Goal: Task Accomplishment & Management: Manage account settings

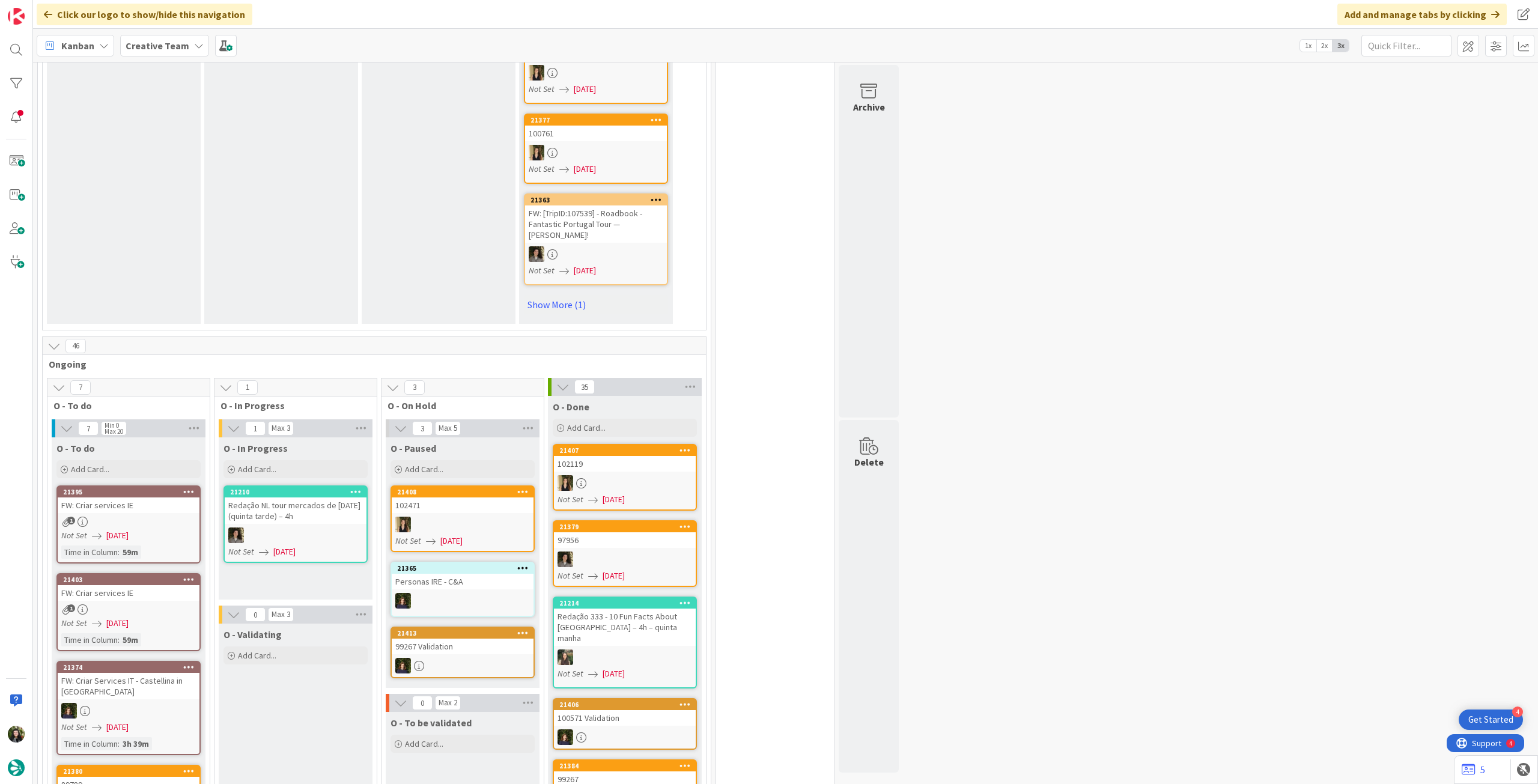
scroll to position [801, 0]
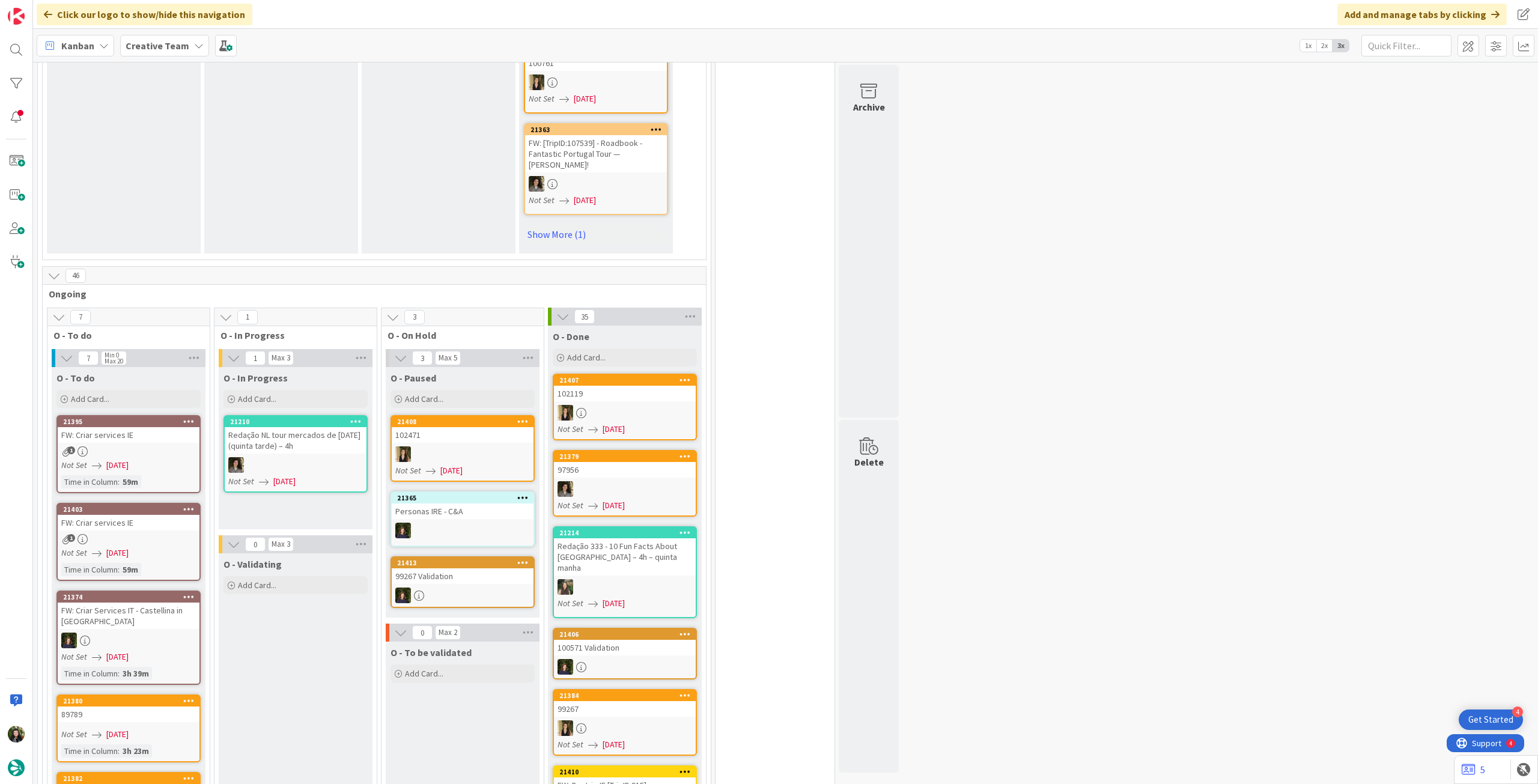
click at [644, 579] on div at bounding box center [625, 587] width 142 height 16
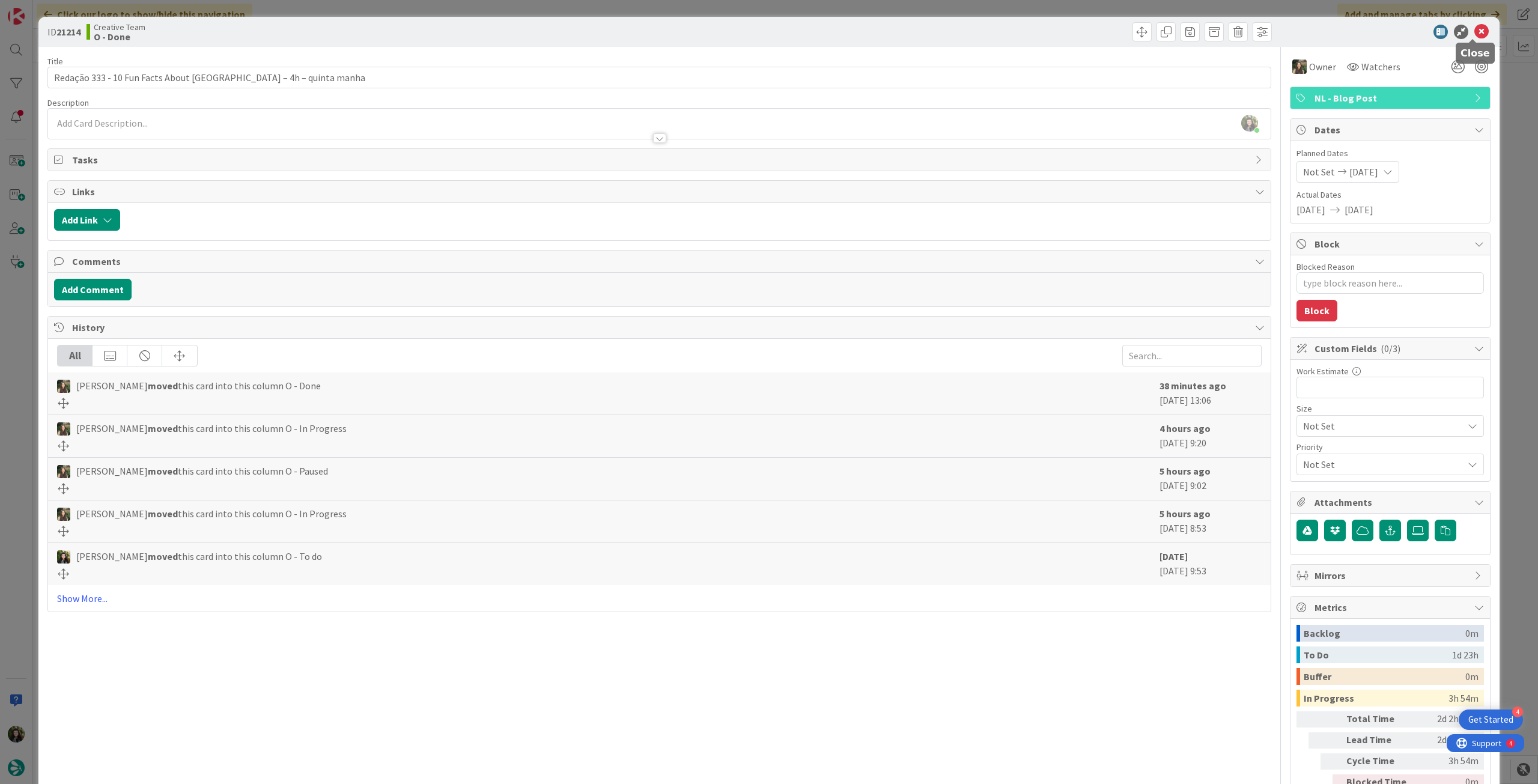
click at [1476, 28] on icon at bounding box center [1481, 32] width 14 height 14
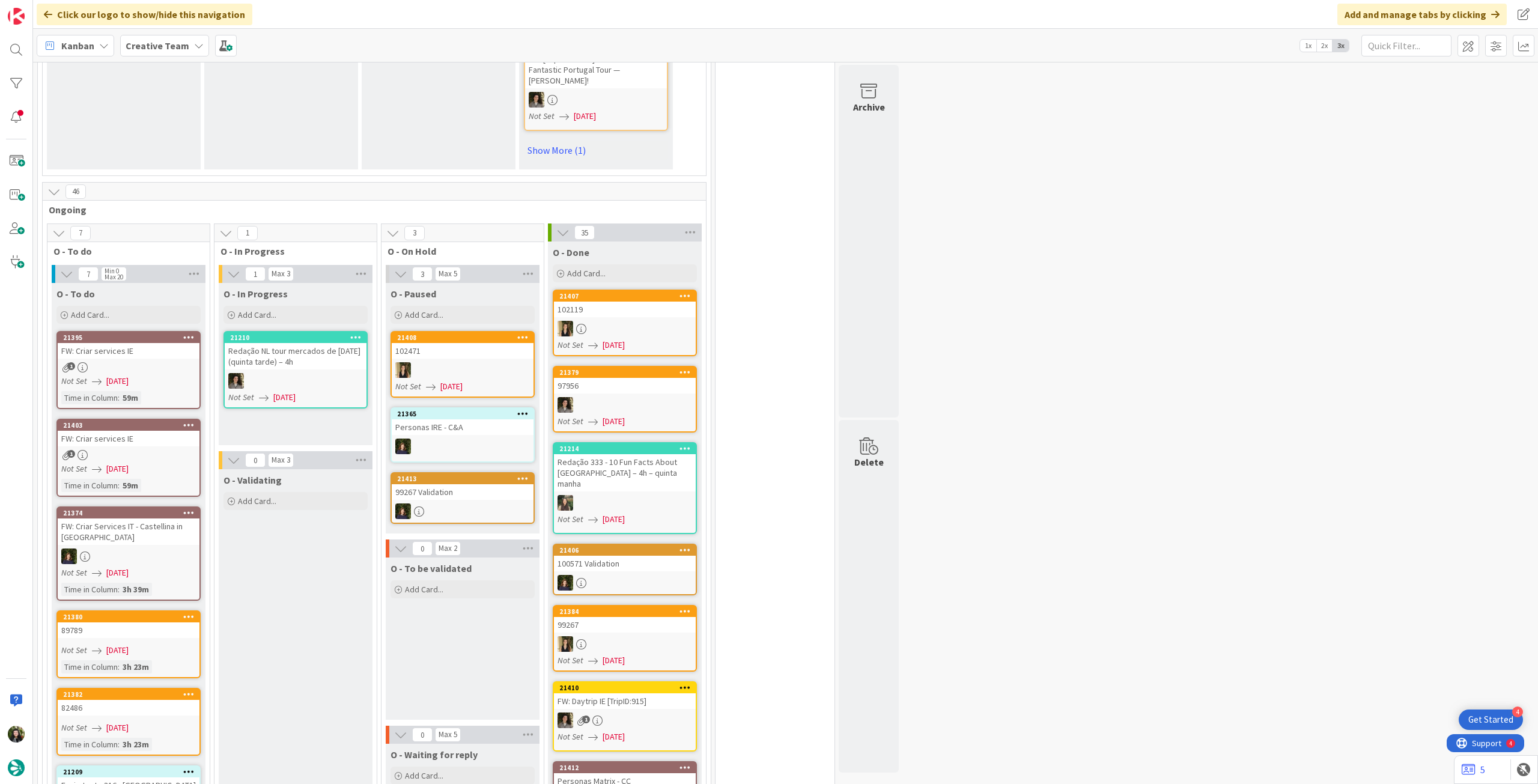
scroll to position [1041, 0]
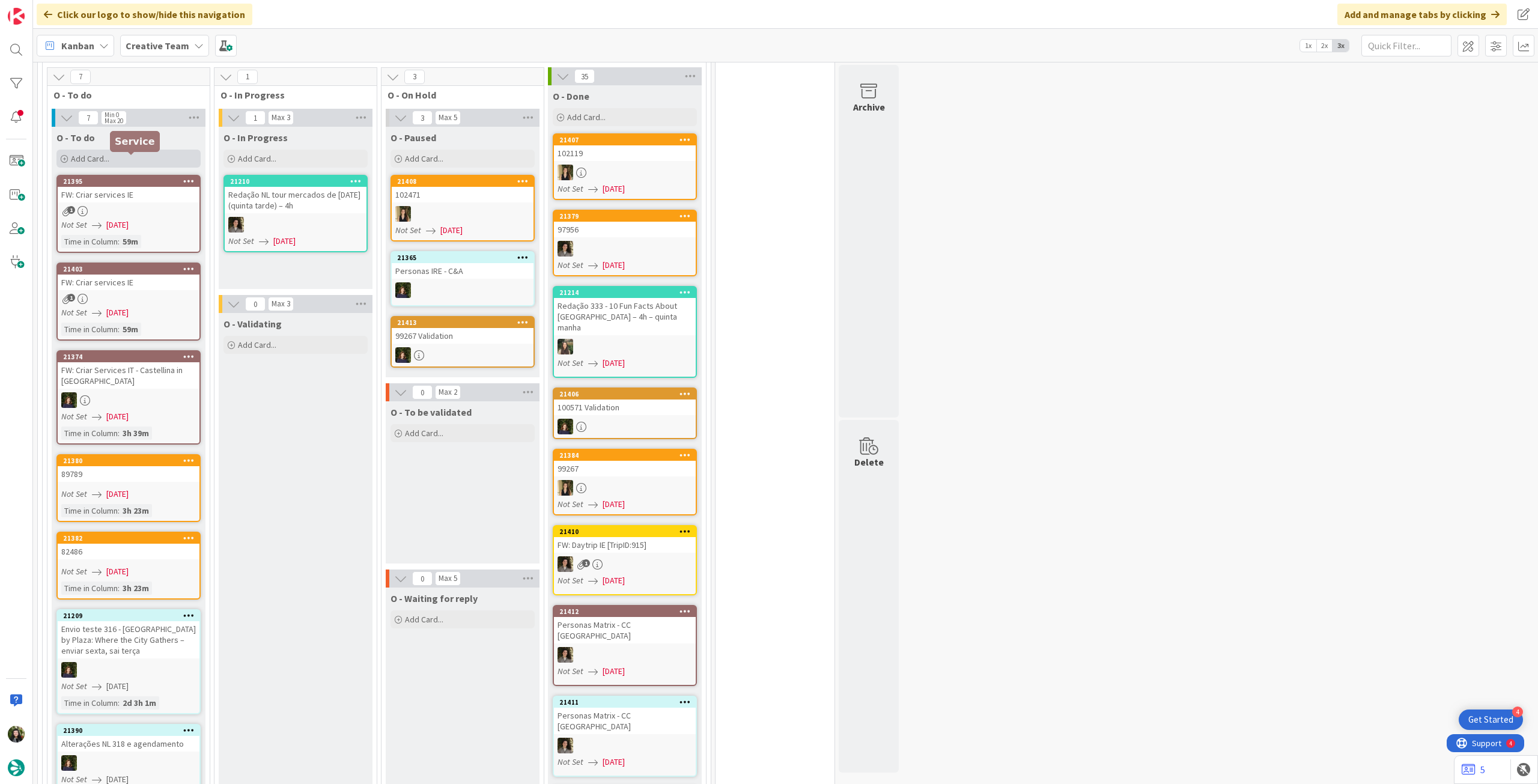
click at [142, 149] on div "Add Card..." at bounding box center [128, 158] width 144 height 18
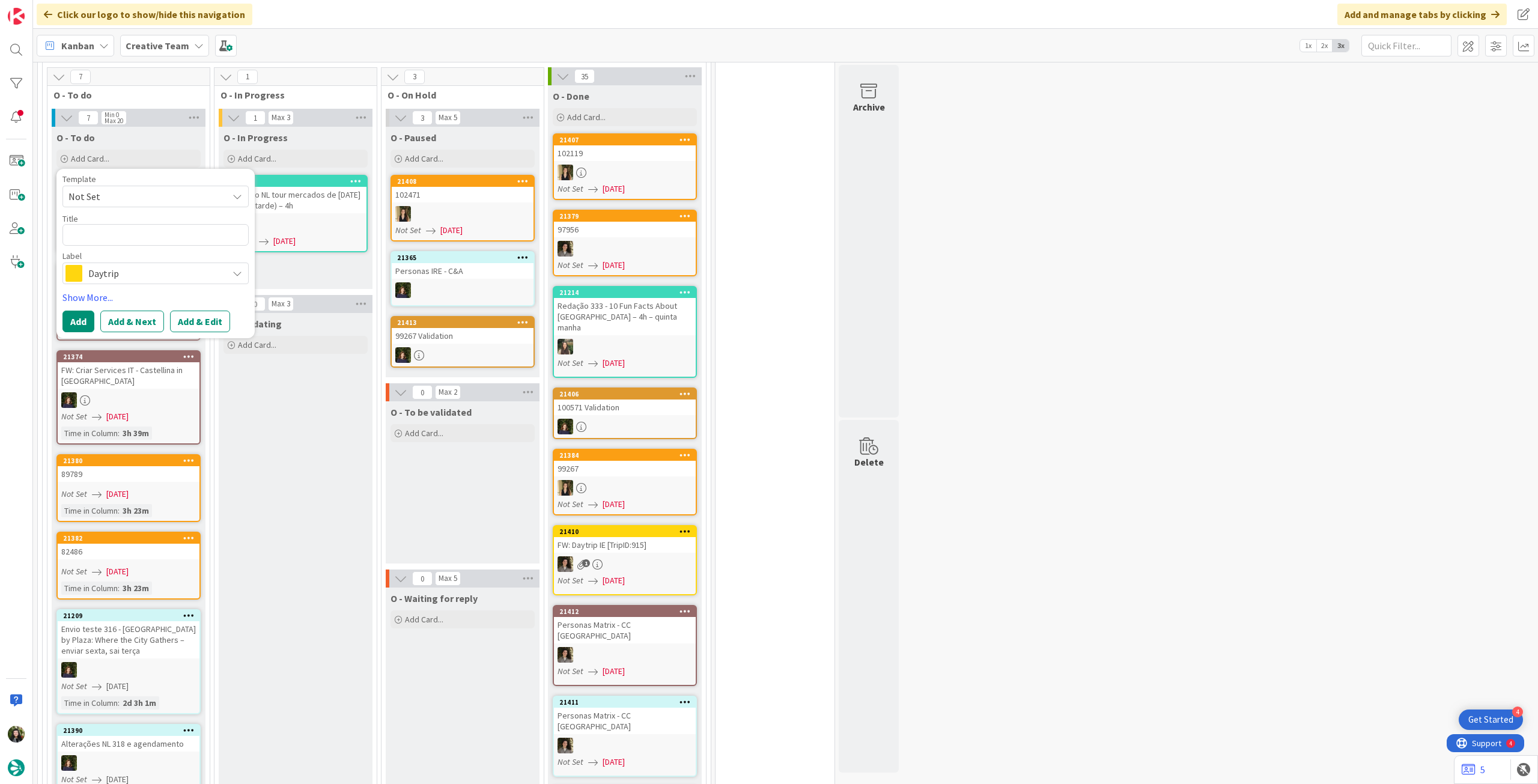
click at [144, 265] on span "Daytrip" at bounding box center [155, 273] width 133 height 17
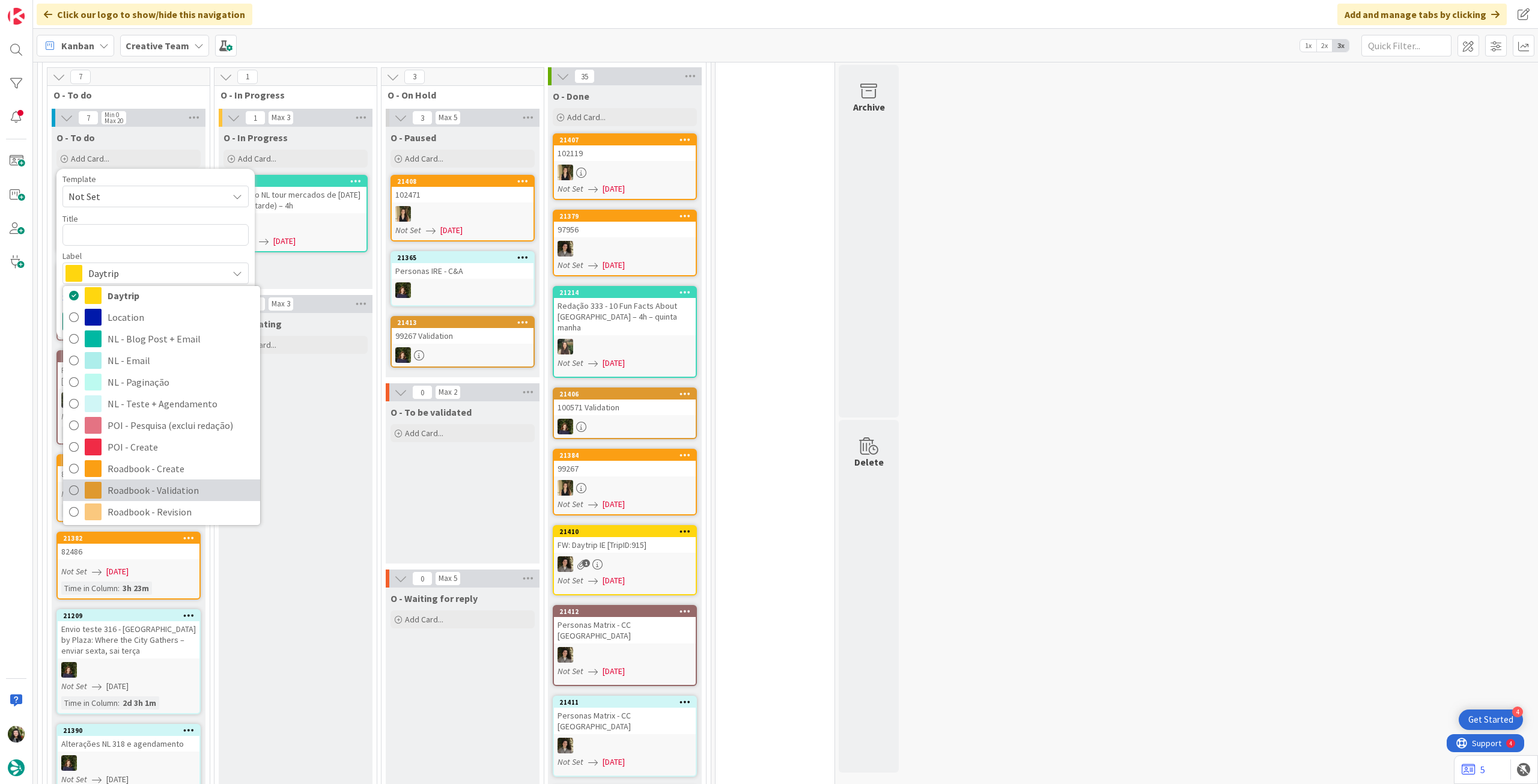
scroll to position [160, 0]
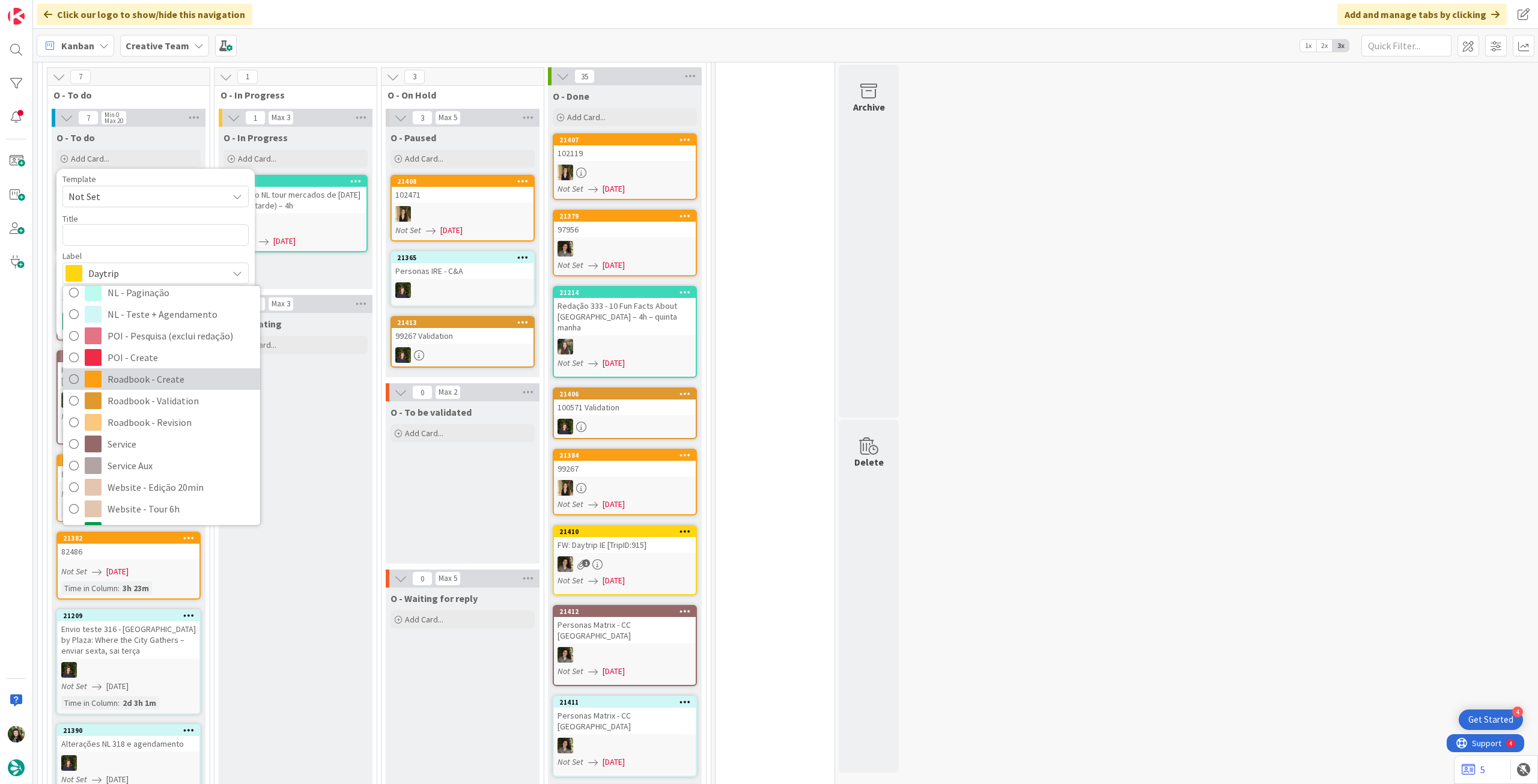
click at [177, 370] on span "Roadbook - Create" at bounding box center [180, 379] width 146 height 18
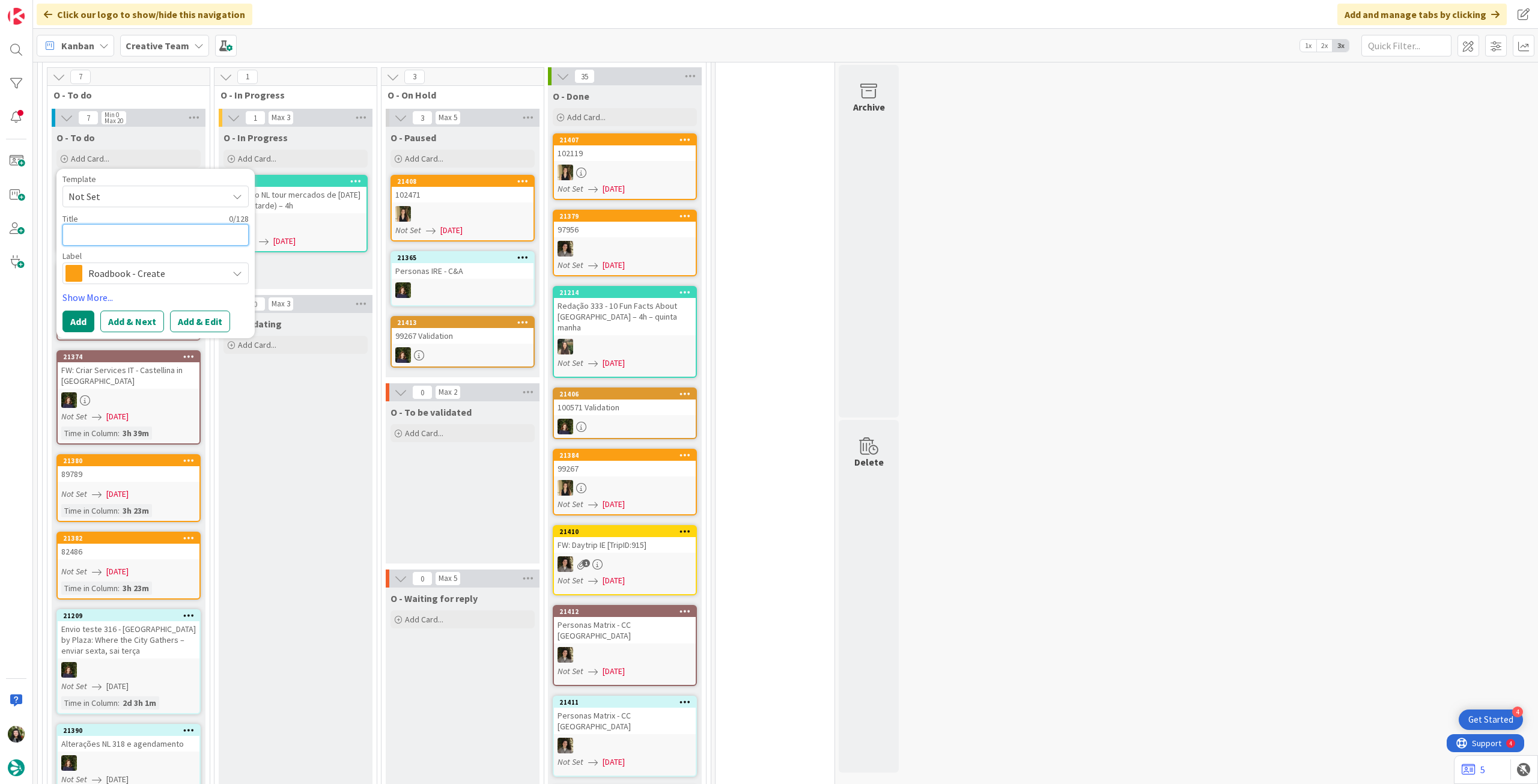
drag, startPoint x: 146, startPoint y: 210, endPoint x: 139, endPoint y: 217, distance: 9.9
click at [143, 224] on textarea at bounding box center [155, 235] width 186 height 22
paste textarea "102778"
type textarea "x"
type textarea "102778"
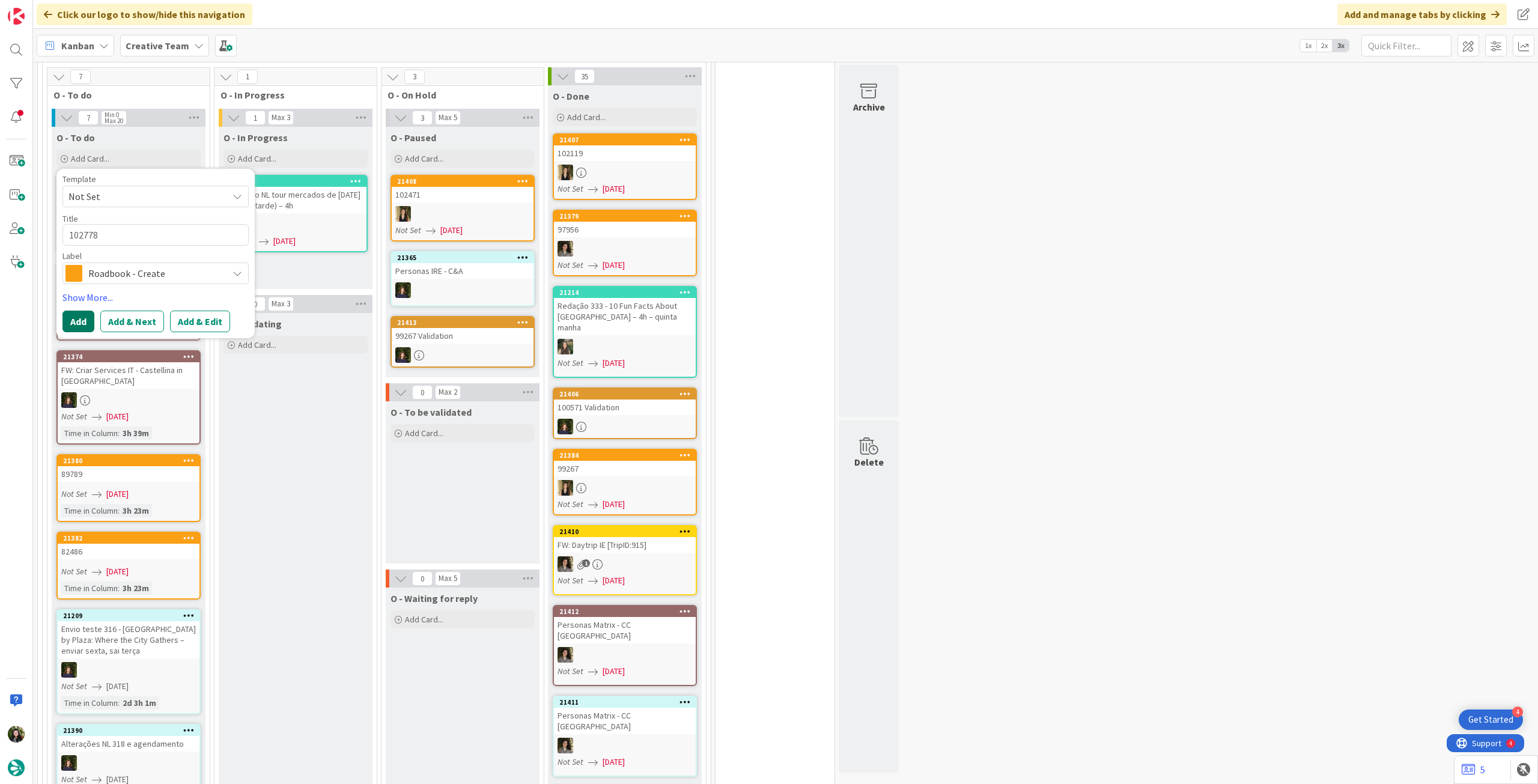
drag, startPoint x: 85, startPoint y: 293, endPoint x: 130, endPoint y: 268, distance: 51.5
click at [83, 311] on button "Add" at bounding box center [78, 322] width 32 height 22
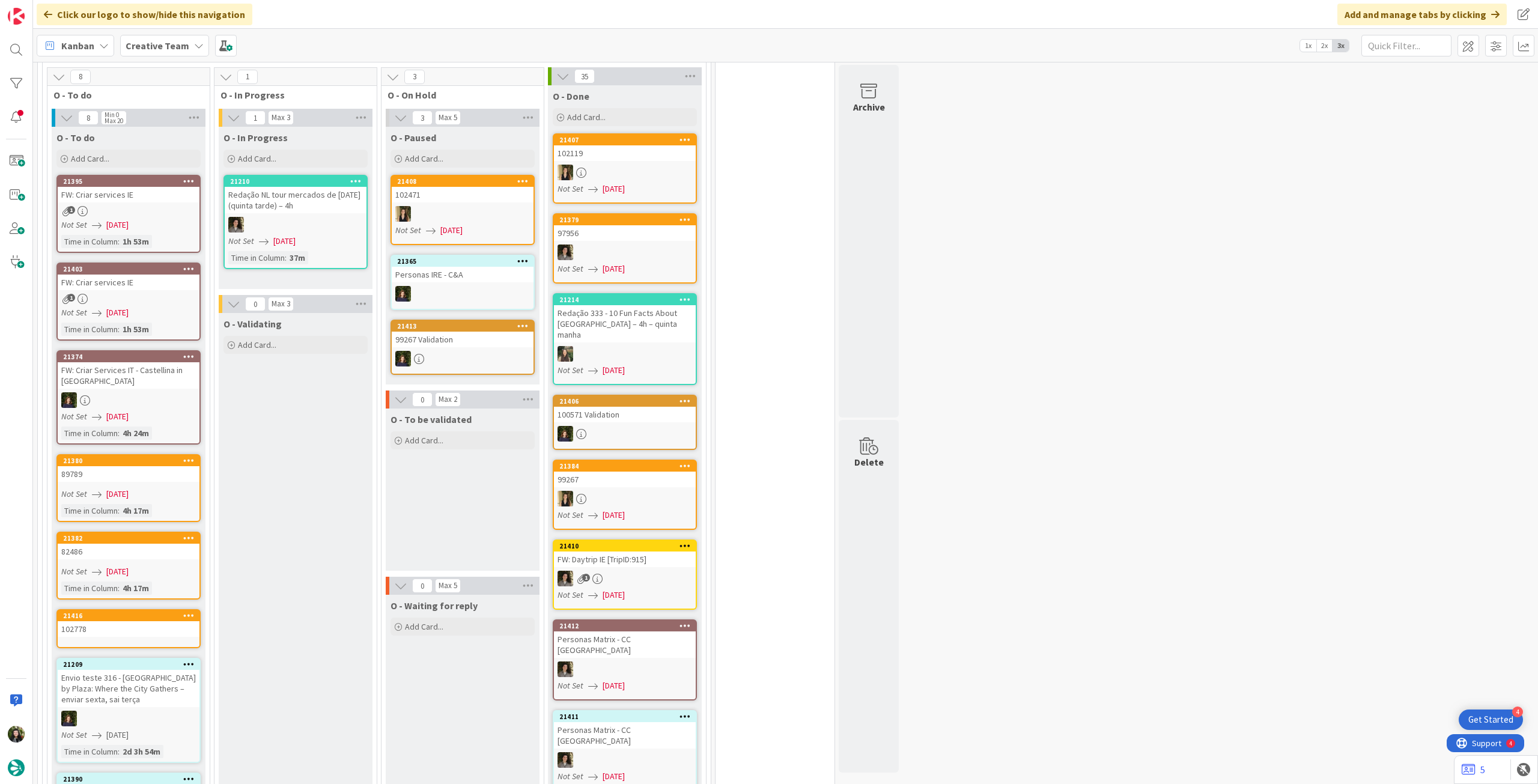
click at [132, 621] on div "102778" at bounding box center [129, 629] width 142 height 16
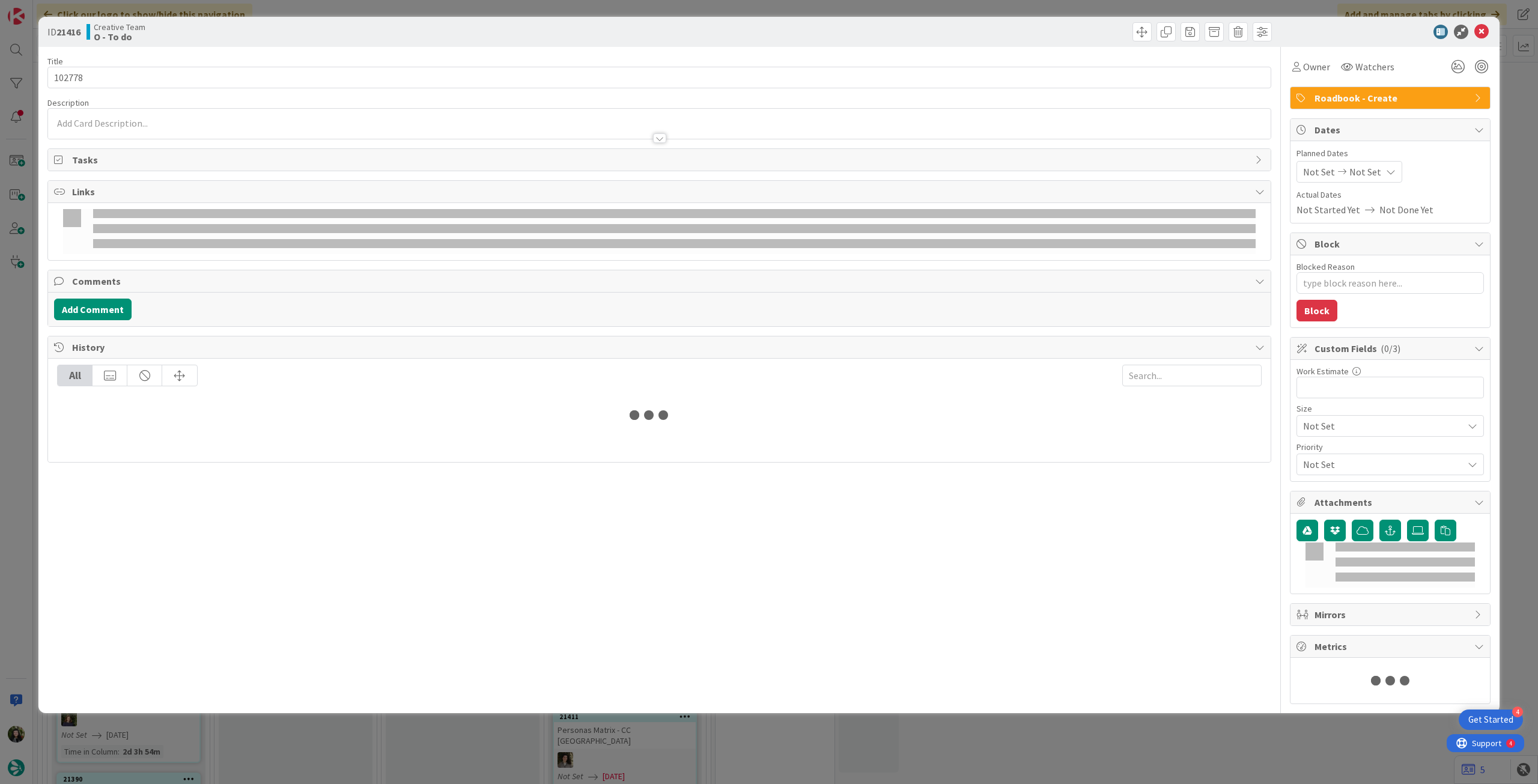
type textarea "x"
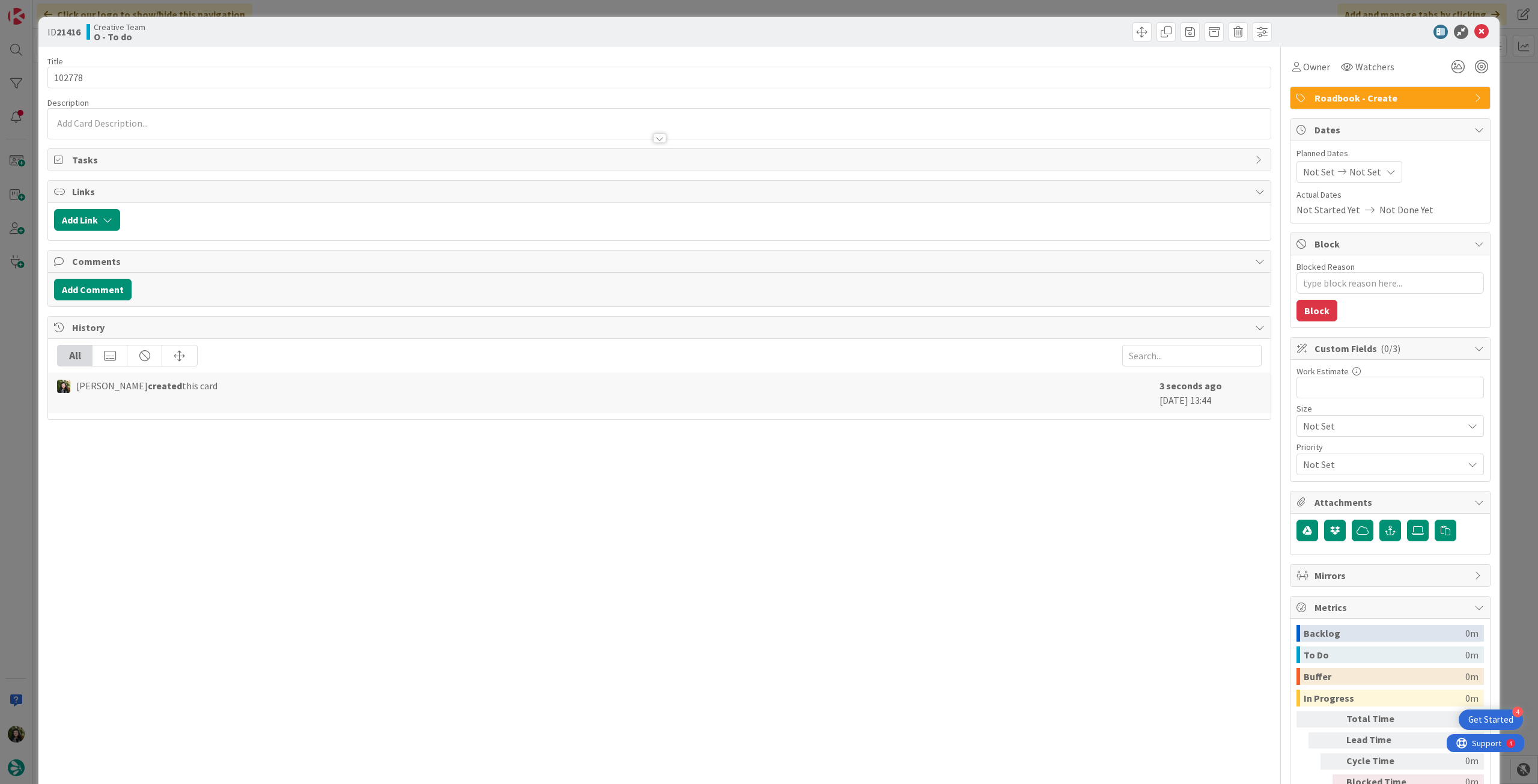
click at [1359, 178] on span "Not Set" at bounding box center [1366, 172] width 32 height 14
click at [1308, 447] on icon at bounding box center [1317, 453] width 18 height 14
type input "[DATE]"
click at [1474, 30] on icon at bounding box center [1481, 32] width 14 height 14
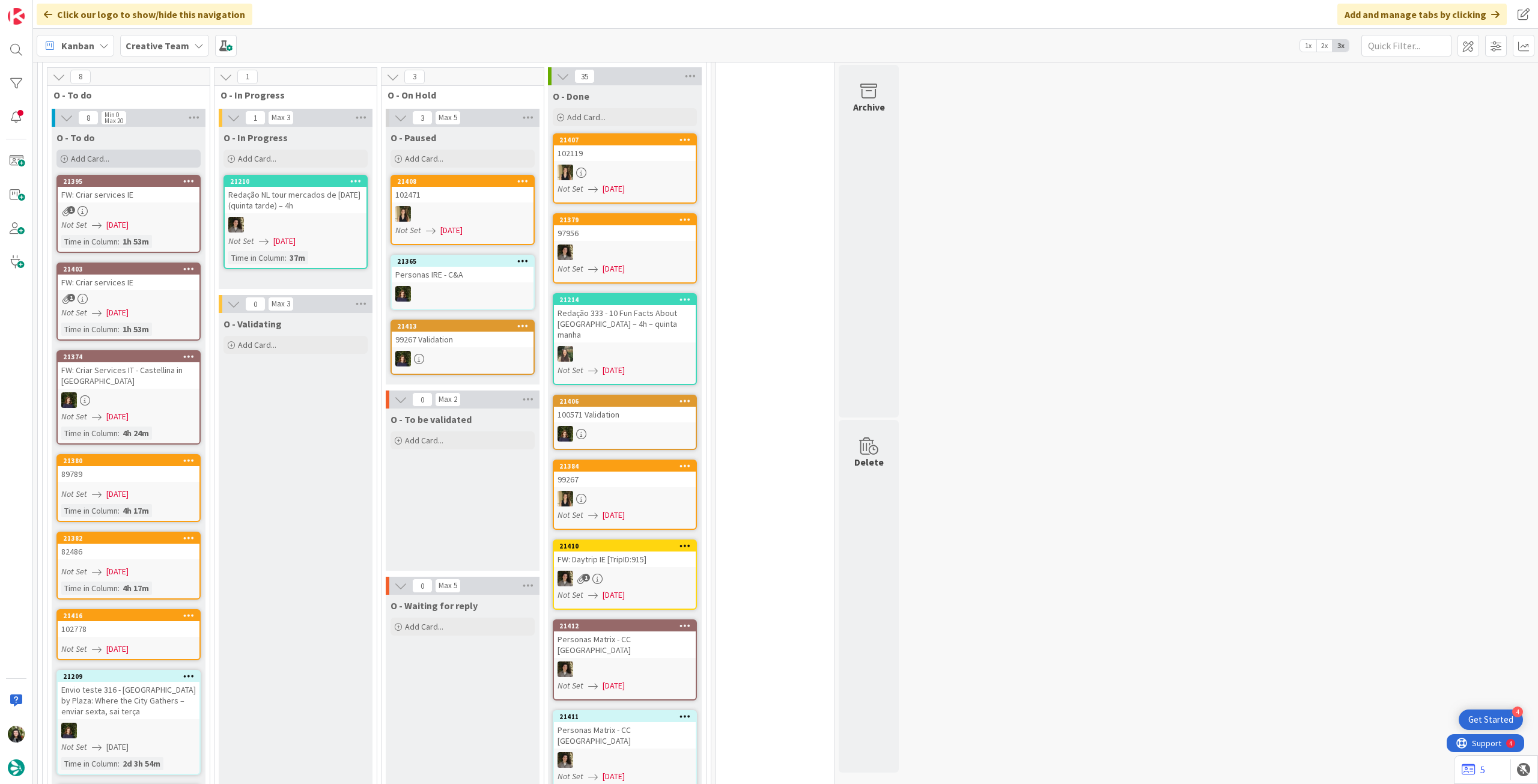
drag, startPoint x: 145, startPoint y: 130, endPoint x: 144, endPoint y: 143, distance: 13.0
click at [145, 149] on div "Add Card..." at bounding box center [128, 158] width 144 height 18
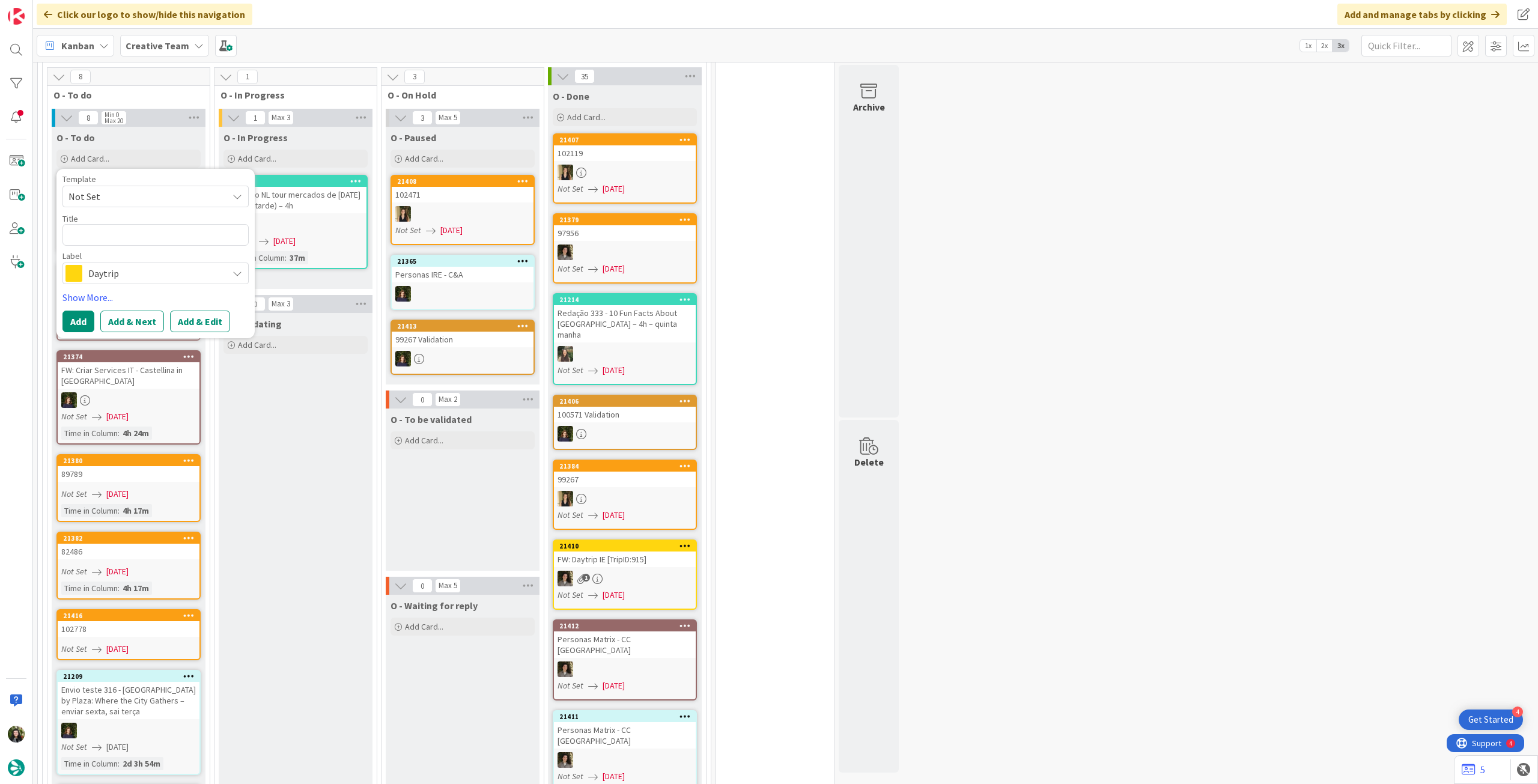
click at [156, 262] on div "Daytrip" at bounding box center [155, 273] width 186 height 22
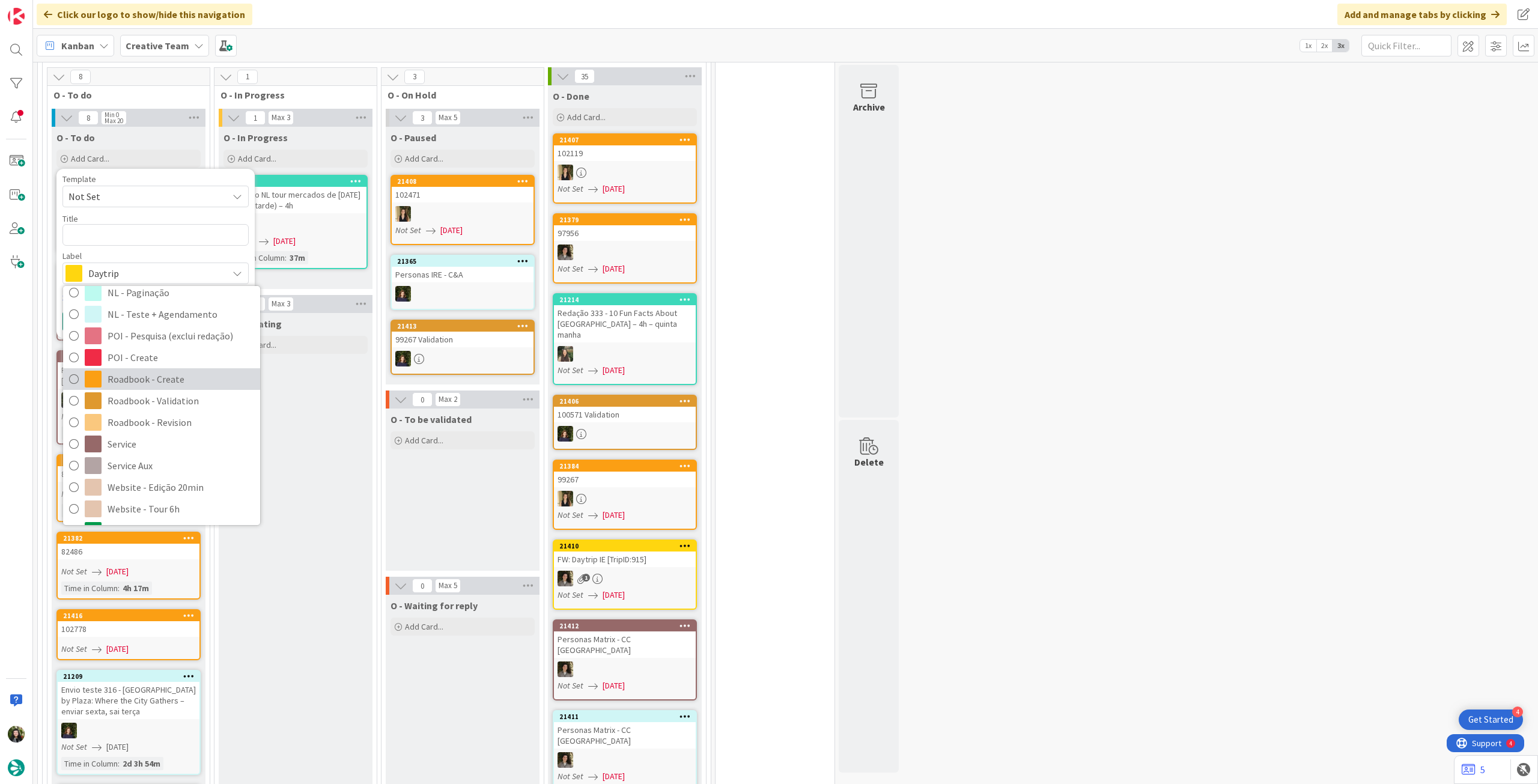
click at [165, 370] on span "Roadbook - Create" at bounding box center [180, 379] width 146 height 18
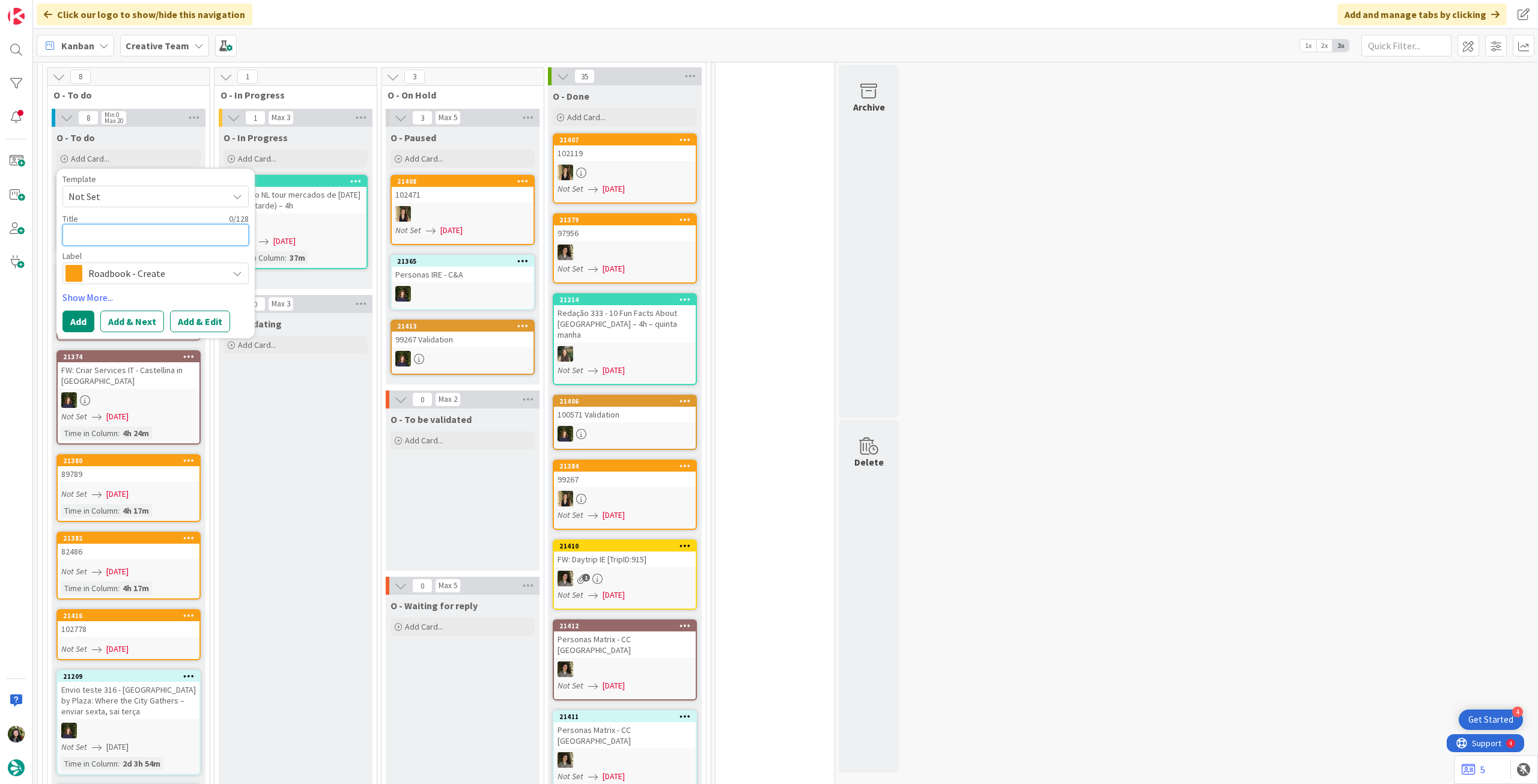
click at [153, 224] on textarea at bounding box center [155, 235] width 186 height 22
paste textarea "107317"
type textarea "x"
type textarea "107317"
click at [83, 311] on button "Add" at bounding box center [78, 322] width 32 height 22
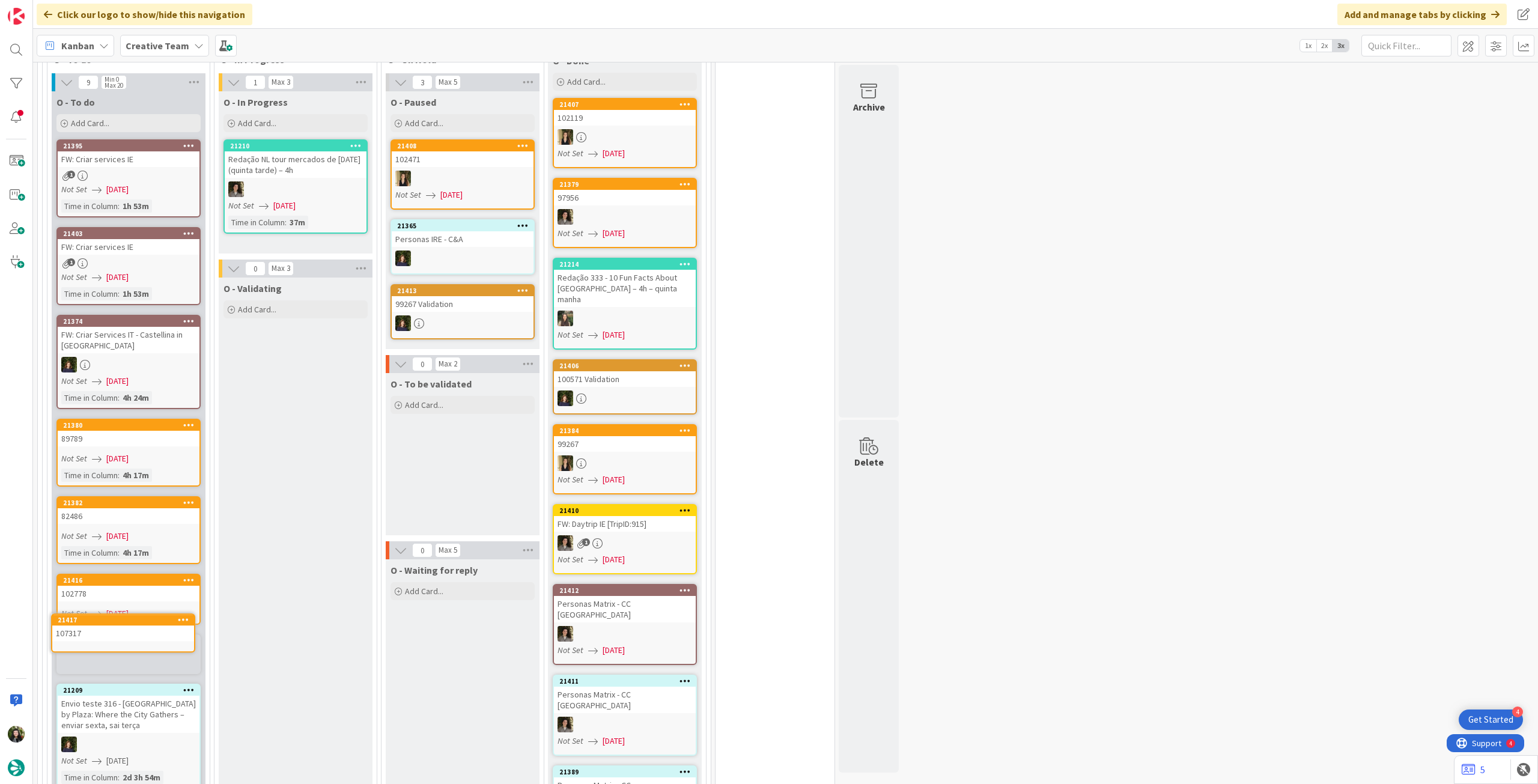
scroll to position [1083, 0]
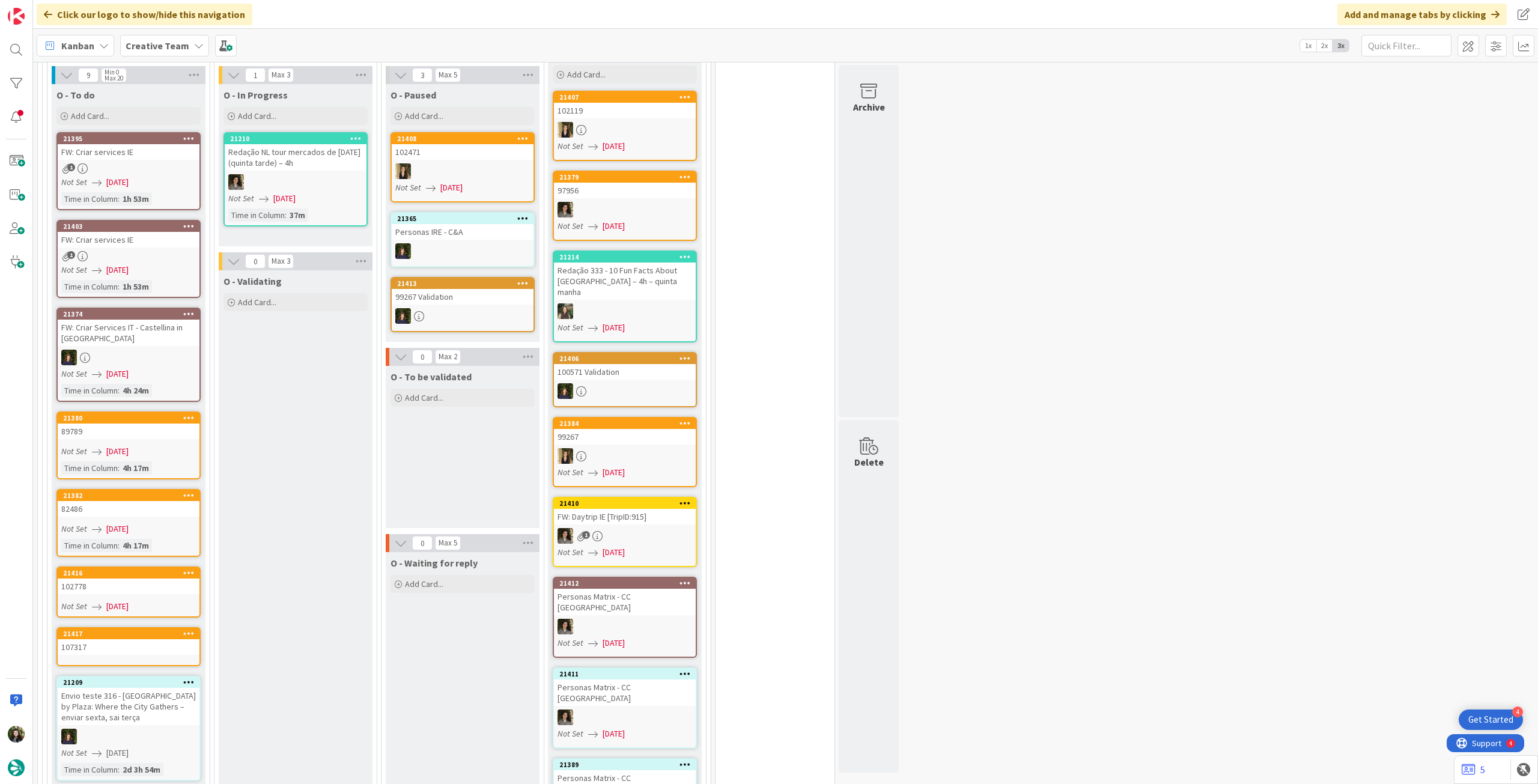
click at [125, 639] on div "107317" at bounding box center [129, 647] width 142 height 16
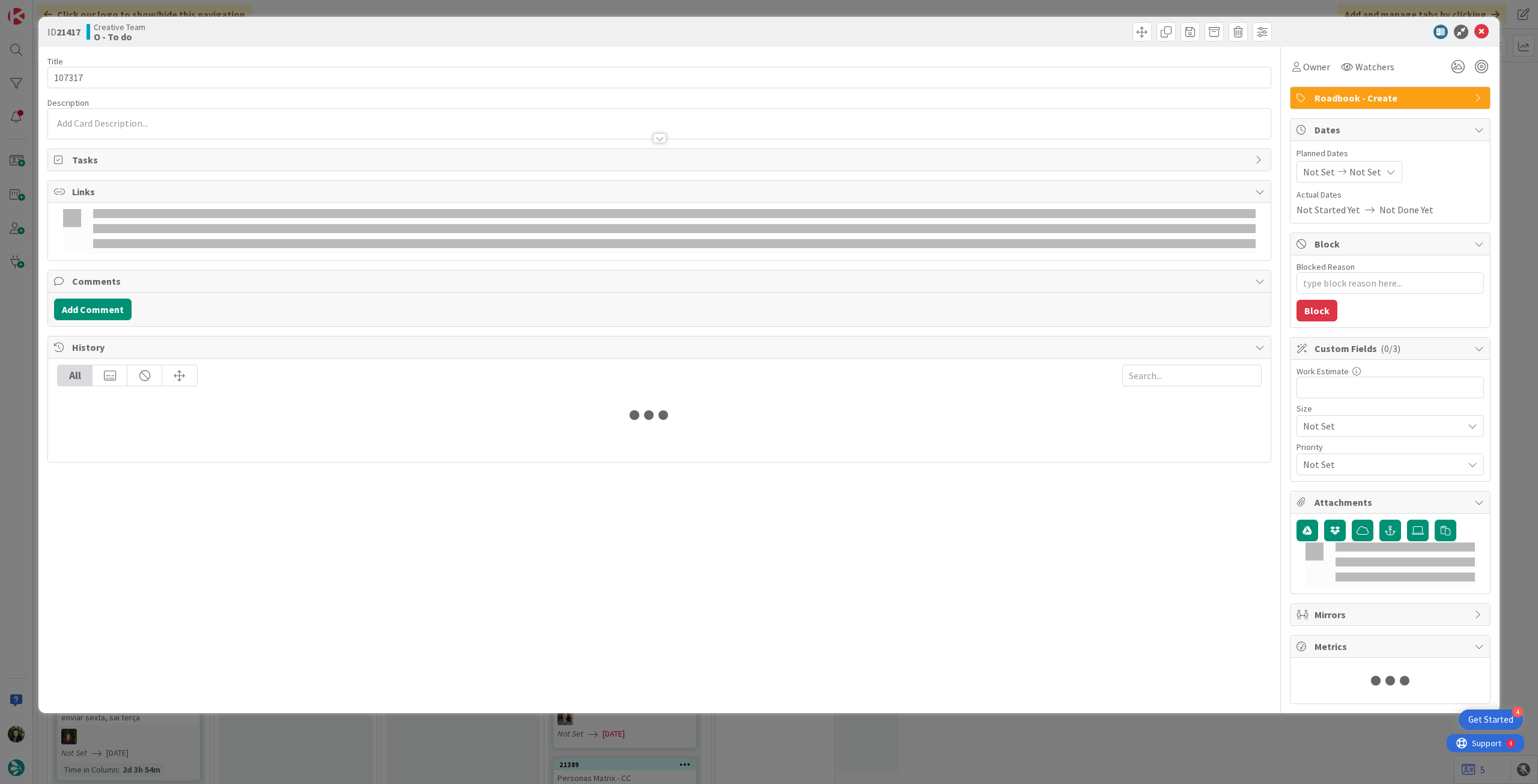
type textarea "x"
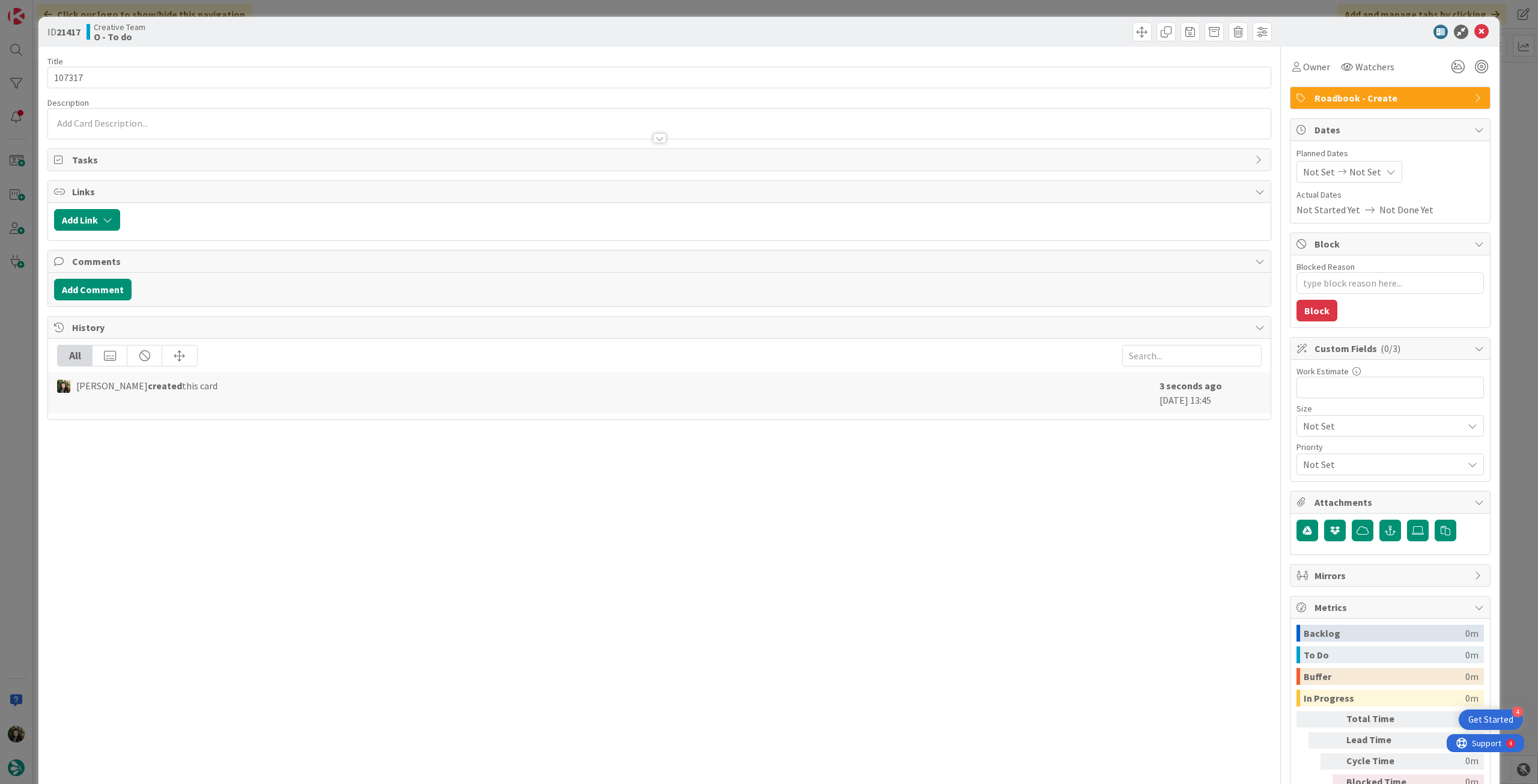
click at [1370, 177] on div "Not Set Not Set" at bounding box center [1350, 172] width 106 height 22
click at [1308, 453] on icon at bounding box center [1317, 453] width 18 height 14
type input "[DATE]"
click at [1474, 33] on icon at bounding box center [1481, 32] width 14 height 14
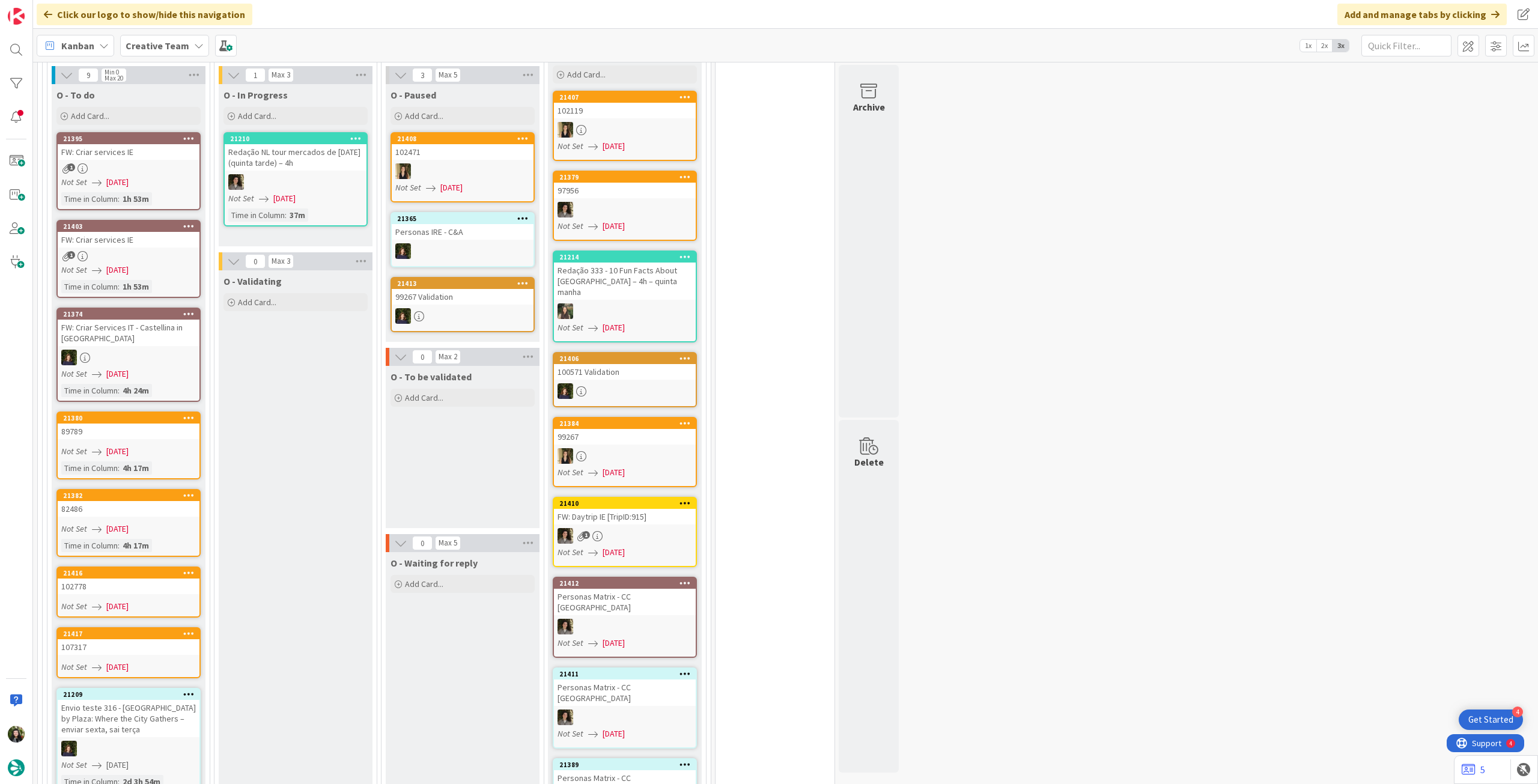
drag, startPoint x: 144, startPoint y: 91, endPoint x: 143, endPoint y: 125, distance: 34.0
click at [144, 107] on div "Add Card..." at bounding box center [128, 116] width 144 height 18
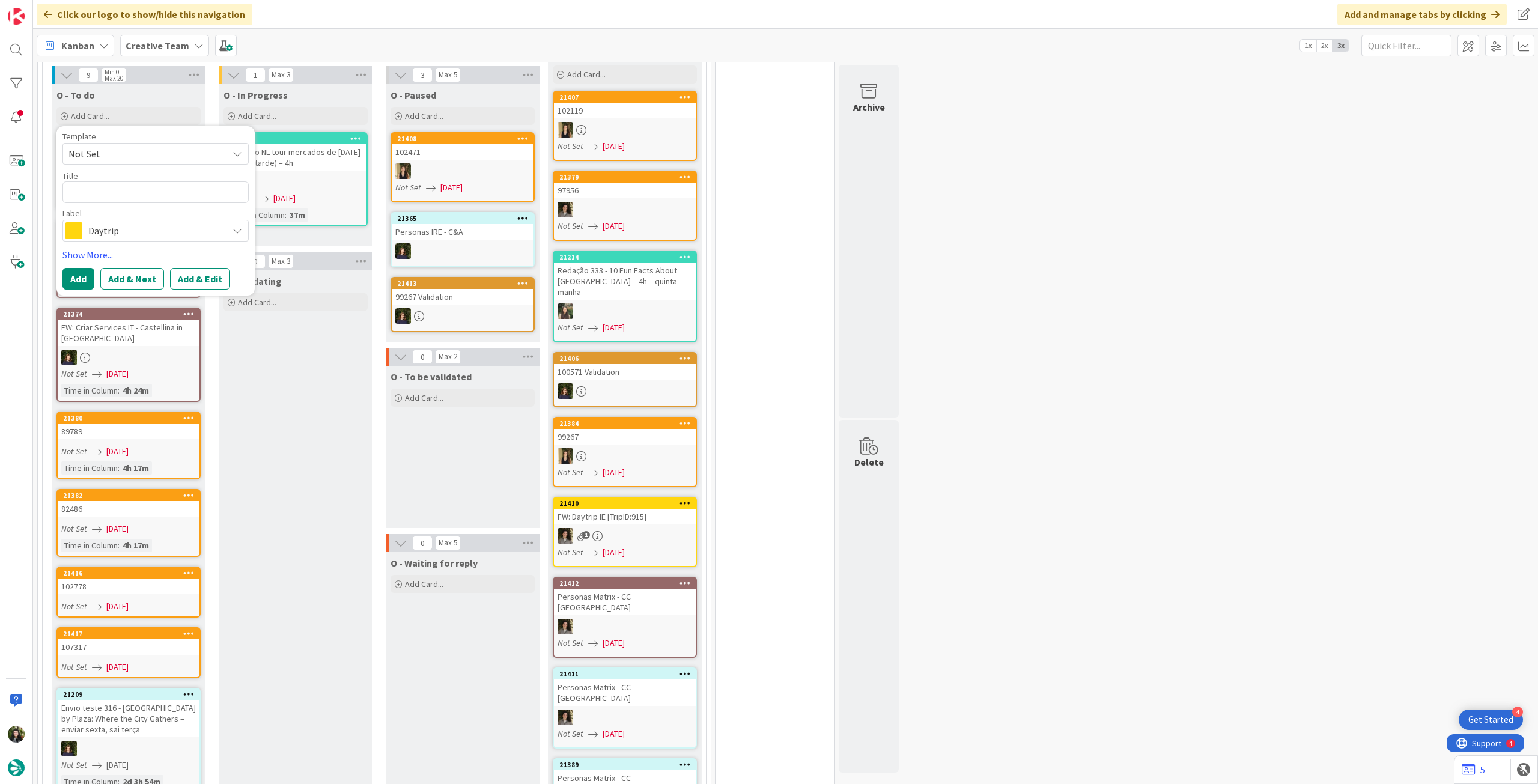
click at [146, 222] on span "Daytrip" at bounding box center [155, 230] width 133 height 17
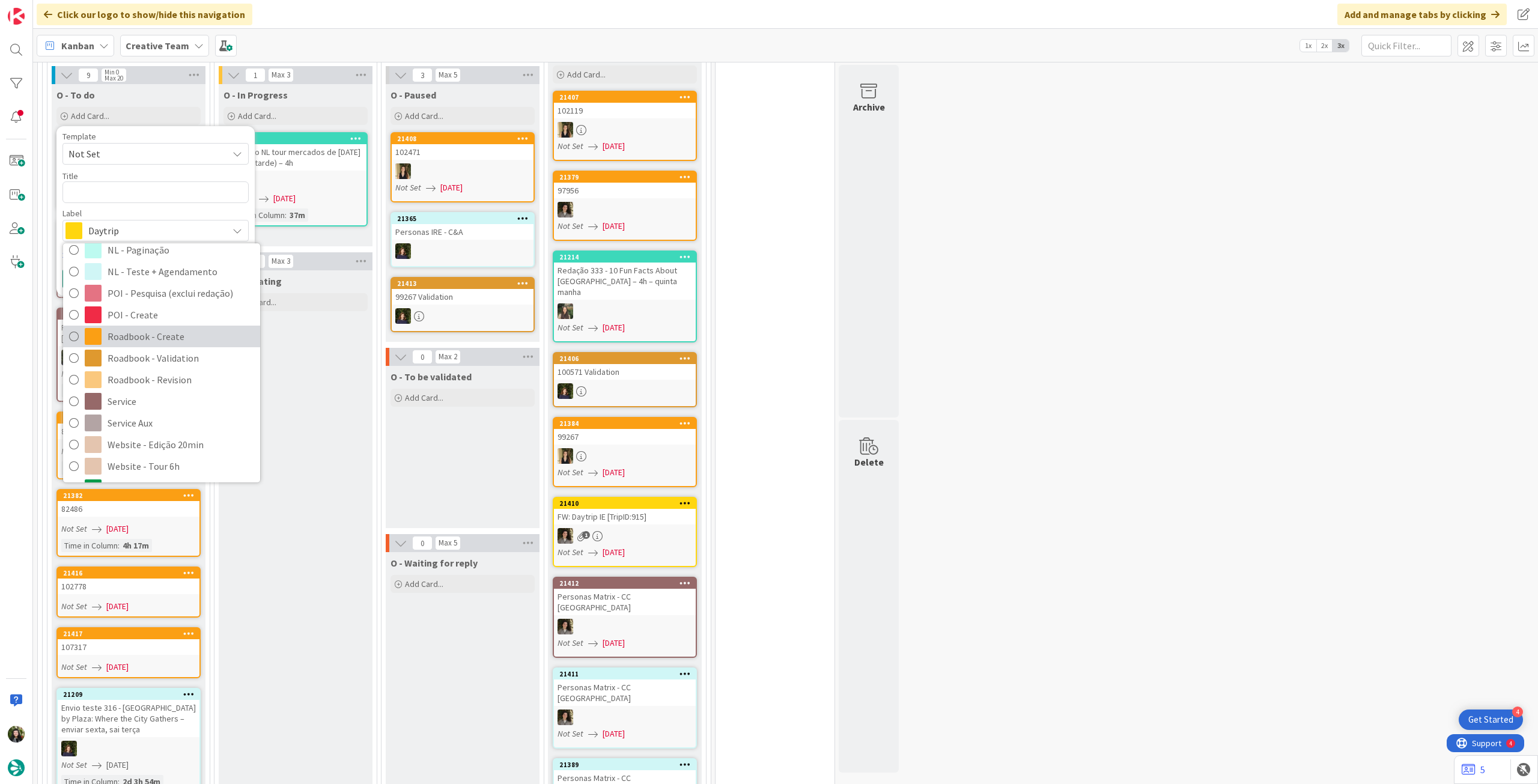
click at [189, 328] on span "Roadbook - Create" at bounding box center [180, 336] width 146 height 18
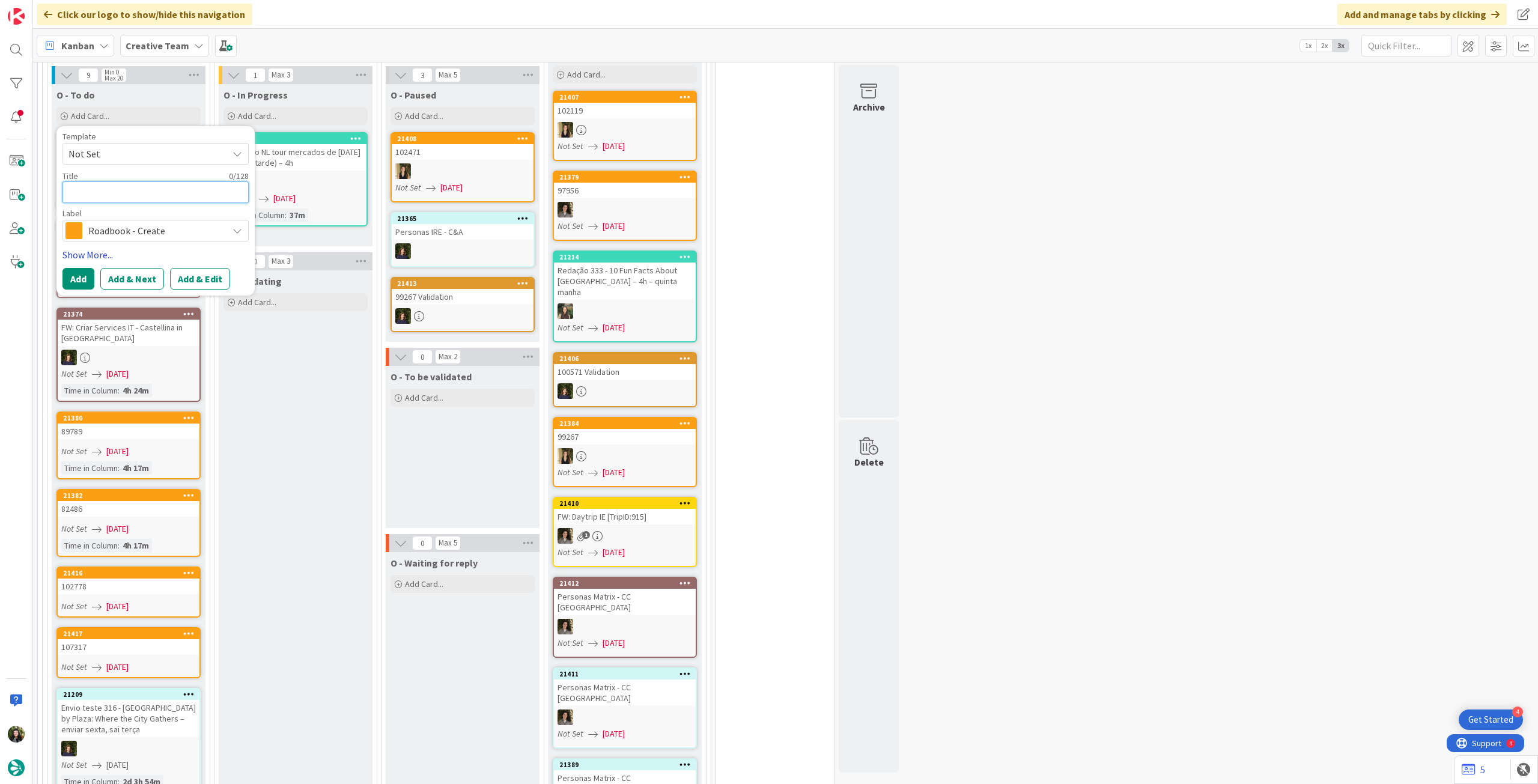
drag, startPoint x: 155, startPoint y: 173, endPoint x: 83, endPoint y: 226, distance: 89.4
click at [154, 181] on textarea at bounding box center [155, 192] width 186 height 22
paste textarea "107505"
type textarea "x"
type textarea "107505"
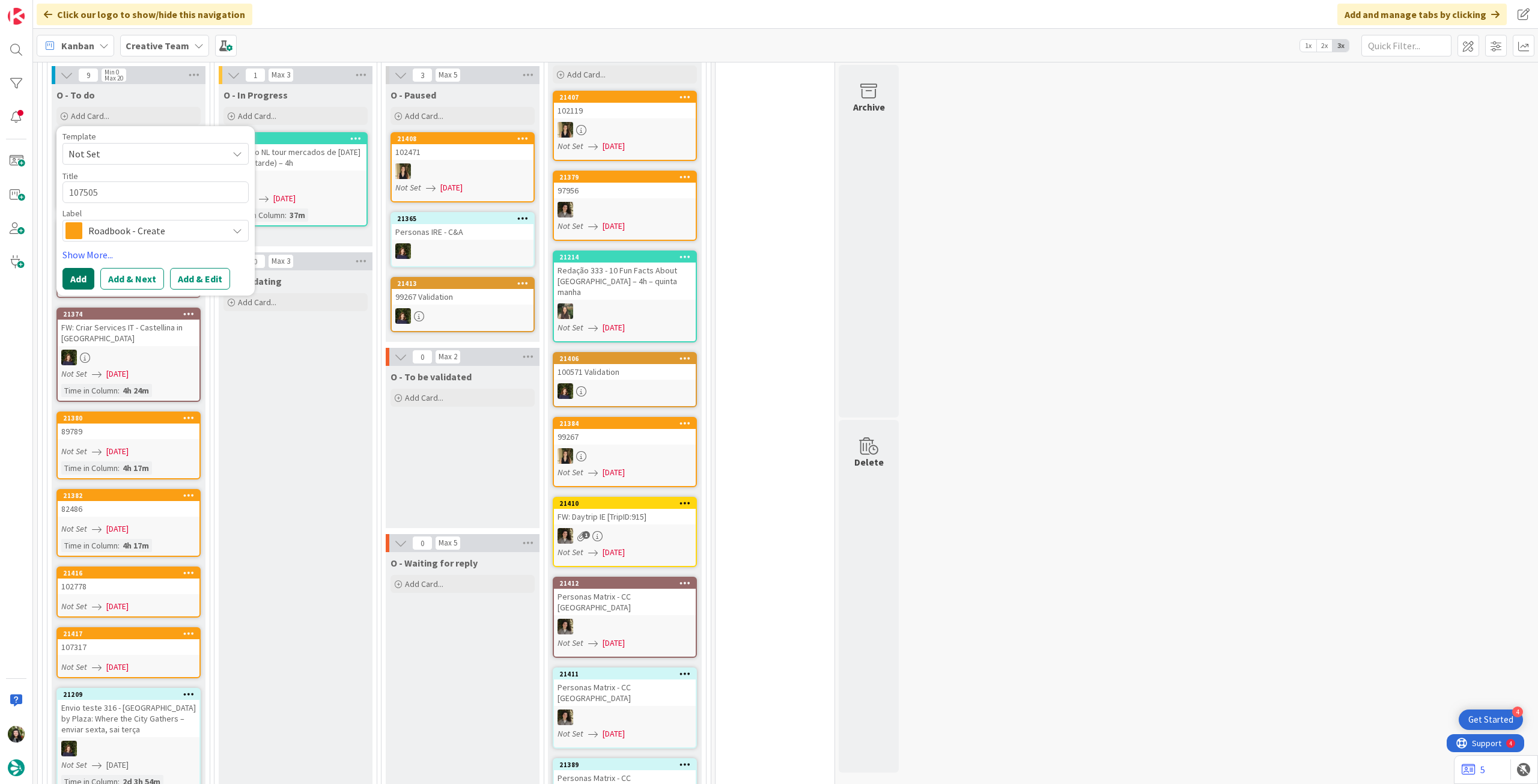
click at [76, 268] on button "Add" at bounding box center [78, 279] width 32 height 22
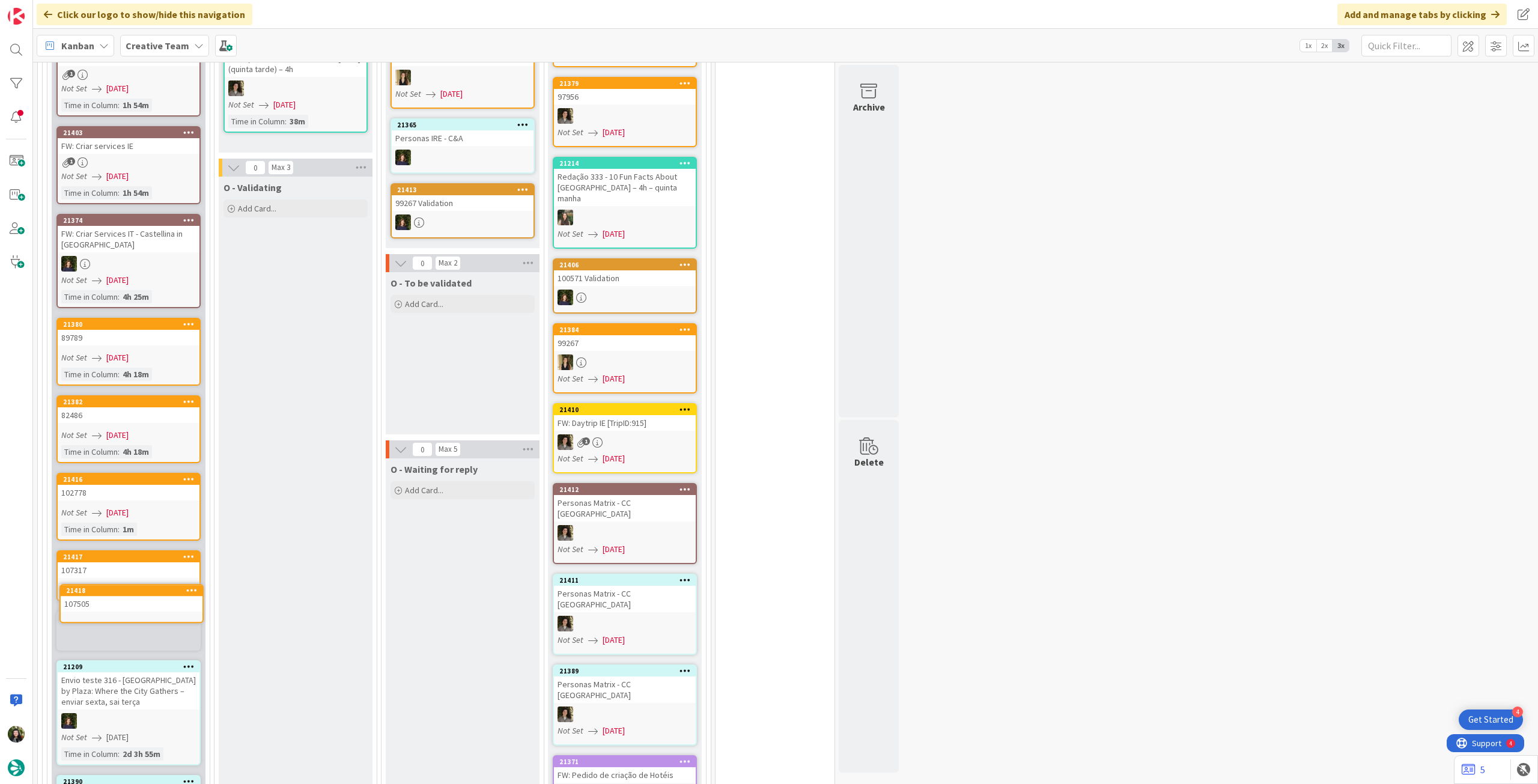
scroll to position [1178, 0]
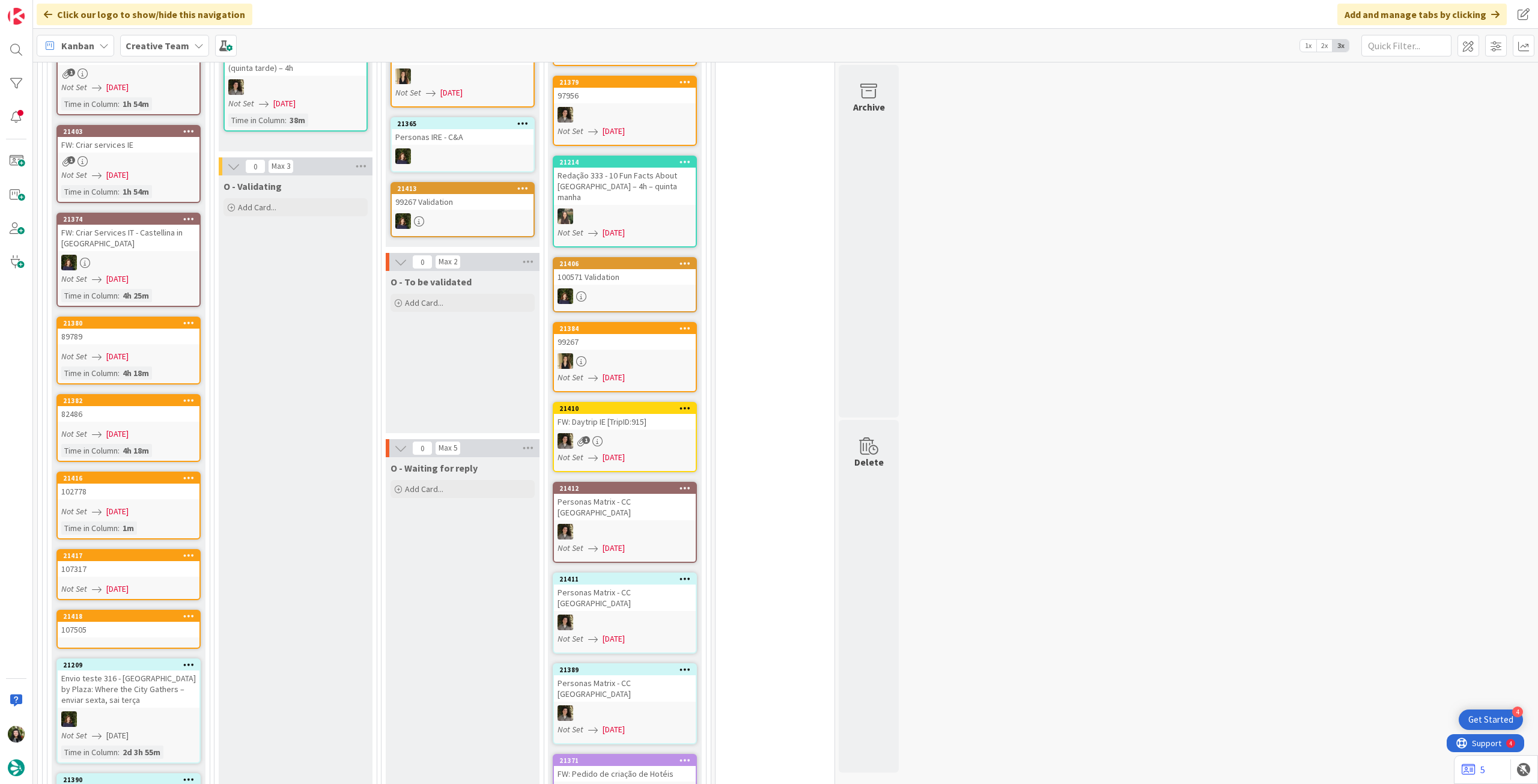
click at [138, 622] on div "107505" at bounding box center [129, 630] width 142 height 16
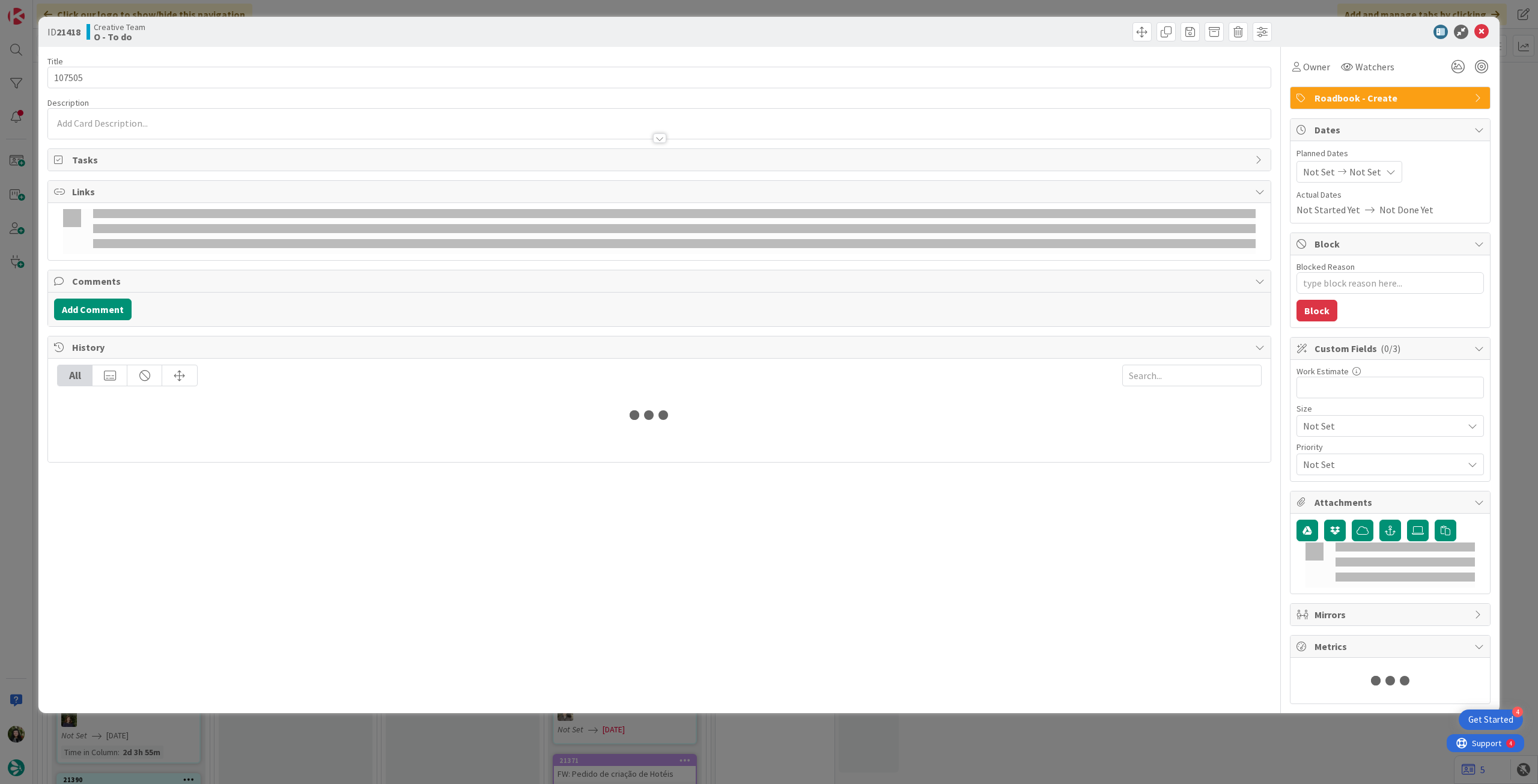
type textarea "x"
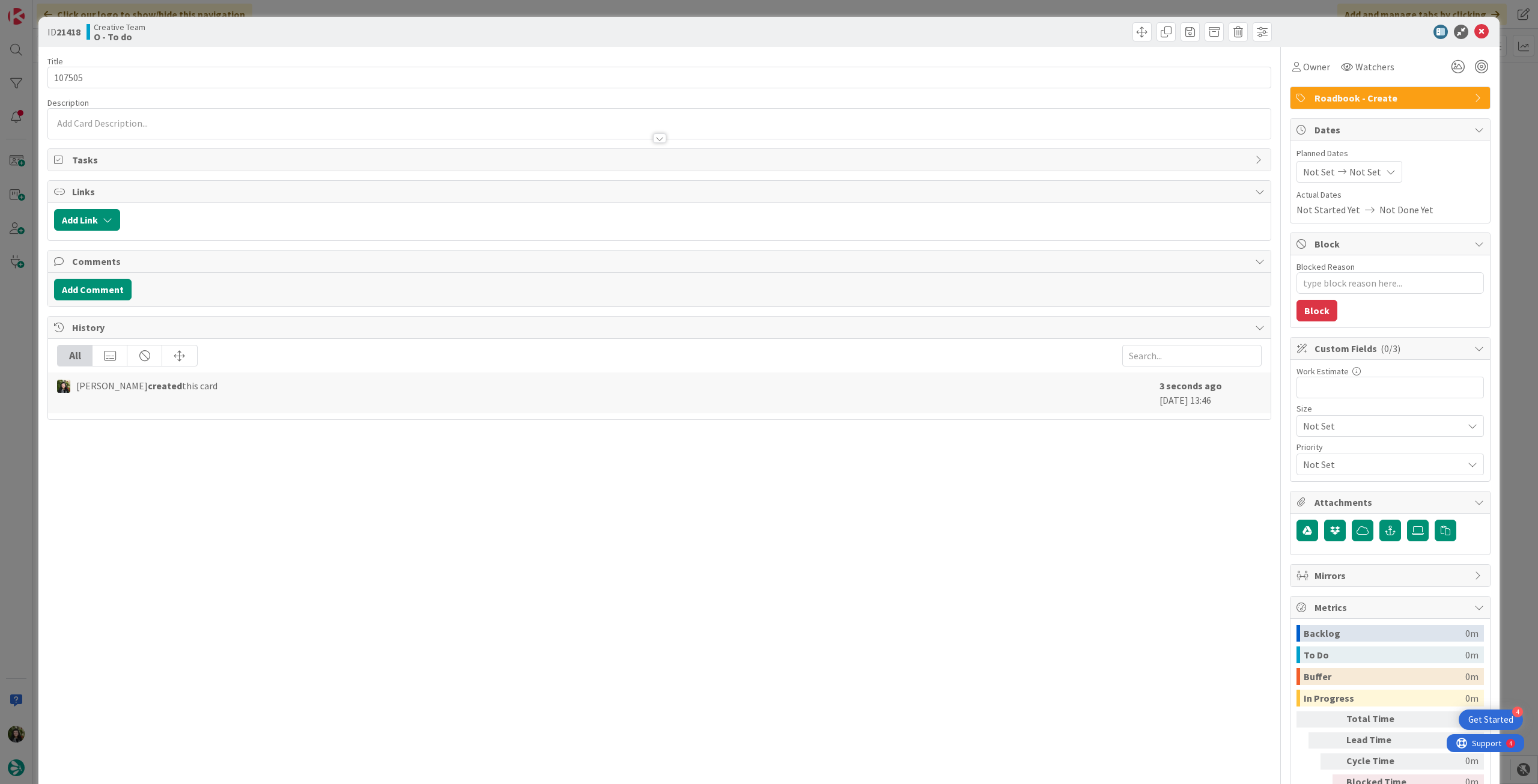
drag, startPoint x: 1373, startPoint y: 167, endPoint x: 1372, endPoint y: 176, distance: 9.1
click at [1371, 167] on div "Not Set Not Set" at bounding box center [1350, 172] width 106 height 22
click at [1309, 454] on icon at bounding box center [1317, 453] width 18 height 14
type input "[DATE]"
click at [1474, 32] on icon at bounding box center [1481, 32] width 14 height 14
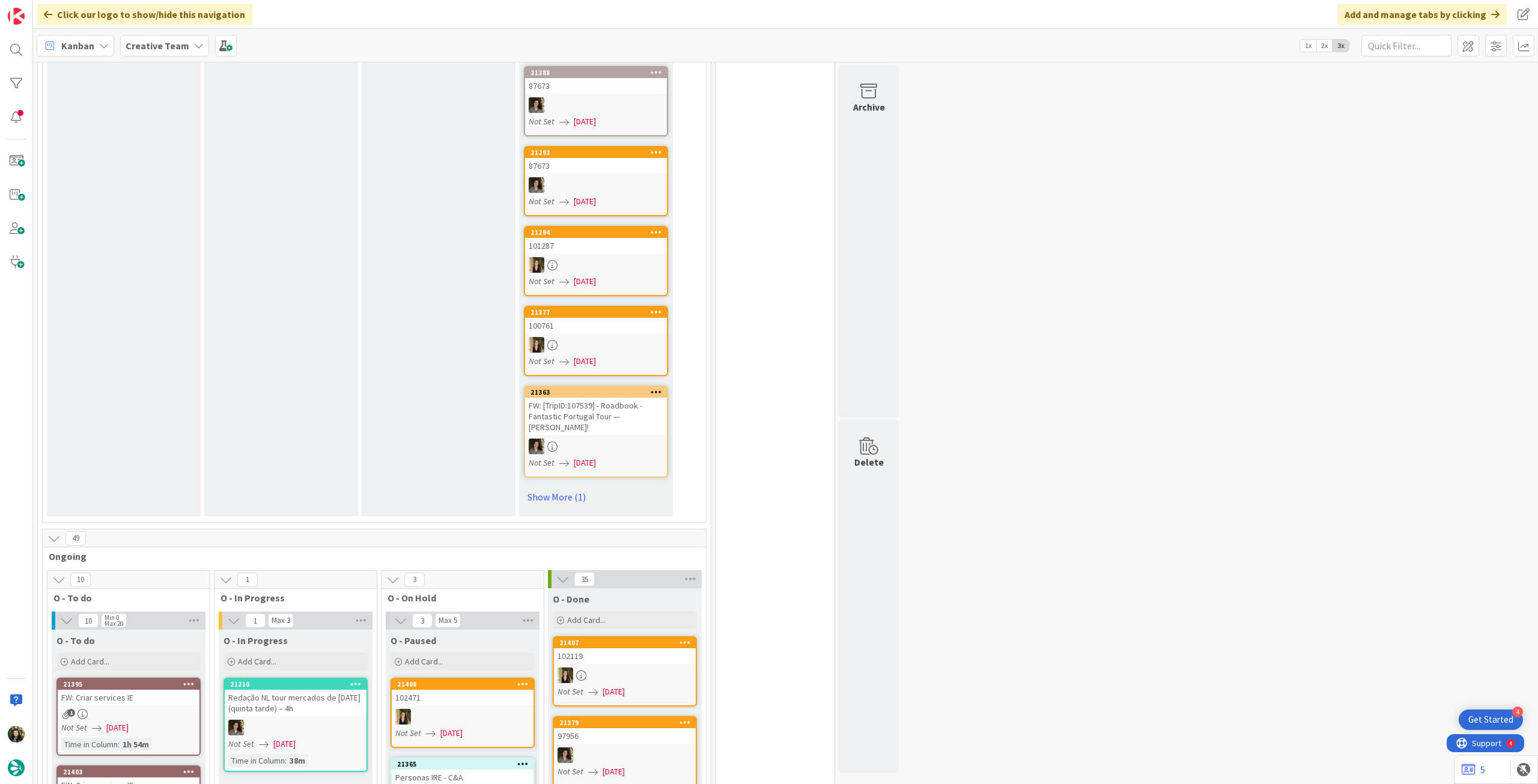
drag, startPoint x: 180, startPoint y: 46, endPoint x: 182, endPoint y: 60, distance: 14.1
click at [182, 47] on b "Creative Team" at bounding box center [157, 46] width 64 height 12
click at [180, 164] on div "Creative Team - Análise" at bounding box center [222, 172] width 183 height 22
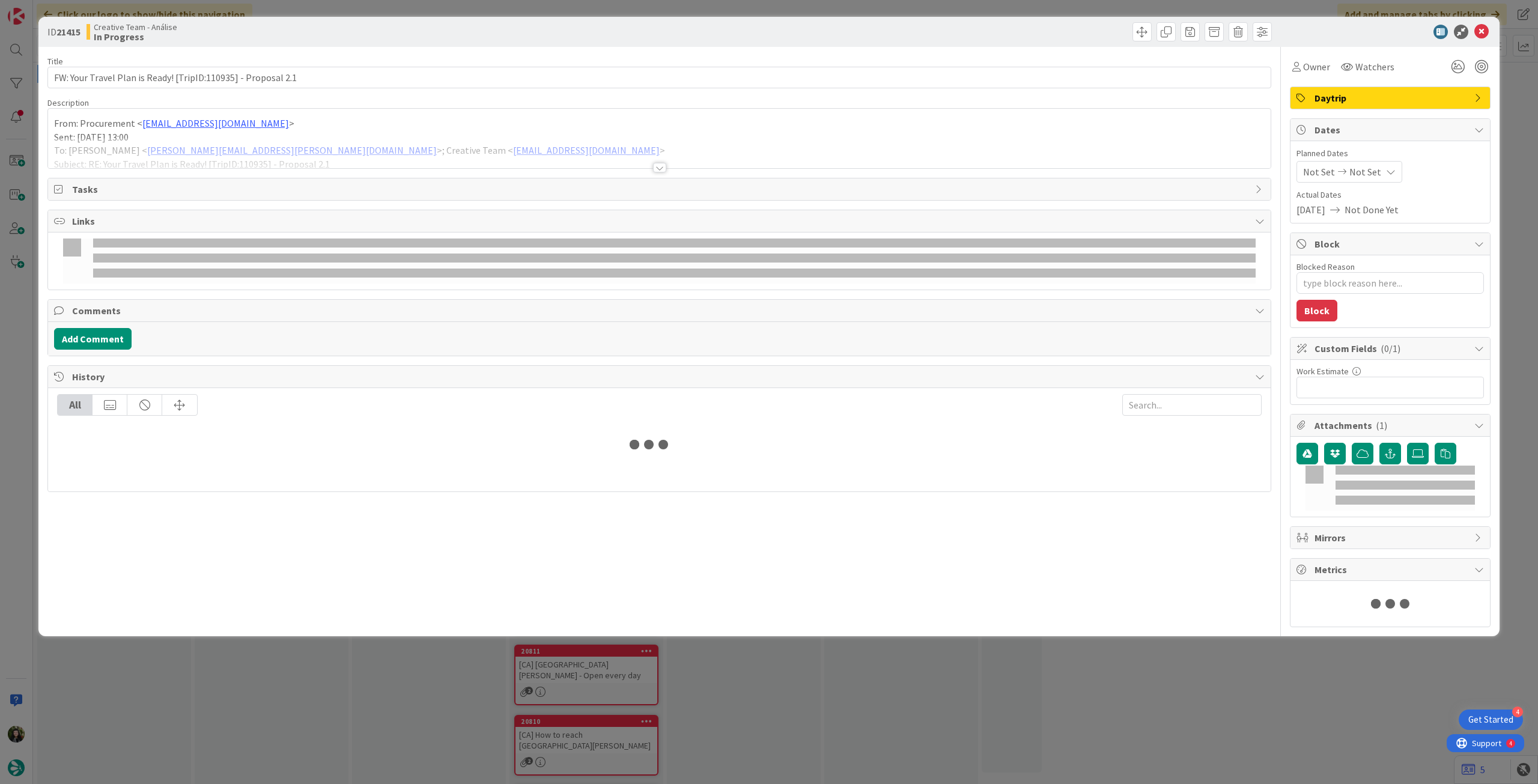
click at [345, 148] on div at bounding box center [659, 153] width 1223 height 30
type textarea "x"
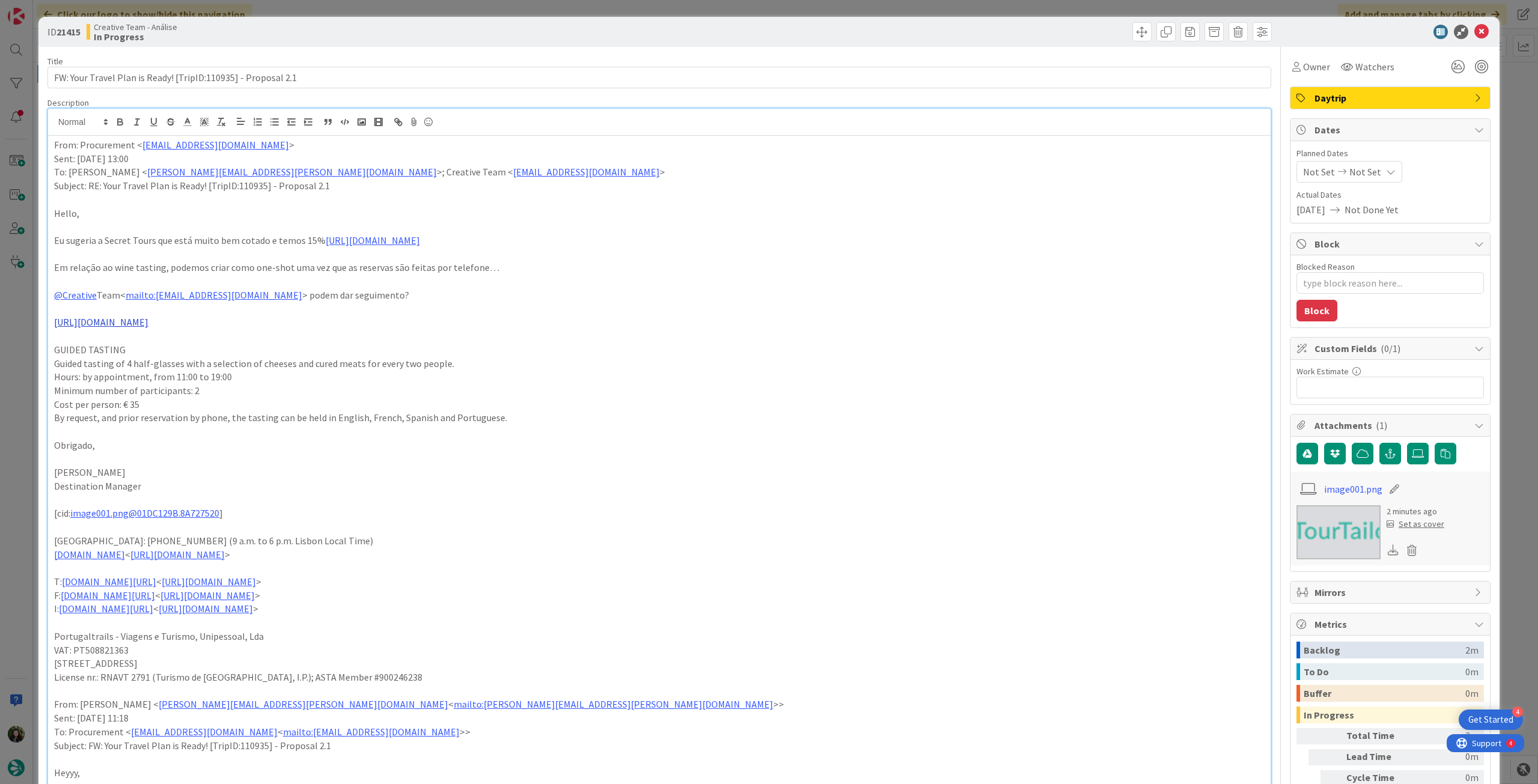
click at [149, 326] on link "[URL][DOMAIN_NAME]" at bounding box center [101, 322] width 94 height 12
click at [158, 346] on link "[URL][DOMAIN_NAME]" at bounding box center [117, 346] width 83 height 16
click at [237, 414] on p "By request, and prior reservation by phone, the tasting can be held in English,…" at bounding box center [660, 417] width 1210 height 14
click at [55, 146] on p "From: Procurement < [EMAIL_ADDRESS][DOMAIN_NAME] >" at bounding box center [660, 145] width 1210 height 14
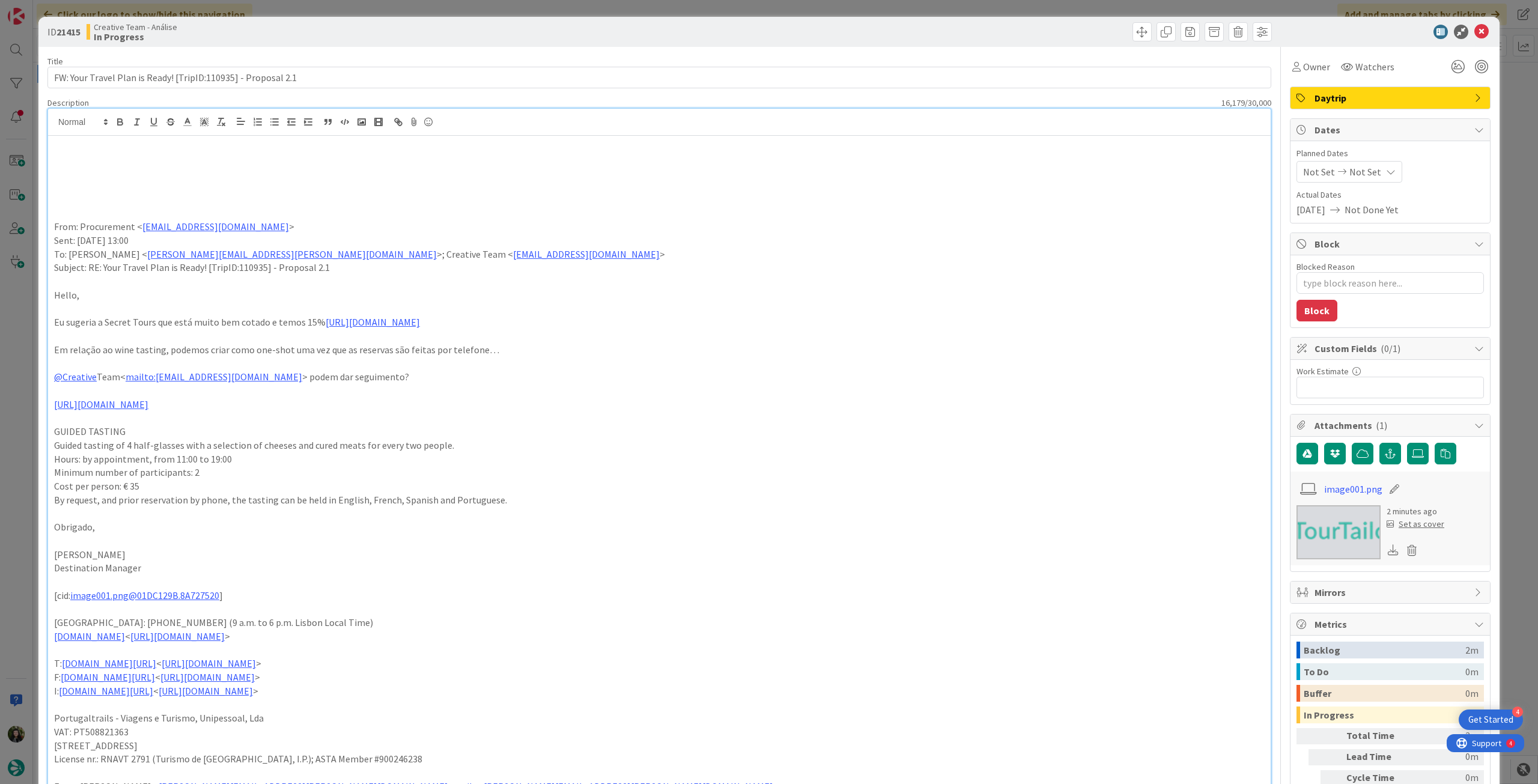
click at [111, 162] on p at bounding box center [660, 159] width 1210 height 14
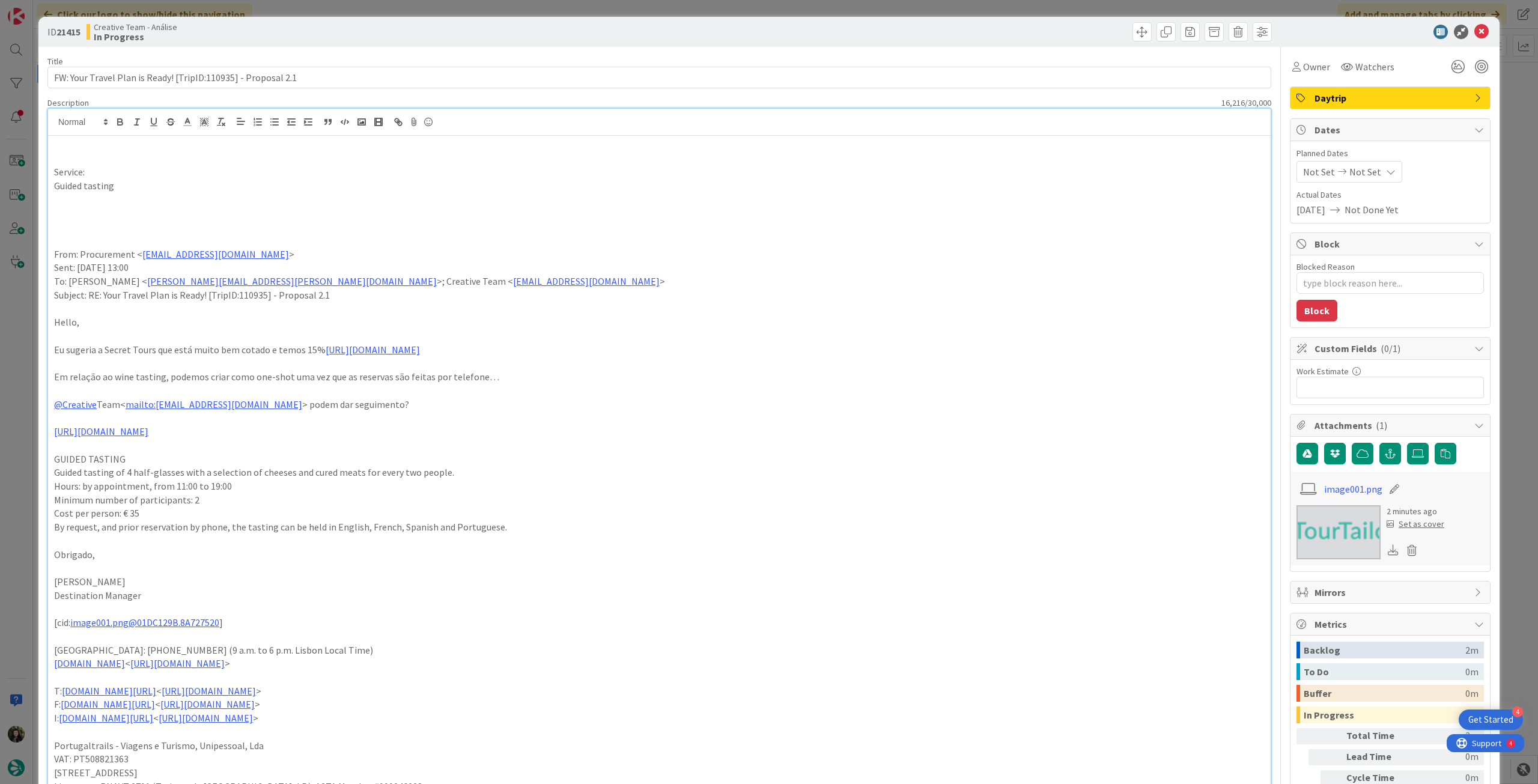
click at [88, 181] on p "Guided tasting" at bounding box center [660, 185] width 1210 height 14
click at [188, 169] on p "Service:" at bounding box center [660, 172] width 1210 height 14
click at [189, 183] on p "Guided wine tasting" at bounding box center [660, 185] width 1210 height 14
drag, startPoint x: 206, startPoint y: 475, endPoint x: 357, endPoint y: 472, distance: 151.0
click at [357, 472] on p "Guided tasting of 4 half-glasses with a selection of cheeses and cured meats fo…" at bounding box center [660, 472] width 1210 height 14
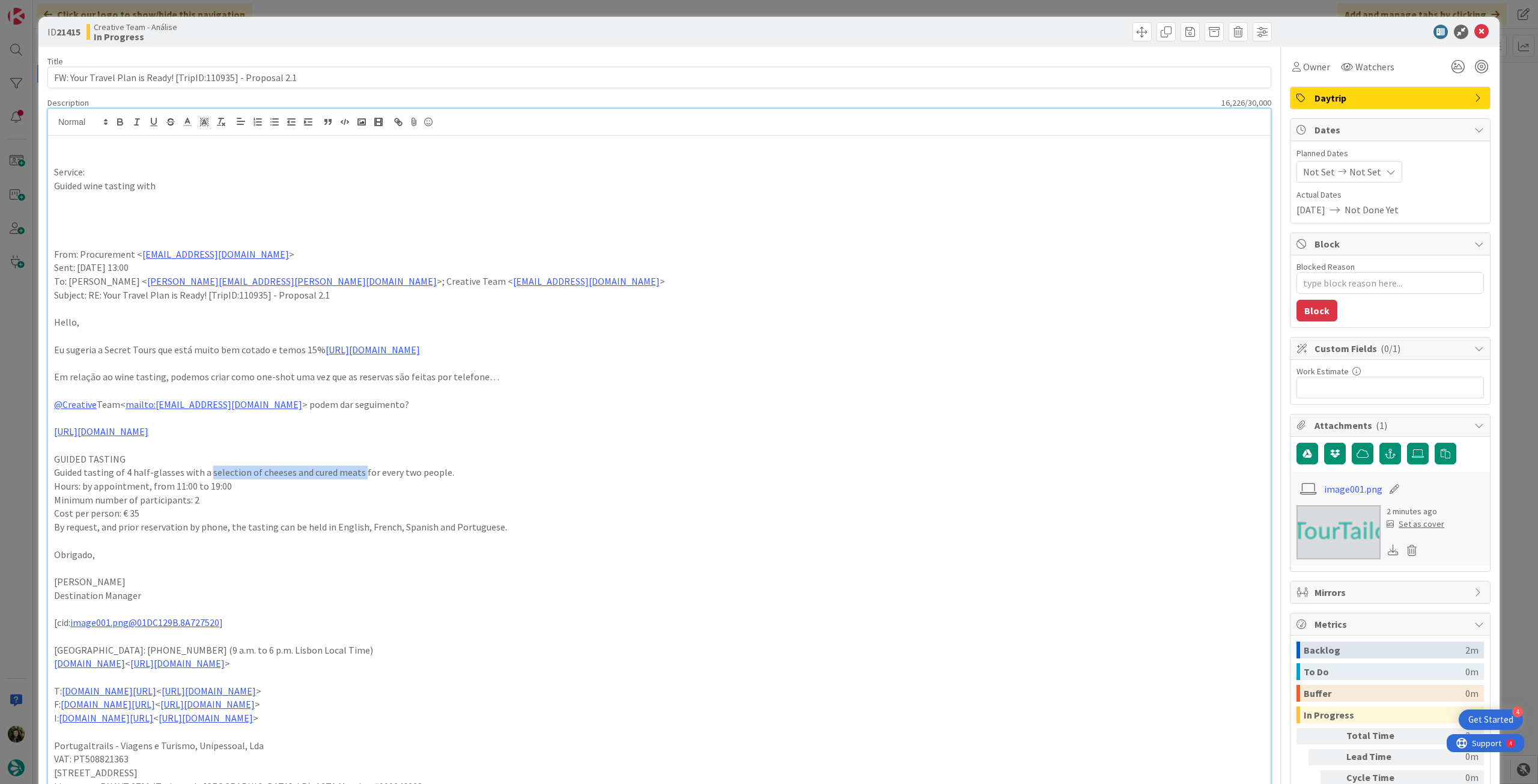
copy p "selection of cheeses and cured meats"
click at [191, 191] on p "Guided wine tasting with" at bounding box center [660, 185] width 1210 height 14
click at [149, 428] on link "[URL][DOMAIN_NAME]" at bounding box center [101, 431] width 94 height 12
click at [233, 188] on p "Guided wine tasting with charcuterie" at bounding box center [660, 185] width 1210 height 14
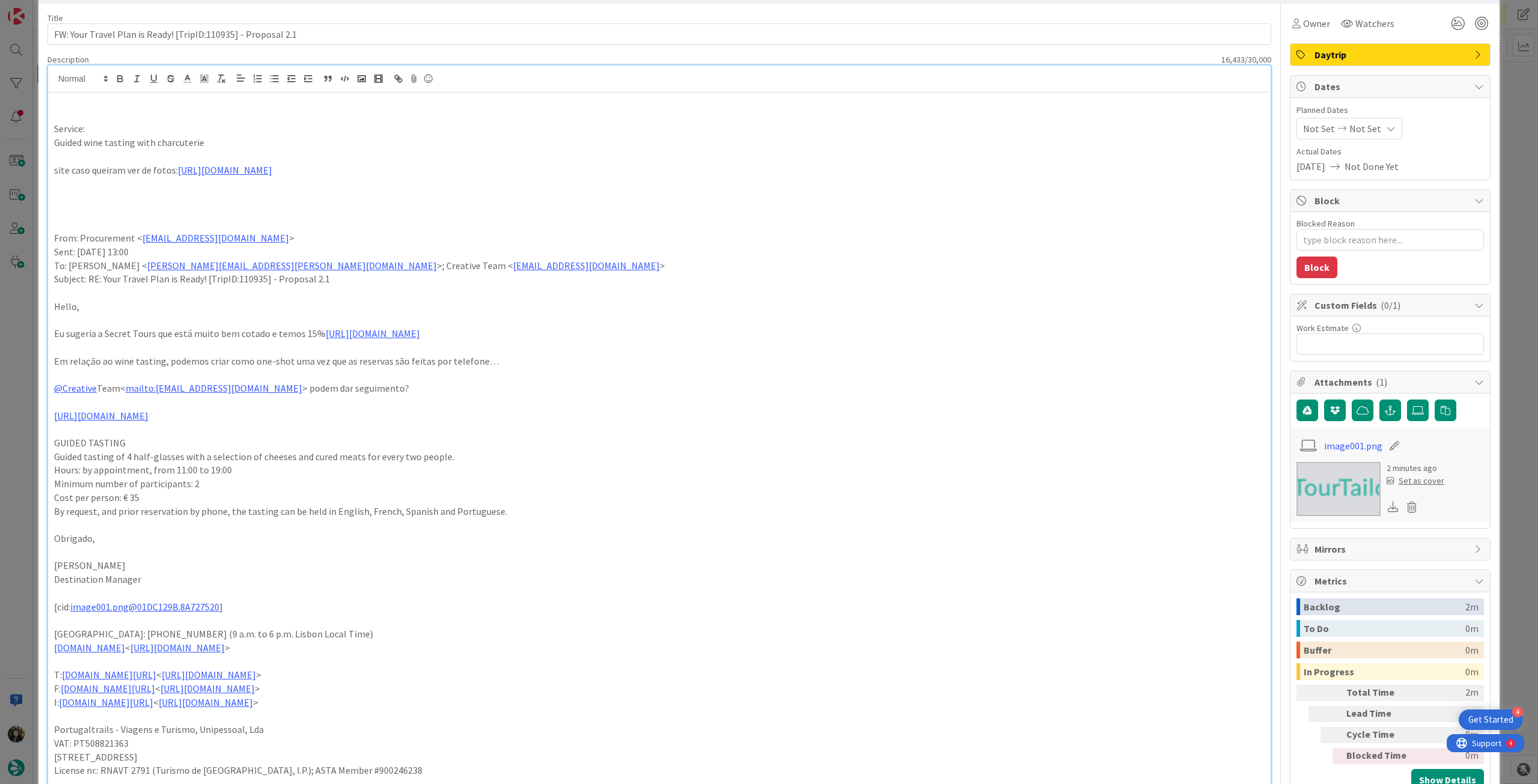
scroll to position [80, 0]
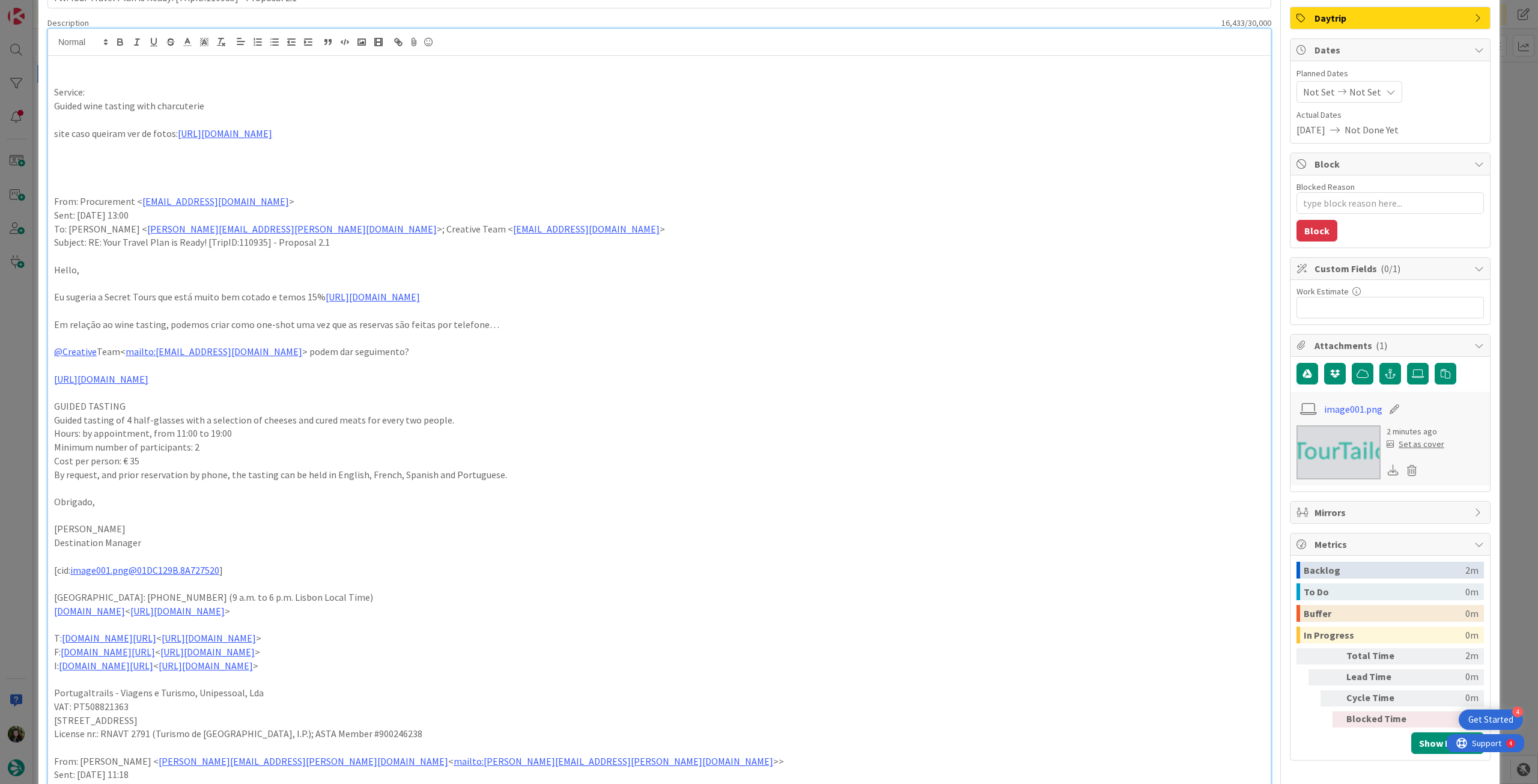
click at [96, 116] on p at bounding box center [660, 120] width 1210 height 14
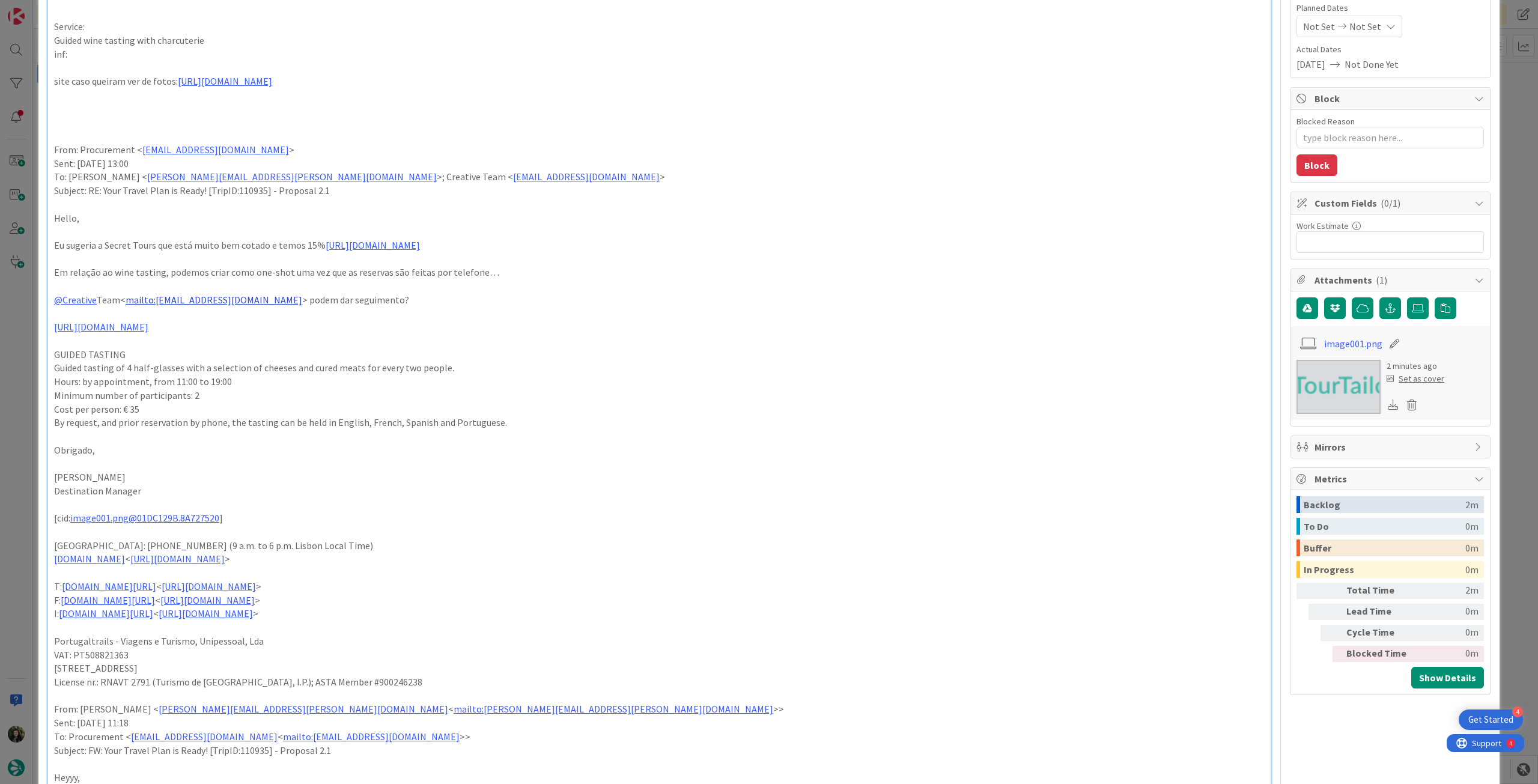
scroll to position [0, 0]
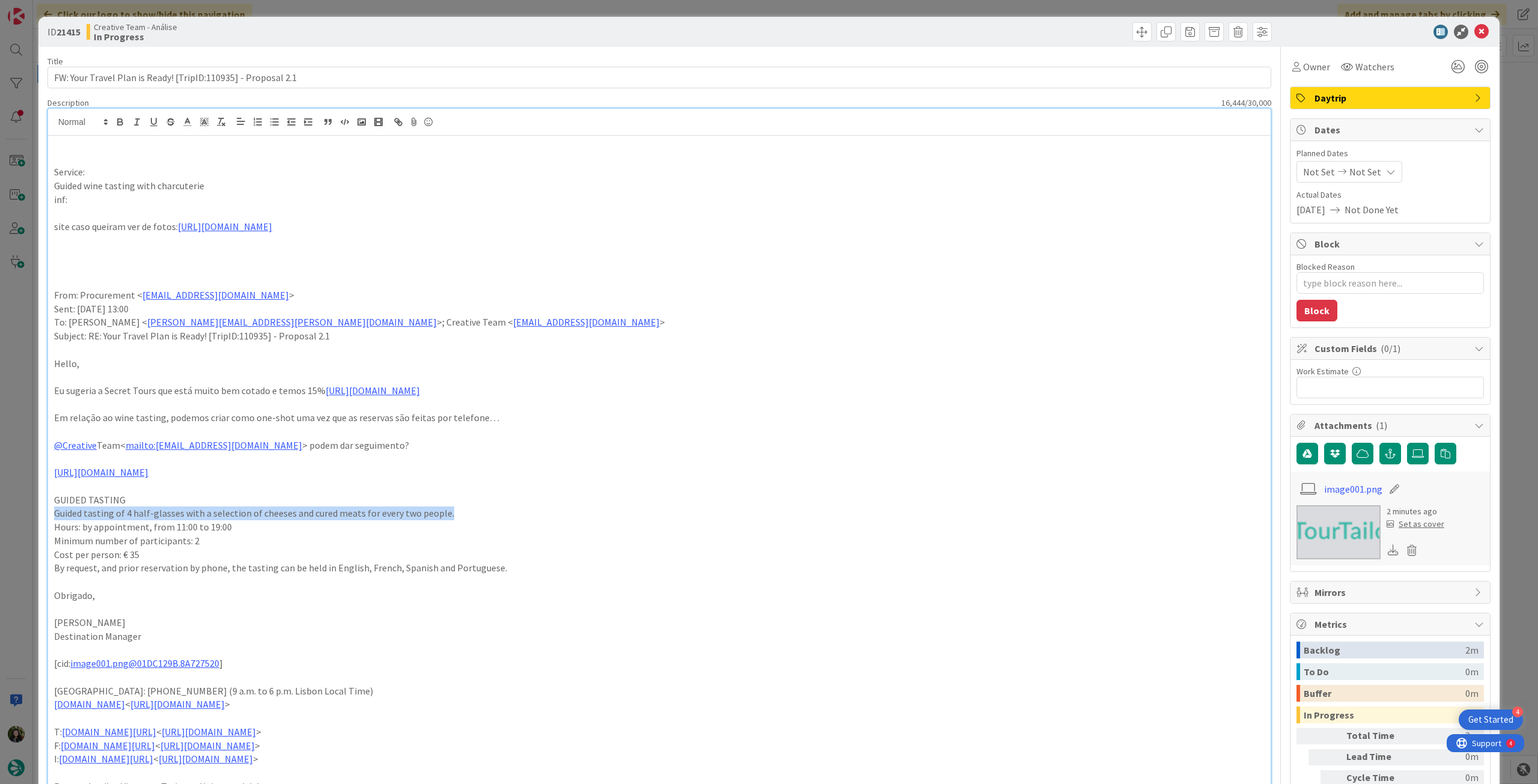
drag, startPoint x: 132, startPoint y: 535, endPoint x: 460, endPoint y: 510, distance: 329.0
click at [460, 510] on p "Guided tasting of 4 half-glasses with a selection of cheeses and cured meats fo…" at bounding box center [660, 513] width 1210 height 14
copy p "Guided tasting of 4 half-glasses with a selection of cheeses and cured meats fo…"
drag, startPoint x: 107, startPoint y: 209, endPoint x: 121, endPoint y: 199, distance: 17.2
click at [107, 208] on p at bounding box center [660, 213] width 1210 height 14
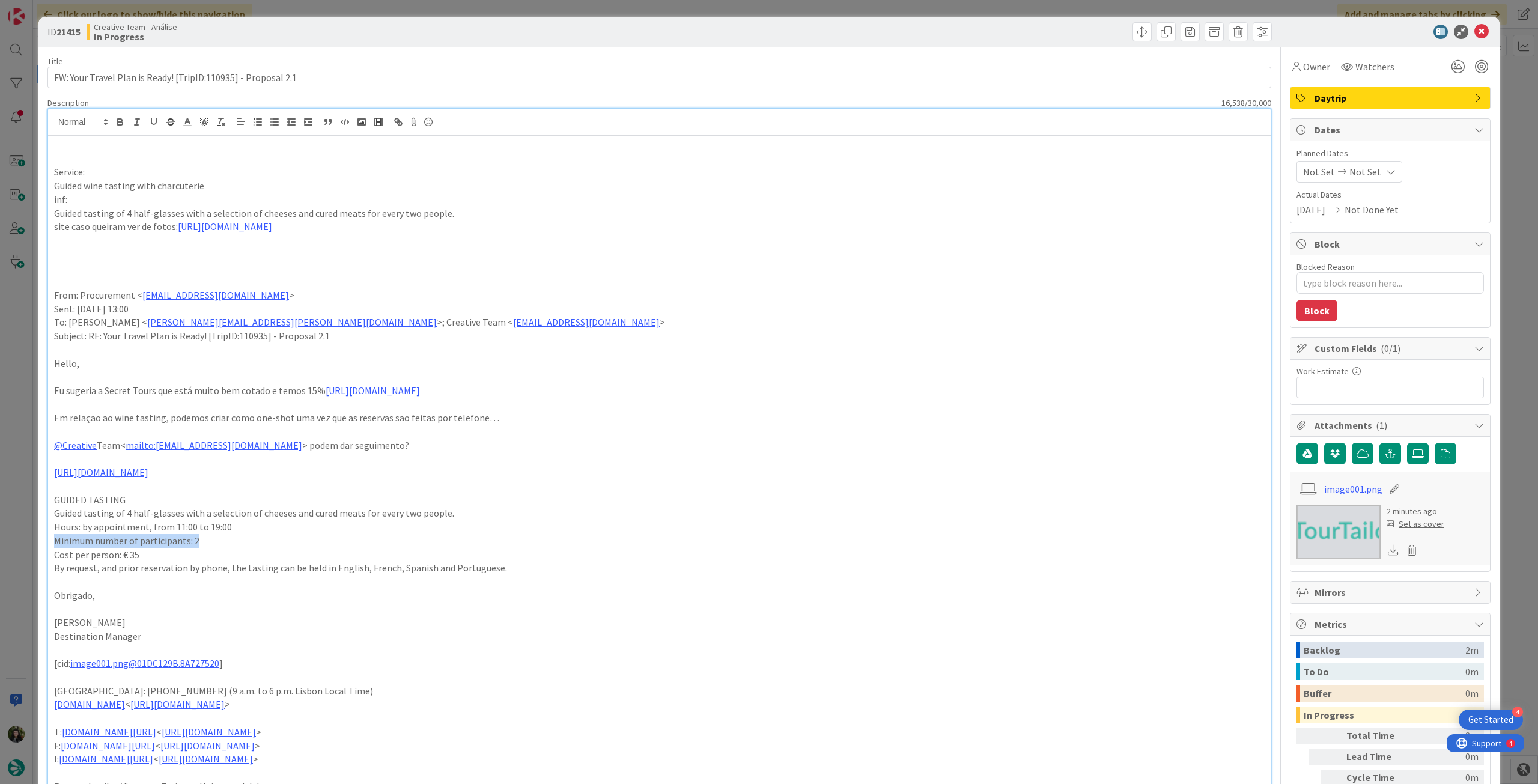
drag, startPoint x: 180, startPoint y: 542, endPoint x: 96, endPoint y: 525, distance: 85.7
copy p "Minimum number of participants: 2"
click at [462, 212] on p "Guided tasting of 4 half-glasses with a selection of cheeses and cured meats fo…" at bounding box center [660, 213] width 1210 height 14
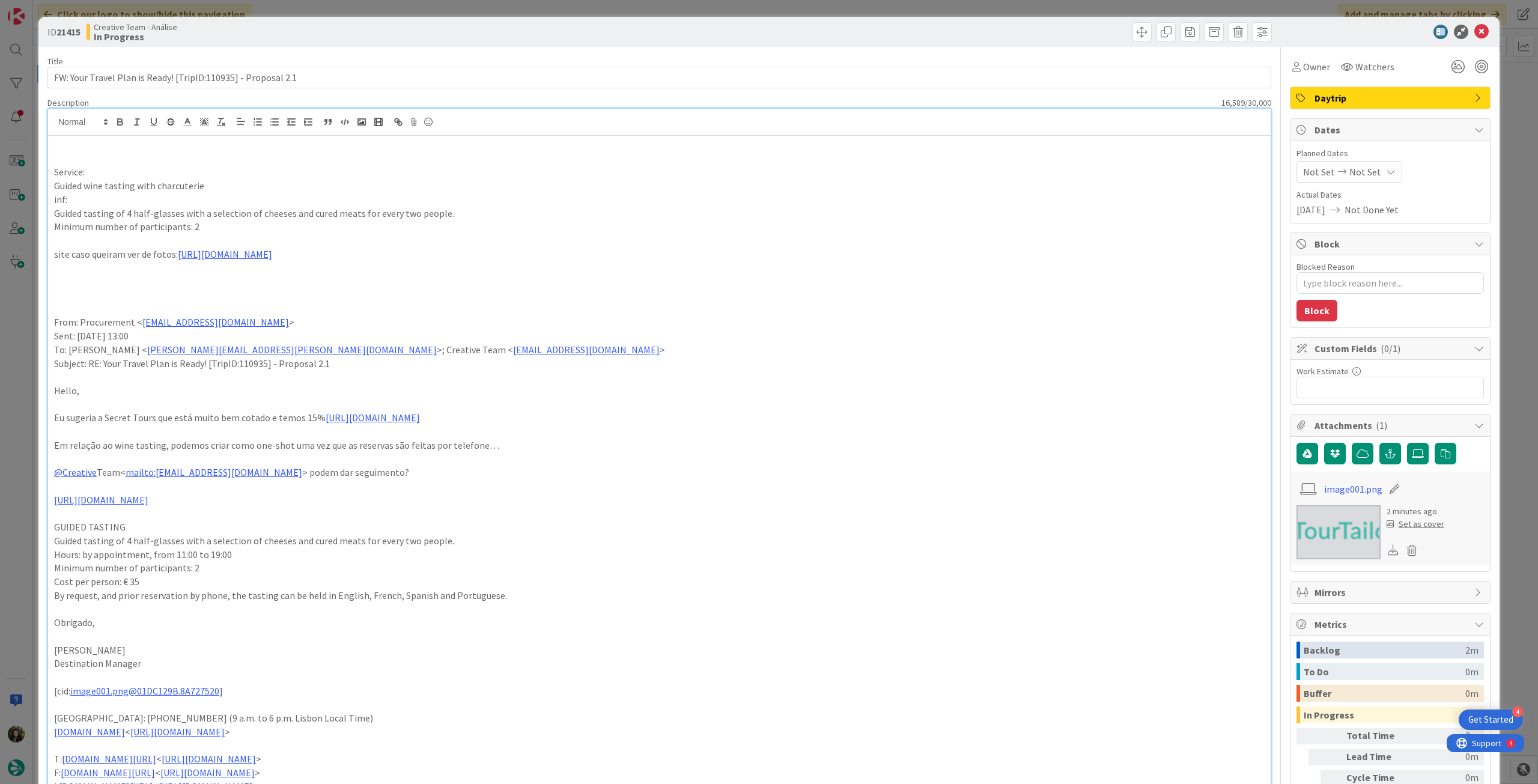
click at [171, 254] on p "site caso queiram ver de fotos: [URL][DOMAIN_NAME]" at bounding box center [660, 254] width 1210 height 14
click at [164, 172] on p "Service:" at bounding box center [660, 172] width 1210 height 14
drag, startPoint x: 209, startPoint y: 184, endPoint x: 49, endPoint y: 181, distance: 160.0
click at [198, 179] on p "Guided wine tasting with charcuterie" at bounding box center [660, 185] width 1210 height 14
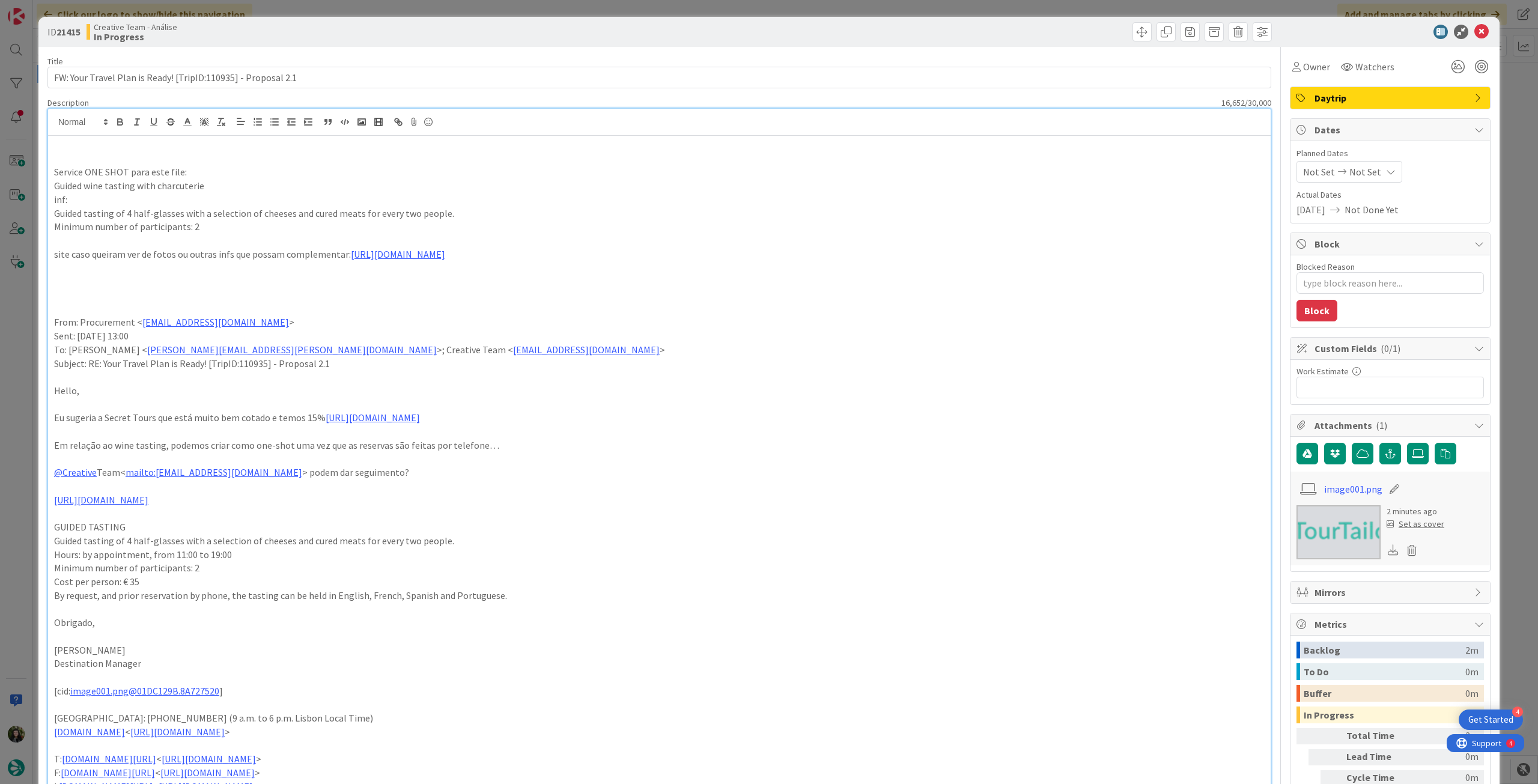
click at [205, 184] on p "Guided wine tasting with charcuterie" at bounding box center [660, 185] width 1210 height 14
drag, startPoint x: 191, startPoint y: 170, endPoint x: 33, endPoint y: 170, distance: 158.0
click at [33, 170] on div "ID 21415 Creative Team - Análise In Progress Title 61 / 128 FW: Your Travel Pla…" at bounding box center [769, 392] width 1538 height 784
click at [117, 123] on icon "button" at bounding box center [120, 123] width 5 height 3
click at [114, 210] on p "Guided tasting of 4 half-glasses with a selection of cheeses and cured meats fo…" at bounding box center [660, 213] width 1210 height 14
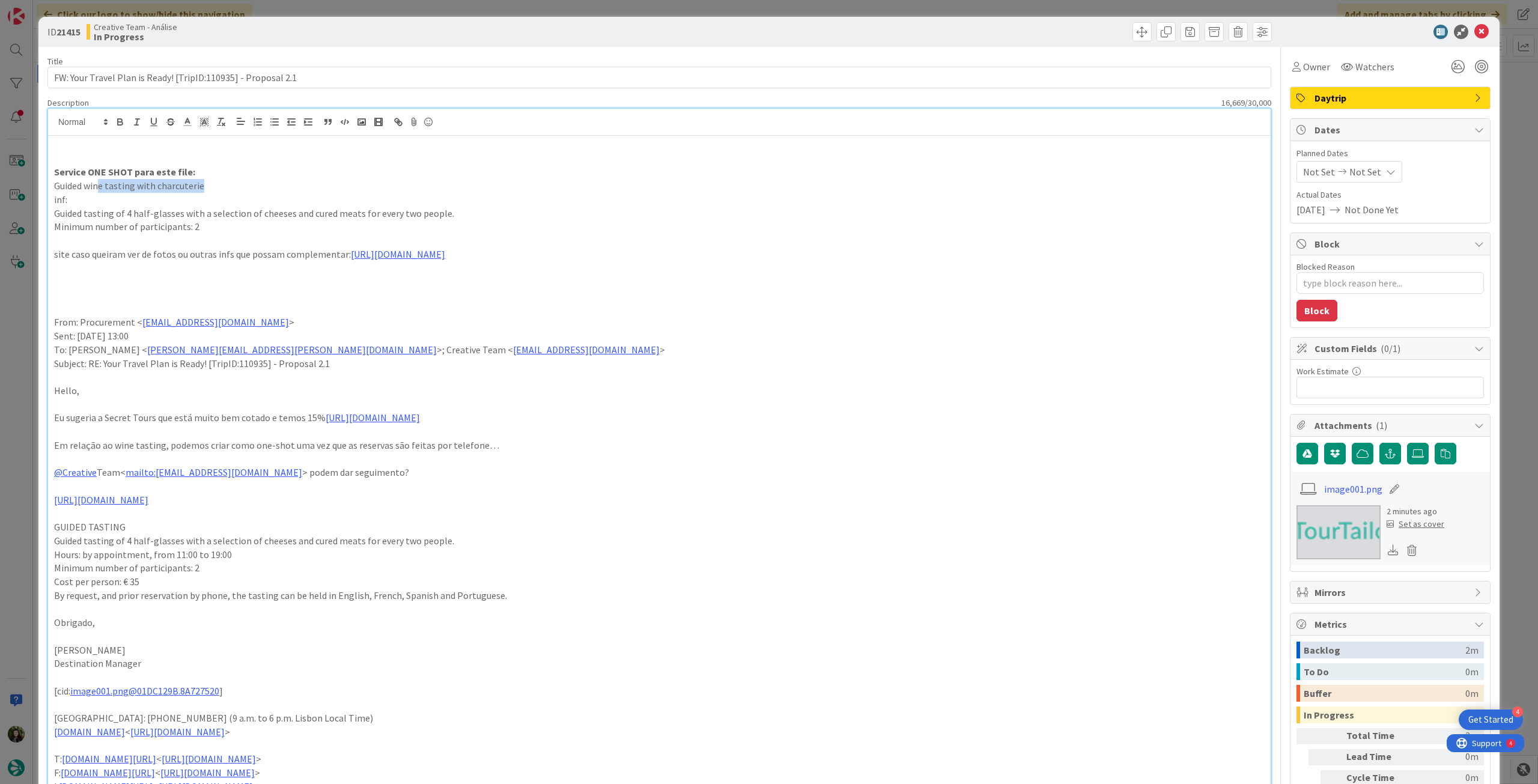
drag, startPoint x: 213, startPoint y: 188, endPoint x: 199, endPoint y: 188, distance: 14.0
click at [96, 184] on p "Guided wine tasting with charcuterie" at bounding box center [660, 185] width 1210 height 14
click at [225, 188] on p "Guided wine tasting with charcuterie" at bounding box center [660, 185] width 1210 height 14
click at [225, 187] on p "Guided wine tasting with charcuterie" at bounding box center [660, 185] width 1210 height 14
click at [223, 184] on p "Guided wine tasting with charcuterie" at bounding box center [660, 185] width 1210 height 14
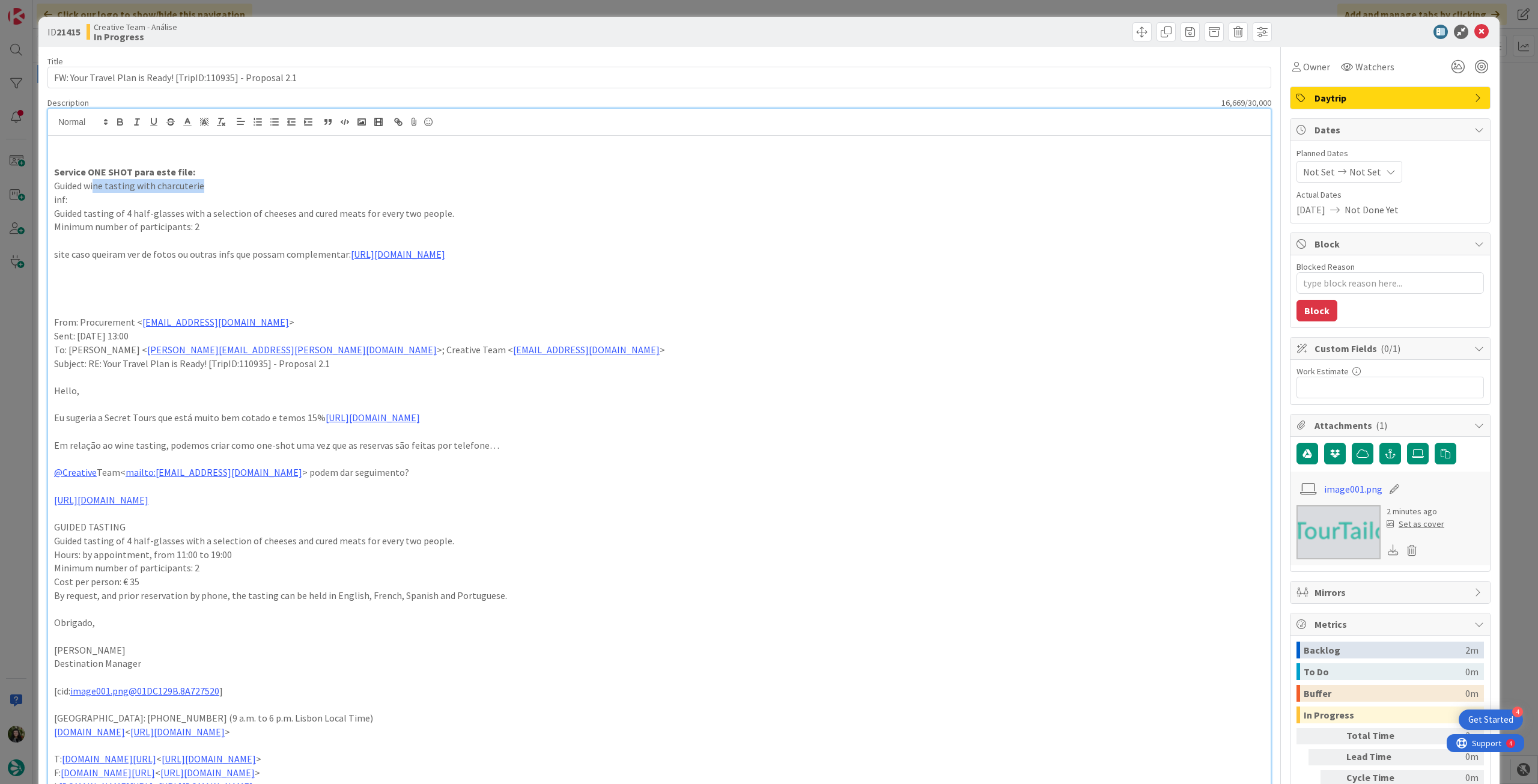
click at [216, 184] on p "Guided wine tasting with charcuterie" at bounding box center [660, 185] width 1210 height 14
click at [201, 188] on p "Guided wine tasting with charcuterie" at bounding box center [660, 185] width 1210 height 14
drag, startPoint x: 294, startPoint y: 185, endPoint x: 41, endPoint y: 188, distance: 253.0
click at [120, 121] on icon "button" at bounding box center [120, 122] width 11 height 11
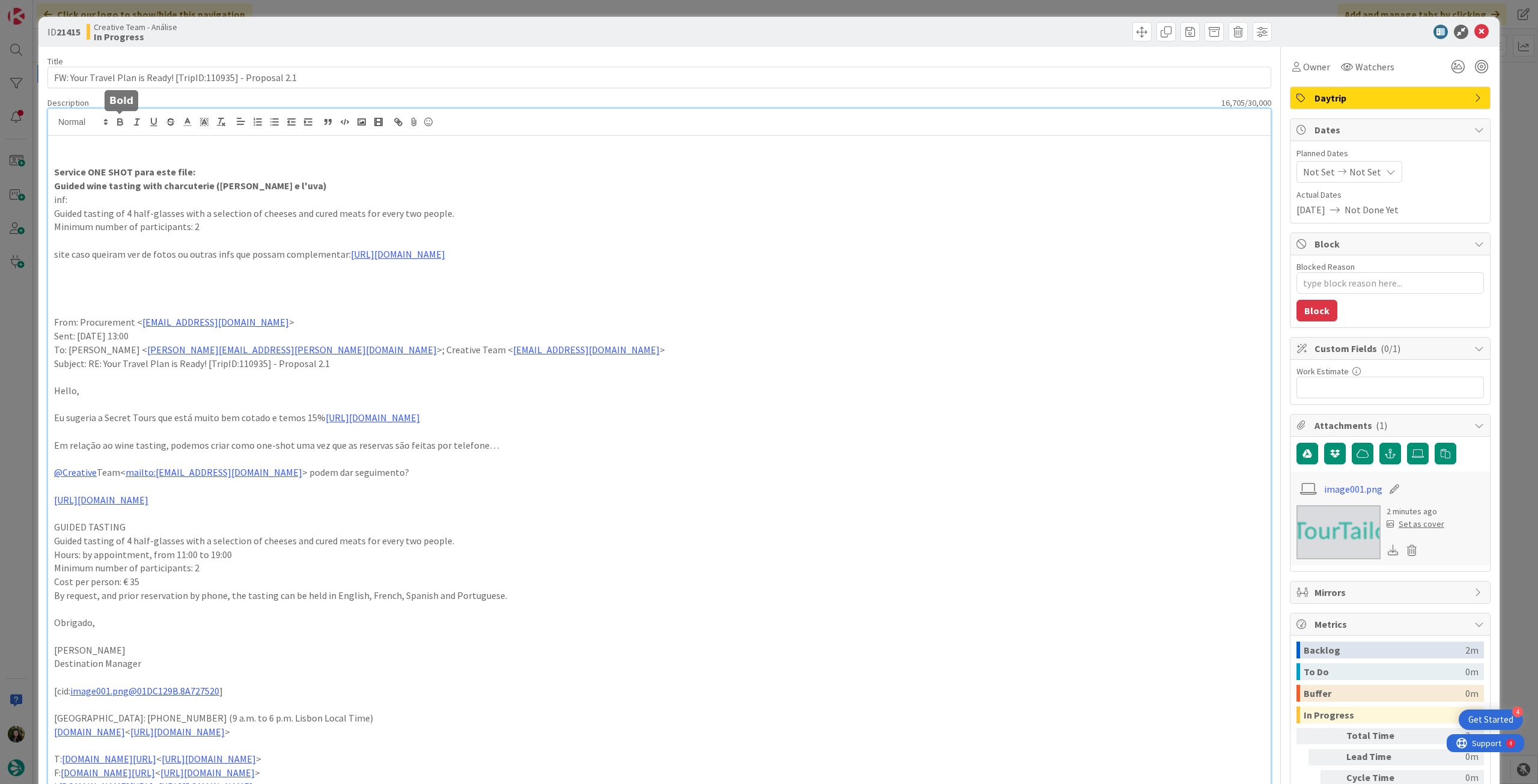
click at [217, 222] on p "Minimum number of participants: 2" at bounding box center [660, 226] width 1210 height 14
type textarea "x"
click at [1357, 166] on span "Not Set" at bounding box center [1366, 172] width 32 height 14
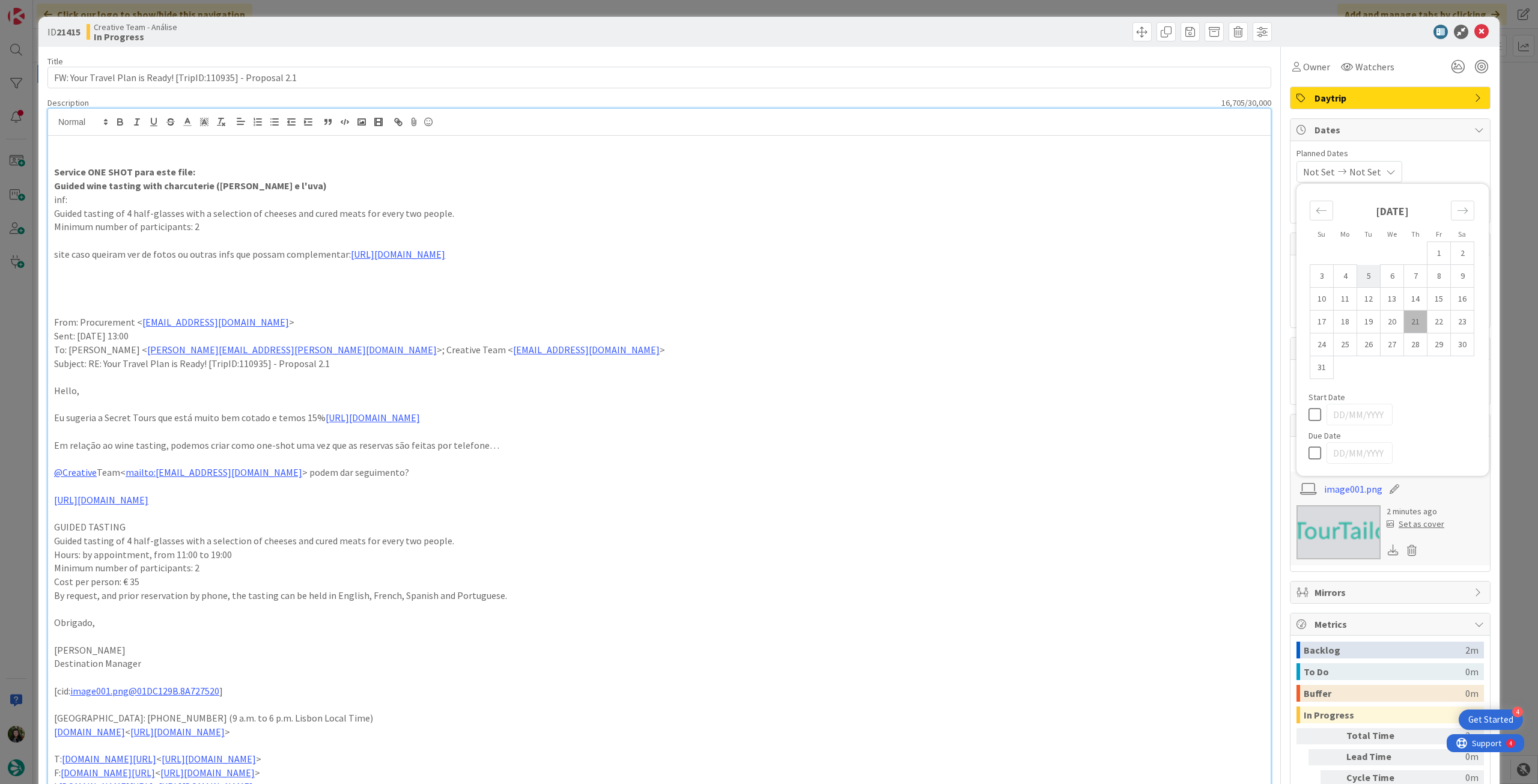
drag, startPoint x: 1308, startPoint y: 454, endPoint x: 1365, endPoint y: 279, distance: 184.0
click at [1308, 454] on icon at bounding box center [1317, 453] width 18 height 14
type input "[DATE]"
drag, startPoint x: 1473, startPoint y: 36, endPoint x: 1437, endPoint y: 54, distance: 40.2
click at [1474, 36] on icon at bounding box center [1481, 32] width 14 height 14
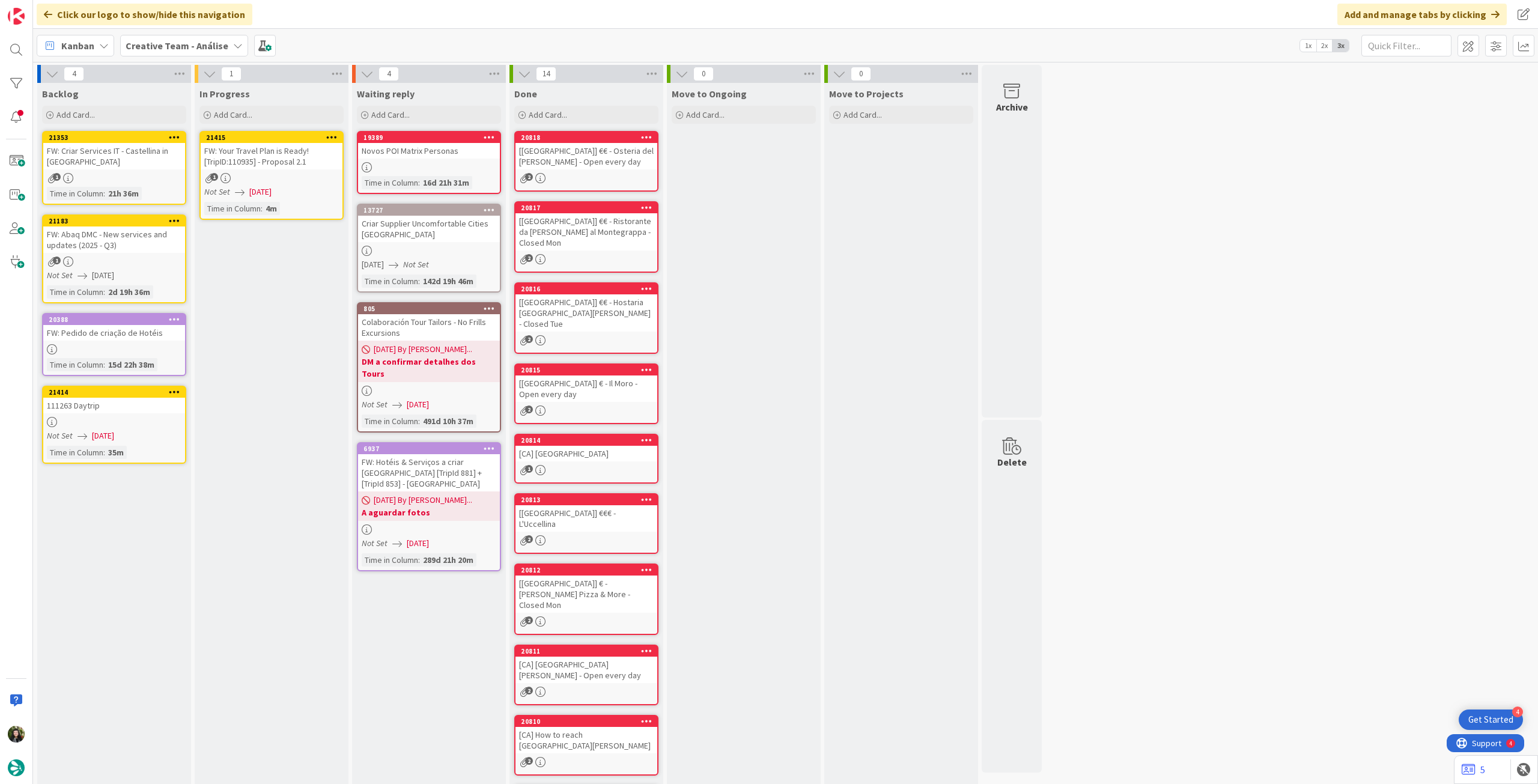
drag, startPoint x: 332, startPoint y: 133, endPoint x: 331, endPoint y: 140, distance: 7.1
click at [332, 133] on icon at bounding box center [332, 137] width 12 height 9
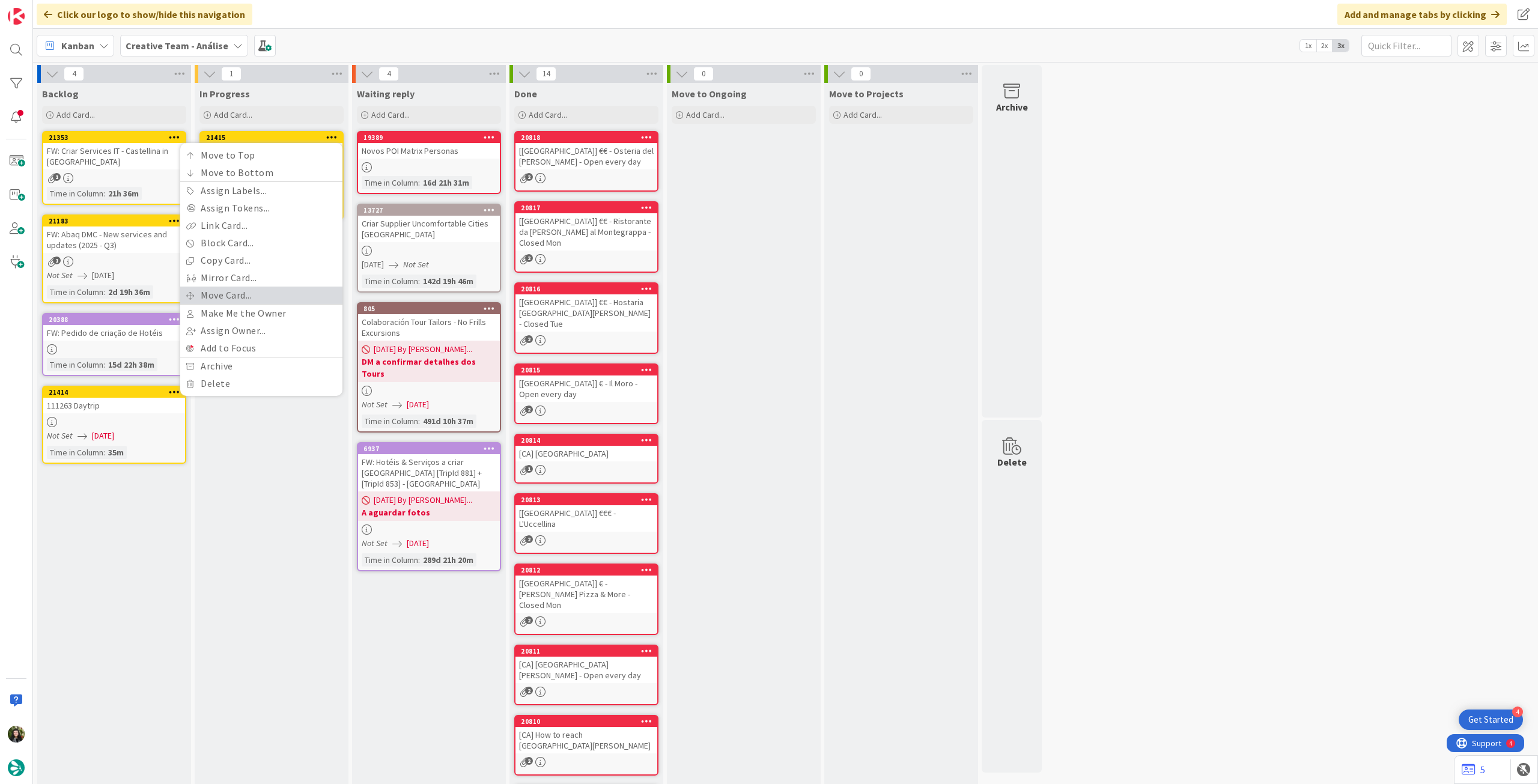
click at [258, 290] on link "Move Card..." at bounding box center [262, 295] width 162 height 17
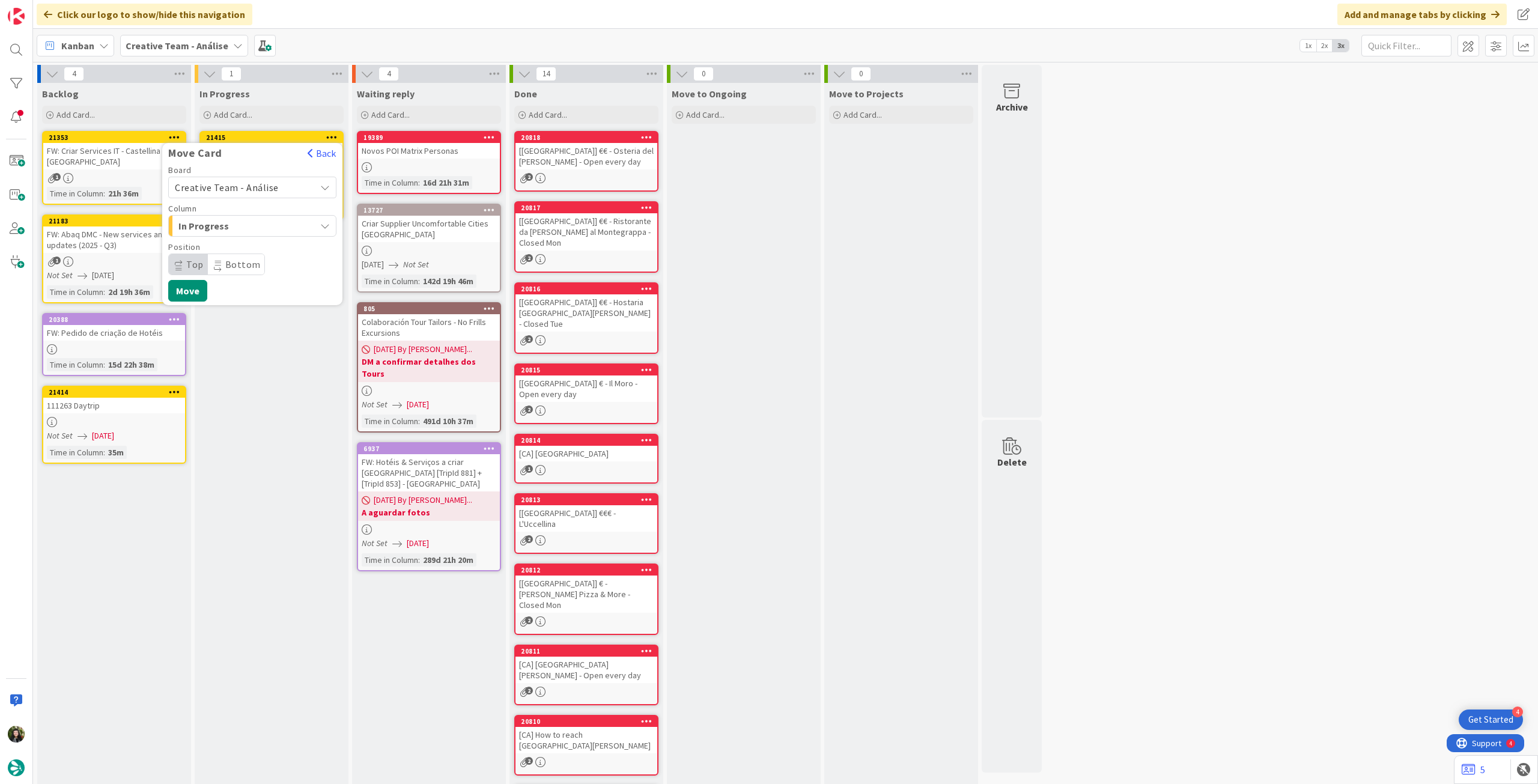
click at [259, 191] on span "Creative Team - Análise" at bounding box center [226, 187] width 104 height 12
click at [251, 237] on span "Creative Team" at bounding box center [260, 243] width 139 height 18
click at [254, 225] on span "E - To Do" at bounding box center [223, 226] width 90 height 16
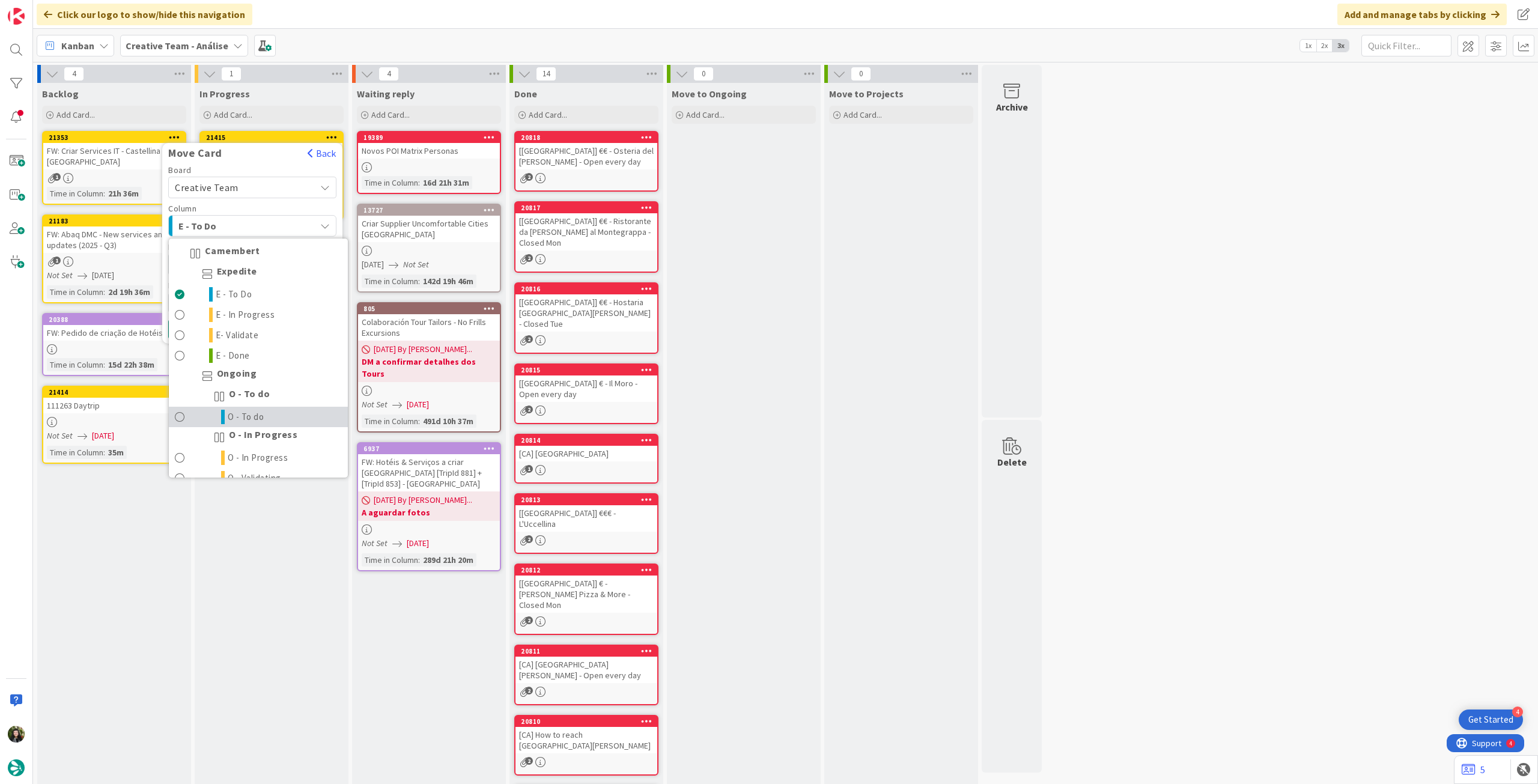
drag, startPoint x: 243, startPoint y: 416, endPoint x: 241, endPoint y: 374, distance: 42.0
click at [243, 415] on span "O - To do" at bounding box center [246, 417] width 37 height 14
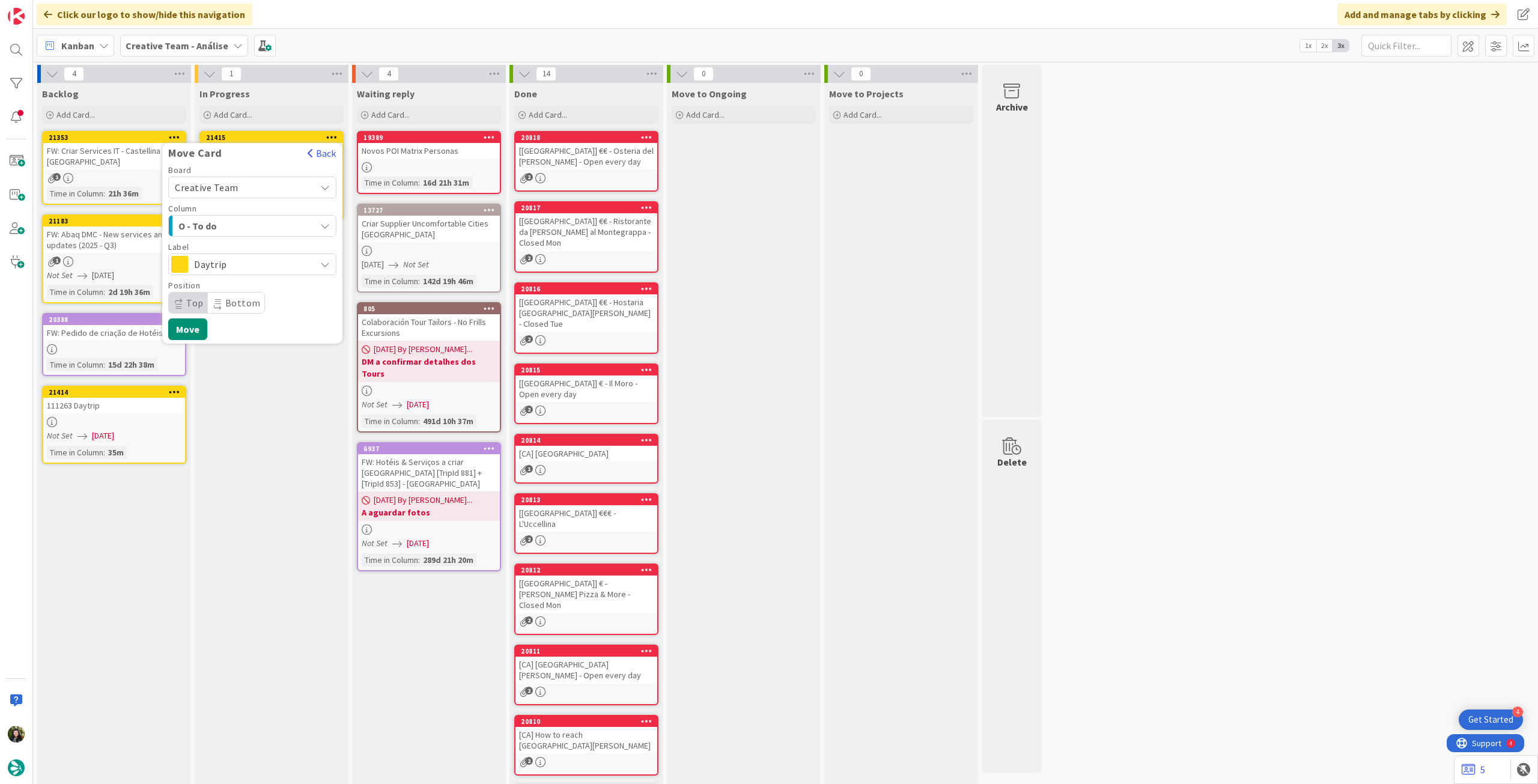
click at [252, 270] on span "Daytrip" at bounding box center [252, 264] width 115 height 17
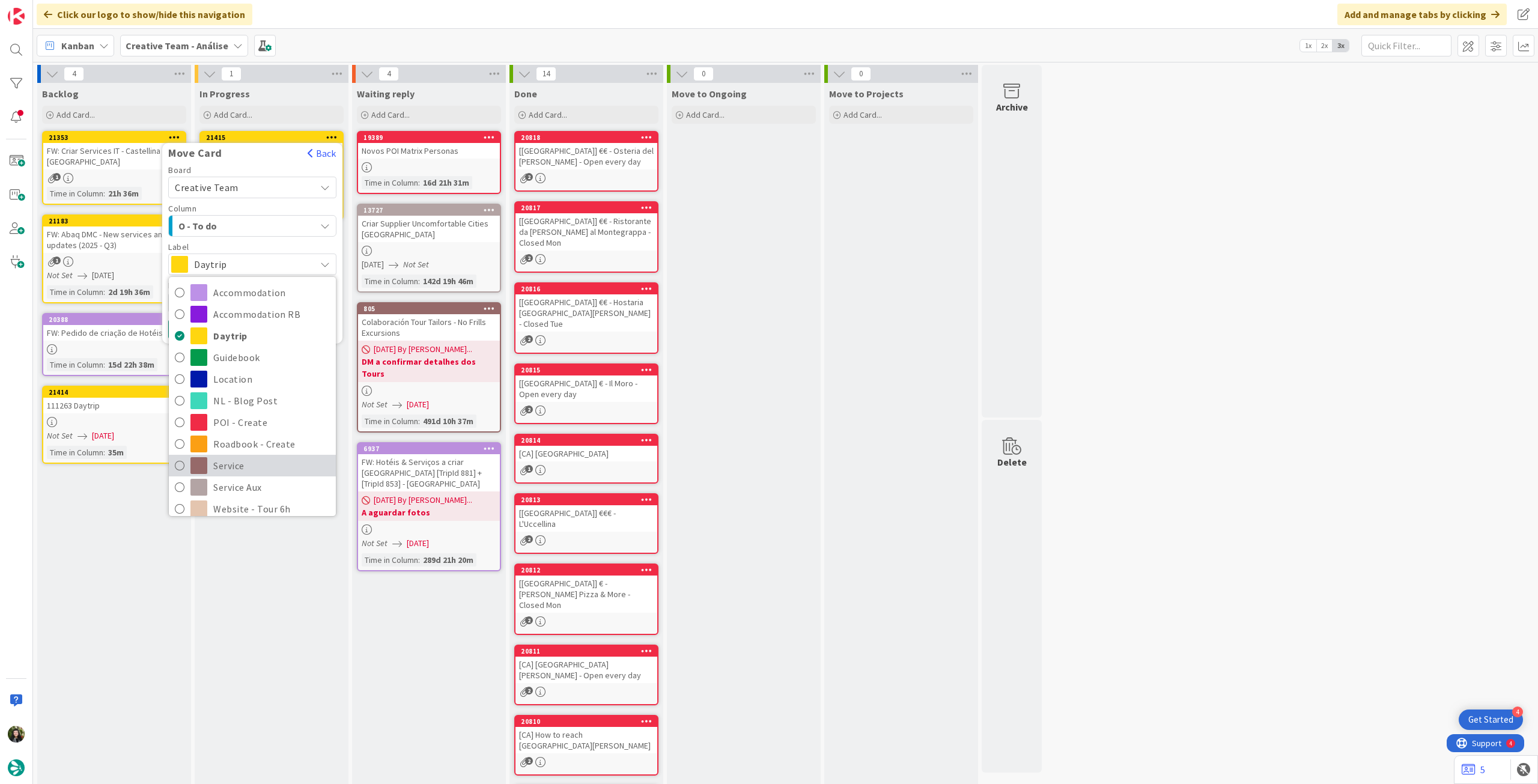
click at [244, 469] on span "Service" at bounding box center [271, 465] width 117 height 18
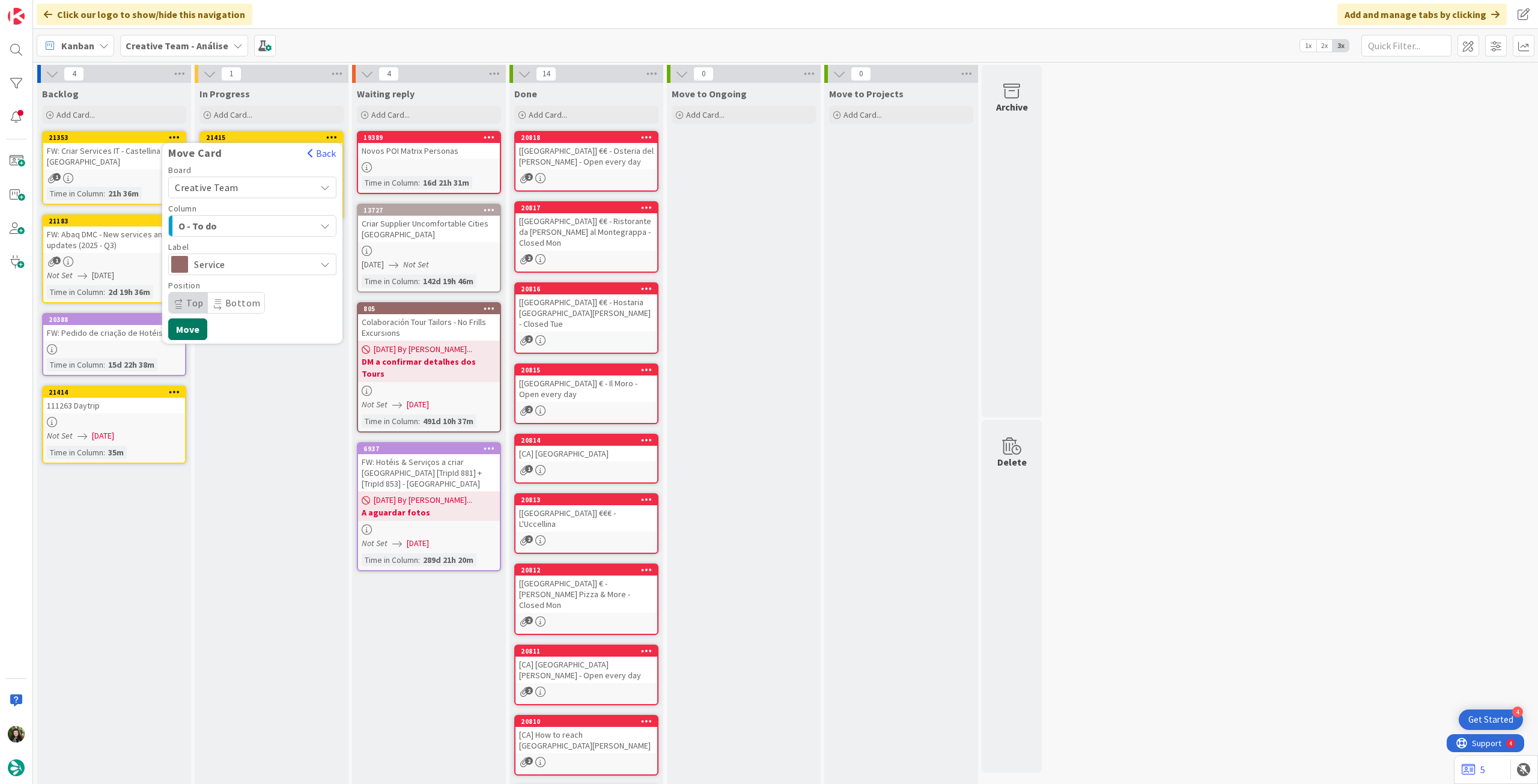
click at [188, 329] on button "Move" at bounding box center [188, 329] width 39 height 22
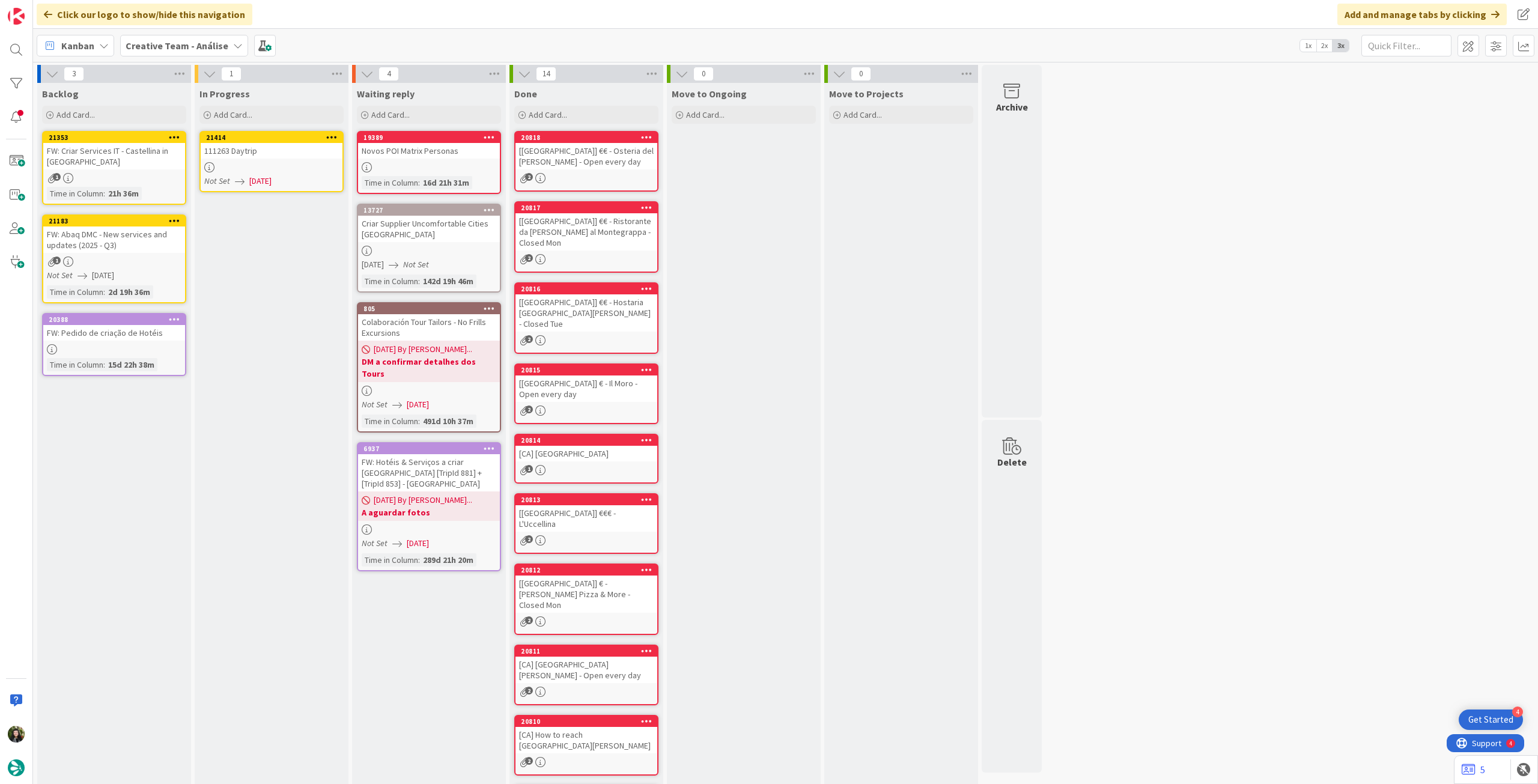
click at [283, 167] on div at bounding box center [272, 167] width 142 height 10
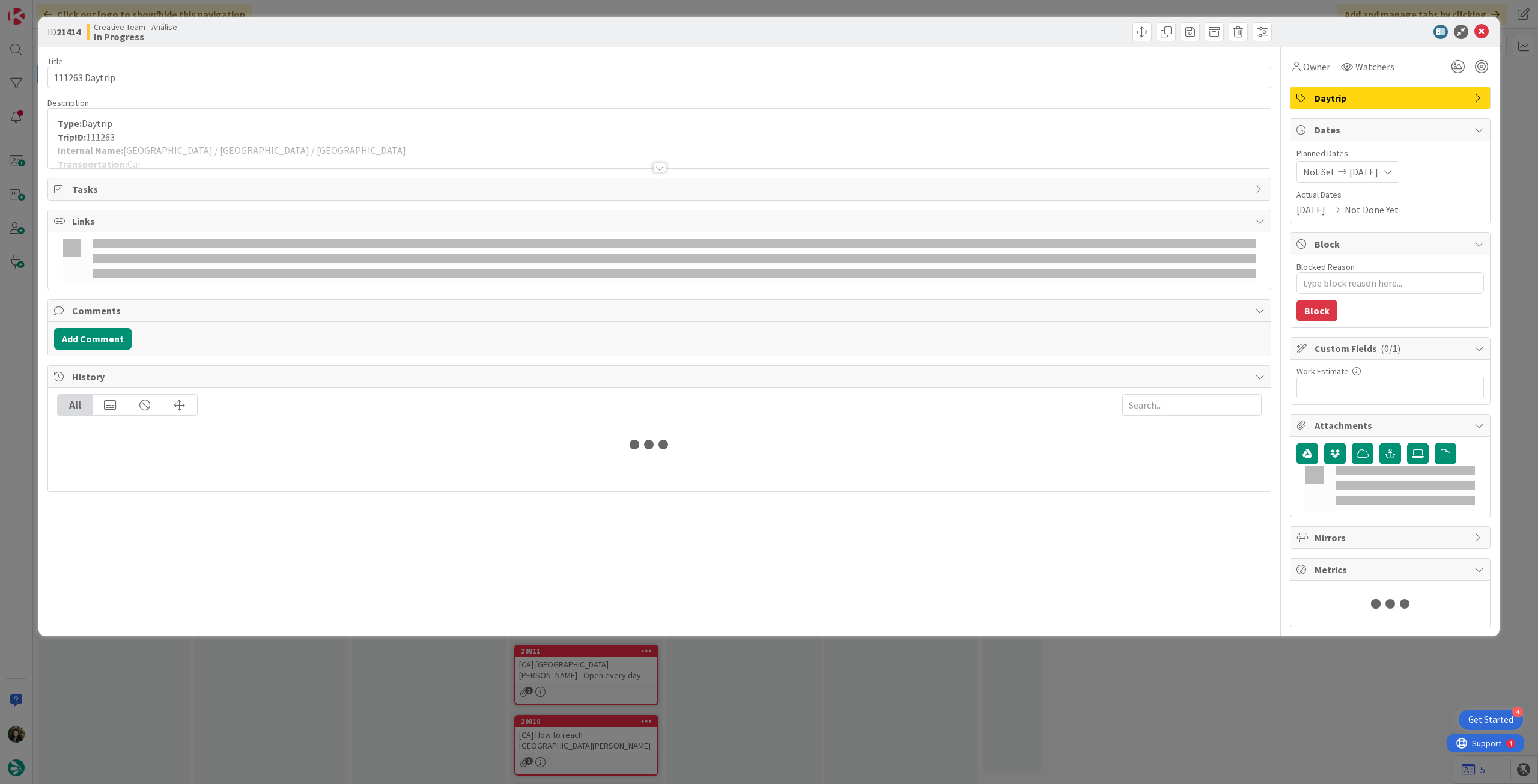
click at [303, 150] on div at bounding box center [659, 153] width 1223 height 30
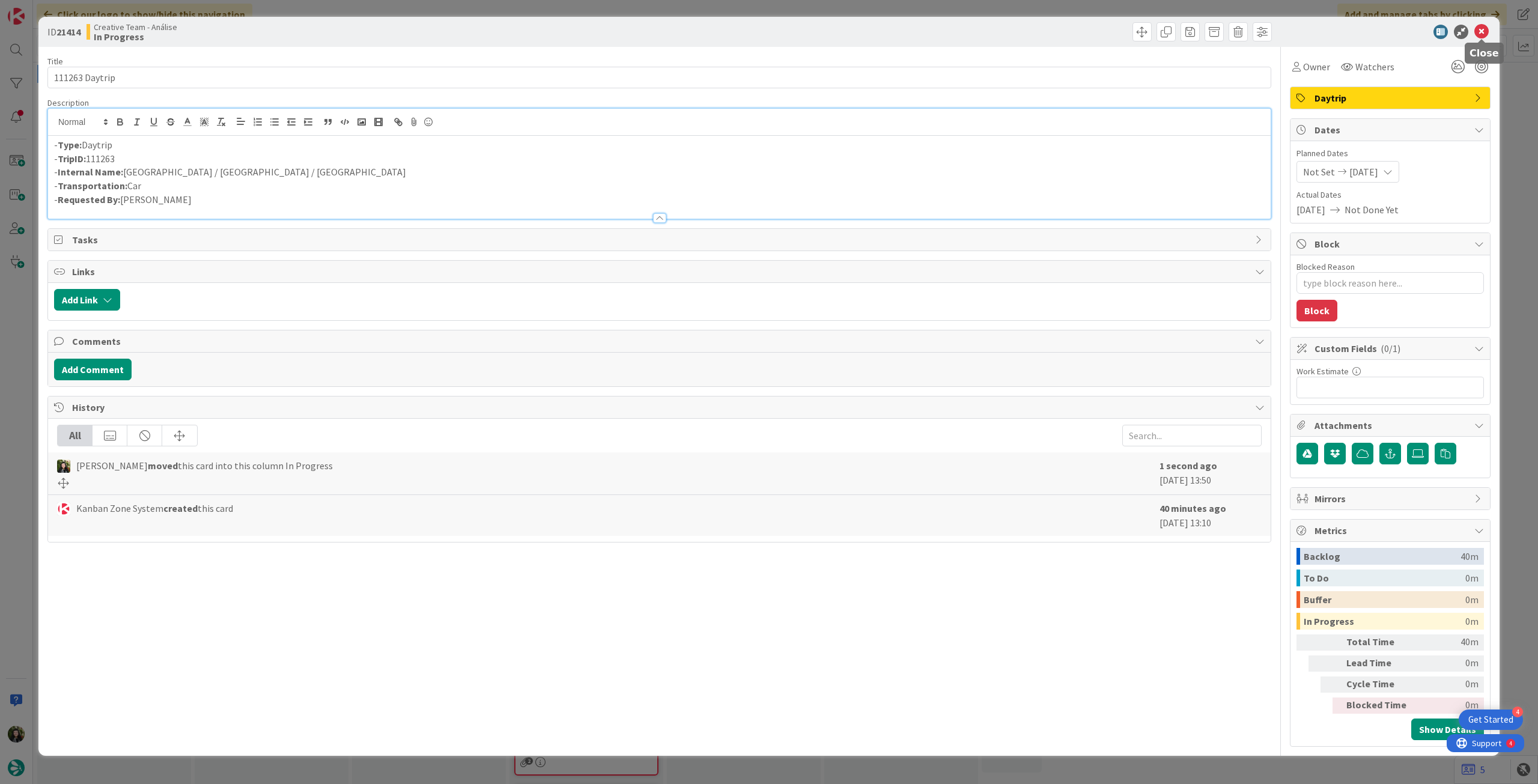
drag, startPoint x: 1487, startPoint y: 37, endPoint x: 1451, endPoint y: 46, distance: 37.1
click at [1486, 37] on icon at bounding box center [1481, 32] width 14 height 14
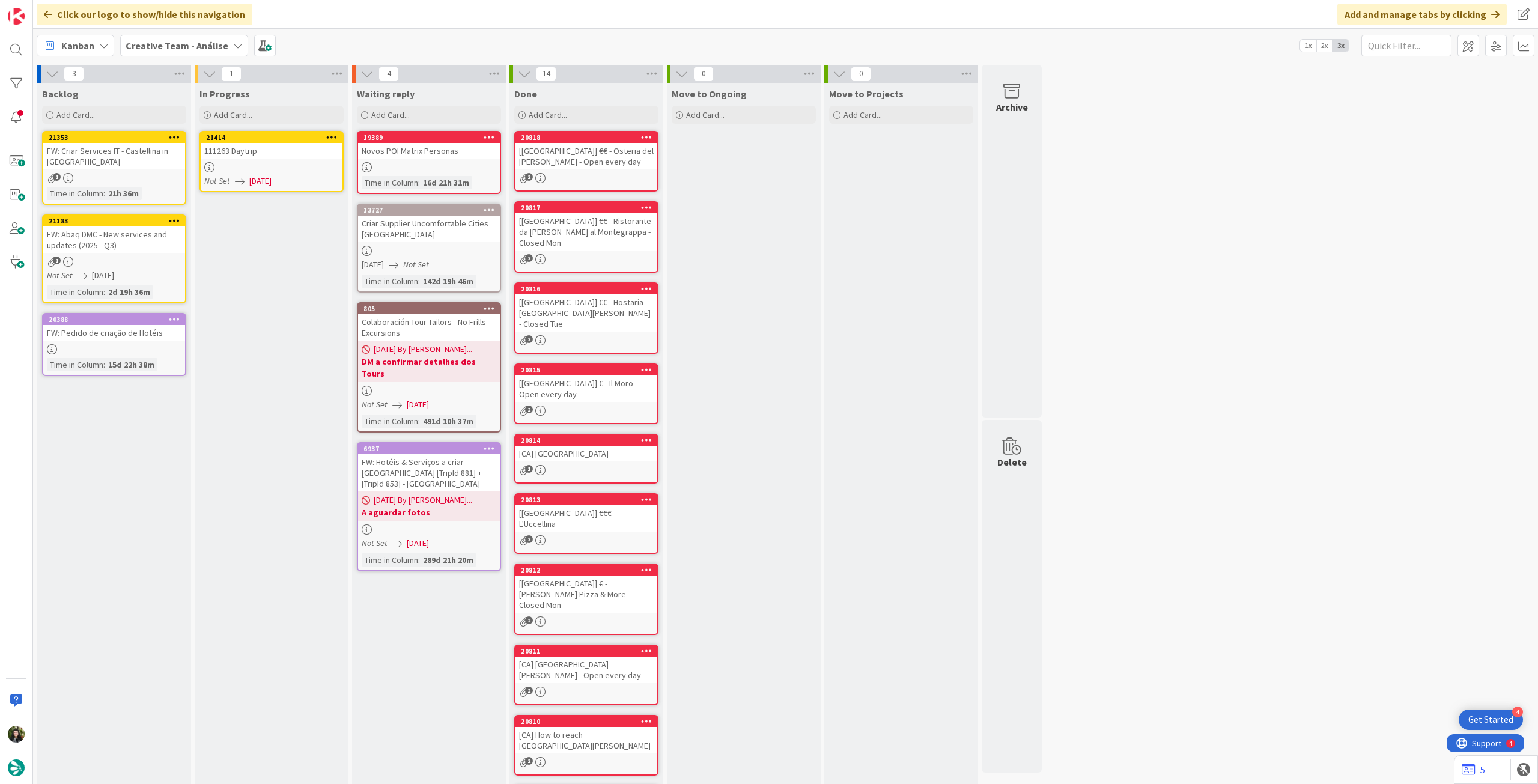
click at [335, 133] on icon at bounding box center [332, 137] width 12 height 9
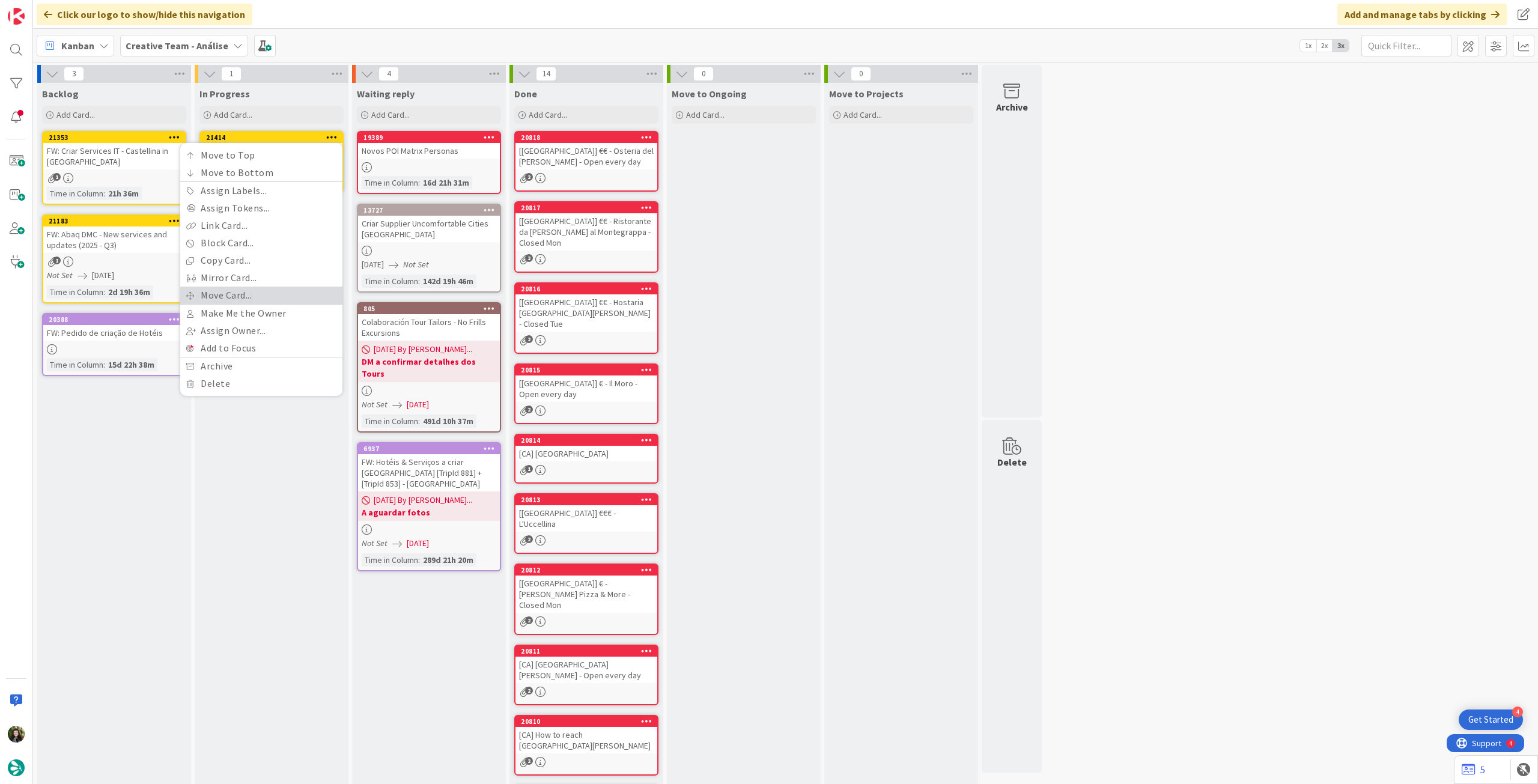
click at [257, 292] on link "Move Card..." at bounding box center [262, 295] width 162 height 17
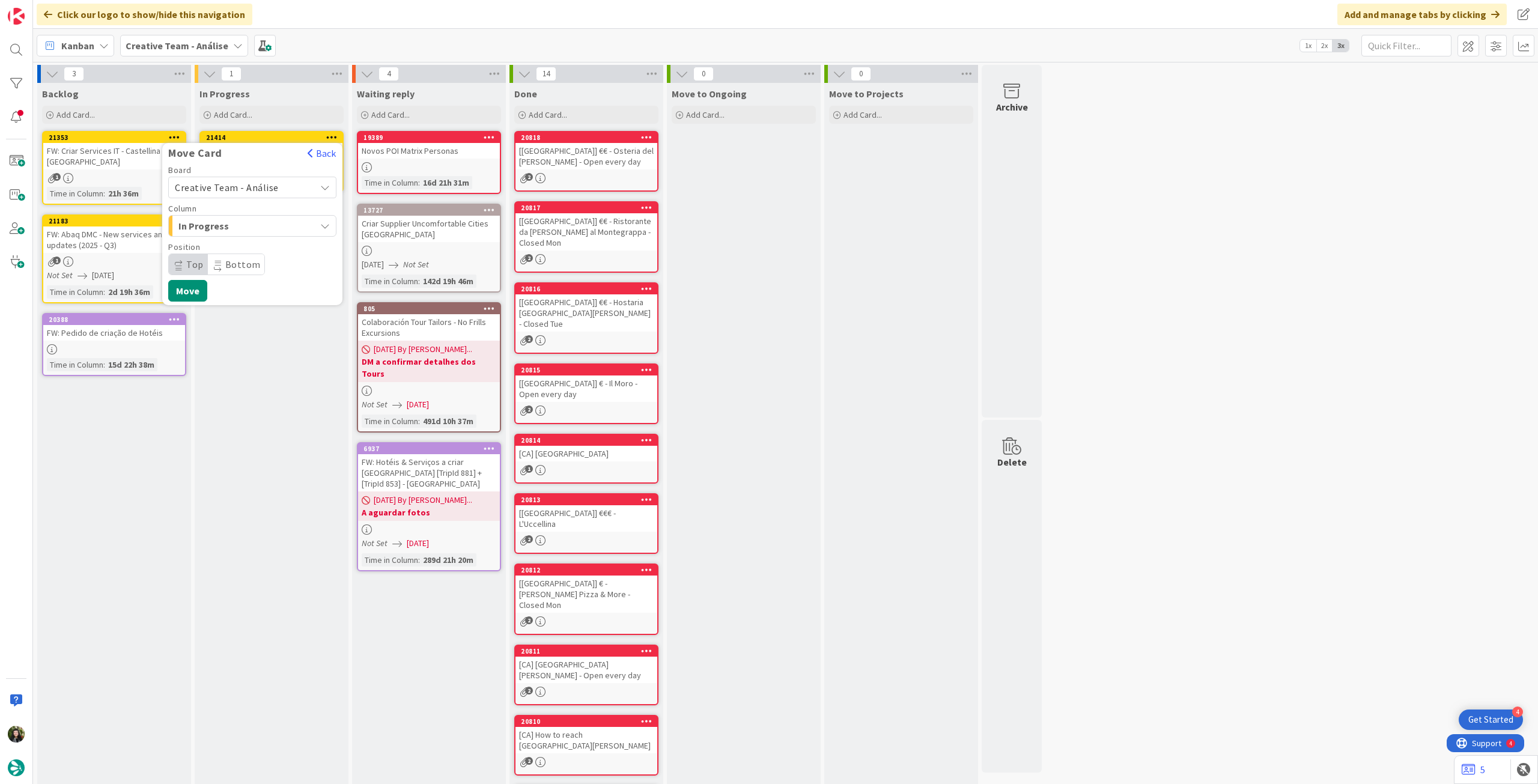
drag, startPoint x: 258, startPoint y: 184, endPoint x: 256, endPoint y: 194, distance: 10.2
click at [258, 186] on span "Creative Team - Análise" at bounding box center [226, 187] width 104 height 12
click at [243, 241] on span "Creative Team" at bounding box center [260, 243] width 139 height 18
click at [254, 234] on div "E - To Do" at bounding box center [245, 225] width 140 height 20
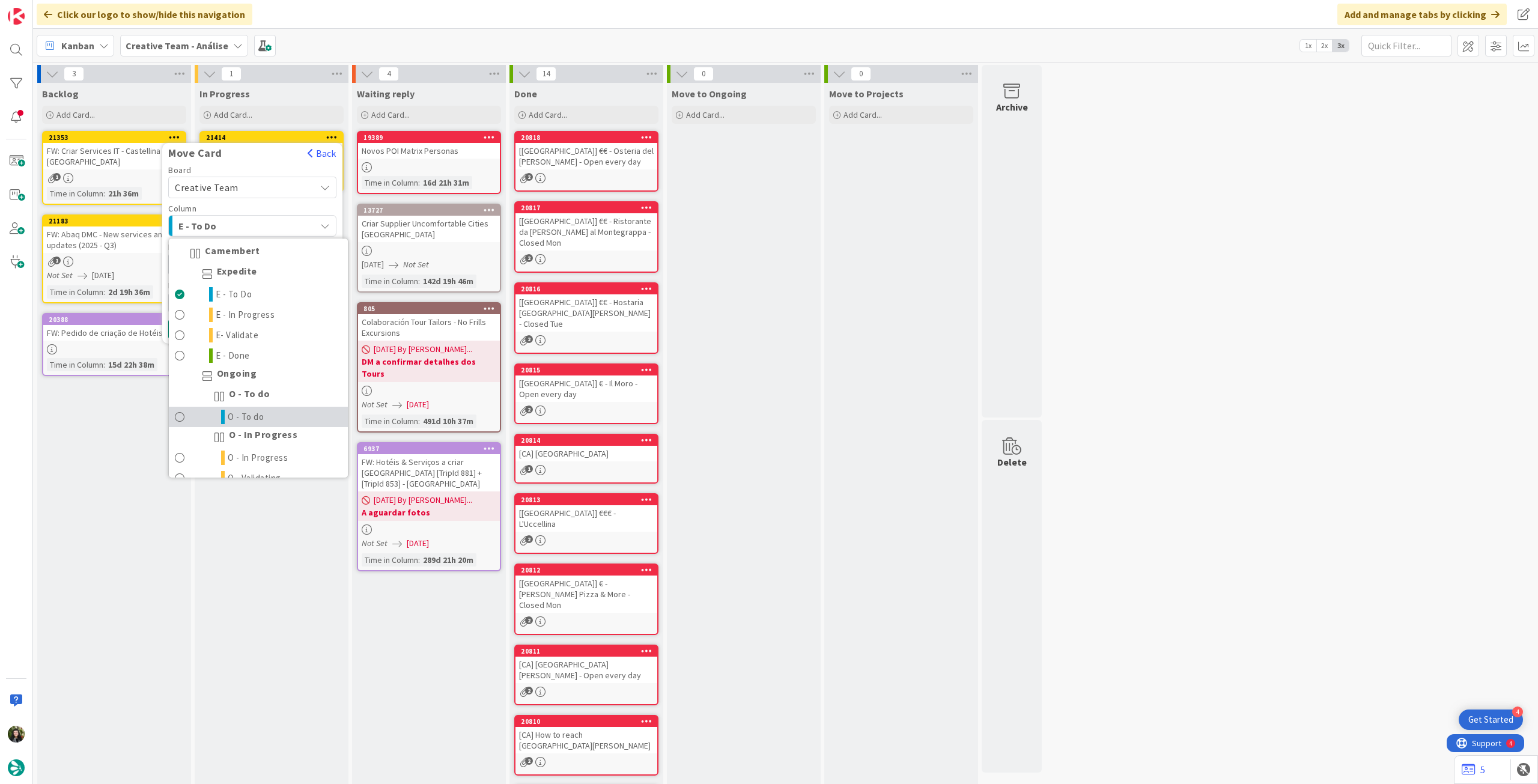
drag, startPoint x: 254, startPoint y: 417, endPoint x: 237, endPoint y: 367, distance: 52.8
click at [253, 417] on span "O - To do" at bounding box center [246, 417] width 37 height 14
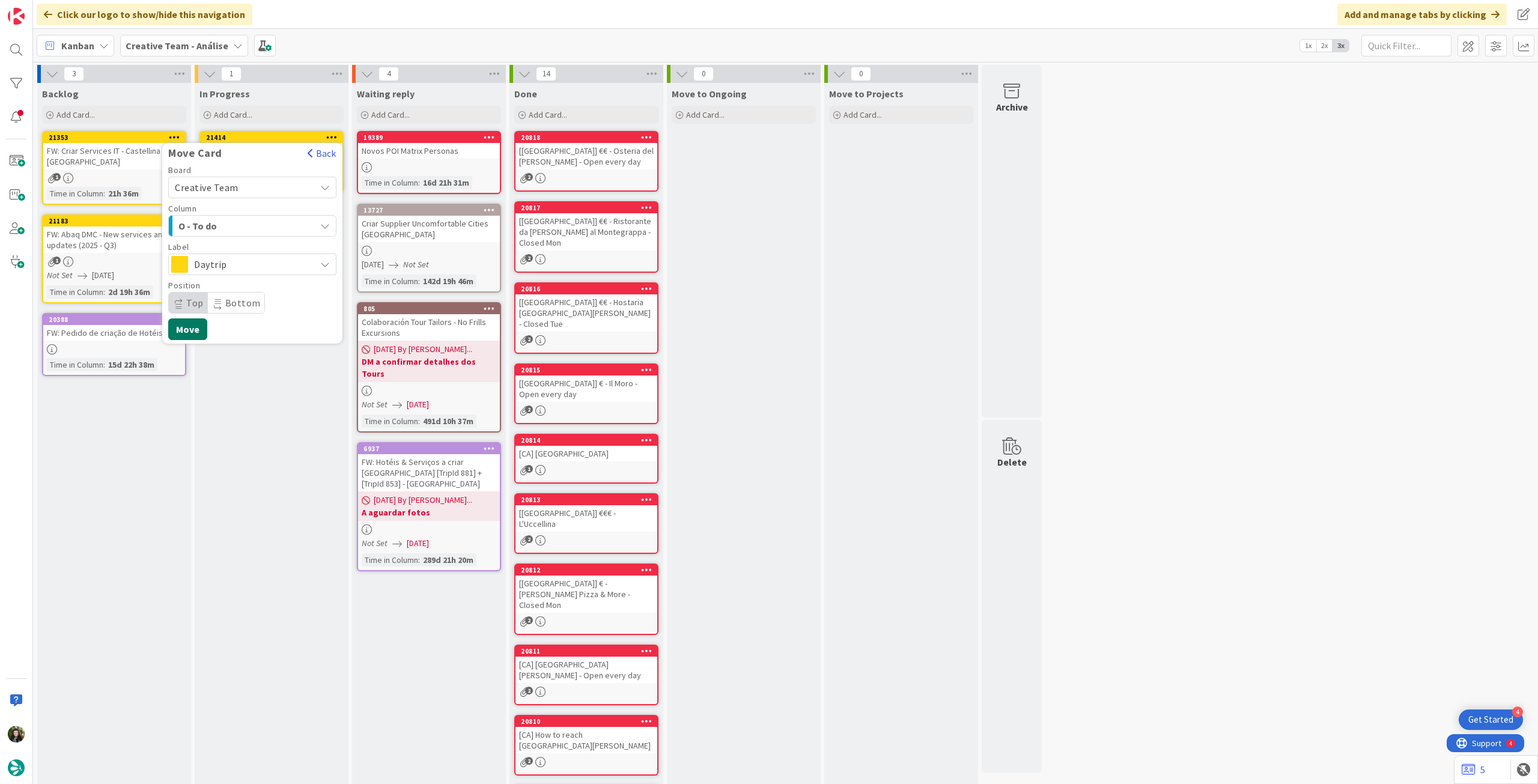
click at [191, 332] on button "Move" at bounding box center [188, 329] width 39 height 22
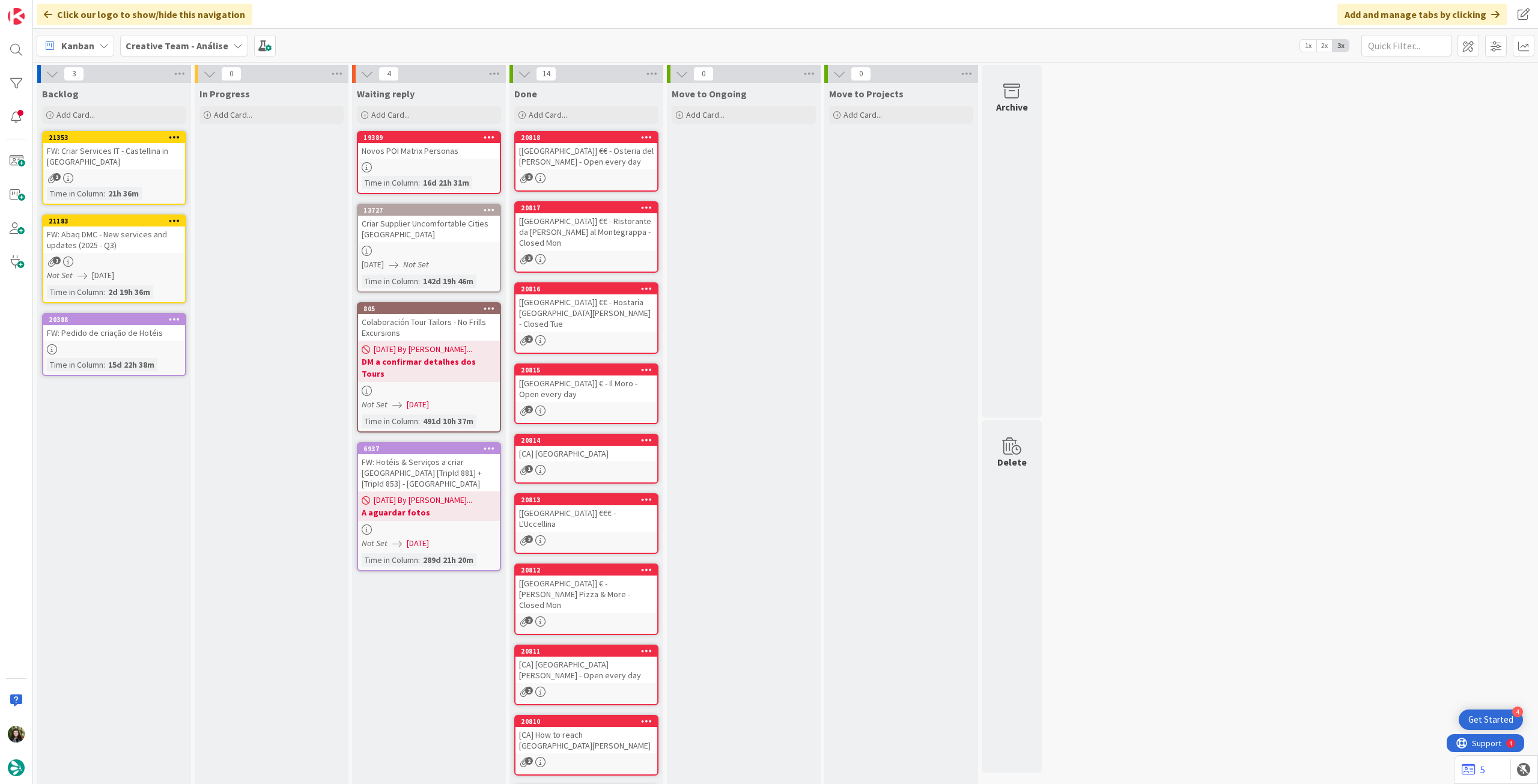
click at [157, 49] on b "Creative Team - Análise" at bounding box center [177, 46] width 103 height 12
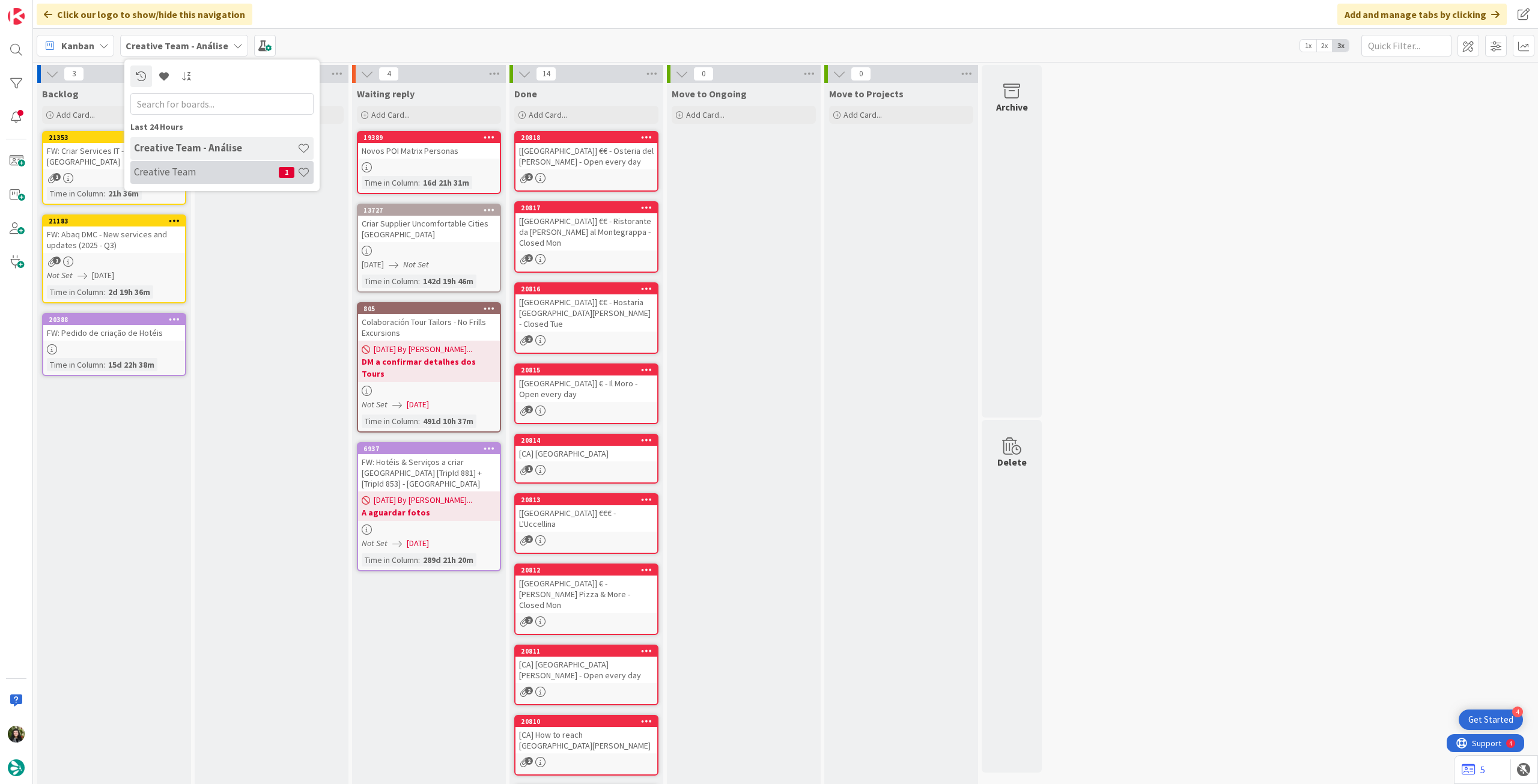
click at [209, 174] on h4 "Creative Team" at bounding box center [207, 172] width 145 height 12
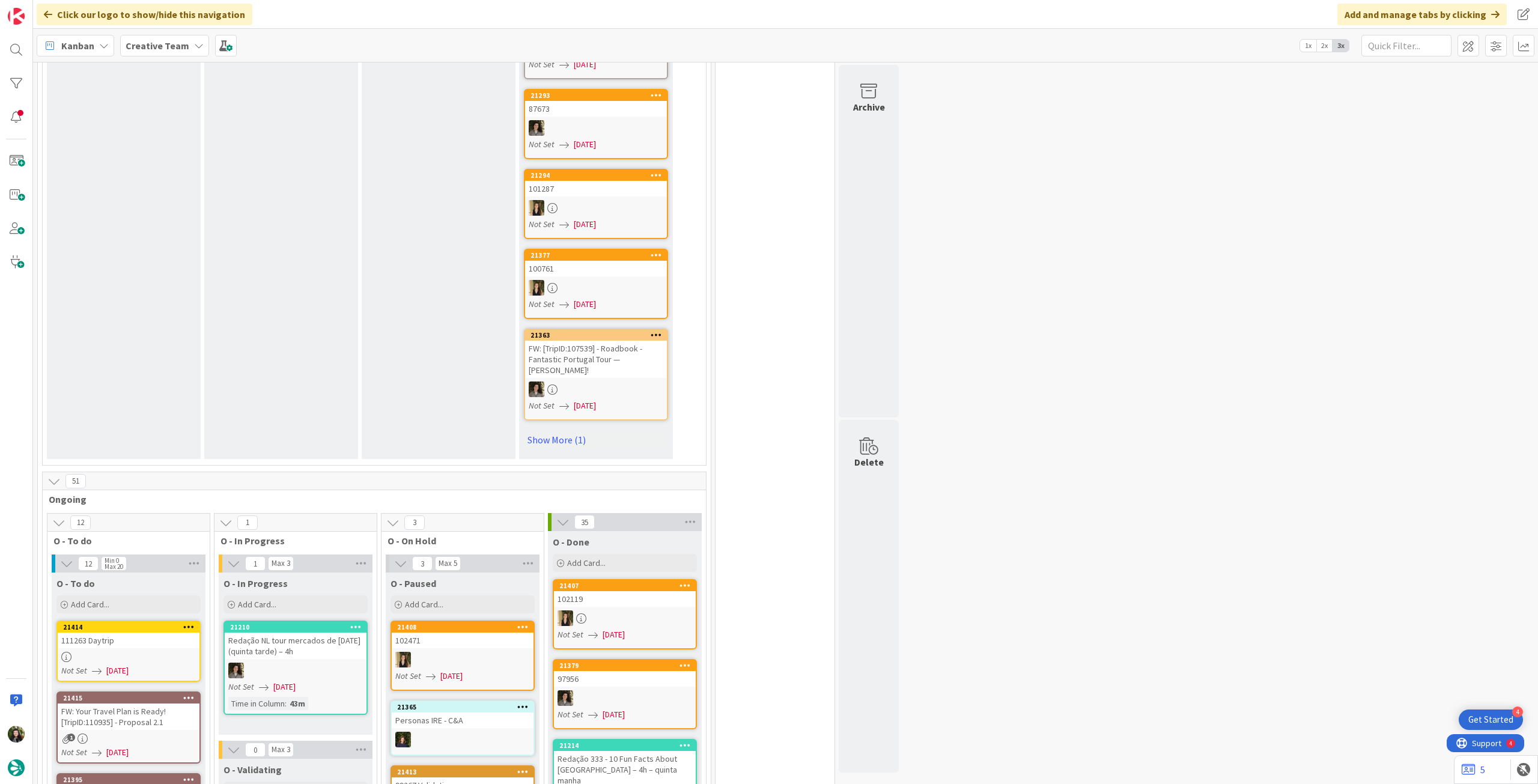
scroll to position [560, 0]
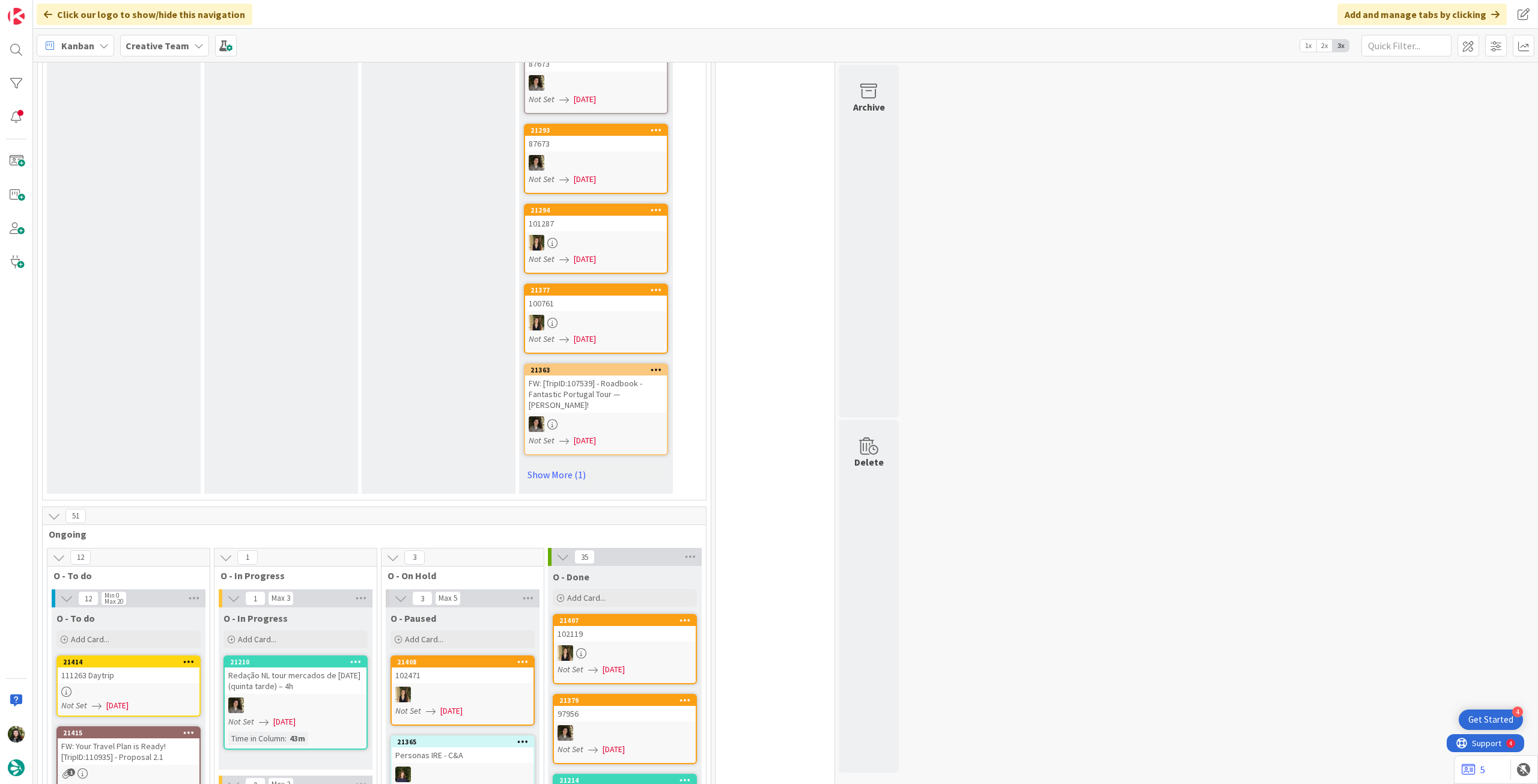
click at [160, 48] on b "Creative Team" at bounding box center [157, 46] width 64 height 12
click at [180, 177] on h4 "Creative Team - Análise" at bounding box center [215, 172] width 163 height 12
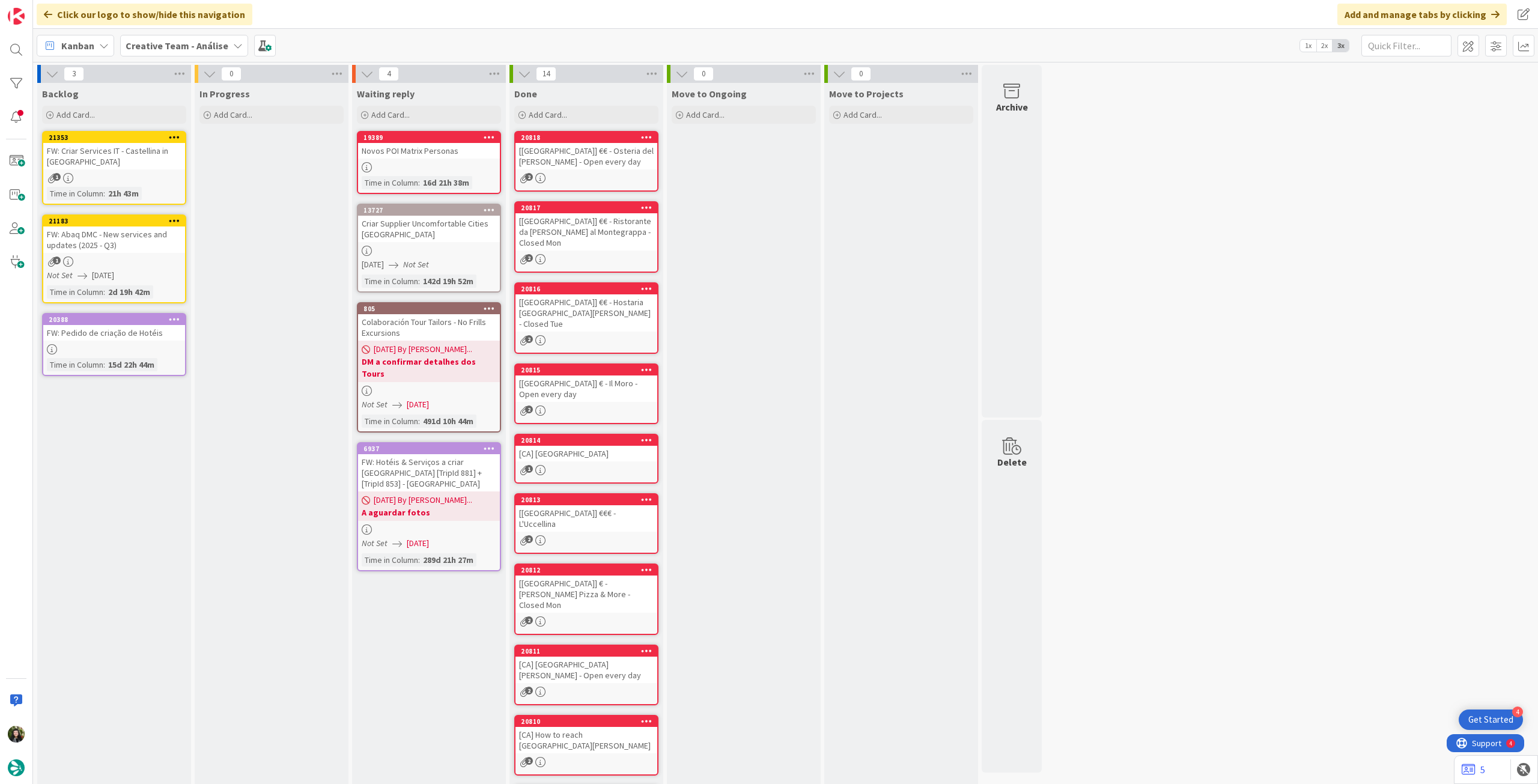
drag, startPoint x: 194, startPoint y: 47, endPoint x: 191, endPoint y: 55, distance: 8.5
click at [194, 47] on b "Creative Team - Análise" at bounding box center [177, 46] width 103 height 12
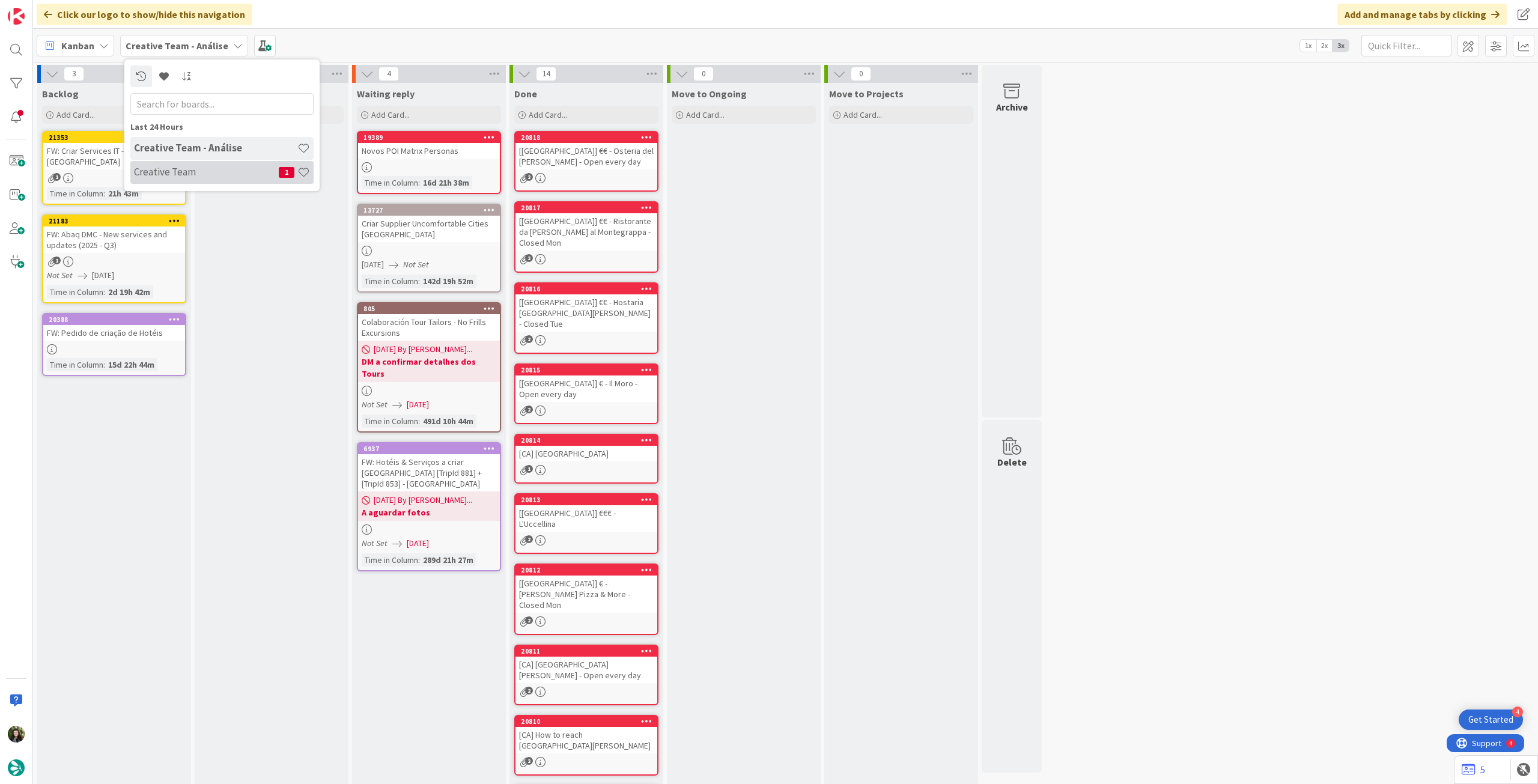
click at [191, 170] on h4 "Creative Team" at bounding box center [207, 172] width 145 height 12
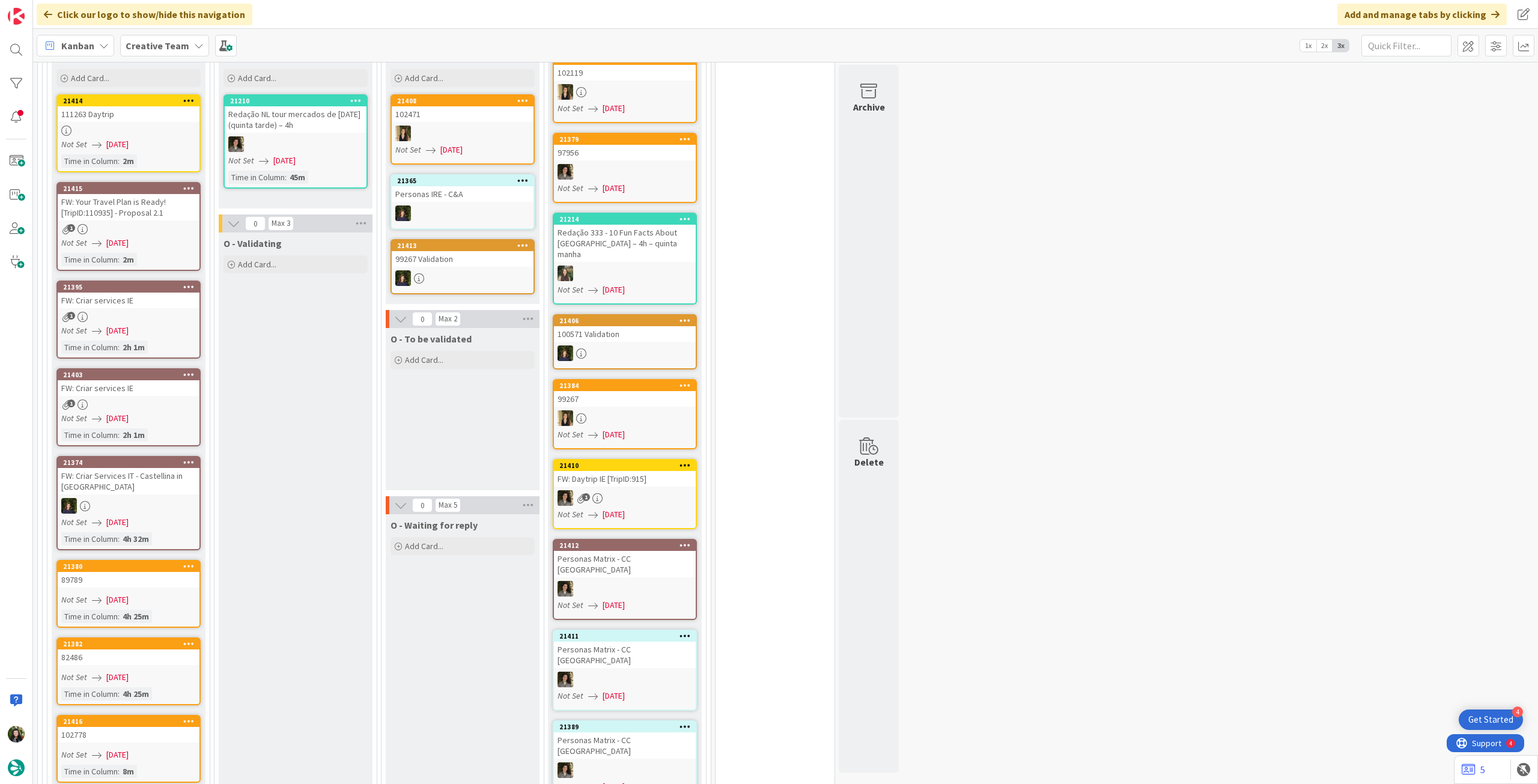
scroll to position [1041, 0]
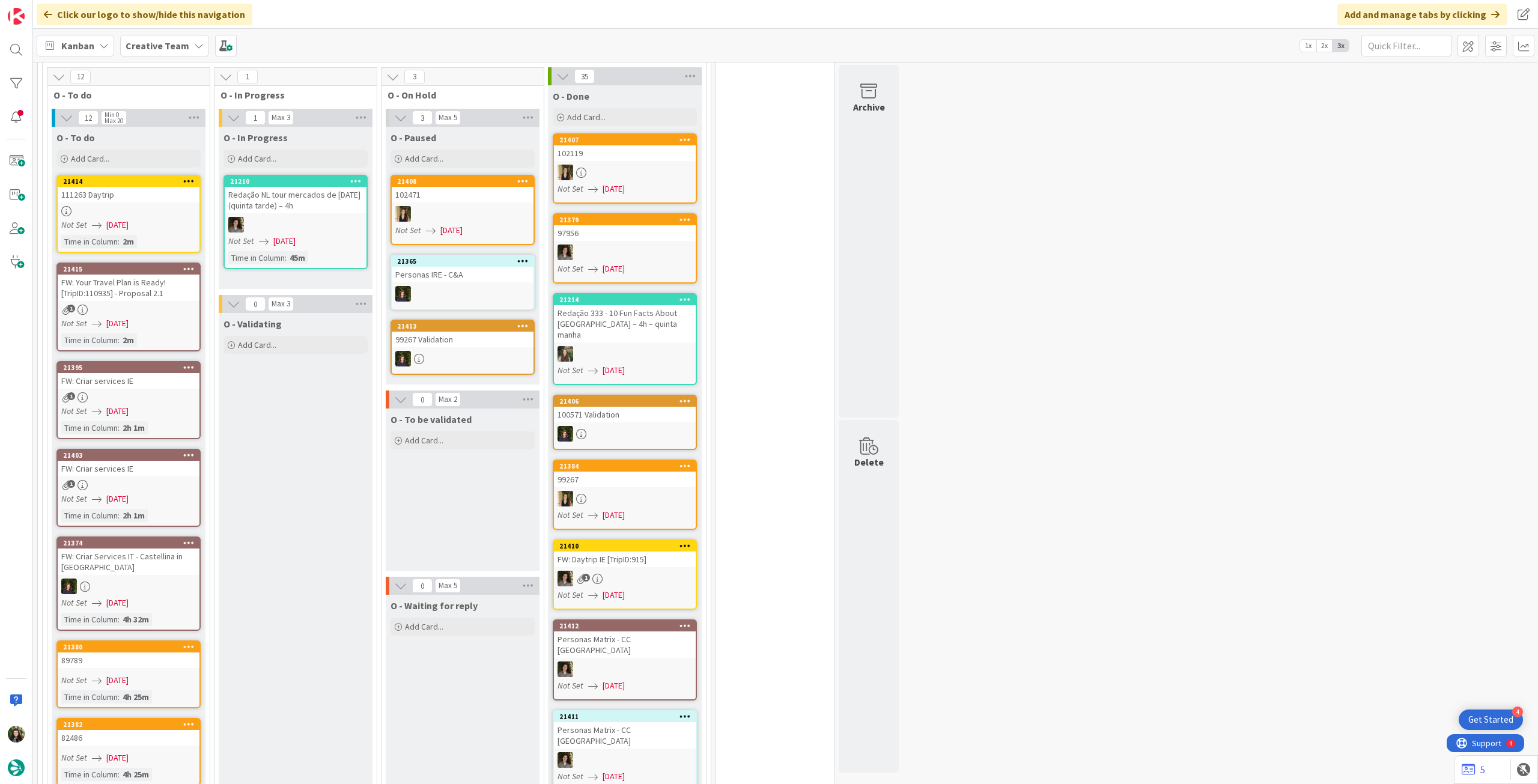
drag, startPoint x: 159, startPoint y: 51, endPoint x: 159, endPoint y: 64, distance: 13.0
click at [159, 51] on b "Creative Team" at bounding box center [157, 46] width 64 height 12
click at [190, 175] on h4 "Creative Team - Análise" at bounding box center [215, 172] width 163 height 12
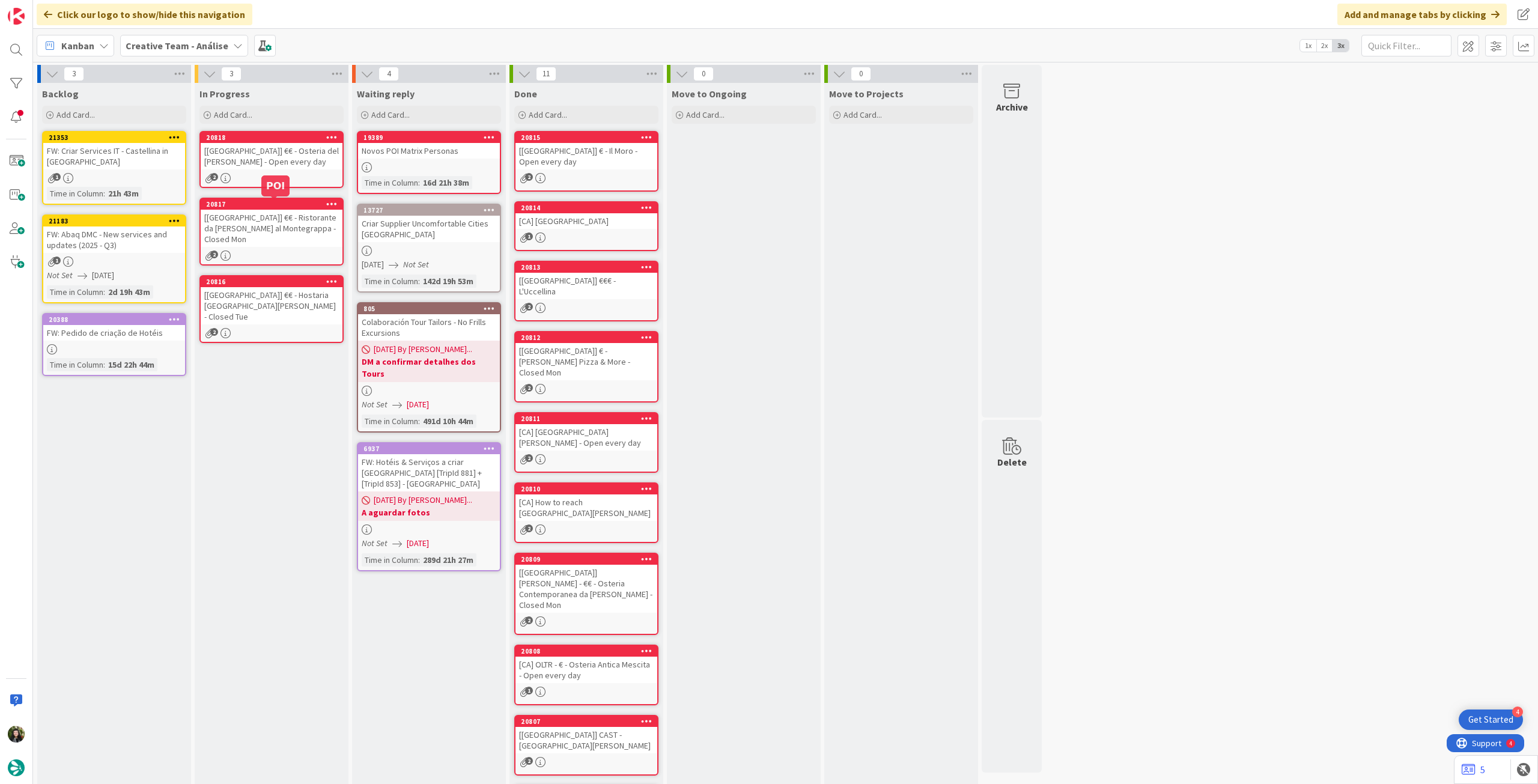
click at [325, 166] on div "[[GEOGRAPHIC_DATA]] €€ - Osteria del [PERSON_NAME] - Open every day" at bounding box center [272, 156] width 142 height 26
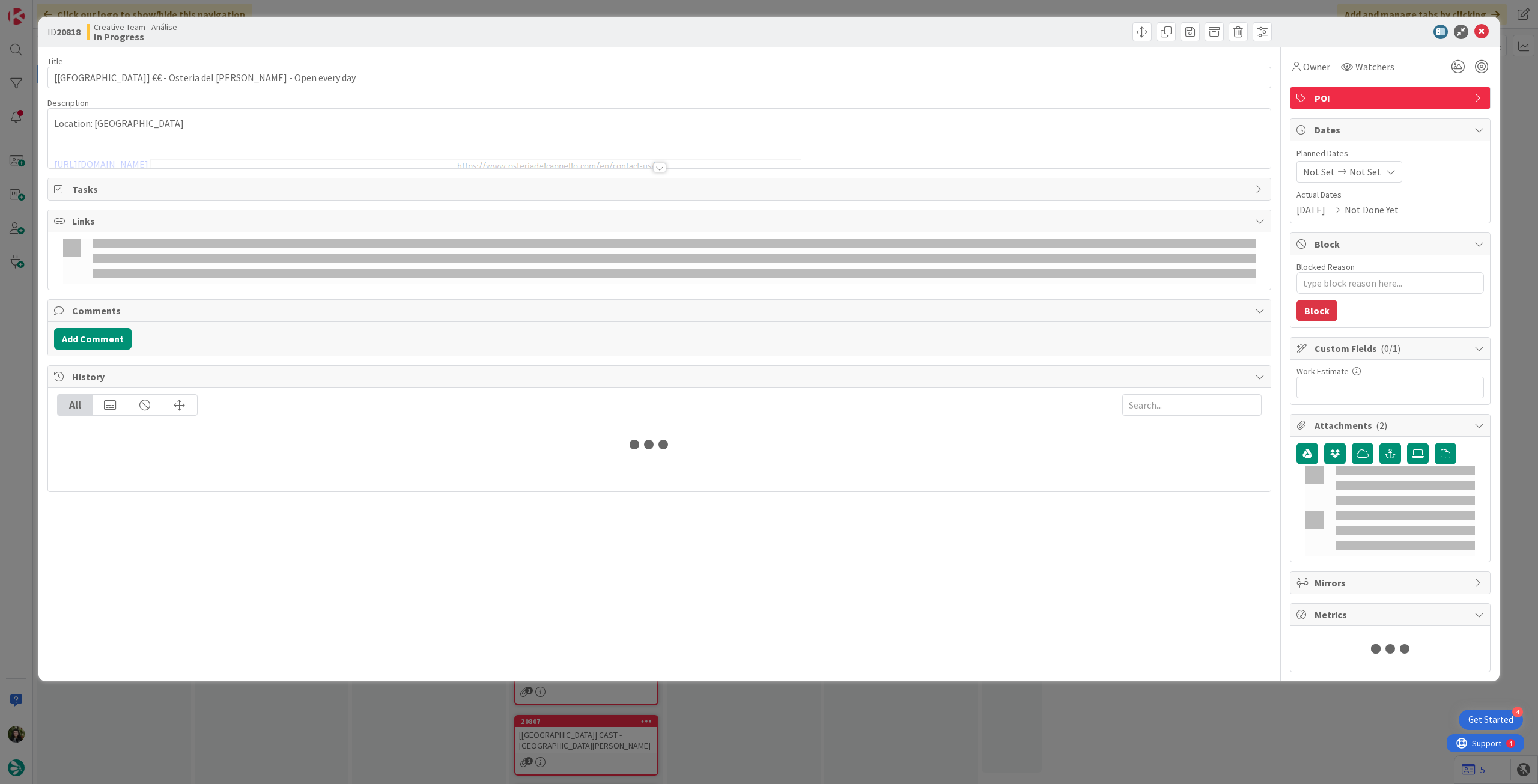
type textarea "x"
type input "[[GEOGRAPHIC_DATA]] €€ - Osteria del [PERSON_NAME] - Open every day"
type textarea "x"
type input "[[GEOGRAPHIC_DATA]] €€ - Osteria del [PERSON_NAME] - Open every day"
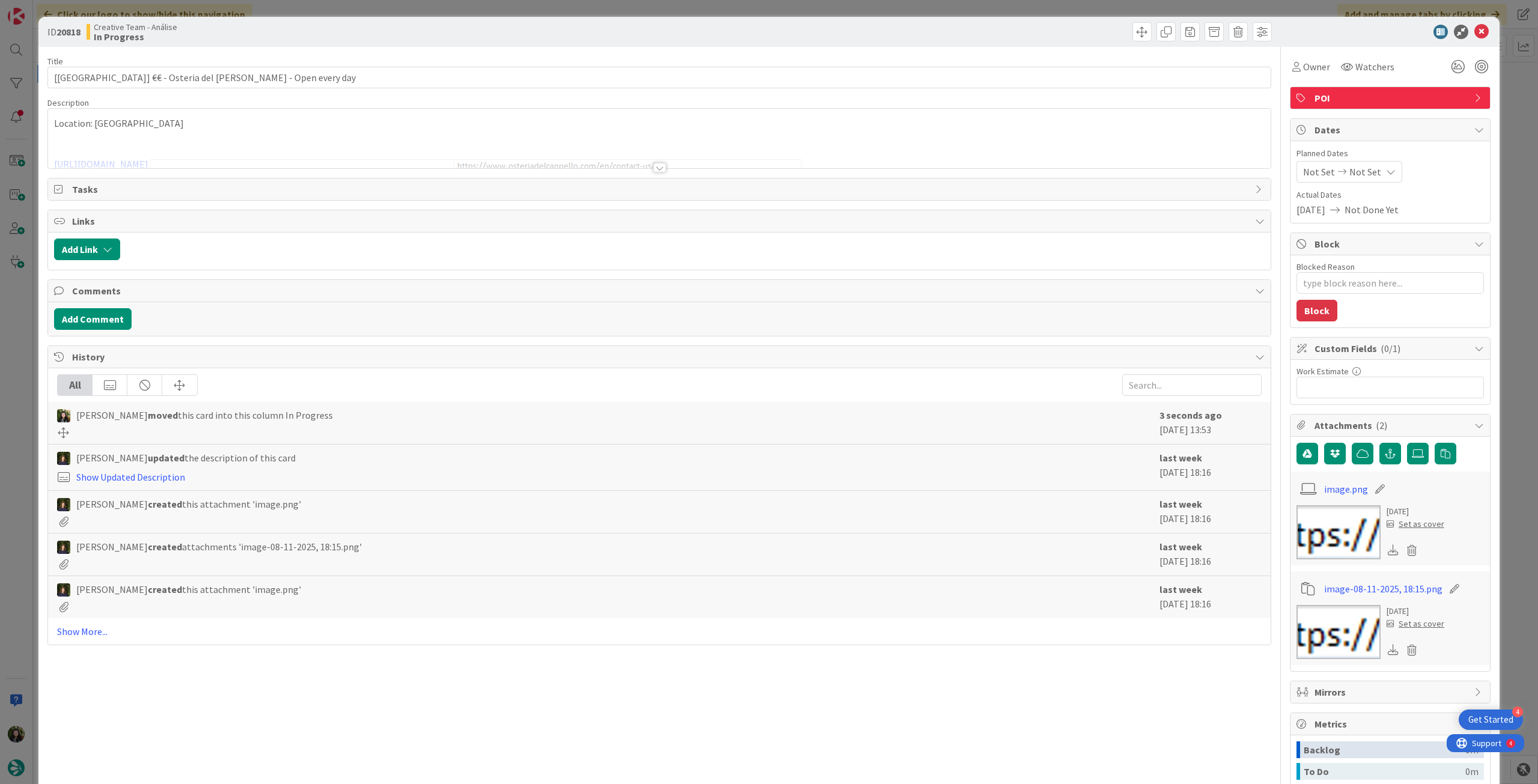
click at [1386, 170] on icon at bounding box center [1390, 171] width 9 height 9
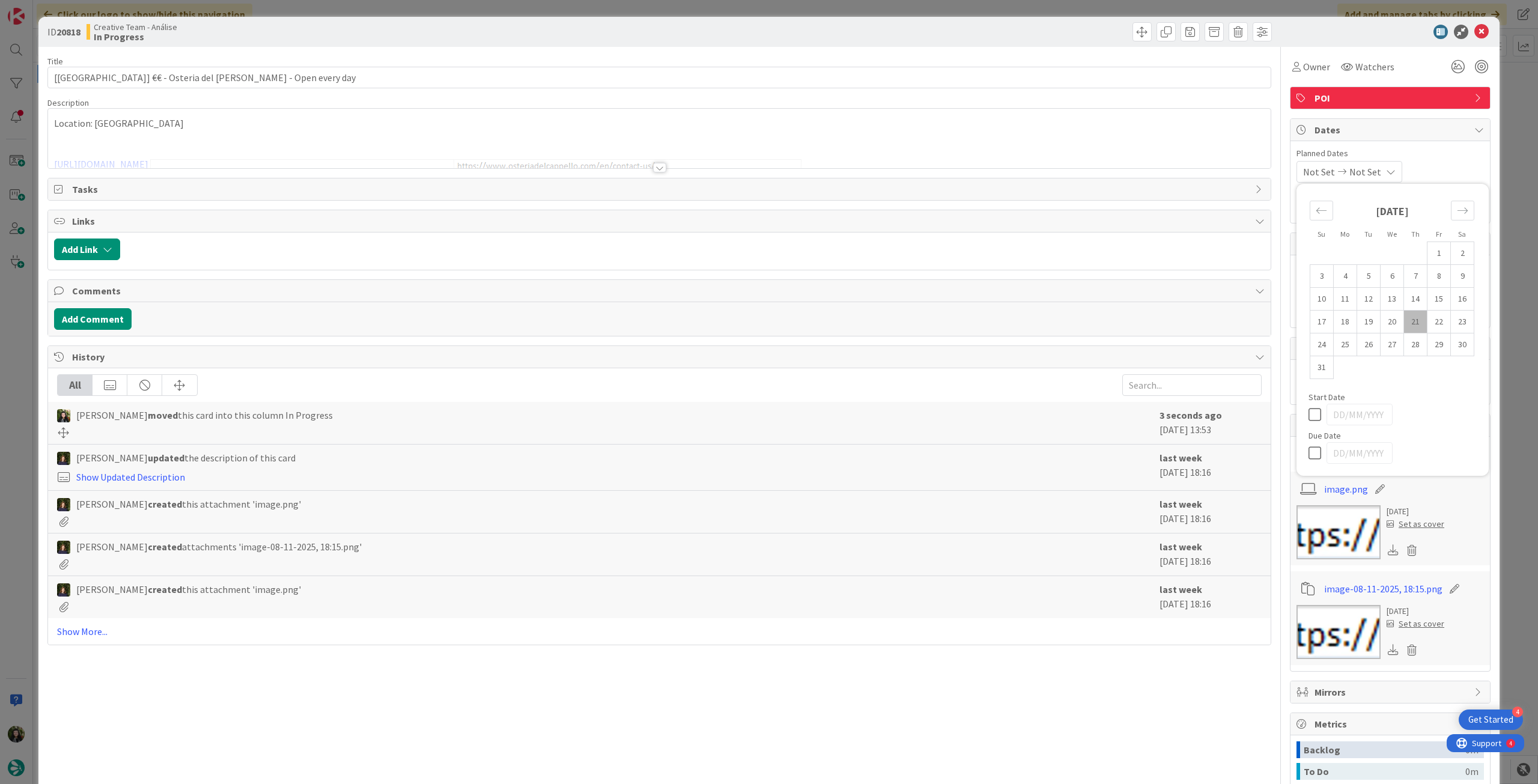
drag, startPoint x: 1313, startPoint y: 449, endPoint x: 1339, endPoint y: 316, distance: 135.5
click at [1313, 446] on icon at bounding box center [1317, 453] width 18 height 14
type input "[DATE]"
type textarea "x"
type input "[[GEOGRAPHIC_DATA]] €€ - Osteria del [PERSON_NAME] - Open every day"
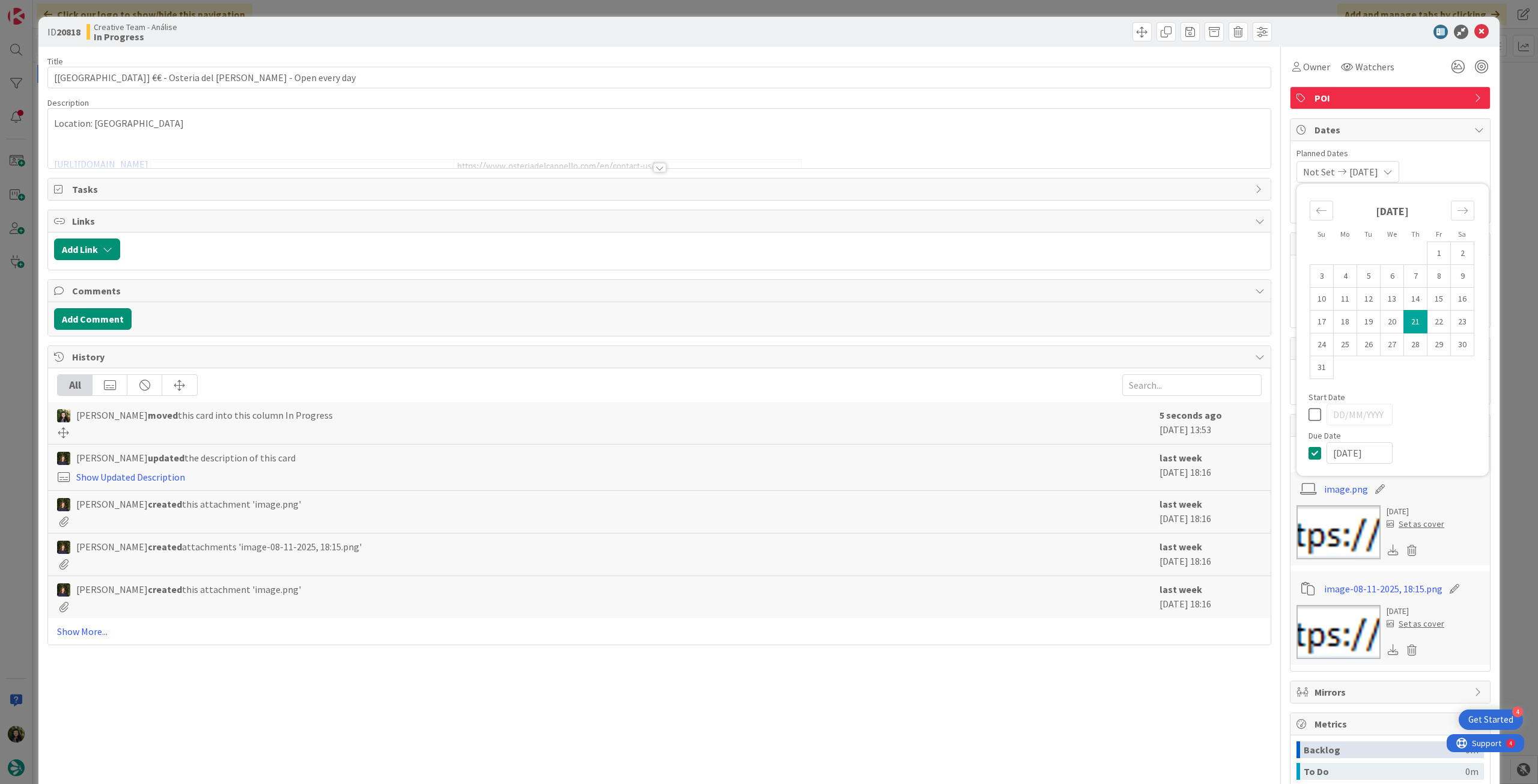
type textarea "x"
type input "[[GEOGRAPHIC_DATA]] €€ - Osteria del [PERSON_NAME] - Open every day"
click at [1463, 37] on div at bounding box center [1384, 32] width 212 height 14
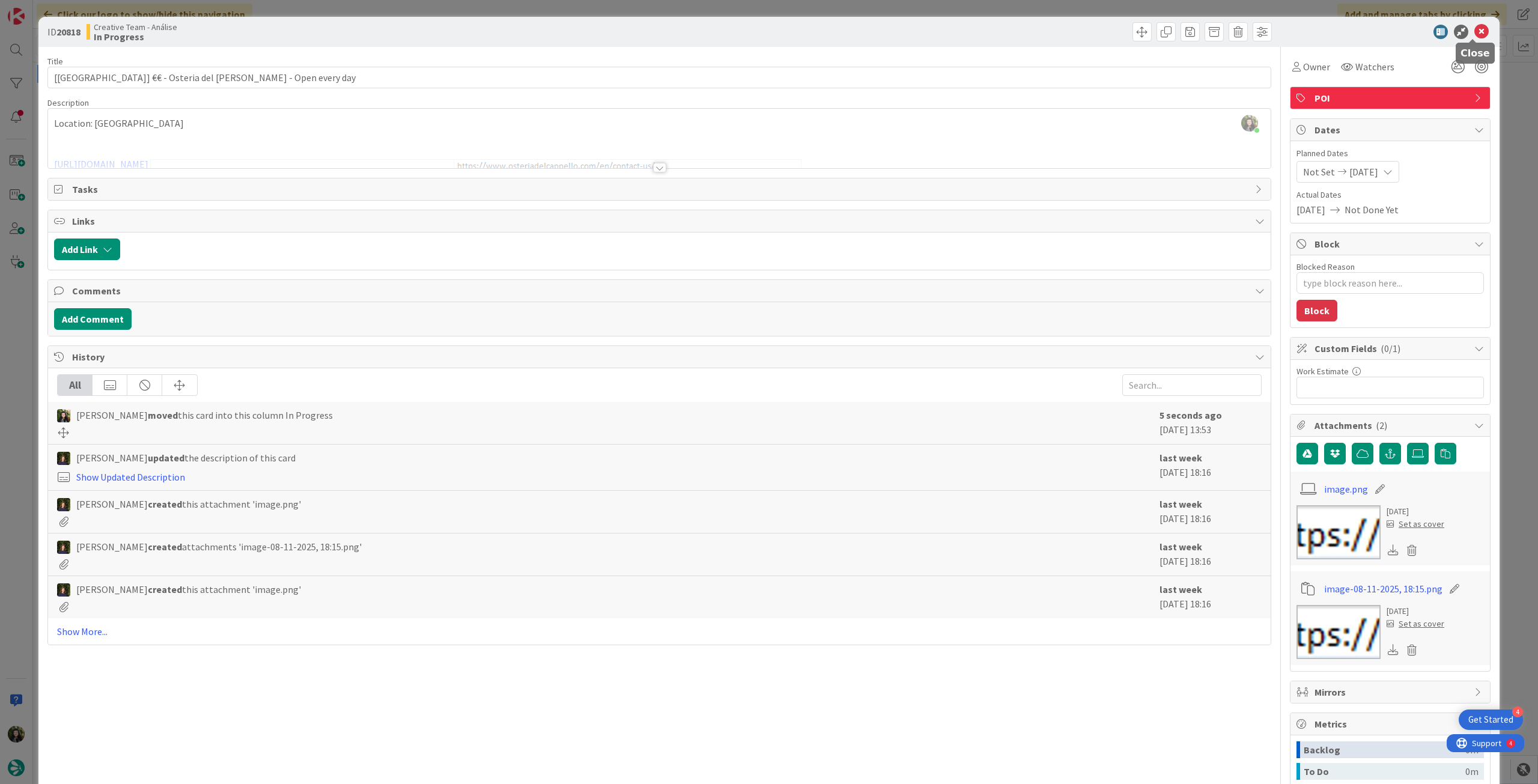
drag, startPoint x: 1475, startPoint y: 27, endPoint x: 1360, endPoint y: 49, distance: 117.1
click at [1475, 28] on icon at bounding box center [1481, 32] width 14 height 14
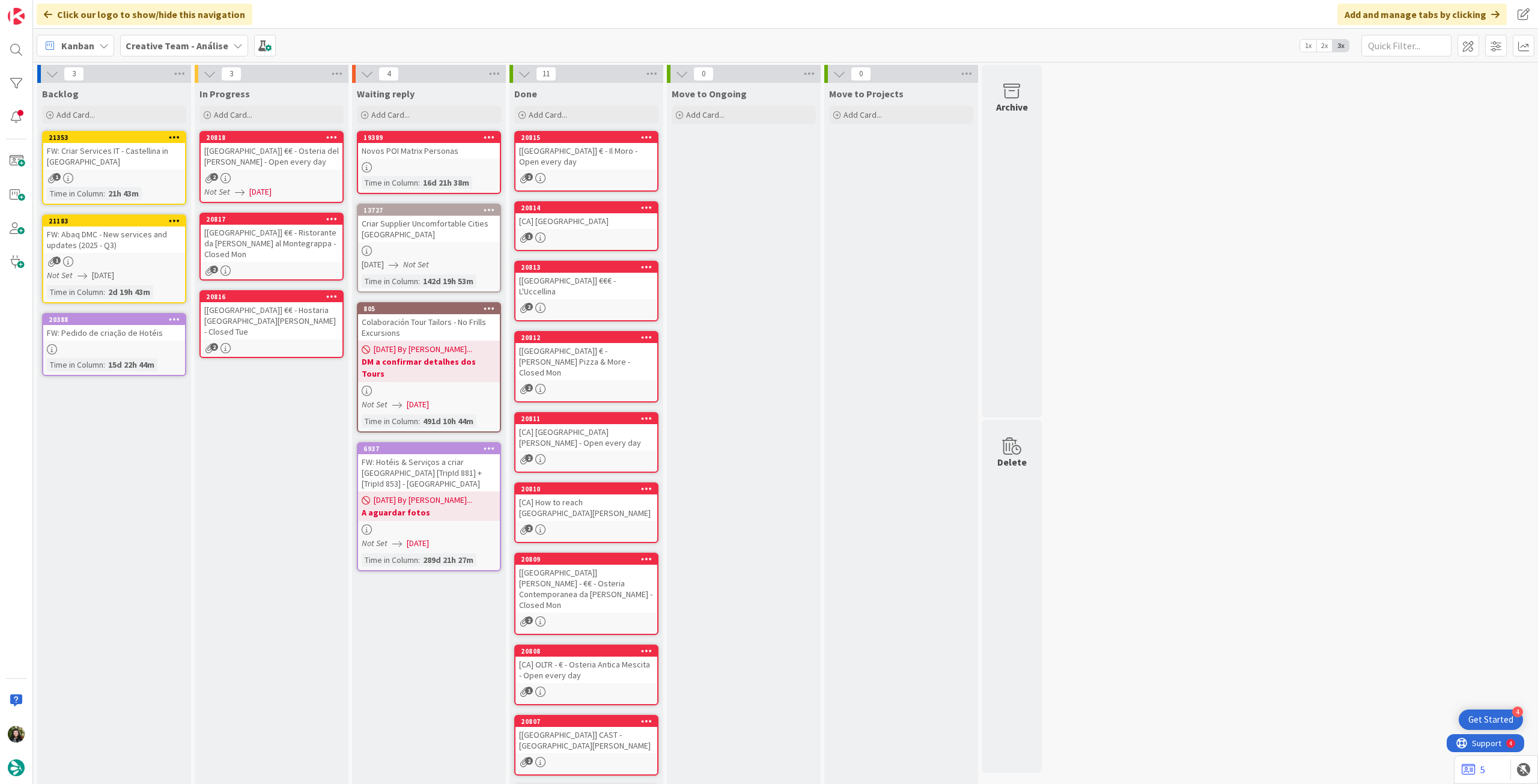
click at [290, 253] on link "20817 [[GEOGRAPHIC_DATA]] €€ - Ristorante da [PERSON_NAME] al Montegrappa - Clo…" at bounding box center [271, 246] width 144 height 68
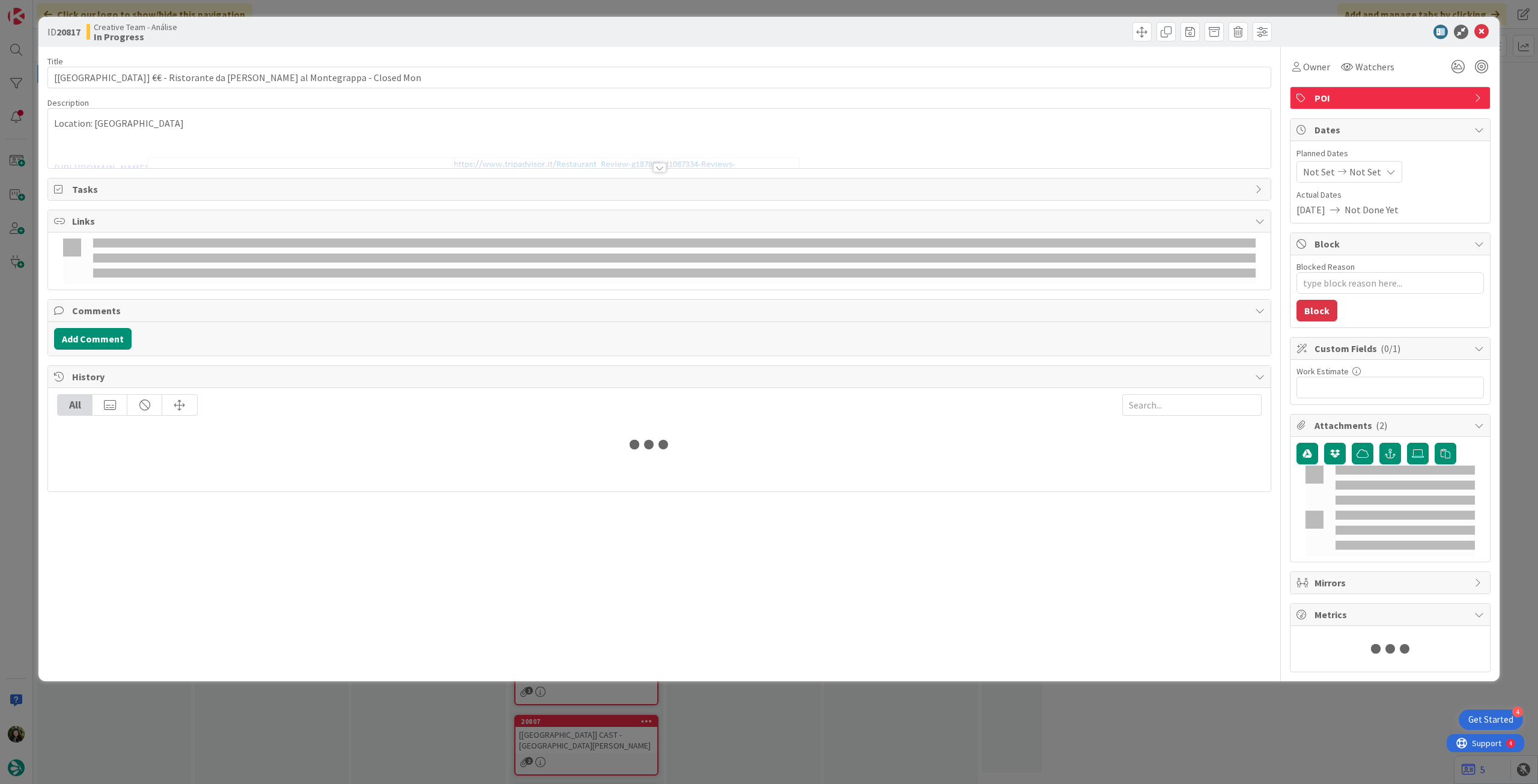
type textarea "x"
type input "[[GEOGRAPHIC_DATA]] €€ - Ristorante da [PERSON_NAME] al Montegrappa - Closed Mon"
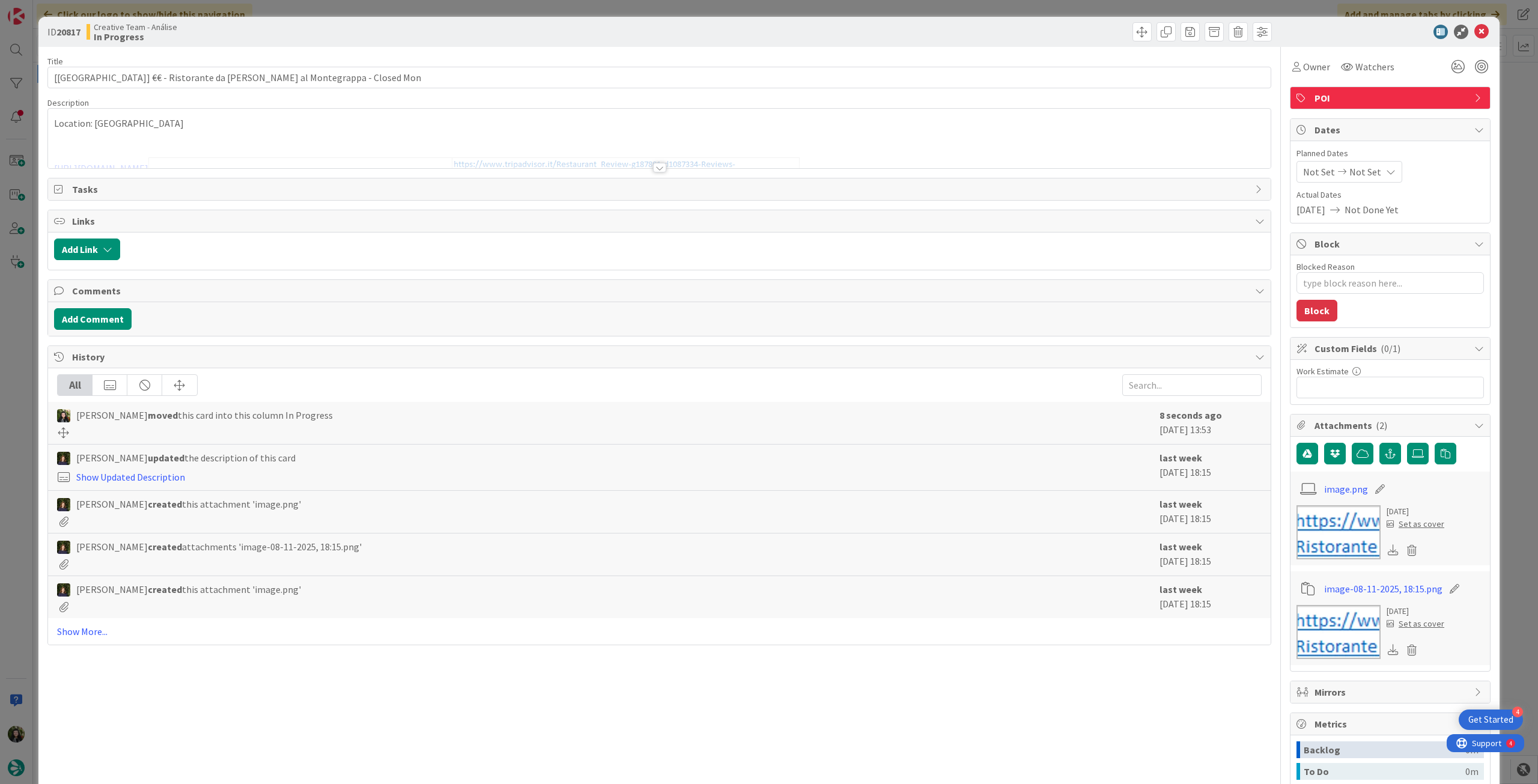
type textarea "x"
type input "[[GEOGRAPHIC_DATA]] €€ - Ristorante da [PERSON_NAME] al Montegrappa - Closed Mon"
click at [1386, 173] on icon at bounding box center [1390, 171] width 9 height 9
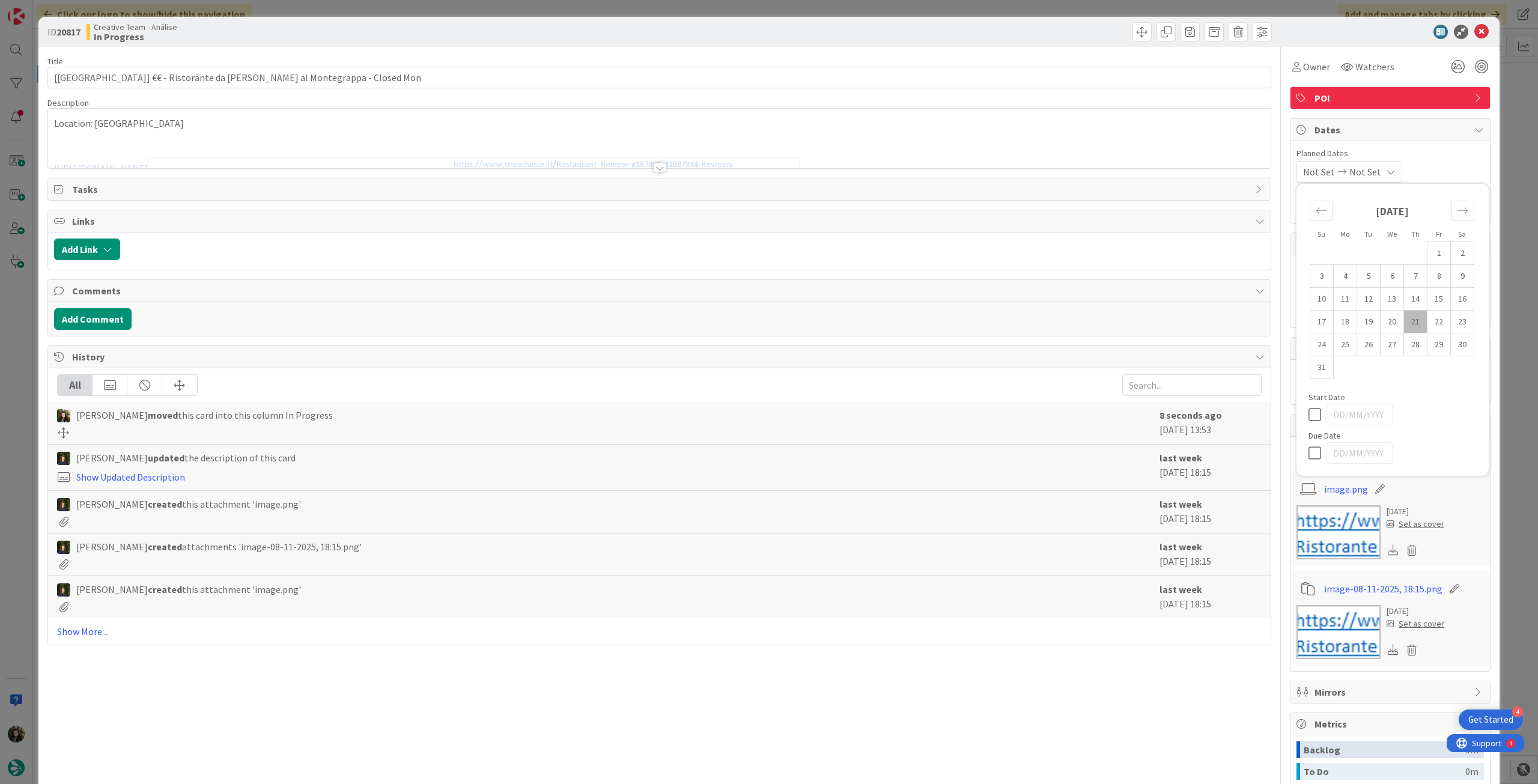
drag, startPoint x: 1315, startPoint y: 449, endPoint x: 1315, endPoint y: 440, distance: 9.0
click at [1313, 449] on icon at bounding box center [1317, 453] width 18 height 14
type input "[DATE]"
type textarea "x"
type input "[[GEOGRAPHIC_DATA]] €€ - Ristorante da [PERSON_NAME] al Montegrappa - Closed Mon"
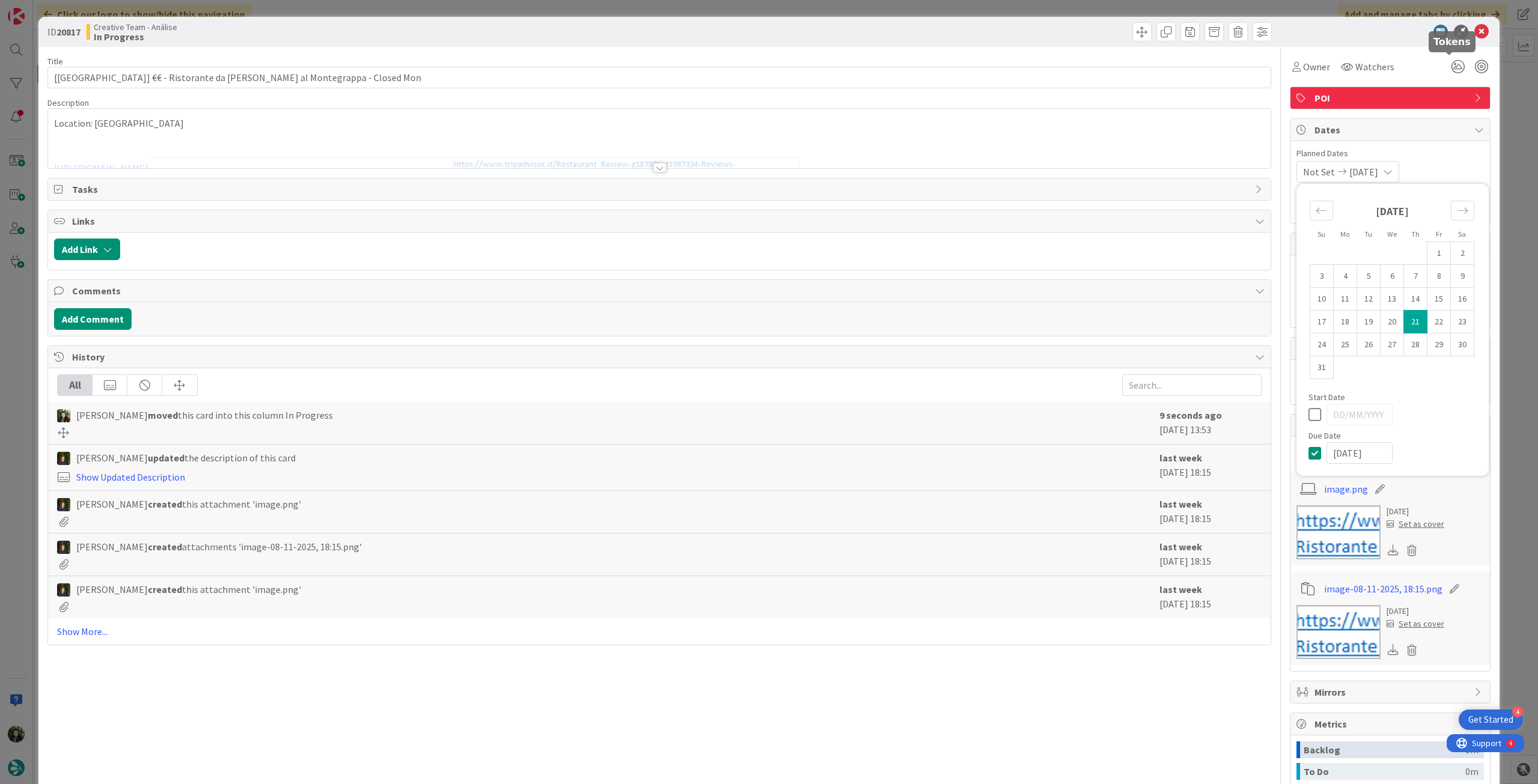
type textarea "x"
type input "[[GEOGRAPHIC_DATA]] €€ - Ristorante da [PERSON_NAME] al Montegrappa - Closed Mon"
click at [1474, 31] on icon at bounding box center [1481, 32] width 14 height 14
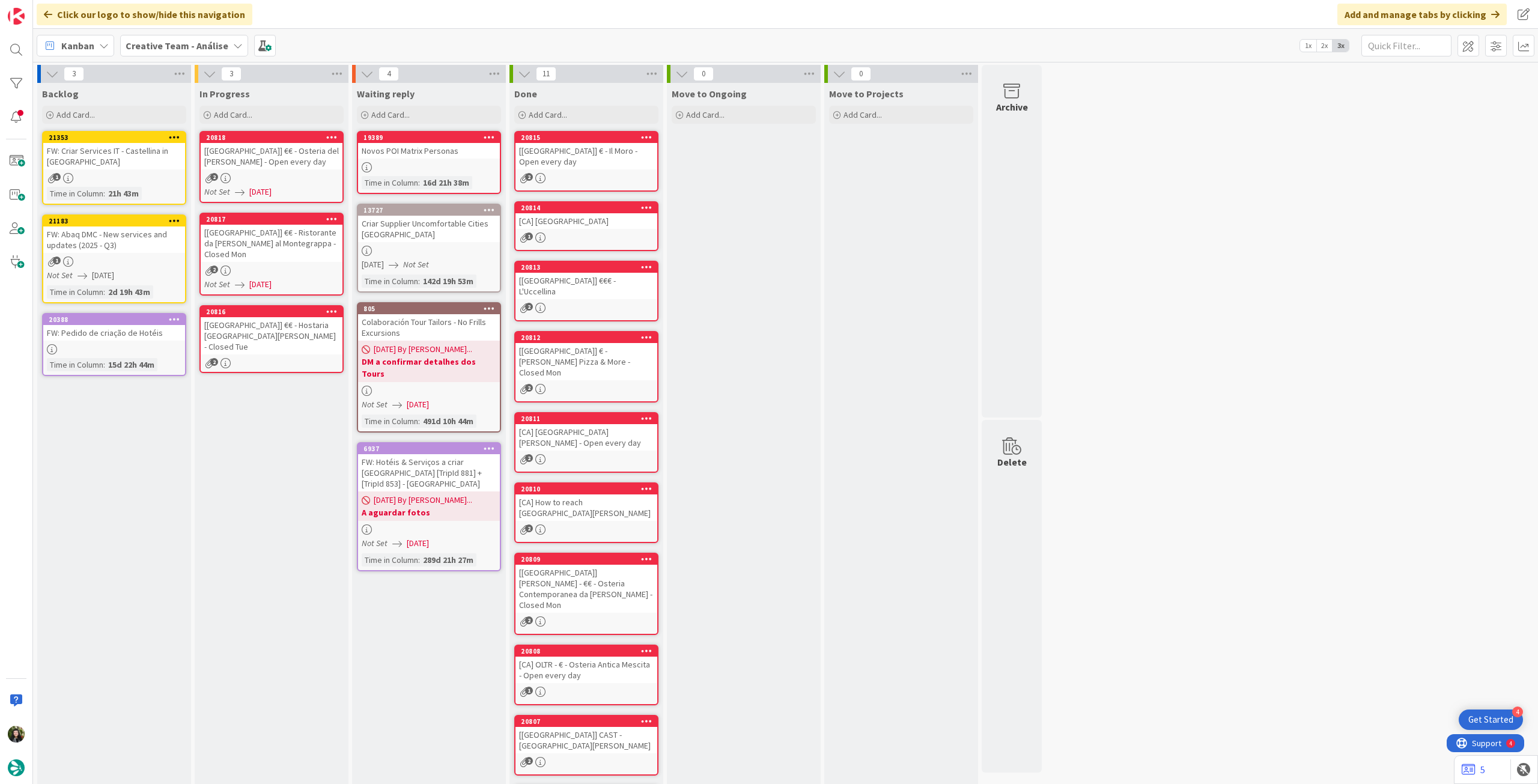
click at [238, 318] on div "[[GEOGRAPHIC_DATA]] €€ - Hostaria [GEOGRAPHIC_DATA][PERSON_NAME] - Closed Tue" at bounding box center [272, 335] width 142 height 37
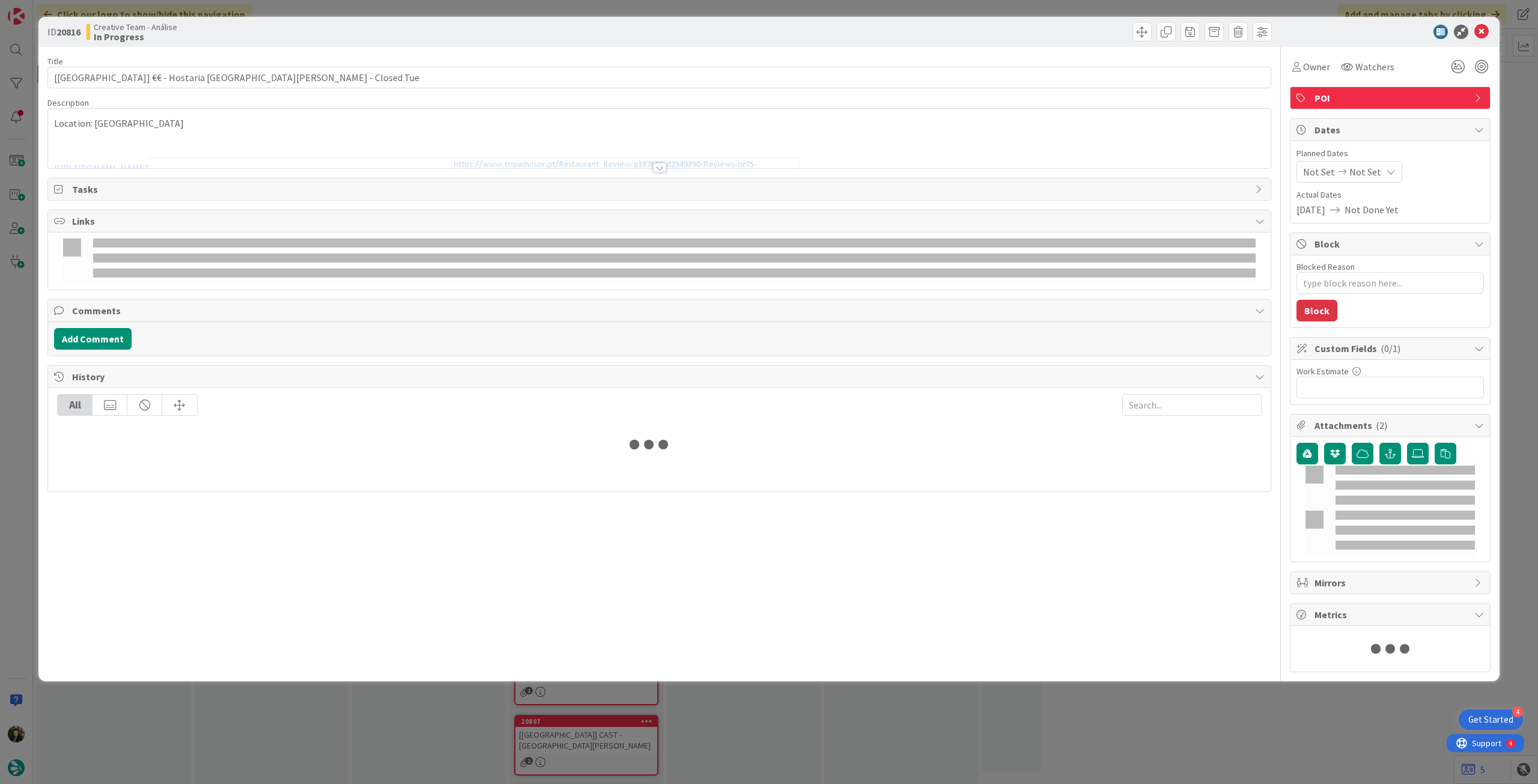
type textarea "x"
type input "[[GEOGRAPHIC_DATA]] €€ - Hostaria [GEOGRAPHIC_DATA][PERSON_NAME] - Closed Tue"
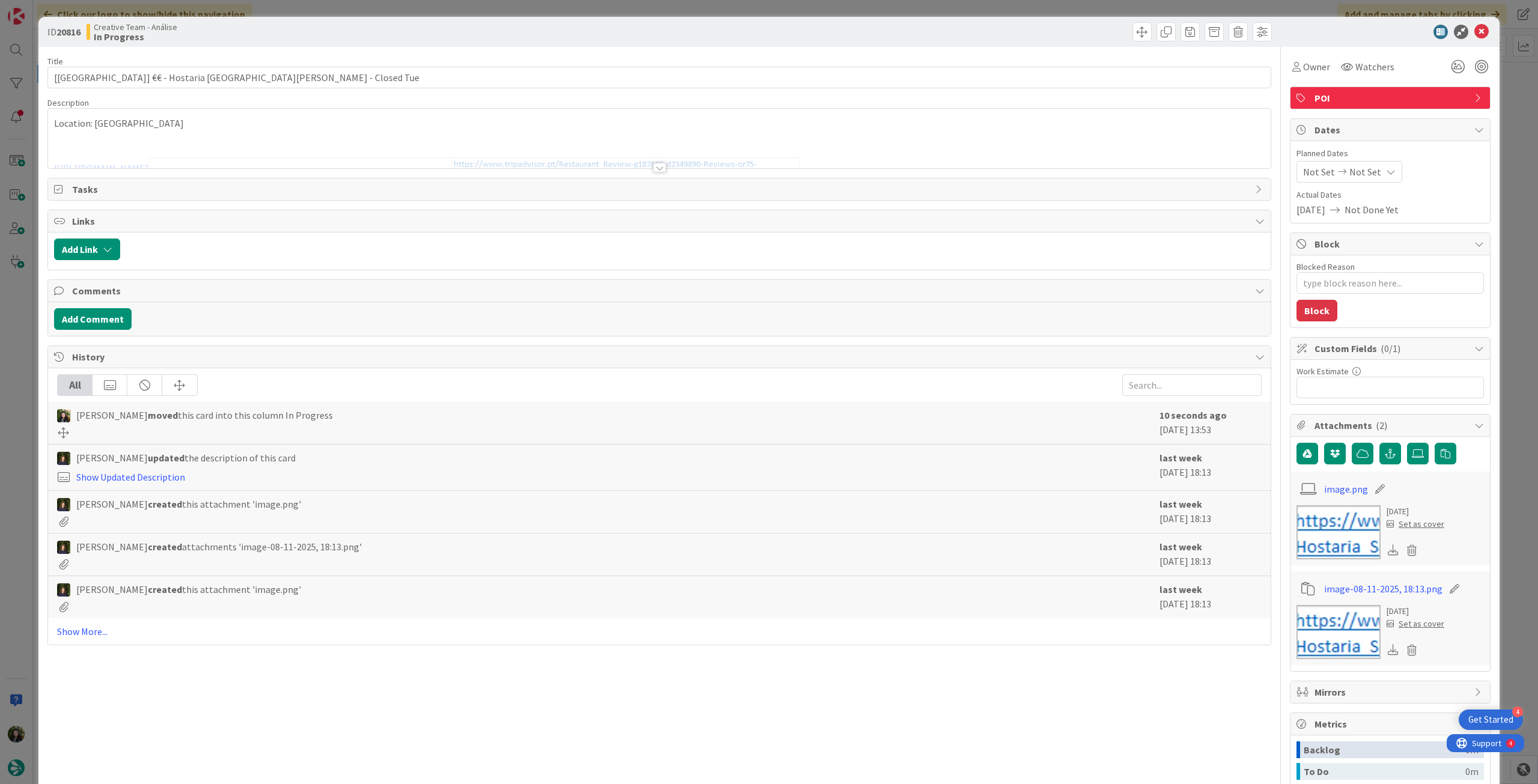
type textarea "x"
type input "[[GEOGRAPHIC_DATA]] €€ - Hostaria [GEOGRAPHIC_DATA][PERSON_NAME] - Closed Tue"
click at [1357, 175] on span "Not Set" at bounding box center [1366, 172] width 32 height 14
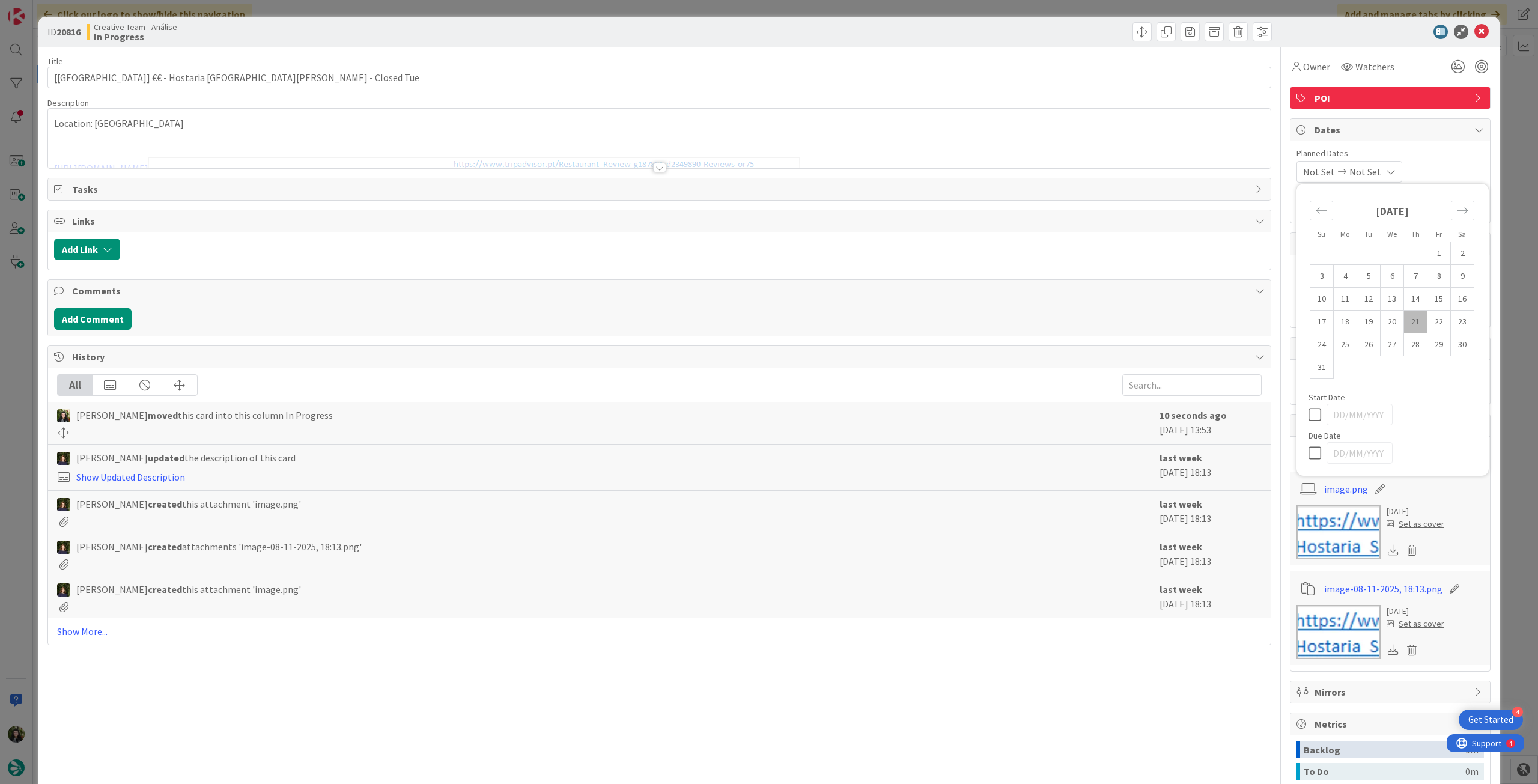
drag, startPoint x: 1309, startPoint y: 453, endPoint x: 1337, endPoint y: 370, distance: 87.6
click at [1309, 452] on icon at bounding box center [1317, 453] width 18 height 14
type input "[DATE]"
type textarea "x"
type input "[[GEOGRAPHIC_DATA]] €€ - Hostaria [GEOGRAPHIC_DATA][PERSON_NAME] - Closed Tue"
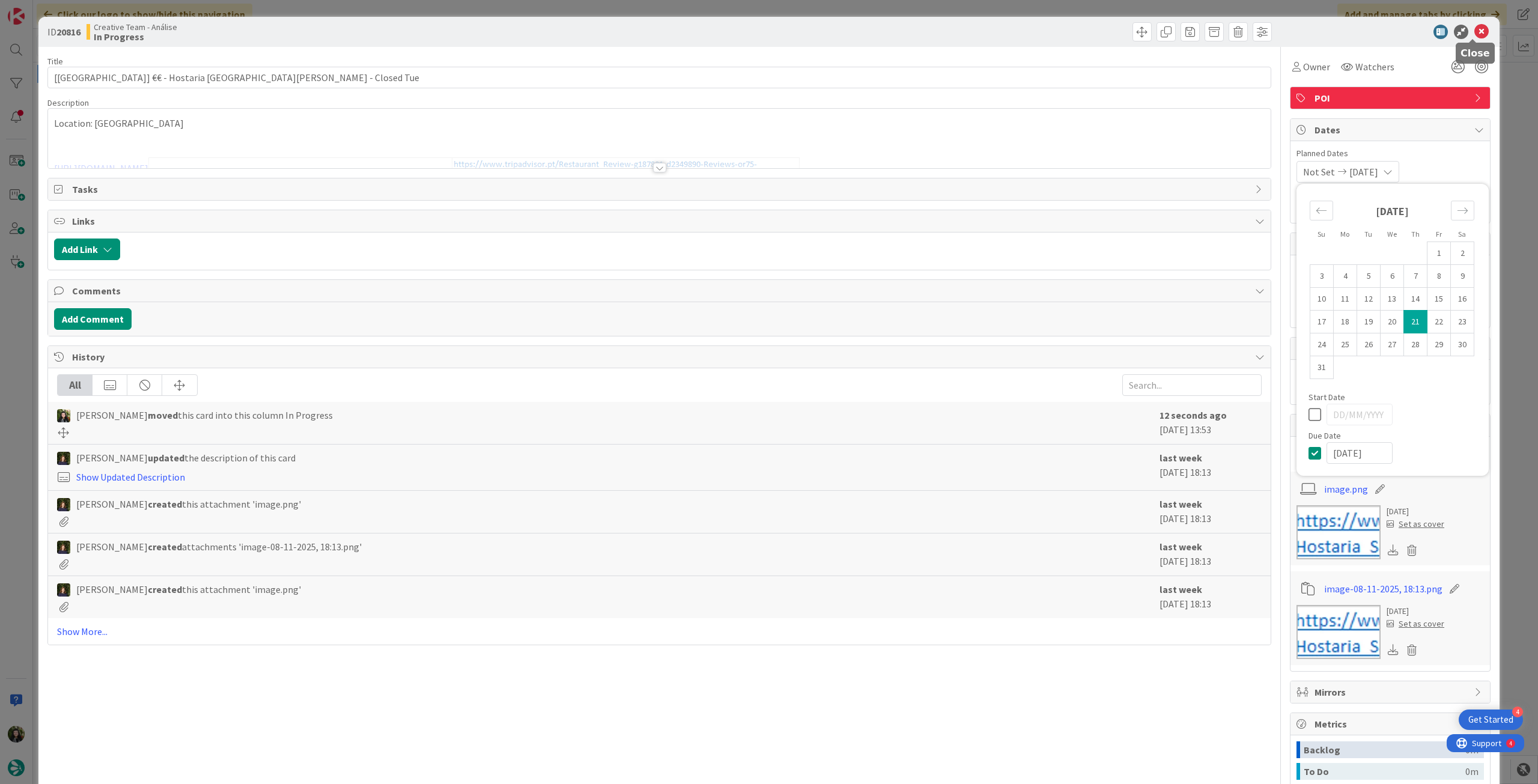
drag, startPoint x: 1476, startPoint y: 30, endPoint x: 1243, endPoint y: 72, distance: 236.8
click at [1475, 30] on icon at bounding box center [1481, 32] width 14 height 14
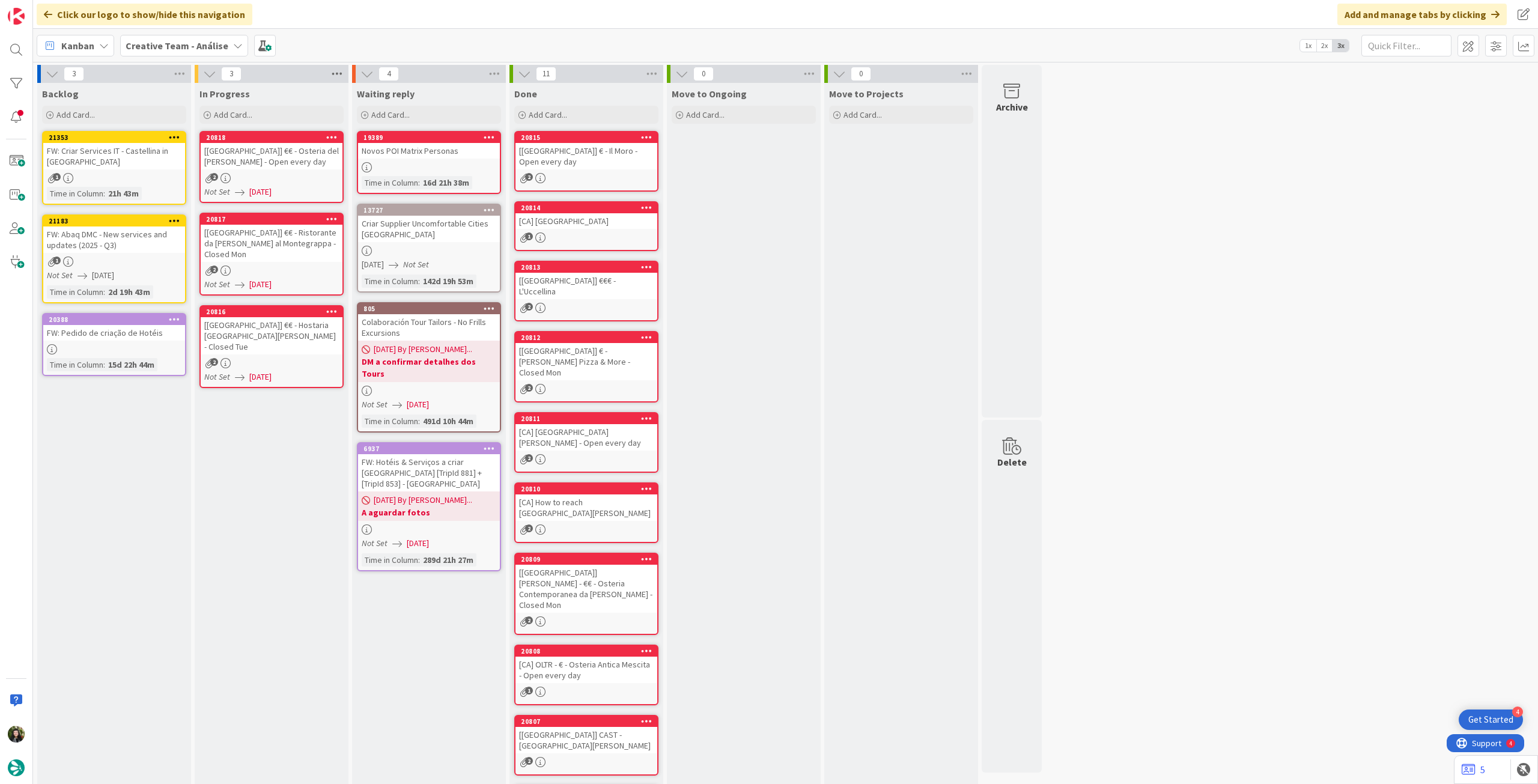
click at [341, 78] on icon at bounding box center [337, 74] width 16 height 18
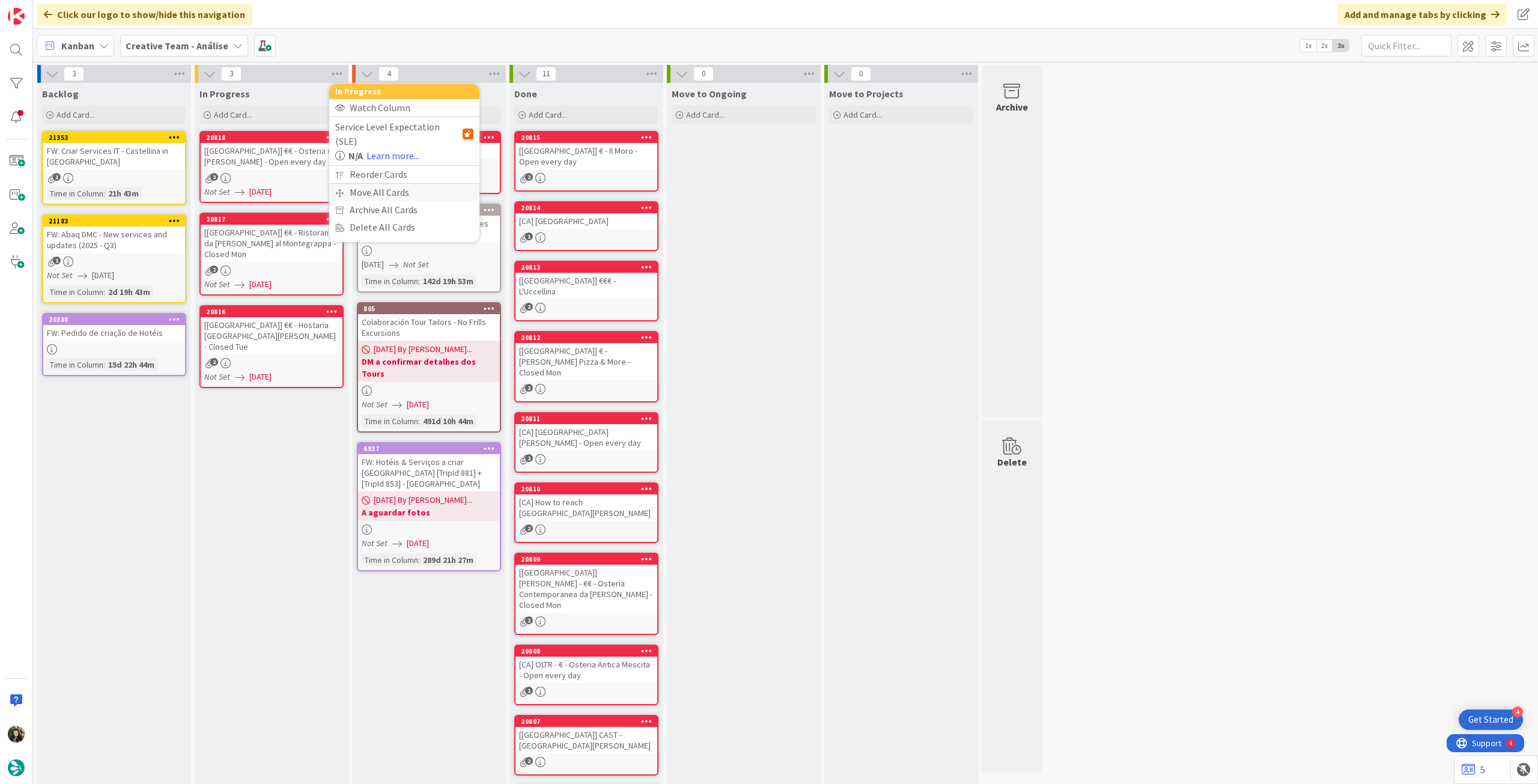
click at [364, 184] on div "Move All Cards" at bounding box center [404, 193] width 150 height 17
drag, startPoint x: 397, startPoint y: 130, endPoint x: 396, endPoint y: 141, distance: 11.0
click at [398, 131] on span "Creative Team - Análise" at bounding box center [390, 130] width 96 height 12
click at [410, 200] on div "Creative Team - Análise Creative Team" at bounding box center [404, 174] width 138 height 63
drag, startPoint x: 409, startPoint y: 193, endPoint x: 412, endPoint y: 180, distance: 13.3
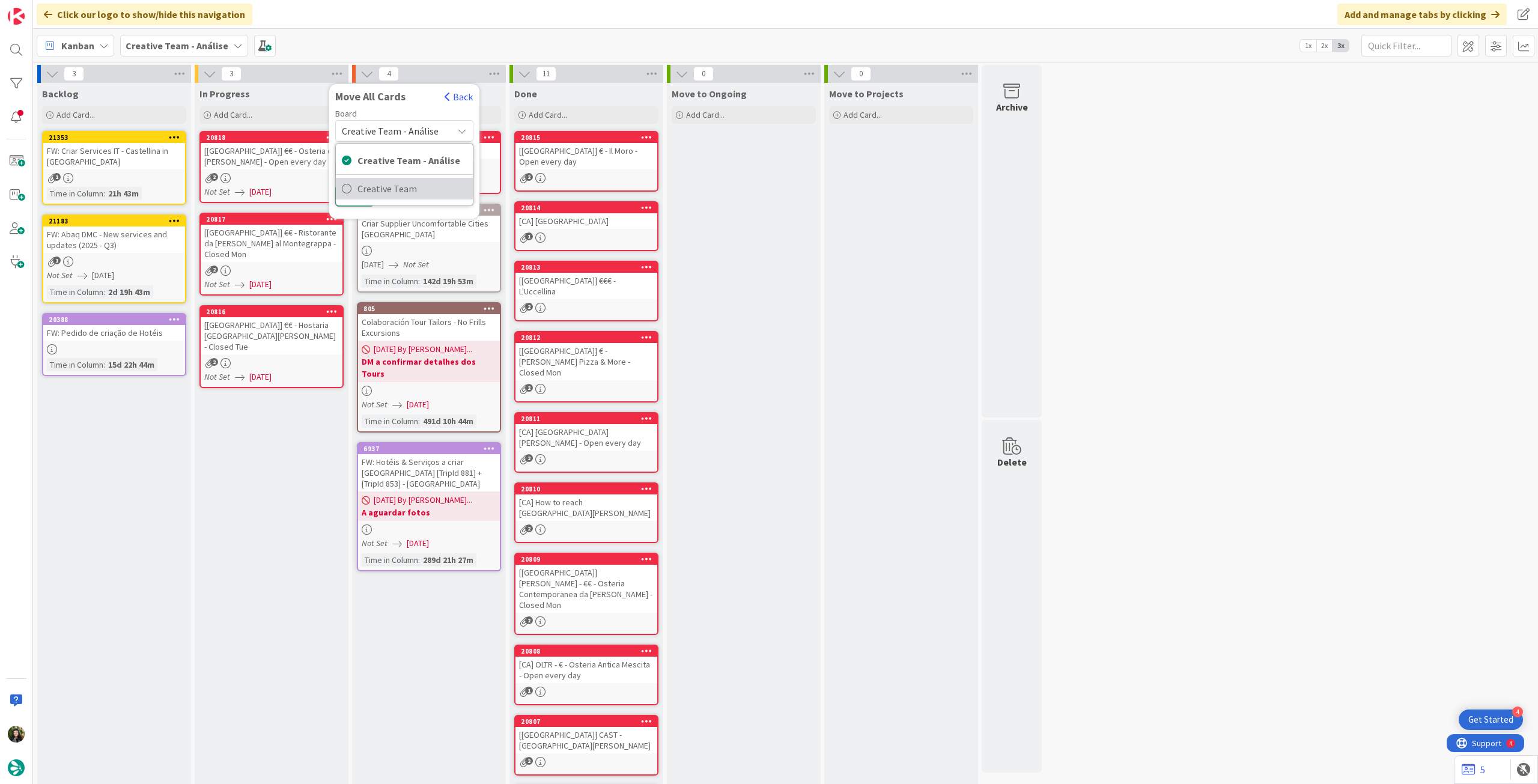
click at [409, 193] on span "Creative Team" at bounding box center [412, 188] width 109 height 18
drag, startPoint x: 415, startPoint y: 171, endPoint x: 417, endPoint y: 178, distance: 7.3
click at [415, 170] on div "Select a Column..." at bounding box center [395, 169] width 114 height 20
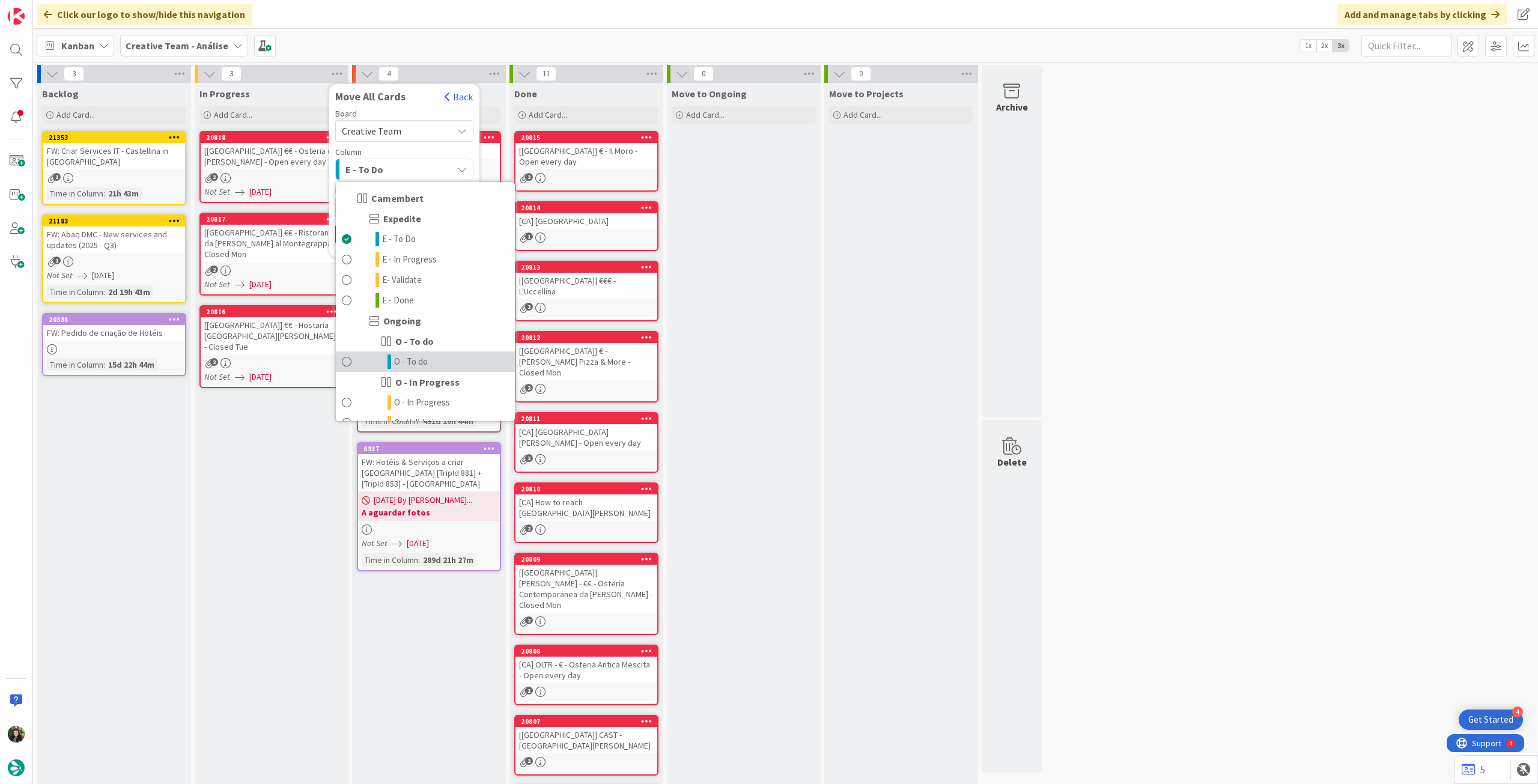
drag, startPoint x: 404, startPoint y: 359, endPoint x: 388, endPoint y: 299, distance: 62.1
click at [402, 359] on span "O - To do" at bounding box center [411, 362] width 33 height 14
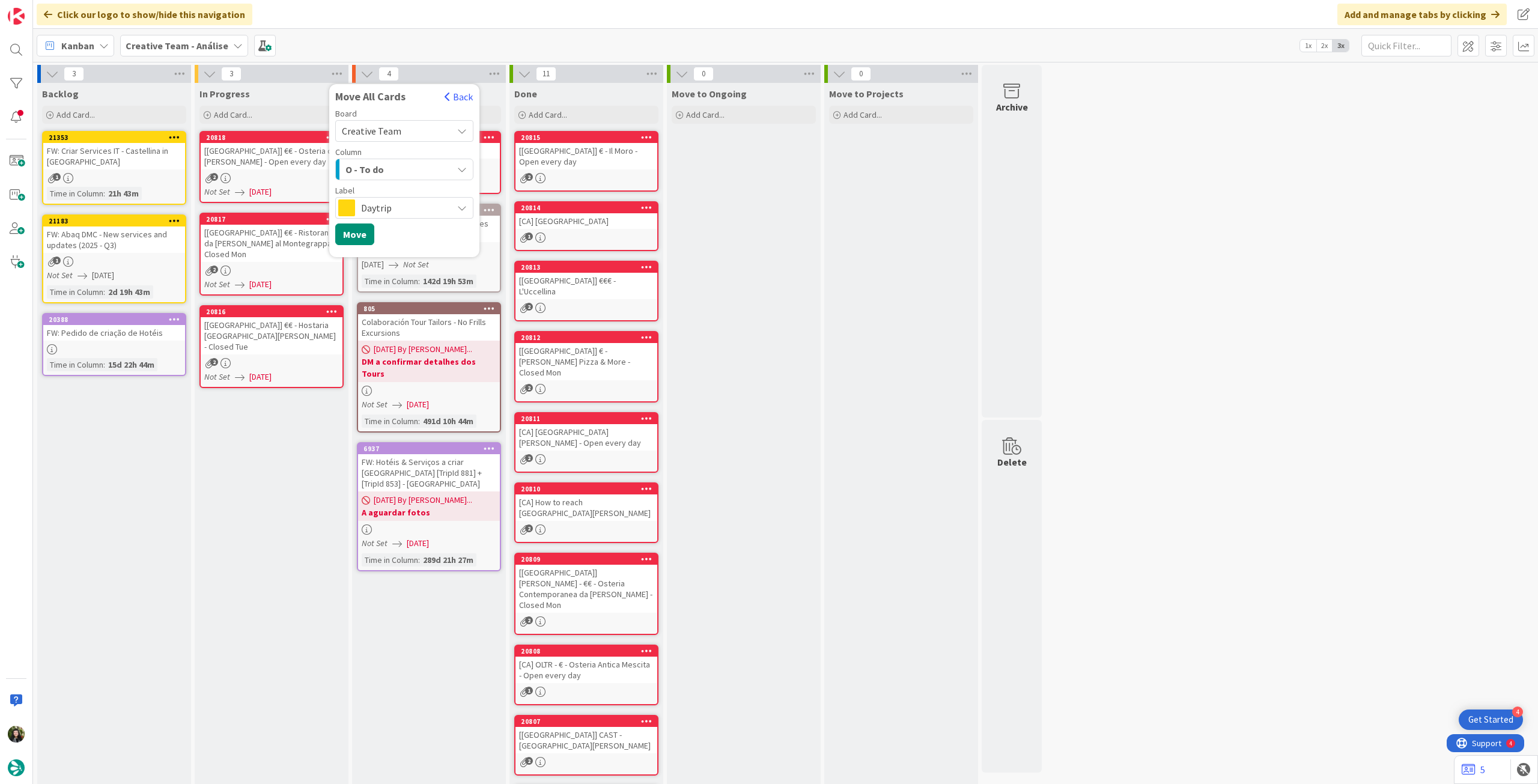
click at [387, 212] on span "Daytrip" at bounding box center [404, 207] width 86 height 17
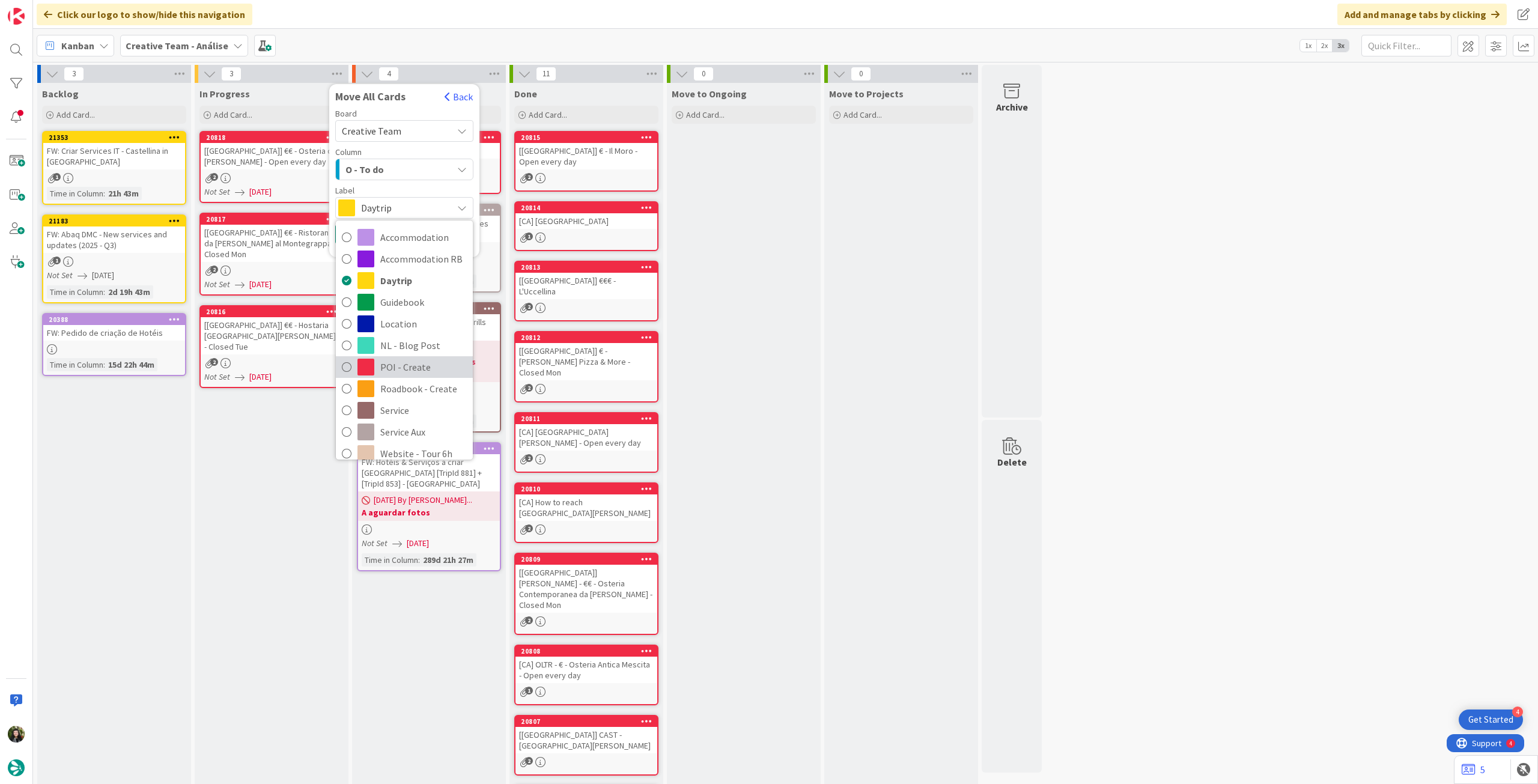
drag, startPoint x: 428, startPoint y: 366, endPoint x: 411, endPoint y: 346, distance: 26.2
click at [427, 366] on span "POI - Create" at bounding box center [423, 367] width 86 height 18
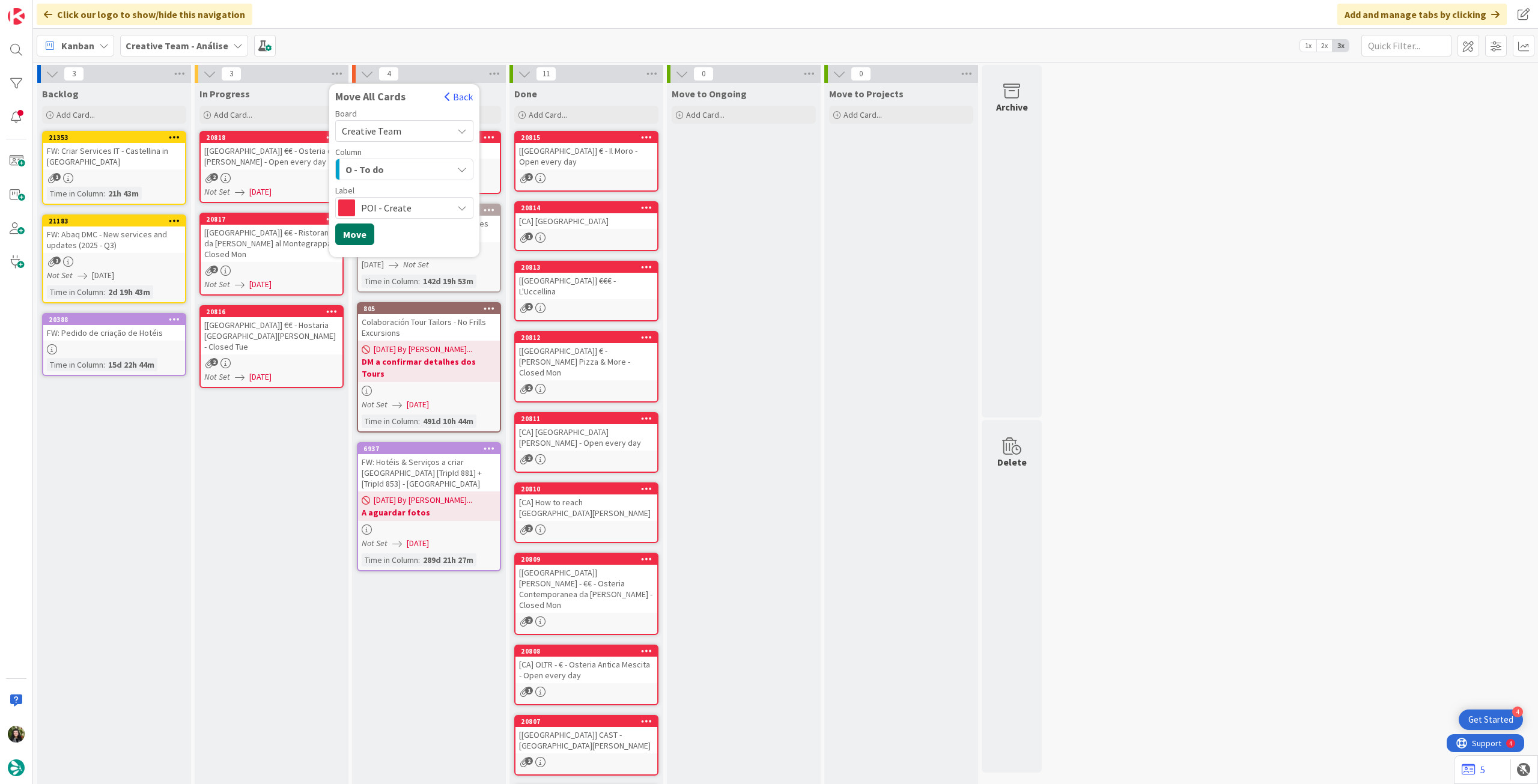
click at [360, 242] on button "Move" at bounding box center [354, 234] width 39 height 22
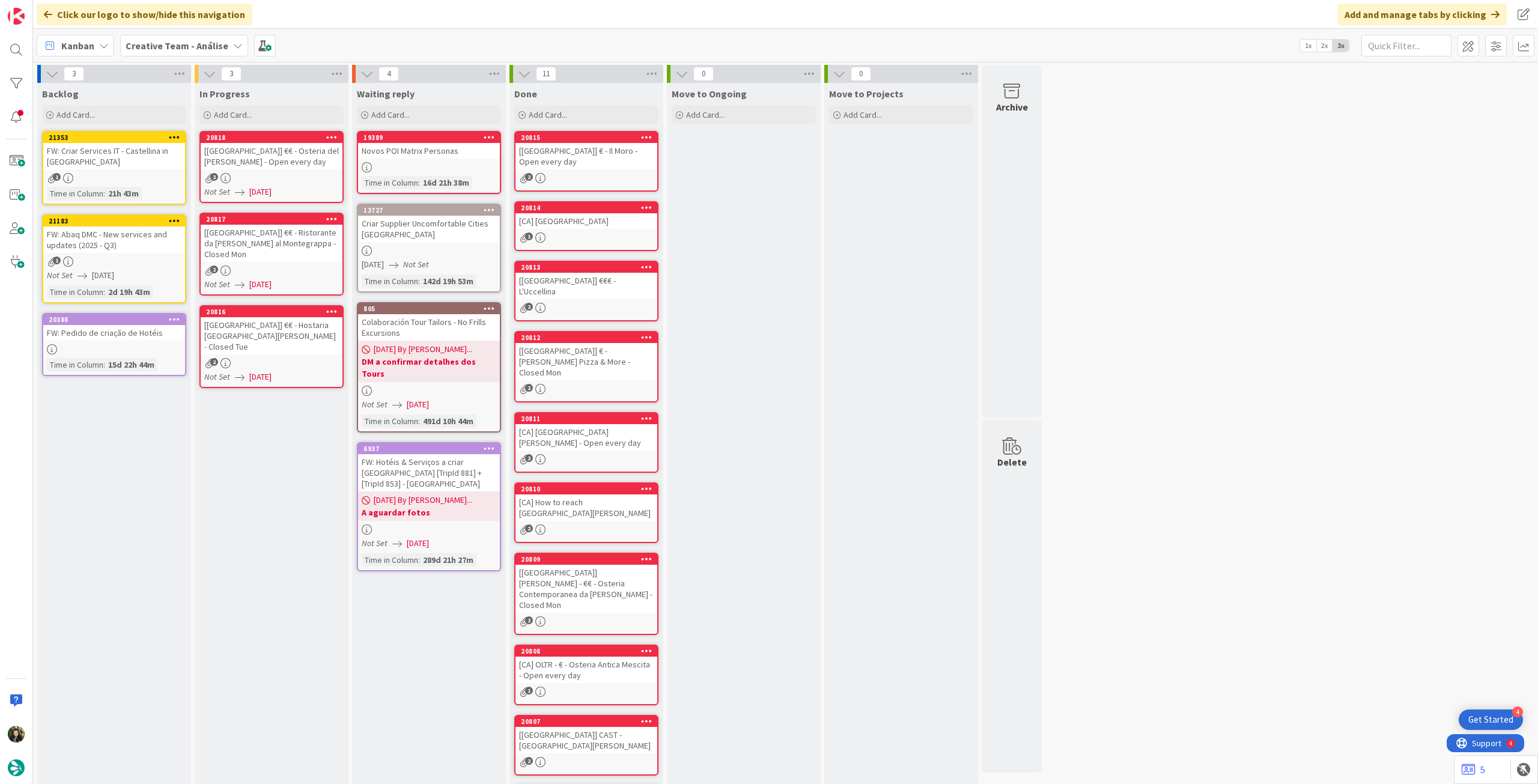
click at [190, 47] on b "Creative Team - Análise" at bounding box center [177, 46] width 103 height 12
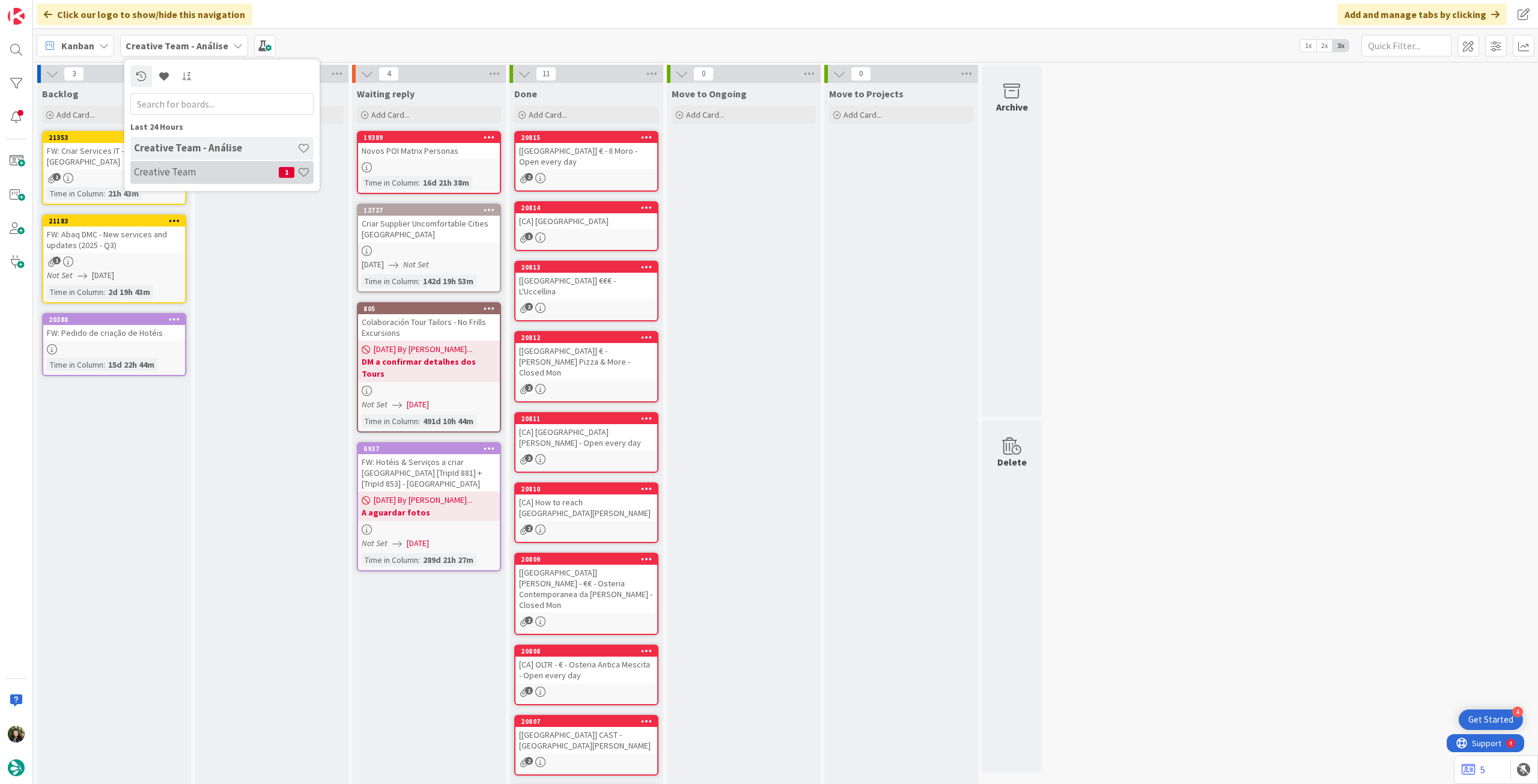
click at [199, 176] on h4 "Creative Team" at bounding box center [207, 172] width 145 height 12
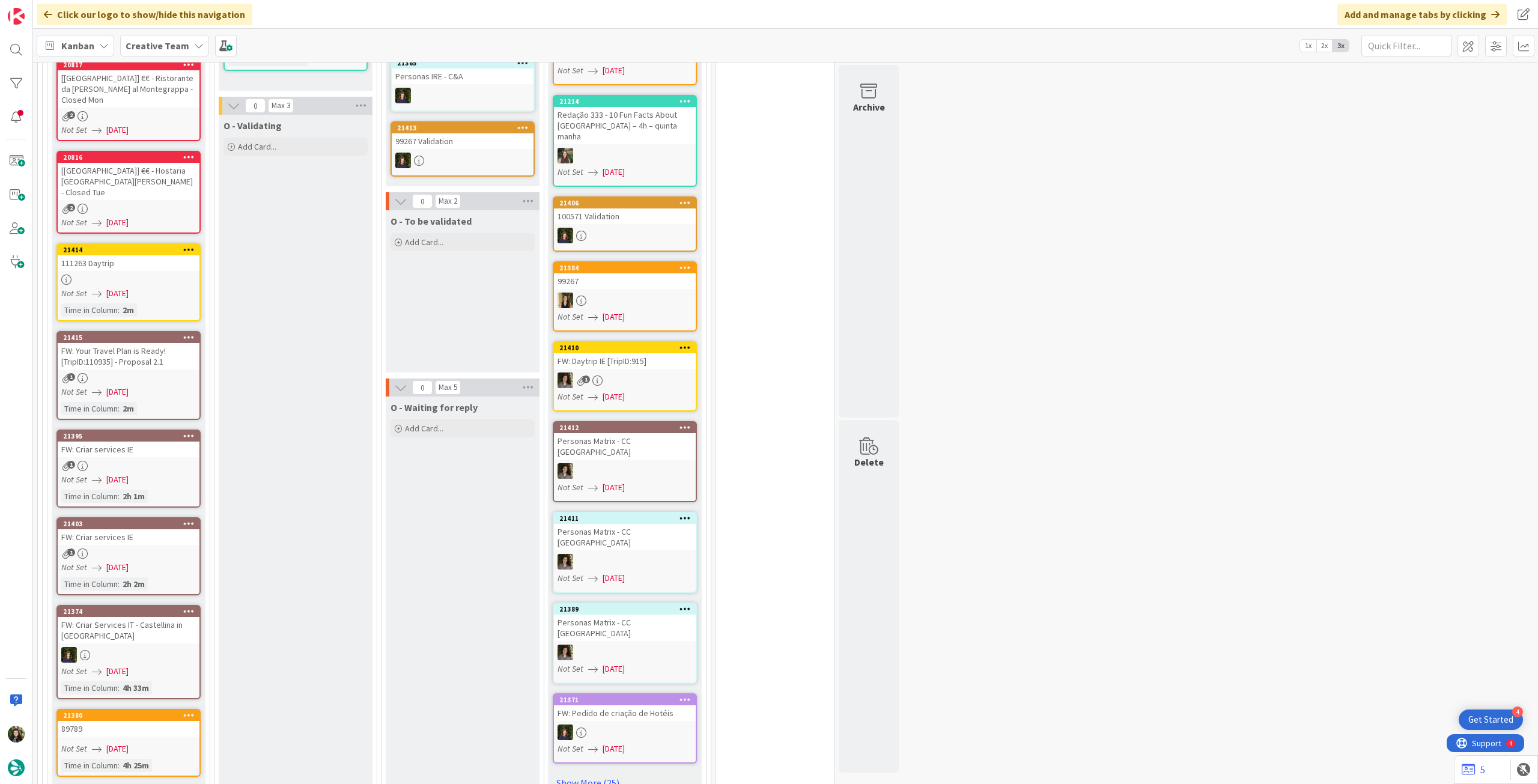
scroll to position [1041, 0]
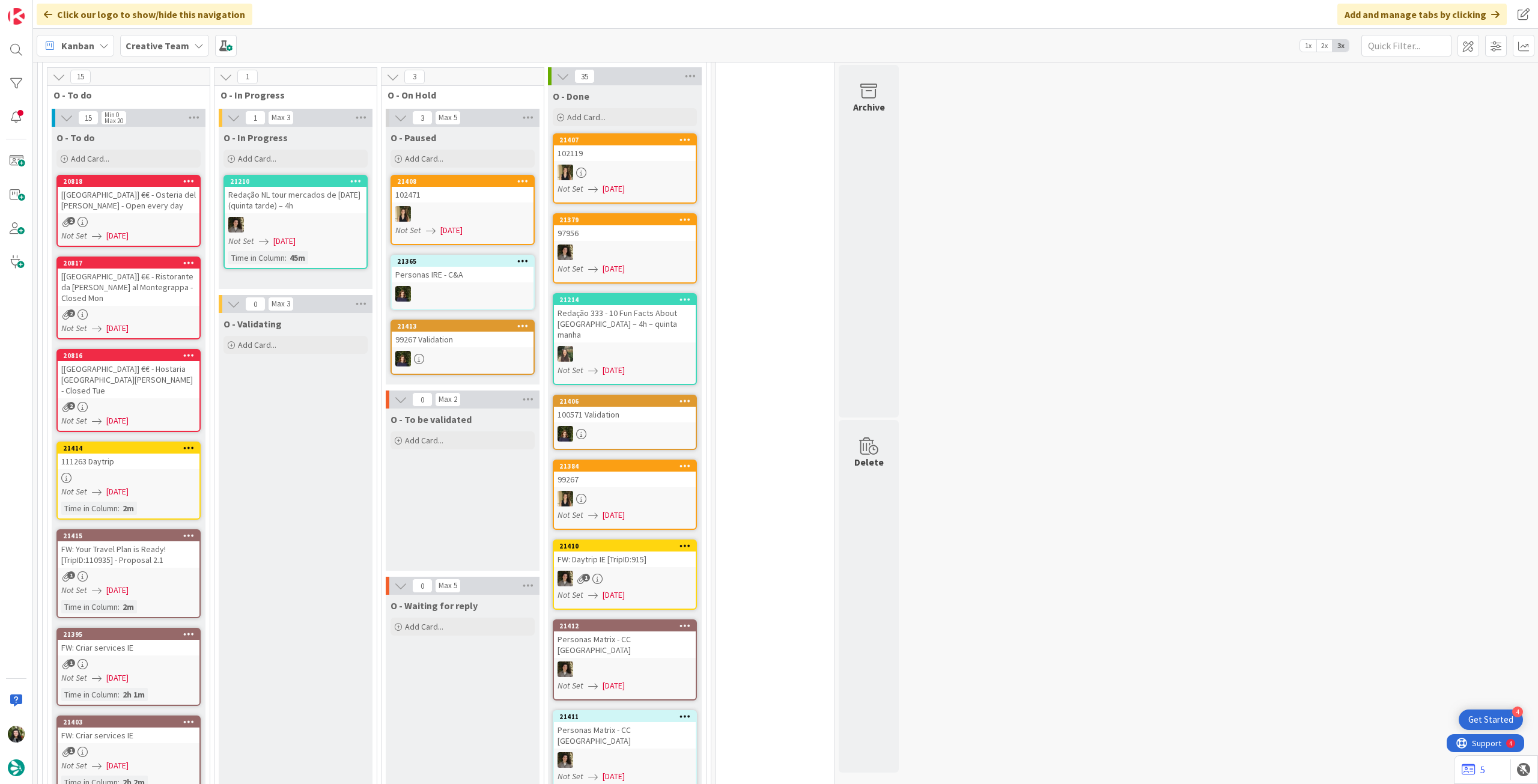
click at [186, 230] on div "Not Set [DATE]" at bounding box center [130, 235] width 138 height 12
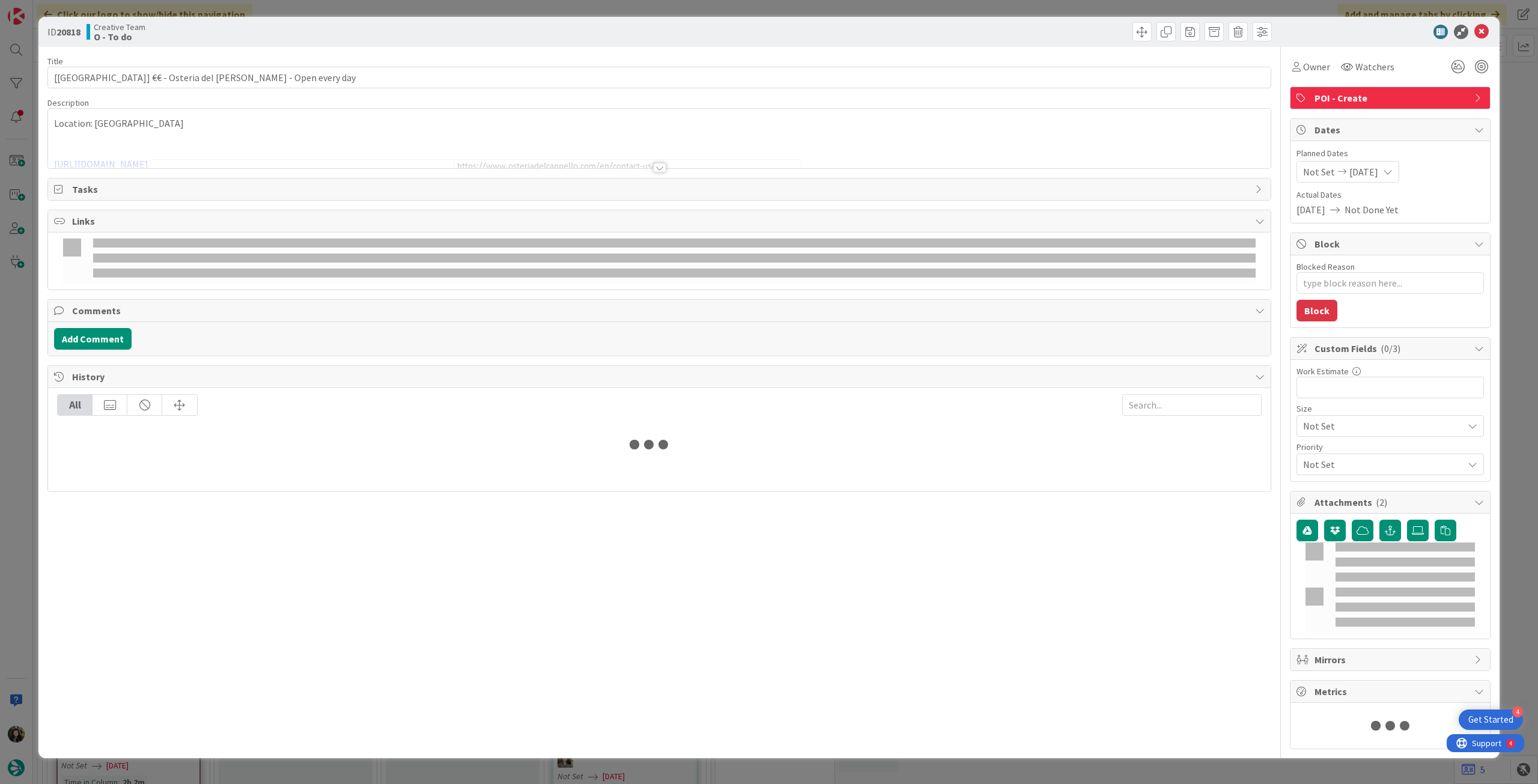
type textarea "x"
type input "[[GEOGRAPHIC_DATA]] €€ - Osteria del [PERSON_NAME] - Open every day"
type textarea "x"
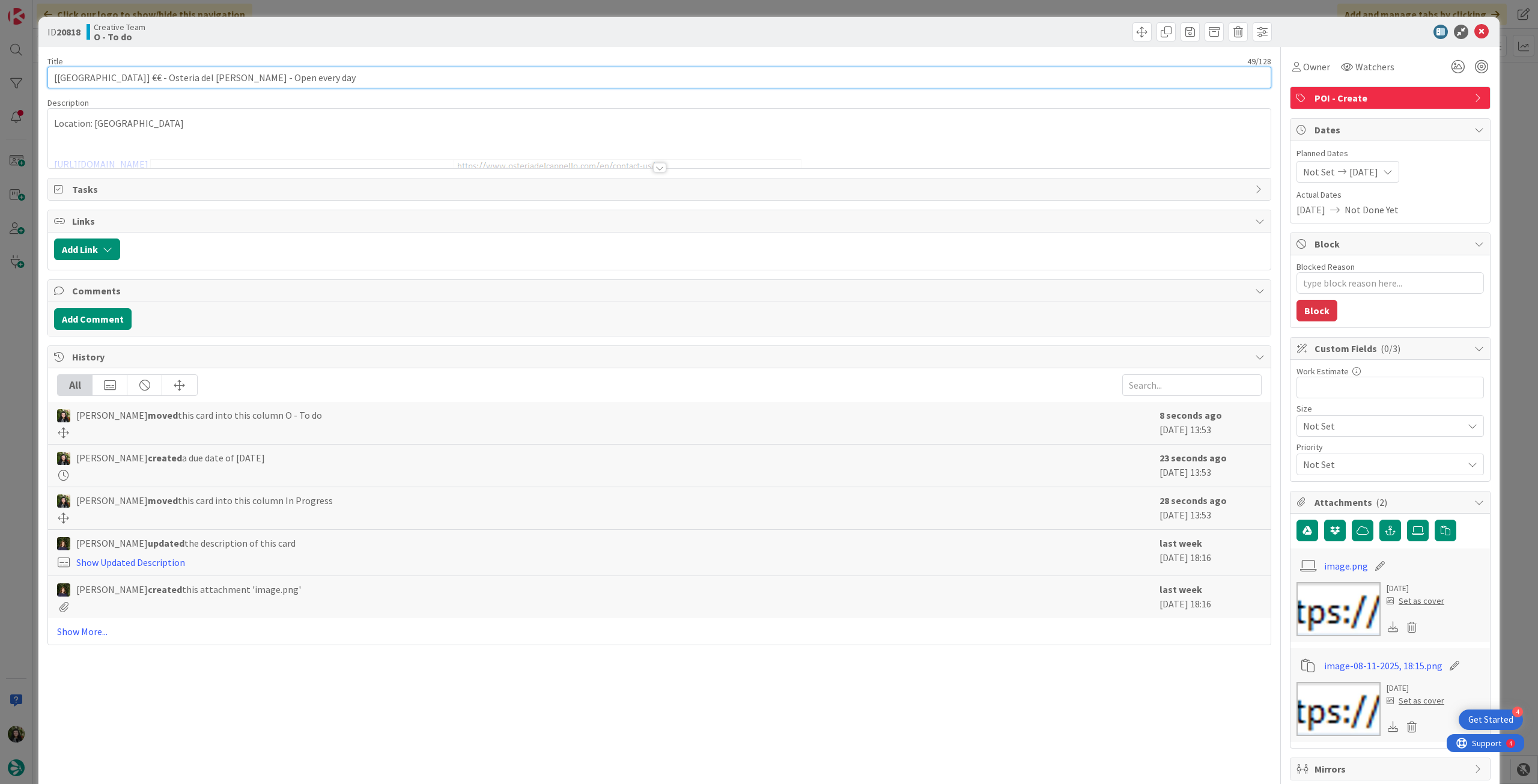
drag, startPoint x: 74, startPoint y: 75, endPoint x: 42, endPoint y: 78, distance: 32.1
click at [42, 78] on div "ID 20818 Creative Team O - To do Title 49 / 128 [[GEOGRAPHIC_DATA]] €€ - [GEOGR…" at bounding box center [769, 521] width 1461 height 1009
type input "€€ - Osteria del Cappello - Open every day"
click at [285, 131] on div "[PERSON_NAME] just joined Location: [GEOGRAPHIC_DATA] [URL][DOMAIN_NAME]" at bounding box center [659, 138] width 1223 height 59
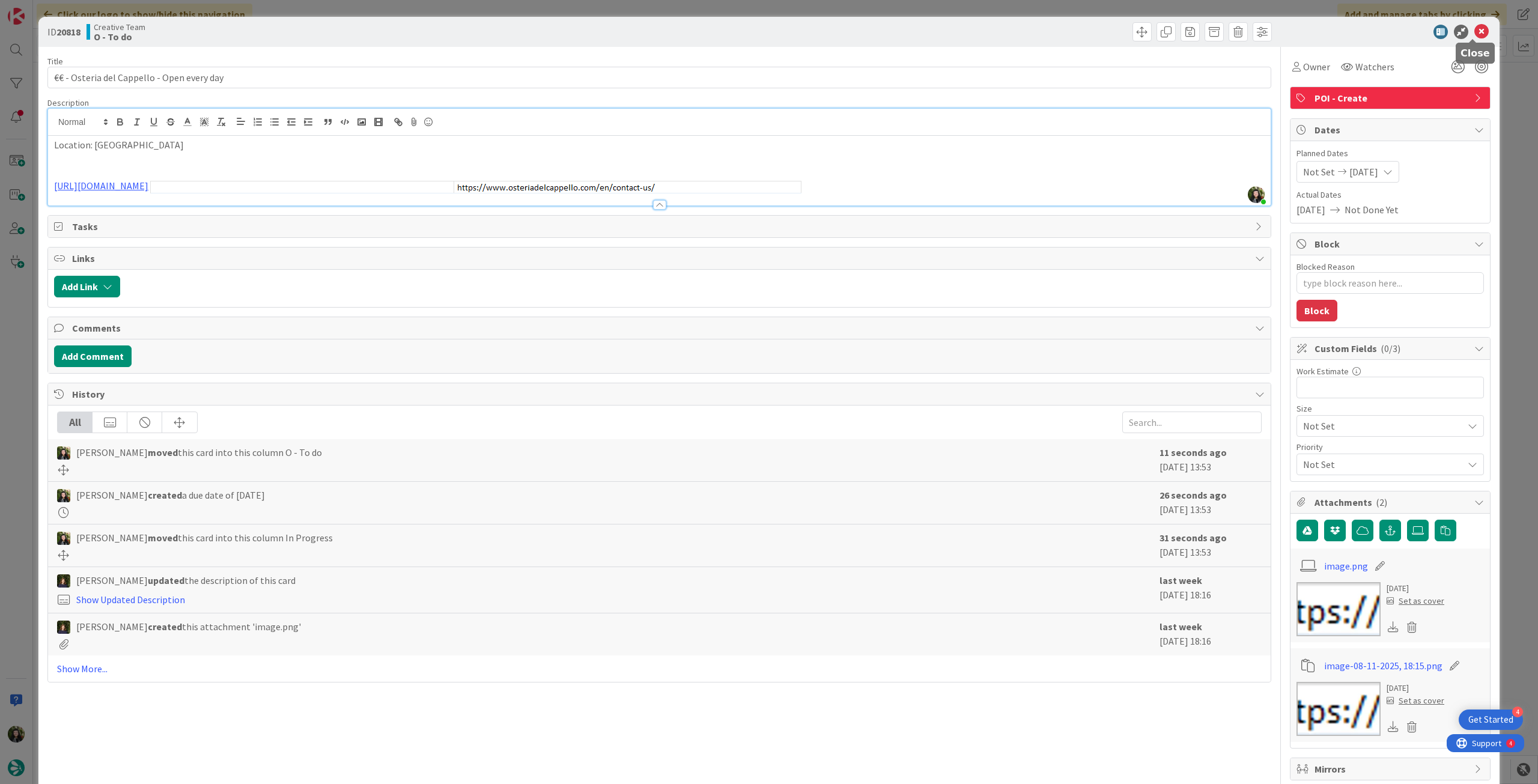
drag, startPoint x: 1476, startPoint y: 33, endPoint x: 874, endPoint y: 153, distance: 613.8
click at [1476, 33] on icon at bounding box center [1481, 32] width 14 height 14
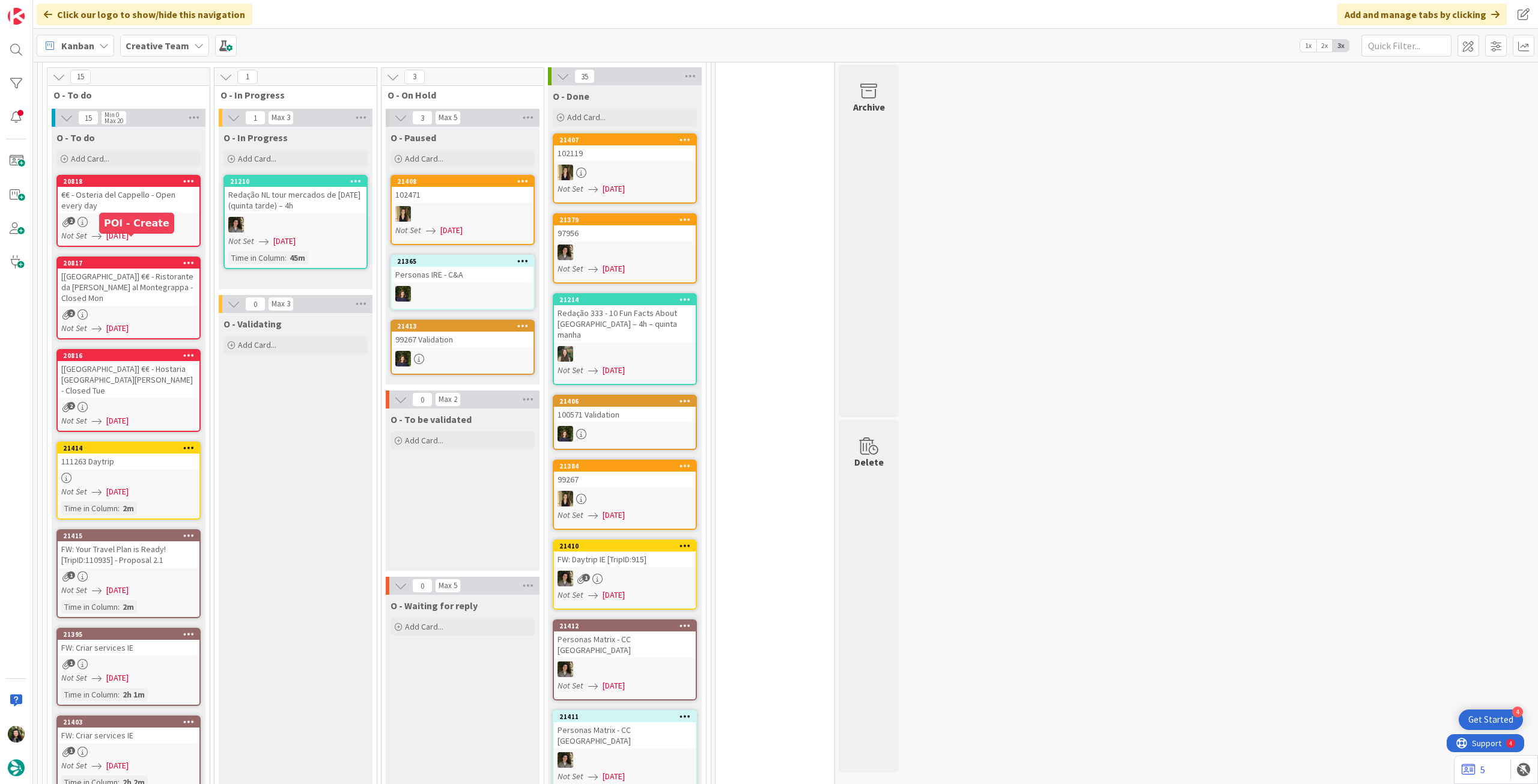
click at [162, 268] on div "[[GEOGRAPHIC_DATA]] €€ - Ristorante da [PERSON_NAME] al Montegrappa - Closed Mon" at bounding box center [129, 286] width 142 height 37
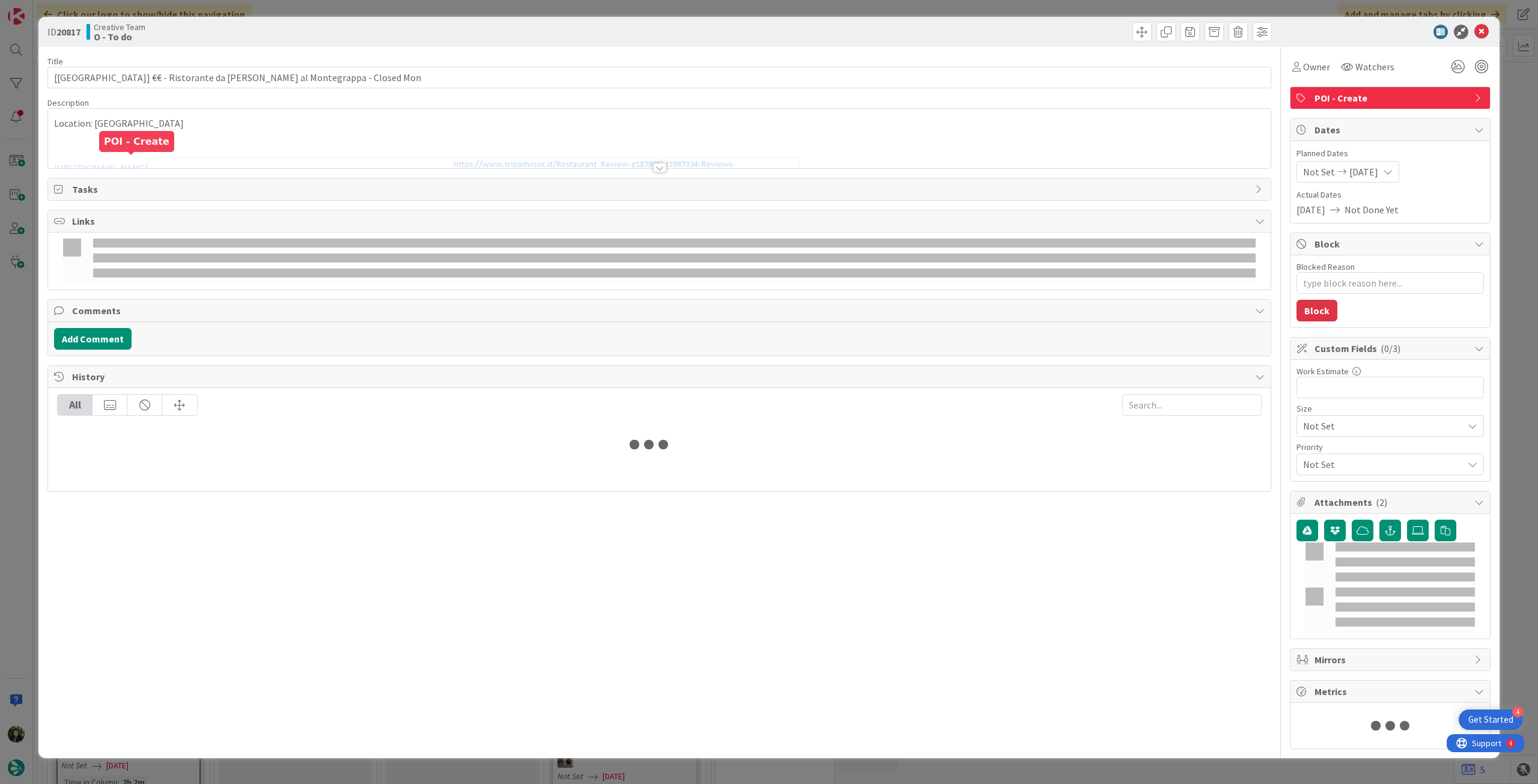
type textarea "x"
type input "[[GEOGRAPHIC_DATA]] €€ - Ristorante da [PERSON_NAME] al Montegrappa - Closed Mon"
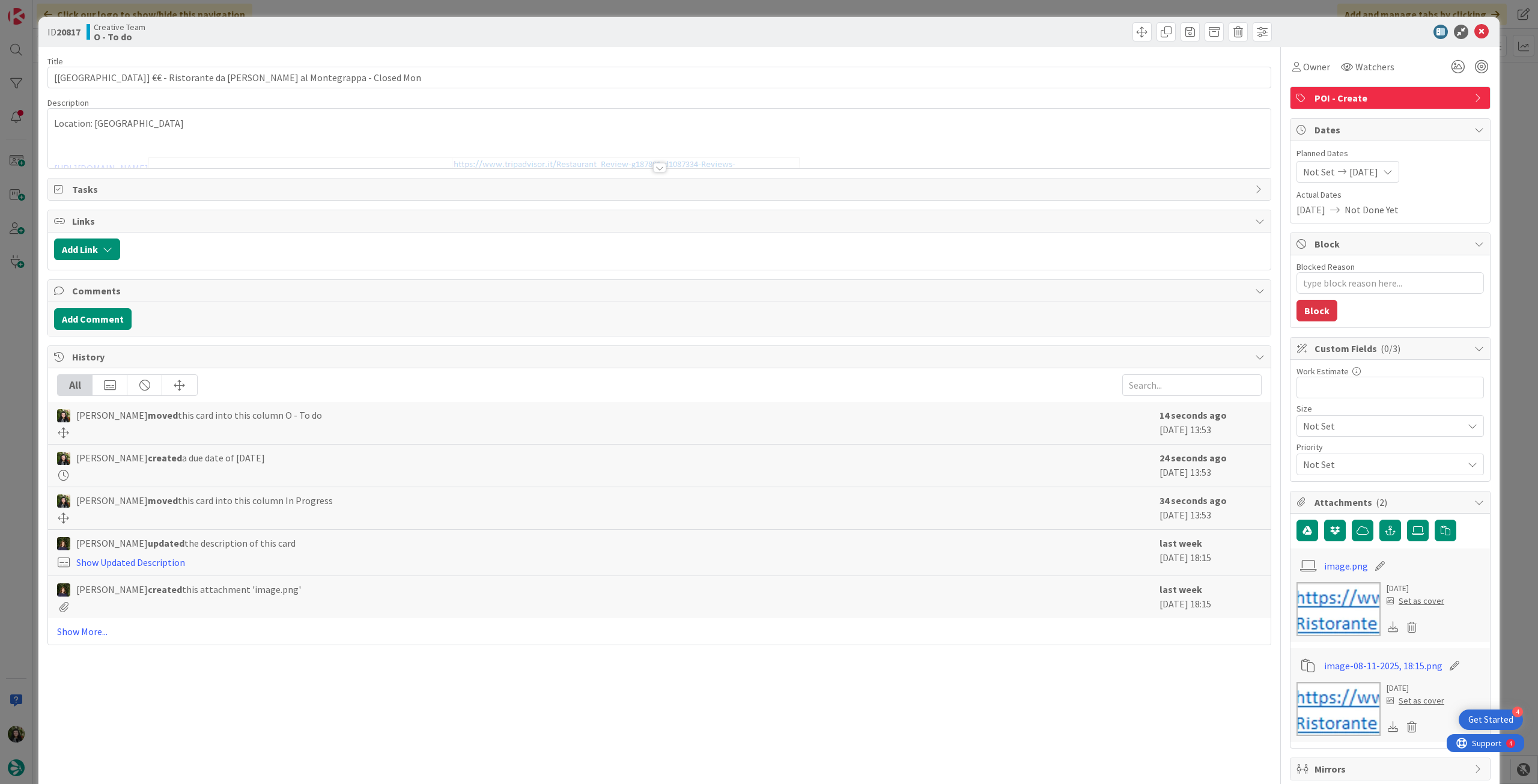
type textarea "x"
drag, startPoint x: 72, startPoint y: 77, endPoint x: 50, endPoint y: 75, distance: 22.1
click at [49, 75] on input "[[GEOGRAPHIC_DATA]] €€ - Ristorante da [PERSON_NAME] al Montegrappa - Closed Mon" at bounding box center [659, 78] width 1223 height 22
type input "€€ - Ristorante da Nello al Montegrappa - Closed Mon"
type textarea "x"
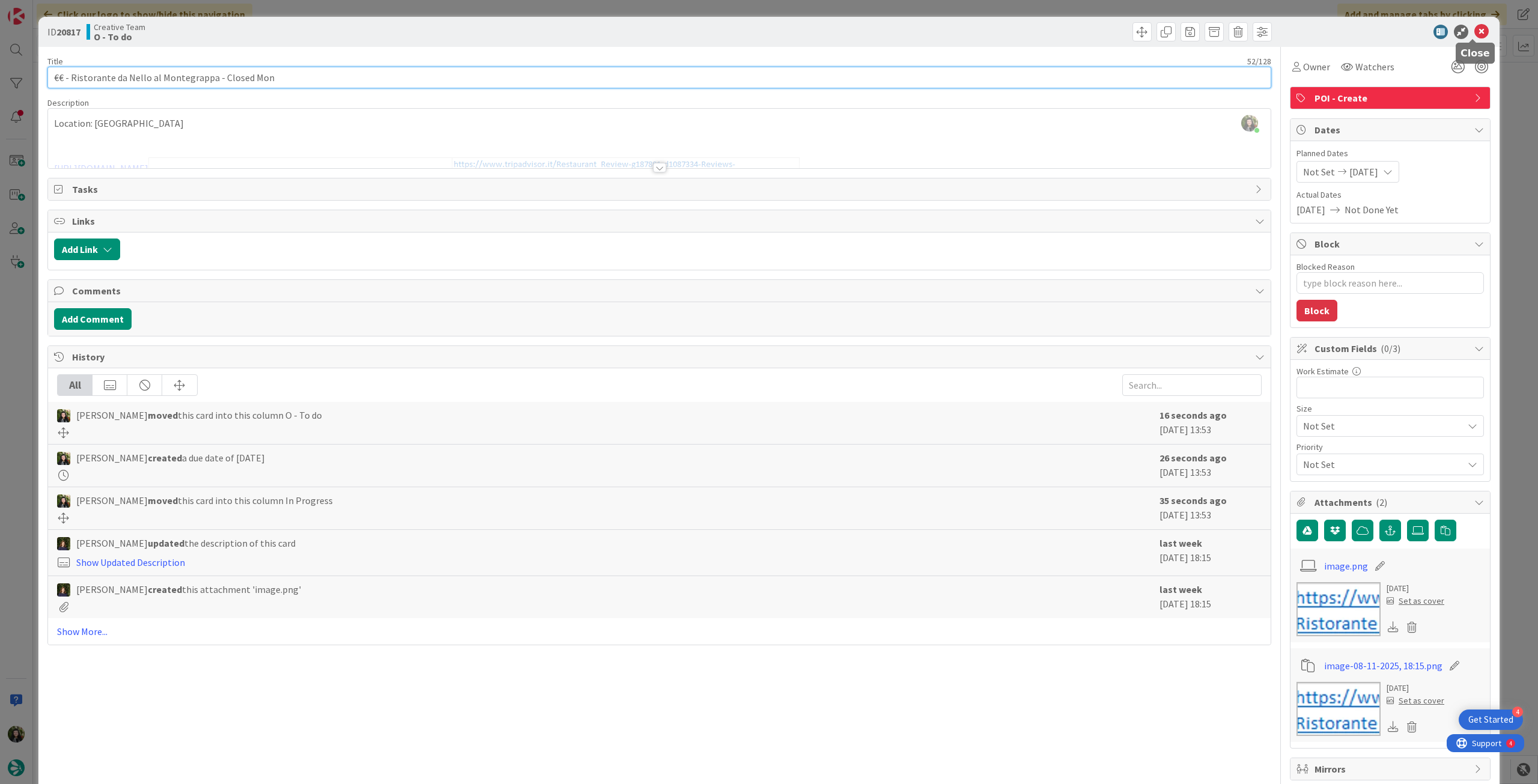
type input "€€ - Ristorante da Nello al Montegrappa - Closed Mon"
drag, startPoint x: 1469, startPoint y: 34, endPoint x: 1292, endPoint y: 74, distance: 181.5
click at [1474, 35] on icon at bounding box center [1481, 32] width 14 height 14
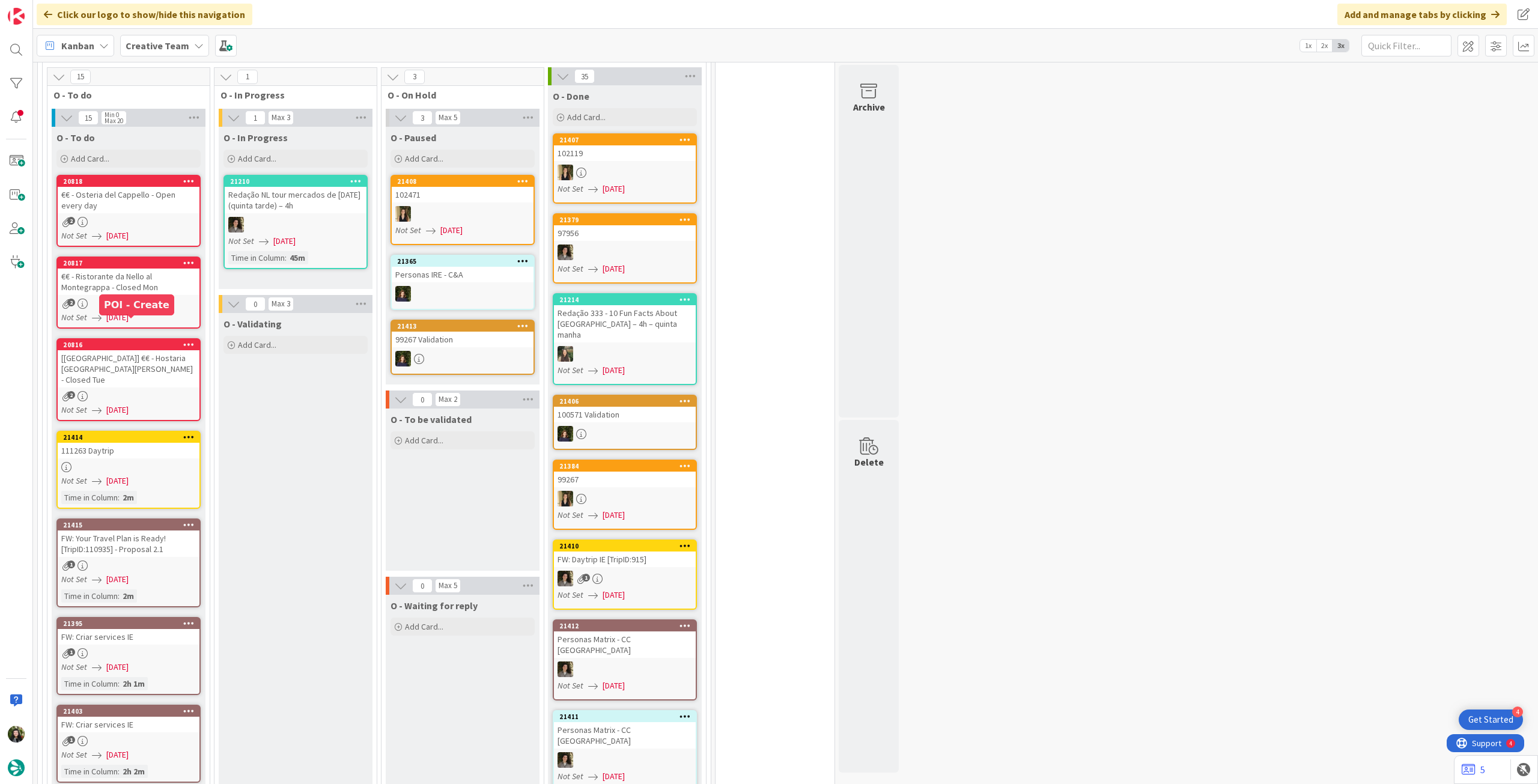
click at [114, 350] on div "[[GEOGRAPHIC_DATA]] €€ - Hostaria [GEOGRAPHIC_DATA][PERSON_NAME] - Closed Tue" at bounding box center [129, 368] width 142 height 37
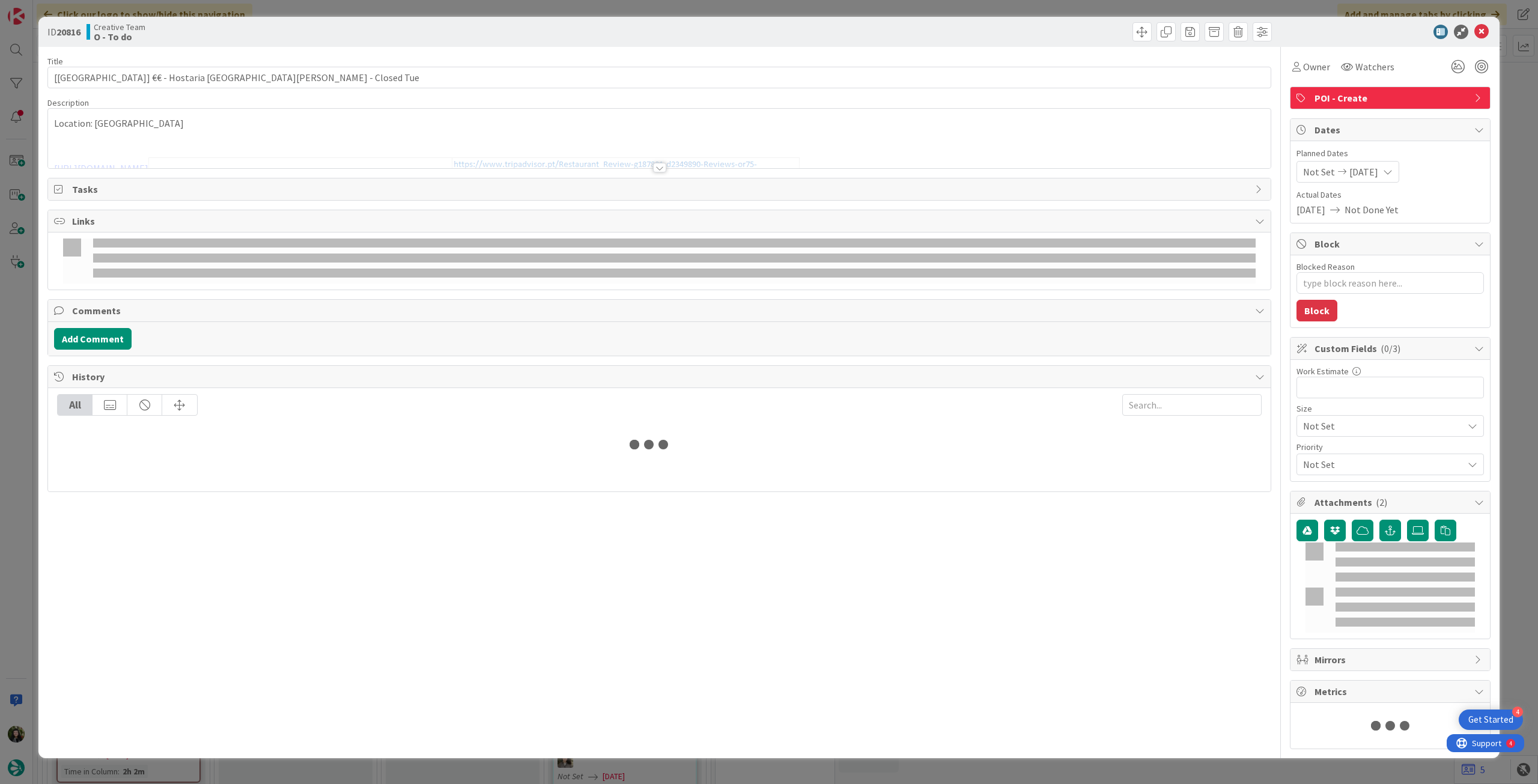
type textarea "x"
type input "[[GEOGRAPHIC_DATA]] €€ - Hostaria [GEOGRAPHIC_DATA][PERSON_NAME] - Closed Tue"
type textarea "x"
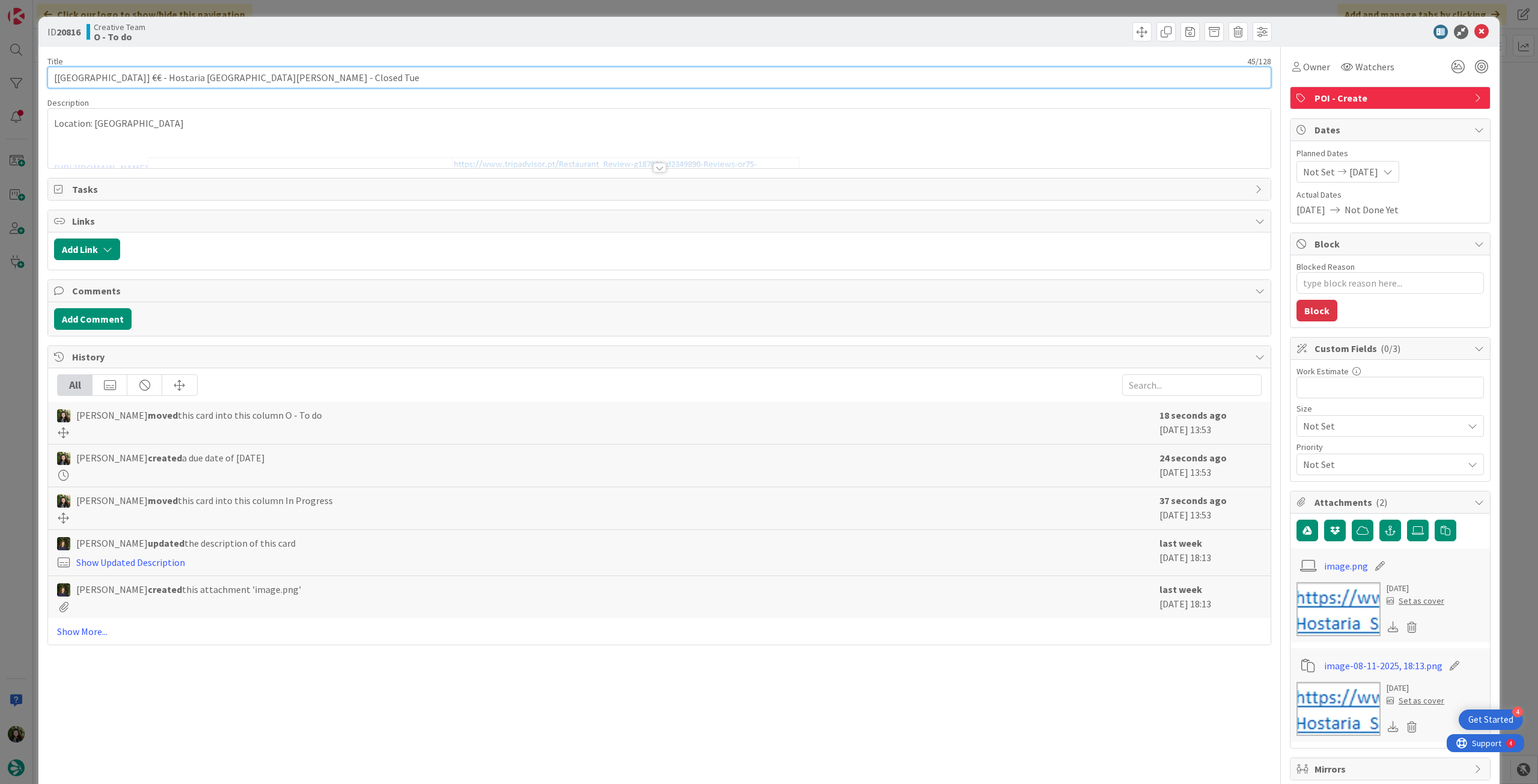
drag, startPoint x: 73, startPoint y: 79, endPoint x: 108, endPoint y: 80, distance: 35.0
click at [46, 79] on div "ID 20816 Creative Team O - To do Title 45 / 128 [[GEOGRAPHIC_DATA]] €€ - Hostar…" at bounding box center [769, 521] width 1461 height 1009
type input "€€ - Hostaria [GEOGRAPHIC_DATA][PERSON_NAME] - Closed Tue"
type textarea "x"
type input "€€ - Hostaria [GEOGRAPHIC_DATA][PERSON_NAME] - Closed Tue"
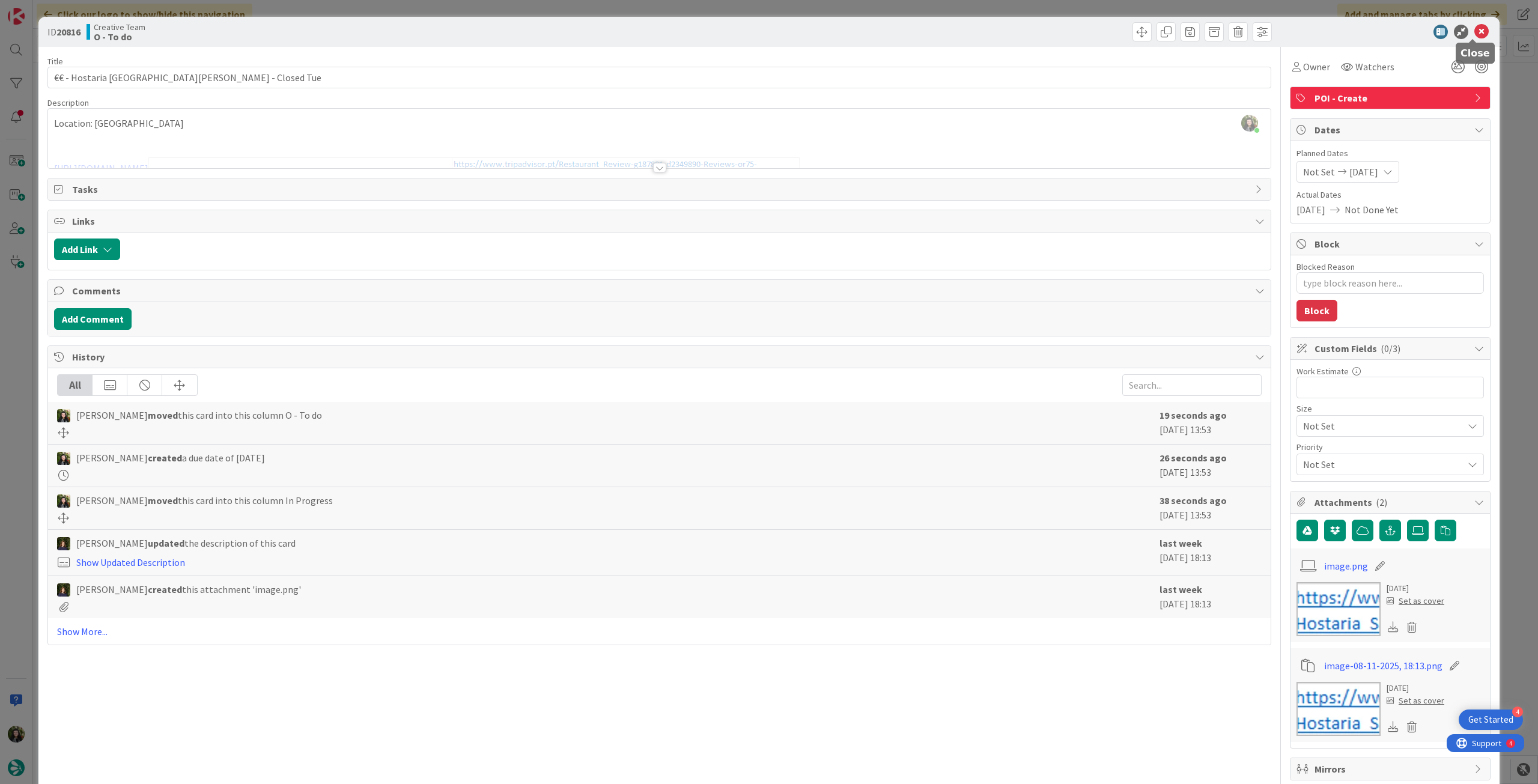
click at [1474, 32] on icon at bounding box center [1481, 32] width 14 height 14
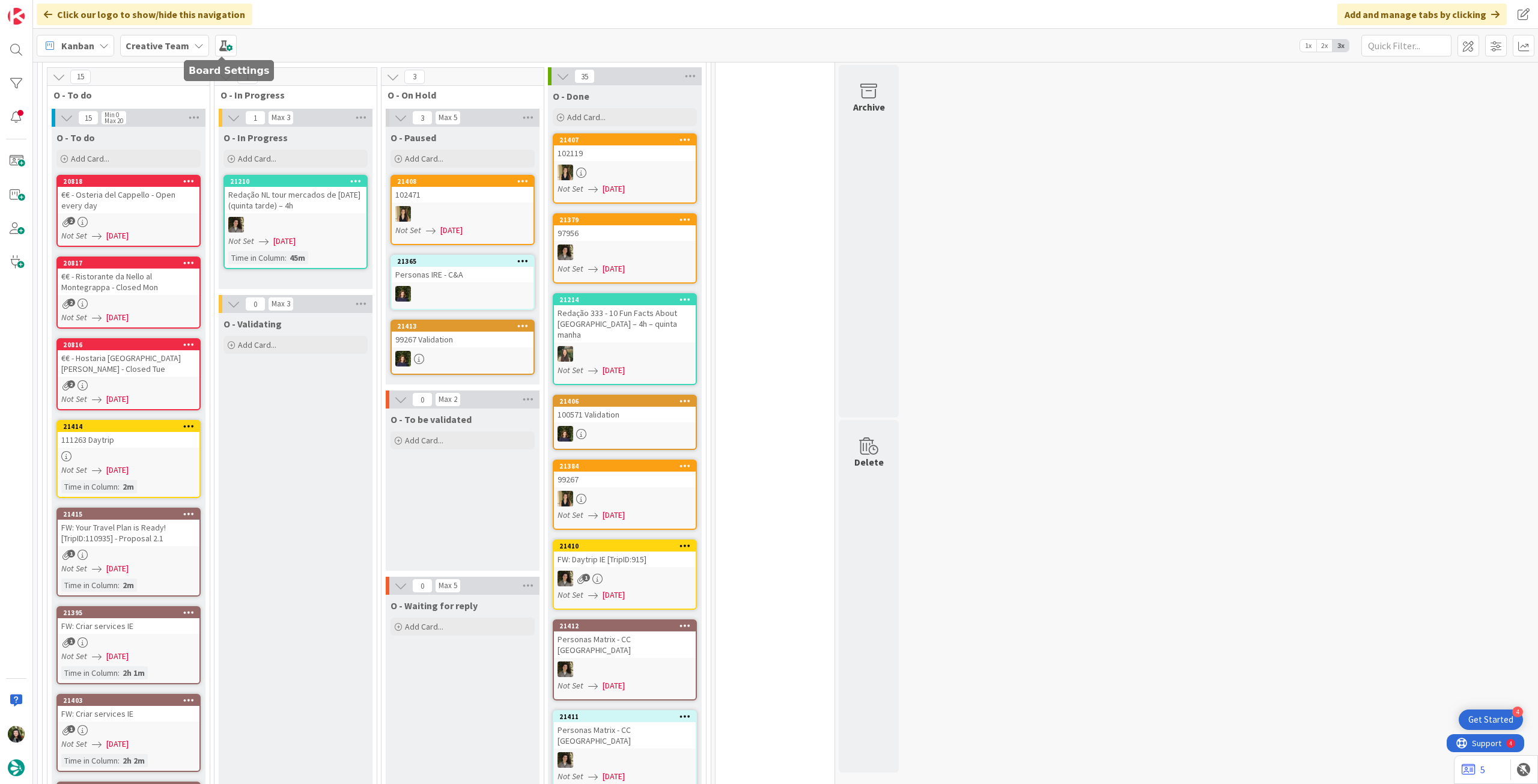
click at [186, 49] on div "Creative Team" at bounding box center [165, 46] width 89 height 22
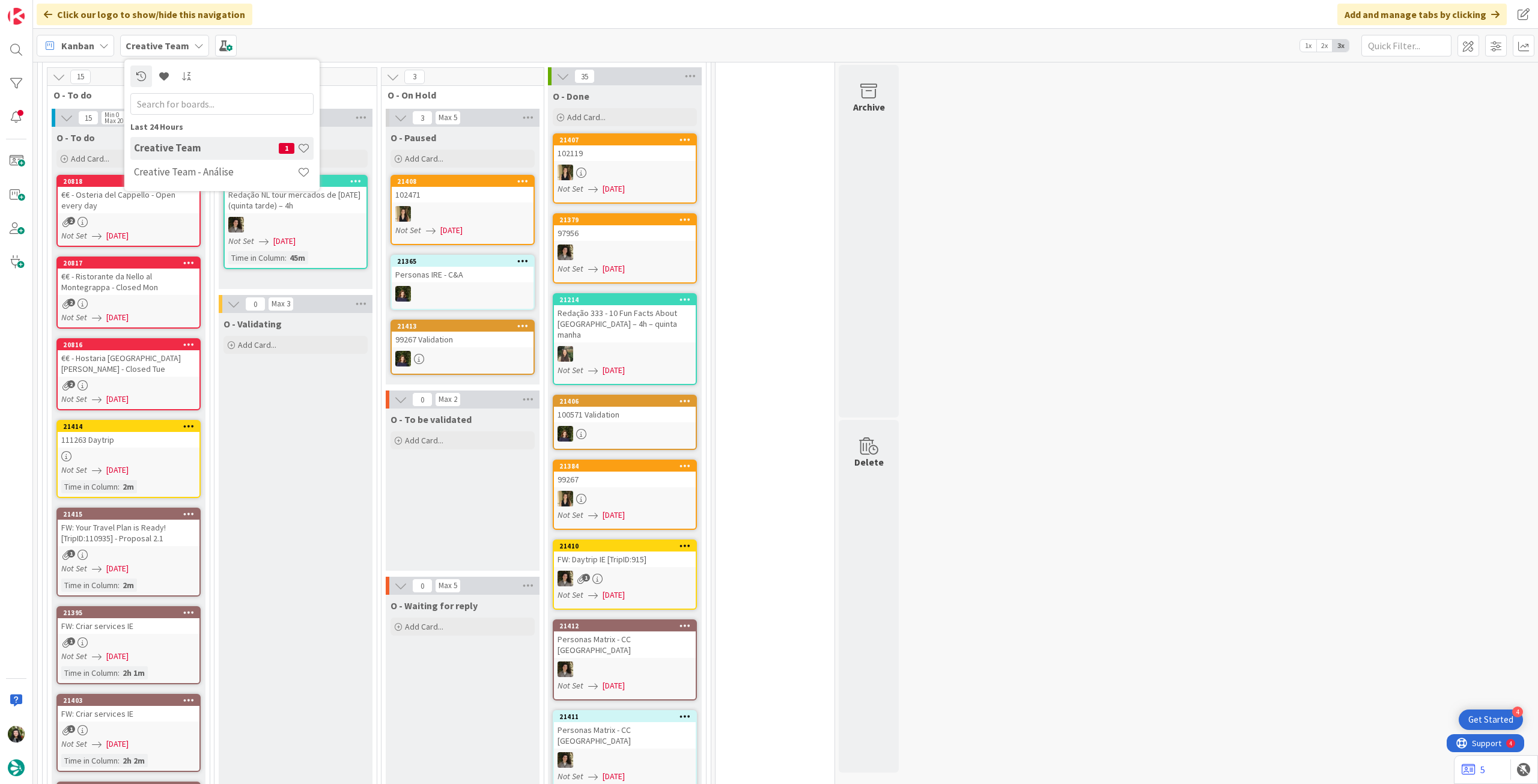
click at [184, 170] on h4 "Creative Team - Análise" at bounding box center [215, 172] width 163 height 12
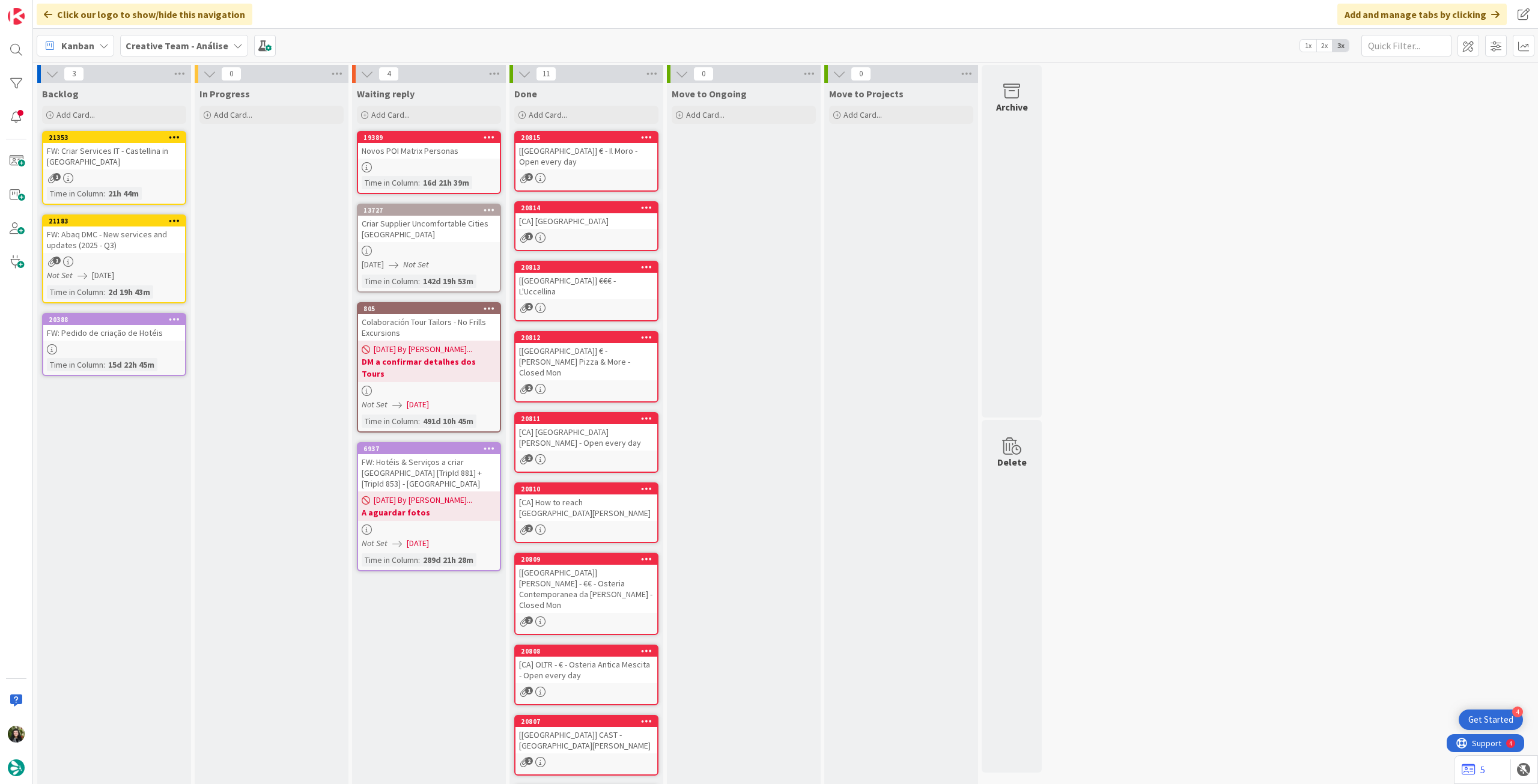
click at [567, 173] on div "2" at bounding box center [586, 178] width 142 height 10
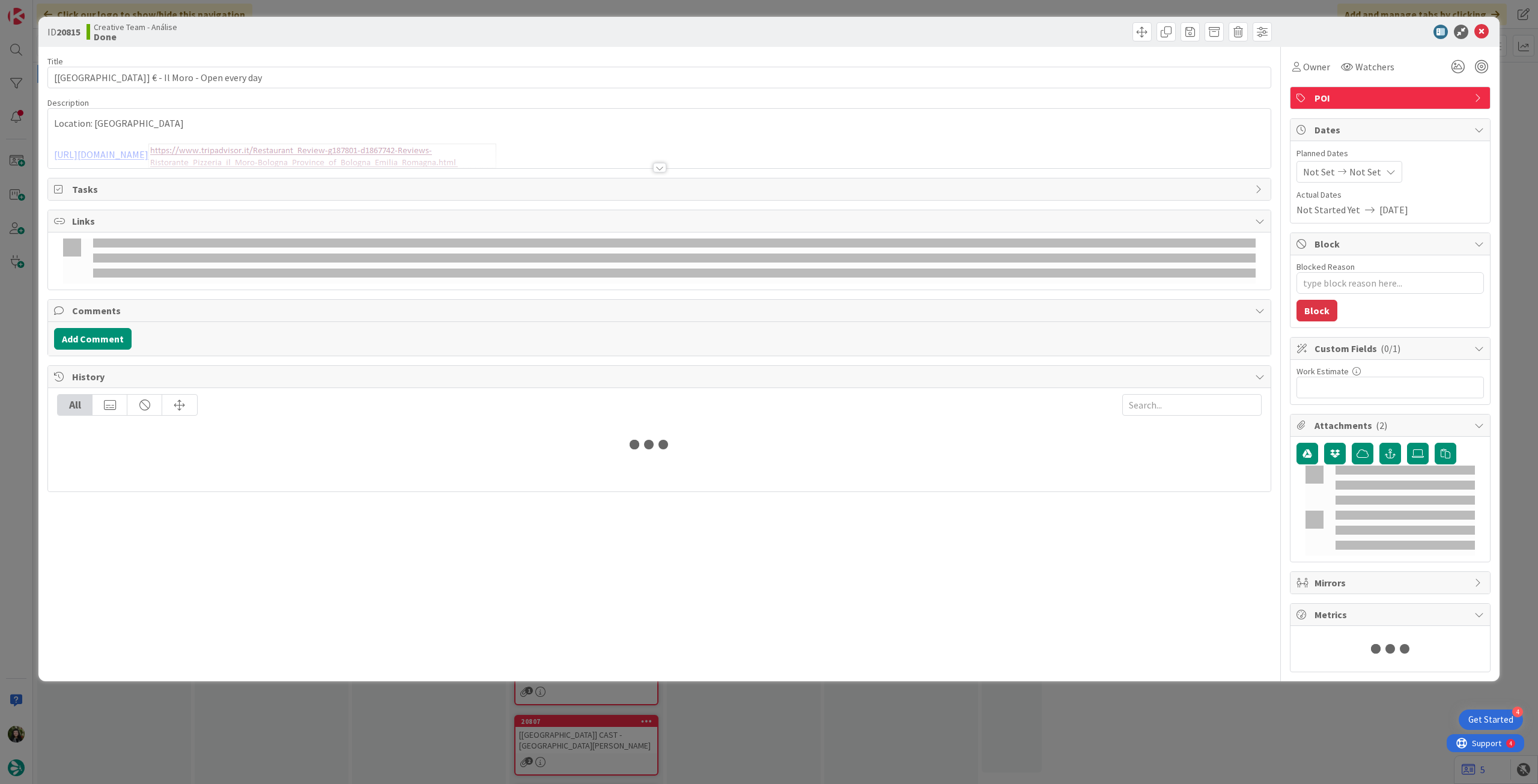
type textarea "x"
type input "[[GEOGRAPHIC_DATA]] € - Il Moro - Open every day"
type textarea "x"
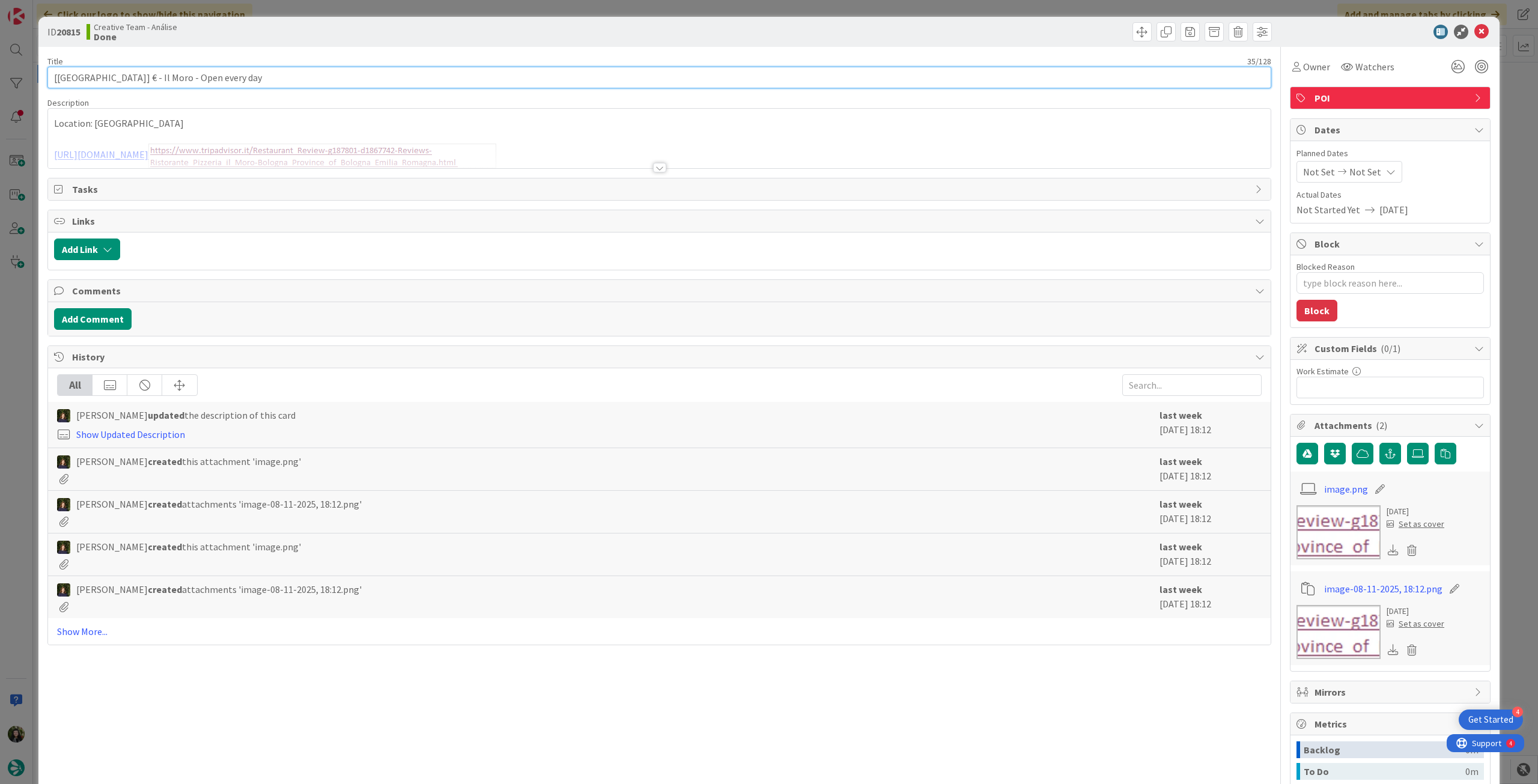
drag, startPoint x: 72, startPoint y: 77, endPoint x: 110, endPoint y: 79, distance: 38.1
click at [38, 77] on div "ID 20815 Creative Team - Análise Done Title 35 / 128 [[GEOGRAPHIC_DATA]] € - Il…" at bounding box center [769, 483] width 1461 height 932
type input "€ - Il Moro - Open every day"
type textarea "x"
type input "€ - Il Moro - Open every day"
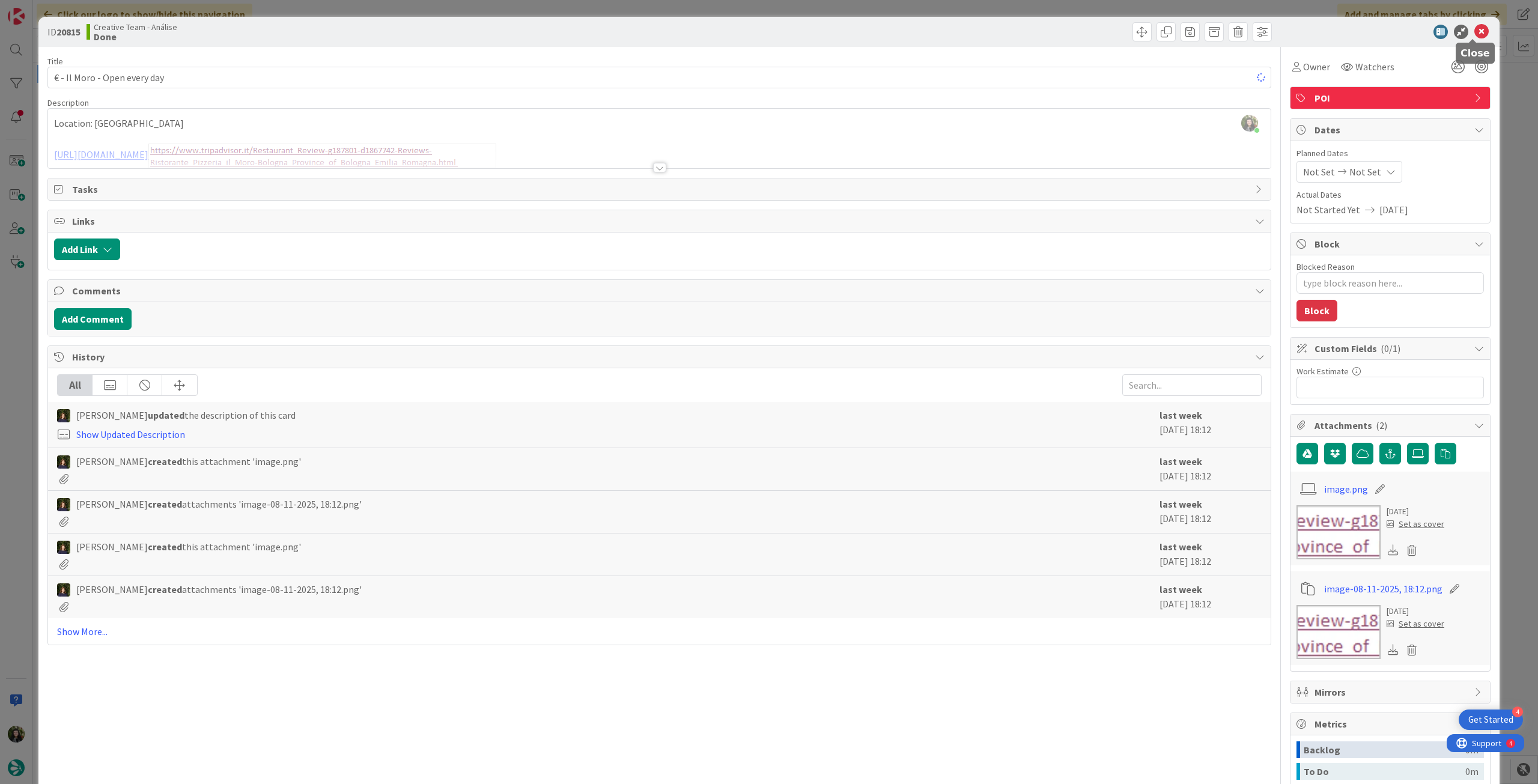
drag, startPoint x: 1476, startPoint y: 26, endPoint x: 1463, endPoint y: 28, distance: 13.2
click at [1474, 26] on icon at bounding box center [1481, 32] width 14 height 14
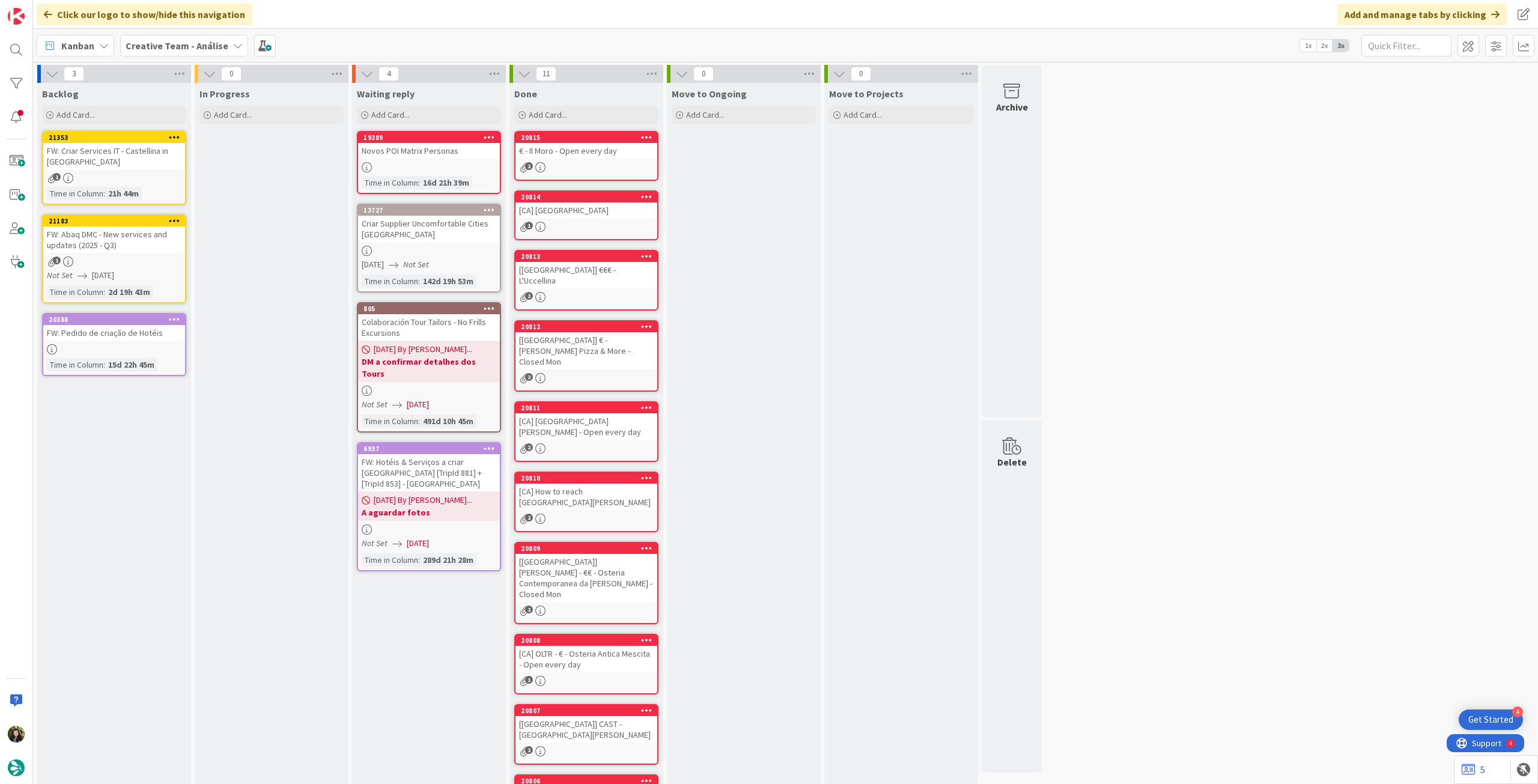
click at [580, 268] on div "[[GEOGRAPHIC_DATA]] €€€ - L'Uccellina" at bounding box center [586, 275] width 142 height 26
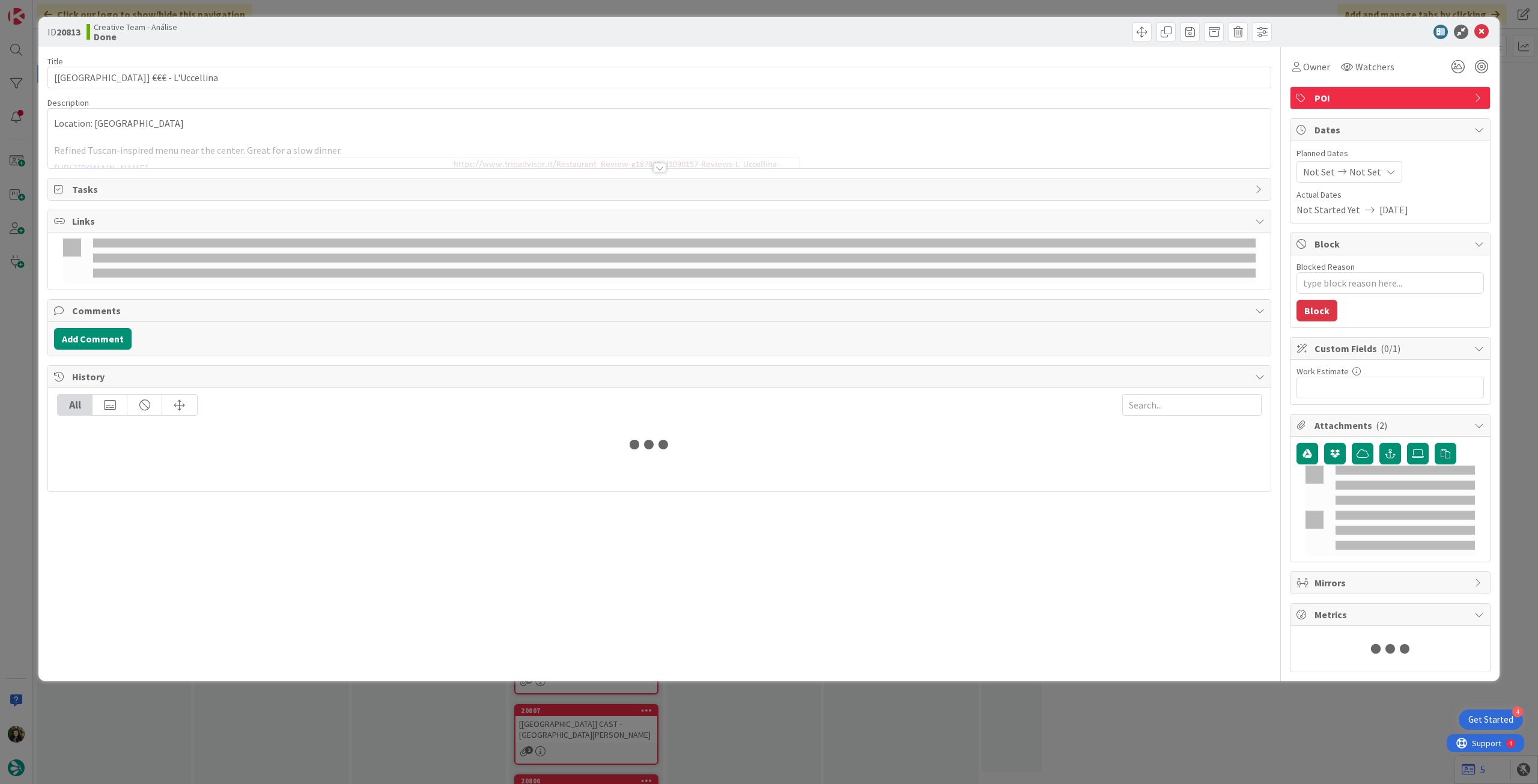
type textarea "x"
type input "[[GEOGRAPHIC_DATA]] €€€ - L'Uccellina"
type textarea "x"
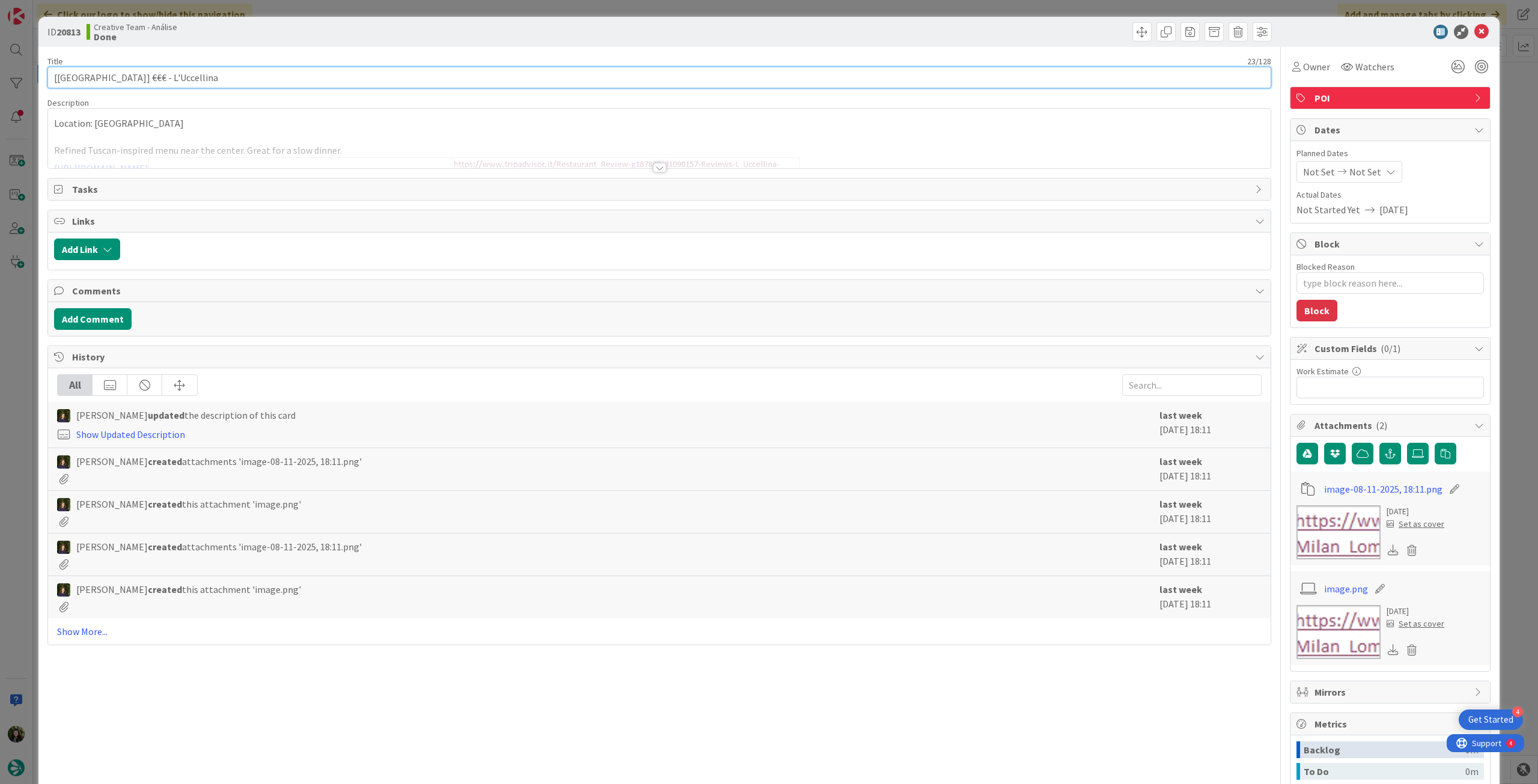
drag, startPoint x: 74, startPoint y: 77, endPoint x: 61, endPoint y: 86, distance: 15.8
click at [30, 78] on div "ID 20813 Creative Team - Análise Done Title 23 / 128 [CA] €€€ - L'Uccellina Des…" at bounding box center [769, 392] width 1538 height 784
type input "€€€ - L'Uccellina"
type textarea "x"
type input "€€€ - L'Uccellina"
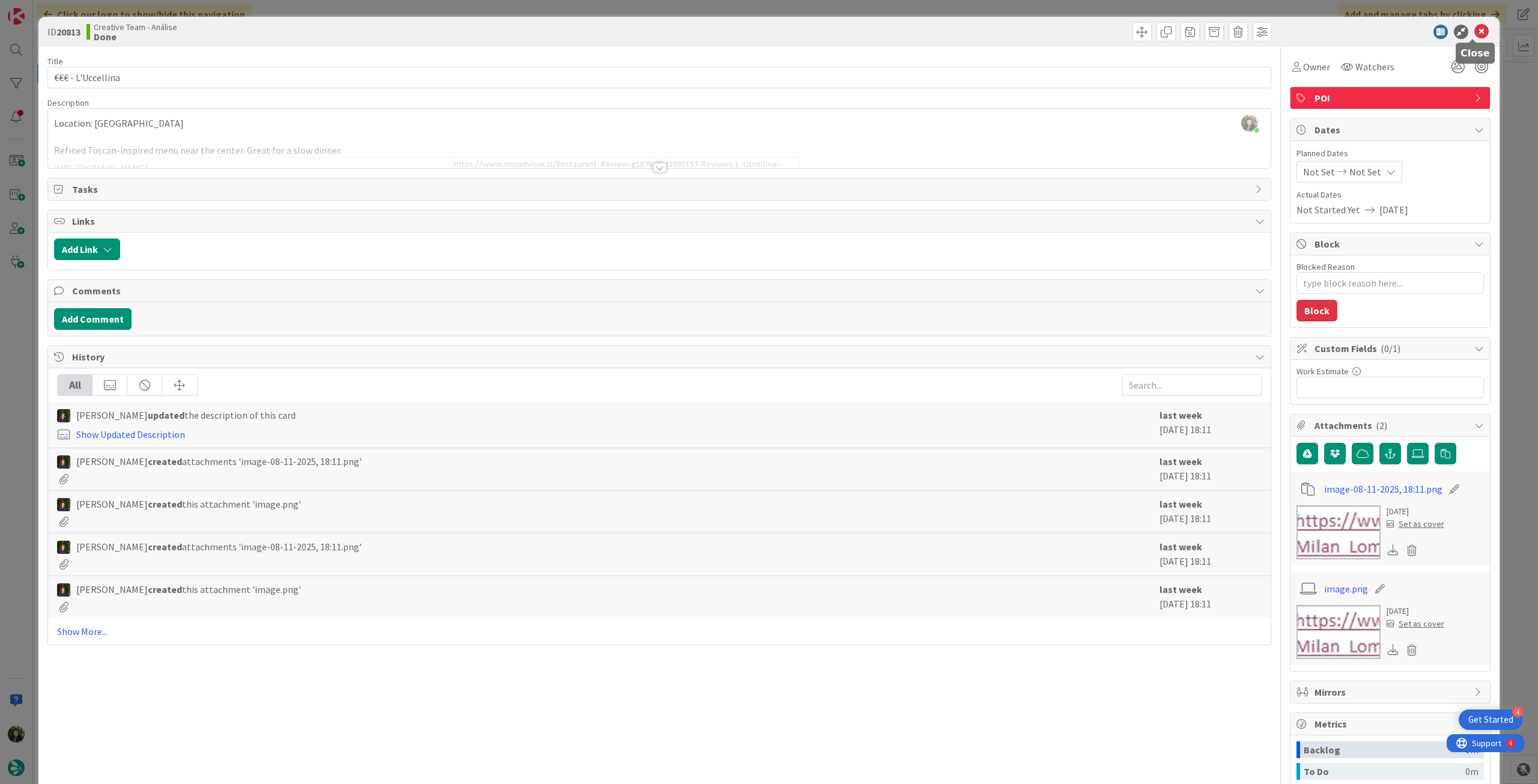
click at [1474, 30] on icon at bounding box center [1481, 32] width 14 height 14
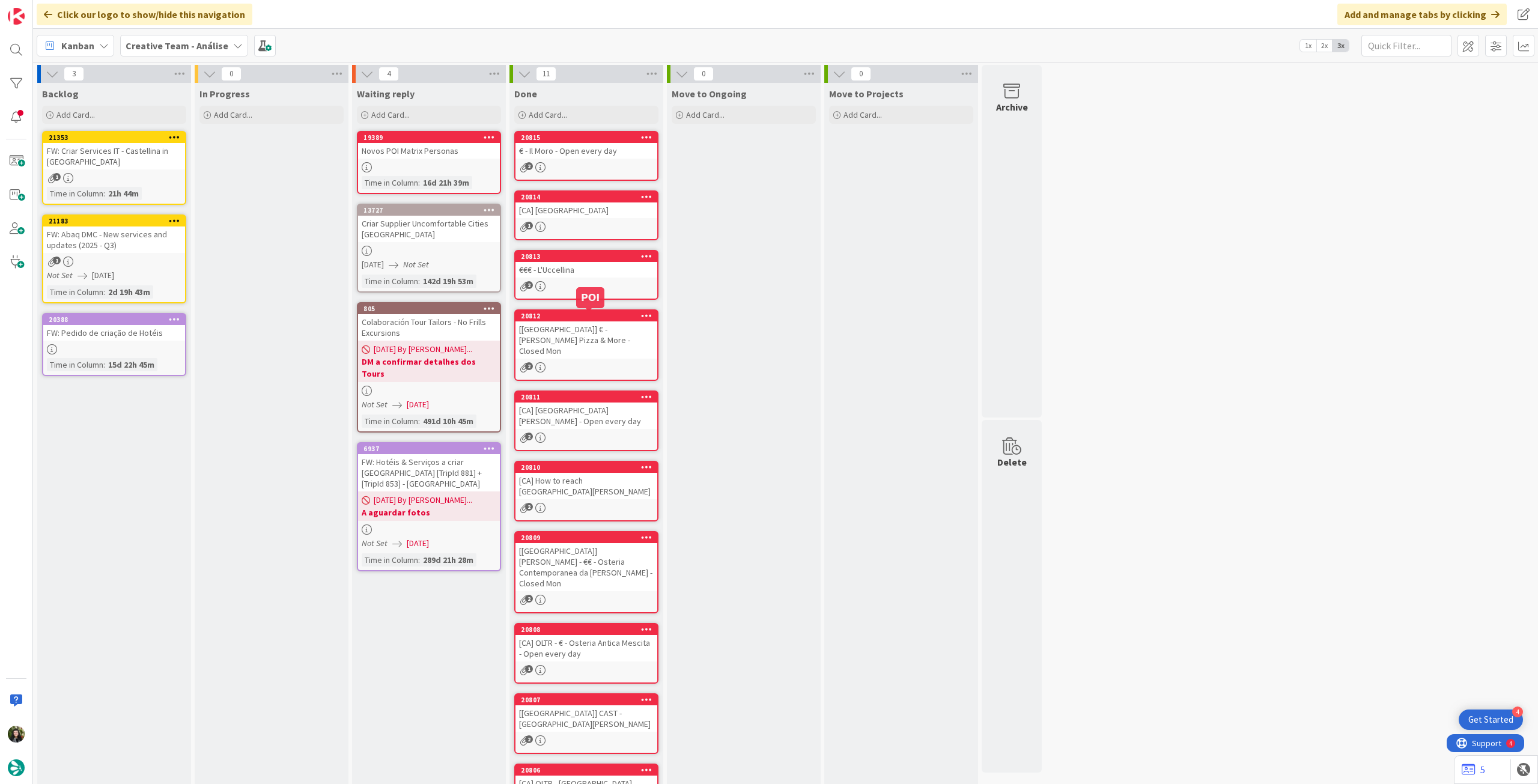
click at [578, 349] on link "20812 [CA] € - [PERSON_NAME] Pizza & More - Closed Mon 2" at bounding box center [586, 345] width 144 height 72
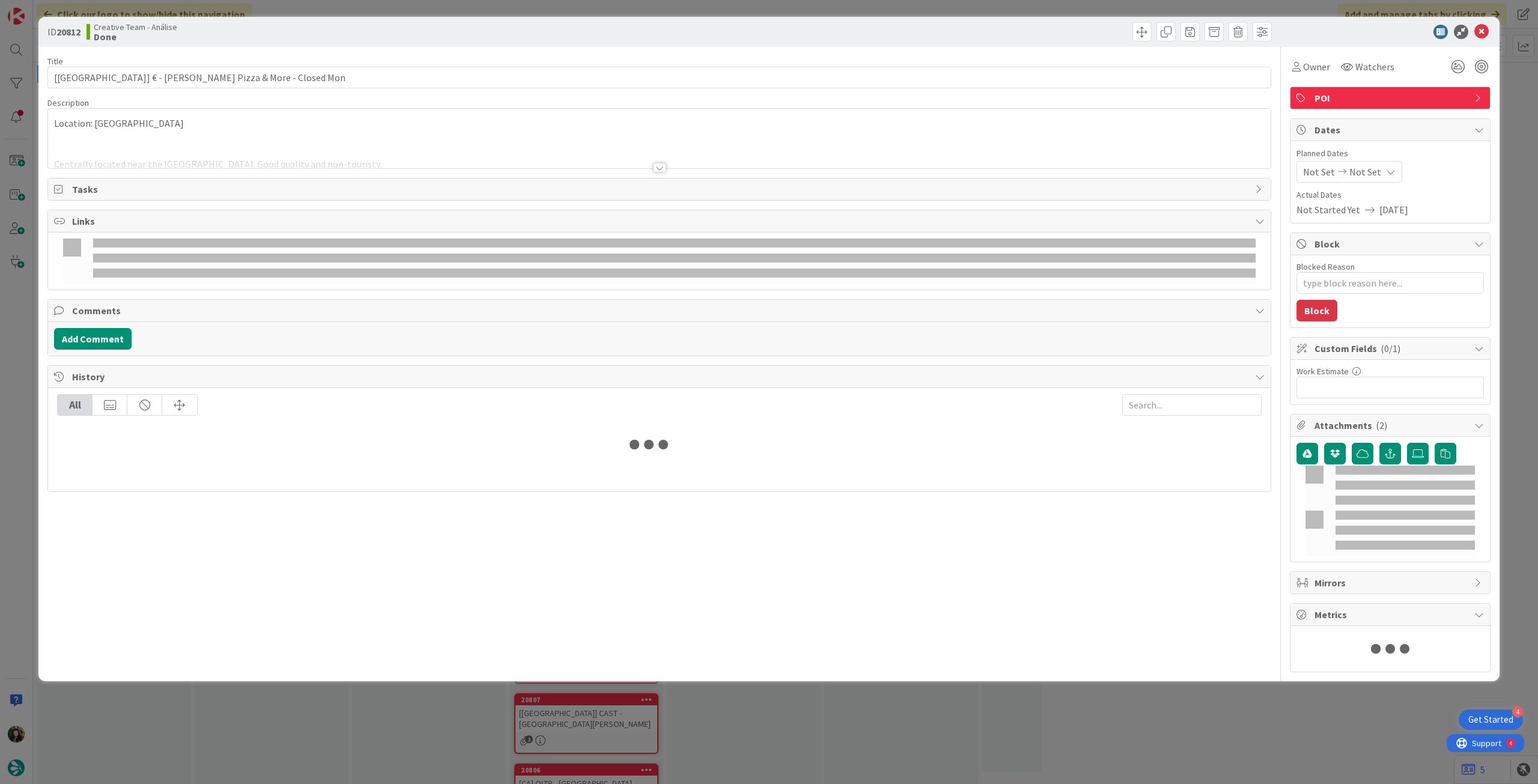
type textarea "x"
type input "[[GEOGRAPHIC_DATA]] € - [PERSON_NAME] Pizza & More - Closed Mon"
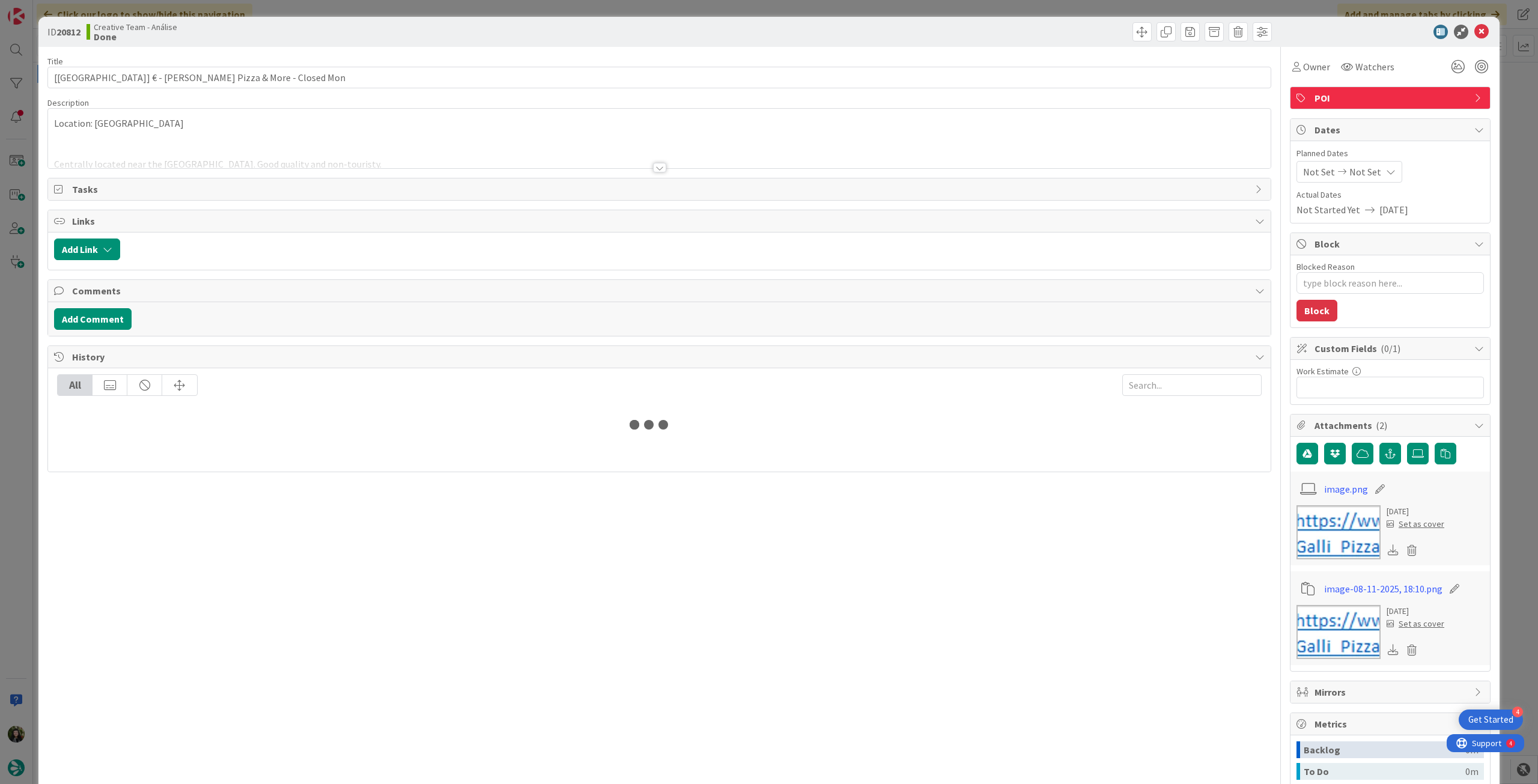
type textarea "x"
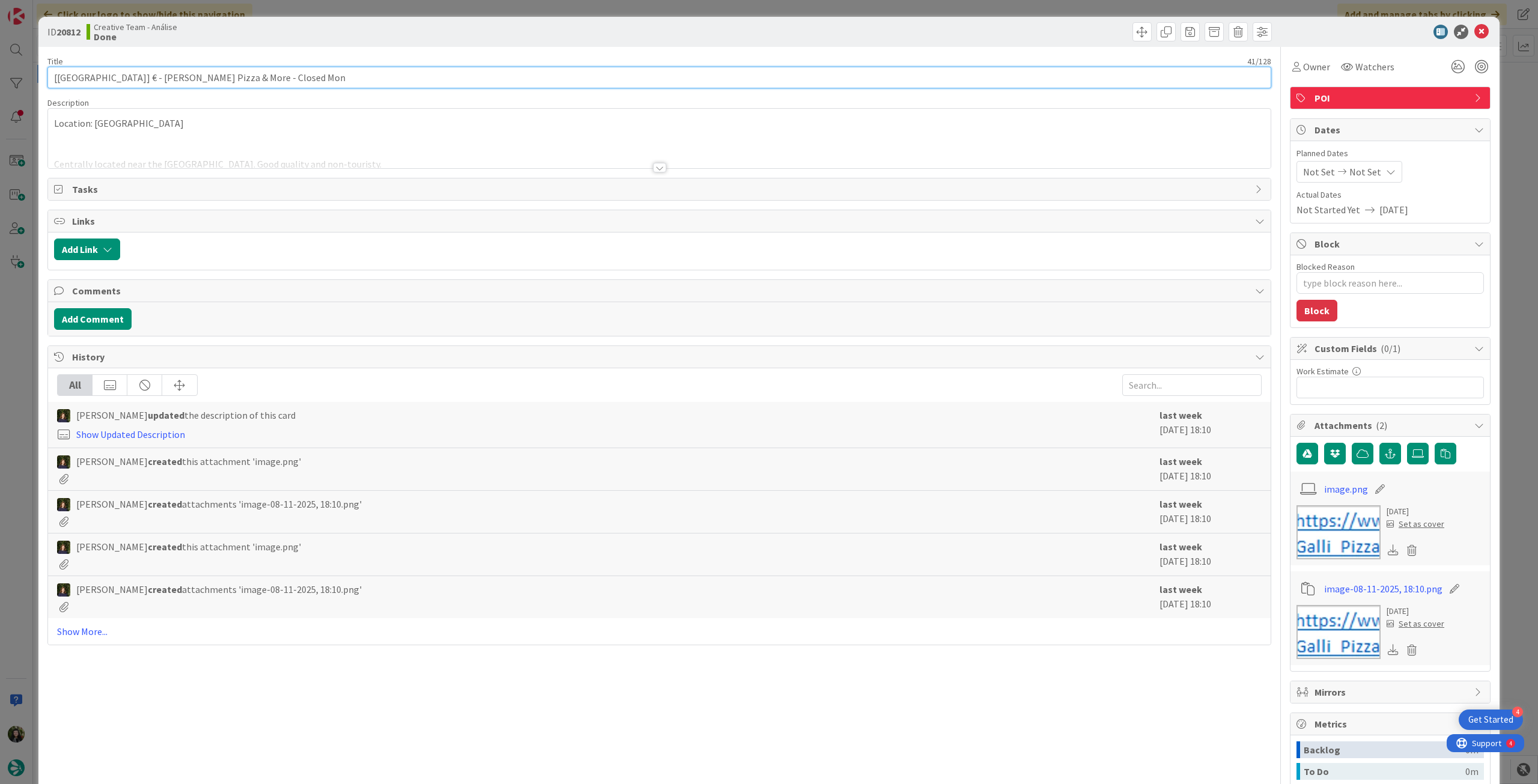
click at [43, 75] on div "ID 20812 Creative Team - Análise Done Title 41 / 128 [CA] € - [PERSON_NAME] Piz…" at bounding box center [769, 483] width 1461 height 932
type input "€ - [PERSON_NAME] Pizza & More - Closed Mon"
type textarea "x"
type input "€ - [PERSON_NAME] Pizza & More - Closed Mon"
click at [1474, 30] on icon at bounding box center [1481, 32] width 14 height 14
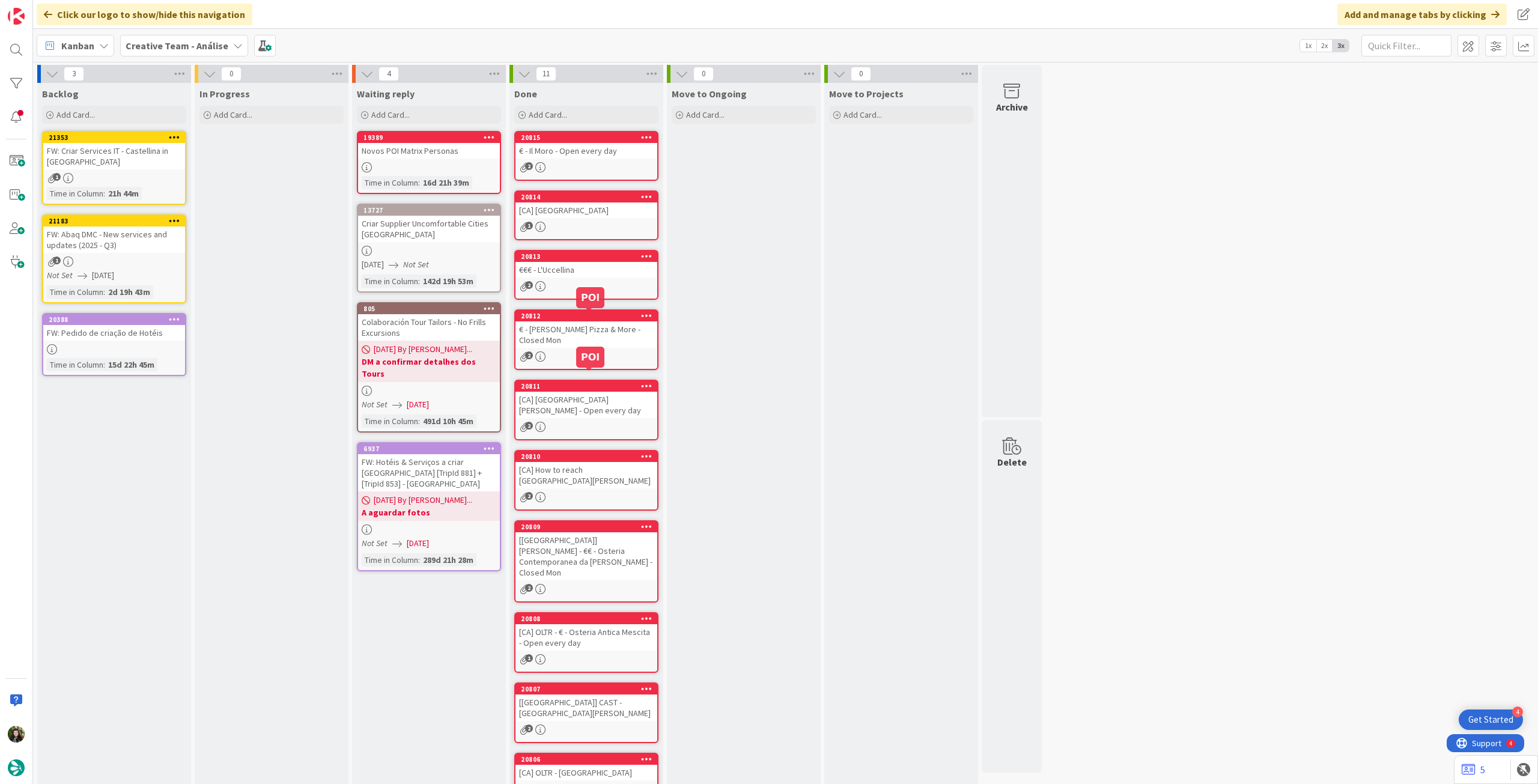
click at [591, 410] on link "20811 [CA] [GEOGRAPHIC_DATA][PERSON_NAME] - Open every day 2" at bounding box center [586, 410] width 144 height 61
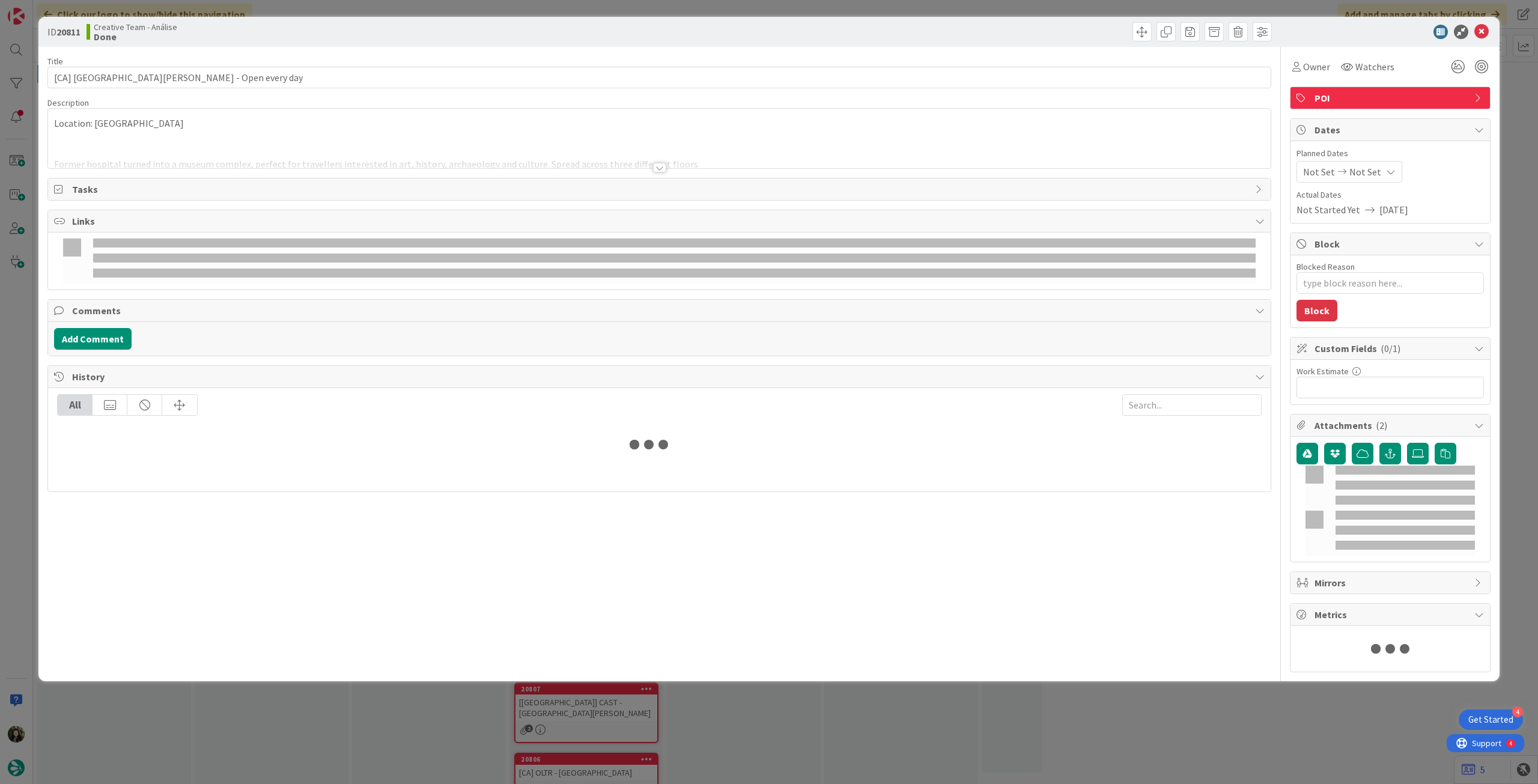
type textarea "x"
type input "[CA] [GEOGRAPHIC_DATA][PERSON_NAME] - Open every day"
type textarea "x"
type input "[CA] [GEOGRAPHIC_DATA][PERSON_NAME] - Open every day"
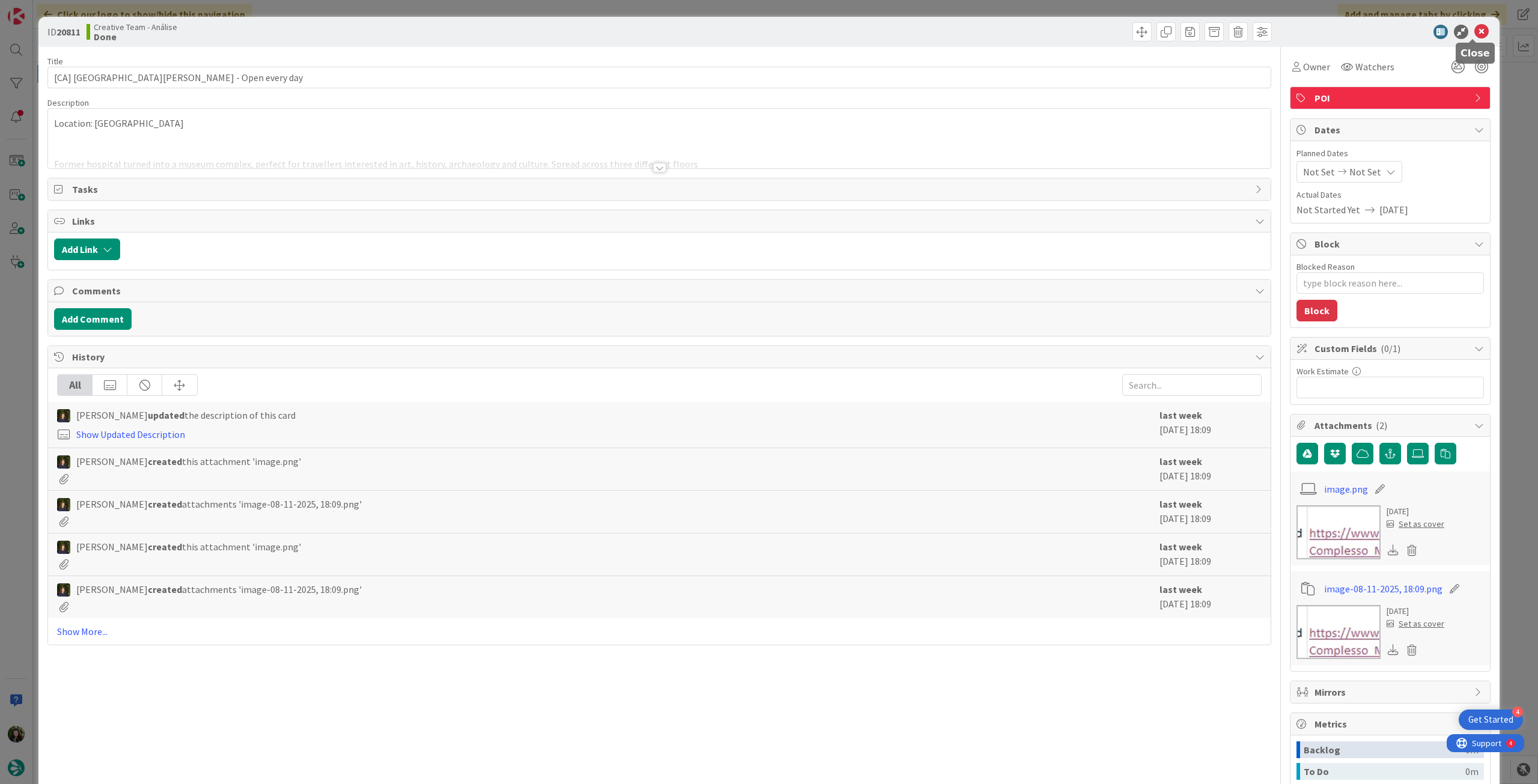
drag, startPoint x: 1476, startPoint y: 28, endPoint x: 1391, endPoint y: 80, distance: 99.6
click at [1475, 28] on icon at bounding box center [1481, 32] width 14 height 14
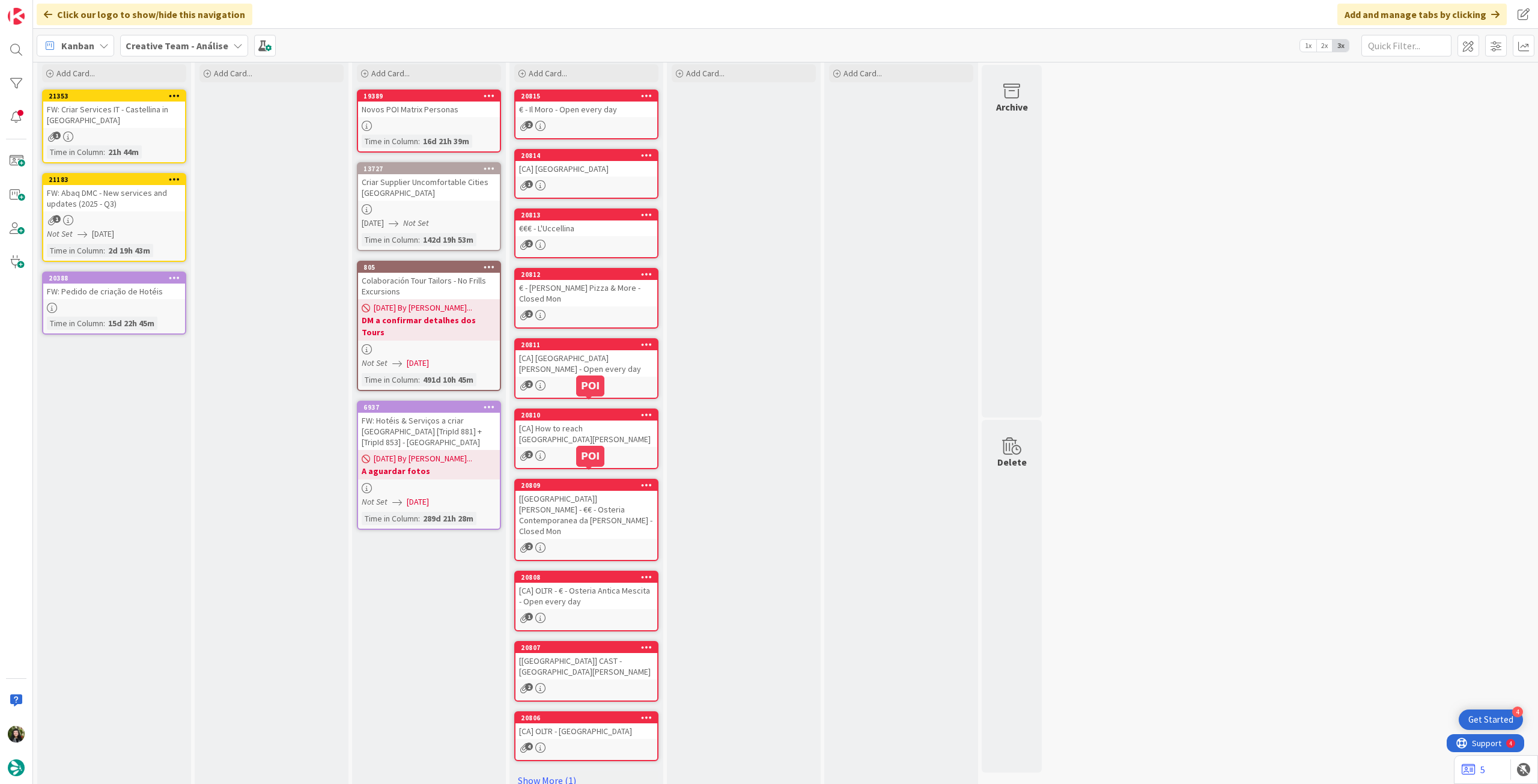
click at [600, 493] on div "[[GEOGRAPHIC_DATA]] [PERSON_NAME] - €€ - Osteria Contemporanea da [PERSON_NAME]…" at bounding box center [586, 514] width 142 height 48
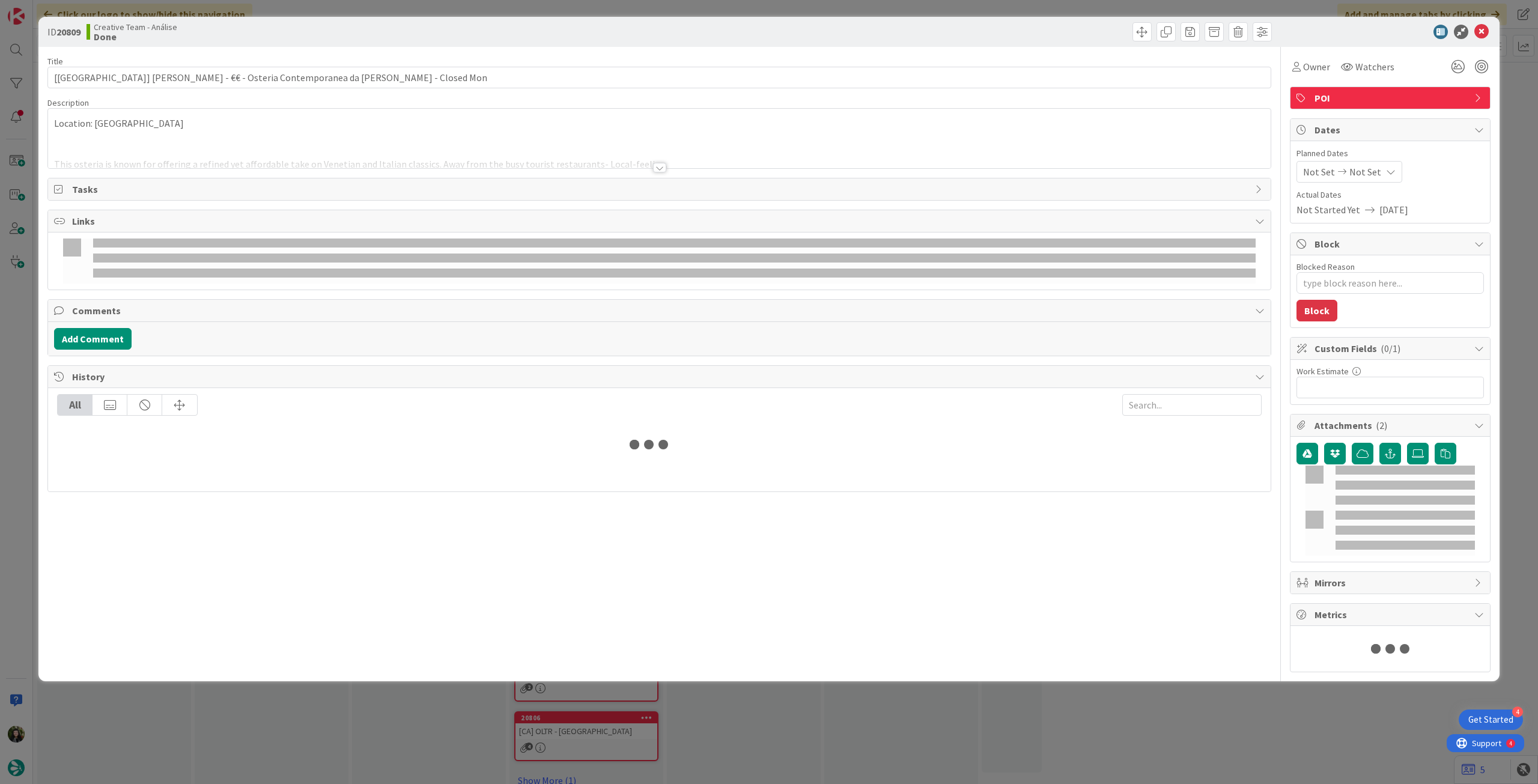
type textarea "x"
type input "[[GEOGRAPHIC_DATA]] [PERSON_NAME] - €€ - Osteria Contemporanea da [PERSON_NAME]…"
type textarea "x"
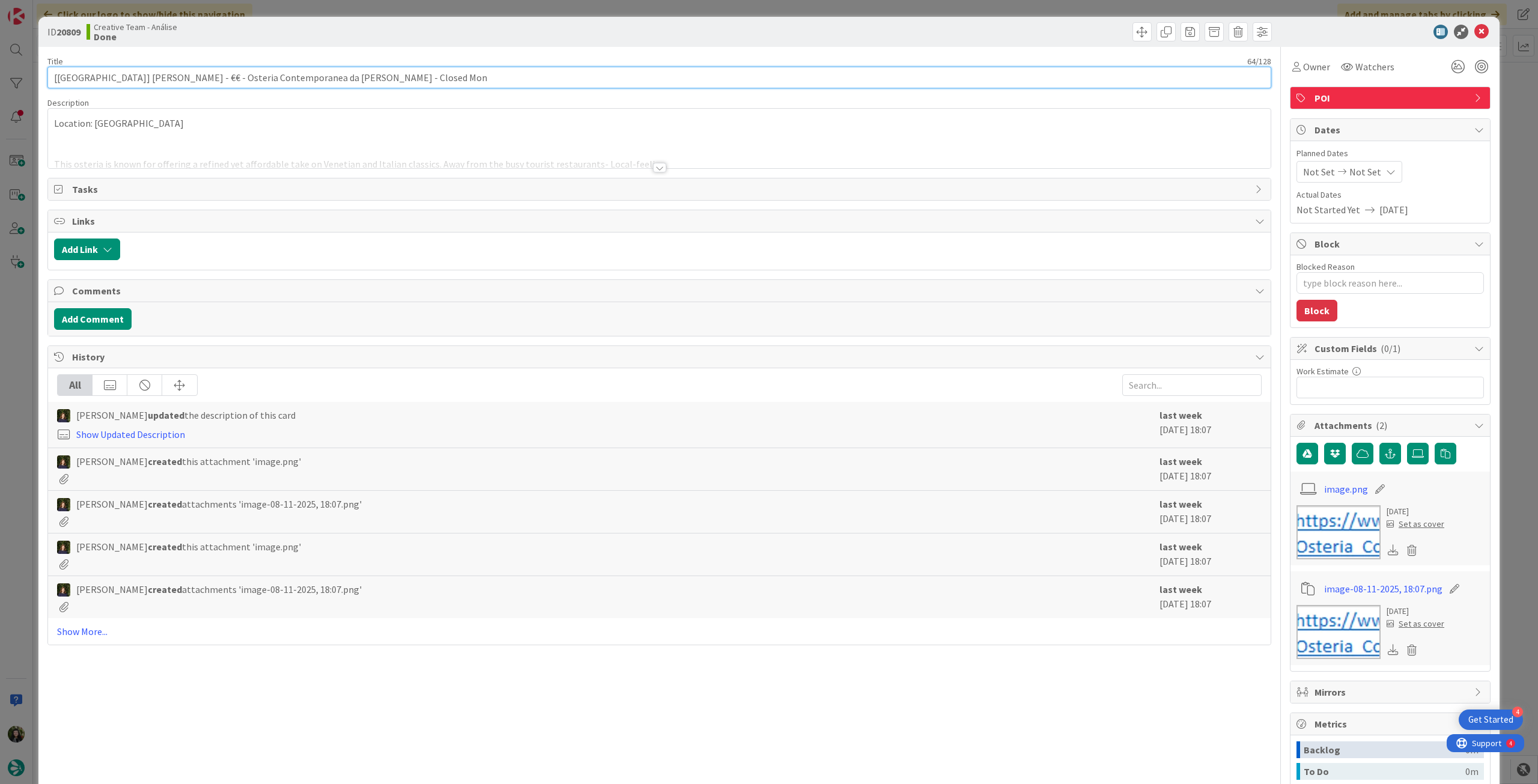
drag, startPoint x: 73, startPoint y: 80, endPoint x: 404, endPoint y: 88, distance: 331.1
click at [47, 84] on input "[[GEOGRAPHIC_DATA]] [PERSON_NAME] - €€ - Osteria Contemporanea da [PERSON_NAME]…" at bounding box center [659, 78] width 1223 height 22
type input "[PERSON_NAME] - €€ - Osteria Contemporanea da [PERSON_NAME] - Closed Mon"
type textarea "x"
type input "[PERSON_NAME] - €€ - Osteria Contemporanea da [PERSON_NAME] - Closed Mon"
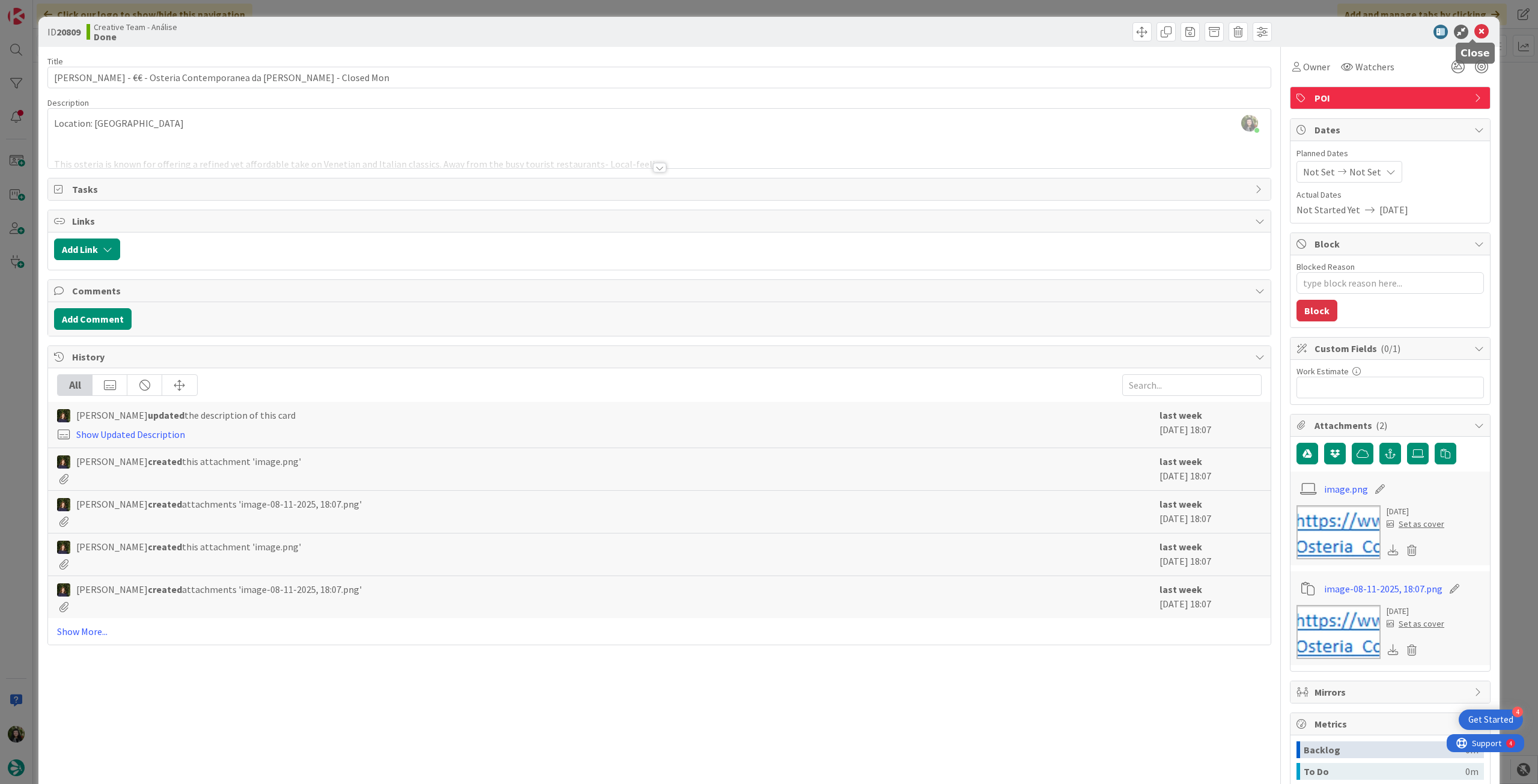
drag, startPoint x: 1477, startPoint y: 33, endPoint x: 1455, endPoint y: 57, distance: 32.6
click at [1476, 33] on icon at bounding box center [1481, 32] width 14 height 14
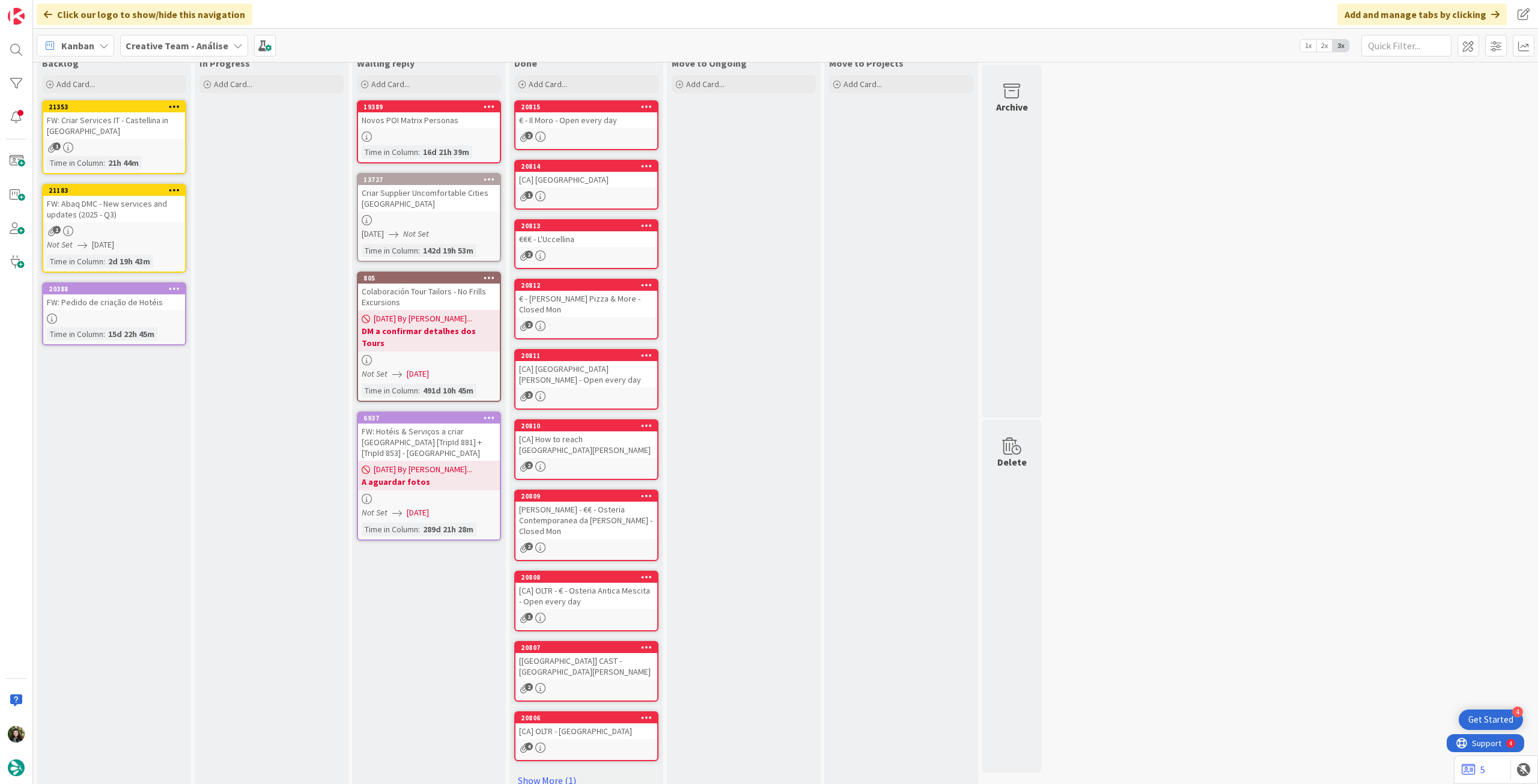
click at [620, 583] on div "[CA] OLTR - € - Osteria Antica Mescita - Open every day" at bounding box center [586, 596] width 142 height 26
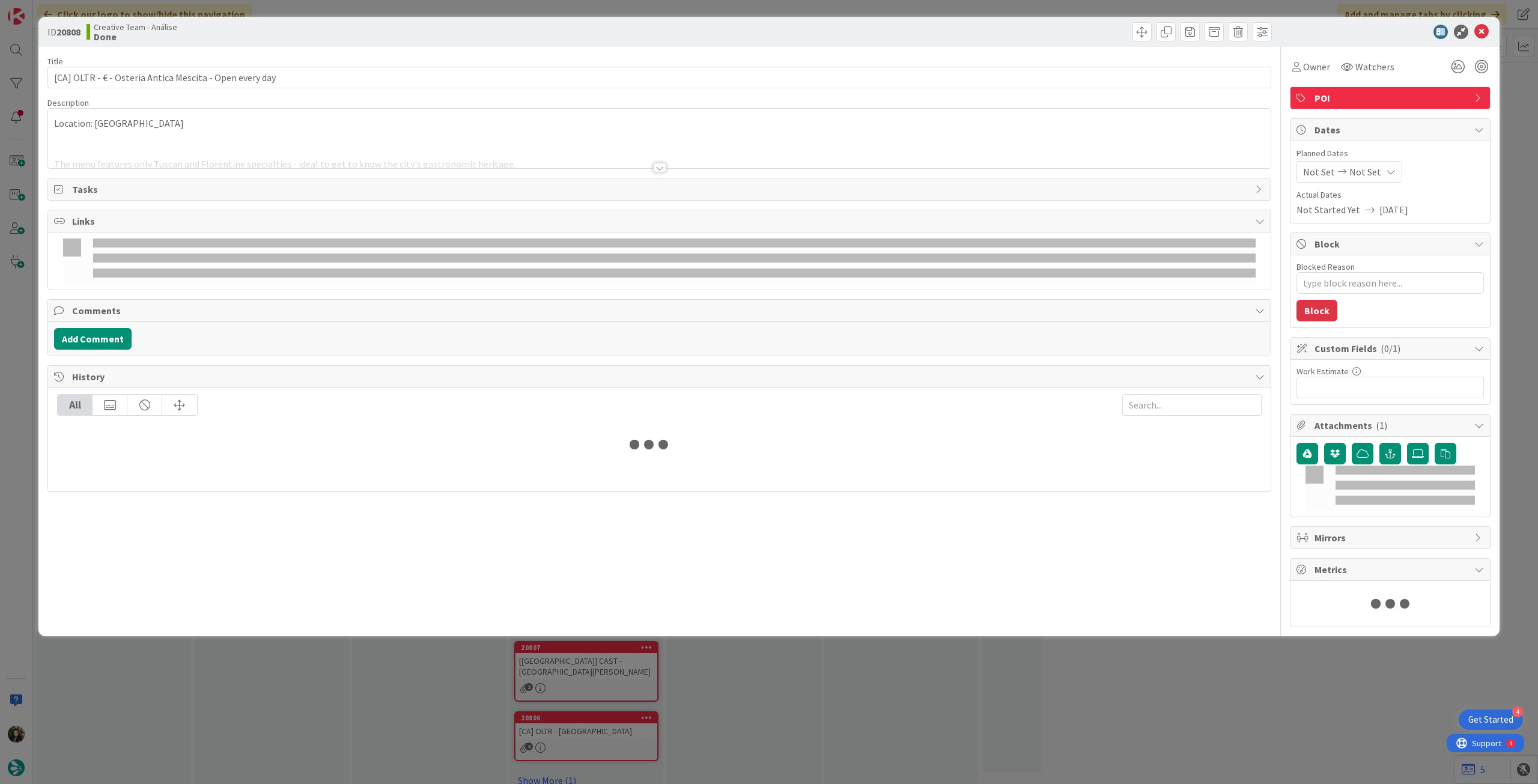
type textarea "x"
type input "[CA] OLTR - € - Osteria Antica Mescita - Open every day"
type textarea "x"
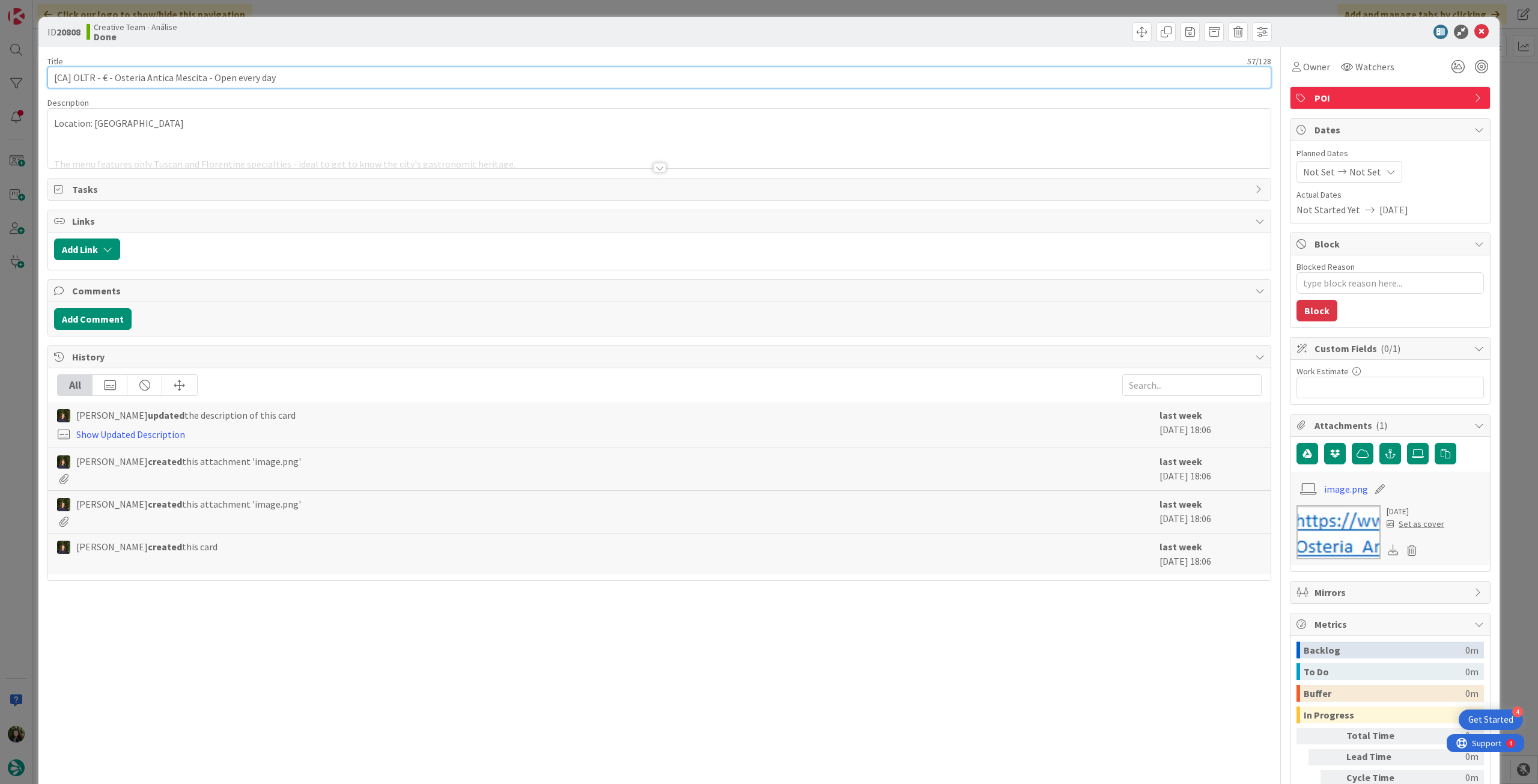
drag, startPoint x: 72, startPoint y: 75, endPoint x: 44, endPoint y: 79, distance: 28.3
click at [44, 78] on div "ID 20808 Creative Team - Análise Done Title 57 / 128 [CA] OLTR - € - Osteria An…" at bounding box center [769, 433] width 1461 height 833
type input "OLTR - € - Osteria Antica Mescita - Open every day"
type textarea "x"
type input "OLTR - € - Osteria Antica Mescita - Open every day"
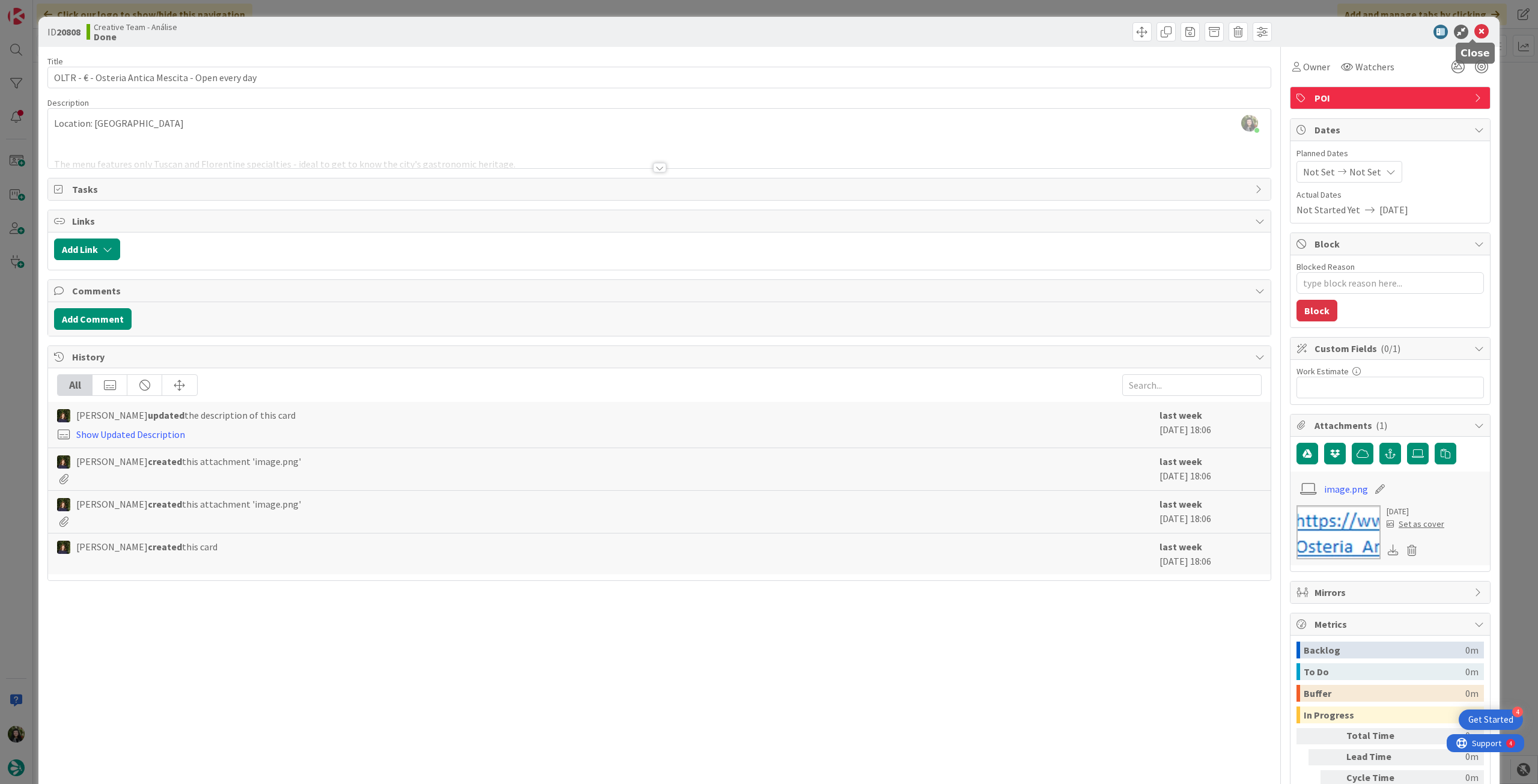
drag, startPoint x: 1471, startPoint y: 30, endPoint x: 1384, endPoint y: 84, distance: 102.4
click at [1474, 32] on icon at bounding box center [1481, 32] width 14 height 14
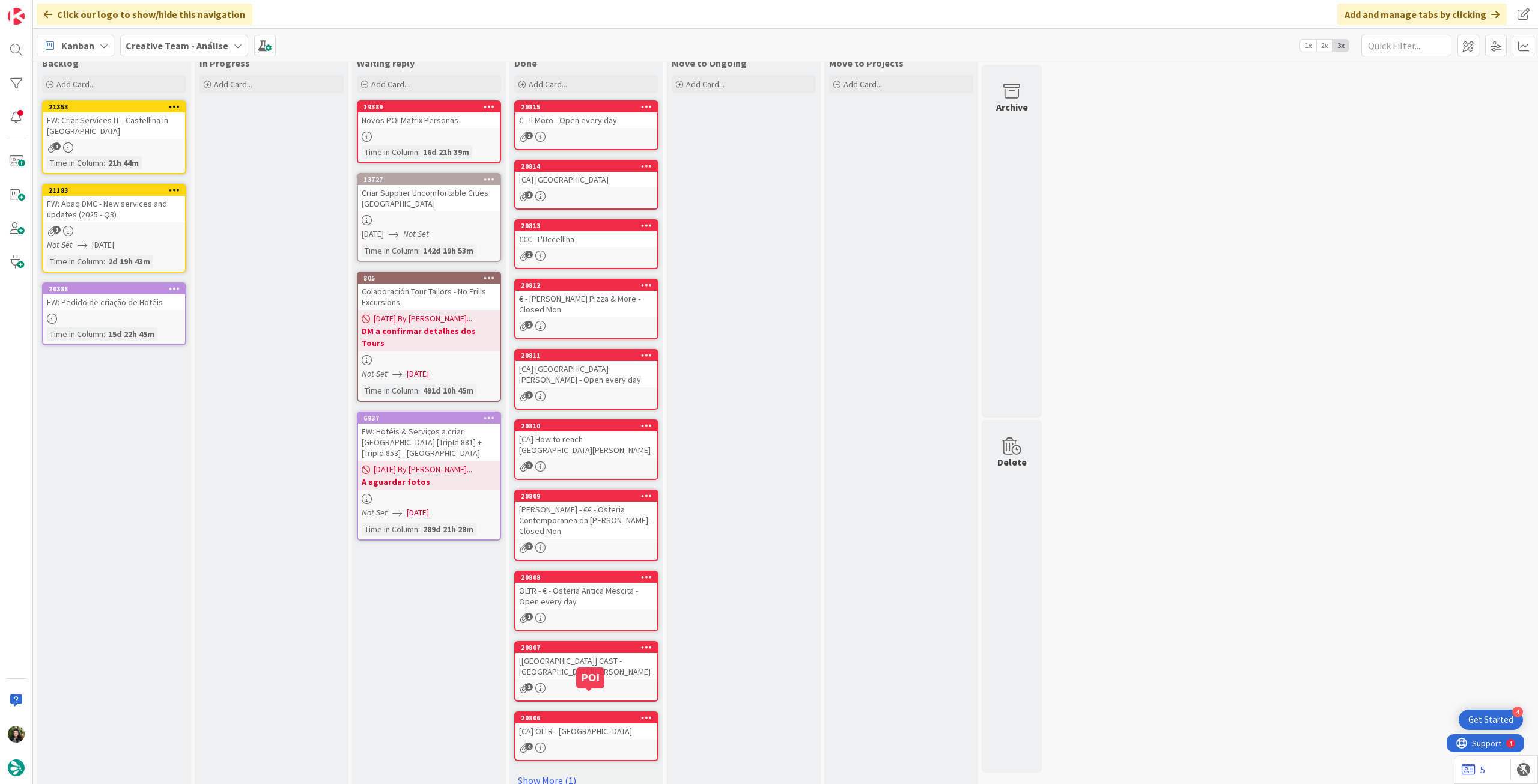
click at [570, 657] on div "[[GEOGRAPHIC_DATA]] CAST - [GEOGRAPHIC_DATA][PERSON_NAME]" at bounding box center [586, 666] width 142 height 26
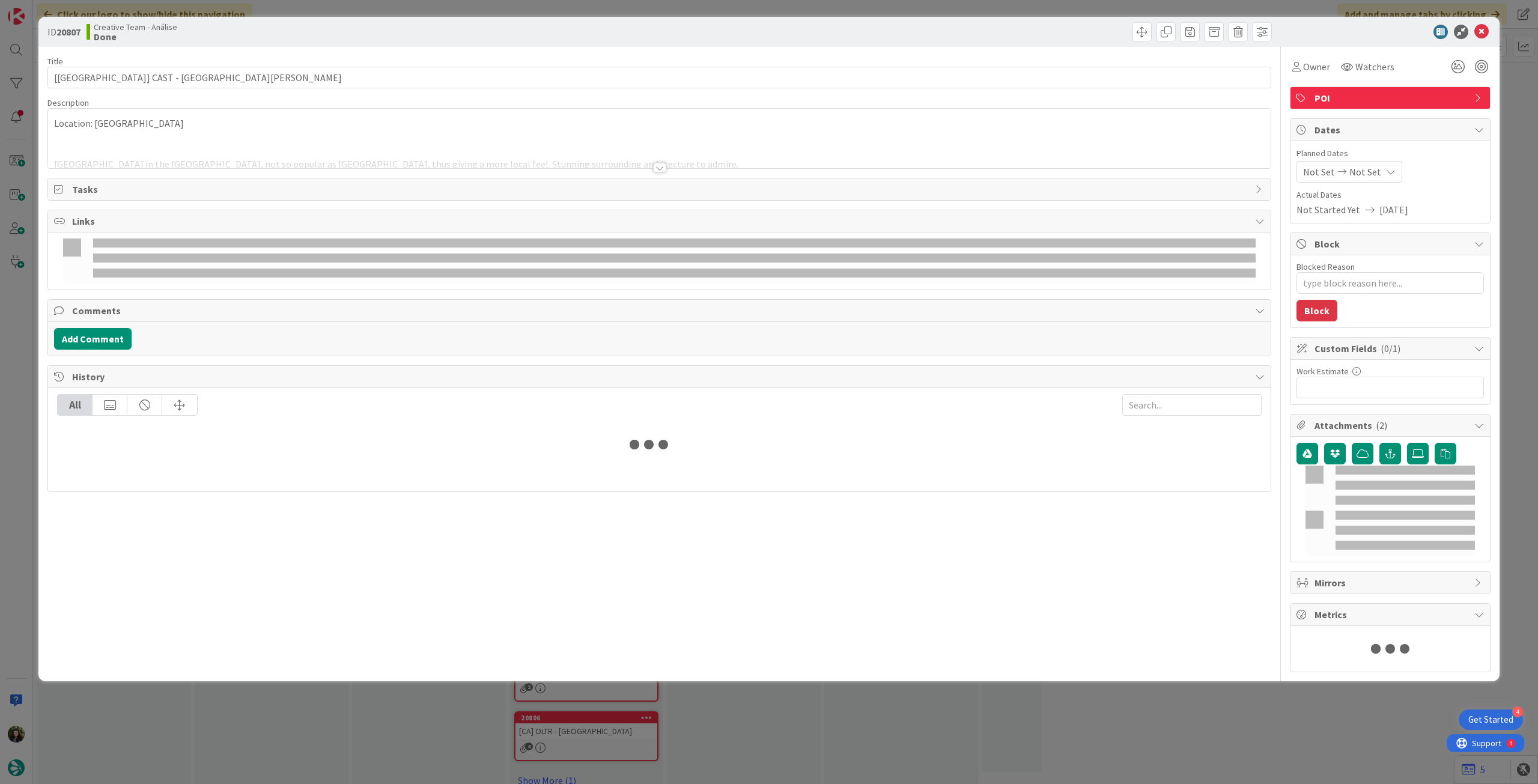
type textarea "x"
type input "[[GEOGRAPHIC_DATA]] CAST - [GEOGRAPHIC_DATA][PERSON_NAME]"
type textarea "x"
type input "[[GEOGRAPHIC_DATA]] CAST - [GEOGRAPHIC_DATA][PERSON_NAME]"
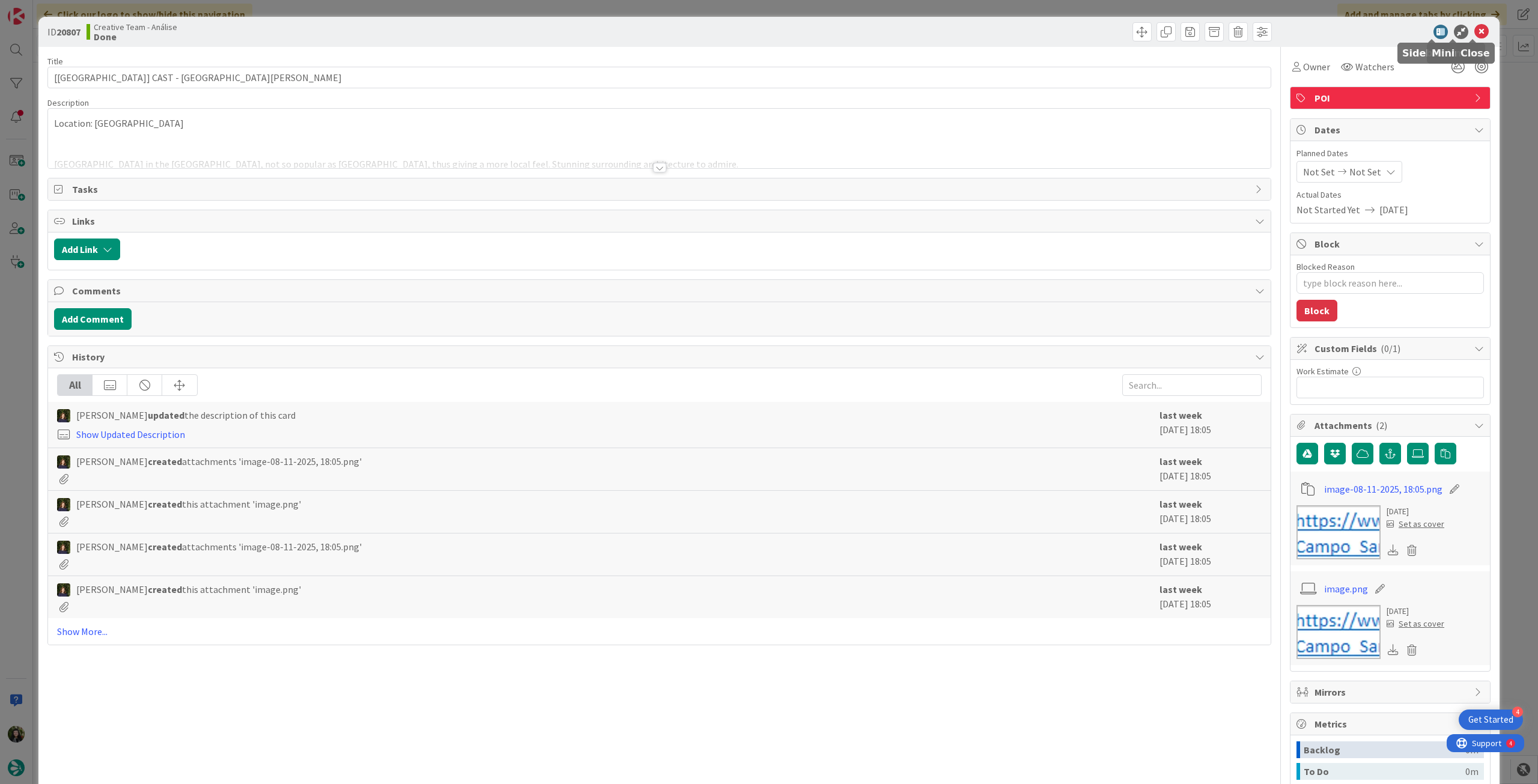
drag, startPoint x: 1476, startPoint y: 33, endPoint x: 1473, endPoint y: 39, distance: 6.7
click at [1474, 36] on icon at bounding box center [1481, 32] width 14 height 14
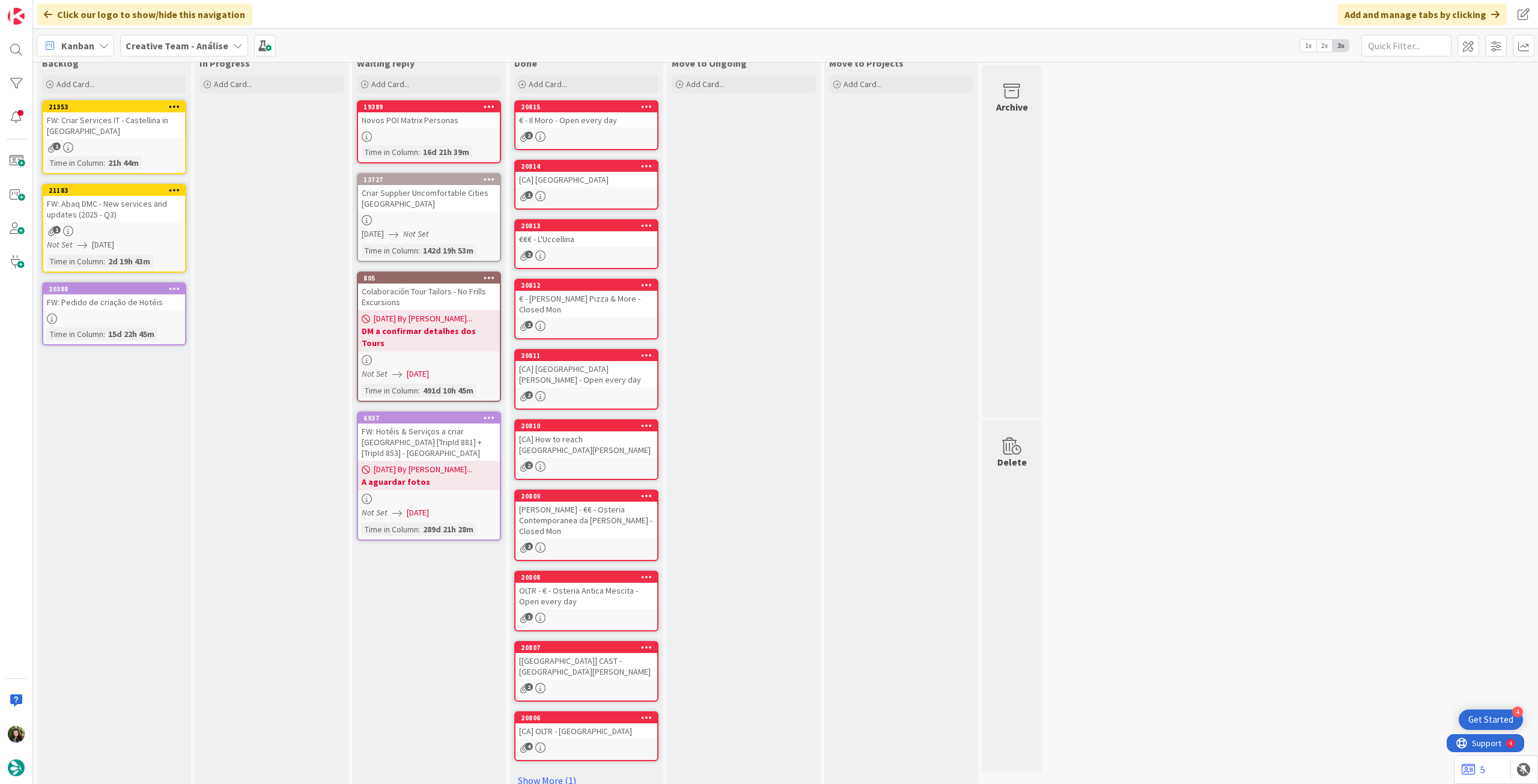
drag, startPoint x: 549, startPoint y: 759, endPoint x: 567, endPoint y: 738, distance: 27.7
click at [550, 770] on link "Show More (1)" at bounding box center [586, 780] width 144 height 20
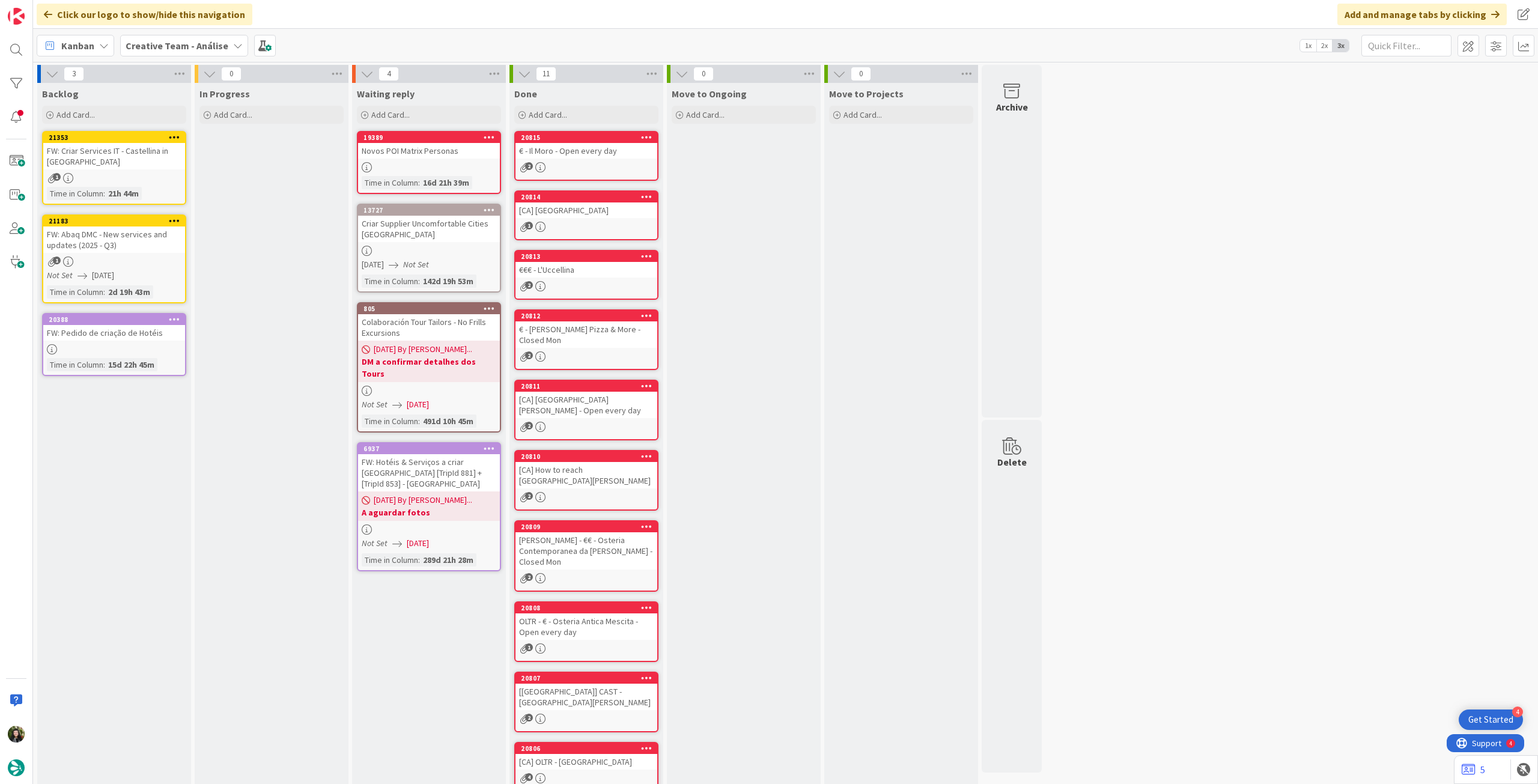
drag, startPoint x: 137, startPoint y: 44, endPoint x: 154, endPoint y: 60, distance: 23.3
click at [138, 44] on b "Creative Team - Análise" at bounding box center [177, 46] width 103 height 12
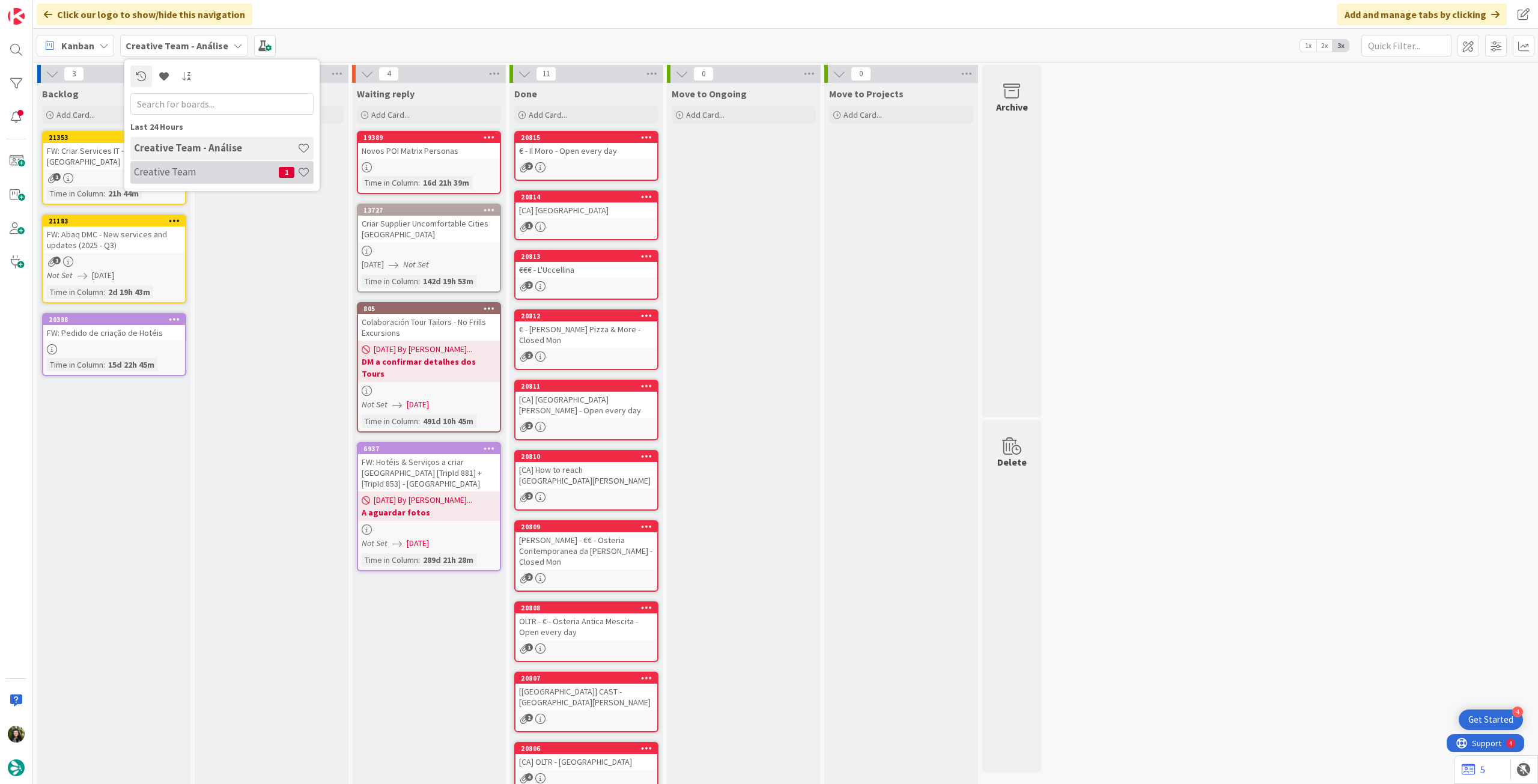
click at [216, 172] on h4 "Creative Team" at bounding box center [207, 172] width 145 height 12
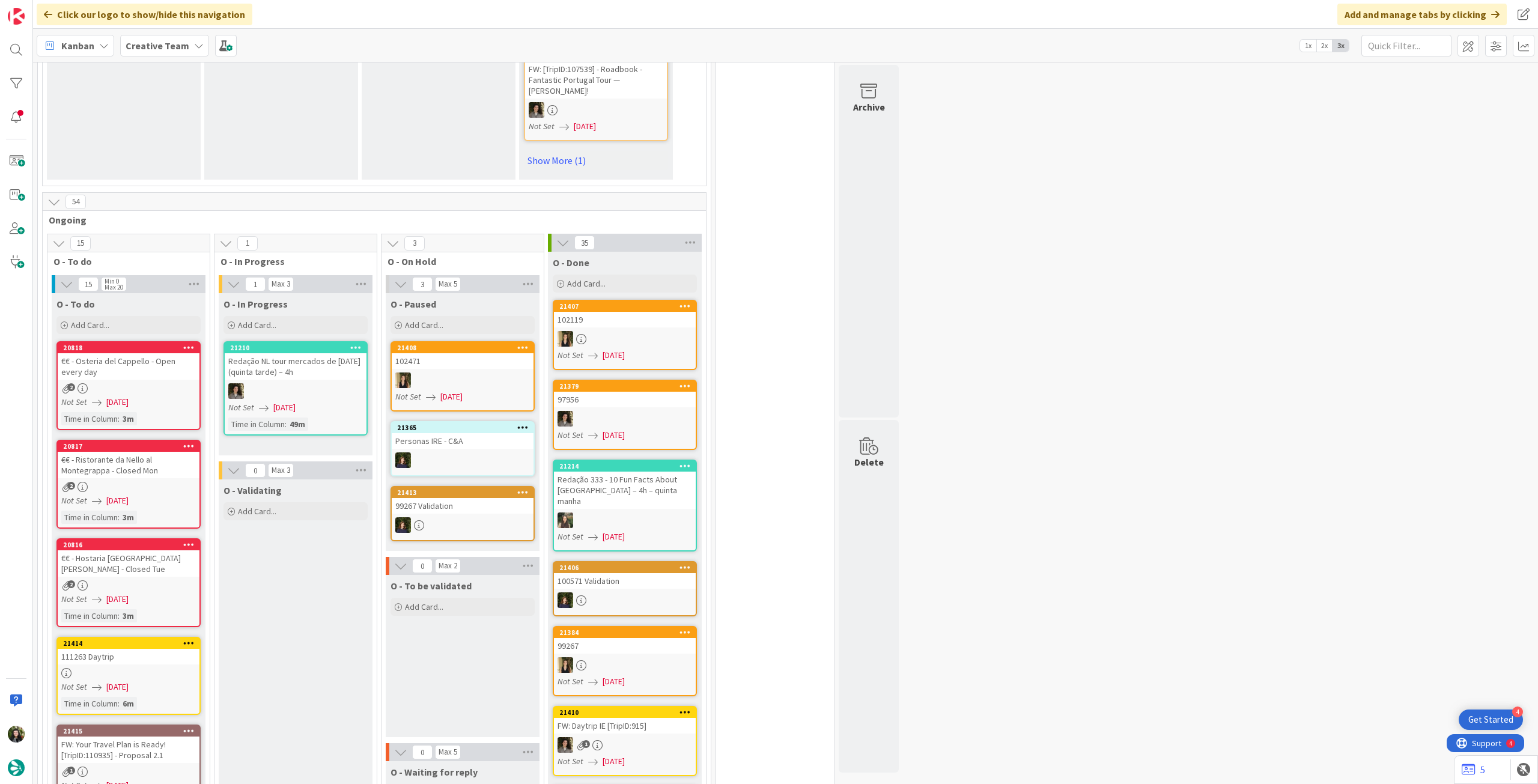
scroll to position [881, 0]
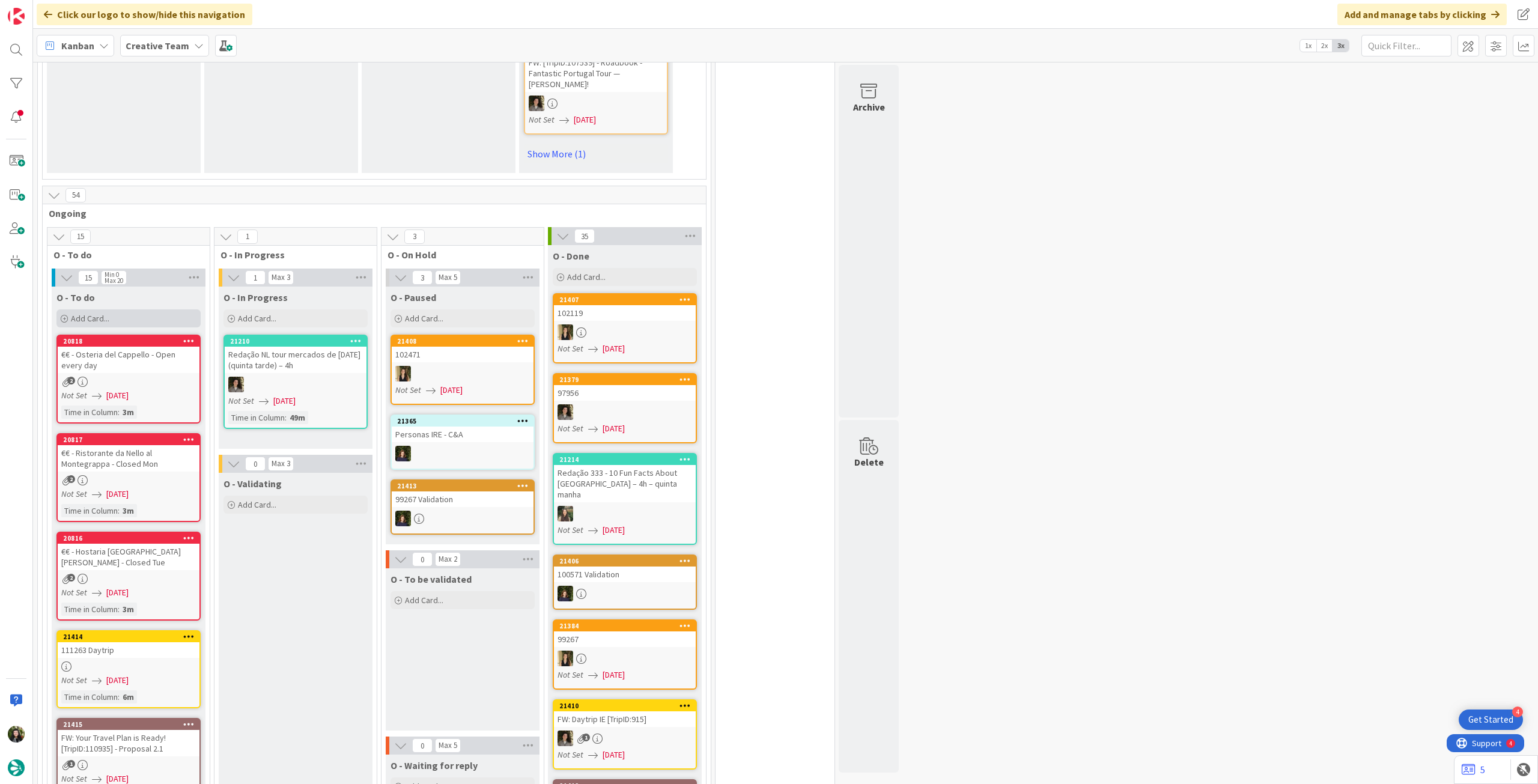
drag, startPoint x: 162, startPoint y: 313, endPoint x: 159, endPoint y: 301, distance: 12.4
click at [159, 309] on div "Add Card..." at bounding box center [128, 318] width 144 height 18
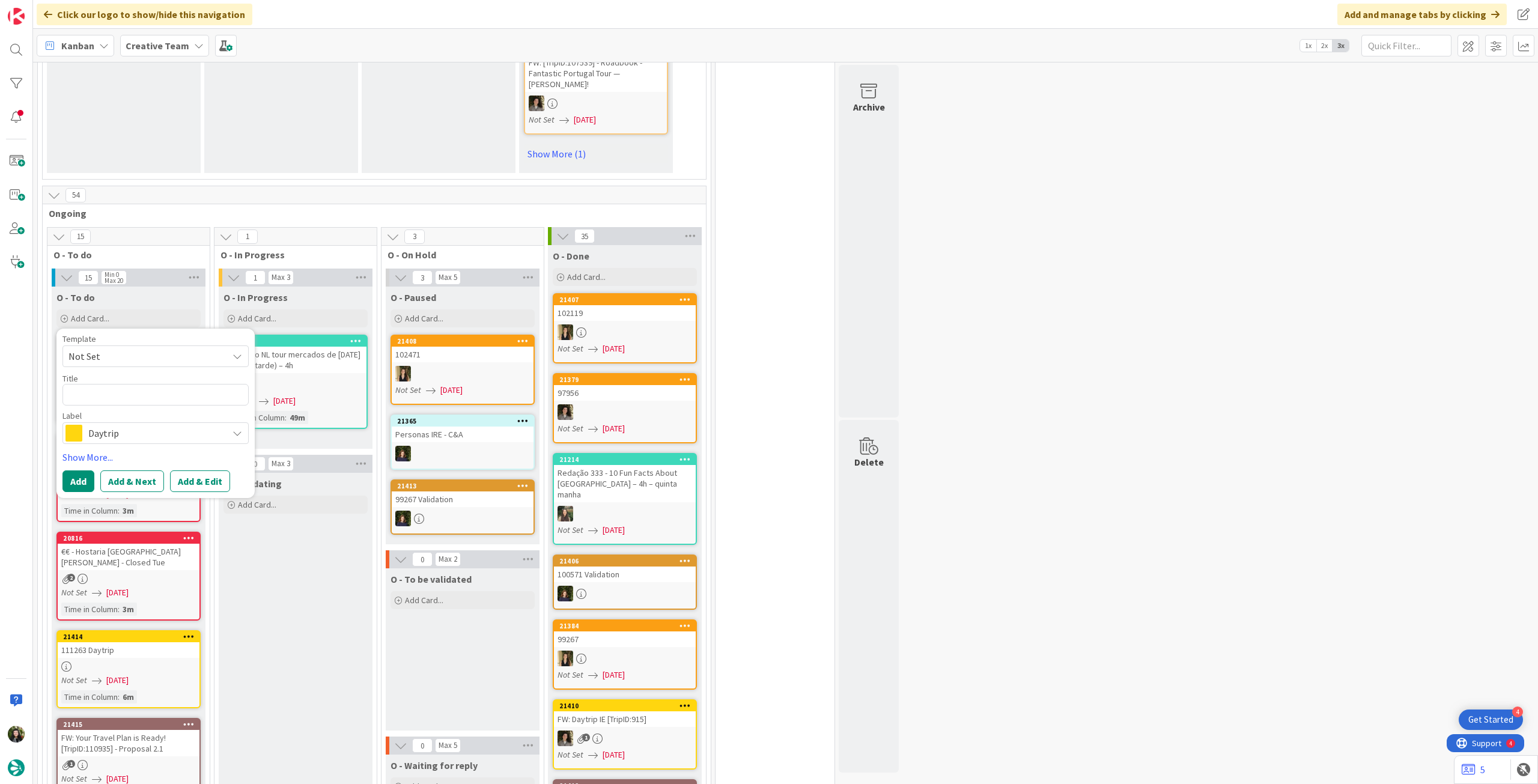
drag, startPoint x: 134, startPoint y: 406, endPoint x: 149, endPoint y: 422, distance: 21.9
click at [134, 425] on span "Daytrip" at bounding box center [155, 433] width 133 height 17
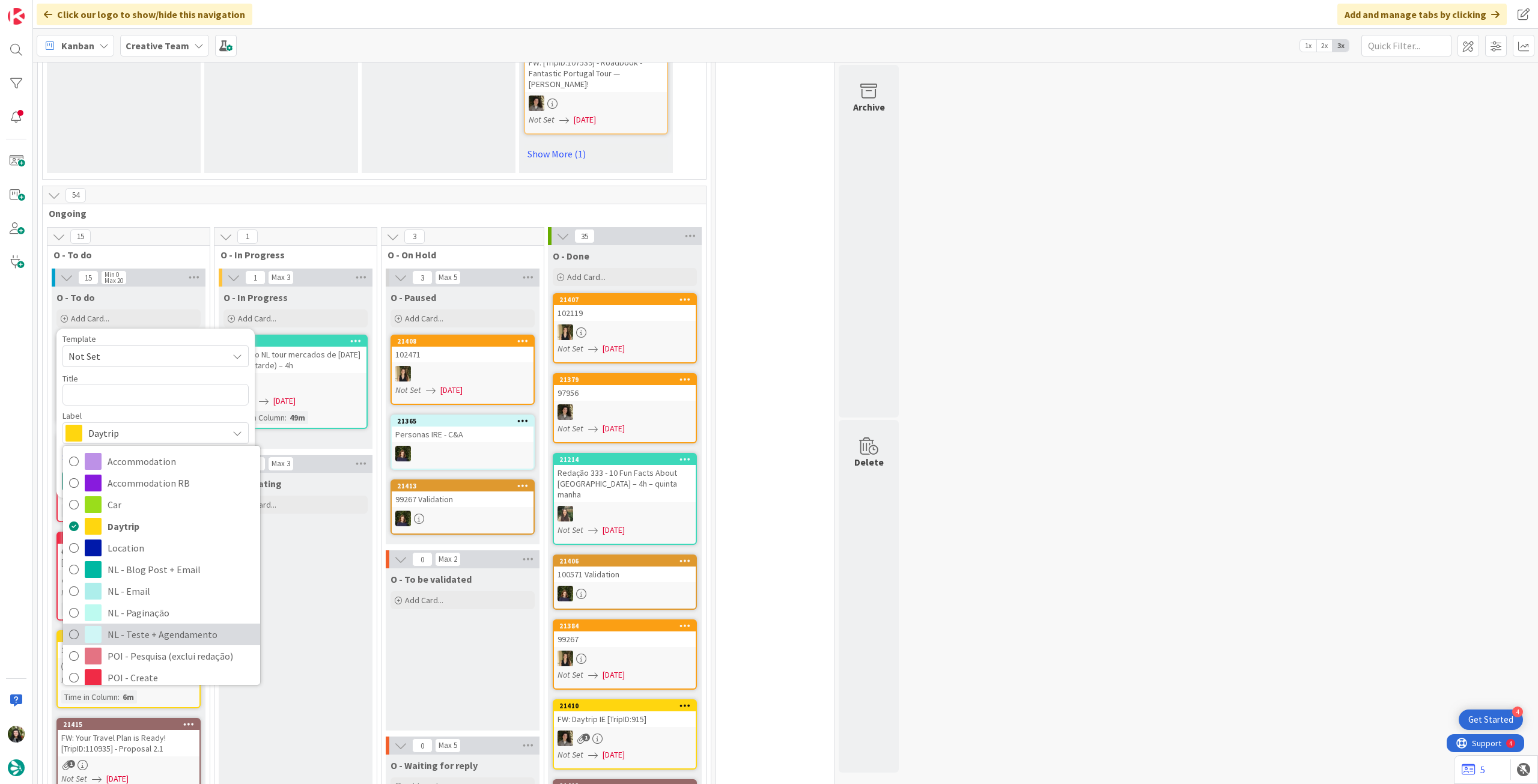
click at [163, 625] on span "NL - Teste + Agendamento" at bounding box center [180, 634] width 146 height 18
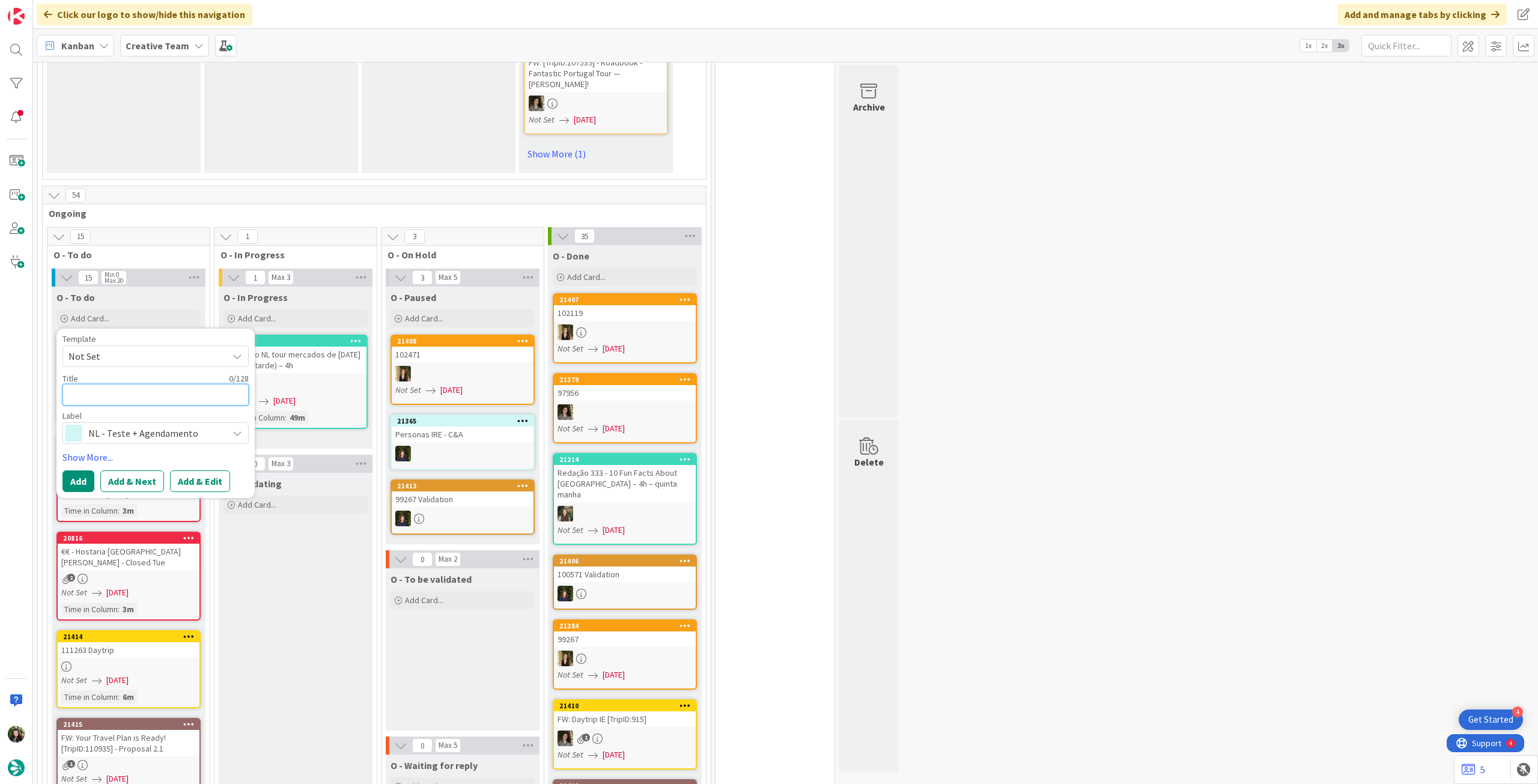
click at [165, 384] on textarea at bounding box center [155, 395] width 186 height 22
type textarea "x"
type textarea "Dew"
type textarea "x"
type textarea "Dewt"
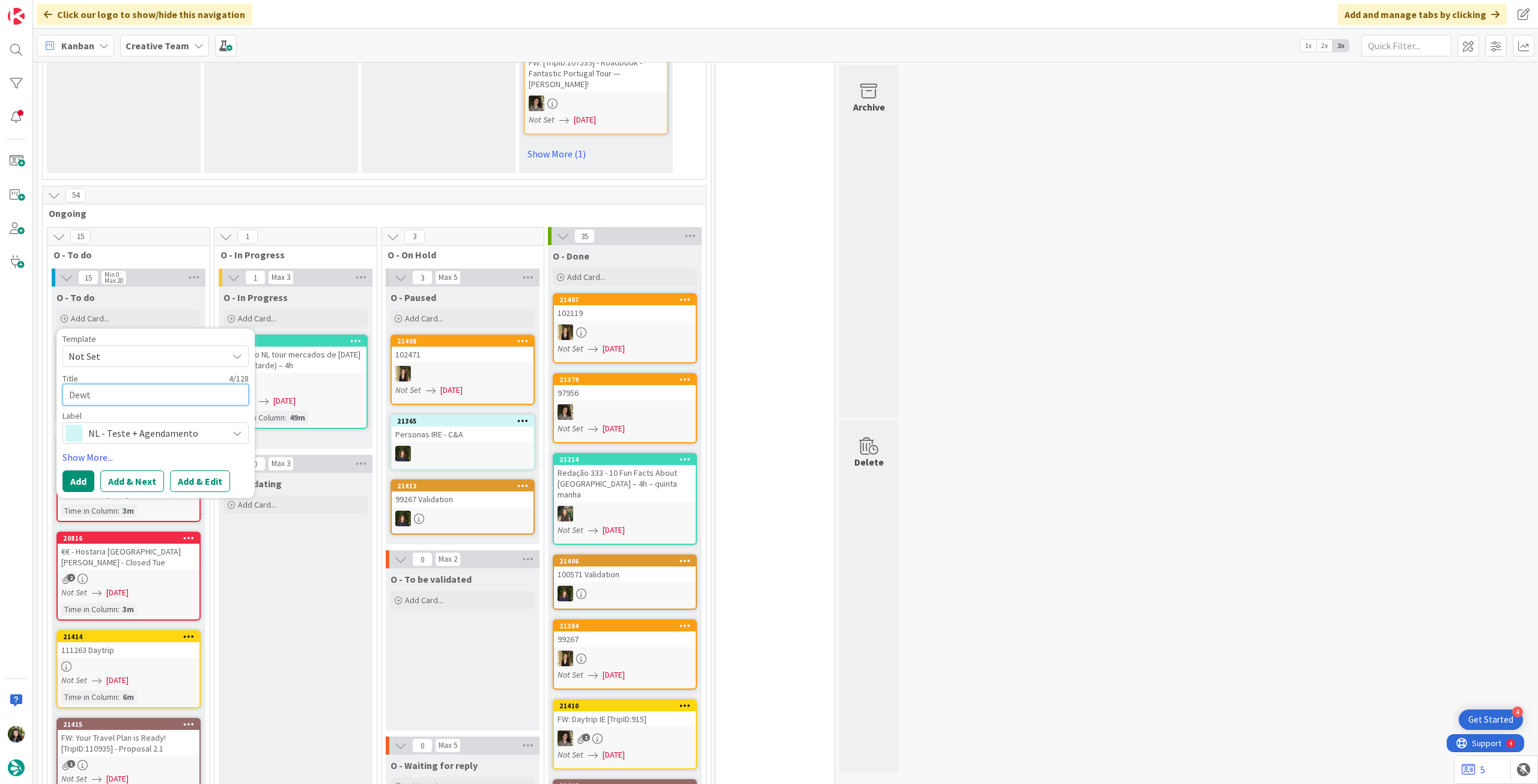
type textarea "x"
type textarea "Dewta"
type textarea "x"
type textarea "Dewt"
type textarea "x"
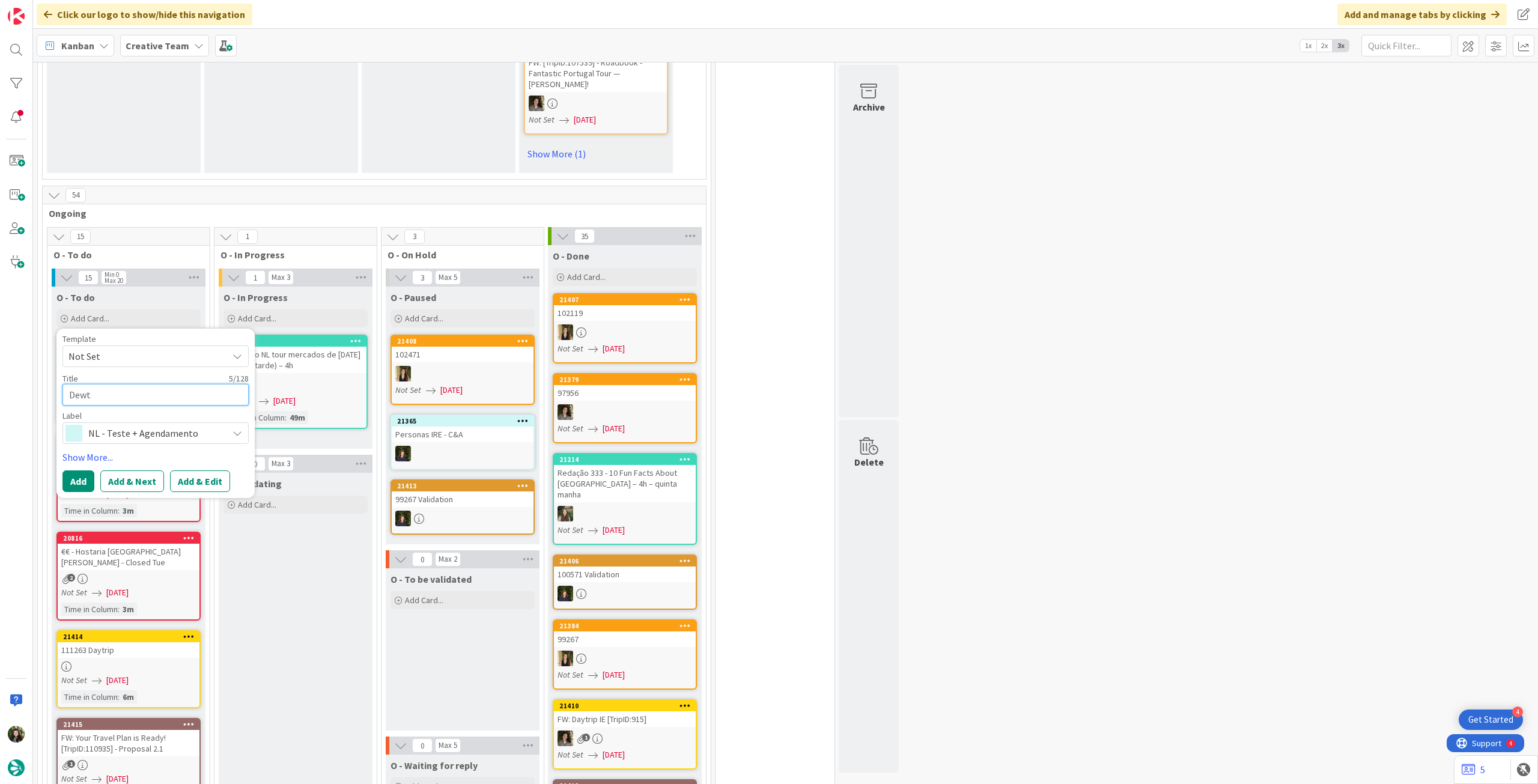
type textarea "Dew"
type textarea "x"
type textarea "De"
type textarea "x"
type textarea "Det"
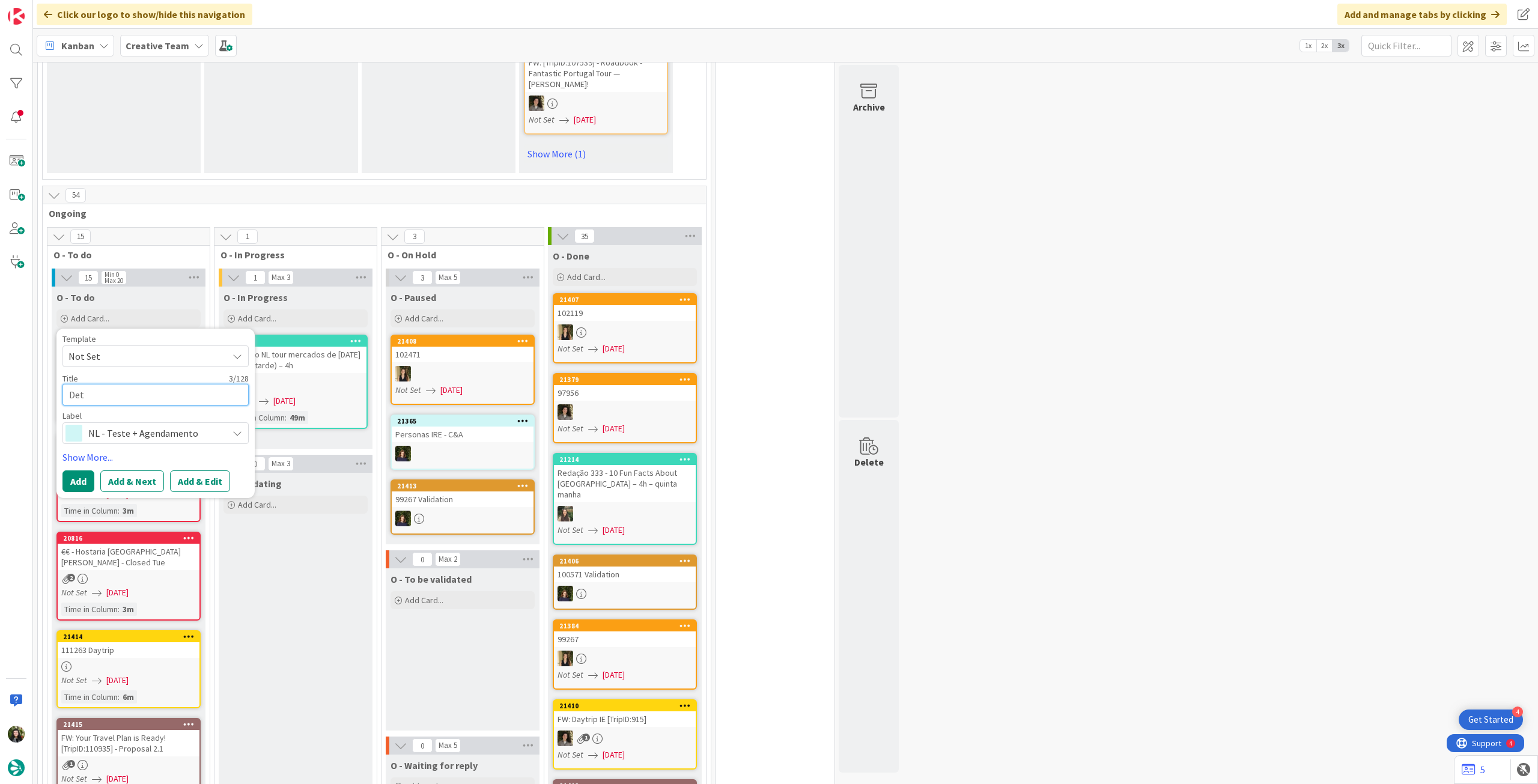
type textarea "x"
type textarea "Deta"
type textarea "x"
type textarea "Detal"
type textarea "x"
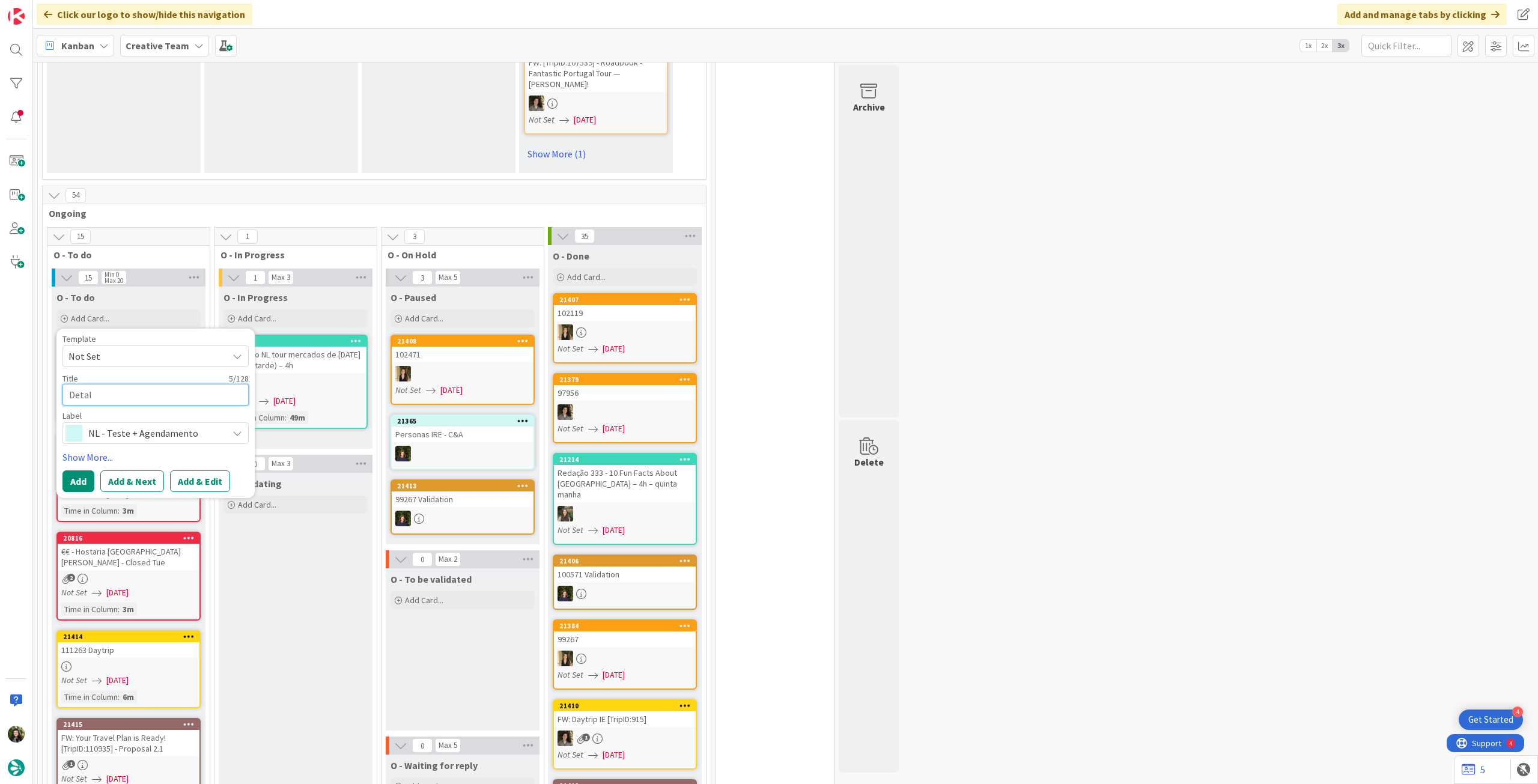
type textarea "Detalh"
type textarea "x"
type textarea "Detalhe"
type textarea "x"
type textarea "Detalhe"
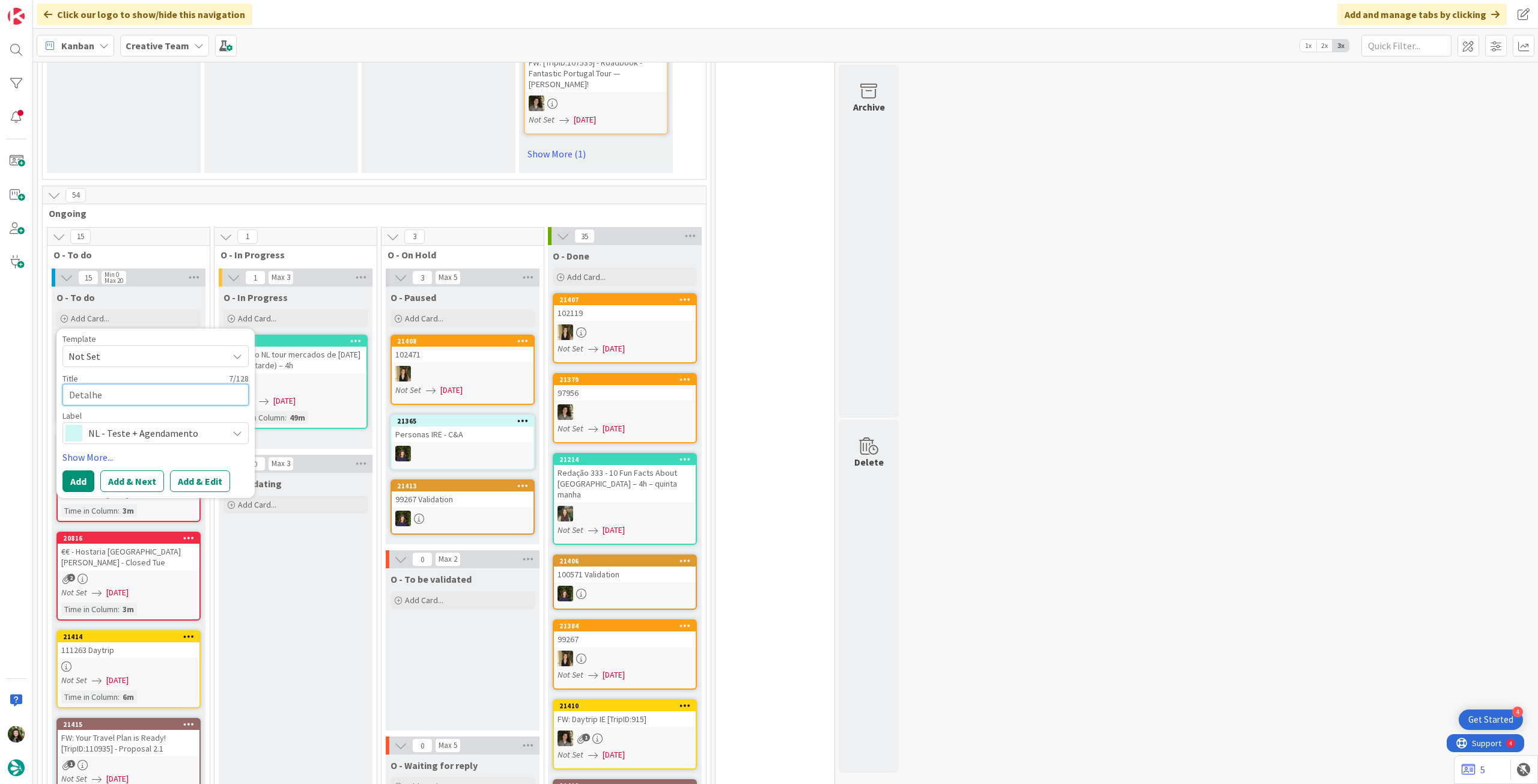
type textarea "x"
type textarea "Detalhe t"
type textarea "x"
type textarea "Detalhe to"
type textarea "x"
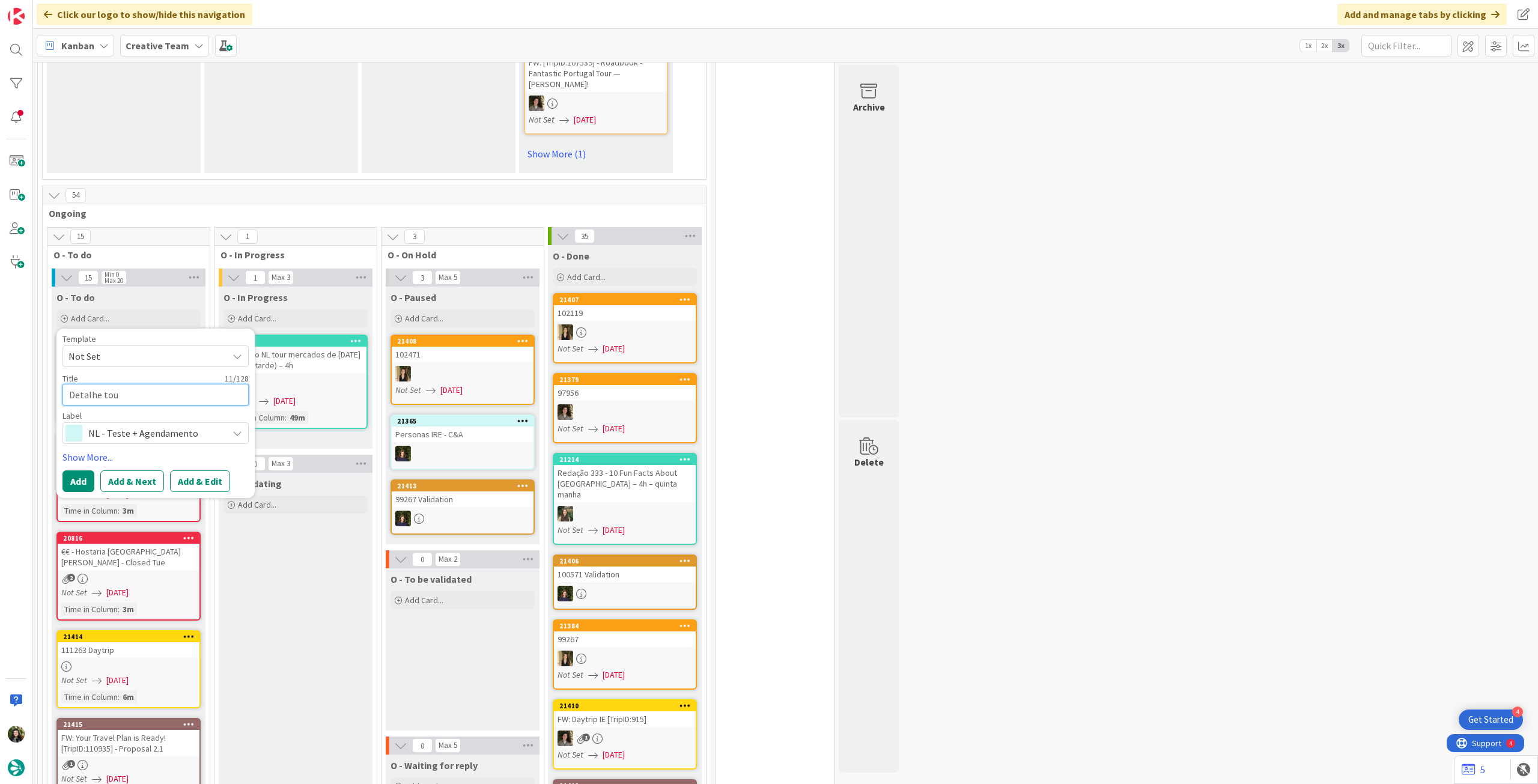
type textarea "Detalhe tour"
type textarea "x"
type textarea "Detalhe tour"
type textarea "x"
type textarea "Detalhe tour N"
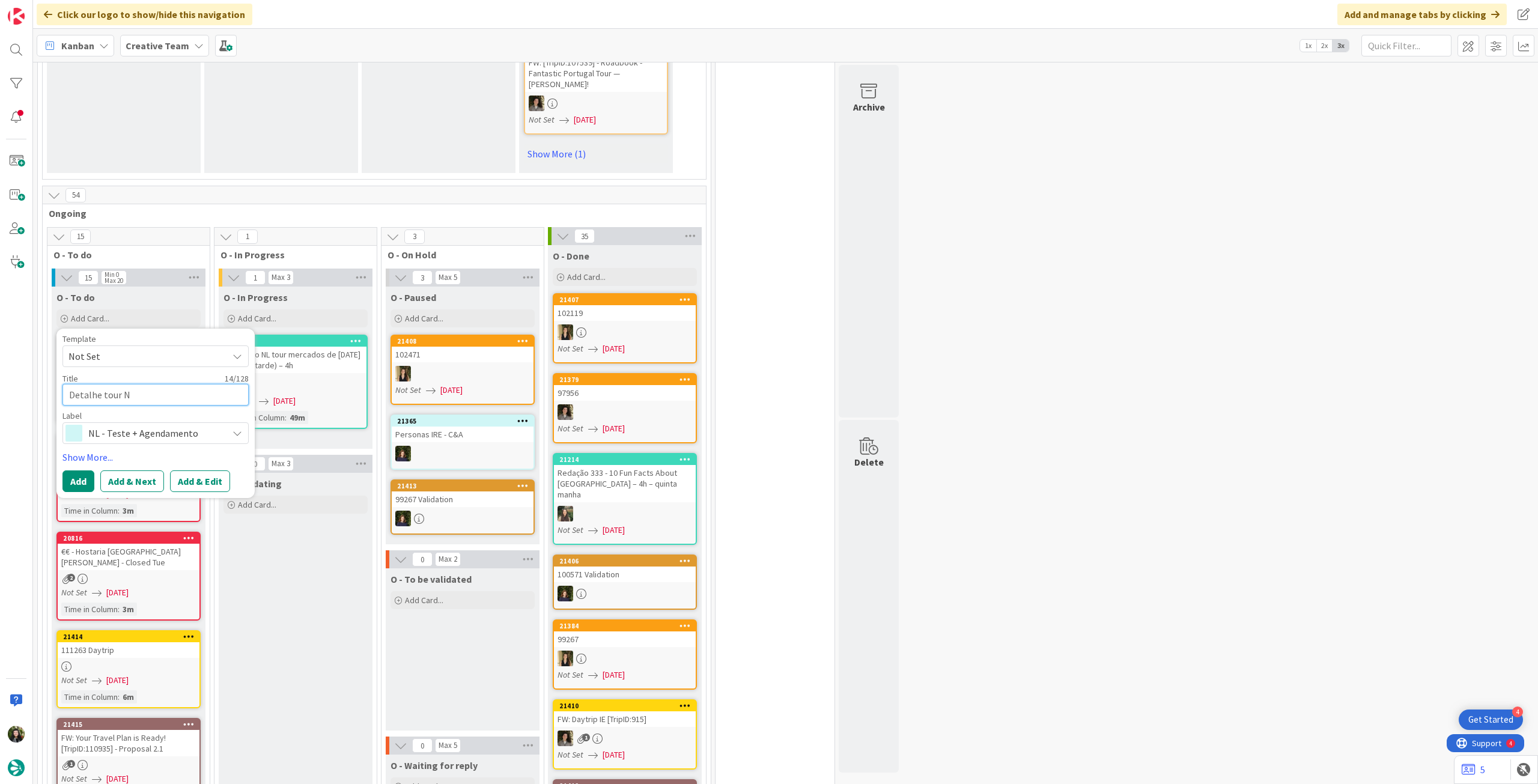
type textarea "x"
type textarea "Detalhe tour No"
type textarea "x"
type textarea "Detalhe tour Novo"
type textarea "x"
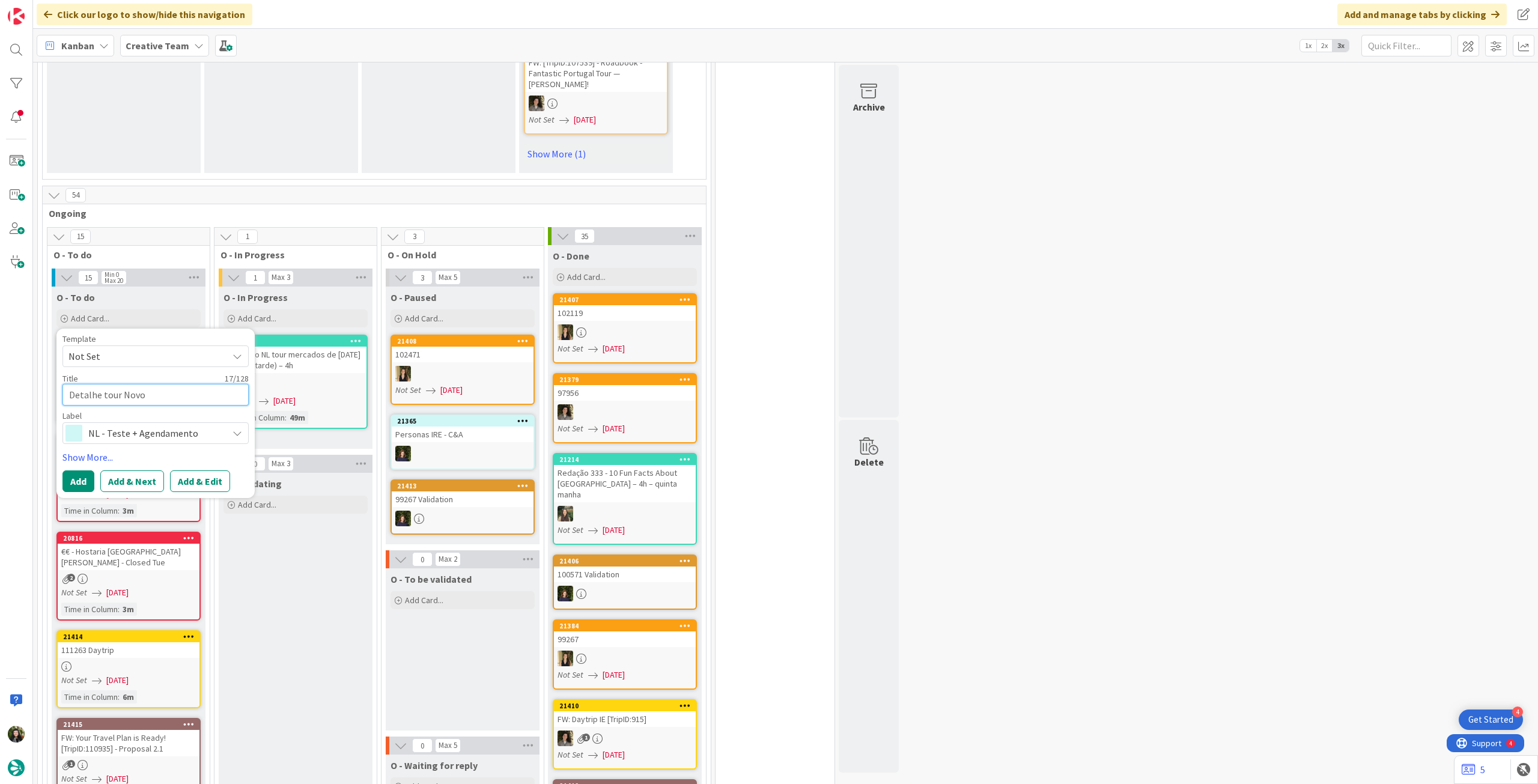
type textarea "Detalhe tour Novo"
type textarea "x"
type textarea "Detalhe tour Novo S"
type textarea "x"
type textarea "Detalhe tour Novo Sit"
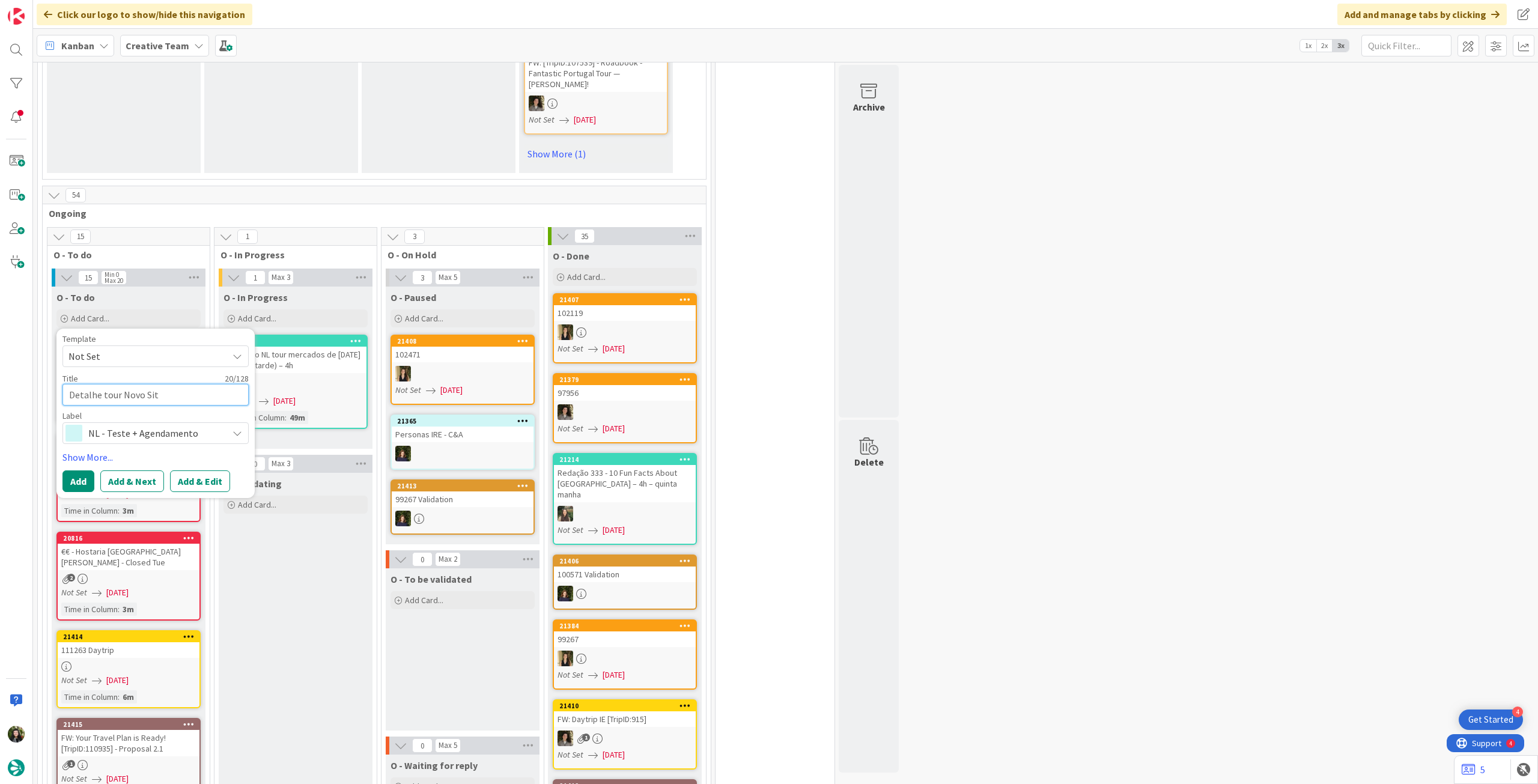
type textarea "x"
type textarea "Detalhe tour Novo Site"
click at [84, 470] on button "Add" at bounding box center [78, 481] width 32 height 22
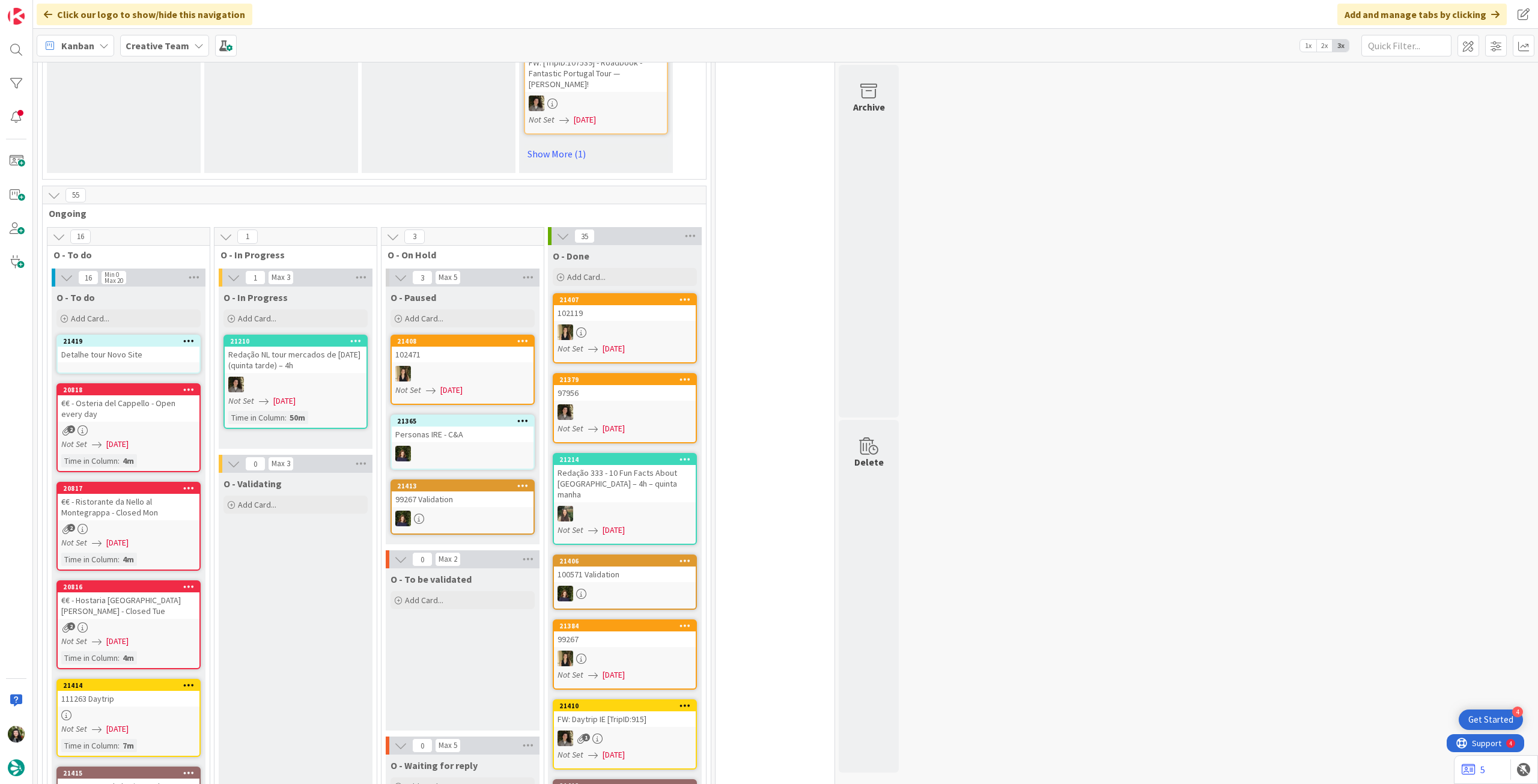
click at [153, 346] on div "Detalhe tour Novo Site" at bounding box center [129, 354] width 142 height 16
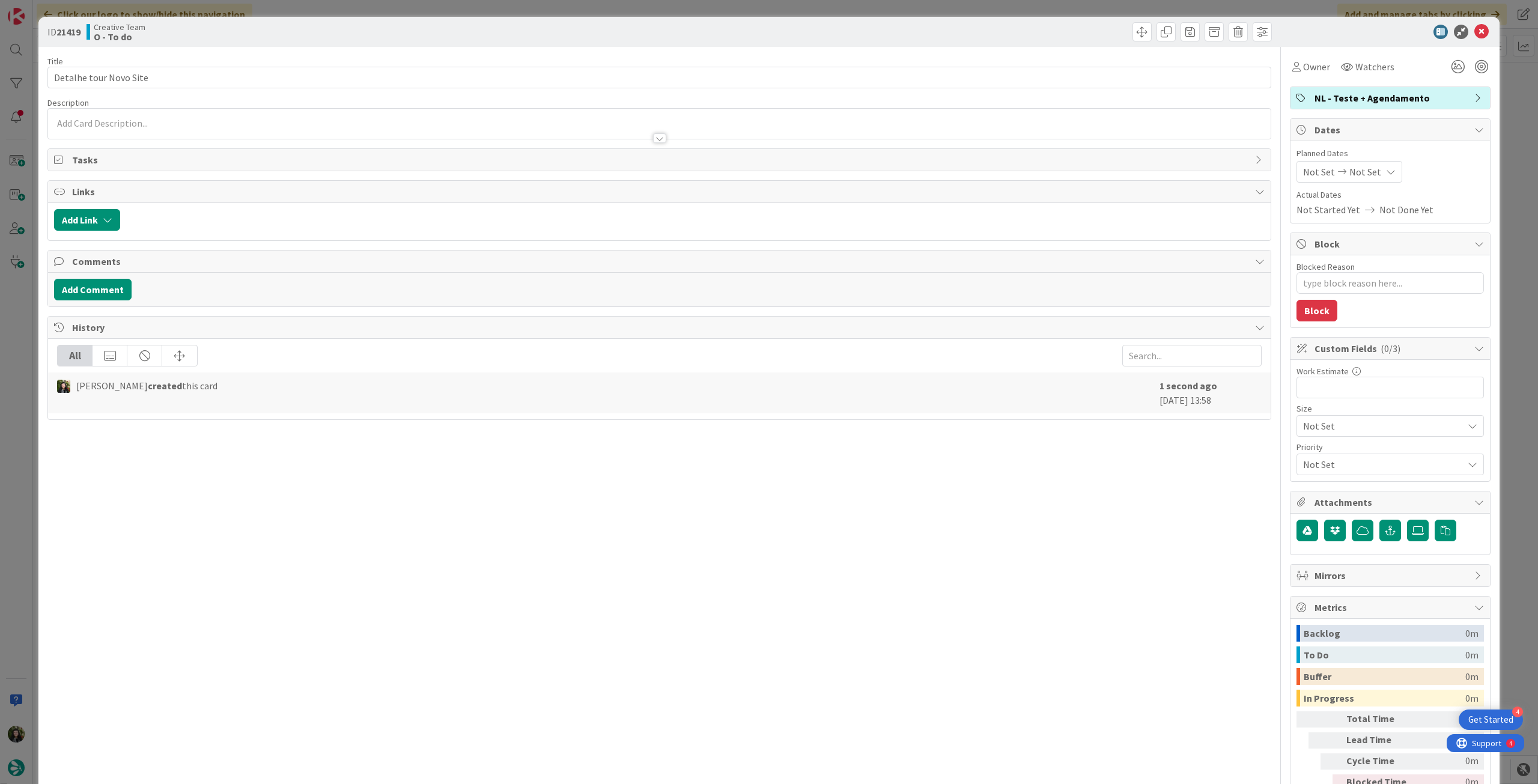
drag, startPoint x: 1309, startPoint y: 77, endPoint x: 1313, endPoint y: 83, distance: 7.2
click at [1308, 78] on div "Owner Watchers NL - Teste + Agendamento Dates Planned Dates Not Set Not Set Act…" at bounding box center [1390, 435] width 201 height 777
click at [1321, 59] on div "Owner" at bounding box center [1311, 67] width 43 height 22
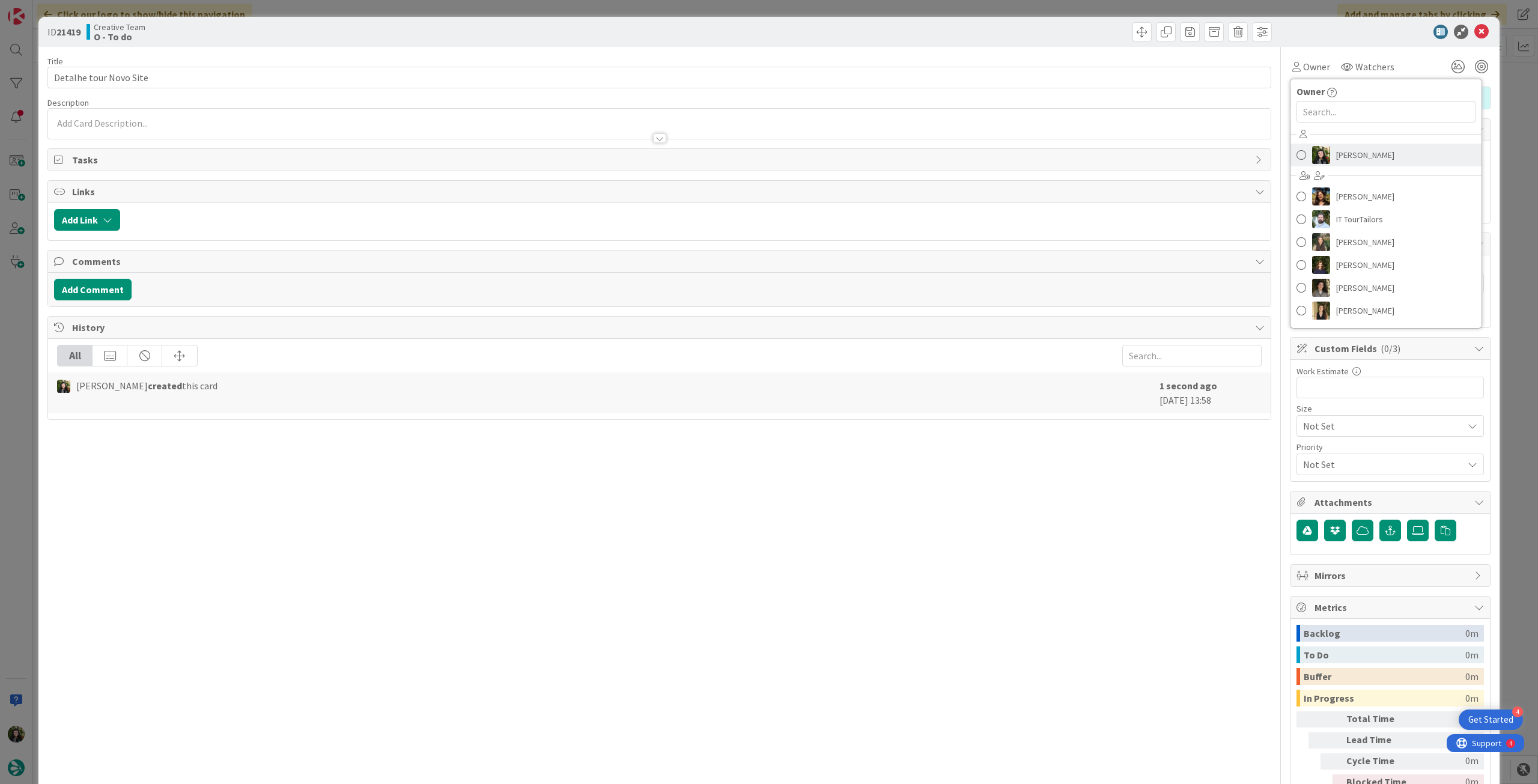
drag, startPoint x: 1355, startPoint y: 156, endPoint x: 1360, endPoint y: 165, distance: 10.3
click at [1356, 157] on span "[PERSON_NAME]" at bounding box center [1365, 154] width 58 height 18
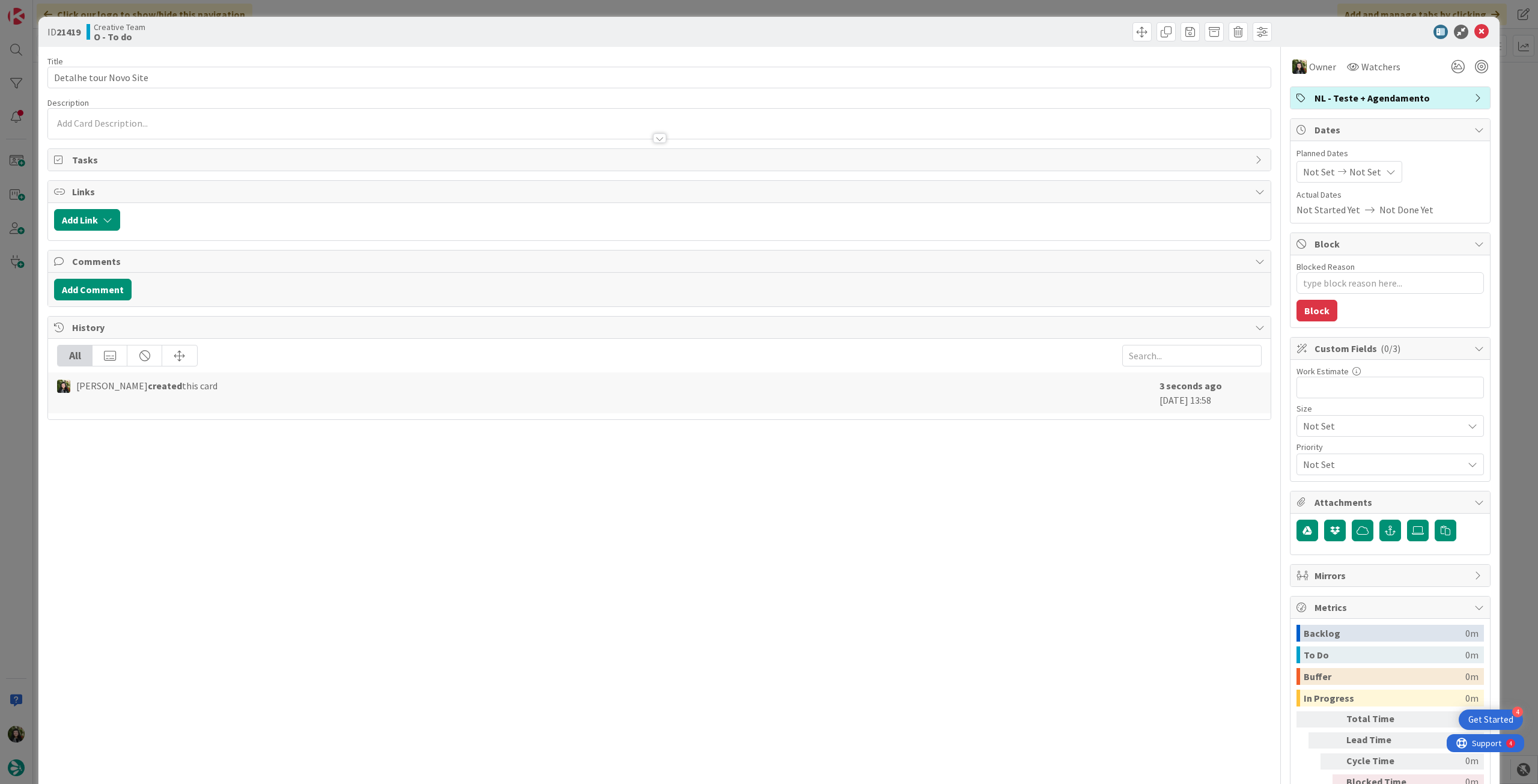
click at [1359, 170] on span "Not Set" at bounding box center [1366, 172] width 32 height 14
type textarea "x"
click at [1315, 459] on icon at bounding box center [1317, 453] width 18 height 14
type input "[DATE]"
click at [1477, 33] on icon at bounding box center [1481, 32] width 14 height 14
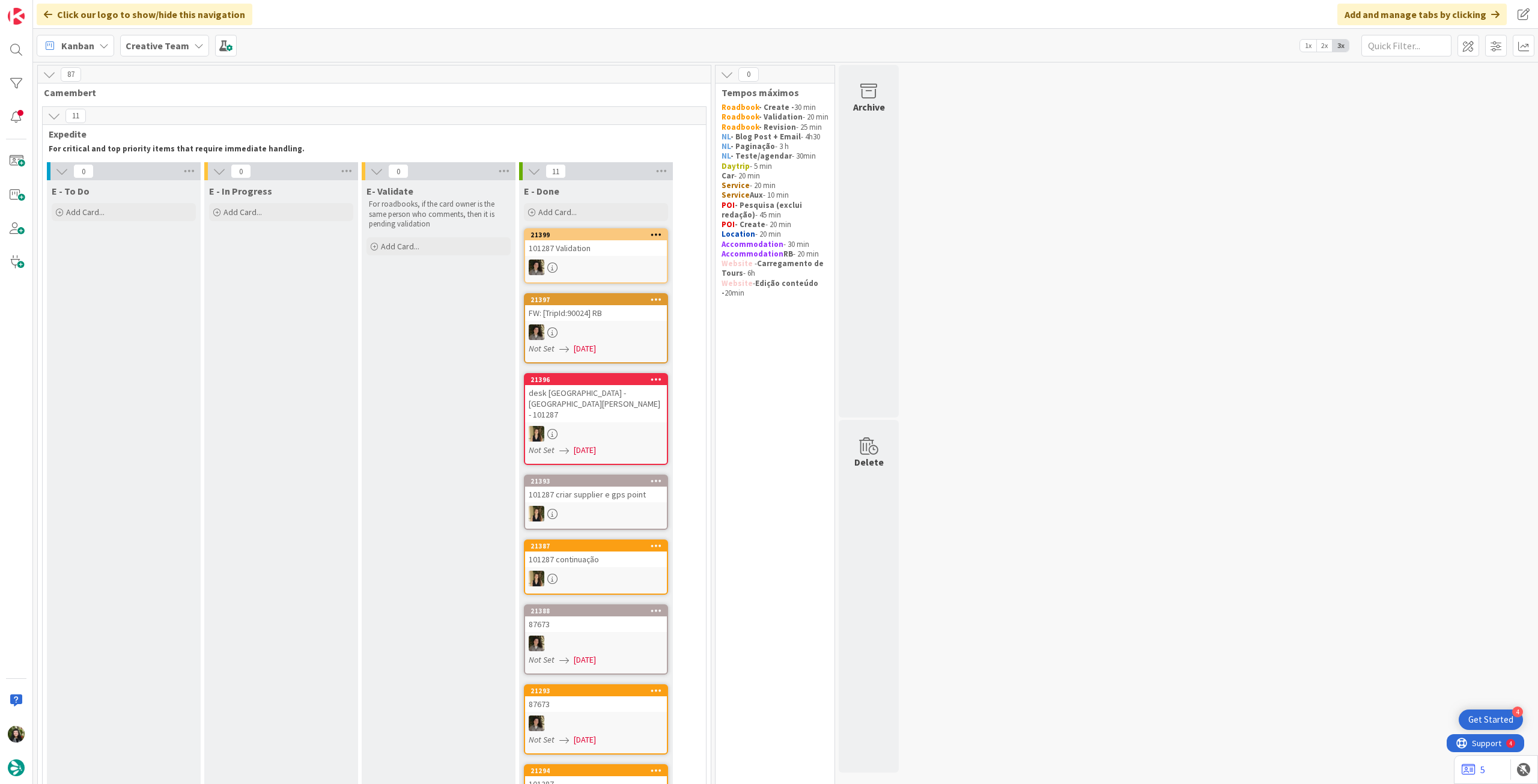
scroll to position [320, 0]
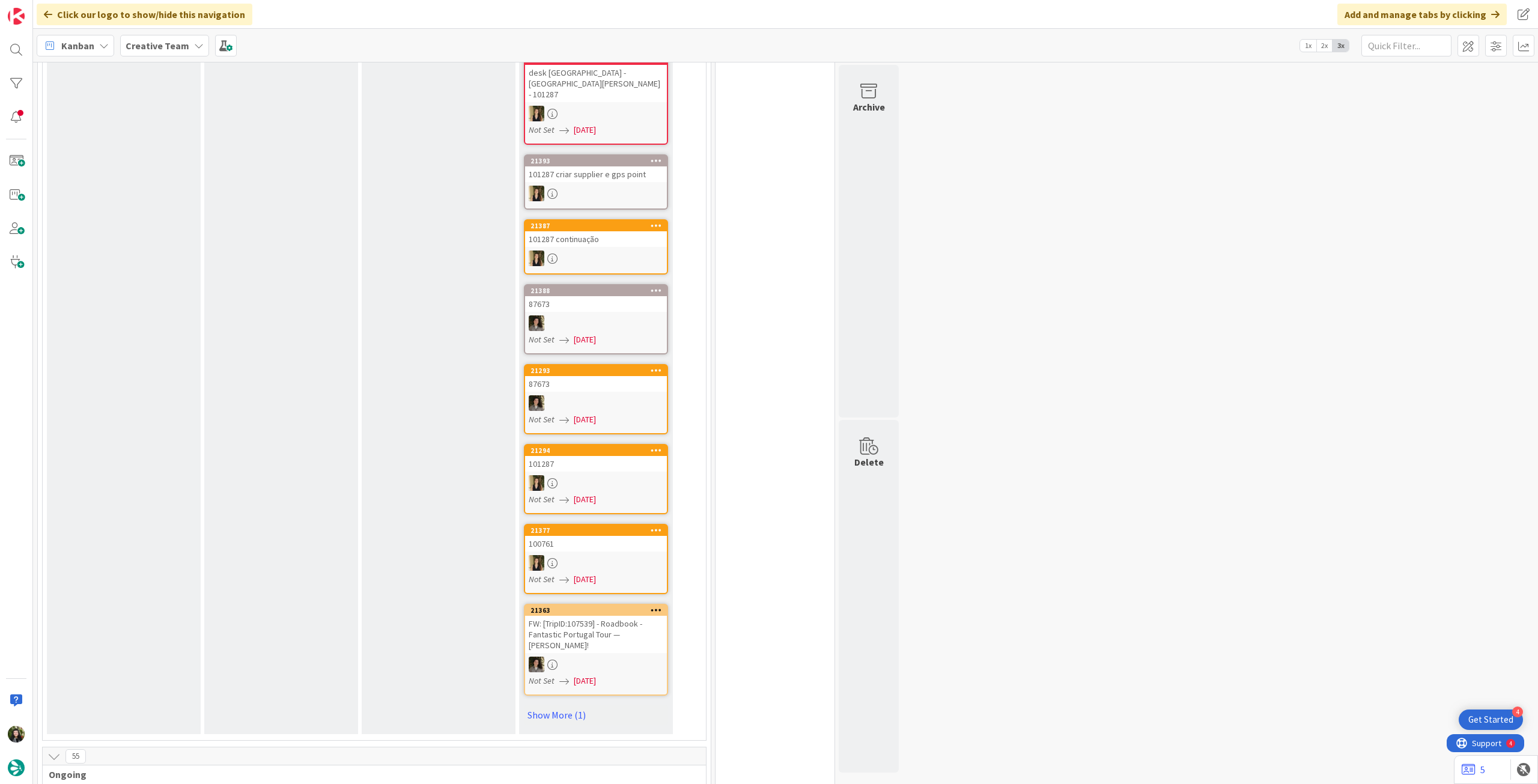
drag, startPoint x: 173, startPoint y: 46, endPoint x: 179, endPoint y: 62, distance: 17.1
click at [175, 46] on b "Creative Team" at bounding box center [157, 46] width 64 height 12
click at [181, 176] on h4 "Creative Team - Análise" at bounding box center [215, 172] width 163 height 12
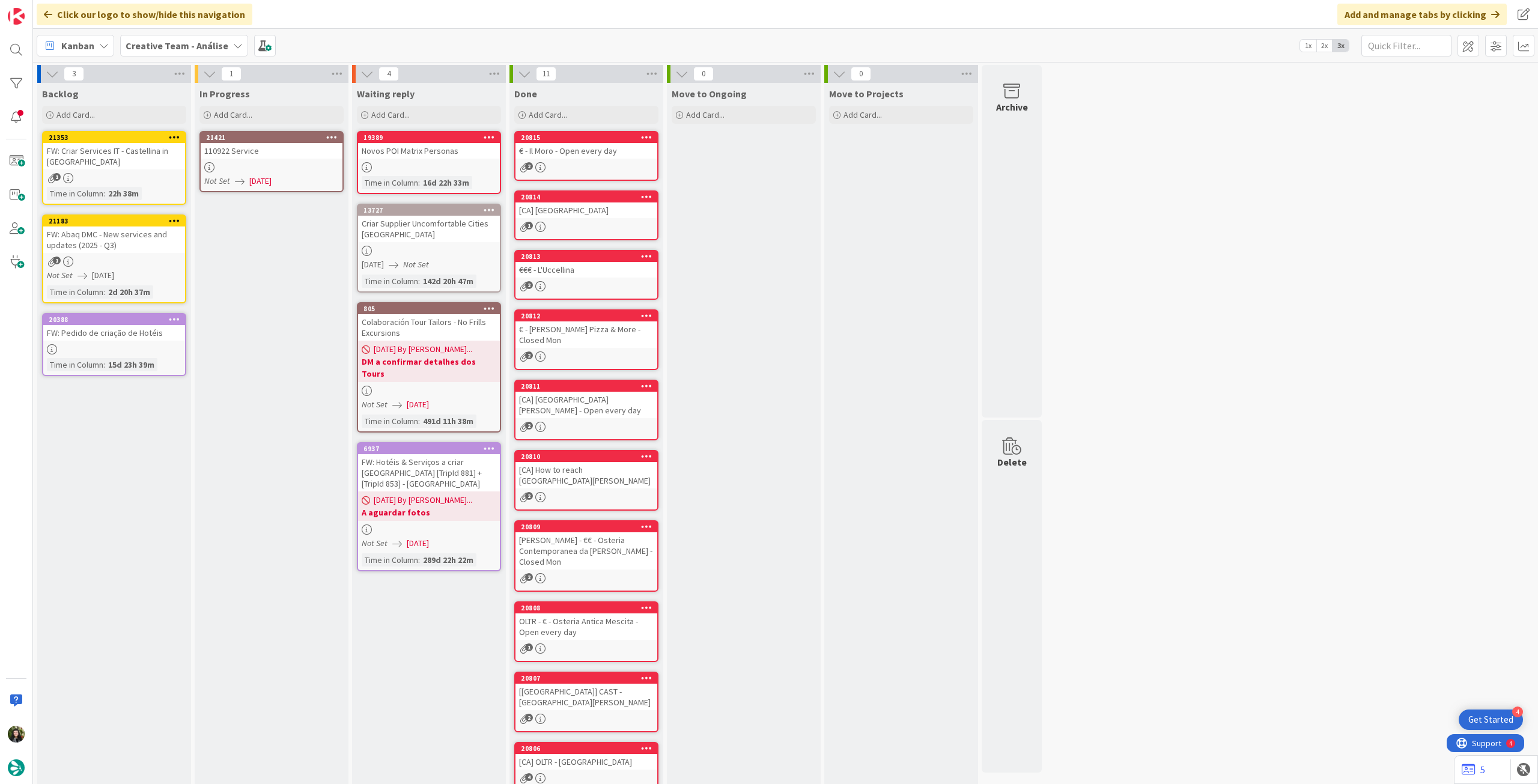
click at [284, 167] on div at bounding box center [272, 167] width 142 height 10
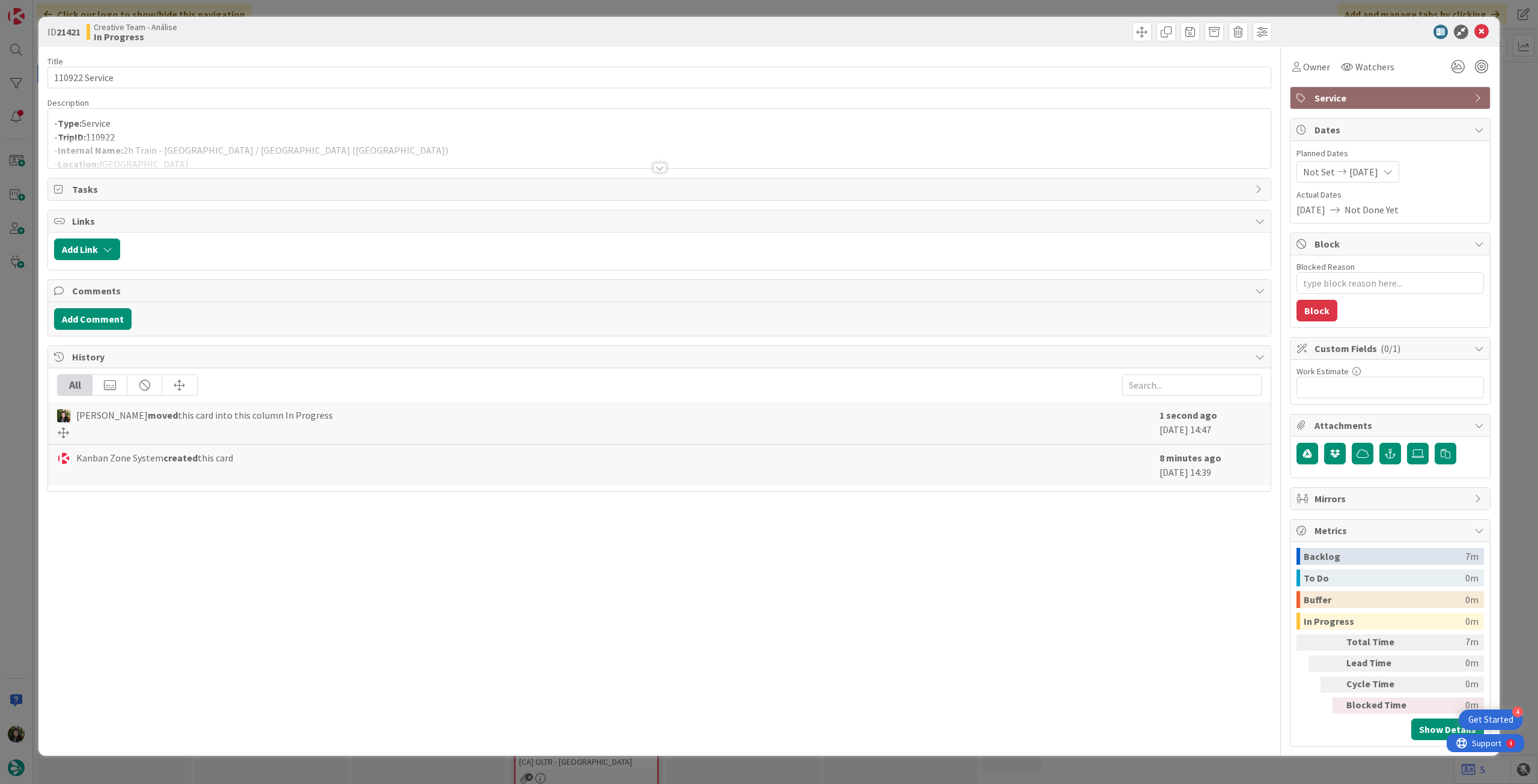
click at [315, 142] on div at bounding box center [659, 153] width 1223 height 30
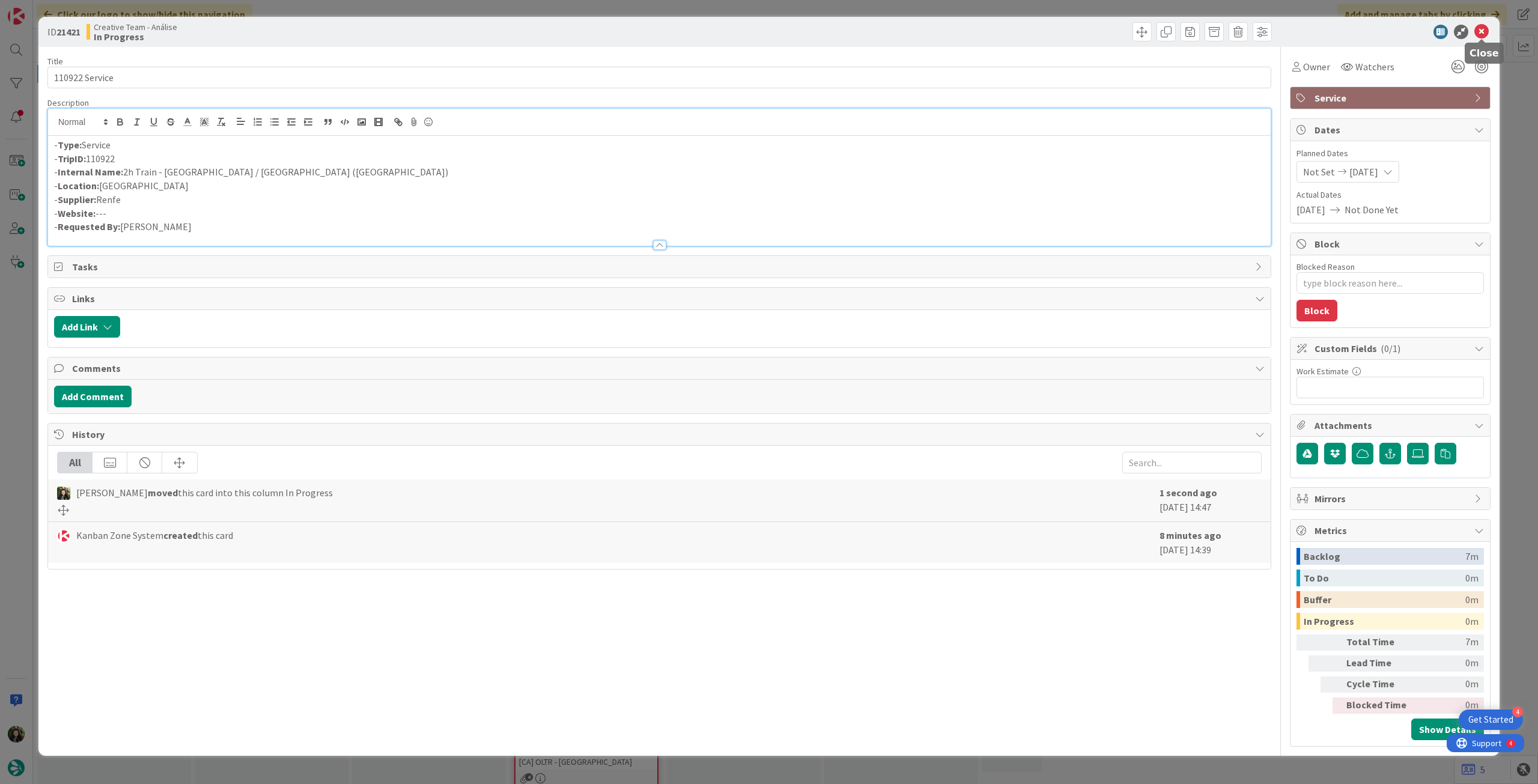
click at [1479, 36] on icon at bounding box center [1481, 32] width 14 height 14
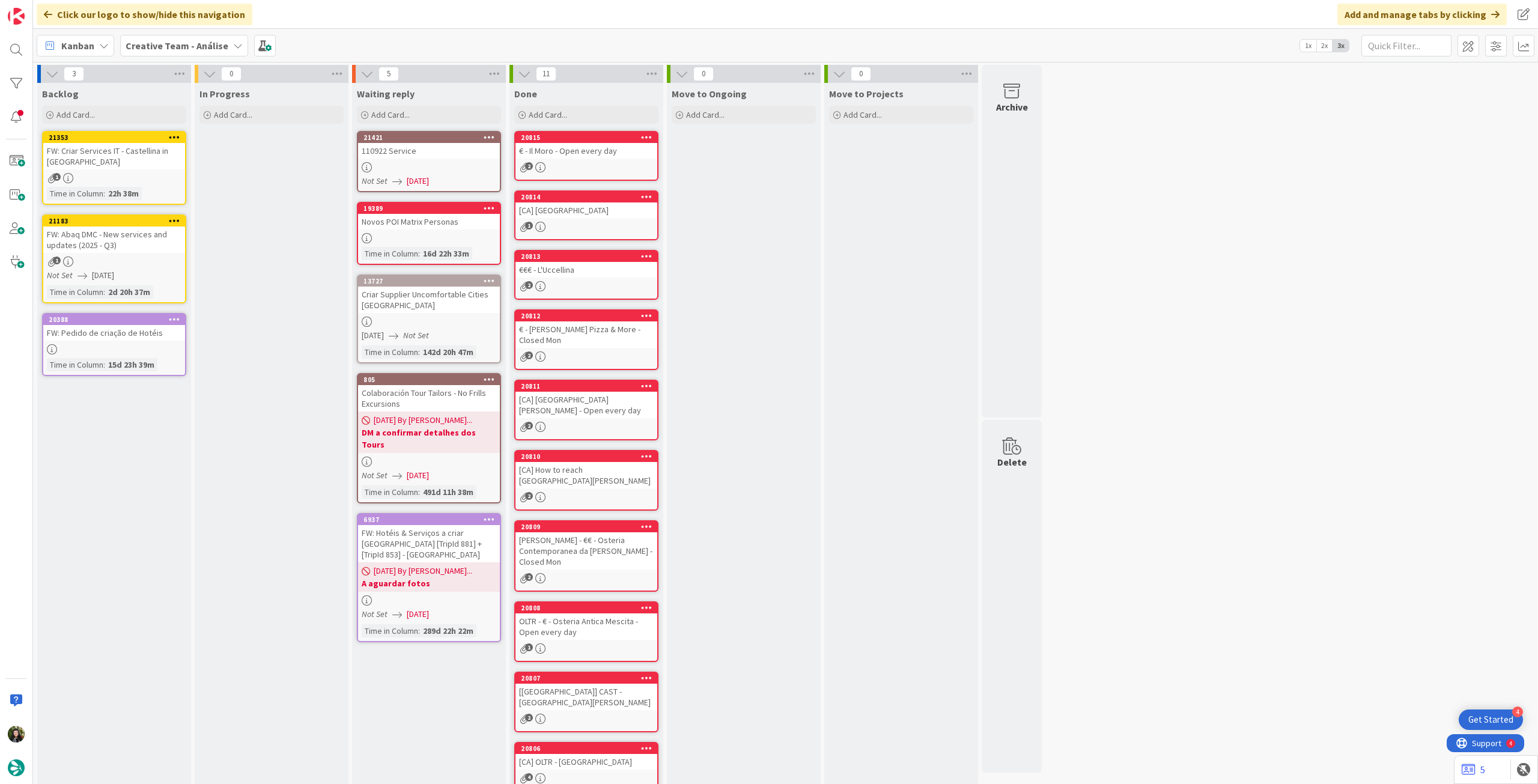
drag, startPoint x: 188, startPoint y: 44, endPoint x: 188, endPoint y: 60, distance: 16.0
click at [187, 44] on b "Creative Team - Análise" at bounding box center [177, 46] width 103 height 12
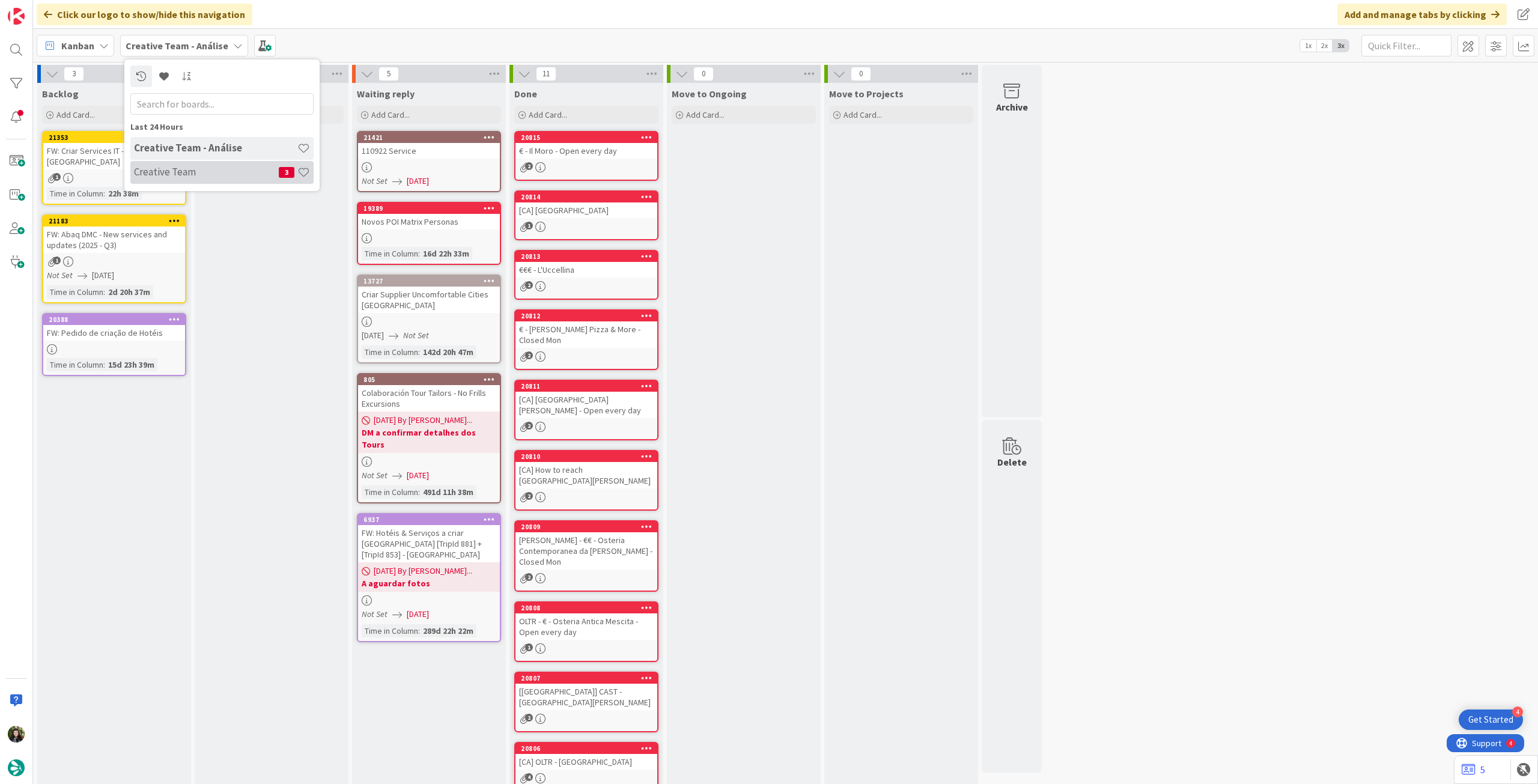
click at [184, 175] on h4 "Creative Team" at bounding box center [207, 172] width 145 height 12
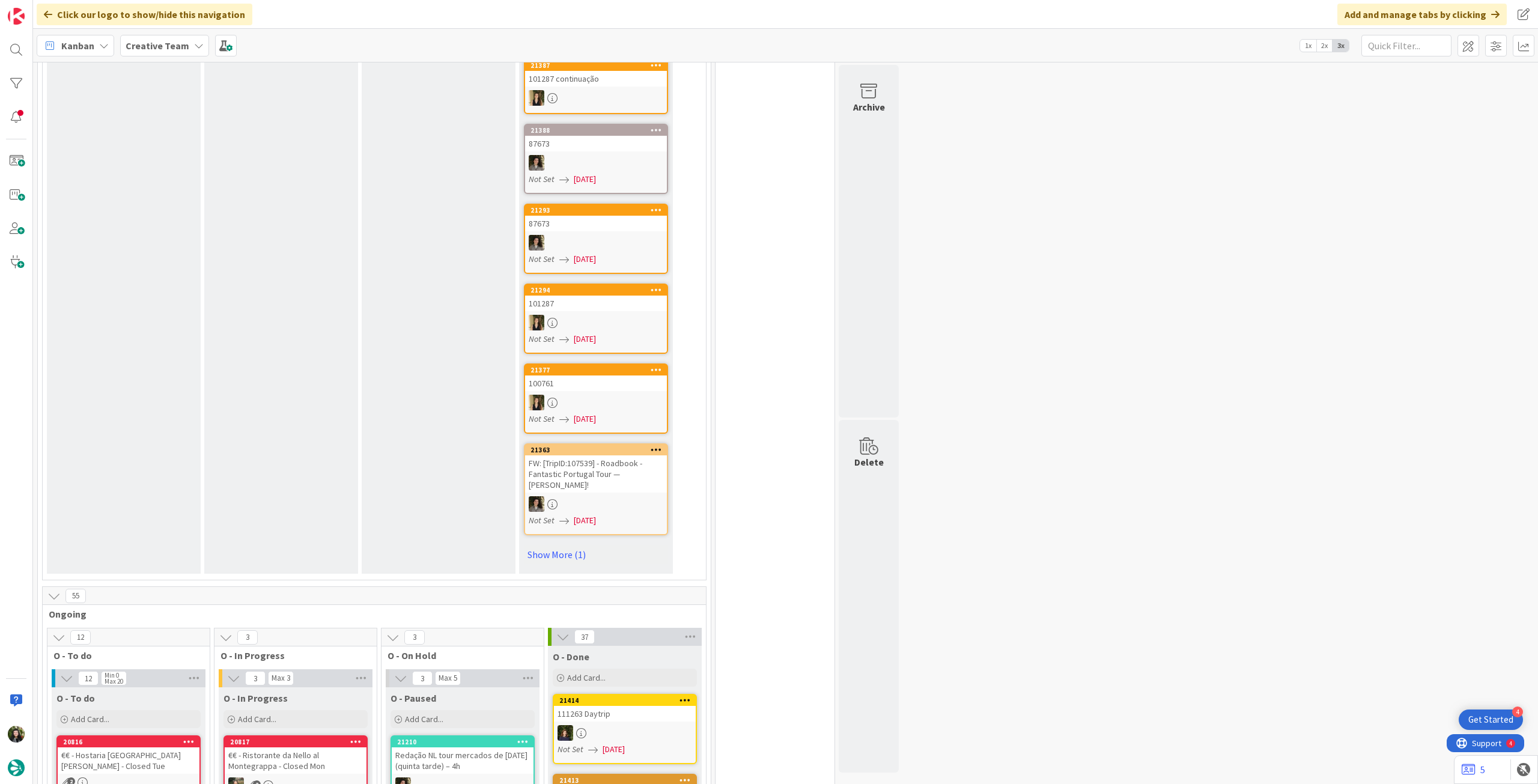
scroll to position [881, 0]
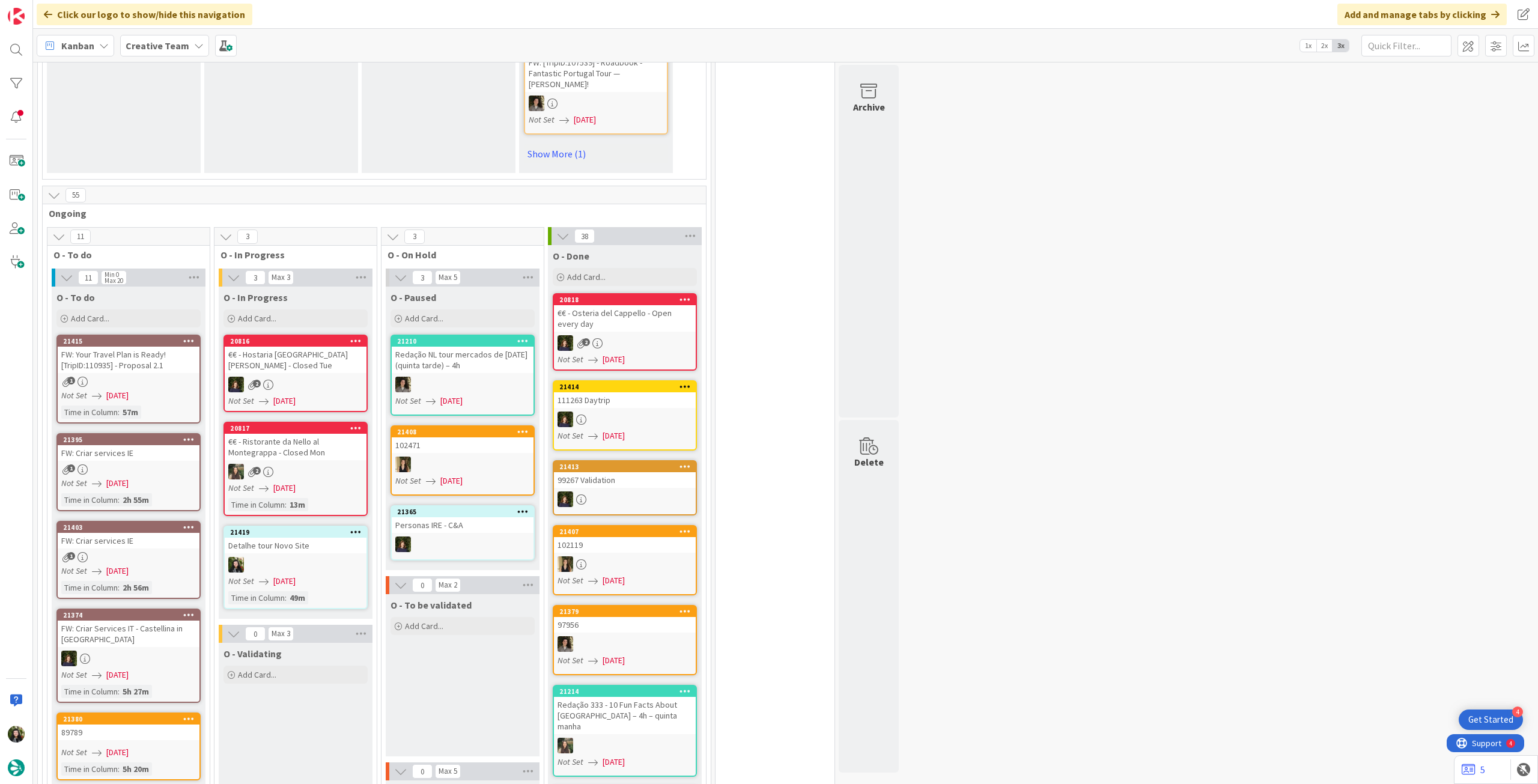
click at [331, 346] on div "€€ - Hostaria [GEOGRAPHIC_DATA][PERSON_NAME] - Closed Tue" at bounding box center [296, 359] width 142 height 26
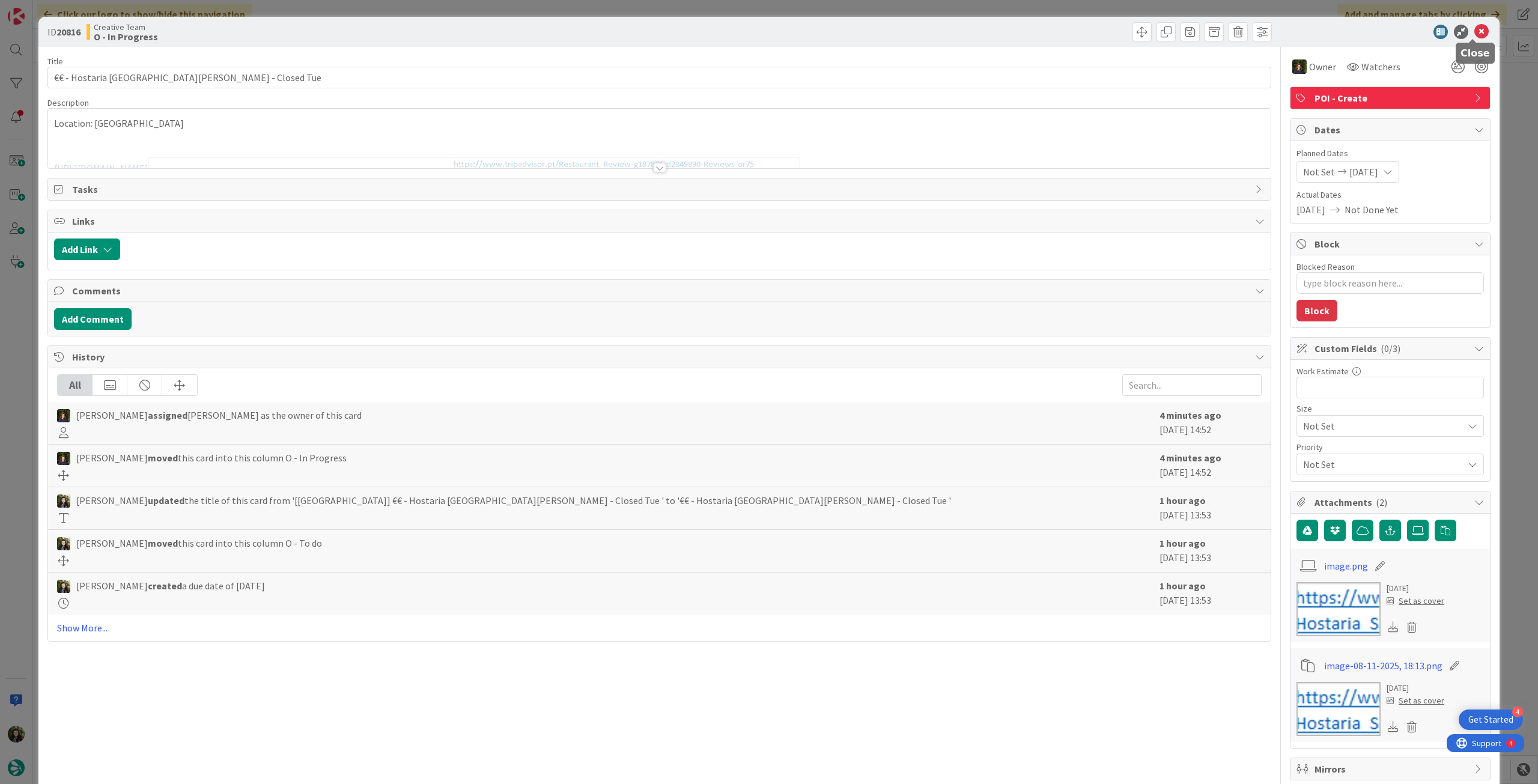
drag, startPoint x: 1474, startPoint y: 31, endPoint x: 1174, endPoint y: 267, distance: 381.7
click at [1474, 31] on icon at bounding box center [1481, 32] width 14 height 14
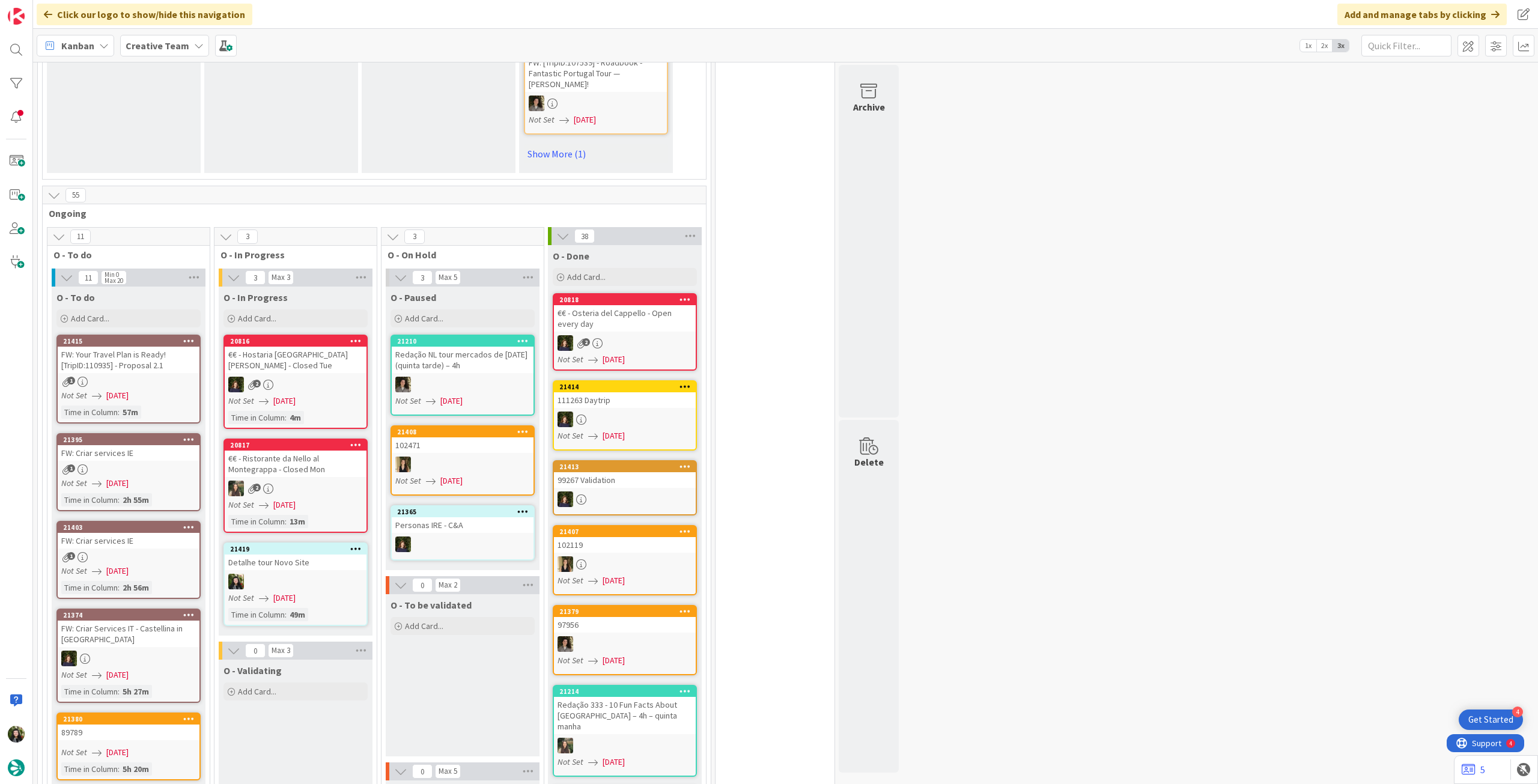
click at [161, 42] on b "Creative Team" at bounding box center [157, 46] width 64 height 12
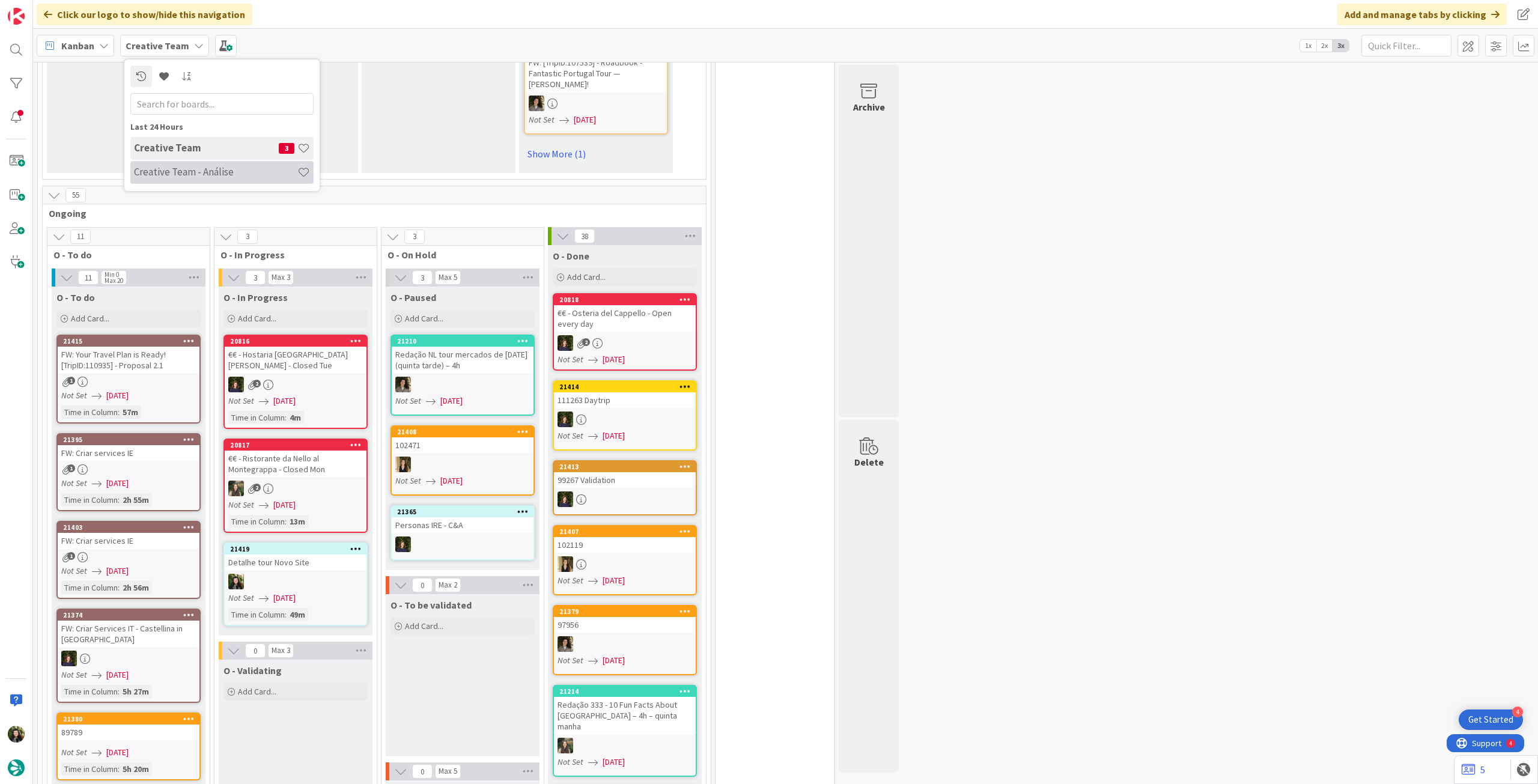
click at [190, 159] on div "Creative Team 3 Creative Team - Análise" at bounding box center [222, 161] width 183 height 48
click at [187, 171] on h4 "Creative Team - Análise" at bounding box center [215, 172] width 163 height 12
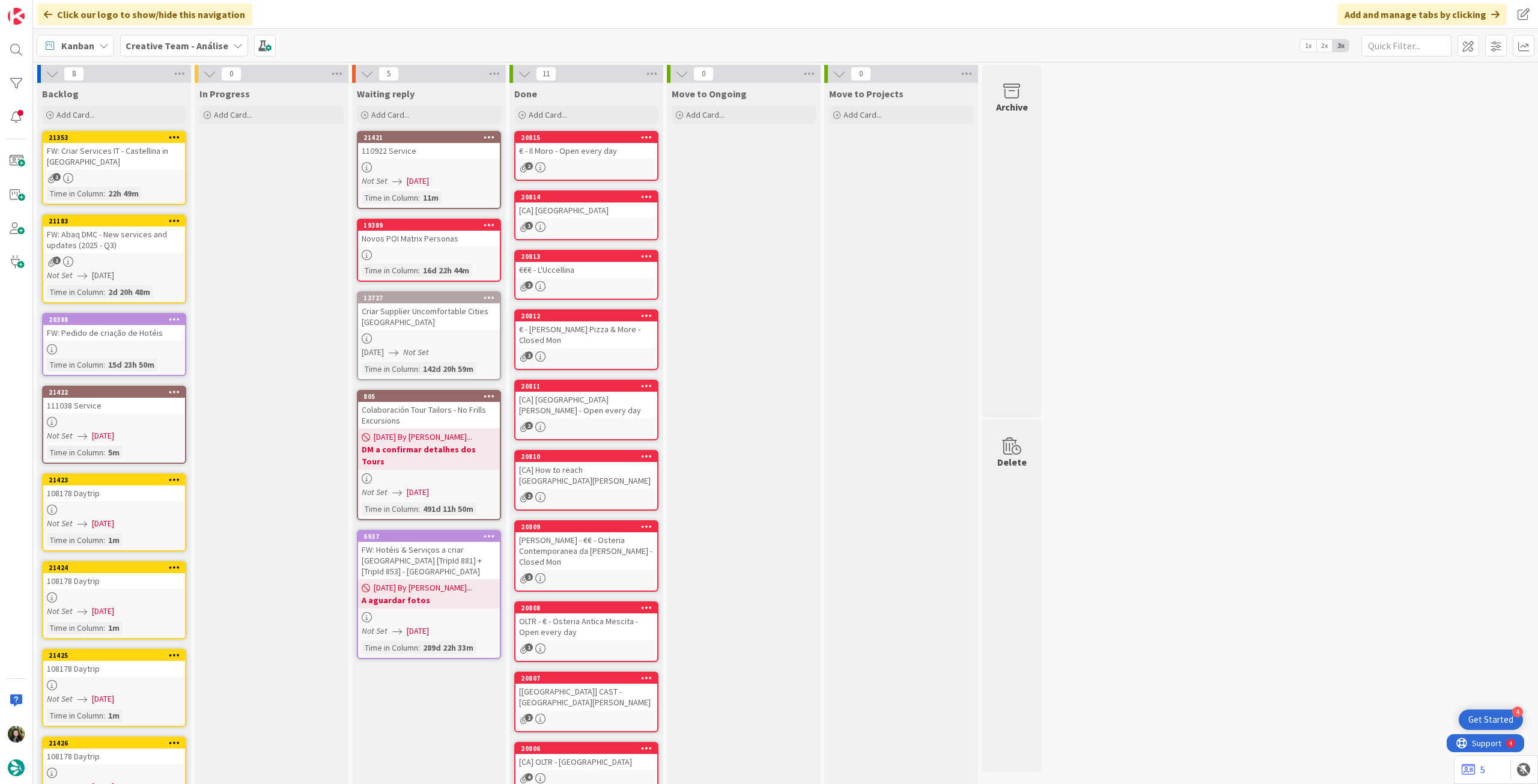
click at [174, 220] on icon at bounding box center [175, 220] width 12 height 9
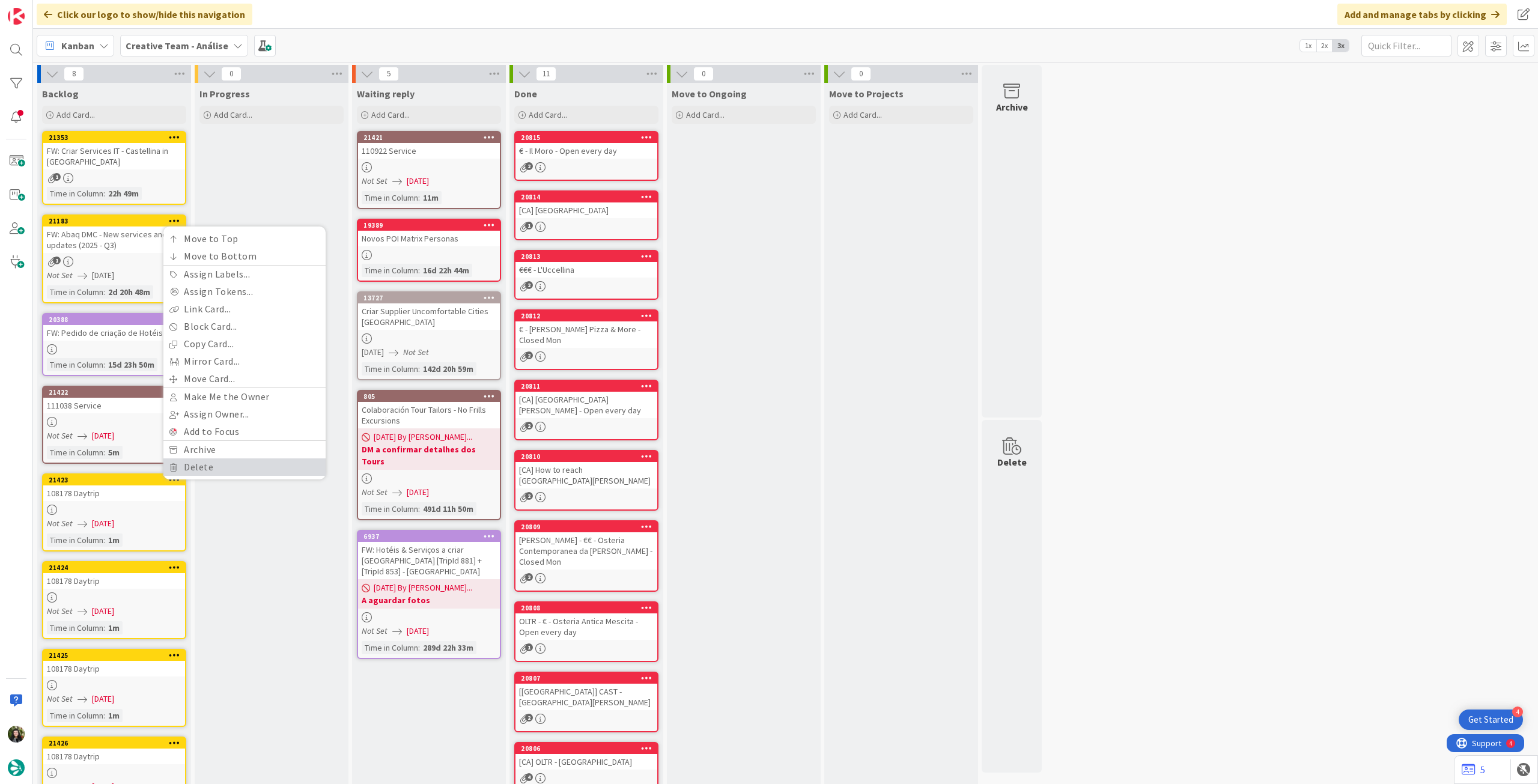
click at [199, 466] on link "Delete" at bounding box center [244, 467] width 162 height 17
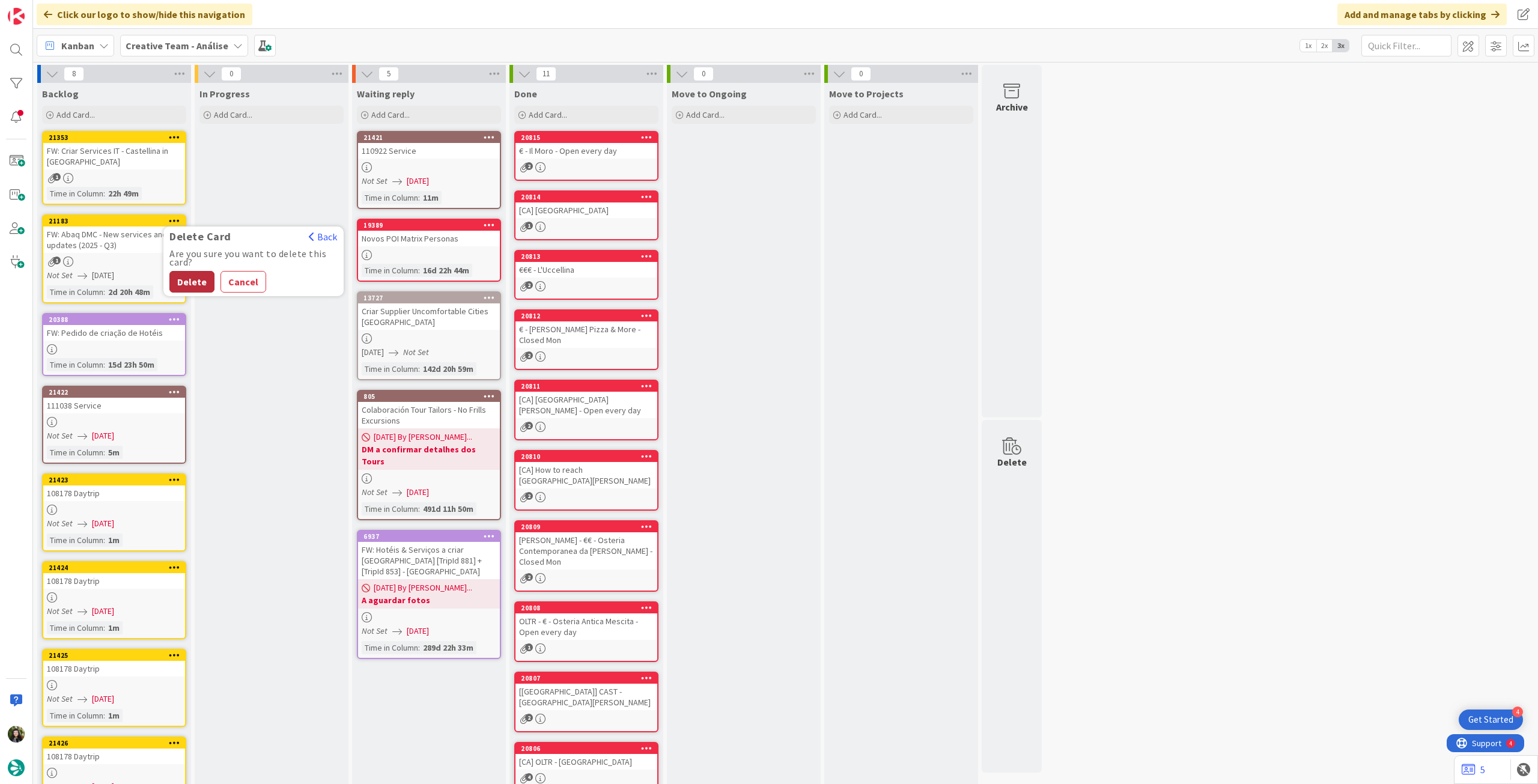
drag, startPoint x: 196, startPoint y: 275, endPoint x: 489, endPoint y: 516, distance: 379.4
click at [197, 275] on button "Delete" at bounding box center [192, 282] width 45 height 22
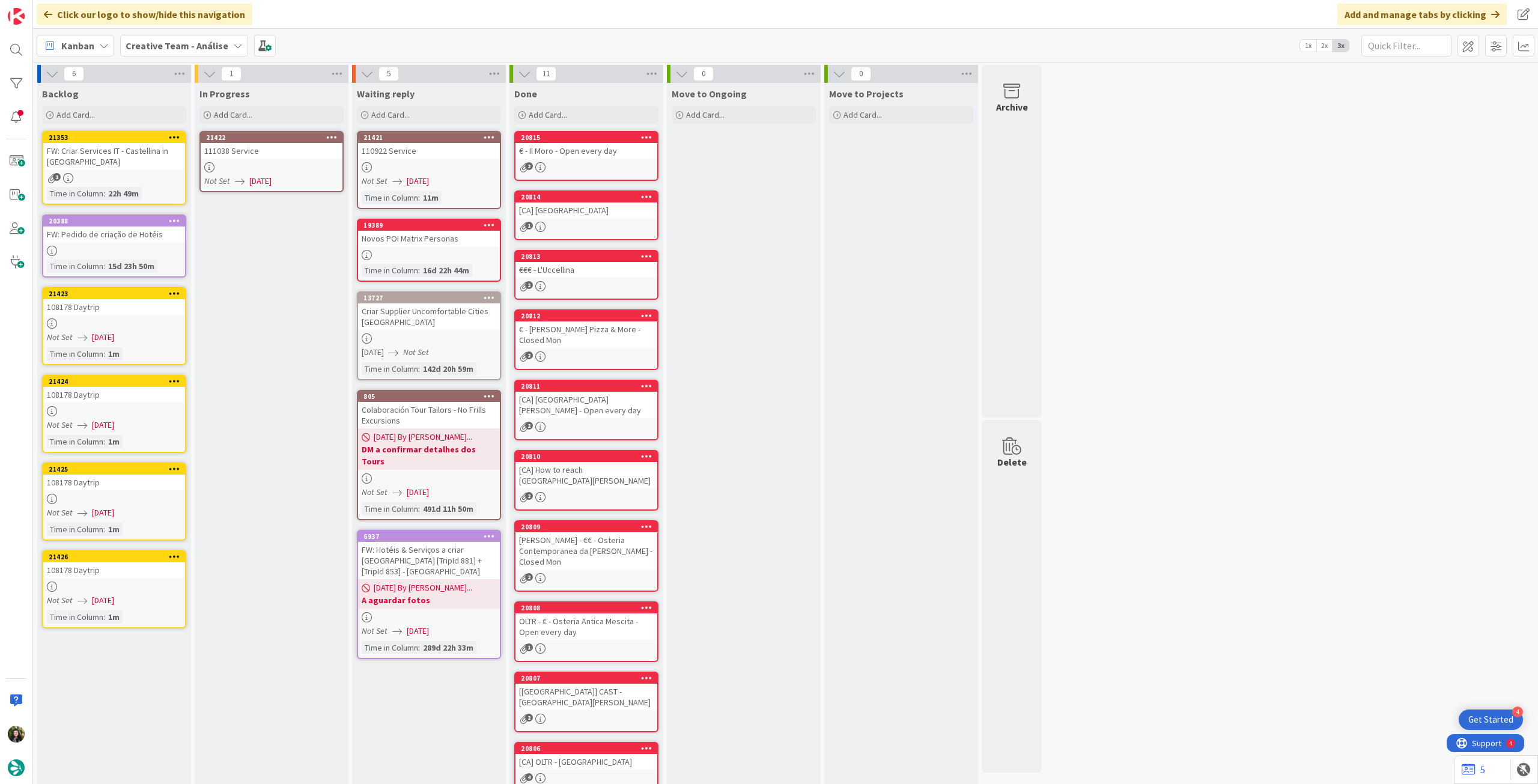
click at [280, 164] on div at bounding box center [272, 167] width 142 height 10
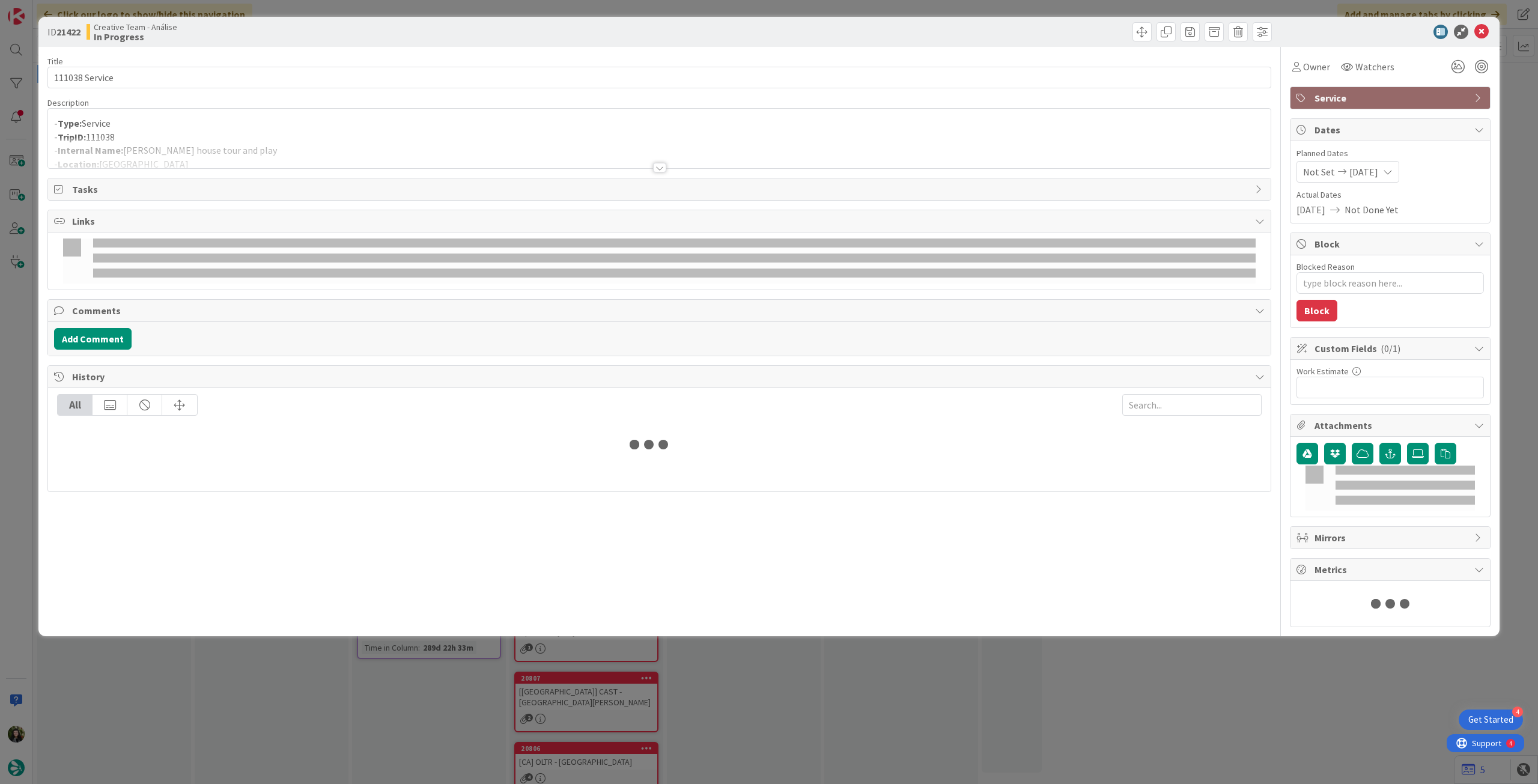
type textarea "x"
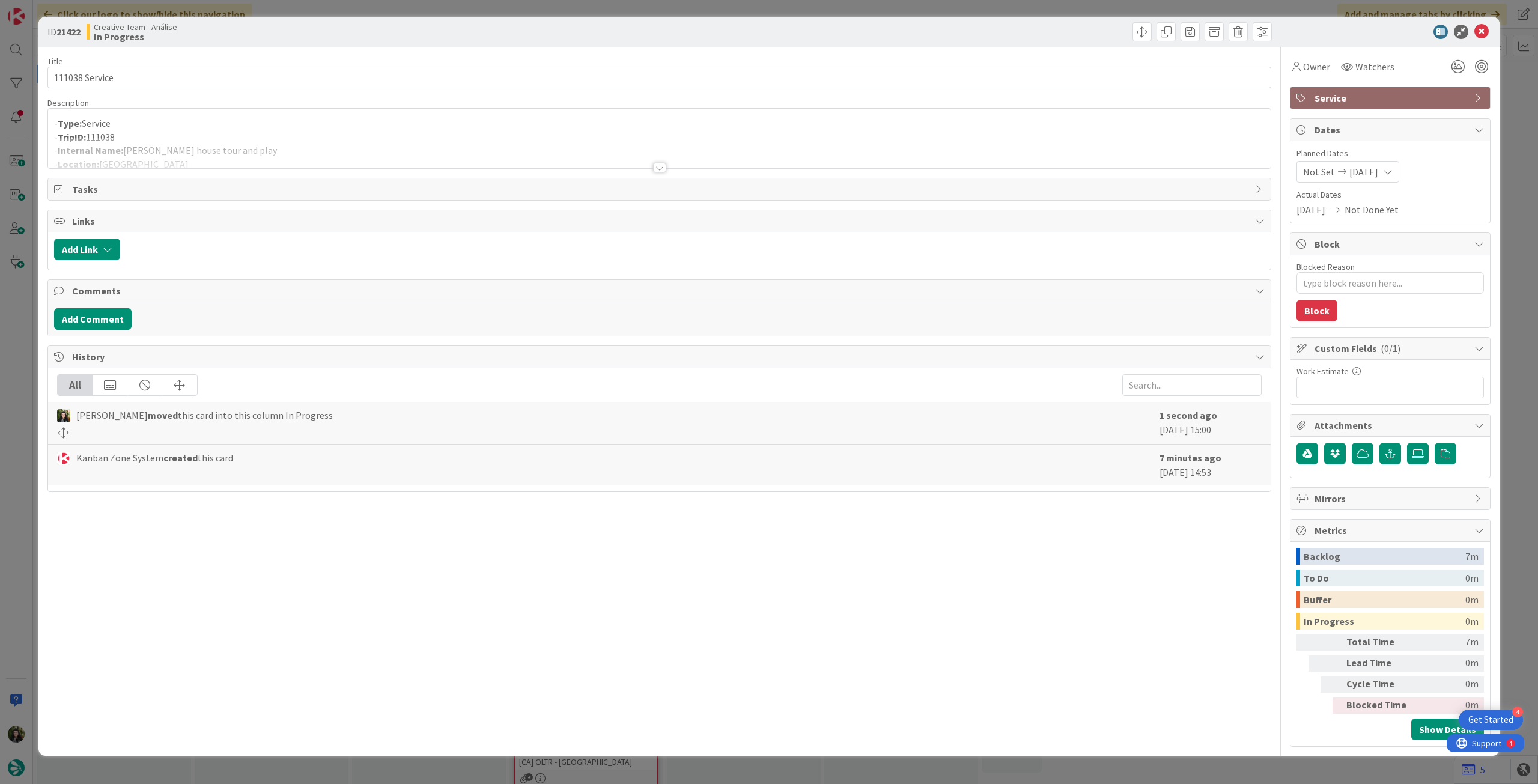
click at [283, 155] on div at bounding box center [659, 153] width 1223 height 30
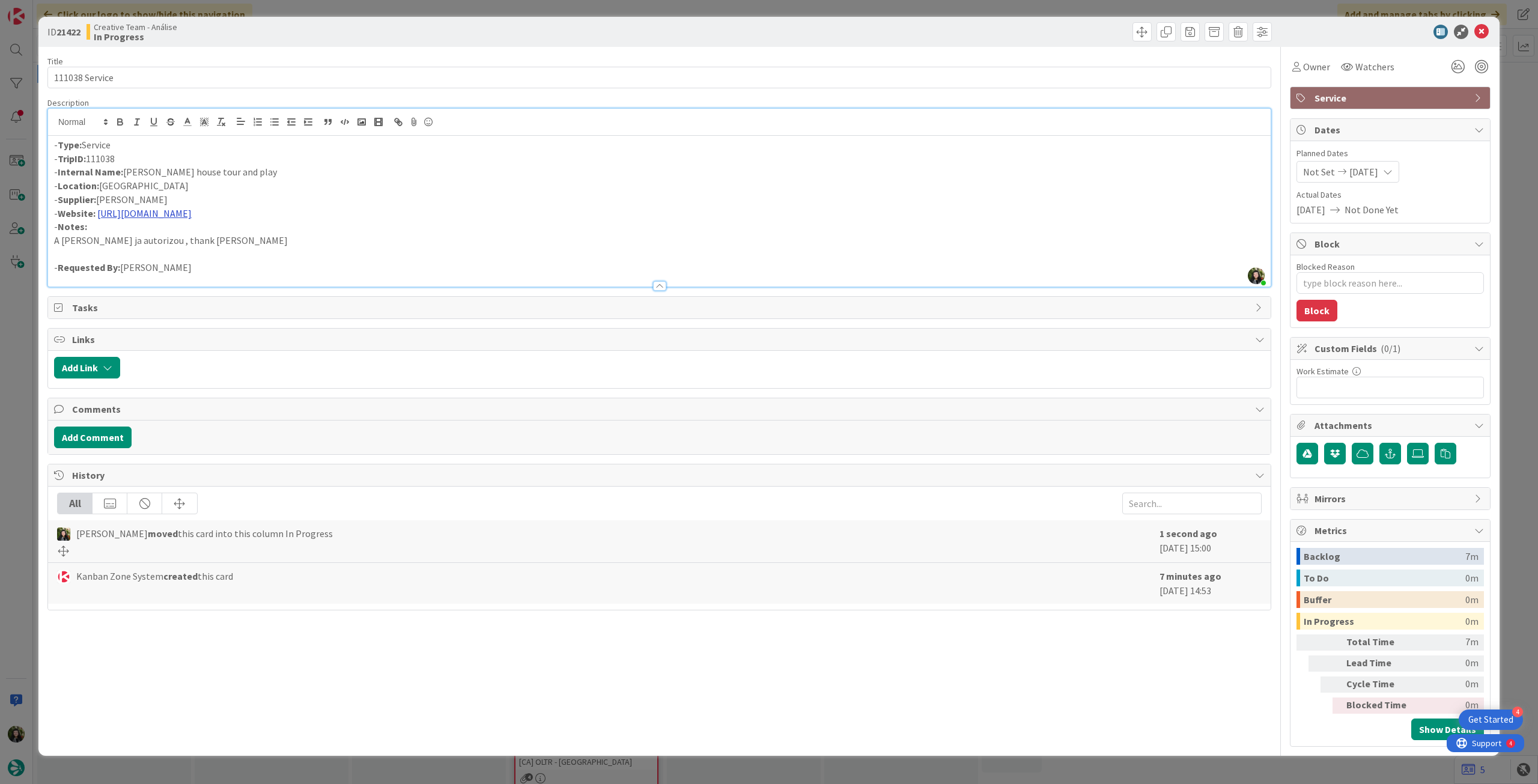
click at [191, 216] on link "[URL][DOMAIN_NAME]" at bounding box center [144, 213] width 94 height 12
click at [215, 235] on link at bounding box center [201, 236] width 28 height 9
type input "[URL][DOMAIN_NAME]"
click at [263, 190] on p "- Location: [GEOGRAPHIC_DATA]" at bounding box center [660, 185] width 1210 height 14
click at [191, 216] on link "[URL][DOMAIN_NAME]" at bounding box center [144, 213] width 94 height 12
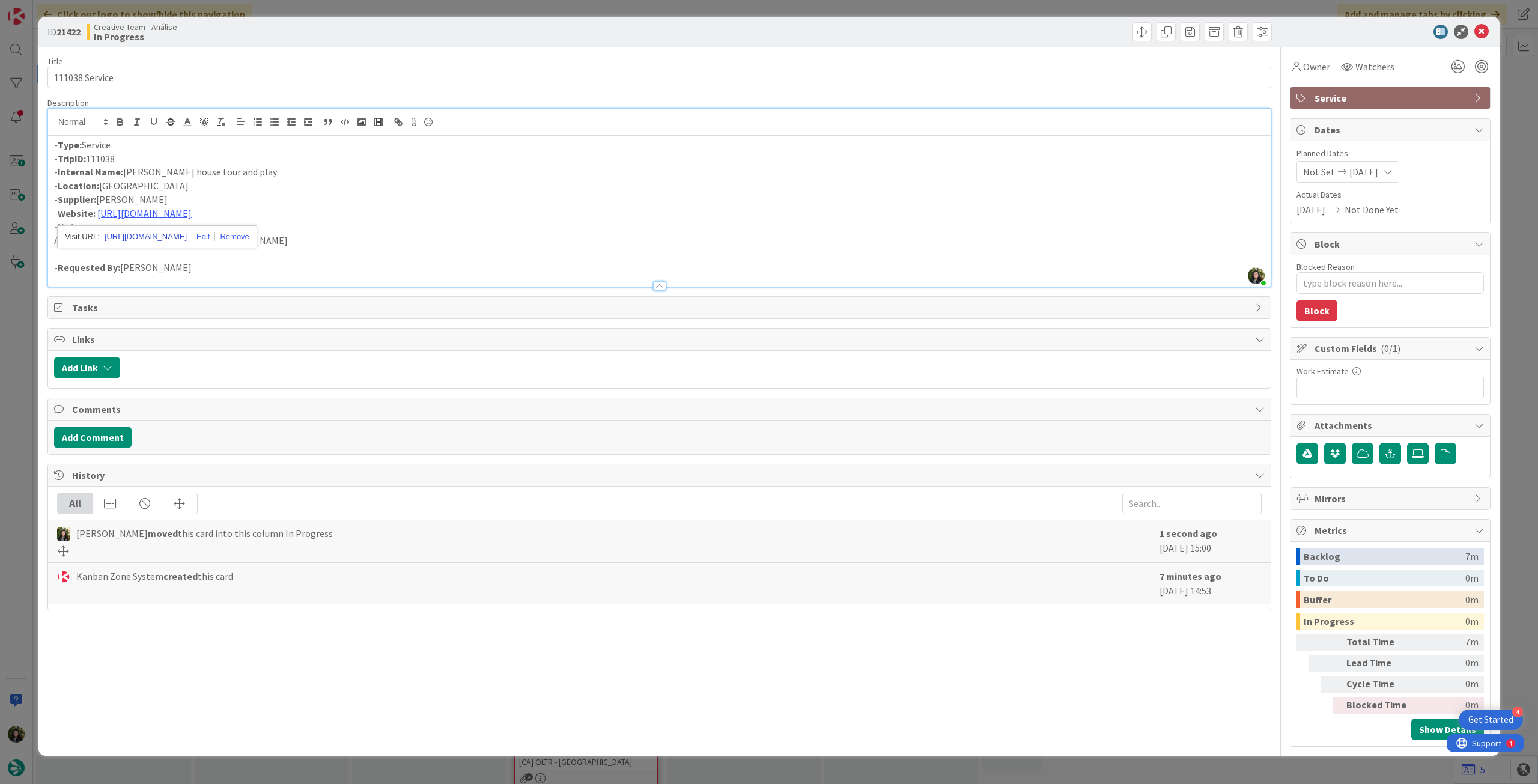
click at [187, 235] on link "[URL][DOMAIN_NAME]" at bounding box center [146, 237] width 83 height 16
click at [388, 235] on p "A [PERSON_NAME] ja autorizou , thank [PERSON_NAME]" at bounding box center [660, 240] width 1210 height 14
click at [1479, 36] on icon at bounding box center [1481, 32] width 14 height 14
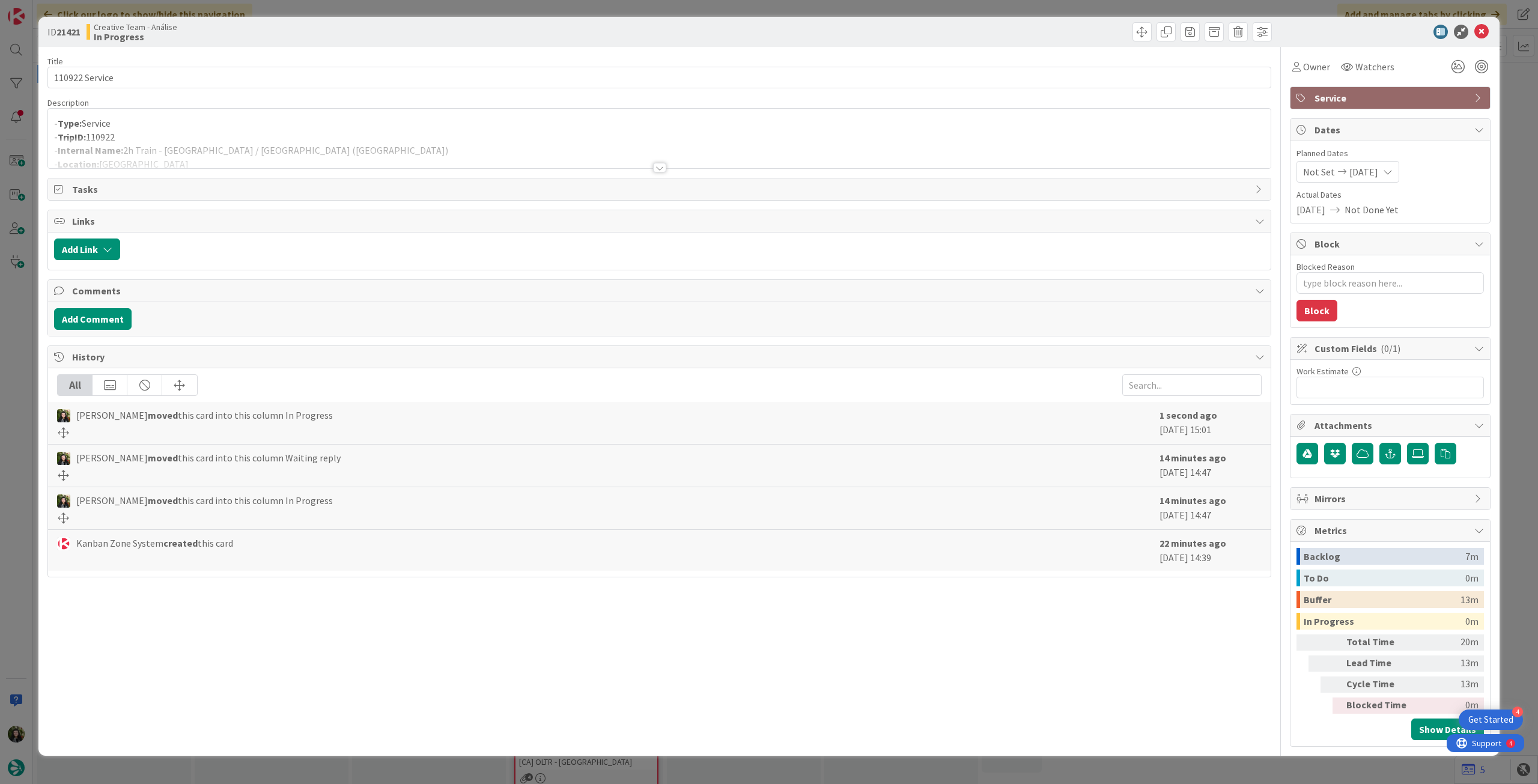
click at [215, 145] on div at bounding box center [659, 153] width 1223 height 30
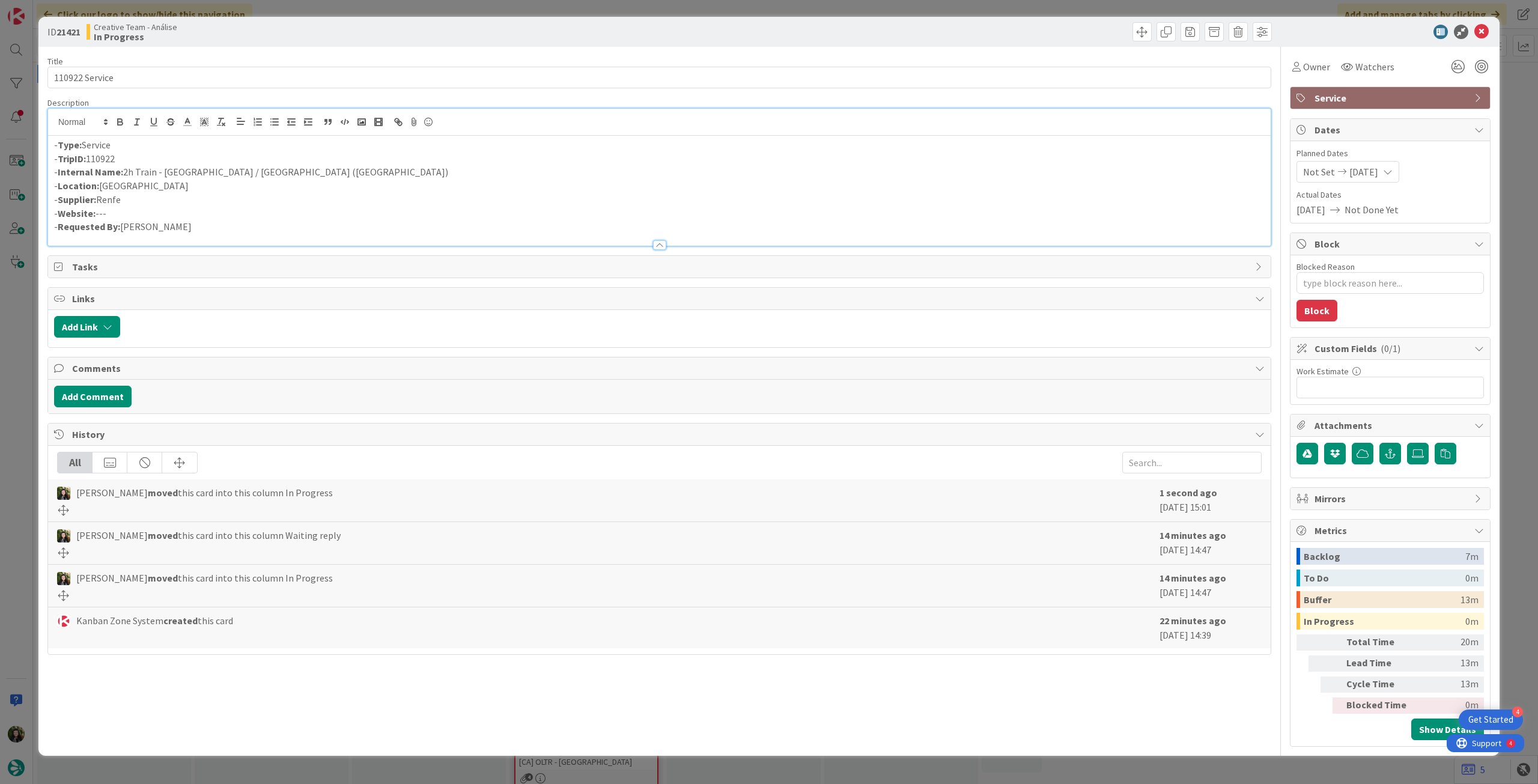
click at [54, 144] on div "- Type: Service - TripID: 110922 - Internal Name: 2h Train - [GEOGRAPHIC_DATA] …" at bounding box center [659, 191] width 1223 height 110
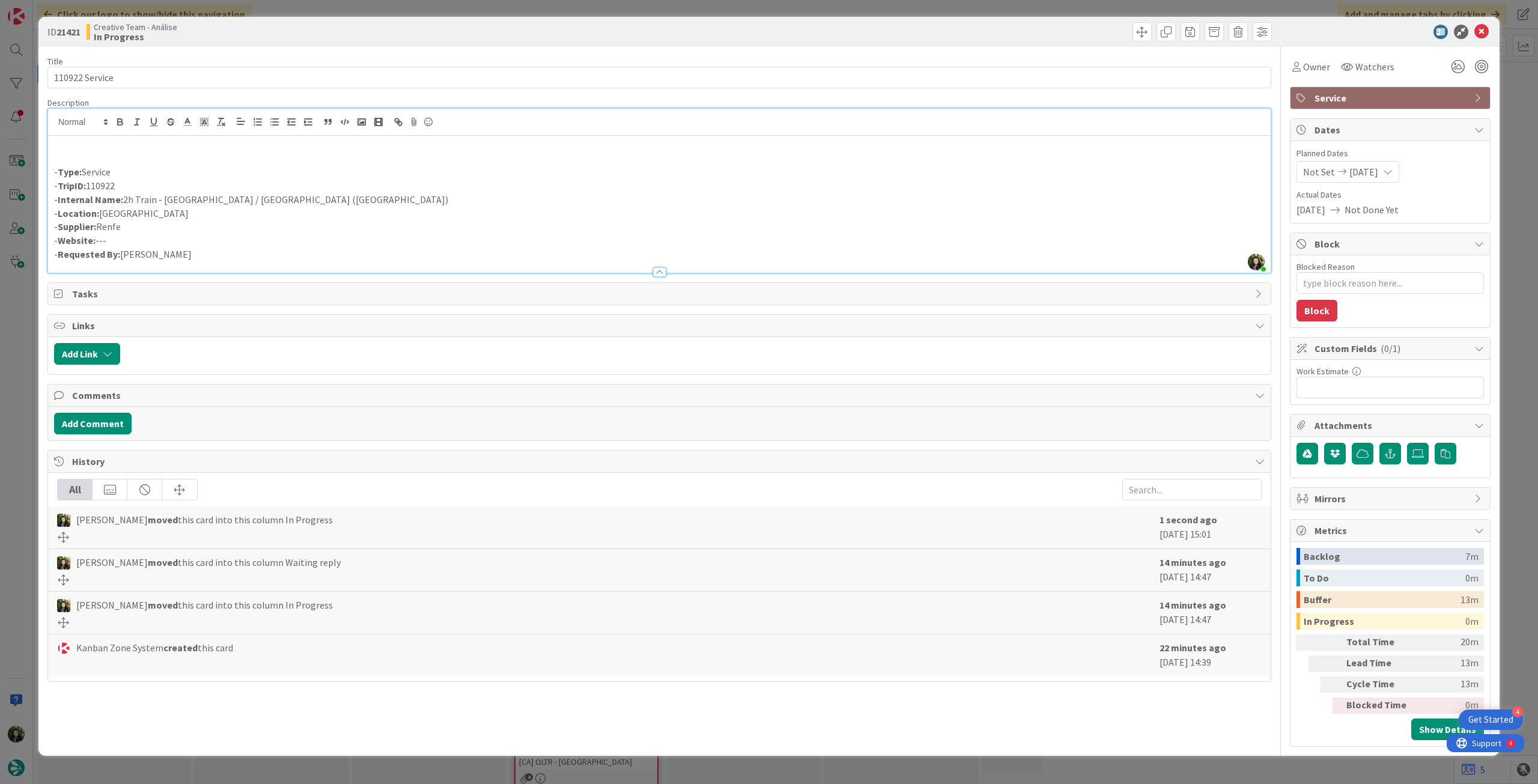
type textarea "x"
click at [1370, 170] on span "[DATE]" at bounding box center [1364, 172] width 29 height 14
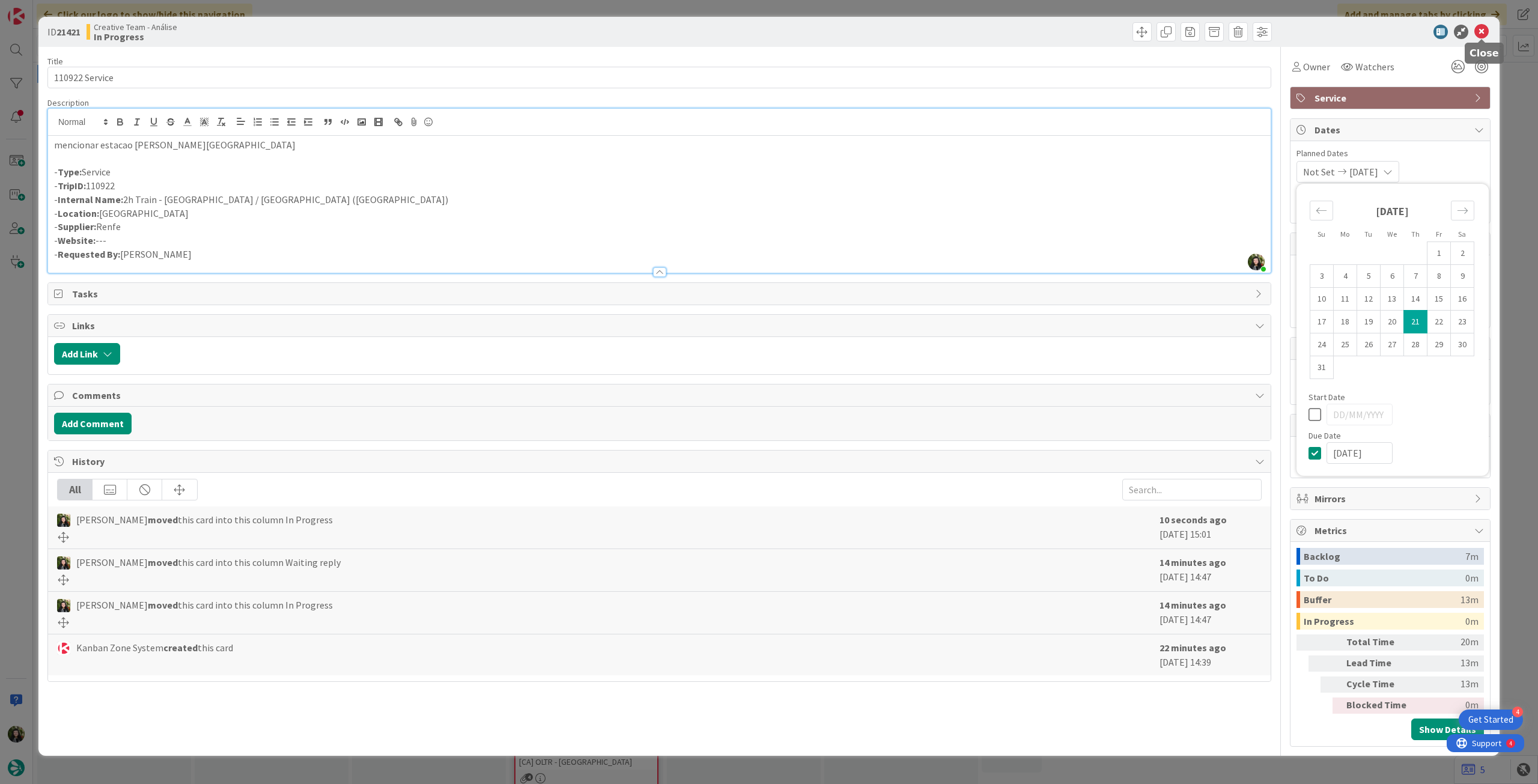
click at [1476, 35] on icon at bounding box center [1481, 32] width 14 height 14
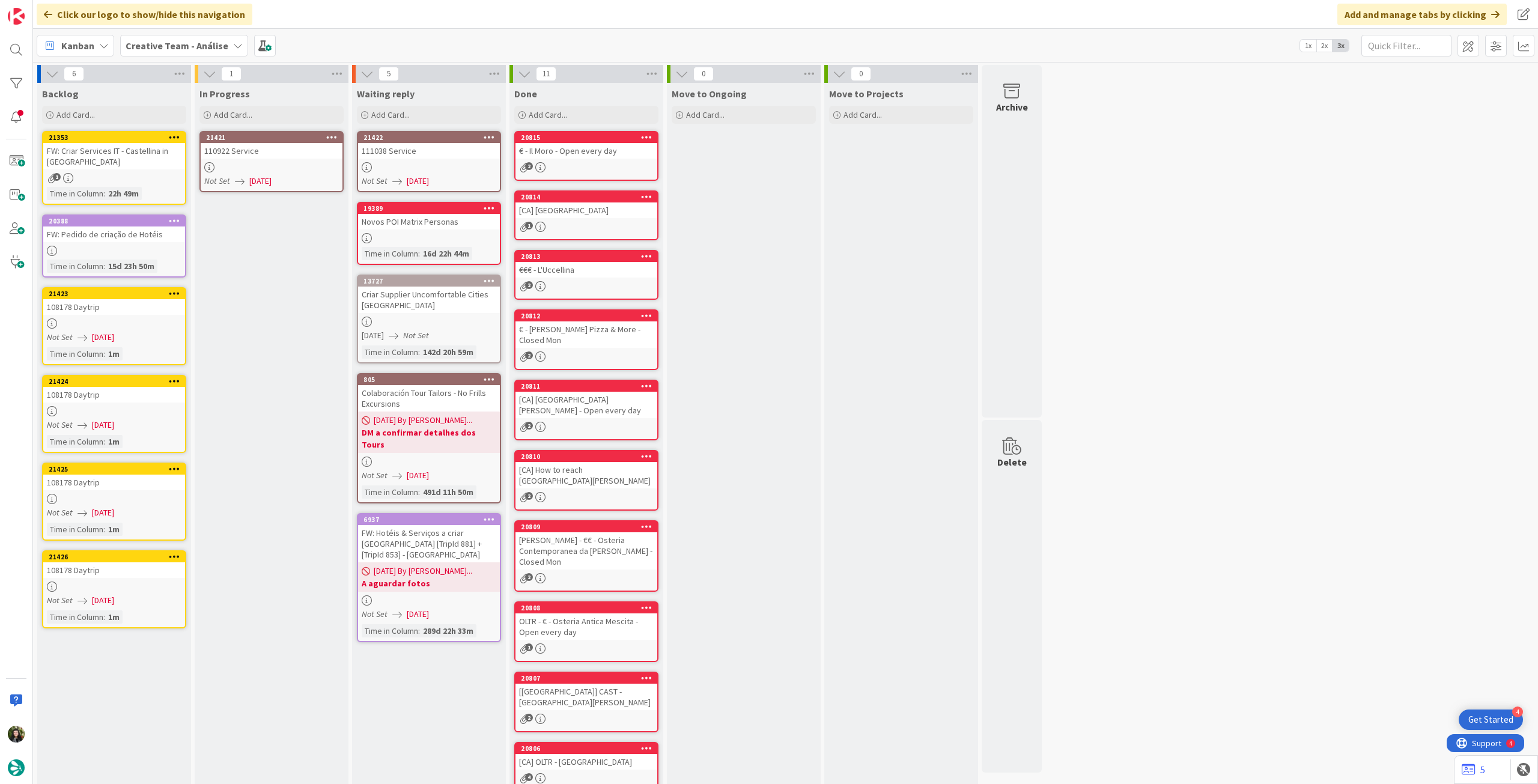
click at [328, 135] on icon at bounding box center [332, 137] width 12 height 9
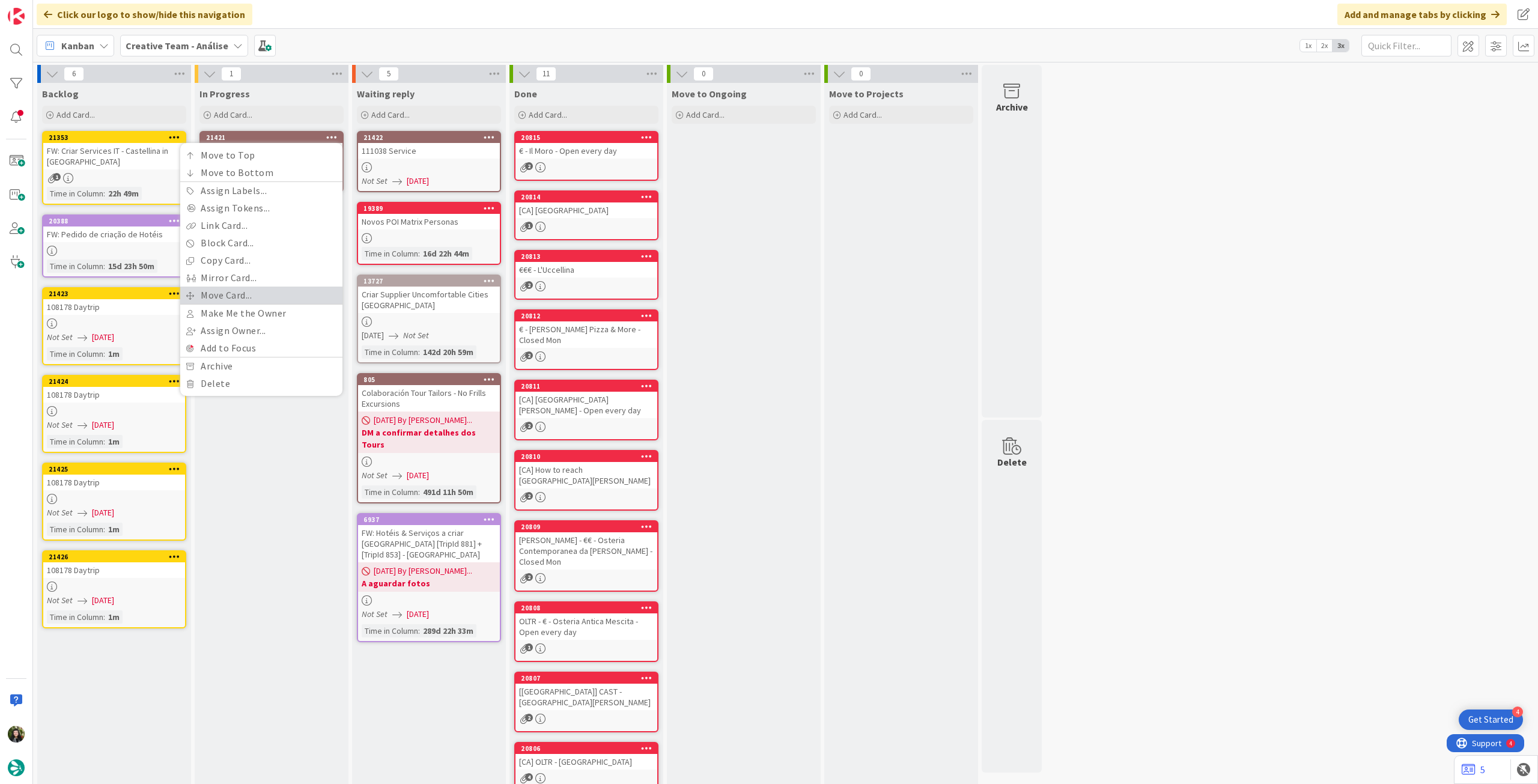
click at [268, 293] on link "Move Card..." at bounding box center [262, 295] width 162 height 17
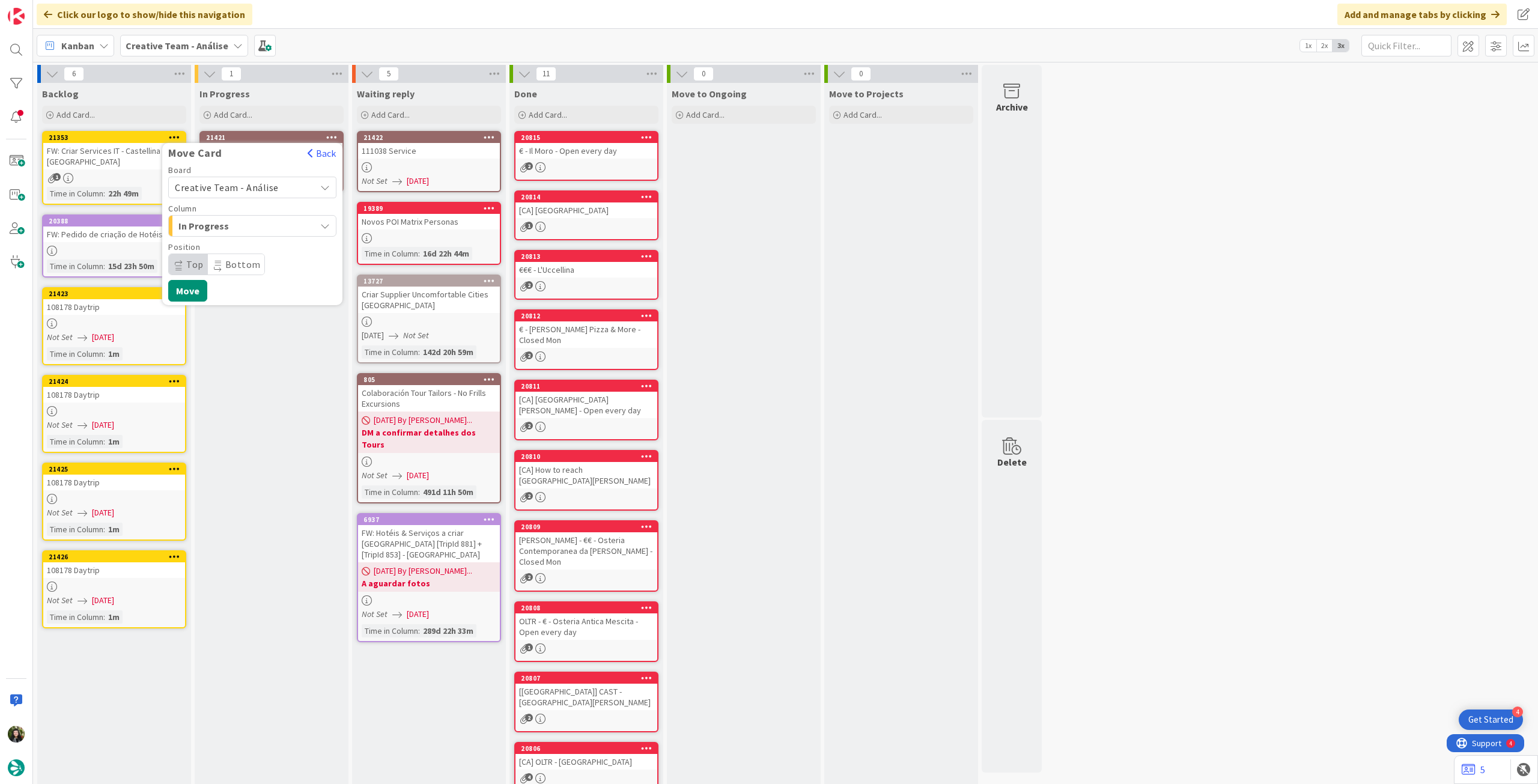
click at [258, 195] on span "Creative Team - Análise" at bounding box center [242, 187] width 135 height 17
click at [248, 241] on span "Creative Team" at bounding box center [260, 243] width 139 height 18
click at [246, 225] on span "Select a Column..." at bounding box center [220, 226] width 90 height 16
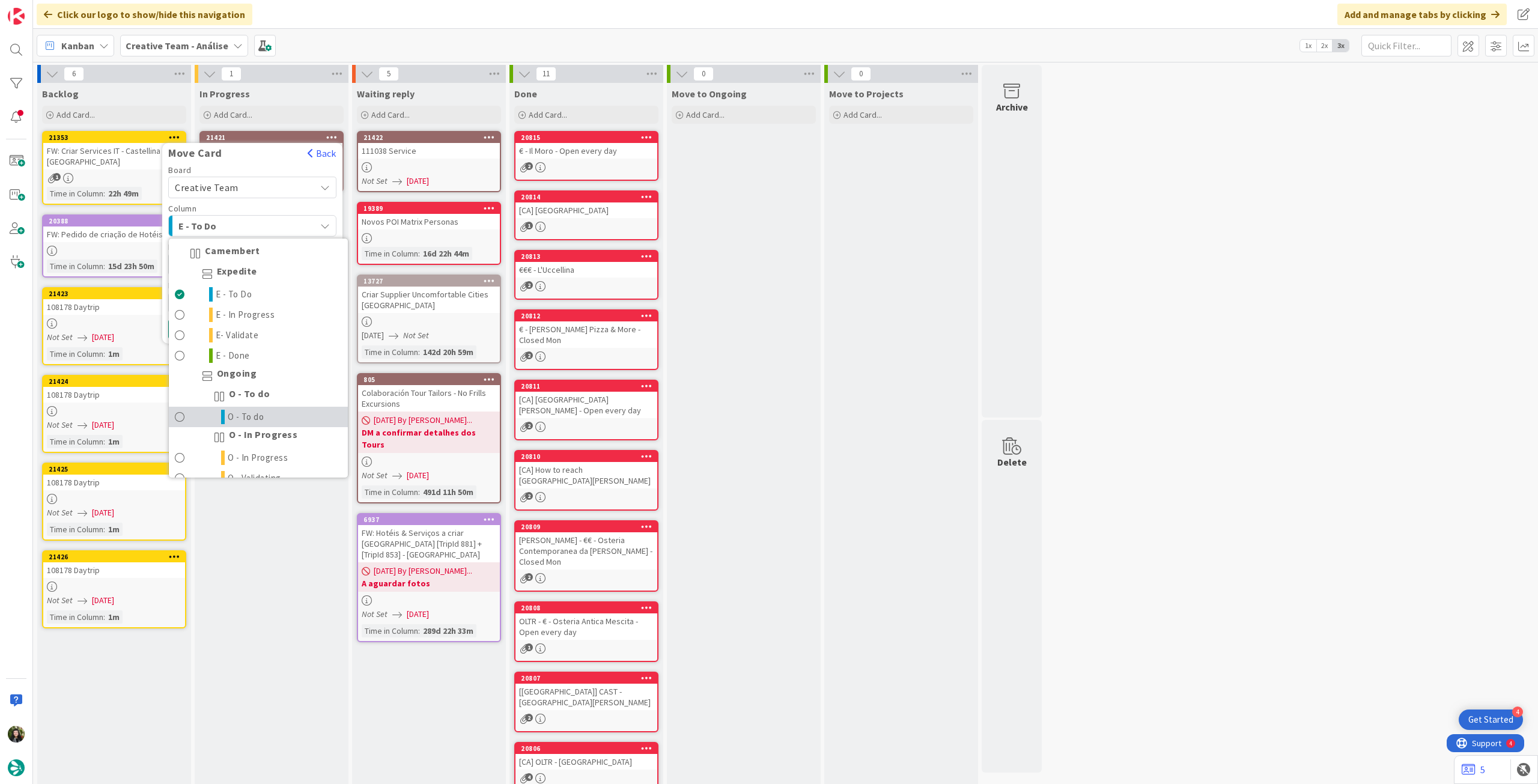
click at [247, 418] on span "O - To do" at bounding box center [246, 417] width 37 height 14
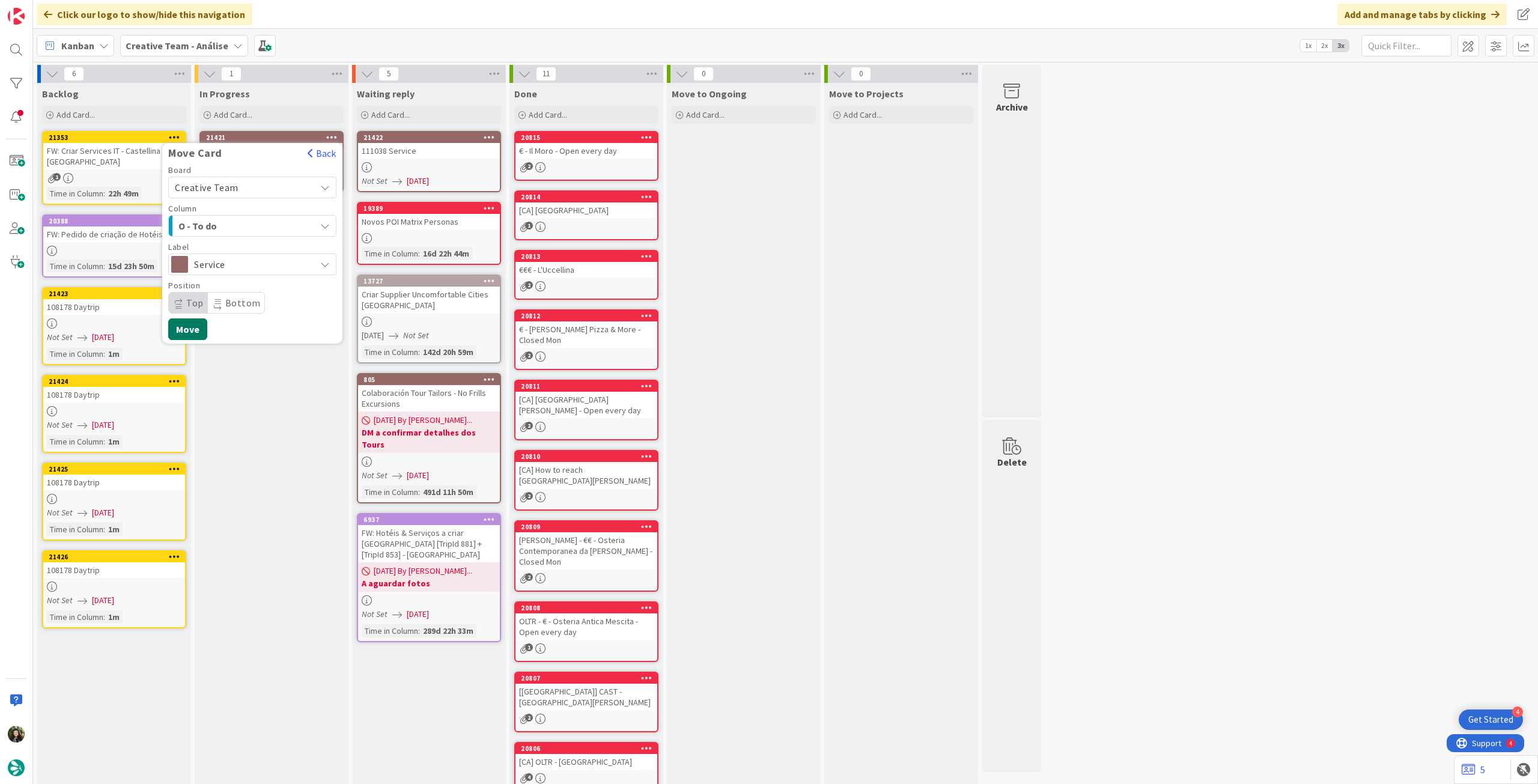
click at [195, 326] on button "Move" at bounding box center [188, 329] width 39 height 22
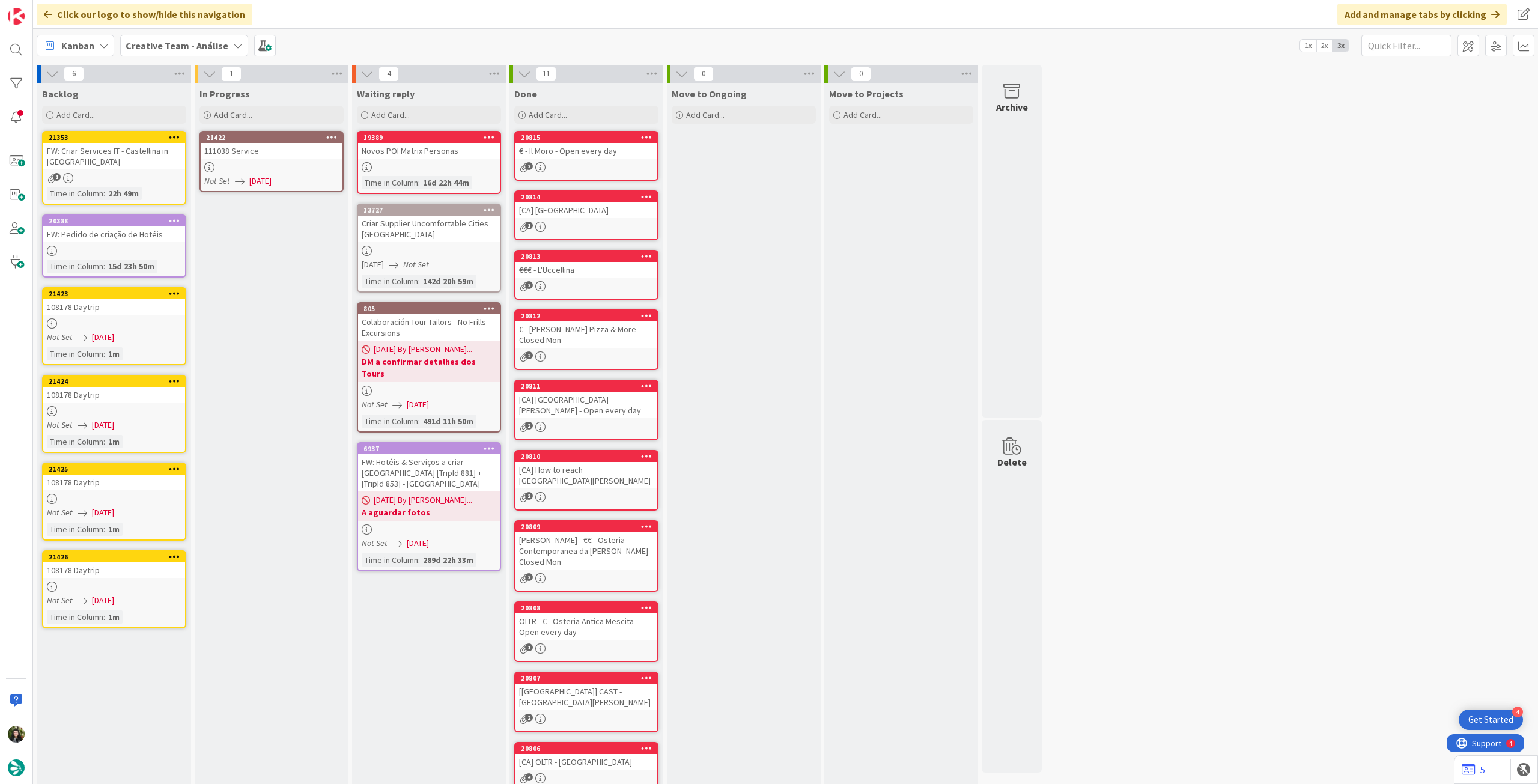
drag, startPoint x: 362, startPoint y: 157, endPoint x: 281, endPoint y: 164, distance: 81.3
click at [282, 164] on div at bounding box center [272, 167] width 142 height 10
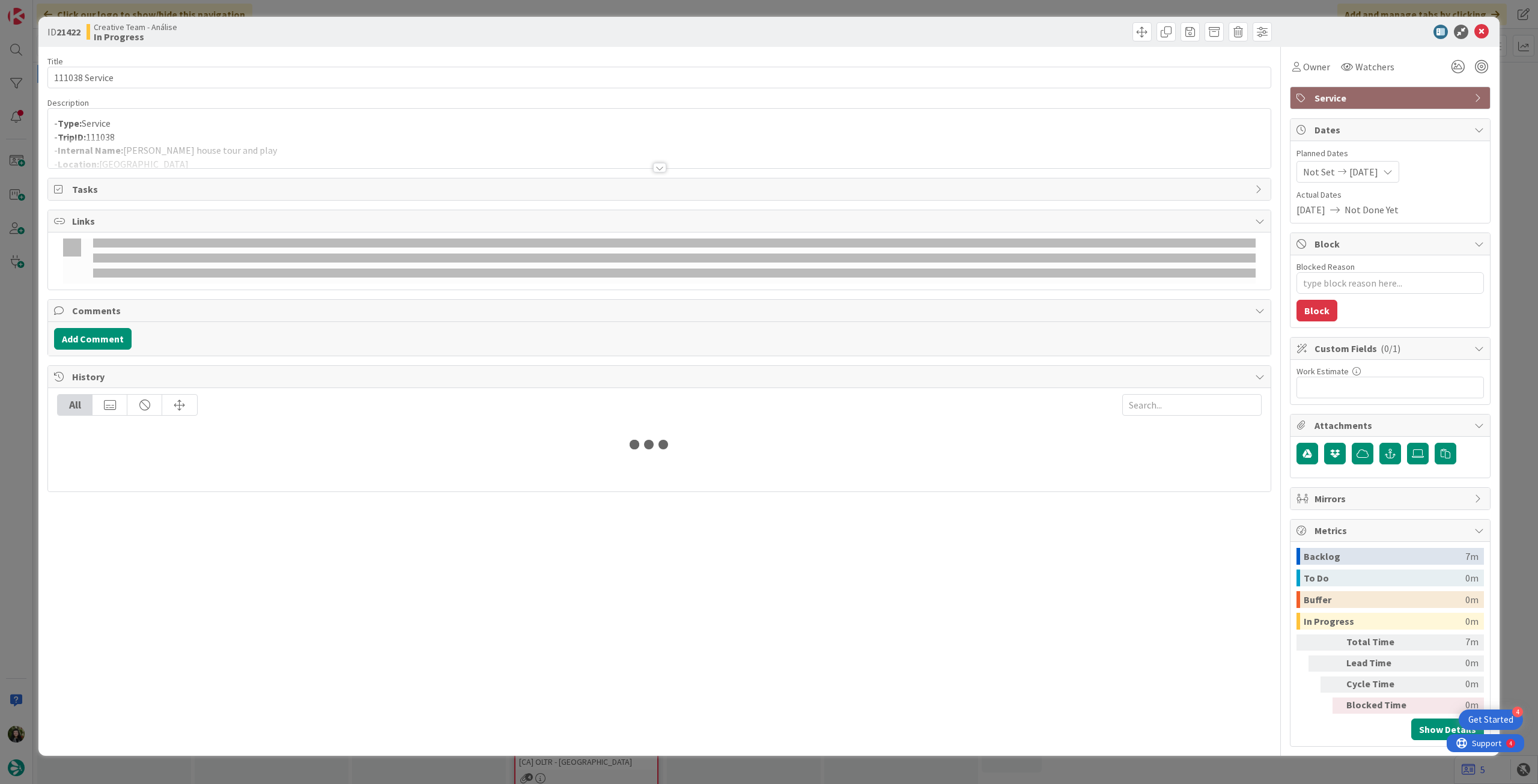
drag, startPoint x: 89, startPoint y: 154, endPoint x: 72, endPoint y: 149, distance: 17.7
click at [88, 154] on div at bounding box center [659, 153] width 1223 height 30
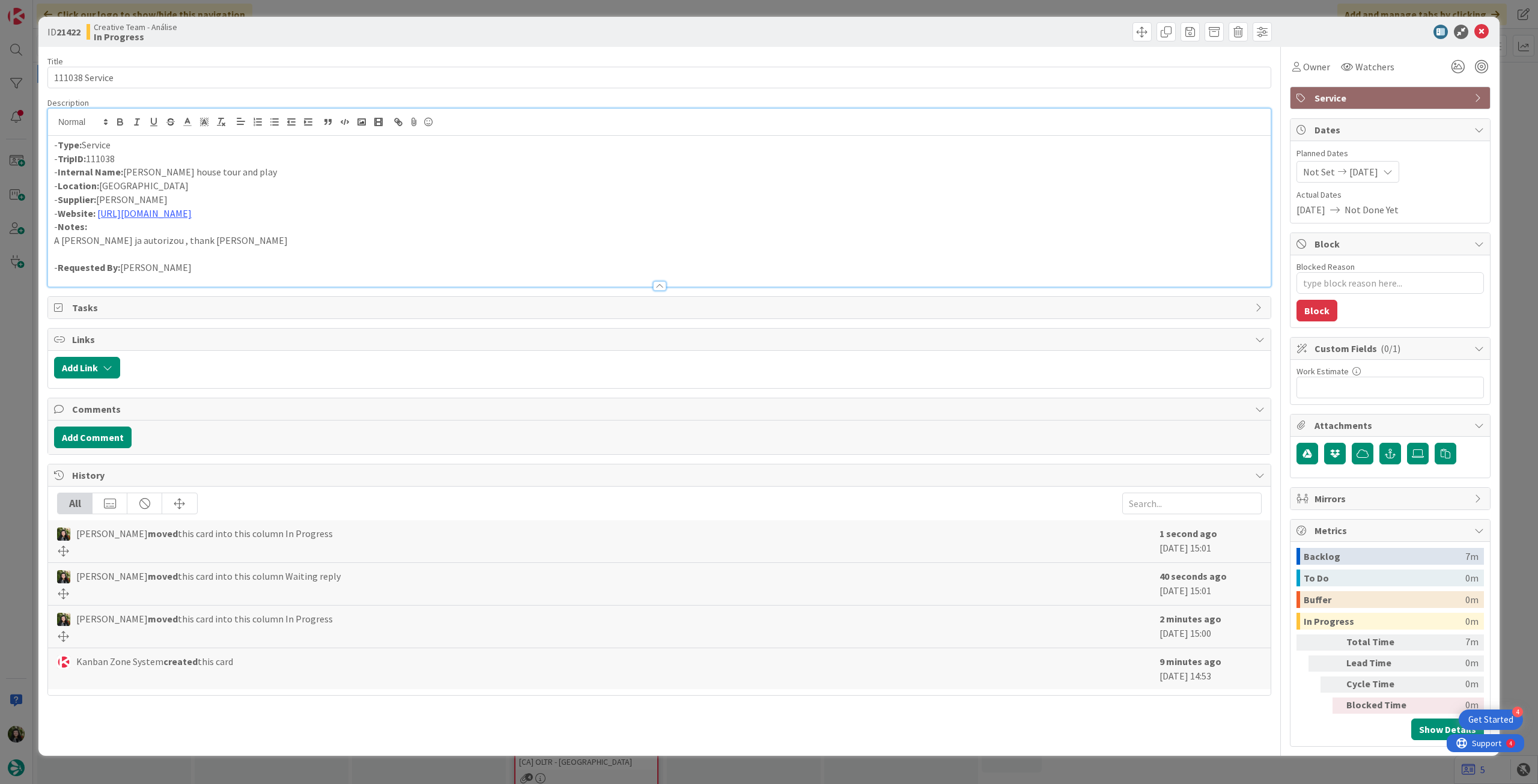
click at [49, 148] on div "- Type: Service - TripID: 111038 - Internal Name: [PERSON_NAME] house tour and …" at bounding box center [659, 211] width 1223 height 151
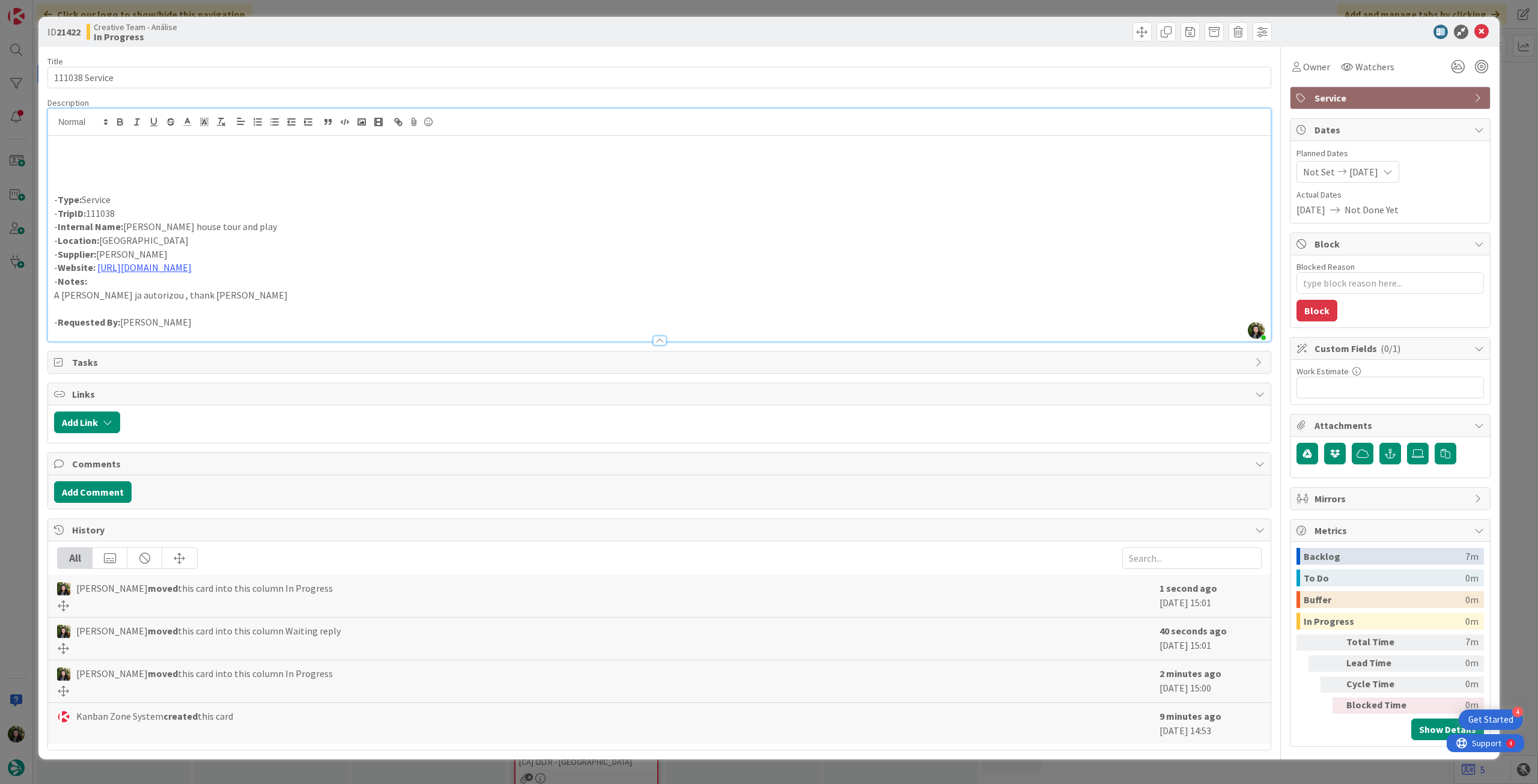
click at [73, 156] on p at bounding box center [660, 159] width 1210 height 14
type textarea "x"
click at [188, 227] on p "- Internal Name: [PERSON_NAME] house tour and play" at bounding box center [660, 226] width 1210 height 14
click at [215, 226] on p "- Internal Name: [PERSON_NAME] House tour and play" at bounding box center [660, 226] width 1210 height 14
click at [230, 159] on p "Sat & Sun only , botar no internal name" at bounding box center [660, 159] width 1210 height 14
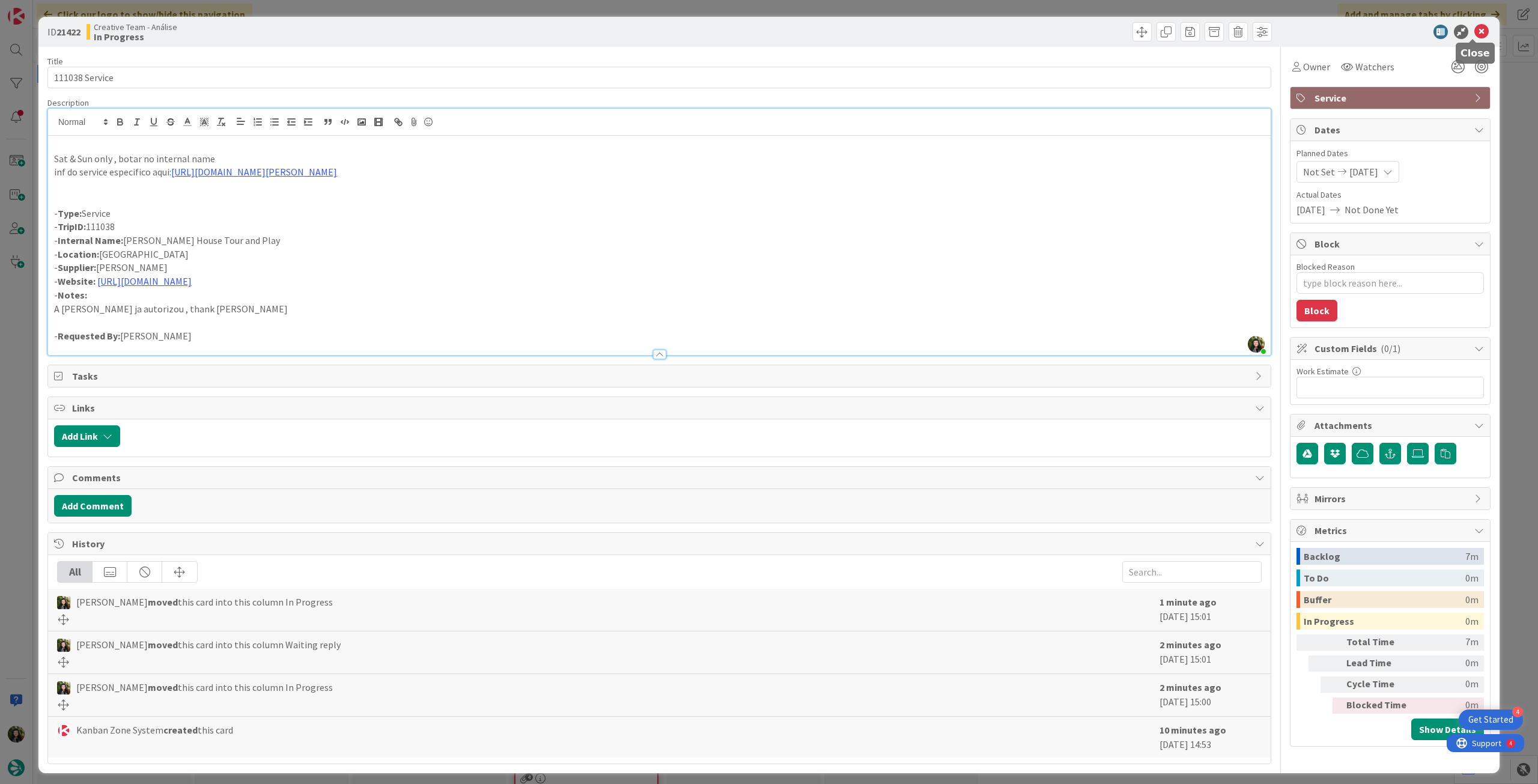
drag, startPoint x: 1479, startPoint y: 30, endPoint x: 924, endPoint y: 143, distance: 566.4
click at [1479, 30] on icon at bounding box center [1481, 32] width 14 height 14
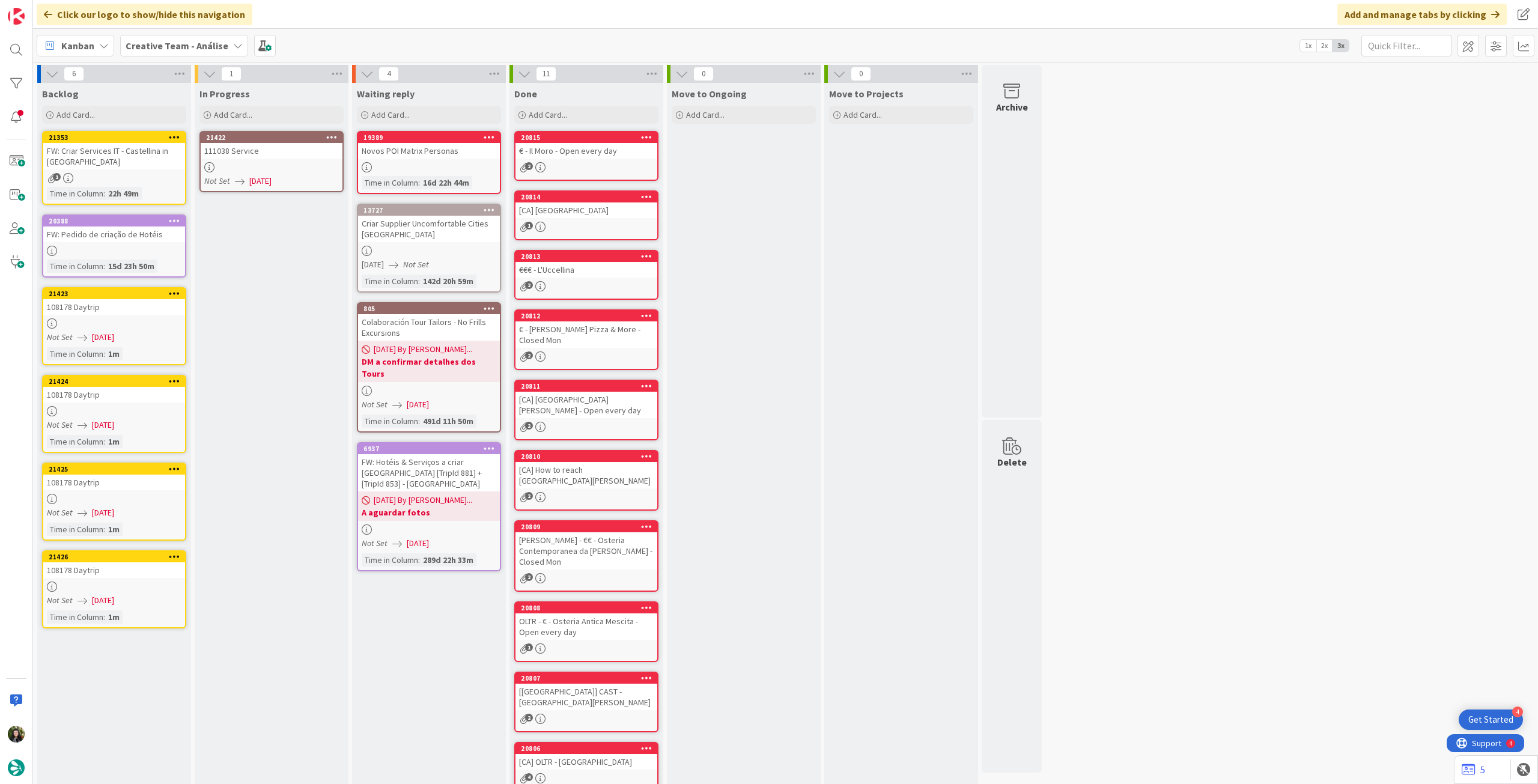
drag, startPoint x: 332, startPoint y: 133, endPoint x: 330, endPoint y: 139, distance: 6.3
click at [332, 133] on icon at bounding box center [332, 137] width 12 height 9
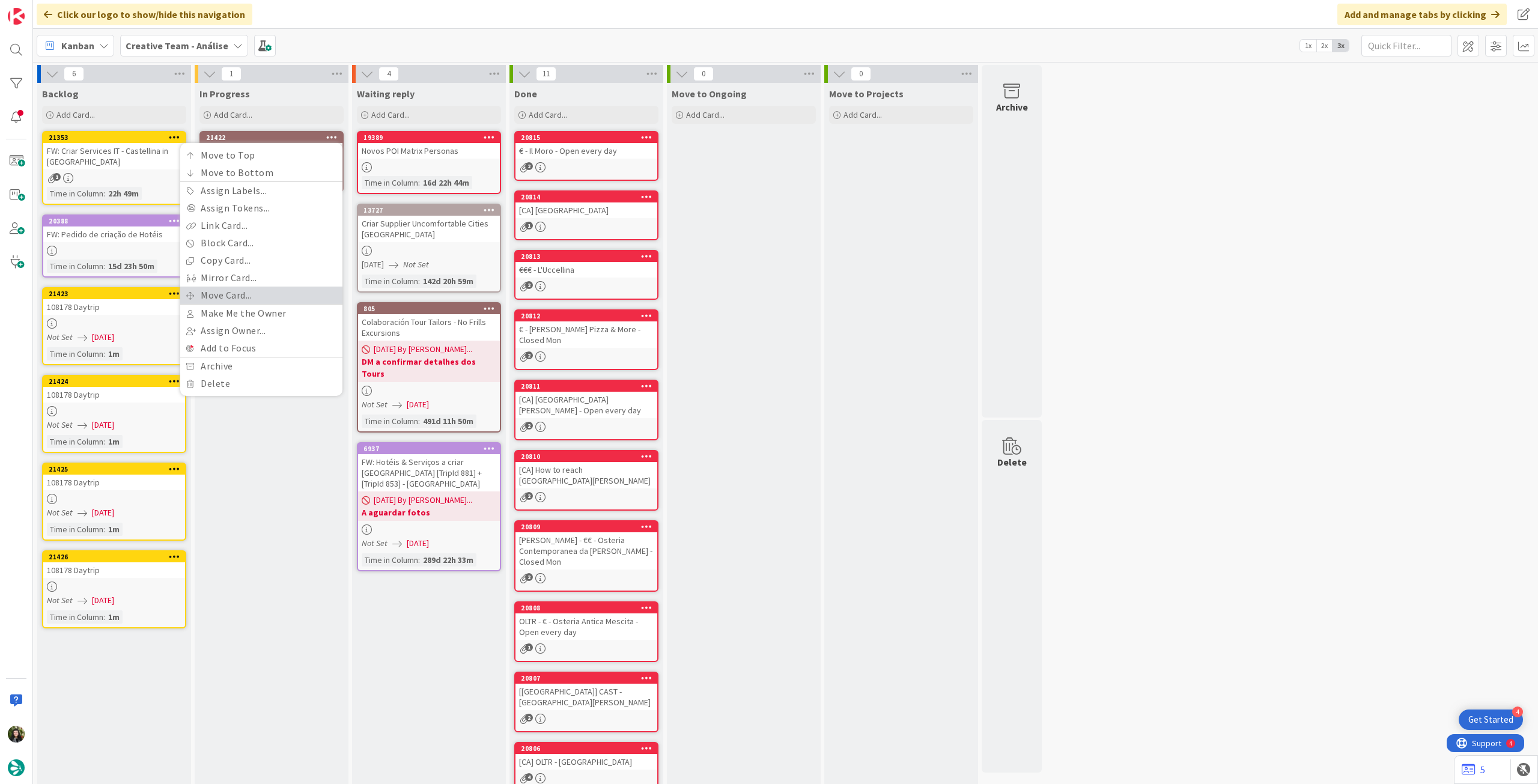
click at [279, 292] on link "Move Card..." at bounding box center [262, 295] width 162 height 17
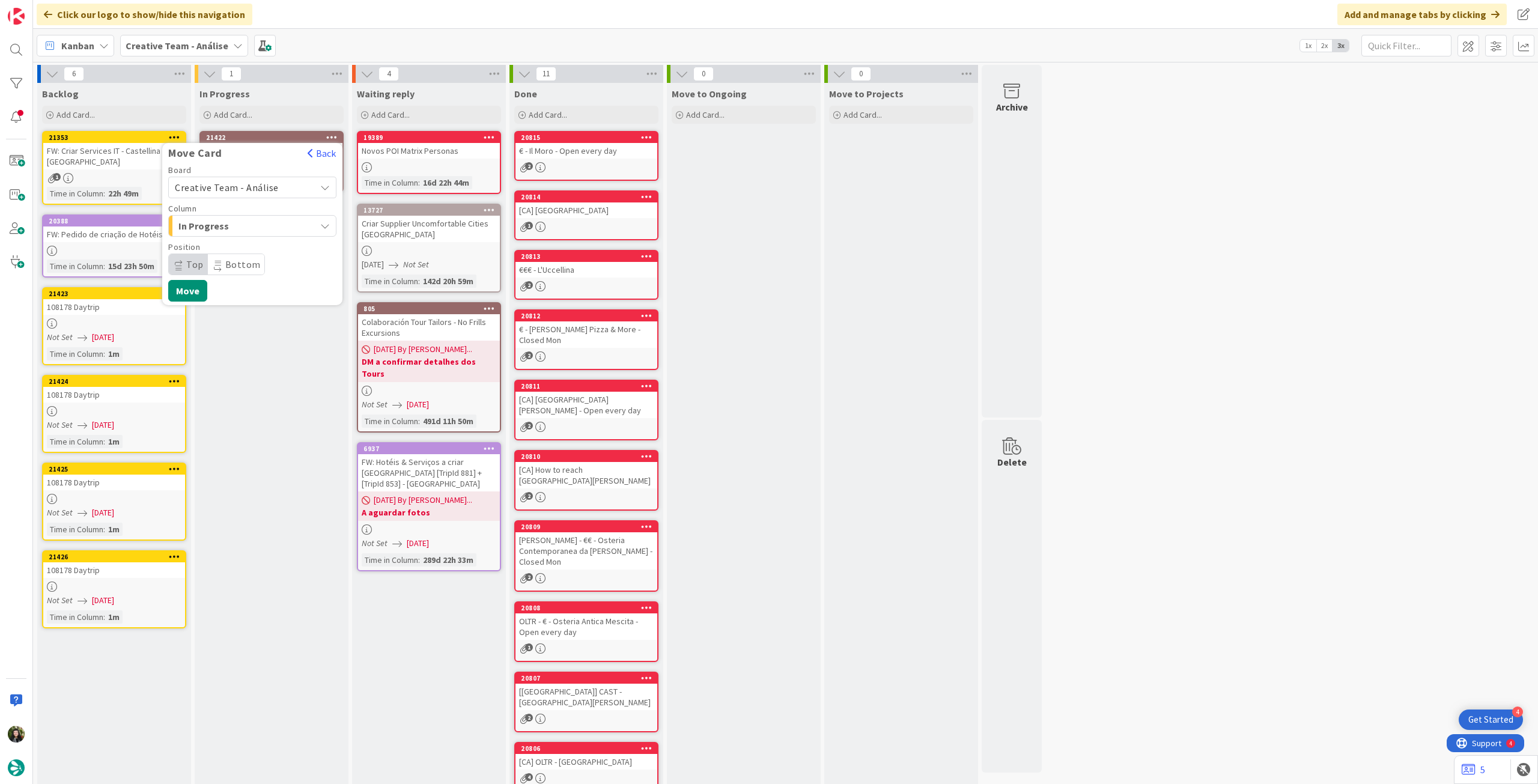
click at [257, 180] on span "Creative Team - Análise" at bounding box center [242, 187] width 135 height 17
drag, startPoint x: 257, startPoint y: 196, endPoint x: 265, endPoint y: 238, distance: 42.8
click at [267, 252] on span "Creative Team" at bounding box center [260, 243] width 139 height 18
click at [262, 230] on span "E - To Do" at bounding box center [223, 226] width 90 height 16
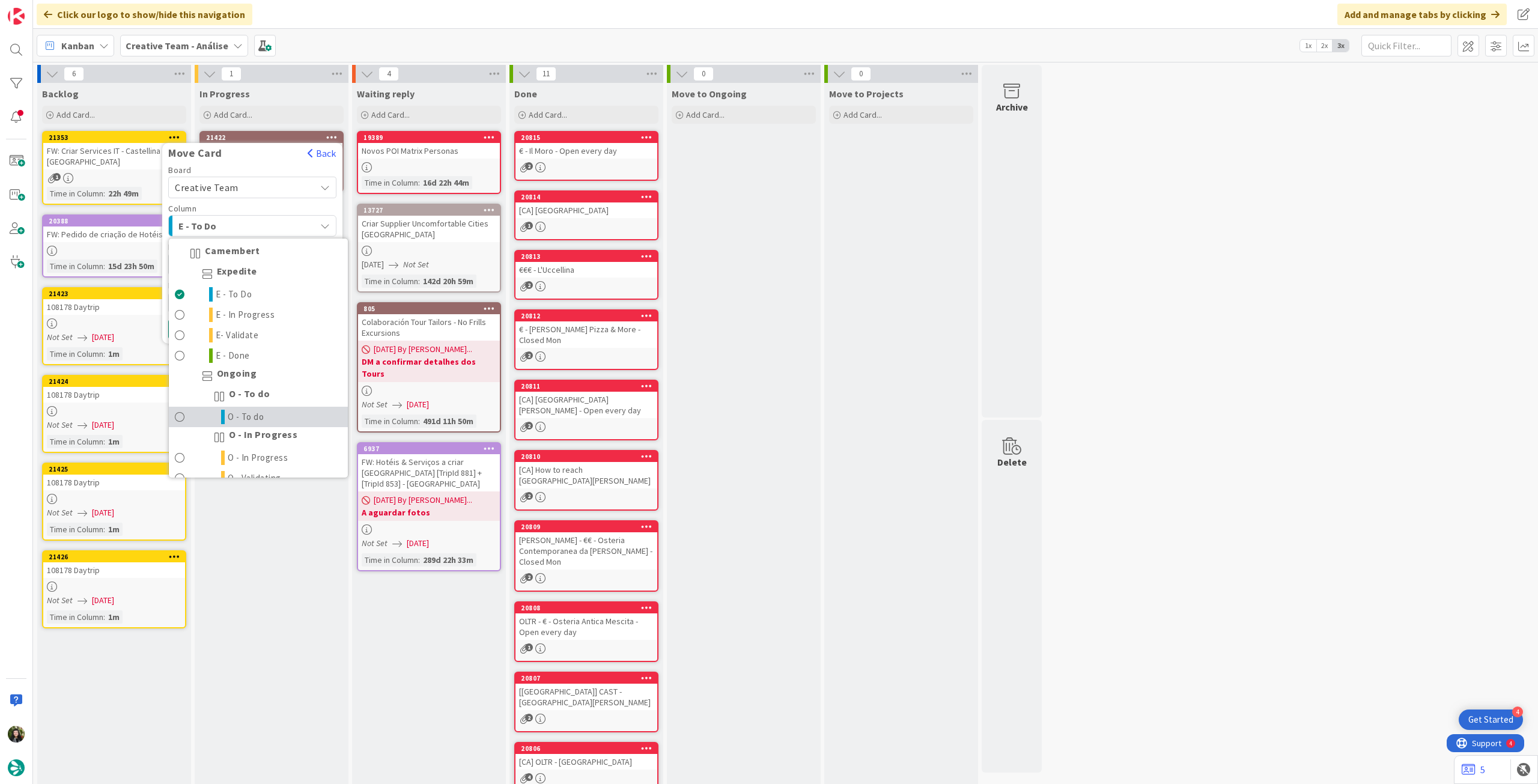
click at [223, 414] on icon at bounding box center [223, 417] width 4 height 14
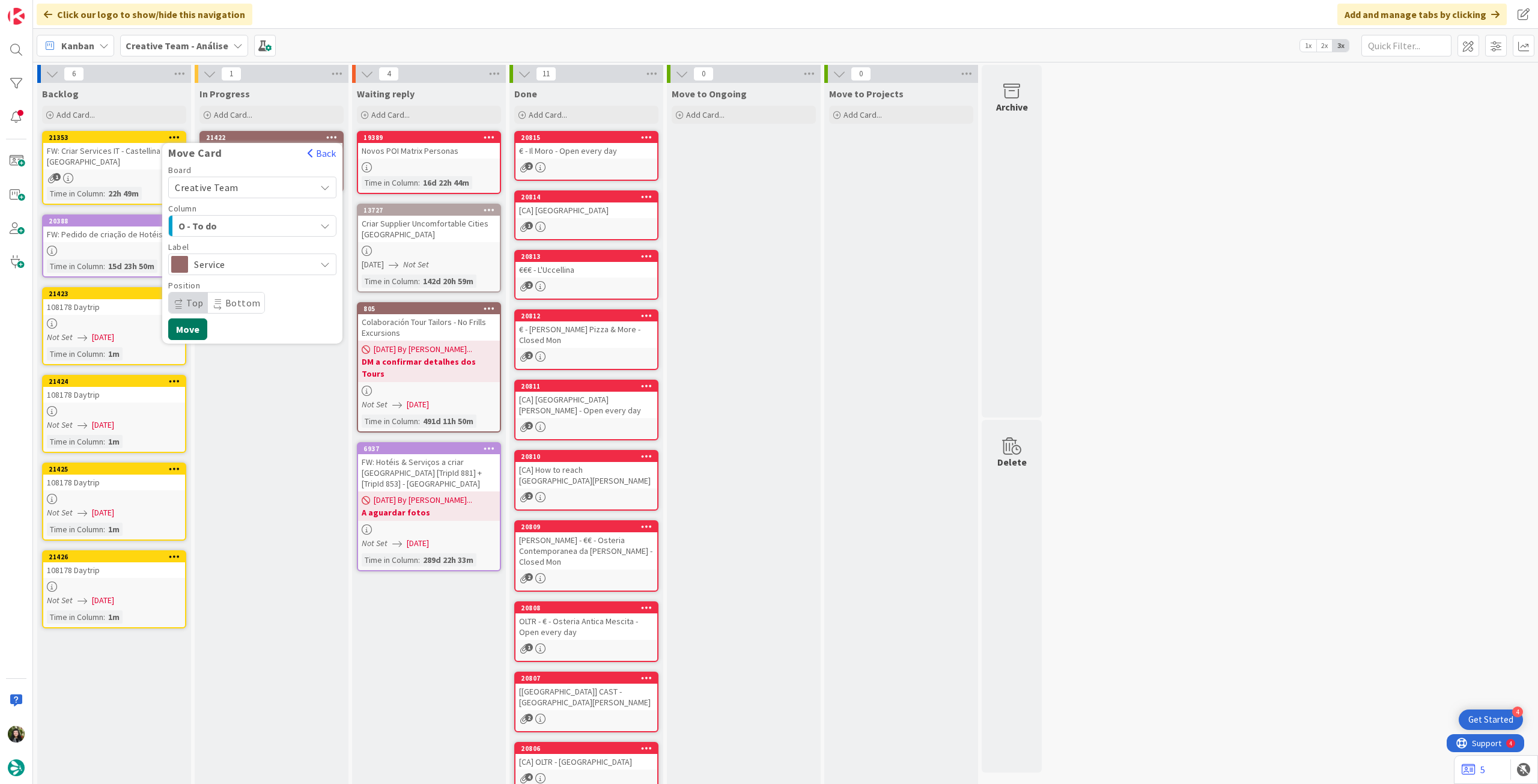
click at [185, 325] on button "Move" at bounding box center [188, 329] width 39 height 22
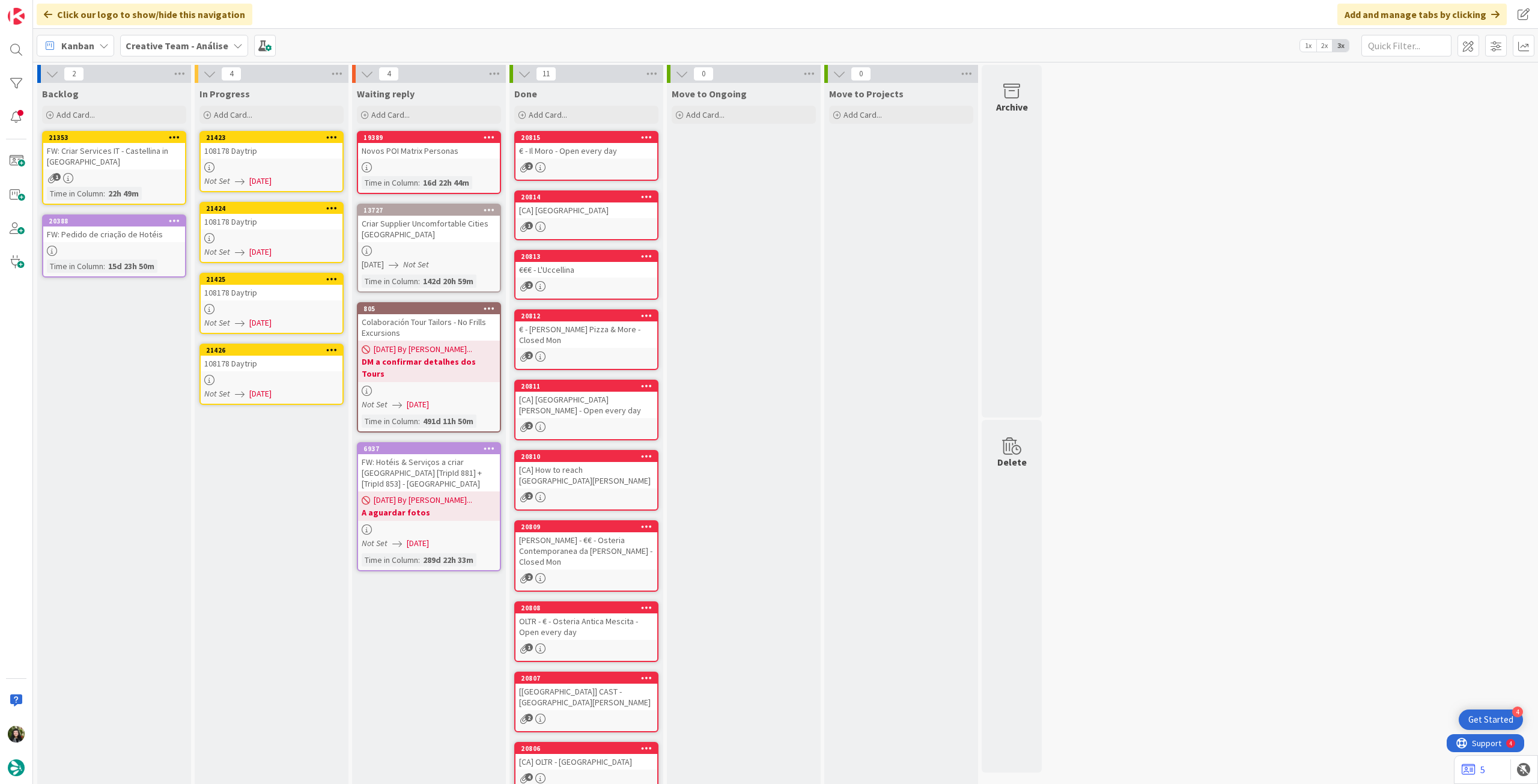
click at [300, 183] on div "Not Set [DATE]" at bounding box center [273, 180] width 138 height 12
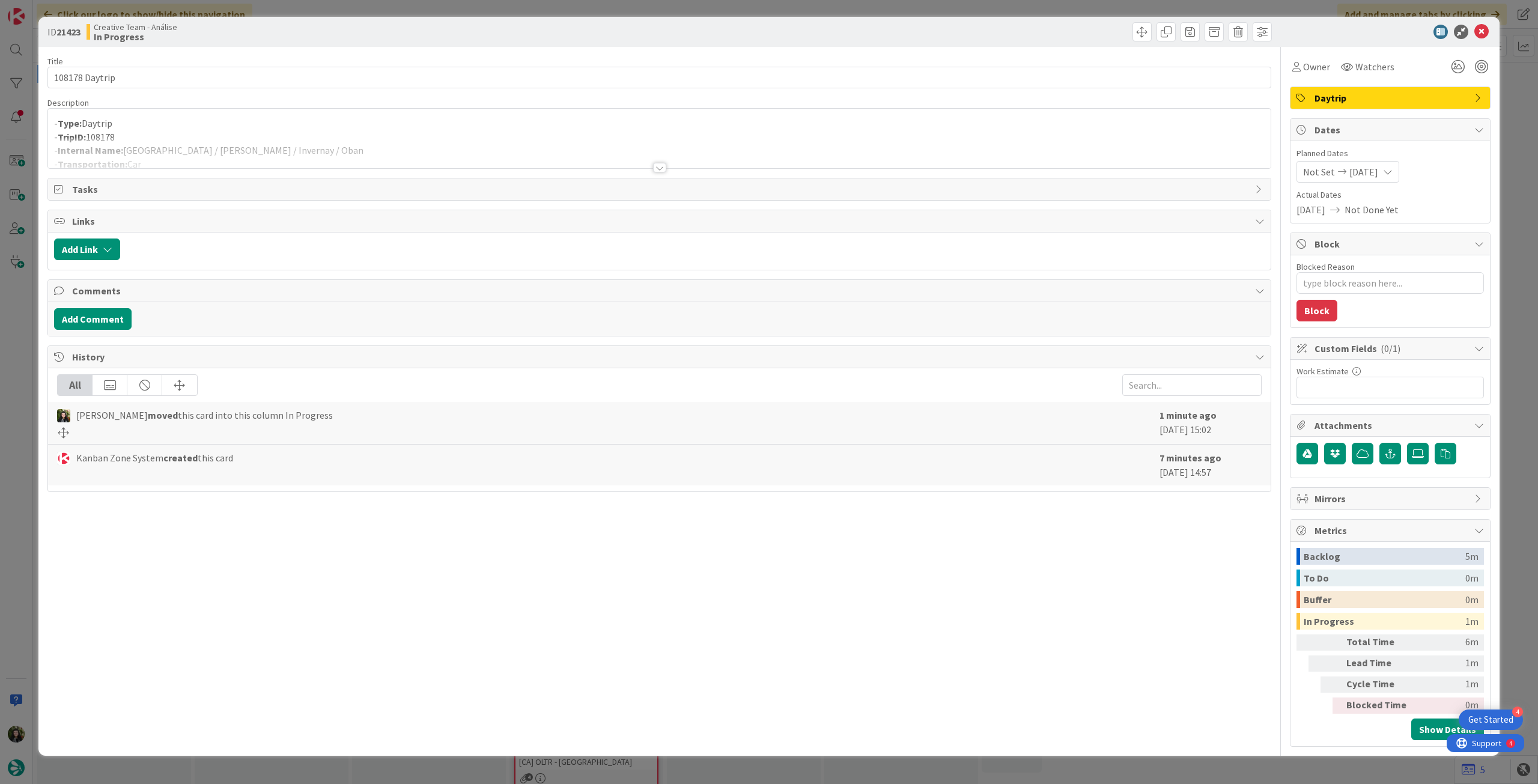
click at [408, 137] on p "- TripID: 108178" at bounding box center [660, 137] width 1210 height 14
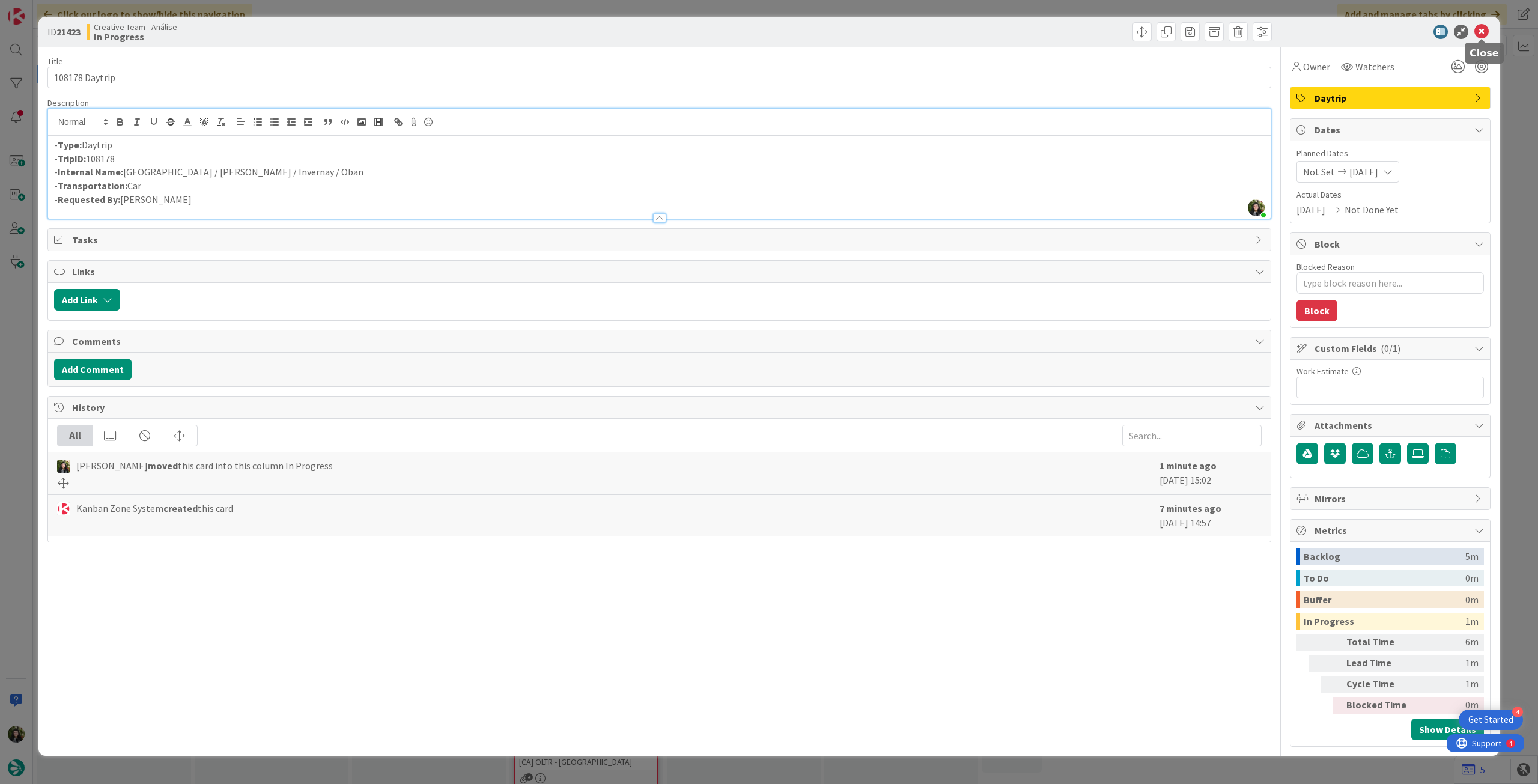
click at [1477, 31] on icon at bounding box center [1481, 32] width 14 height 14
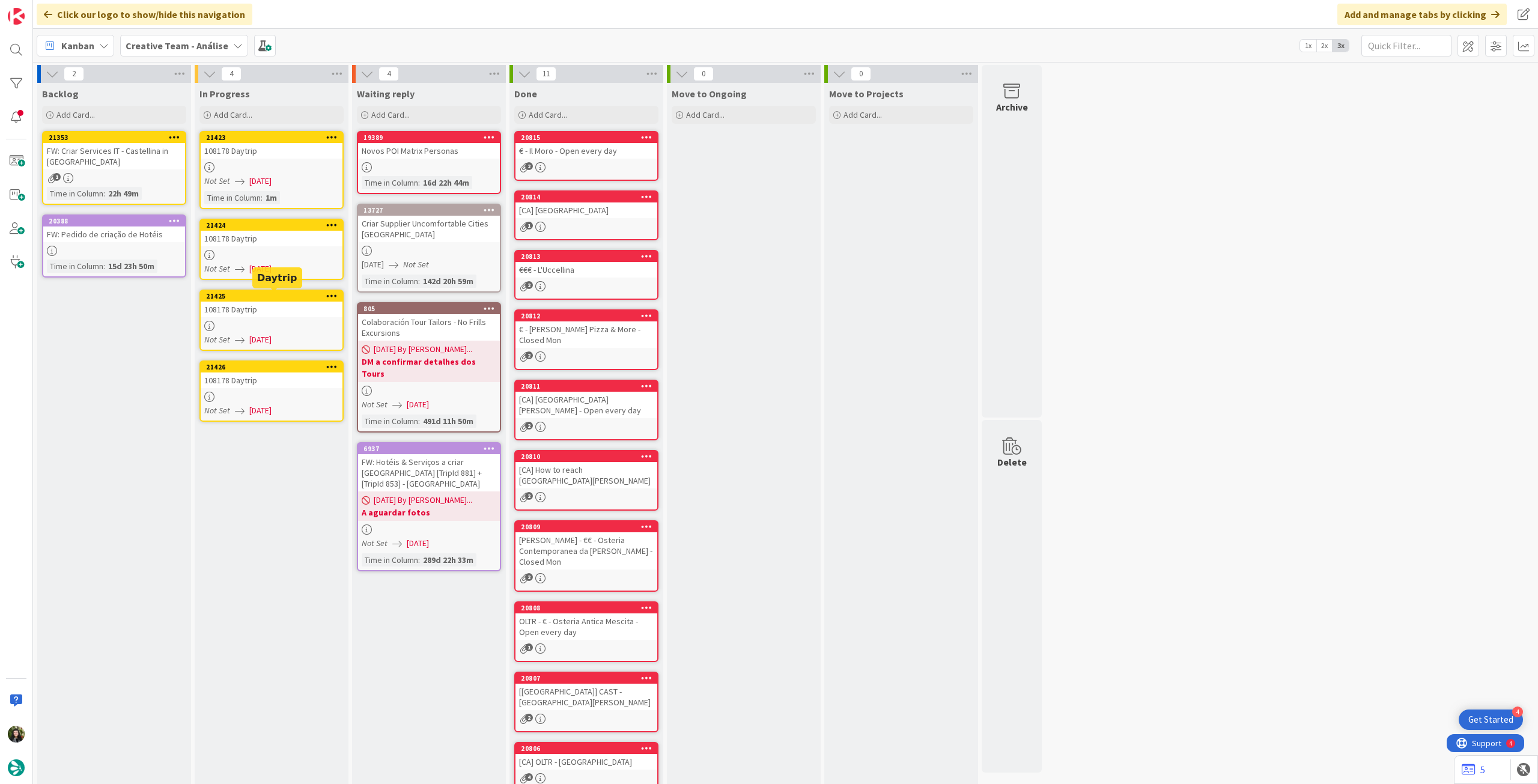
click at [283, 255] on div at bounding box center [272, 255] width 142 height 10
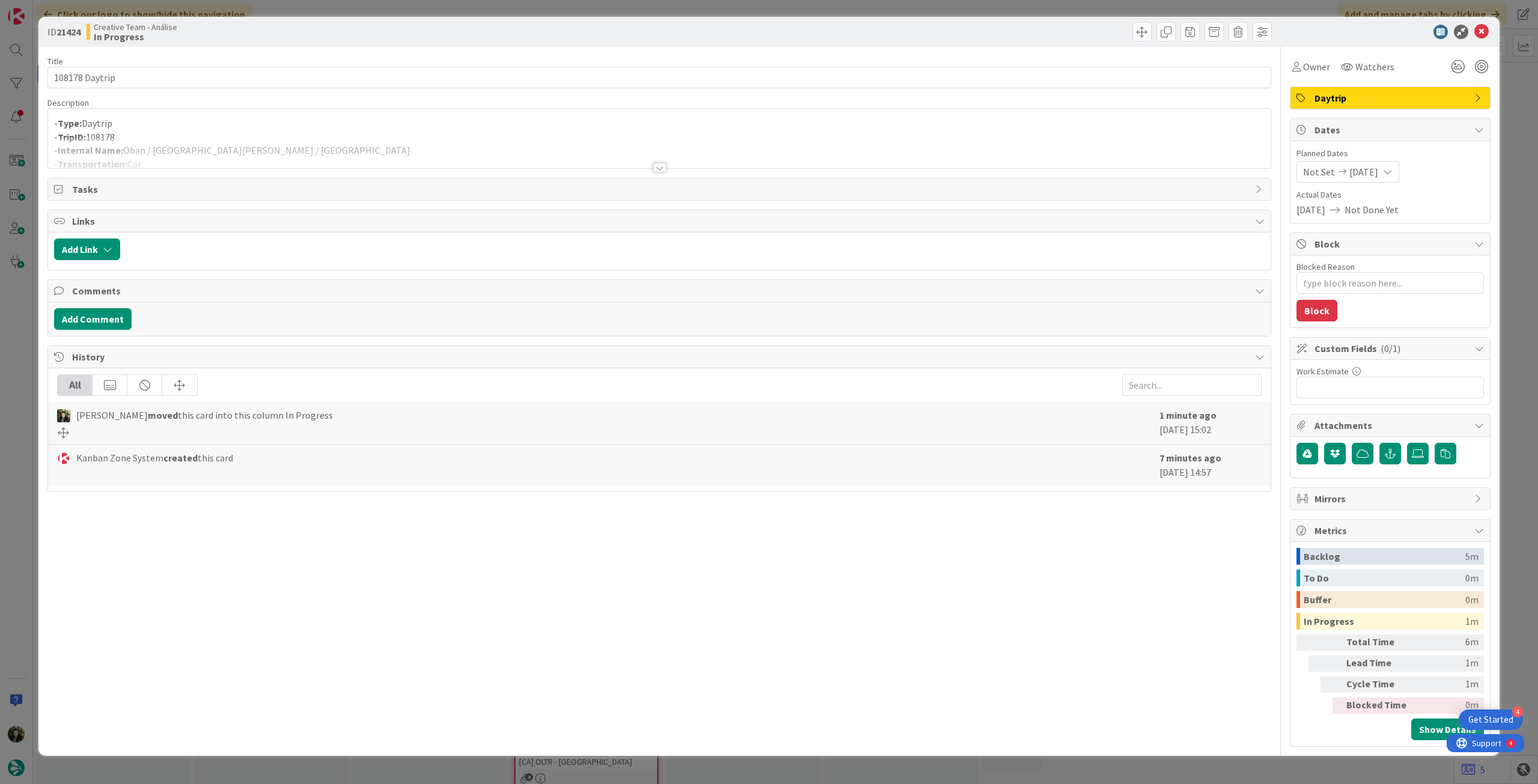
drag, startPoint x: 395, startPoint y: 149, endPoint x: 987, endPoint y: 9, distance: 608.3
click at [397, 149] on div at bounding box center [659, 153] width 1223 height 30
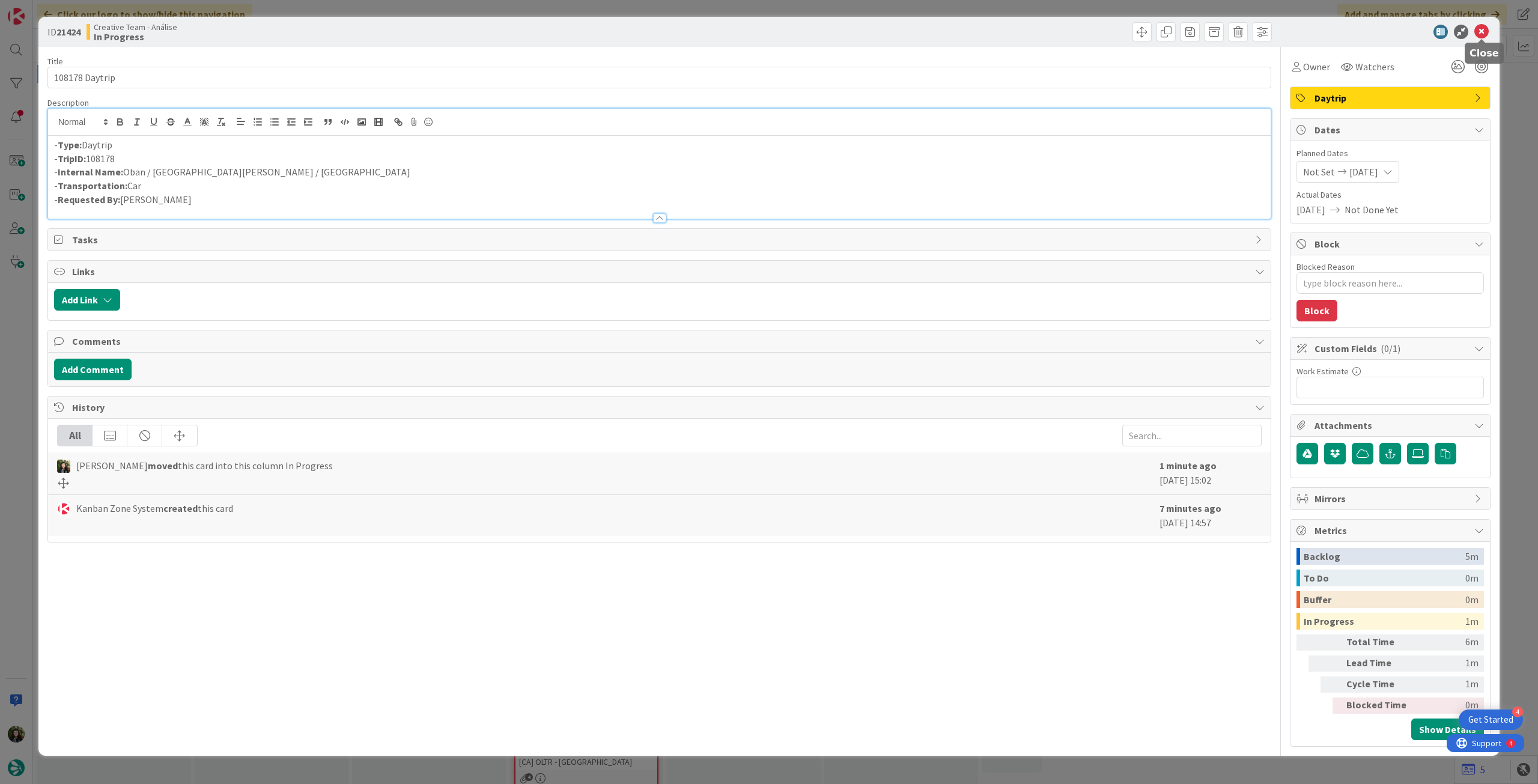
click at [1480, 33] on icon at bounding box center [1481, 32] width 14 height 14
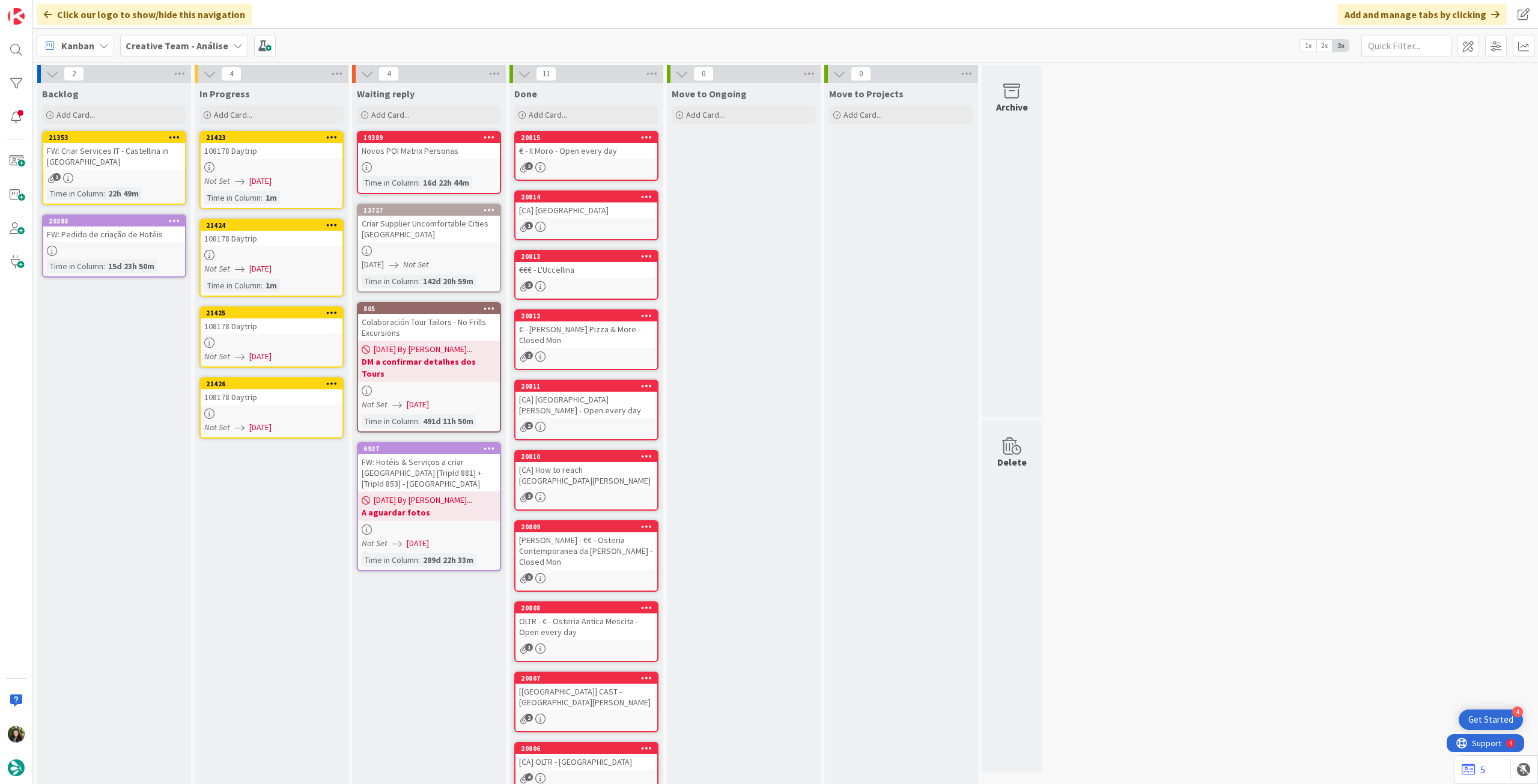
click at [294, 338] on div at bounding box center [272, 343] width 142 height 10
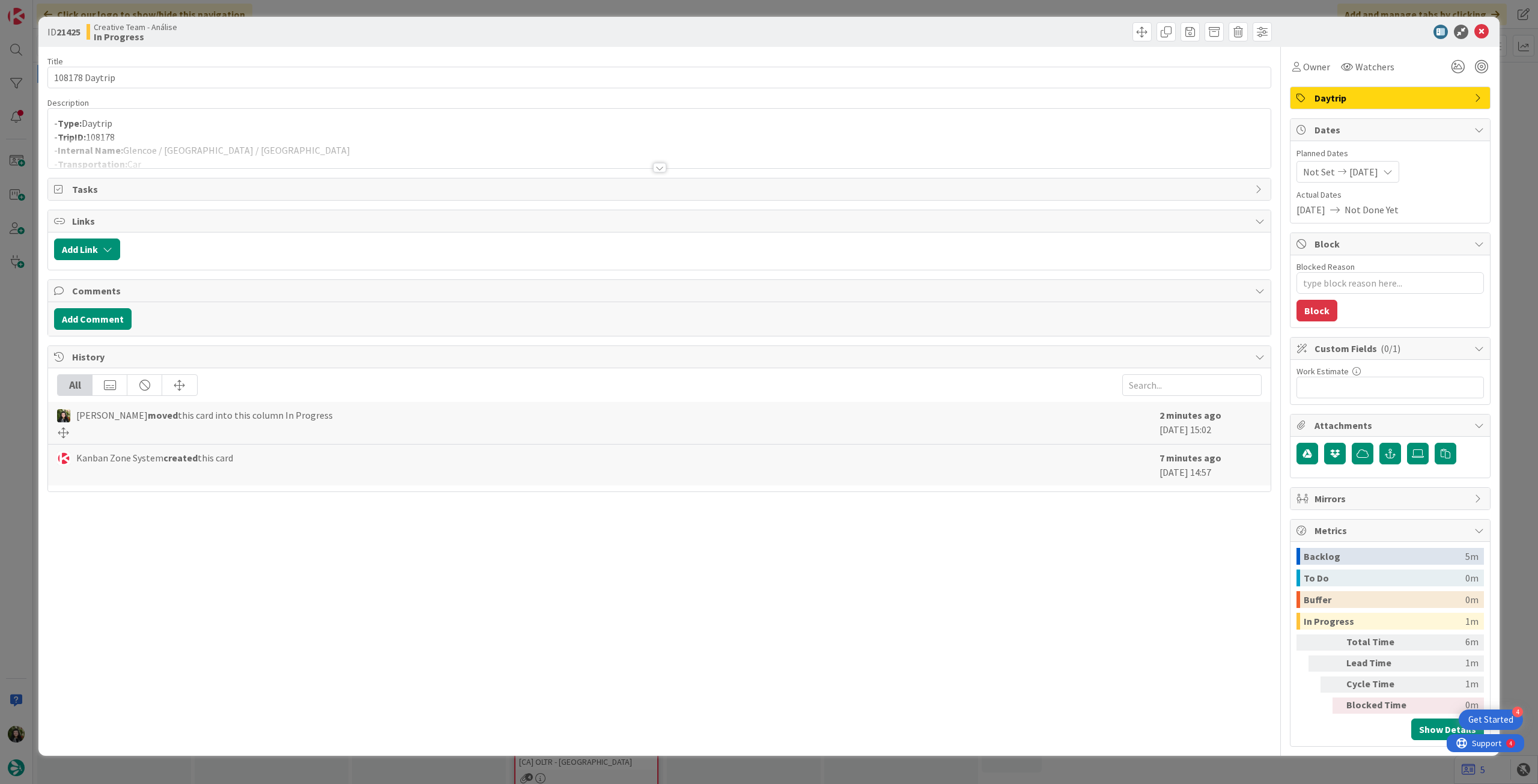
click at [403, 142] on div at bounding box center [659, 153] width 1223 height 30
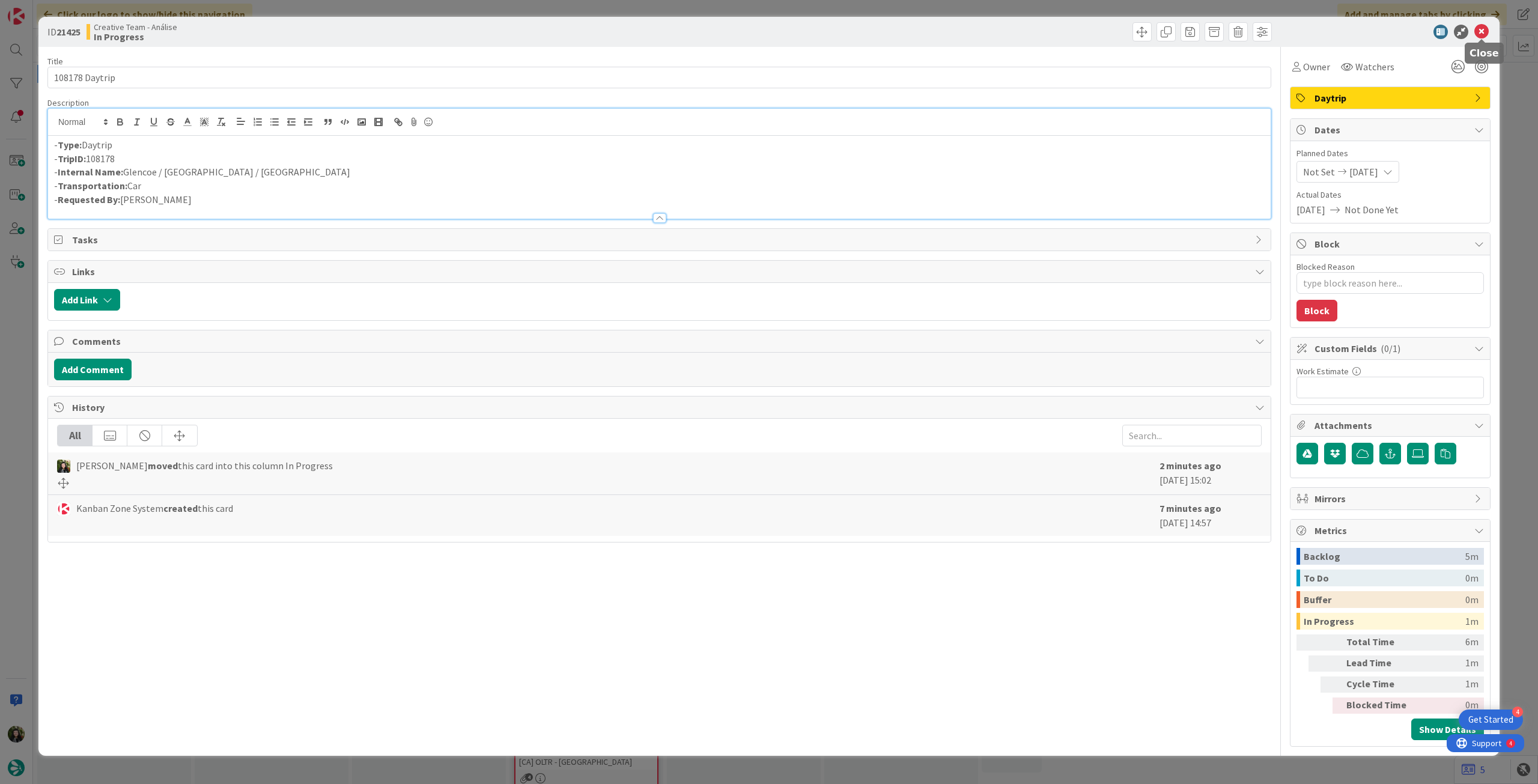
click at [1483, 30] on icon at bounding box center [1481, 32] width 14 height 14
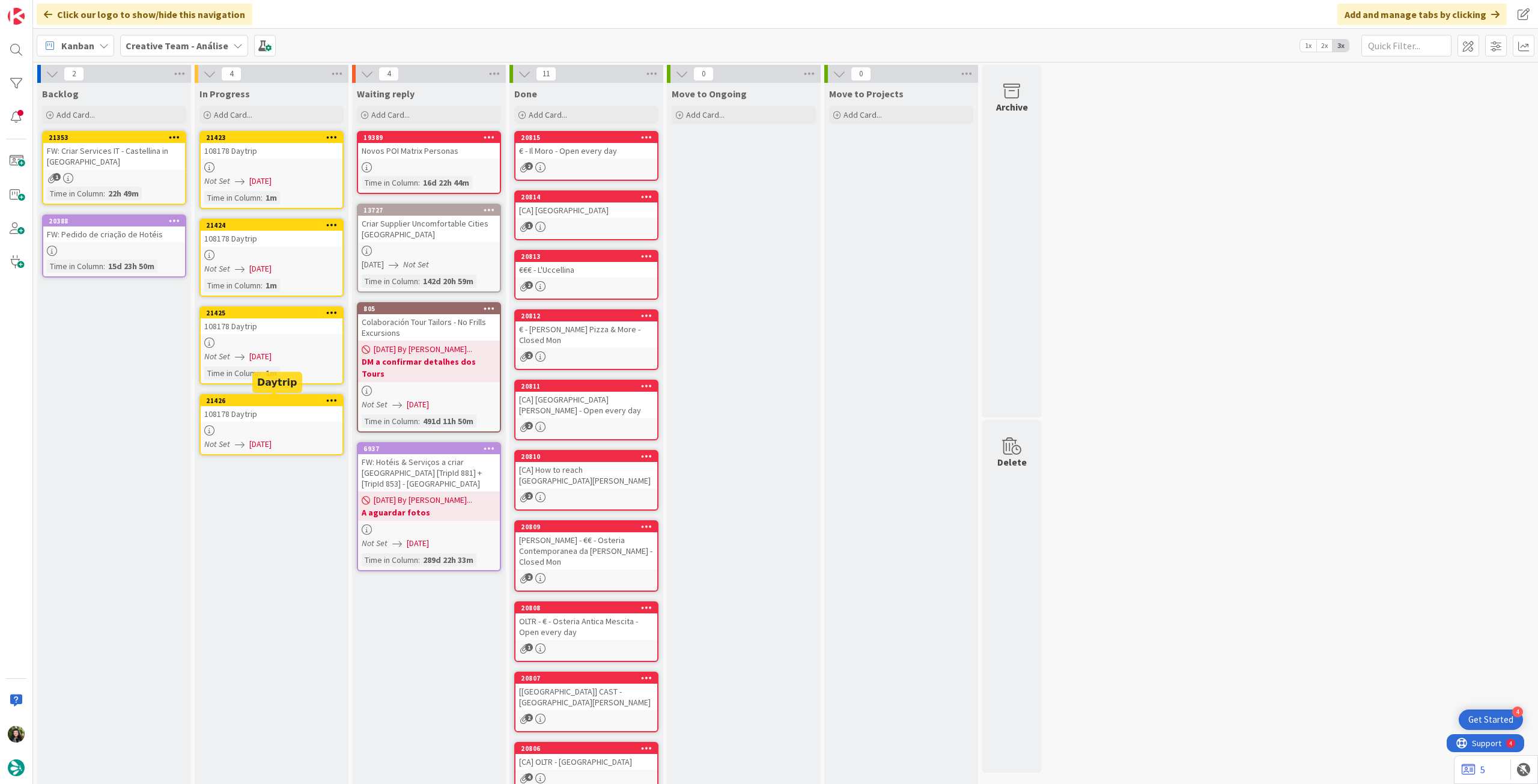
click at [291, 429] on div at bounding box center [272, 430] width 142 height 10
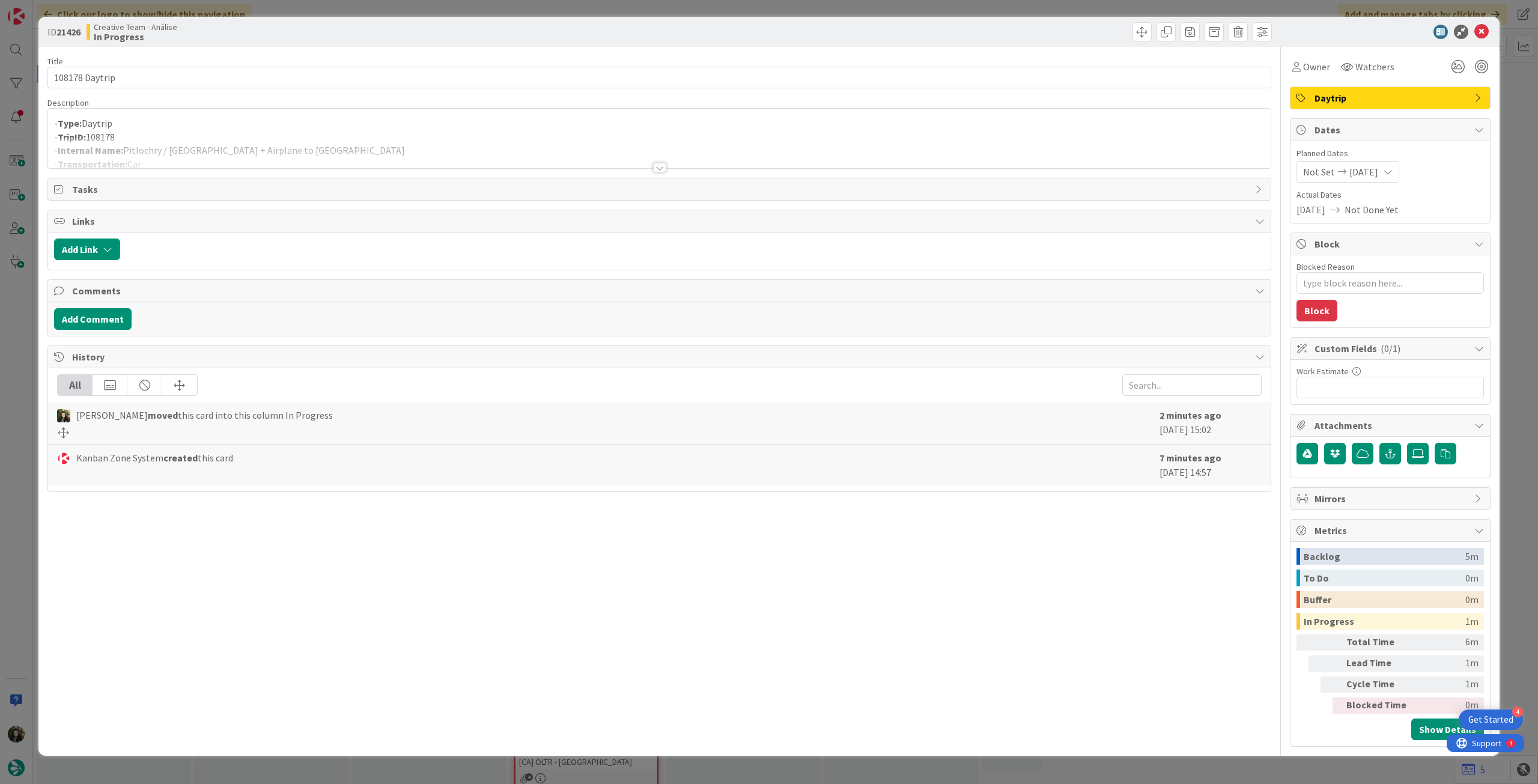
click at [581, 149] on div at bounding box center [659, 153] width 1223 height 30
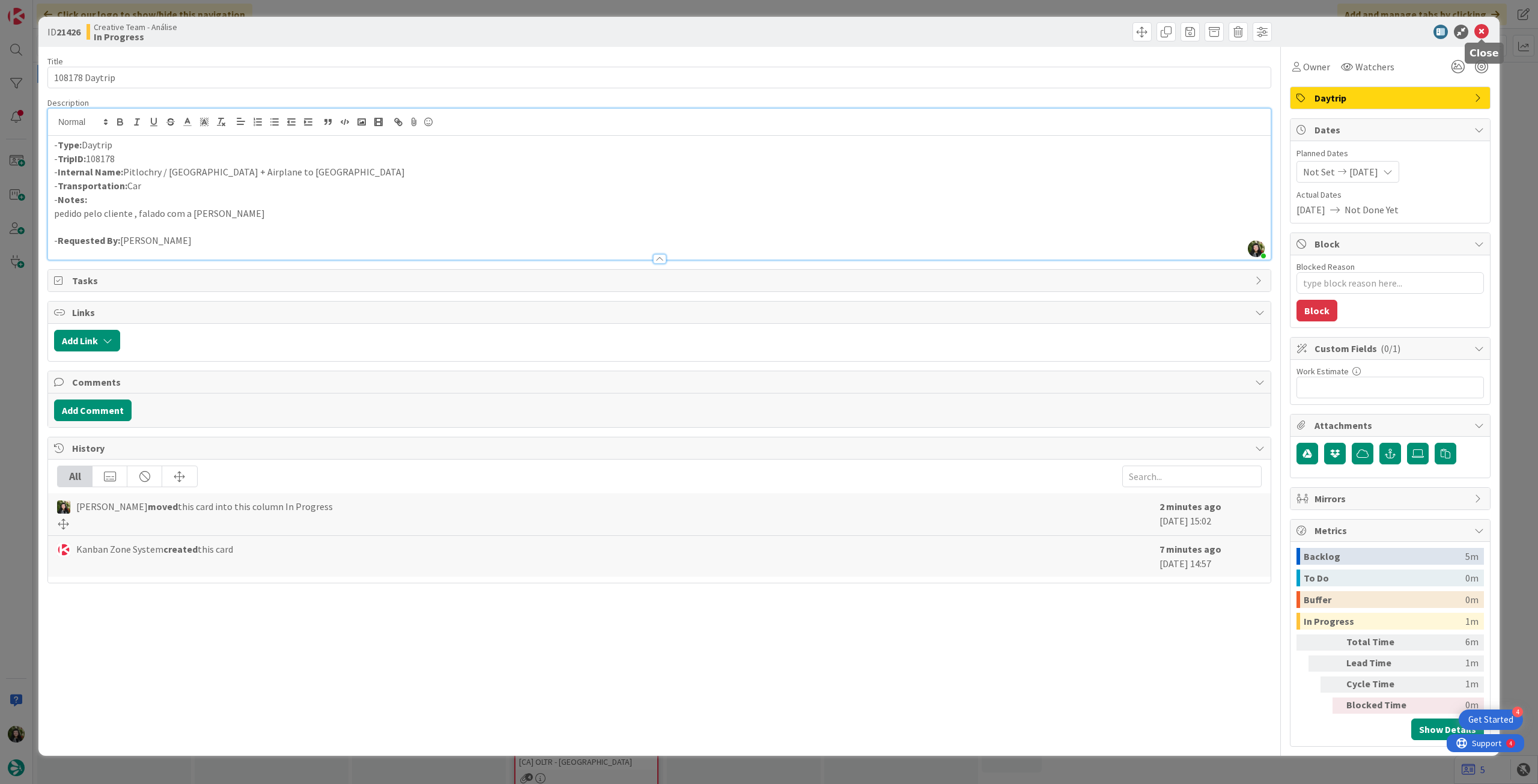
click at [1476, 36] on icon at bounding box center [1481, 32] width 14 height 14
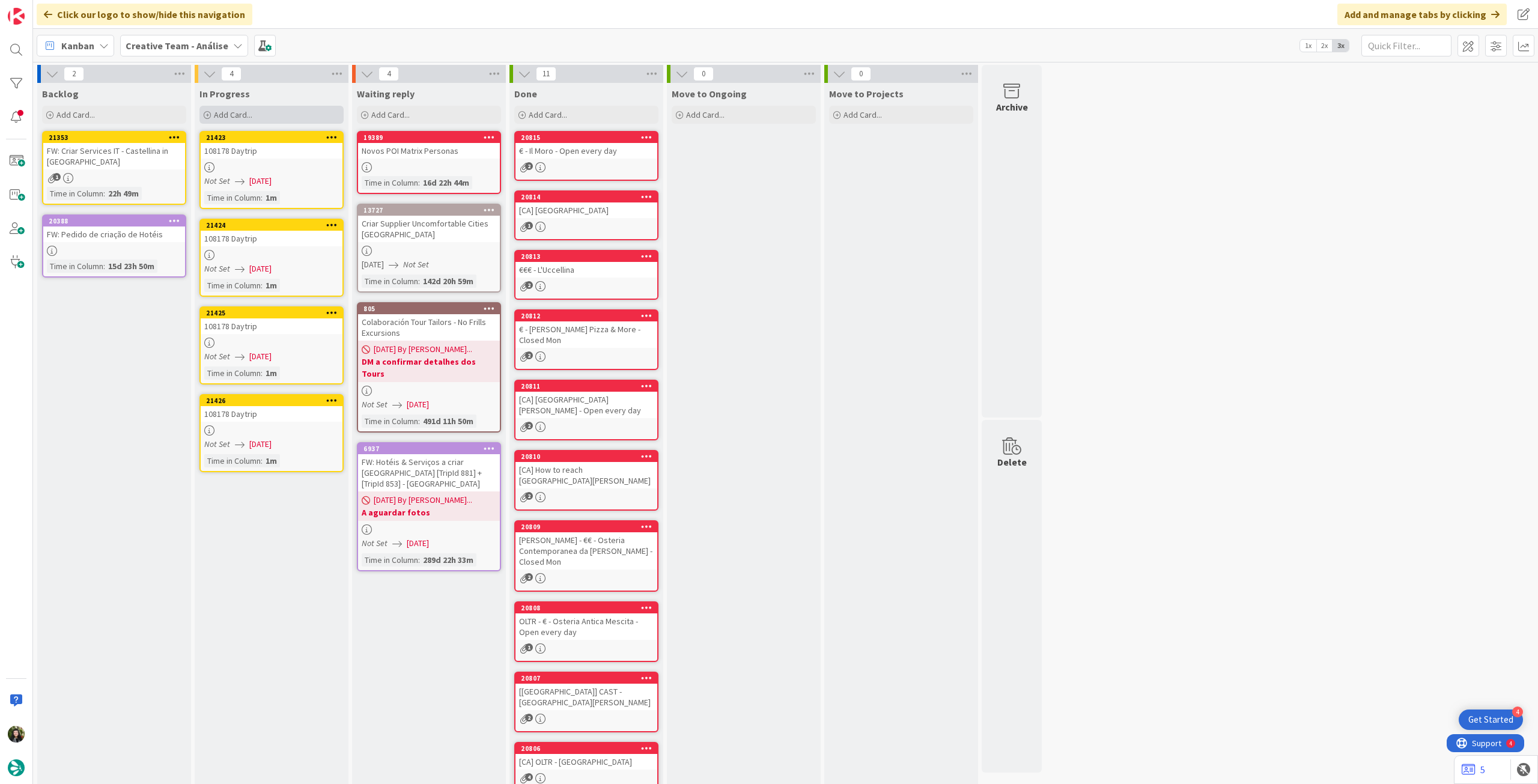
drag, startPoint x: 341, startPoint y: 79, endPoint x: 342, endPoint y: 119, distance: 40.0
click at [341, 83] on div "4 In Progress Add Card... 21423 108178 Daytrip Not Set [DATE] Time in [GEOGRAPH…" at bounding box center [272, 448] width 154 height 765
click at [335, 71] on icon at bounding box center [337, 74] width 16 height 18
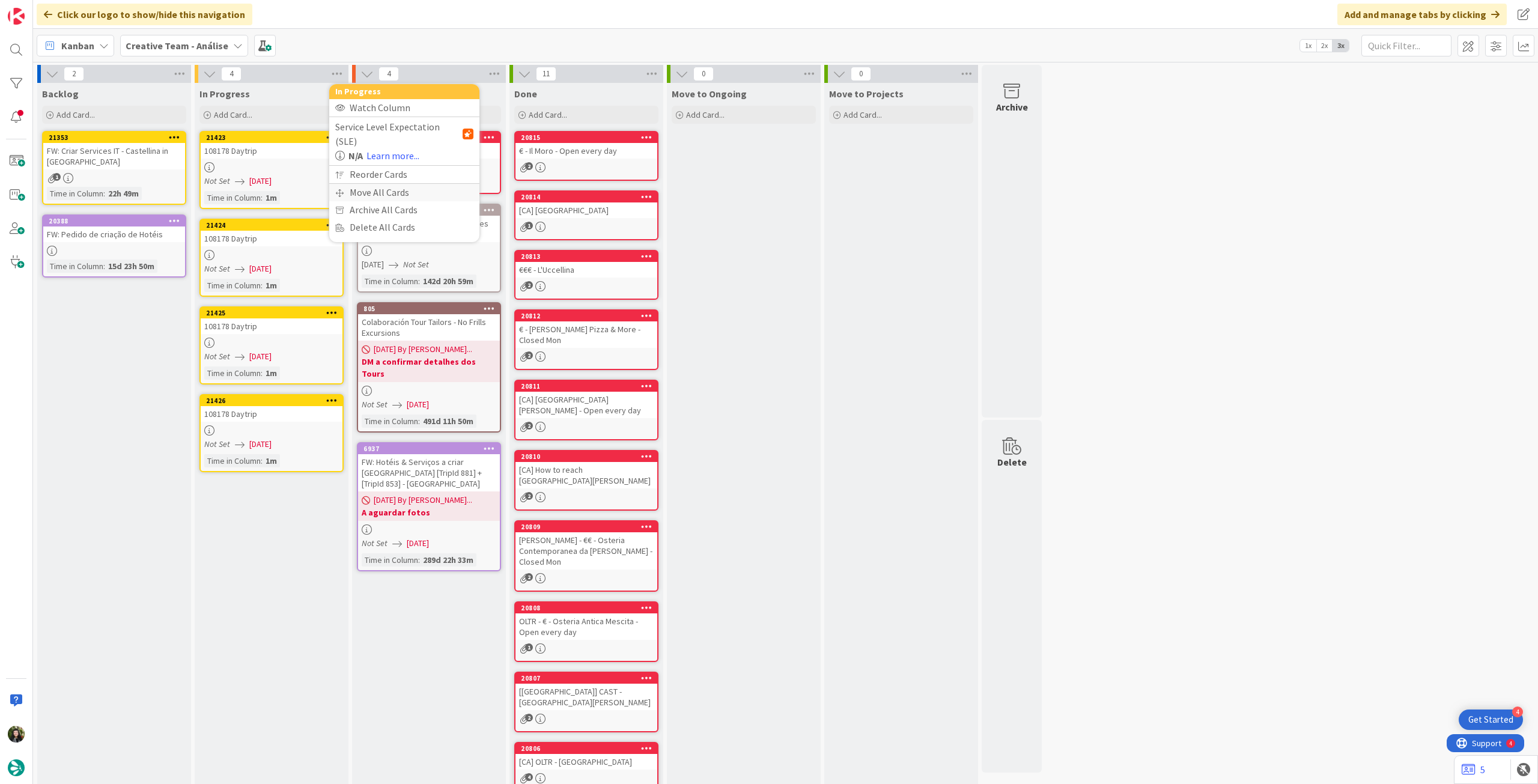
click at [370, 184] on div "Move All Cards" at bounding box center [404, 193] width 150 height 17
click at [418, 133] on span "Creative Team - Análise" at bounding box center [390, 130] width 96 height 12
click at [400, 185] on span "Creative Team" at bounding box center [412, 188] width 109 height 18
click at [404, 172] on div "E - To Do" at bounding box center [397, 169] width 110 height 20
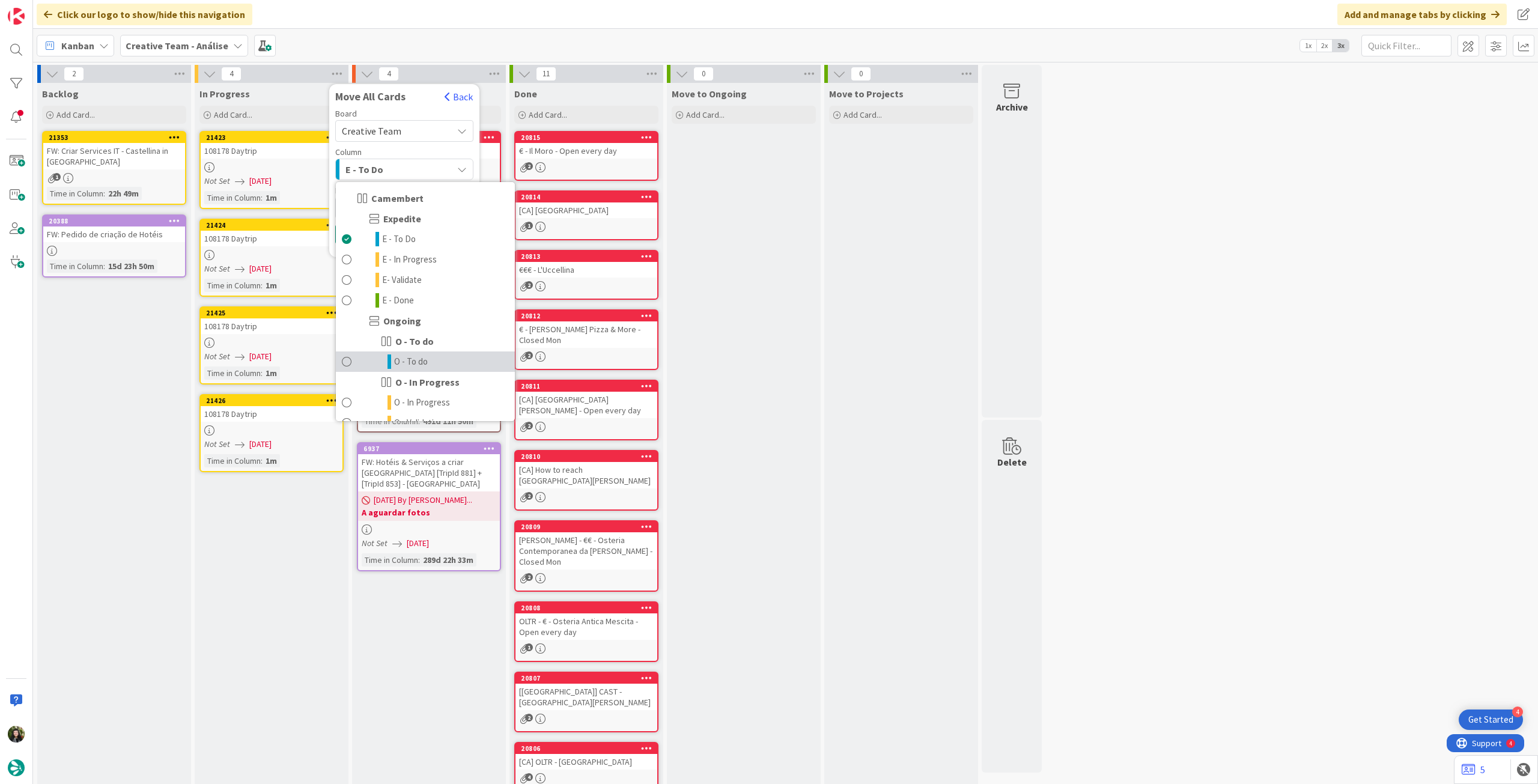
click at [420, 359] on span "O - To do" at bounding box center [411, 362] width 33 height 14
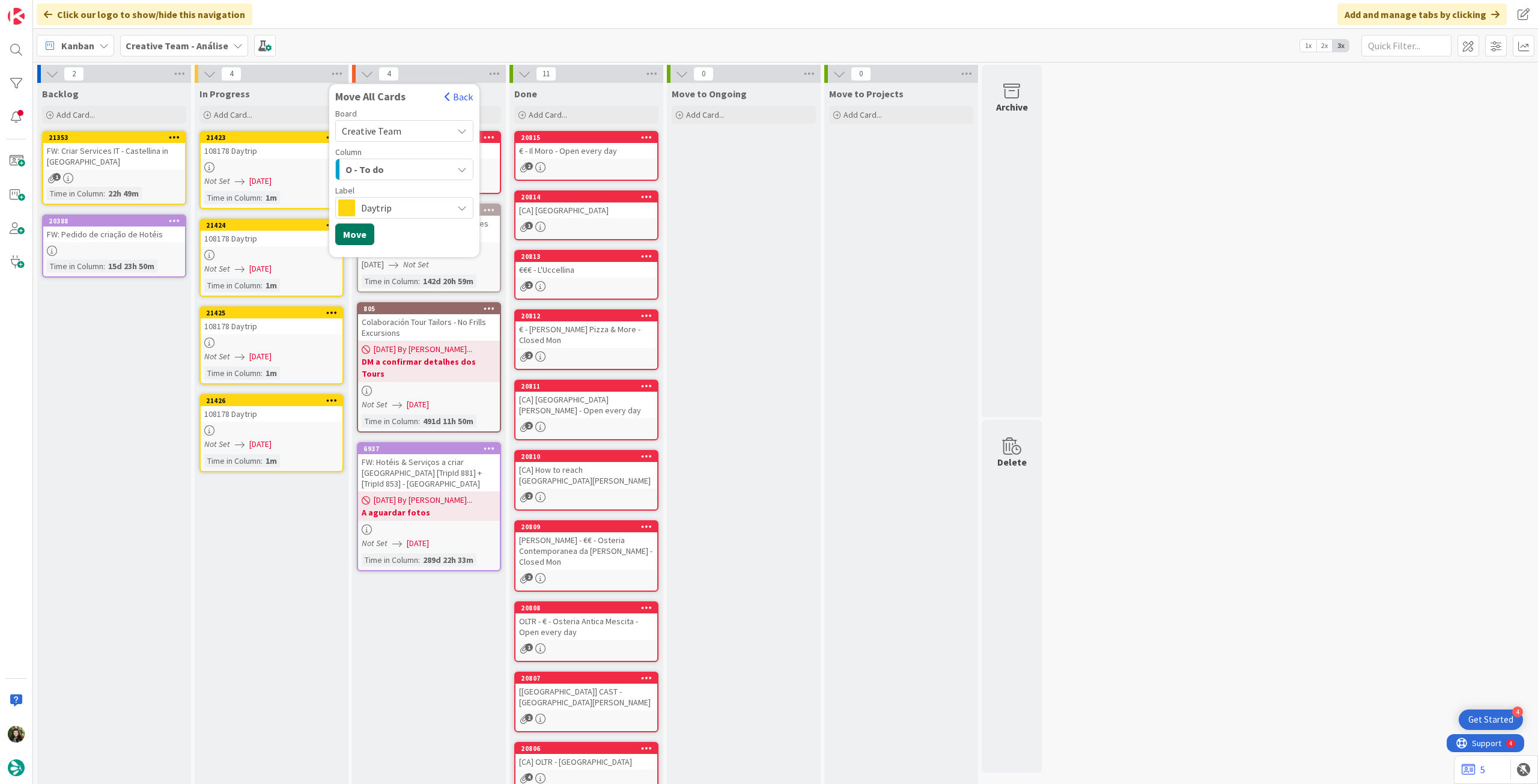
click at [361, 234] on button "Move" at bounding box center [354, 234] width 39 height 22
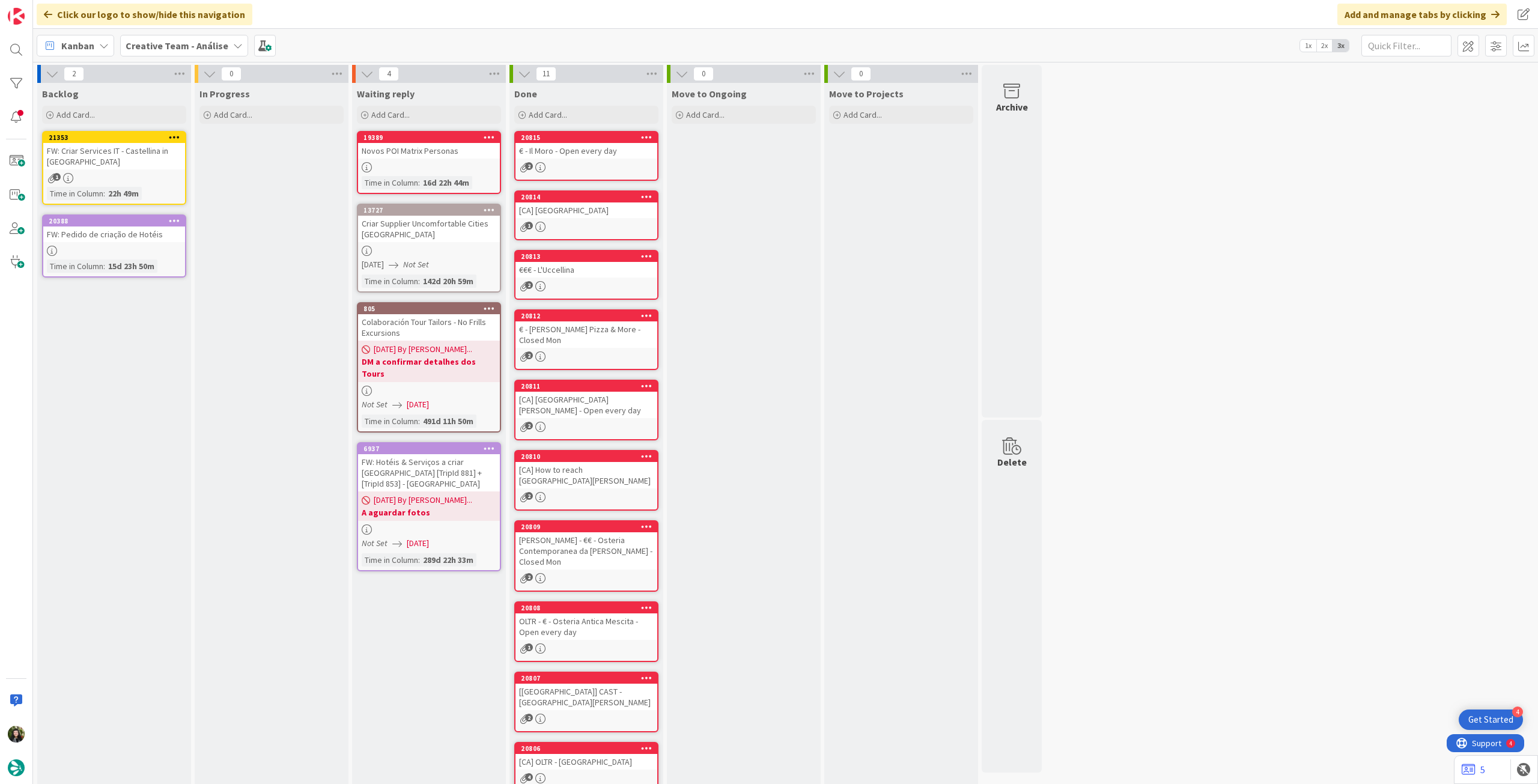
click at [178, 41] on b "Creative Team - Análise" at bounding box center [177, 46] width 103 height 12
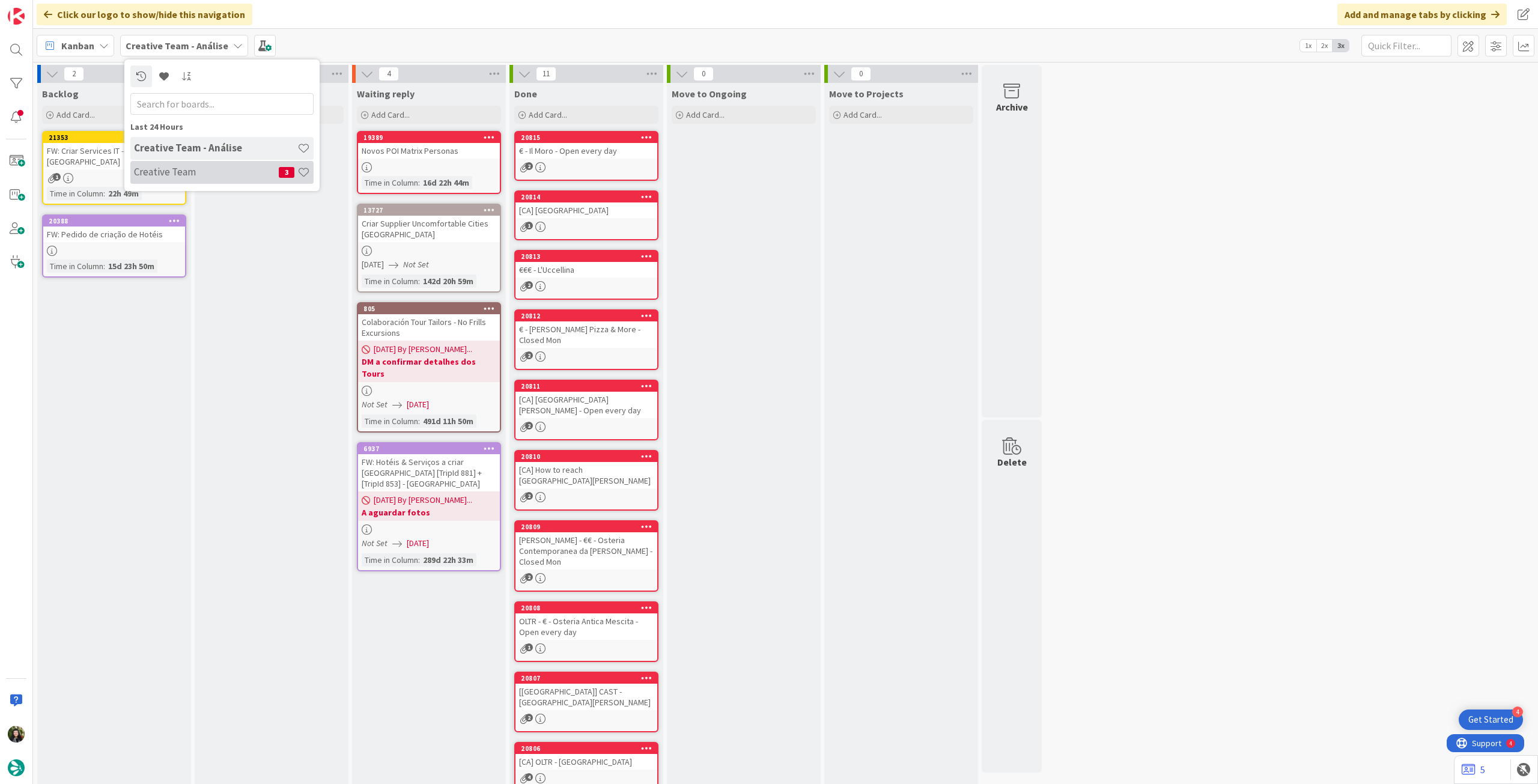
click at [196, 177] on h4 "Creative Team" at bounding box center [207, 172] width 145 height 12
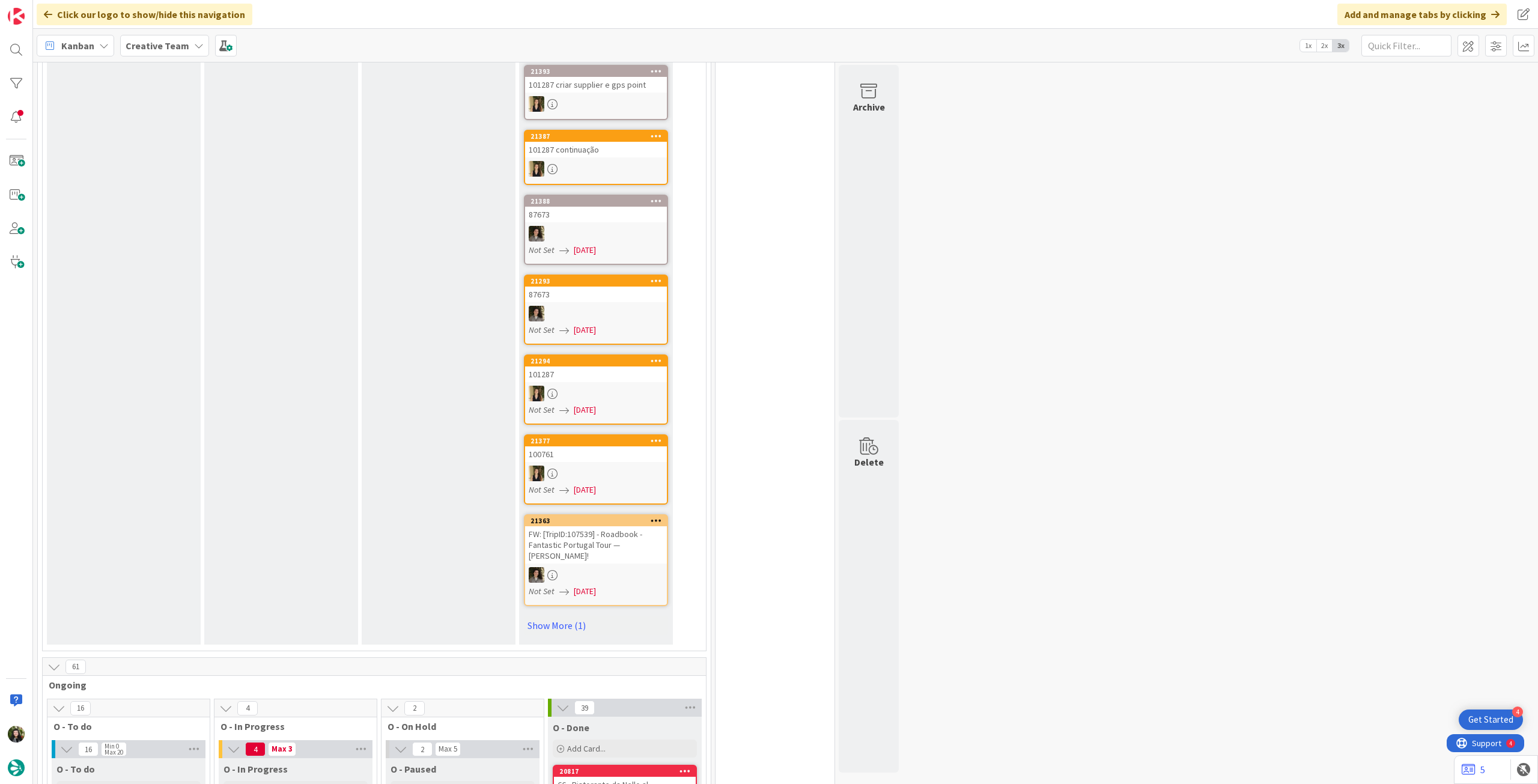
scroll to position [160, 0]
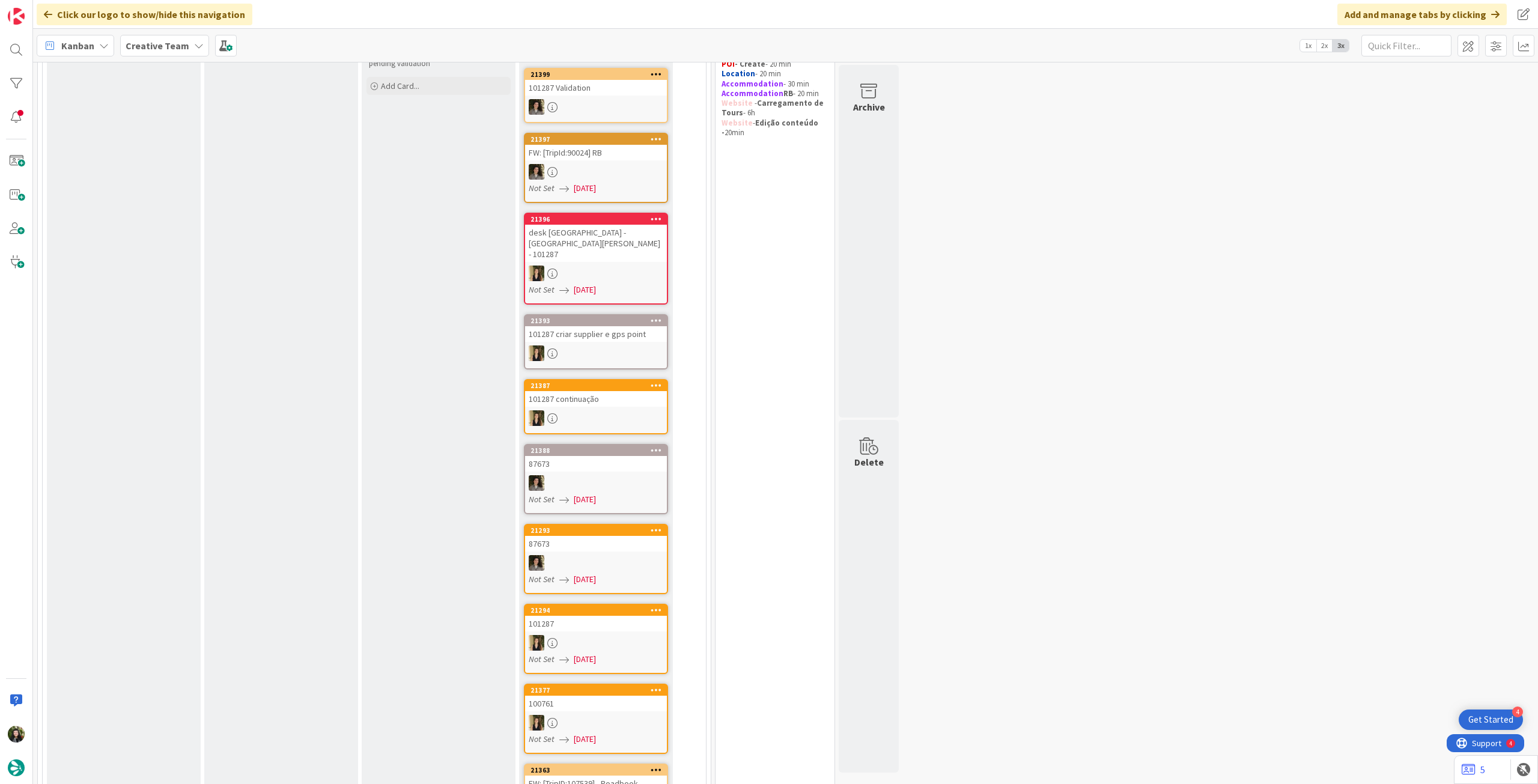
drag, startPoint x: 172, startPoint y: 41, endPoint x: 178, endPoint y: 62, distance: 21.8
click at [172, 41] on b "Creative Team" at bounding box center [157, 46] width 64 height 12
click at [201, 163] on div "Creative Team - Análise" at bounding box center [222, 172] width 183 height 22
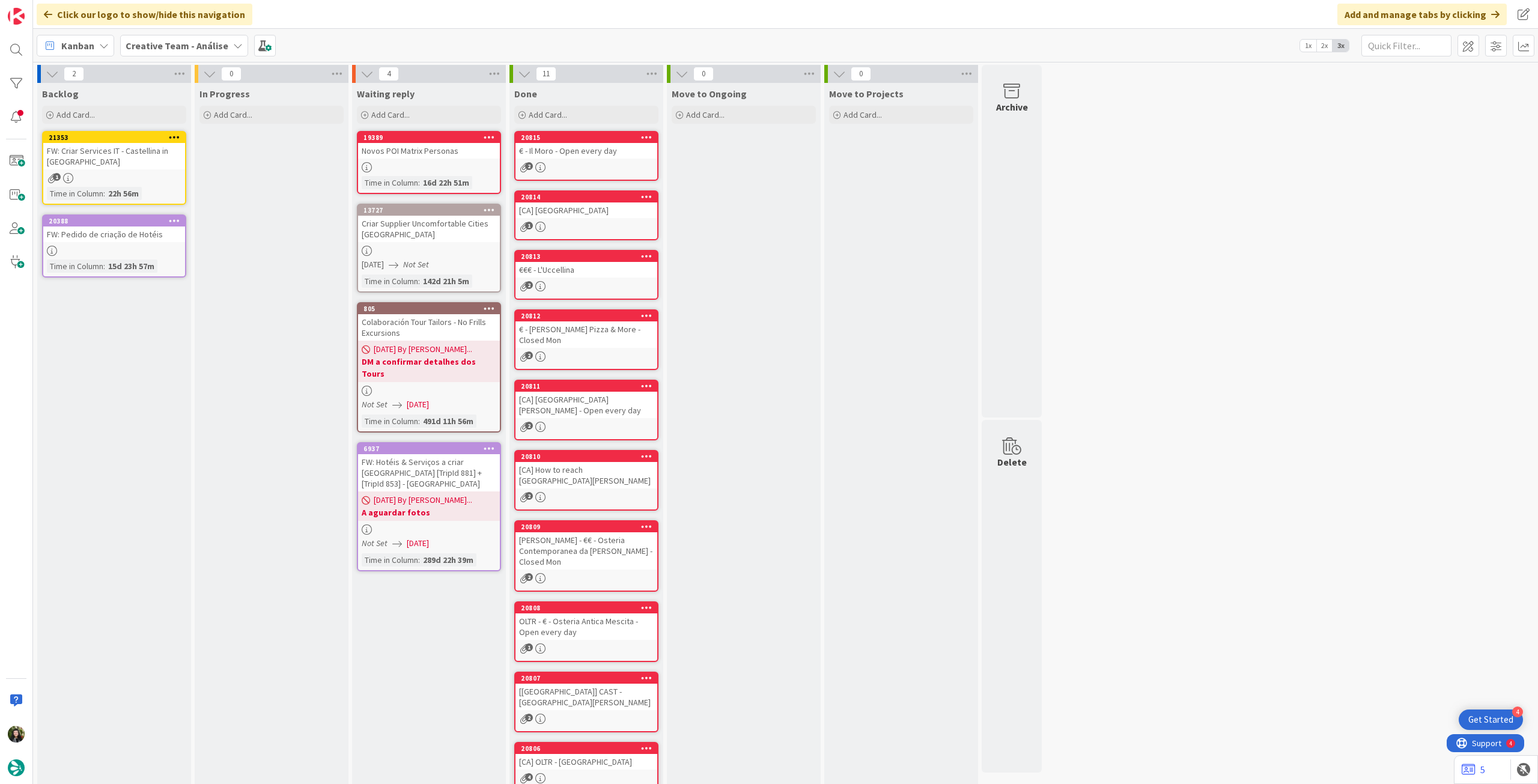
click at [169, 43] on b "Creative Team - Análise" at bounding box center [177, 46] width 103 height 12
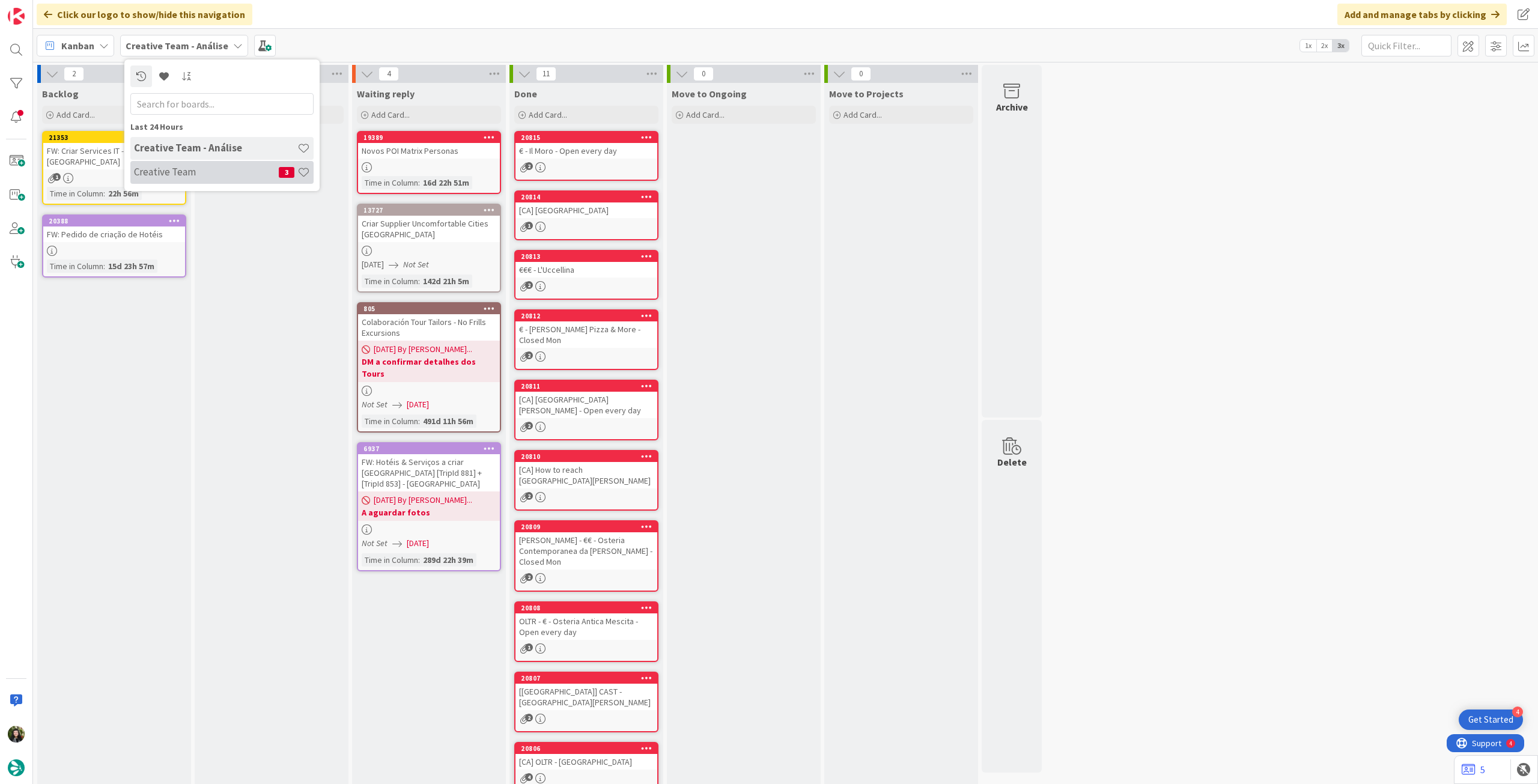
click at [186, 159] on div "Creative Team - Análise Creative Team 3" at bounding box center [222, 161] width 183 height 48
click at [184, 167] on h4 "Creative Team" at bounding box center [207, 172] width 145 height 12
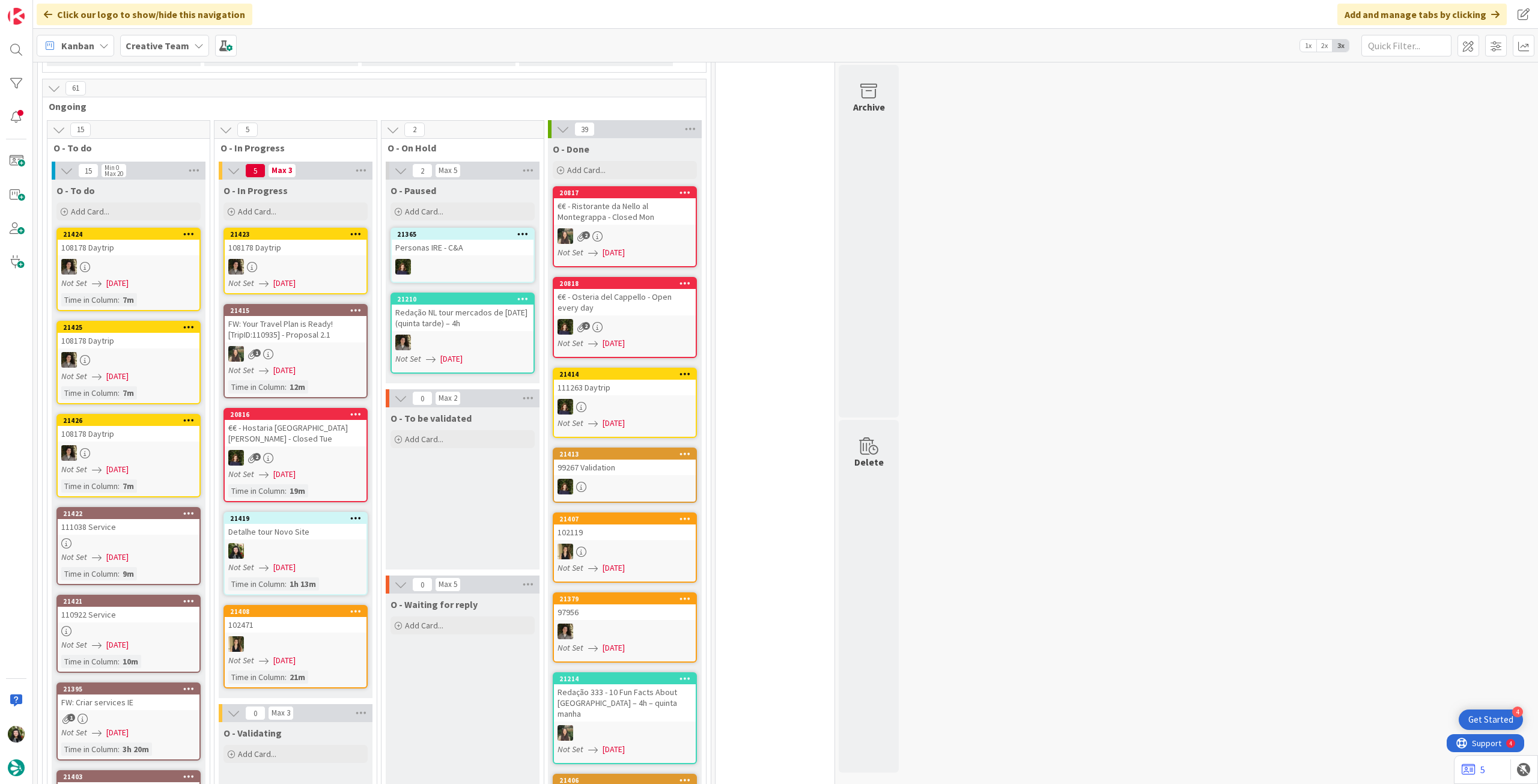
scroll to position [1041, 0]
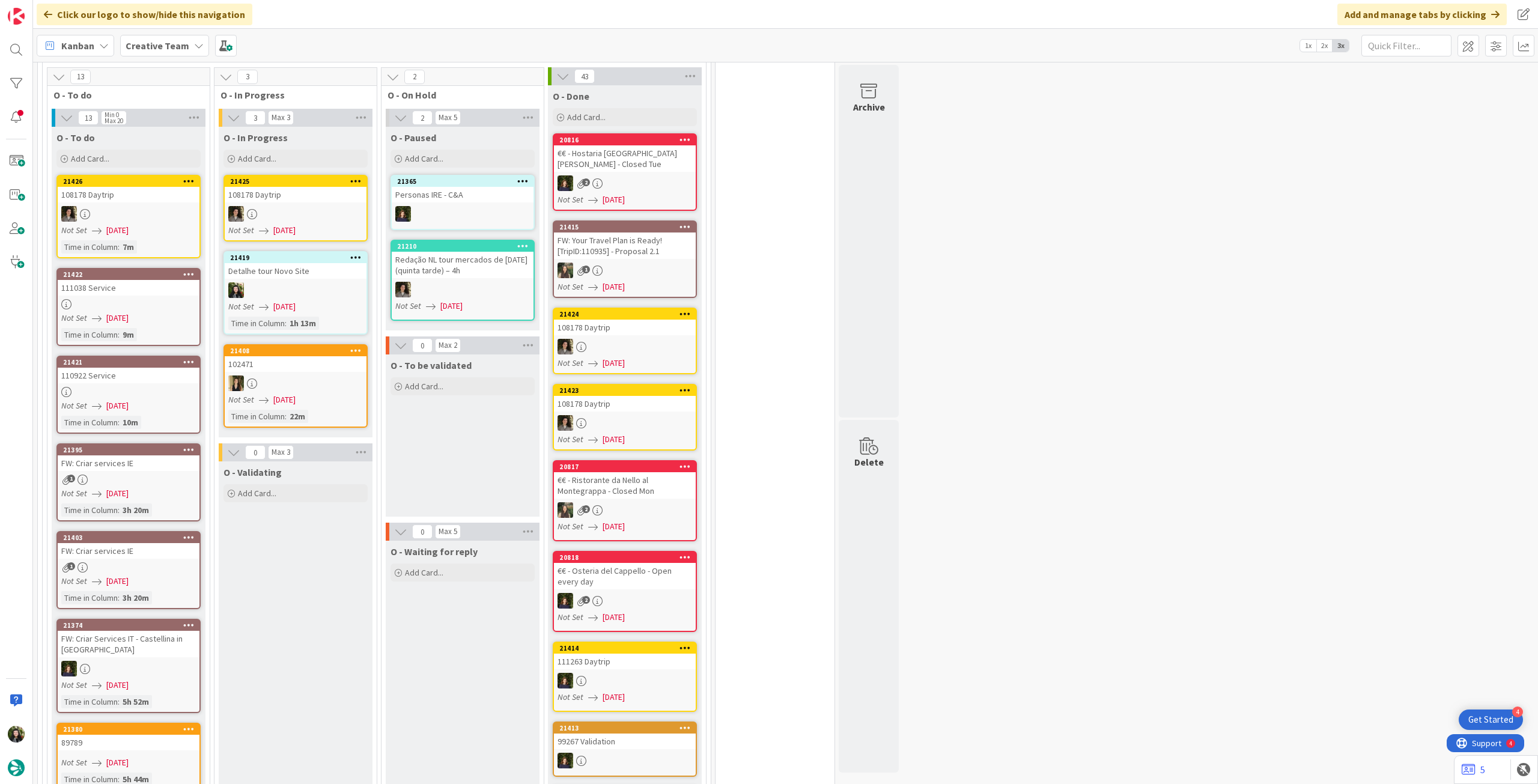
click at [174, 47] on b "Creative Team" at bounding box center [157, 46] width 64 height 12
click at [192, 171] on h4 "Creative Team - Análise" at bounding box center [215, 172] width 163 height 12
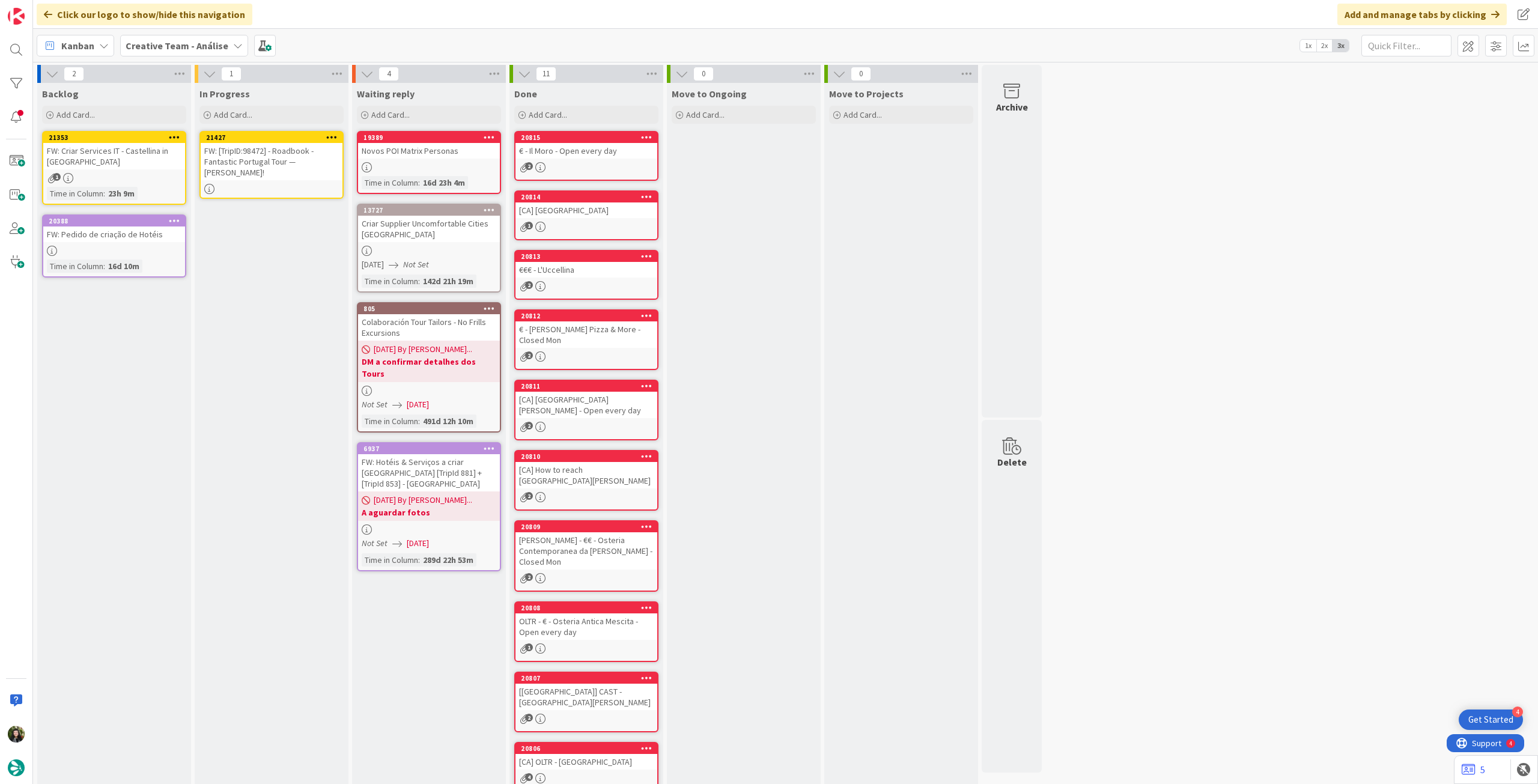
click at [268, 162] on div "FW: [TripID:98472] - Roadbook - Fantastic Portugal Tour — [PERSON_NAME]!" at bounding box center [272, 161] width 142 height 37
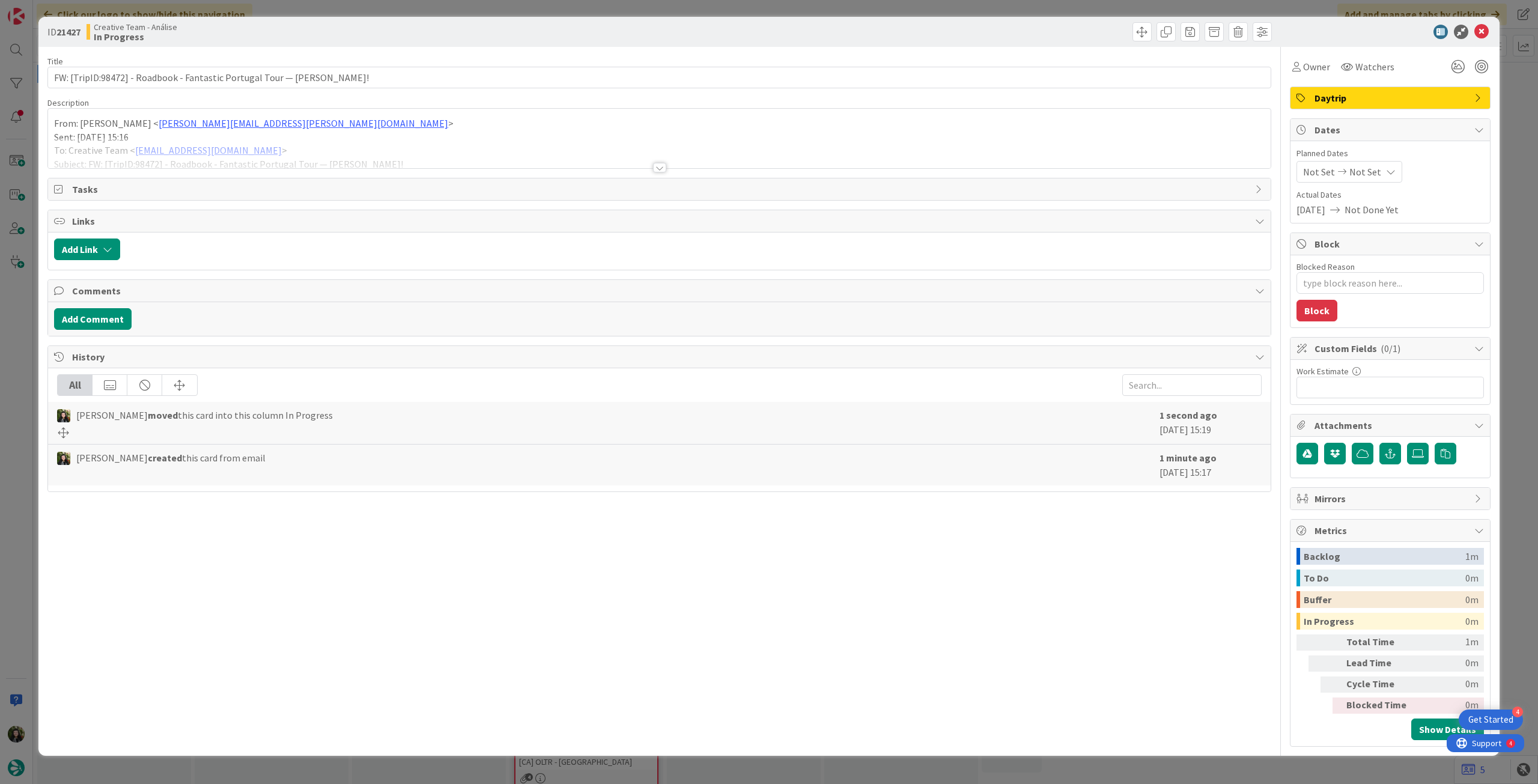
click at [259, 146] on div at bounding box center [659, 153] width 1223 height 30
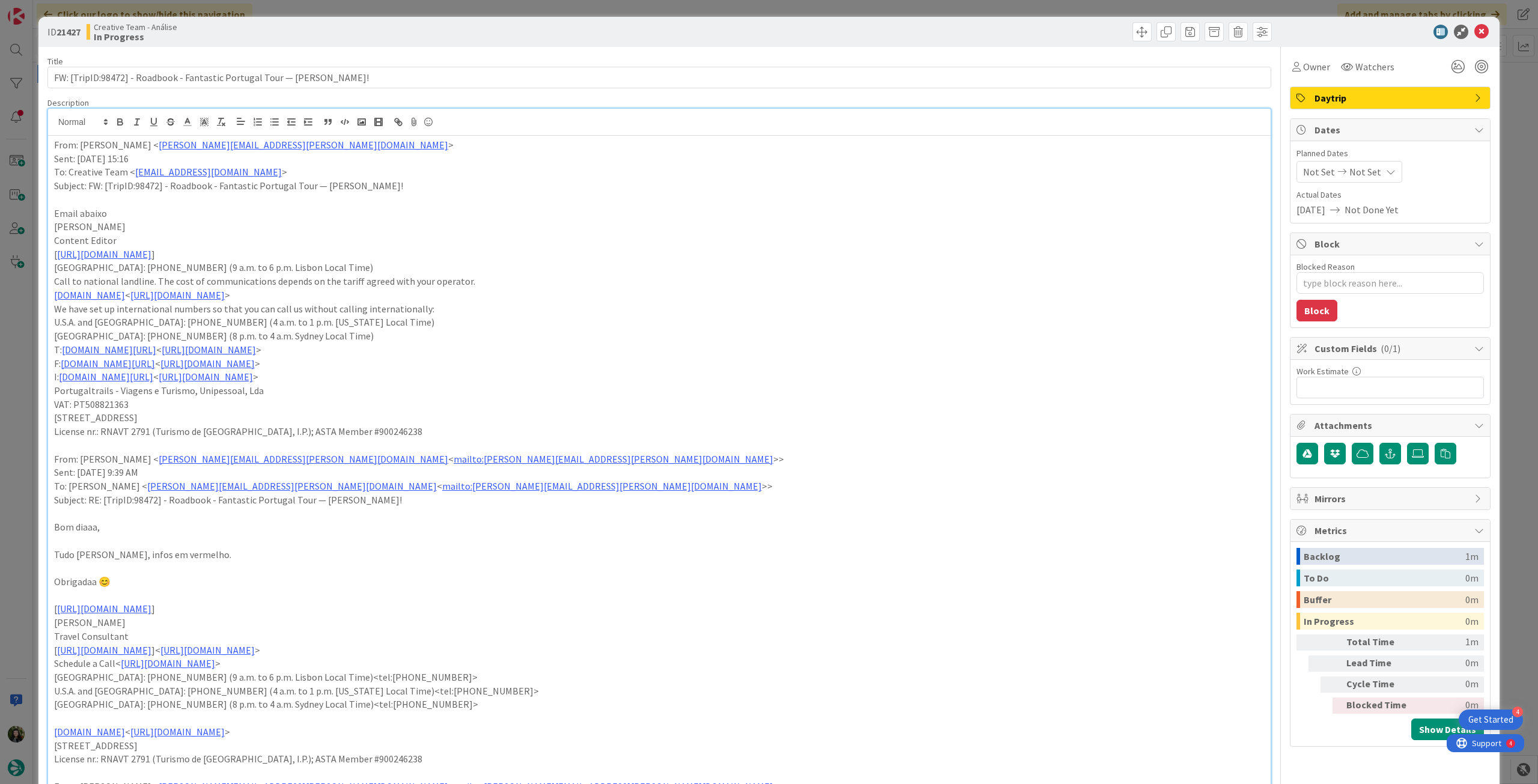
drag, startPoint x: 52, startPoint y: 148, endPoint x: 400, endPoint y: 494, distance: 490.7
click at [400, 494] on div "From: [PERSON_NAME] < [PERSON_NAME][EMAIL_ADDRESS][PERSON_NAME][DOMAIN_NAME] > …" at bounding box center [659, 763] width 1223 height 1256
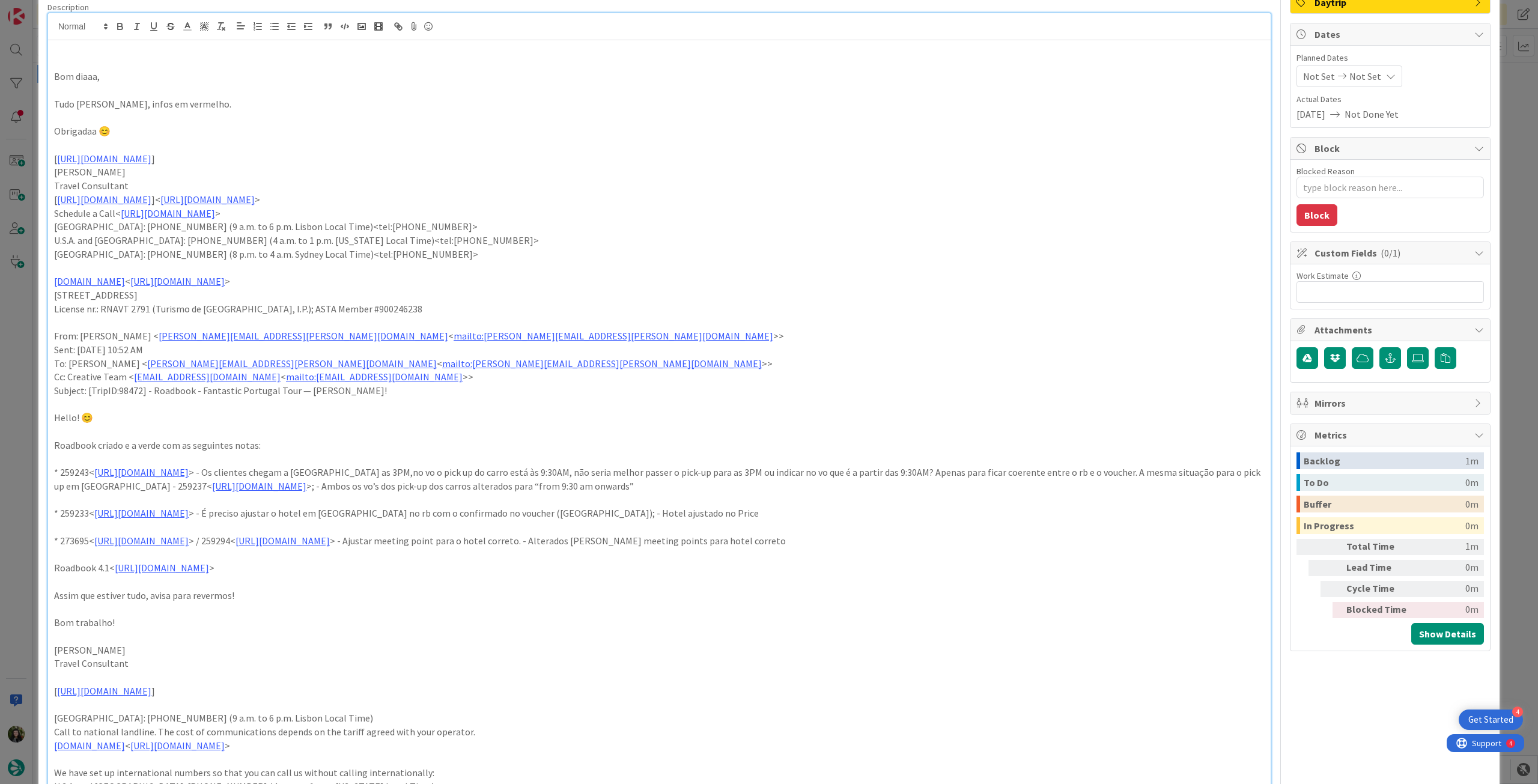
scroll to position [160, 0]
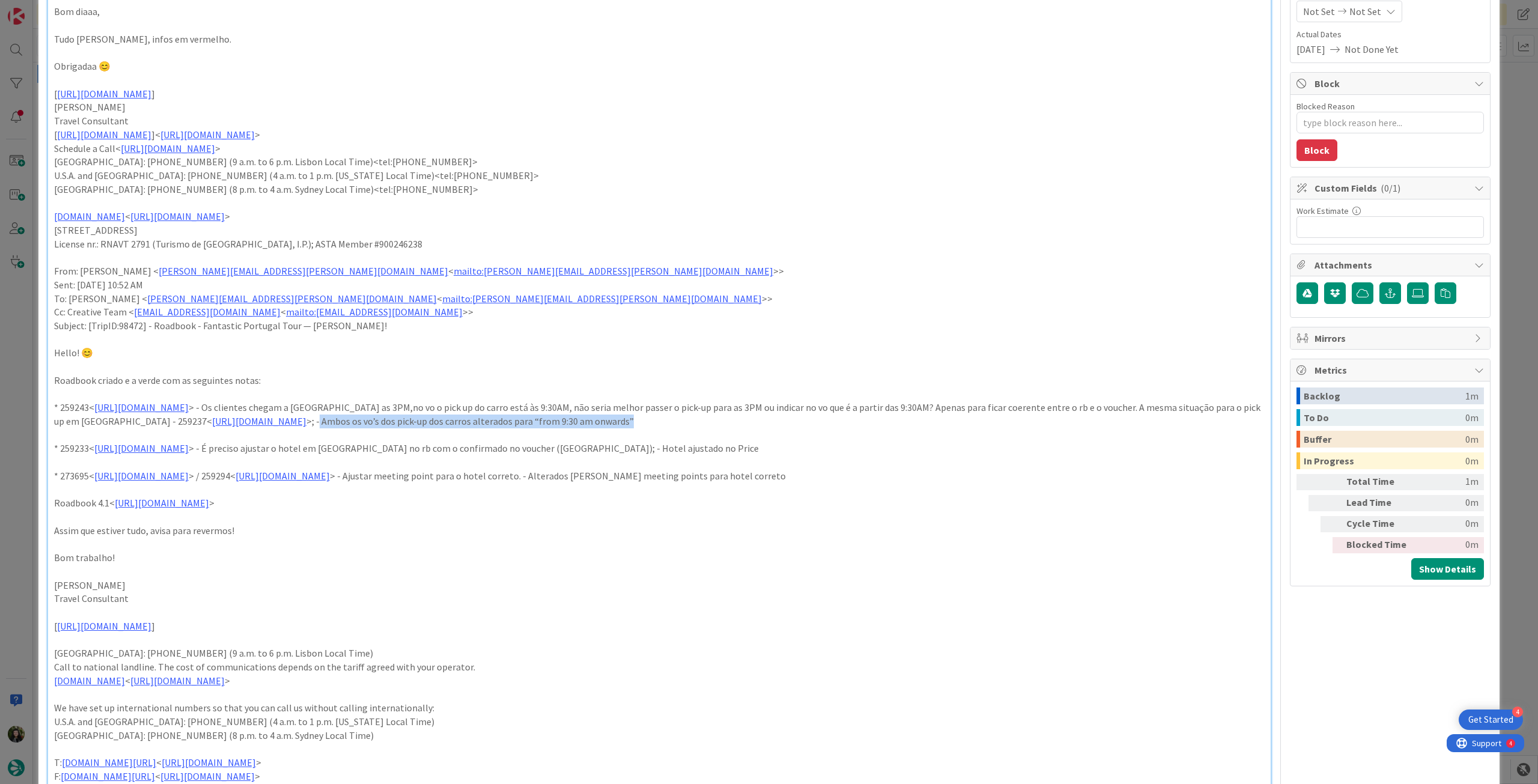
drag, startPoint x: 517, startPoint y: 420, endPoint x: 831, endPoint y: 422, distance: 314.0
click at [831, 422] on p "* 259243< [URL][DOMAIN_NAME] > - Os clientes chegam a [GEOGRAPHIC_DATA] as 3PM,…" at bounding box center [660, 414] width 1210 height 27
click at [579, 482] on p "* 273695< [URL][DOMAIN_NAME] > / 259294< [URL][DOMAIN_NAME] > - Ajustar meeting…" at bounding box center [660, 475] width 1210 height 14
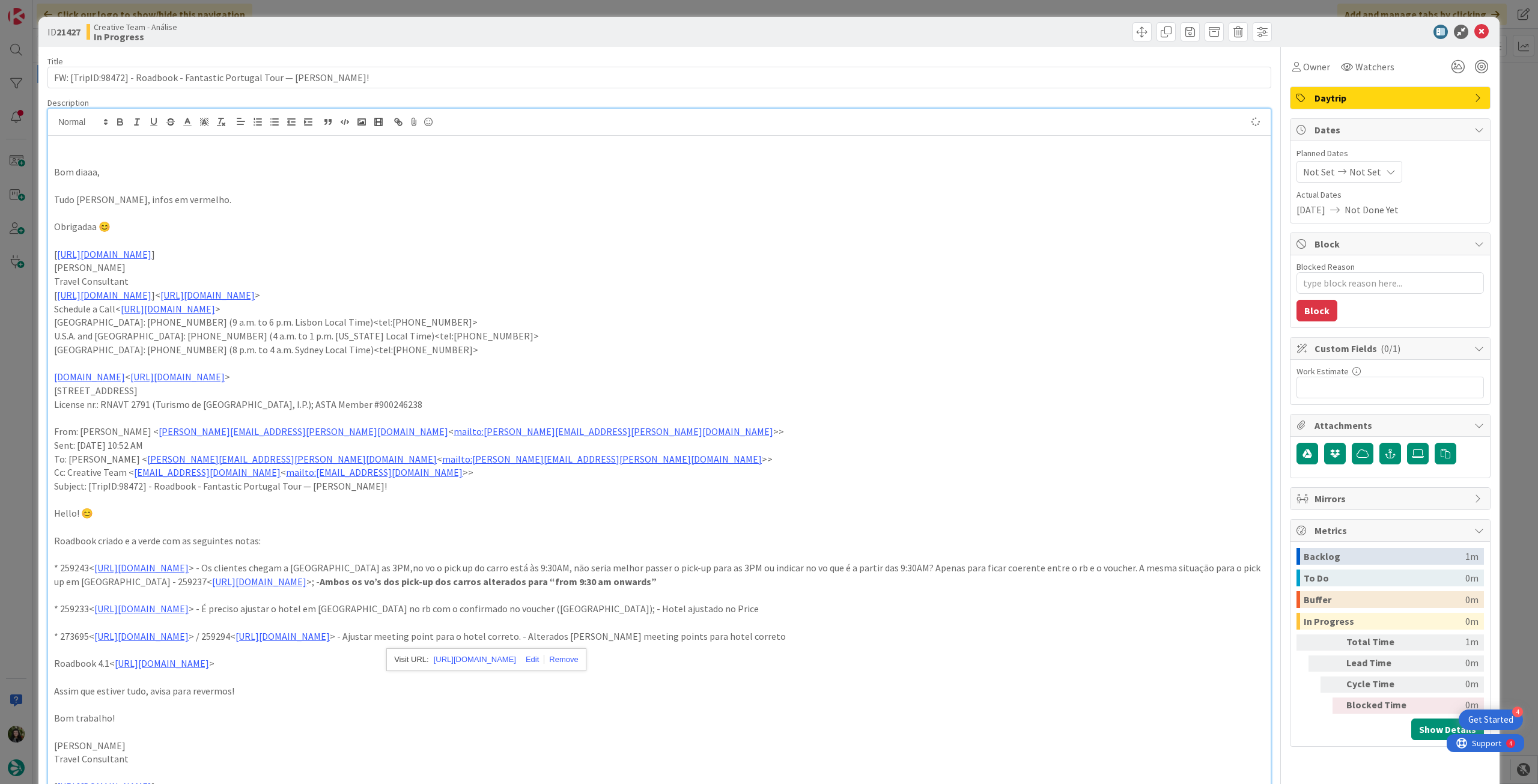
type textarea "x"
drag, startPoint x: 163, startPoint y: 199, endPoint x: 270, endPoint y: 195, distance: 107.1
click at [130, 196] on p "Tudo [PERSON_NAME], infos em vermelho." at bounding box center [660, 199] width 1210 height 14
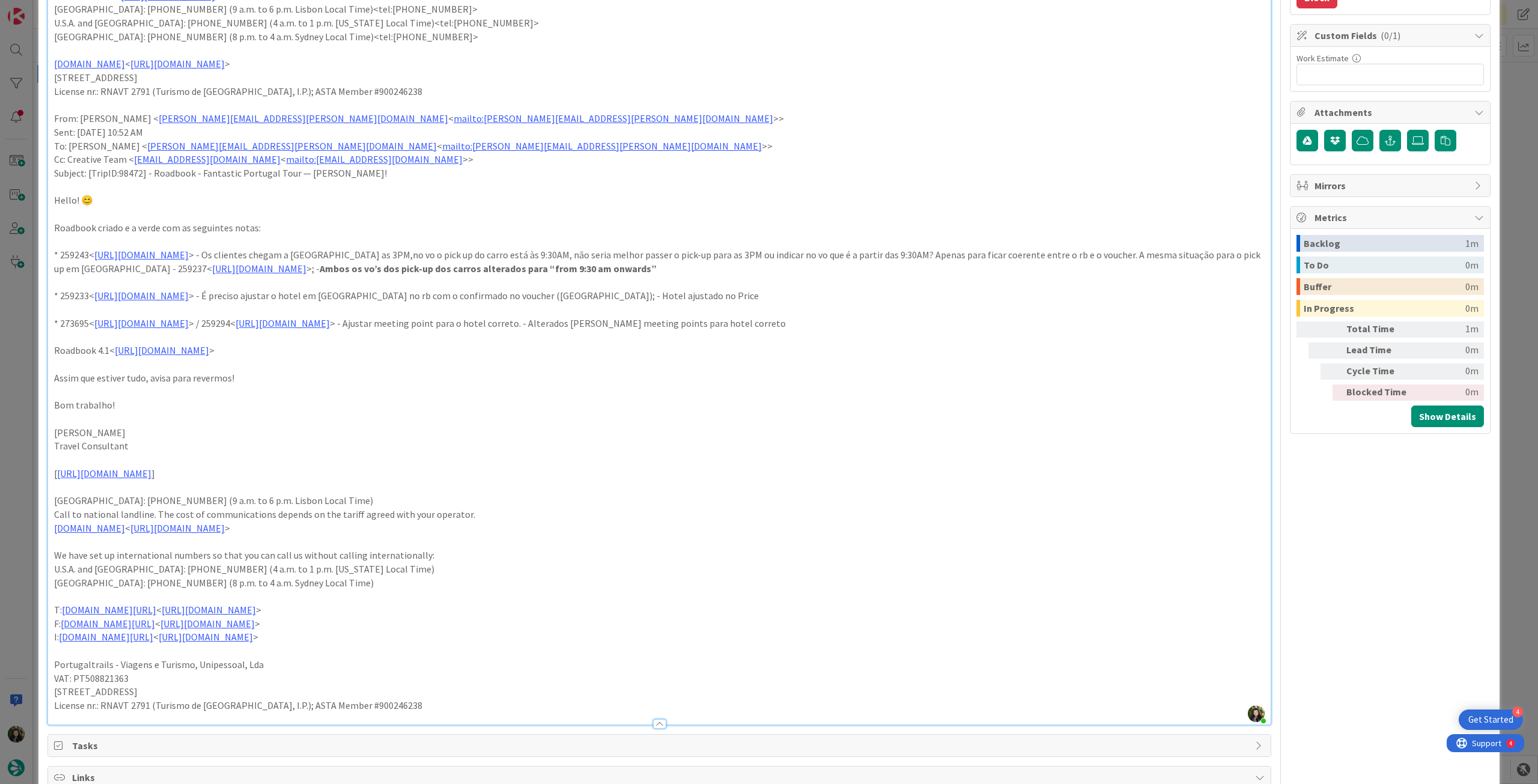
scroll to position [320, 0]
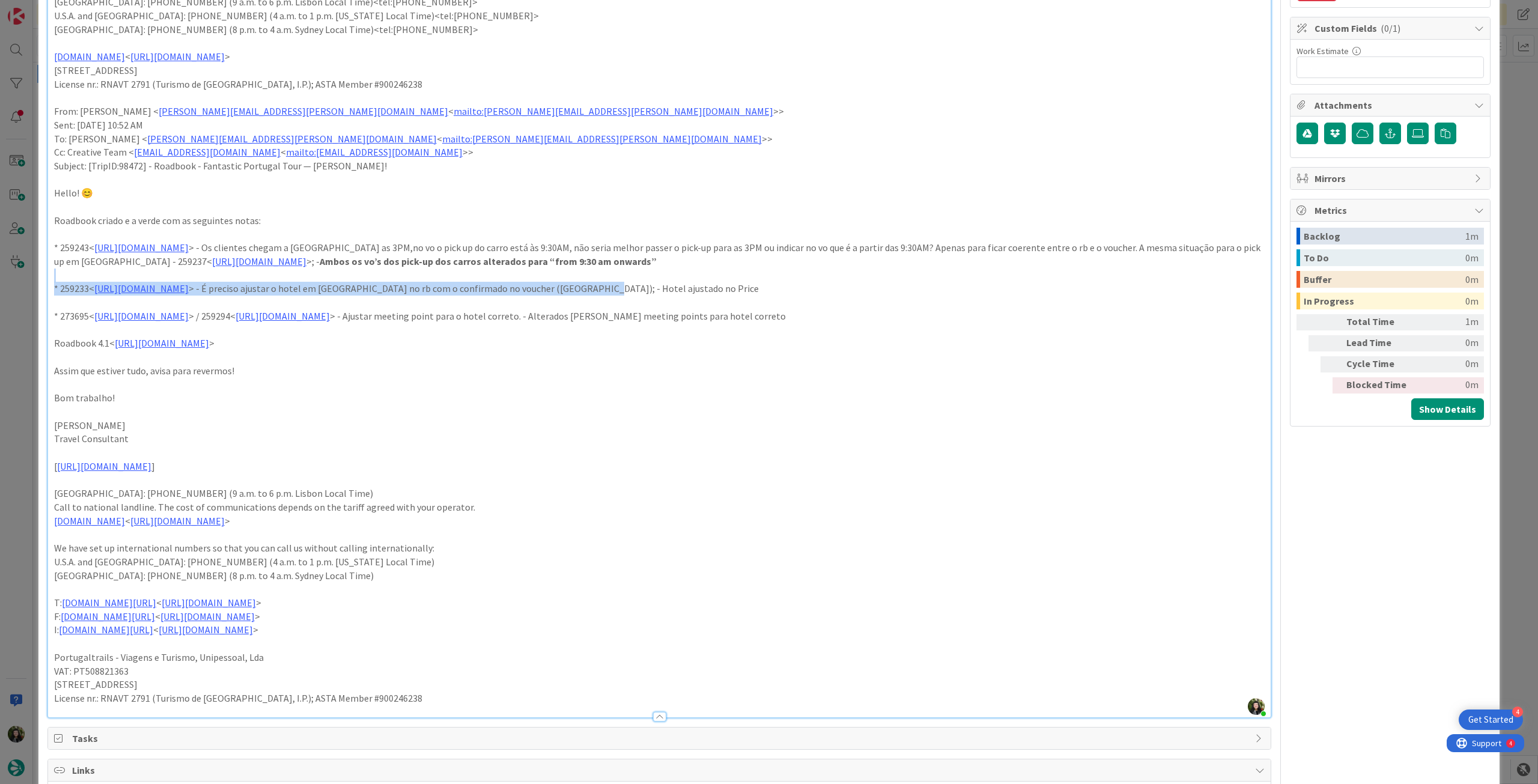
drag, startPoint x: 728, startPoint y: 288, endPoint x: 849, endPoint y: 281, distance: 121.2
click at [849, 281] on div "Bom diaaa, Tudo [PERSON_NAME], infos a negrito. Obrigadaa 😊 [ [URL][DOMAIN_NAME…" at bounding box center [659, 267] width 1223 height 901
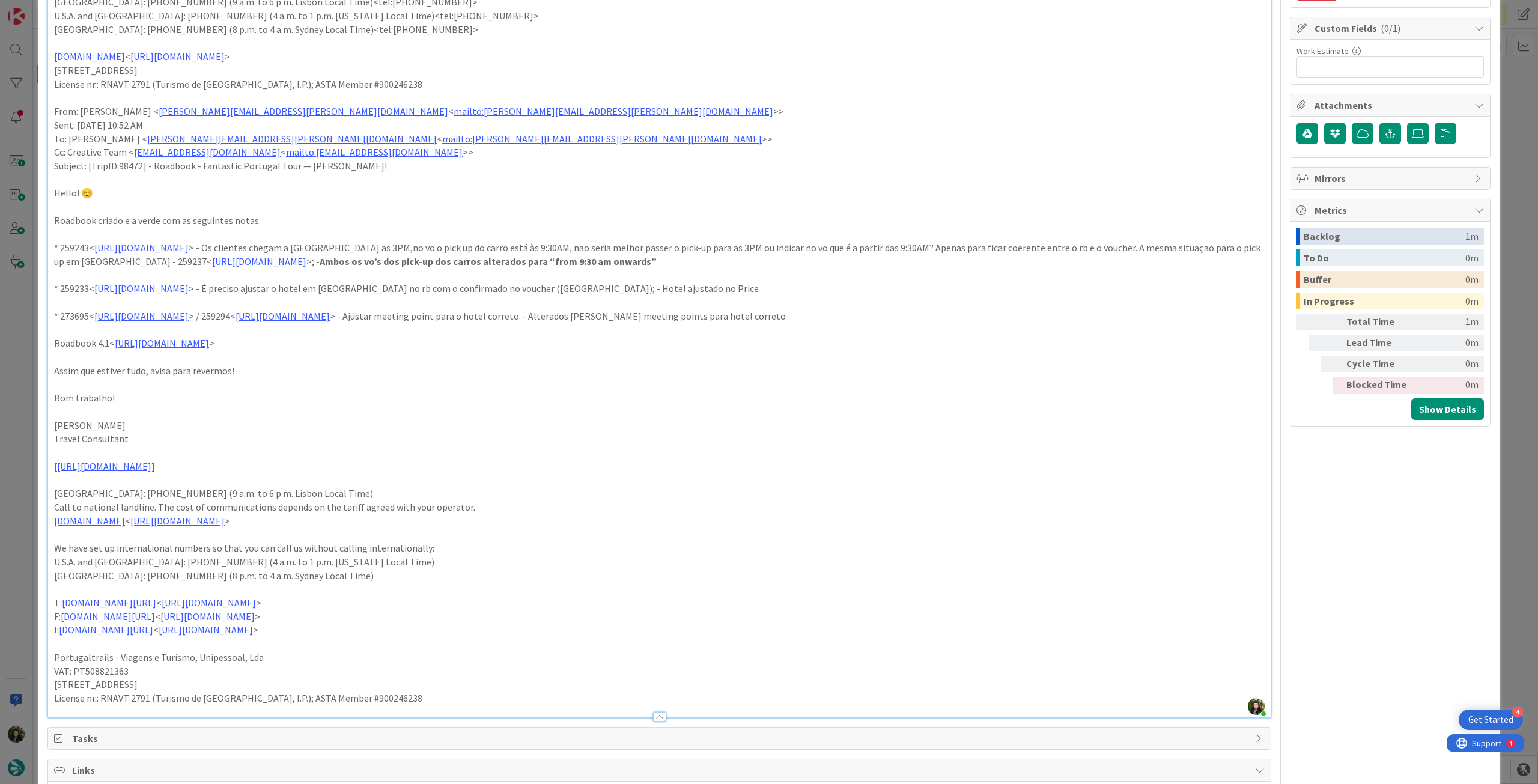
click at [842, 290] on p "* 259233< [URL][DOMAIN_NAME] > - É preciso ajustar o hotel em [GEOGRAPHIC_DATA]…" at bounding box center [660, 288] width 1210 height 14
drag, startPoint x: 785, startPoint y: 289, endPoint x: 727, endPoint y: 286, distance: 58.1
click at [727, 286] on p "* 259233< [URL][DOMAIN_NAME] > - É preciso ajustar o hotel em [GEOGRAPHIC_DATA]…" at bounding box center [660, 288] width 1210 height 14
drag, startPoint x: 981, startPoint y: 313, endPoint x: 814, endPoint y: 315, distance: 167.0
click at [814, 315] on p "* 273695< [URL][DOMAIN_NAME] > / 259294< [URL][DOMAIN_NAME] > - Ajustar meeting…" at bounding box center [660, 316] width 1210 height 14
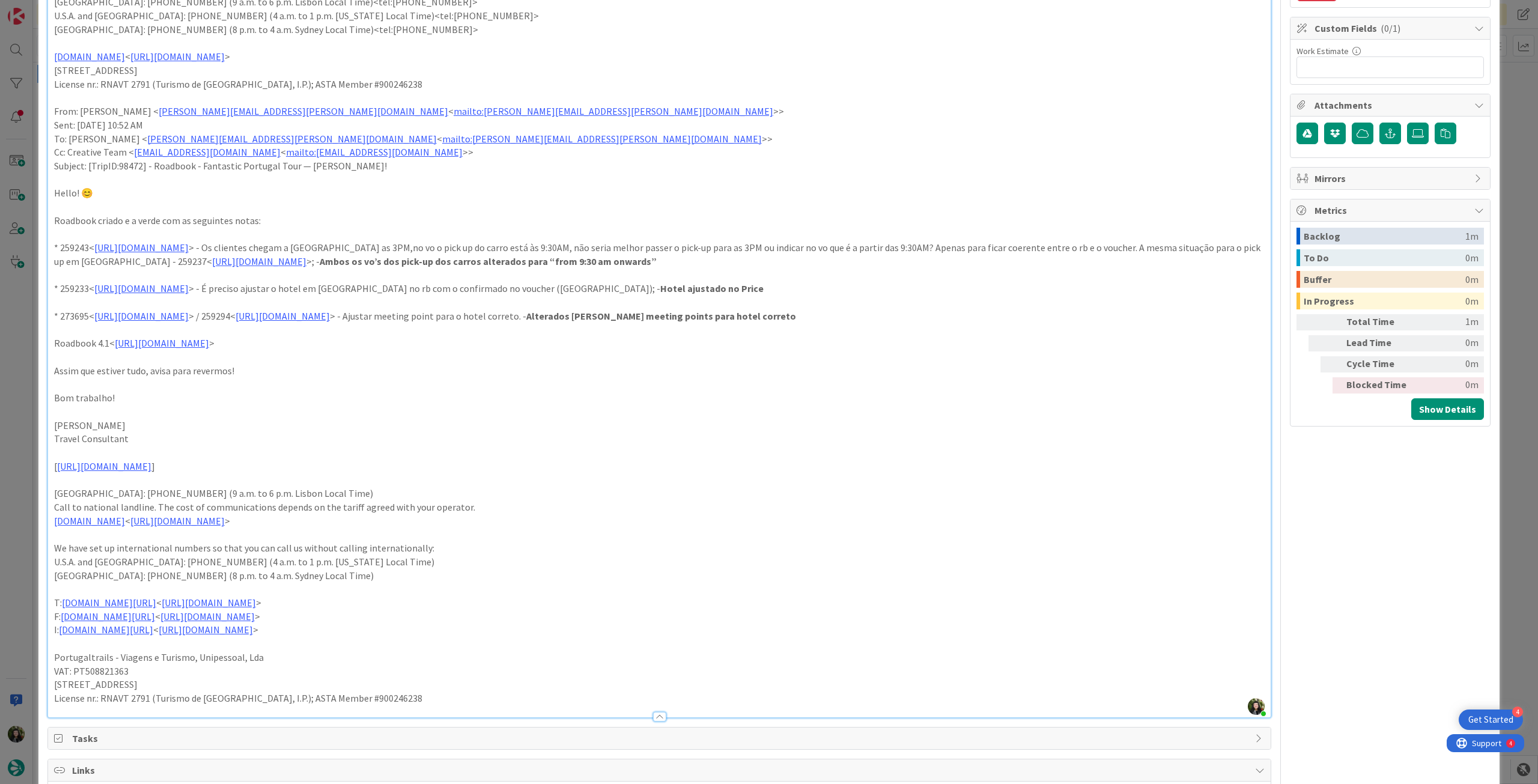
click at [913, 333] on p at bounding box center [660, 330] width 1210 height 14
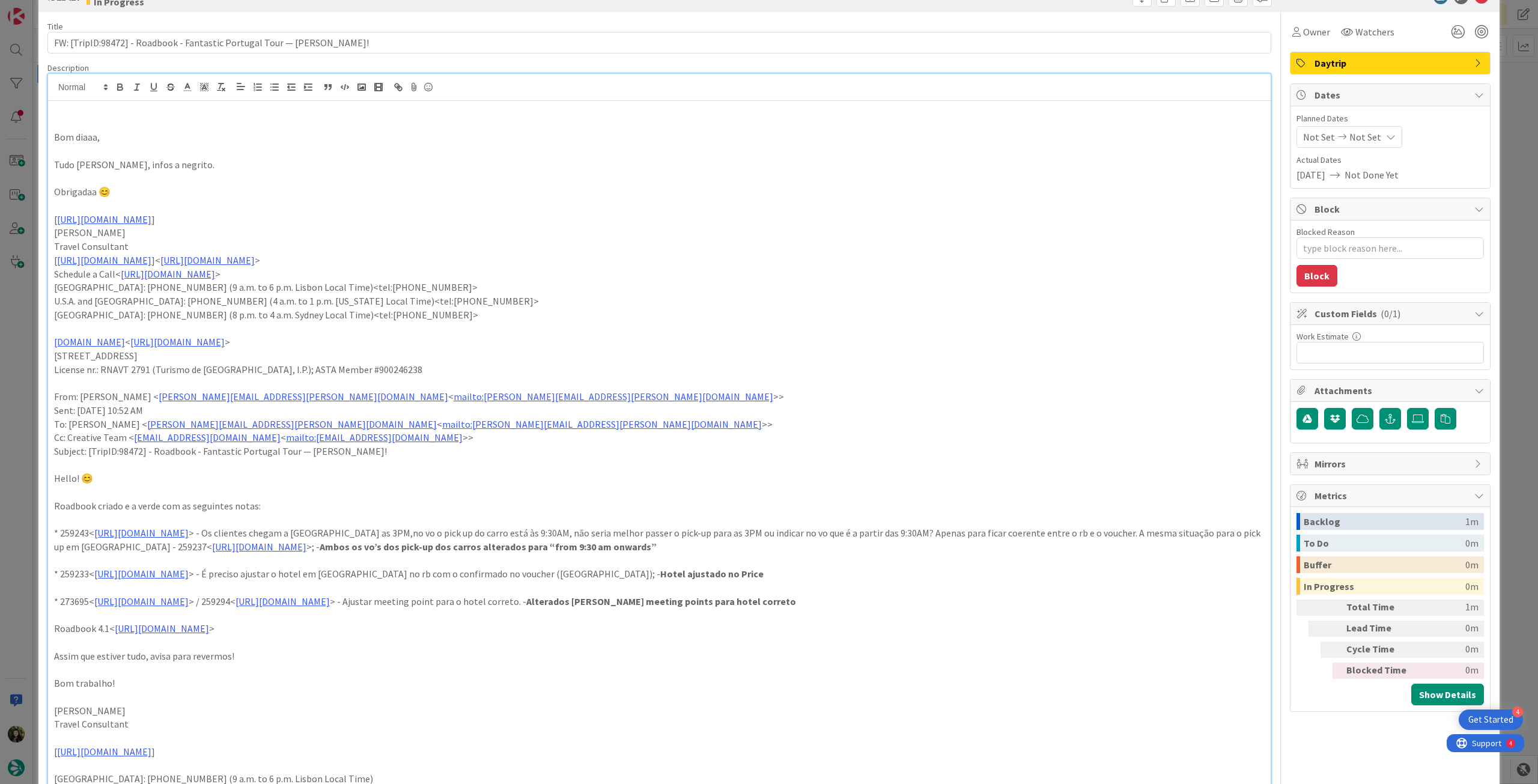
scroll to position [0, 0]
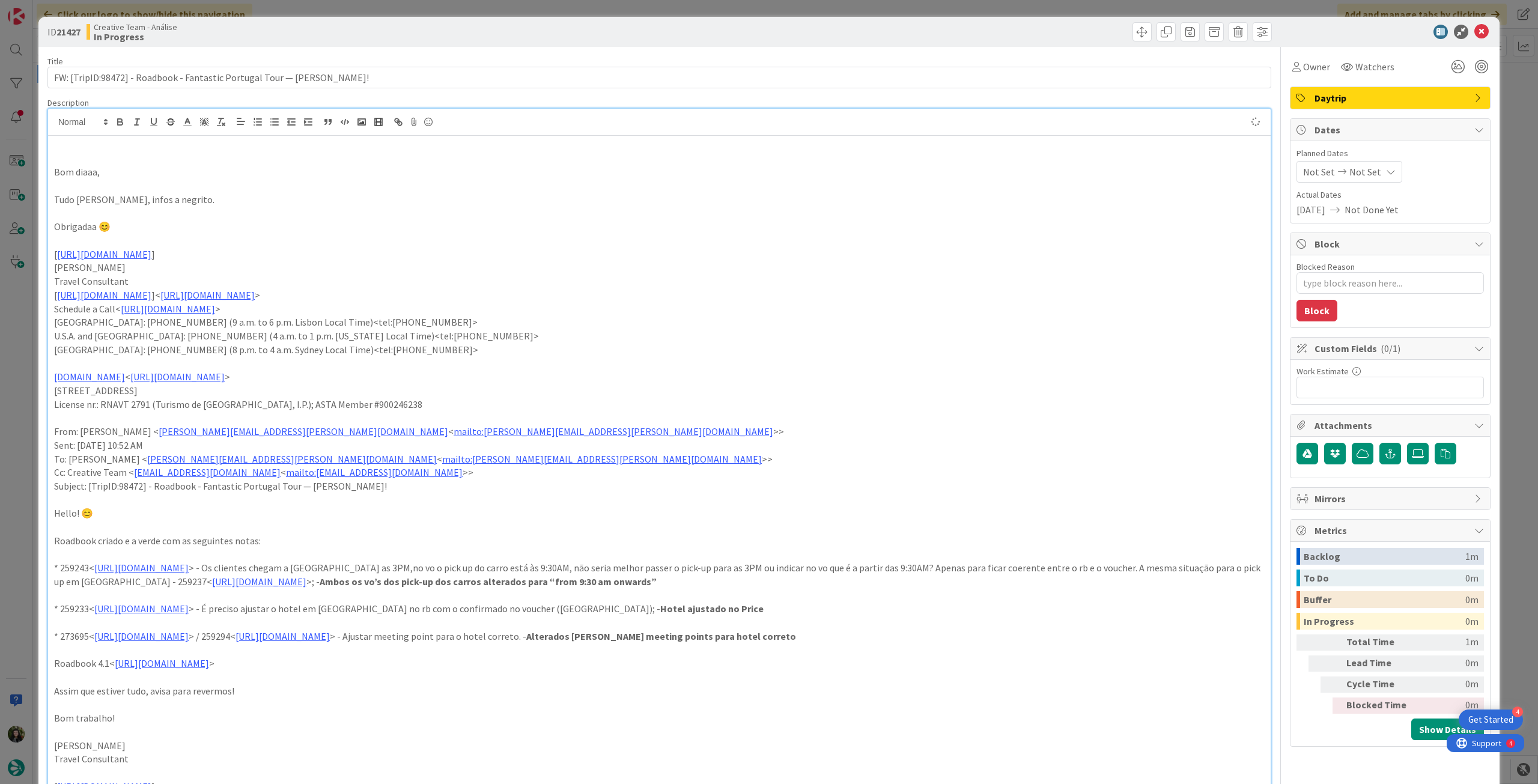
type textarea "x"
drag, startPoint x: 1363, startPoint y: 167, endPoint x: 1363, endPoint y: 178, distance: 11.0
click at [1363, 167] on span "Not Set" at bounding box center [1366, 172] width 32 height 14
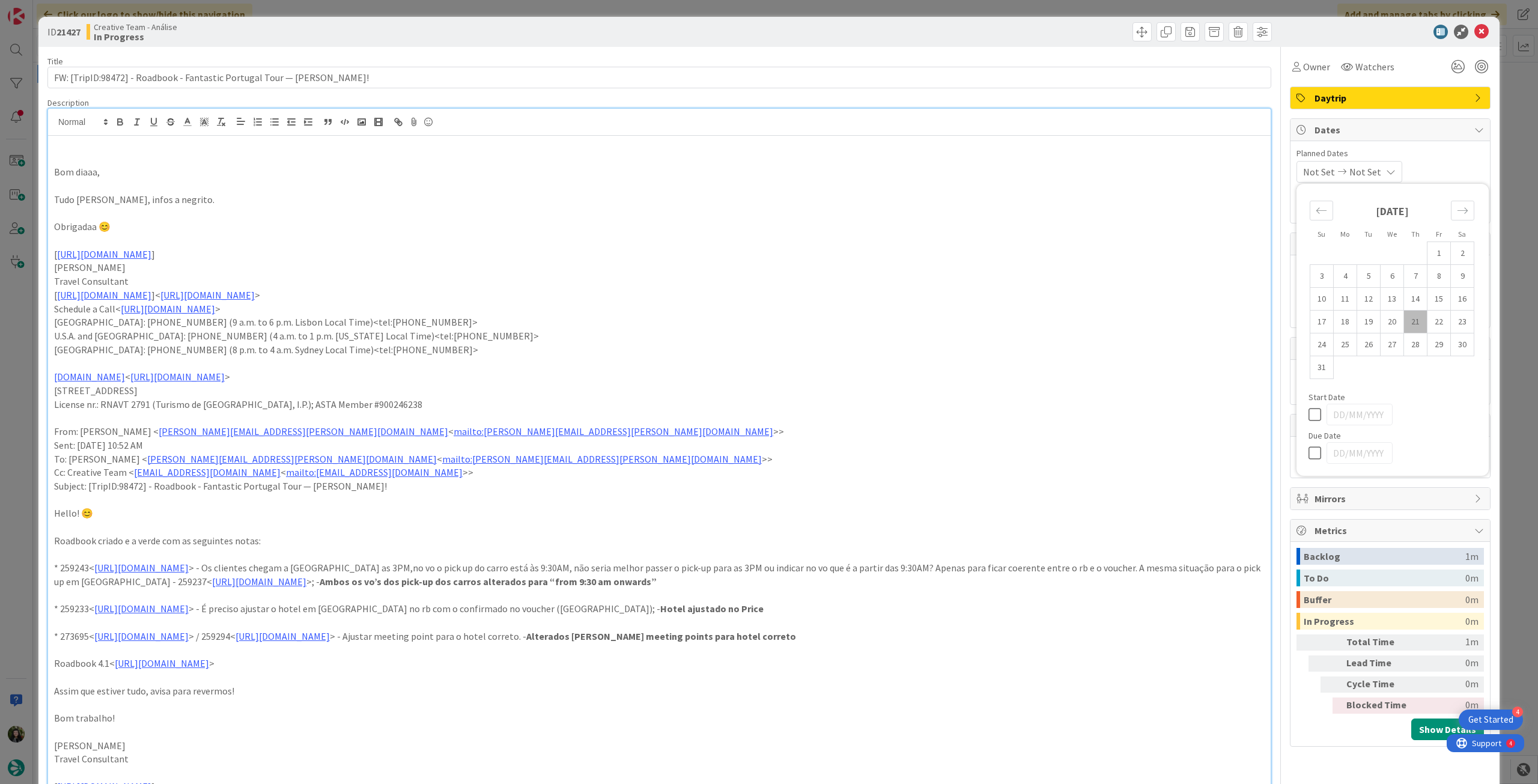
drag, startPoint x: 1314, startPoint y: 456, endPoint x: 1318, endPoint y: 425, distance: 31.3
click at [1313, 455] on icon at bounding box center [1317, 453] width 18 height 14
type input "[DATE]"
click at [1476, 33] on icon at bounding box center [1481, 32] width 14 height 14
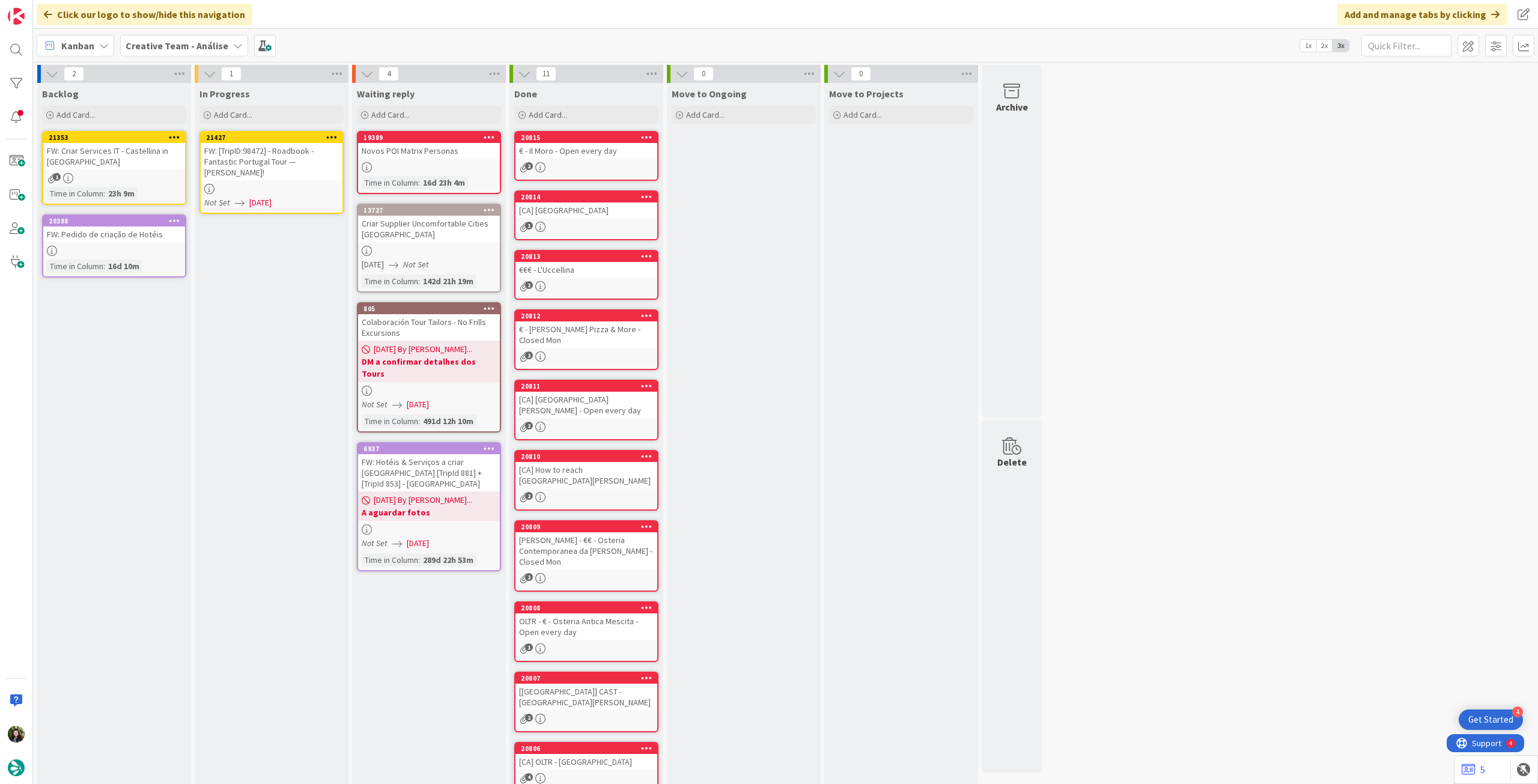
drag, startPoint x: 335, startPoint y: 132, endPoint x: 334, endPoint y: 142, distance: 10.0
click at [334, 133] on icon at bounding box center [332, 137] width 12 height 9
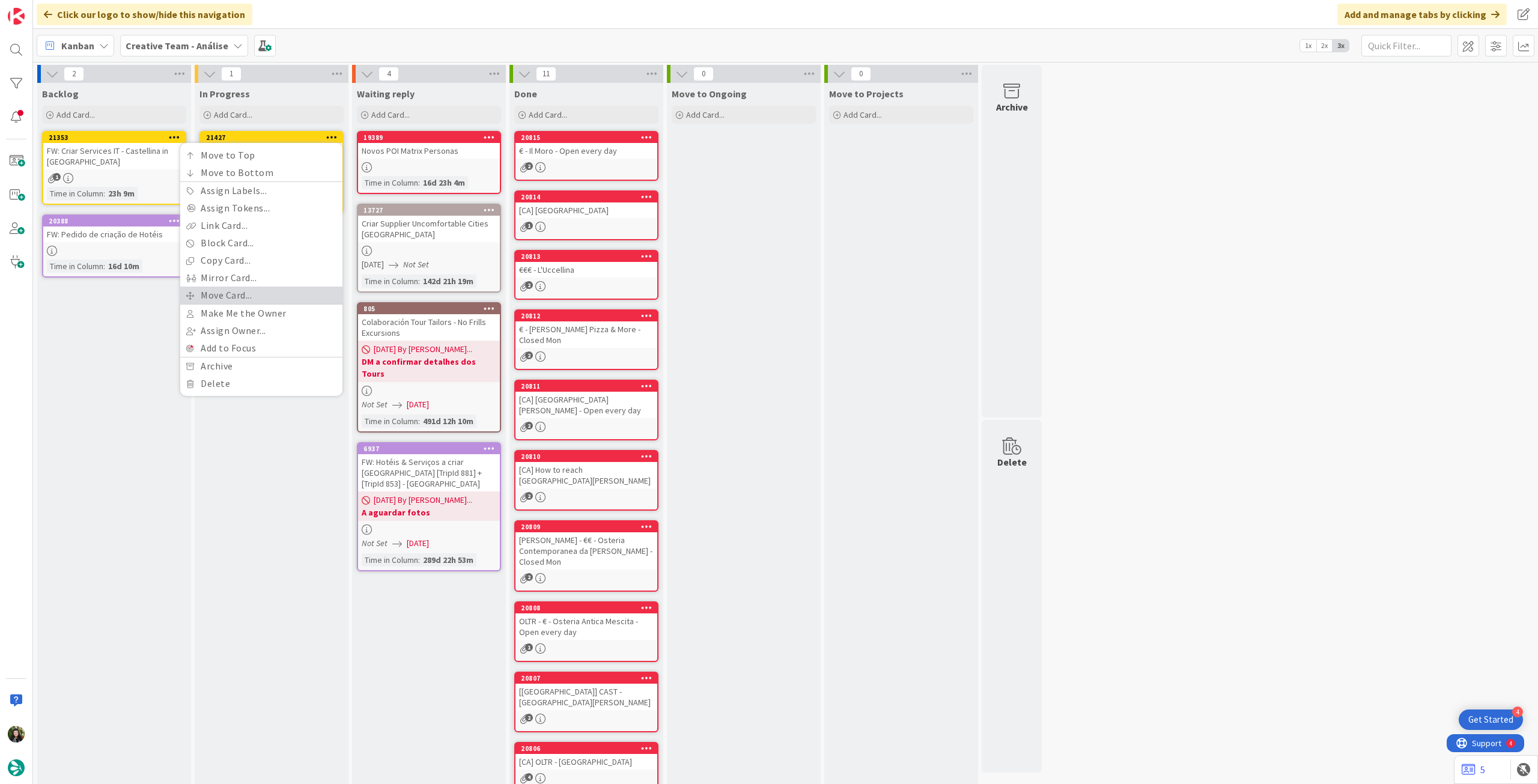
click at [248, 291] on link "Move Card..." at bounding box center [262, 295] width 162 height 17
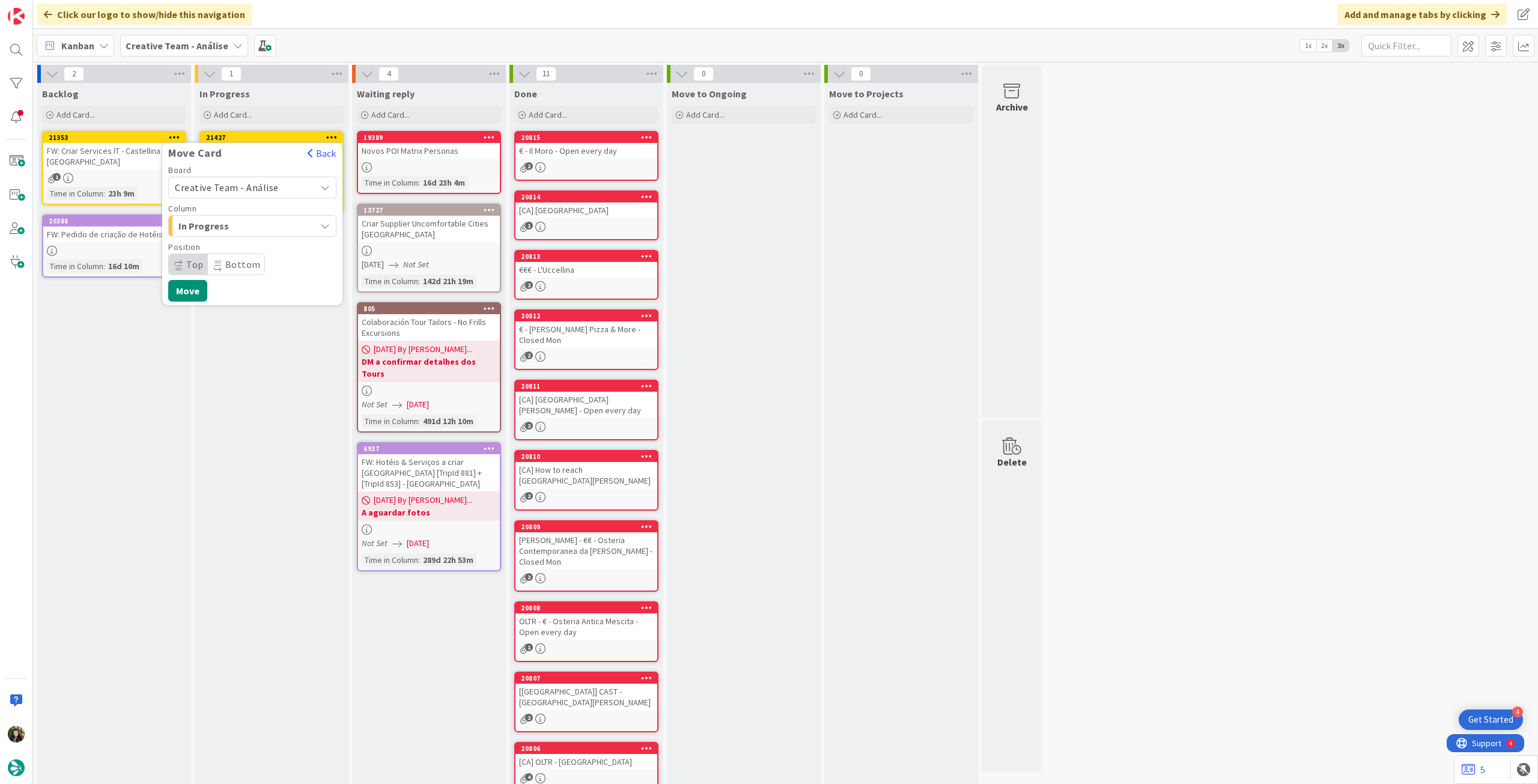
drag, startPoint x: 236, startPoint y: 191, endPoint x: 236, endPoint y: 199, distance: 8.0
click at [236, 192] on span "Creative Team - Análise" at bounding box center [226, 187] width 104 height 12
click at [233, 244] on span "Creative Team" at bounding box center [260, 243] width 139 height 18
drag, startPoint x: 234, startPoint y: 259, endPoint x: 241, endPoint y: 275, distance: 17.5
click at [234, 259] on span "Daytrip" at bounding box center [252, 264] width 115 height 17
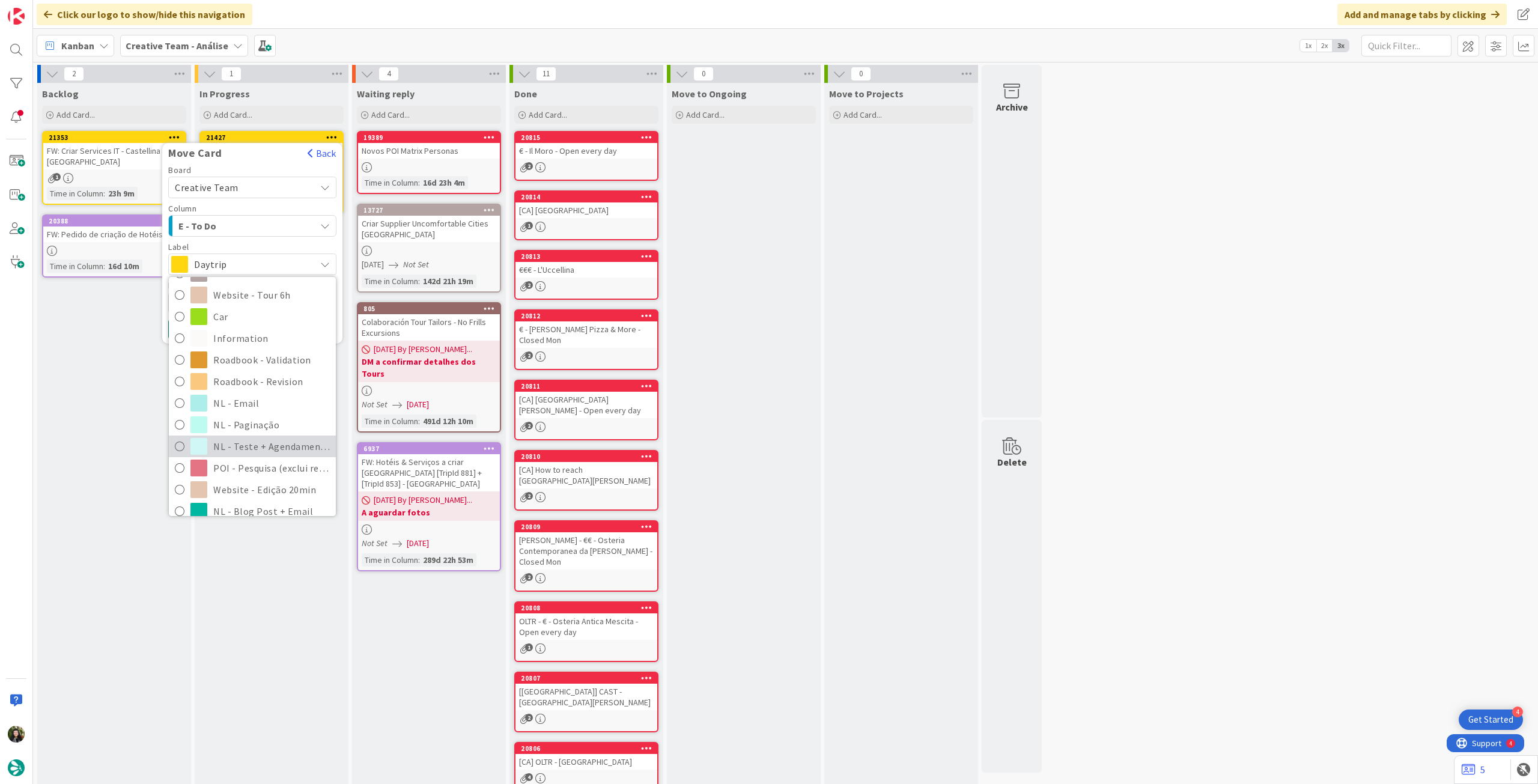
scroll to position [241, 0]
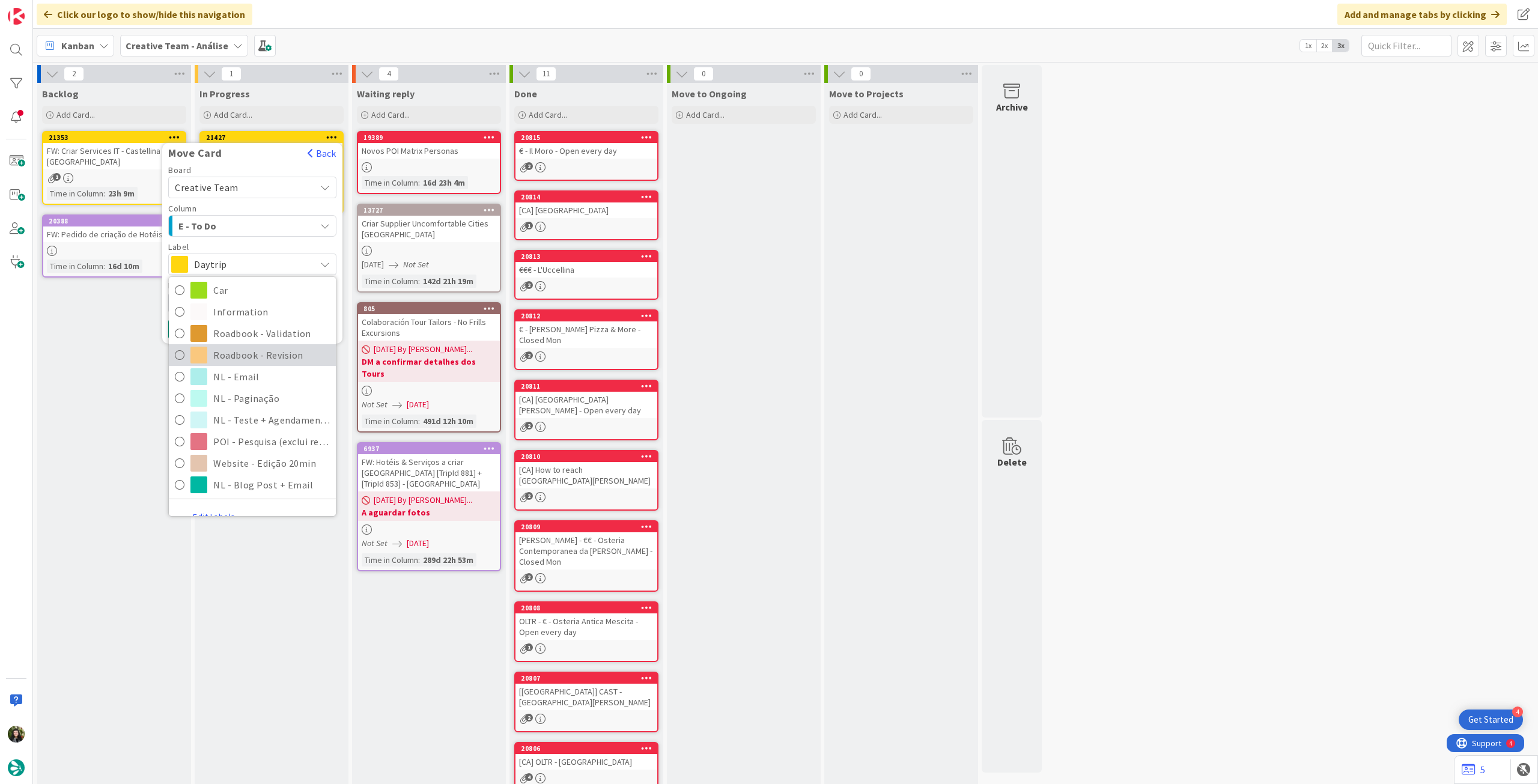
click at [279, 362] on span "Roadbook - Revision" at bounding box center [271, 354] width 117 height 18
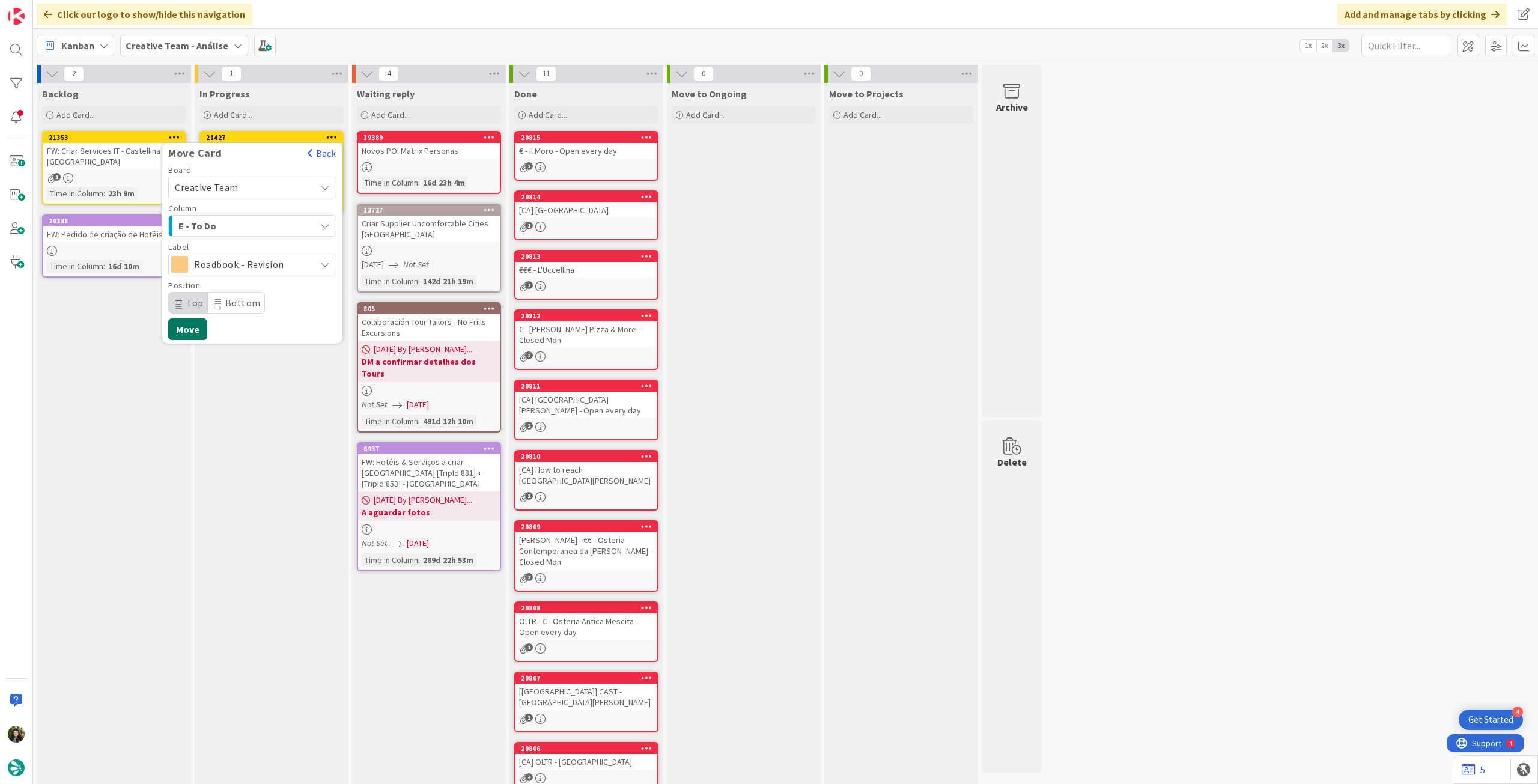
click at [198, 322] on button "Move" at bounding box center [188, 329] width 39 height 22
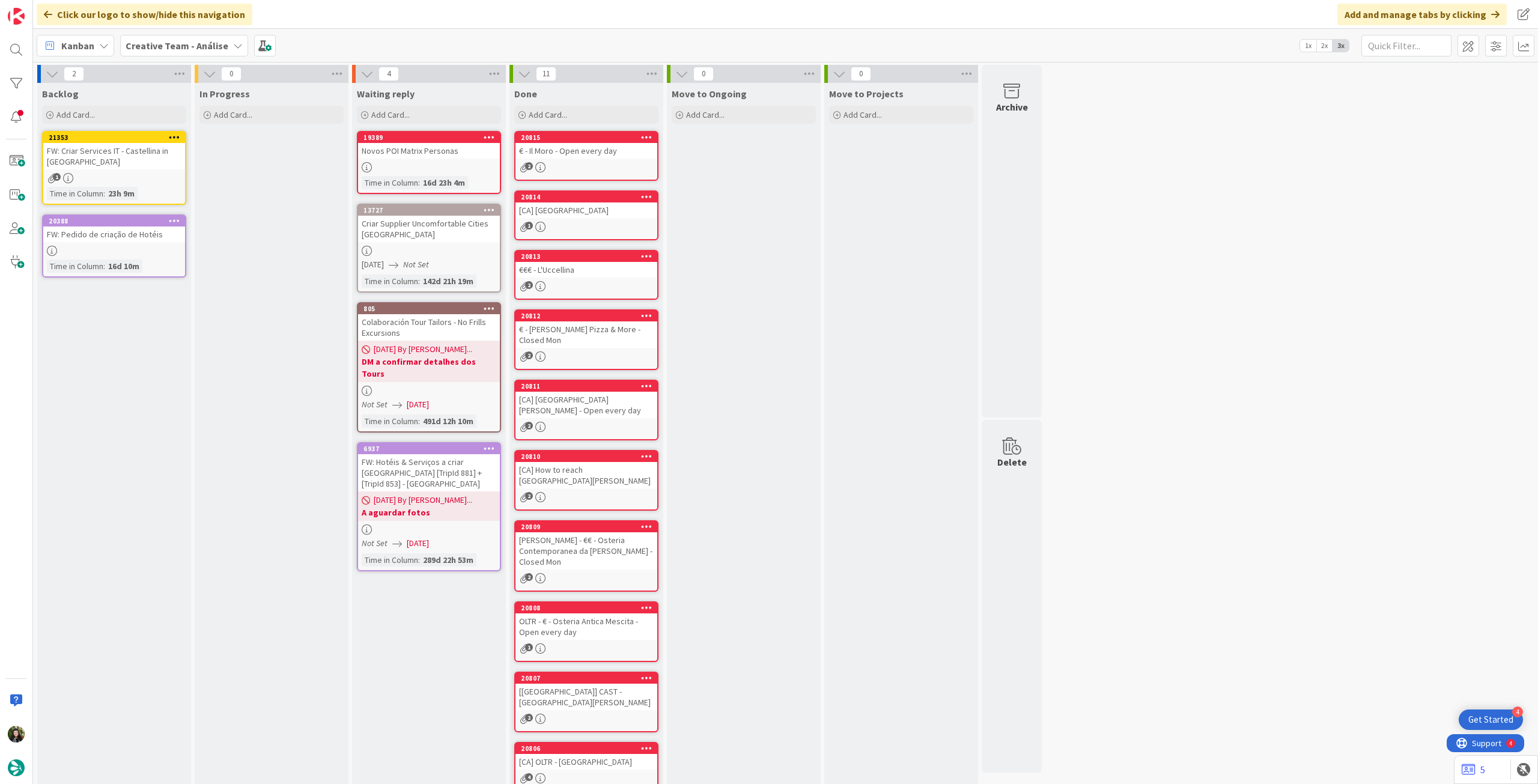
click at [164, 47] on b "Creative Team - Análise" at bounding box center [177, 46] width 103 height 12
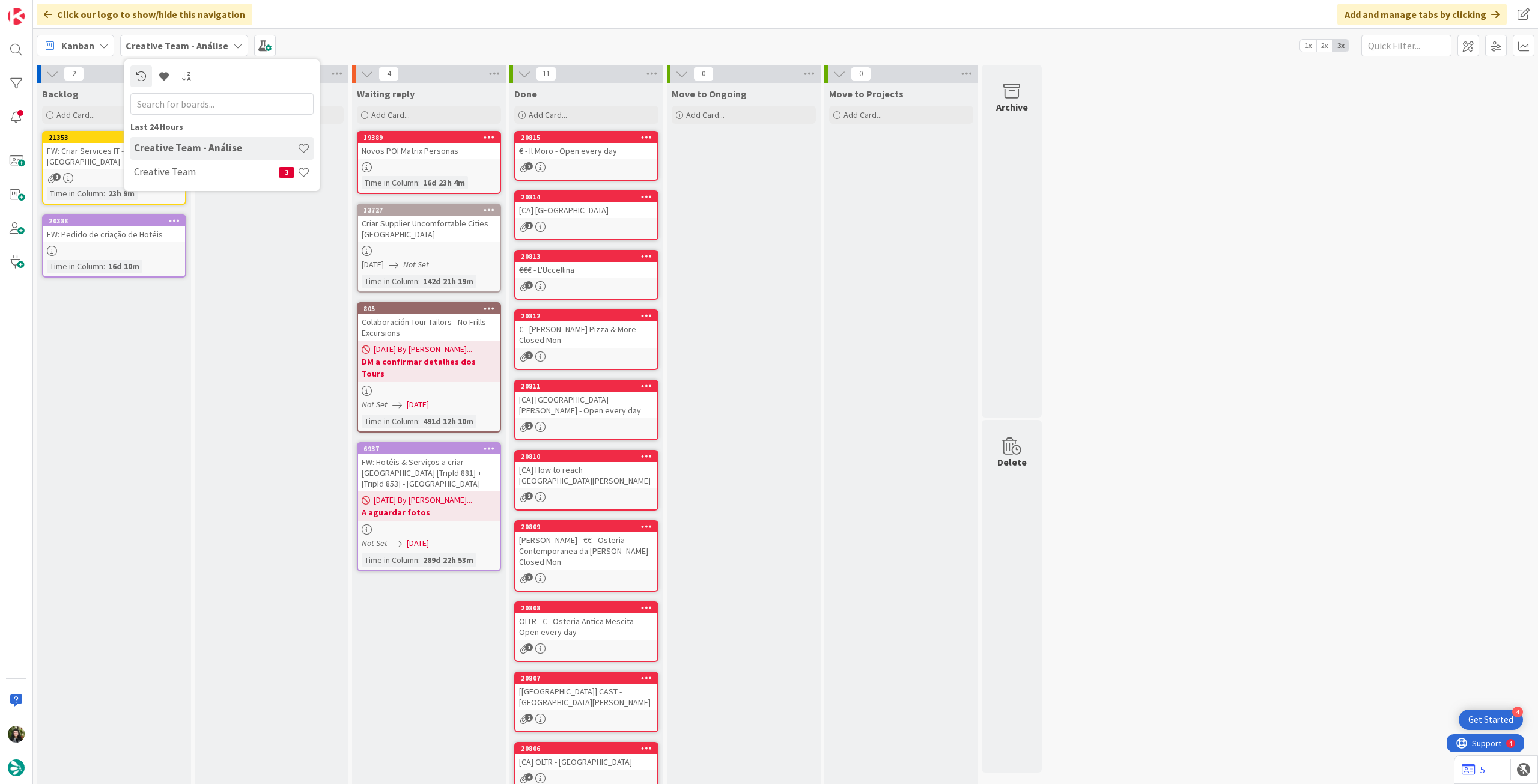
click at [190, 178] on h4 "Creative Team" at bounding box center [207, 172] width 145 height 12
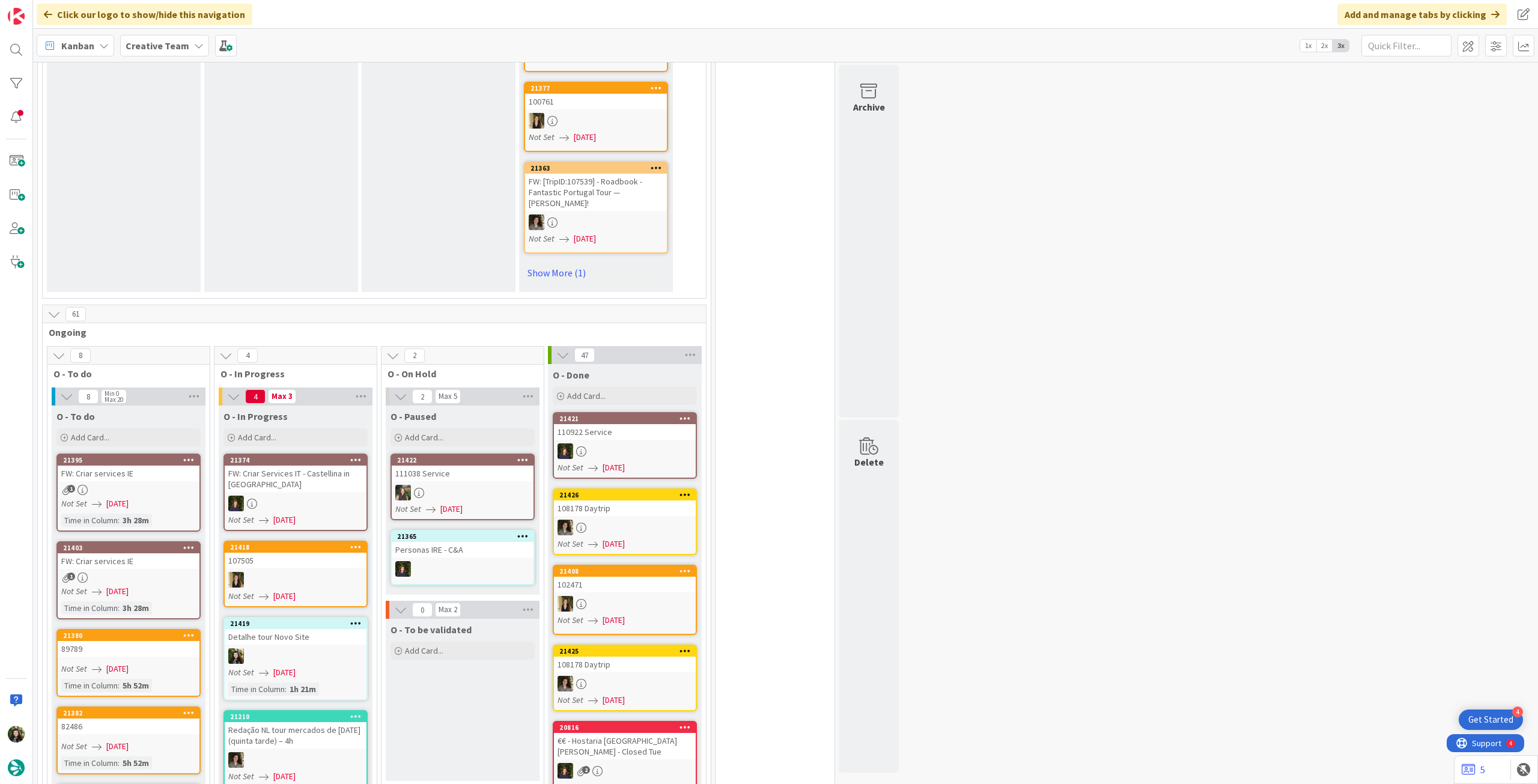
scroll to position [881, 0]
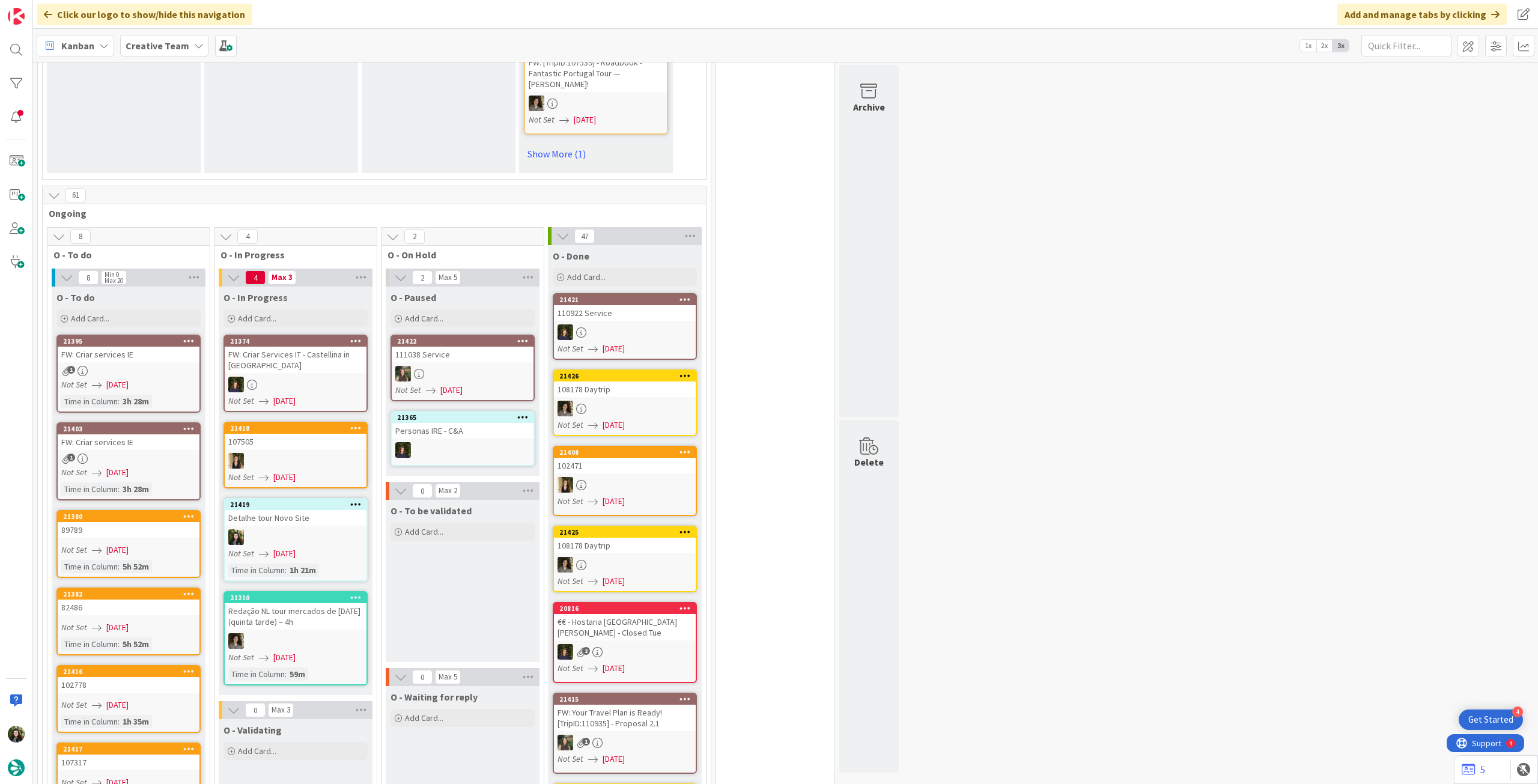
click at [336, 510] on div "Detalhe tour Novo Site" at bounding box center [296, 518] width 142 height 16
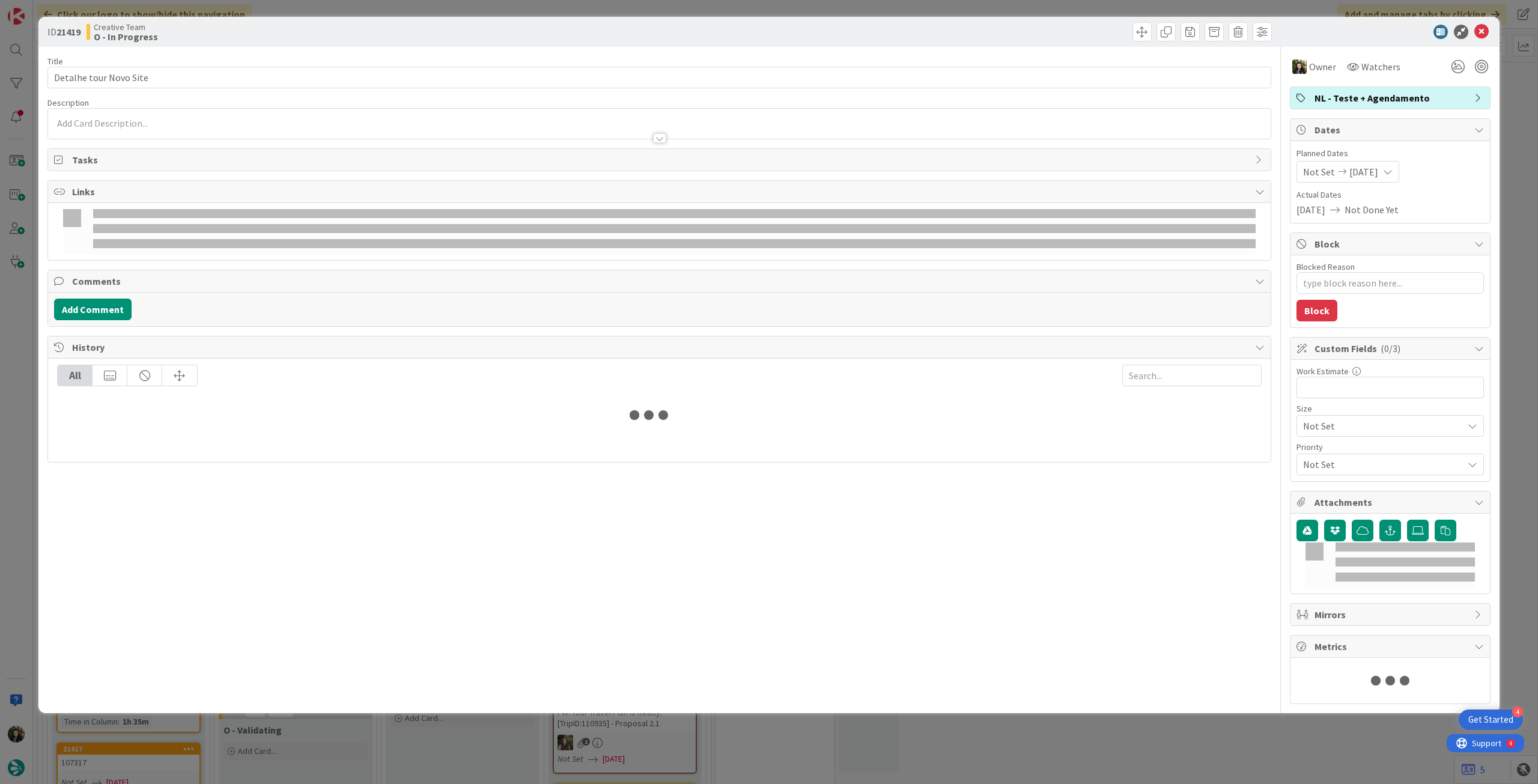
type textarea "x"
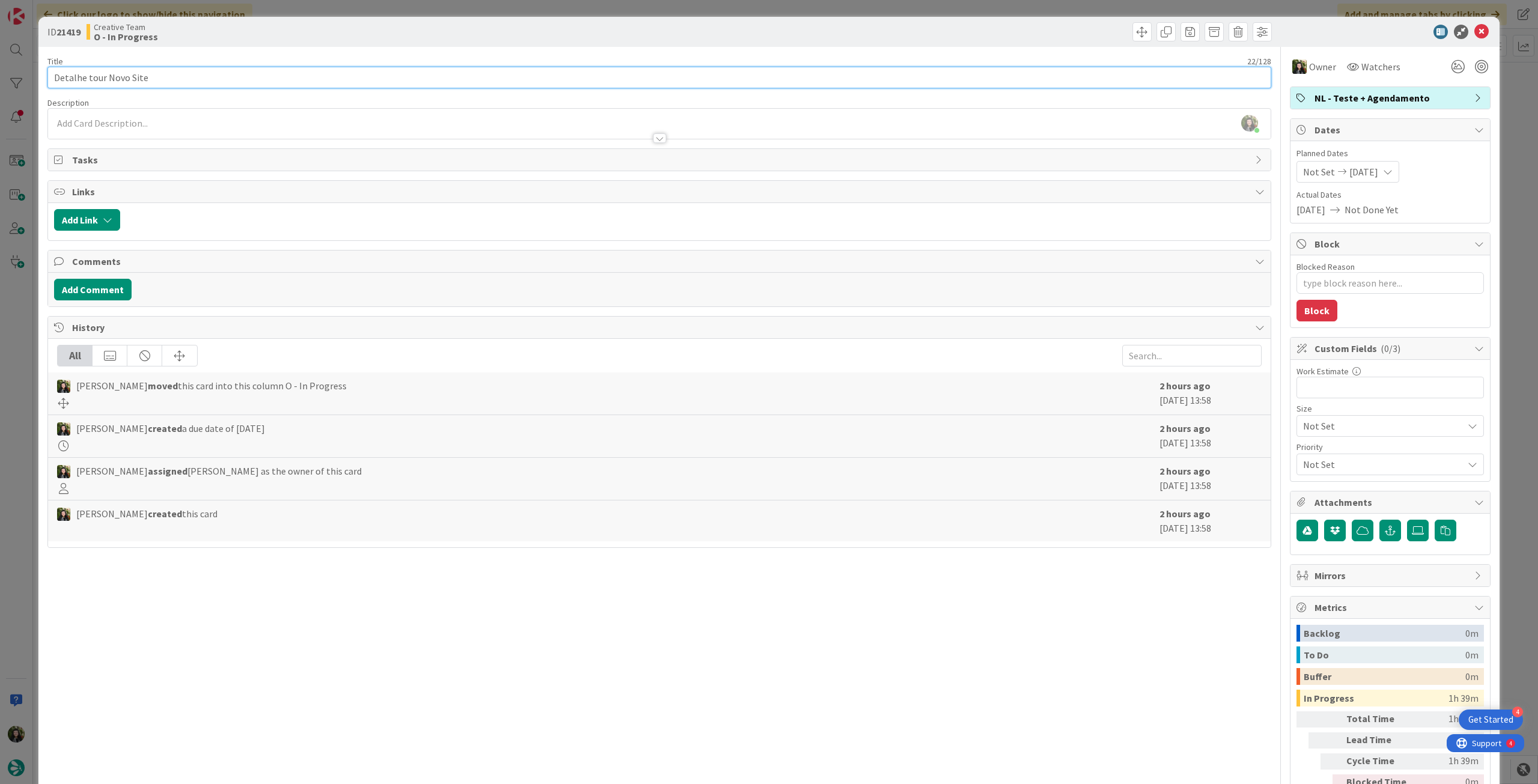
drag, startPoint x: 93, startPoint y: 65, endPoint x: 201, endPoint y: 66, distance: 108.0
click at [20, 65] on div "ID 21419 Creative Team O - In Progress Title 22 / 128 Detalhe tour Novo Site De…" at bounding box center [769, 392] width 1538 height 784
click at [1474, 33] on icon at bounding box center [1481, 32] width 14 height 14
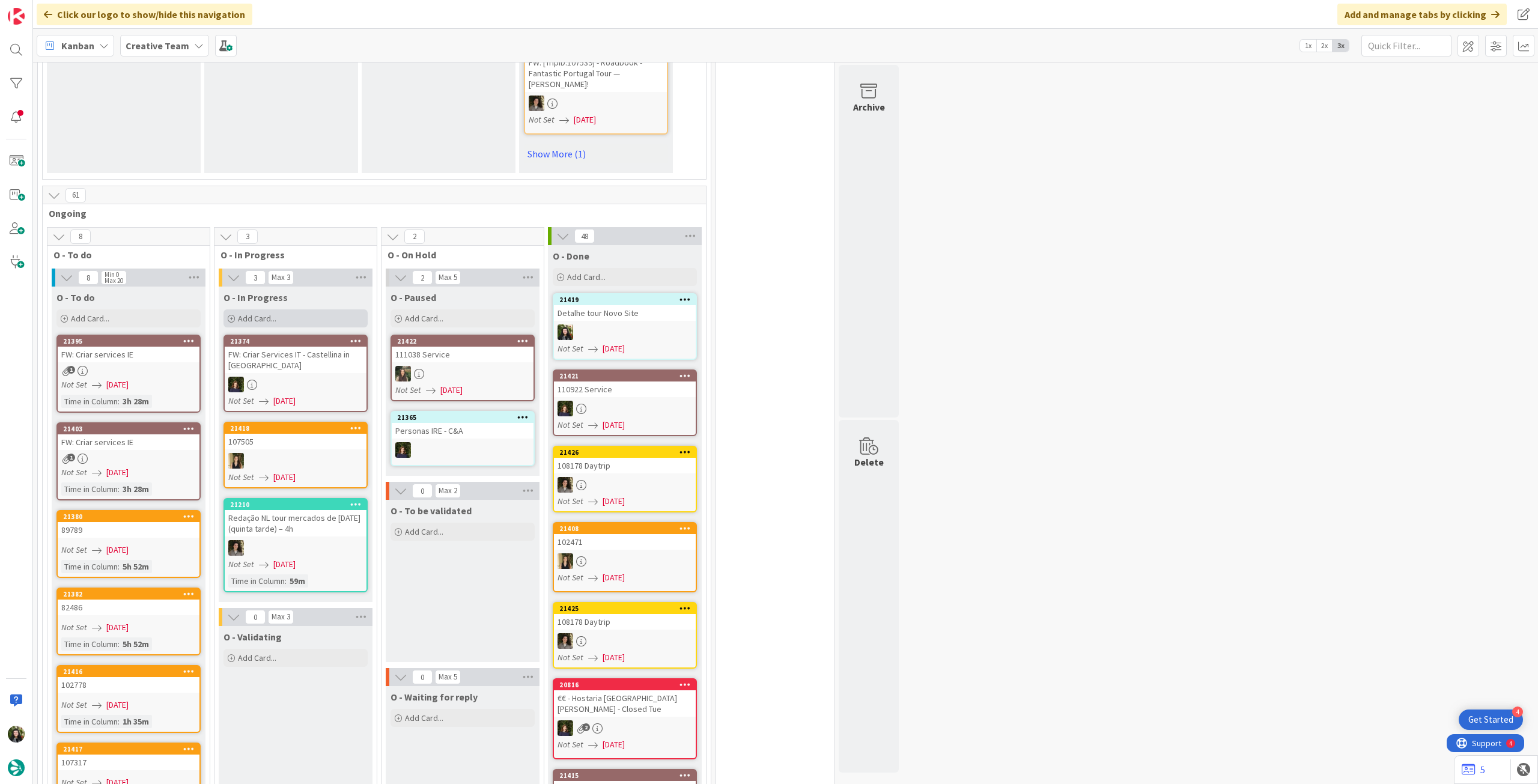
click at [288, 309] on div "Add Card..." at bounding box center [295, 318] width 144 height 18
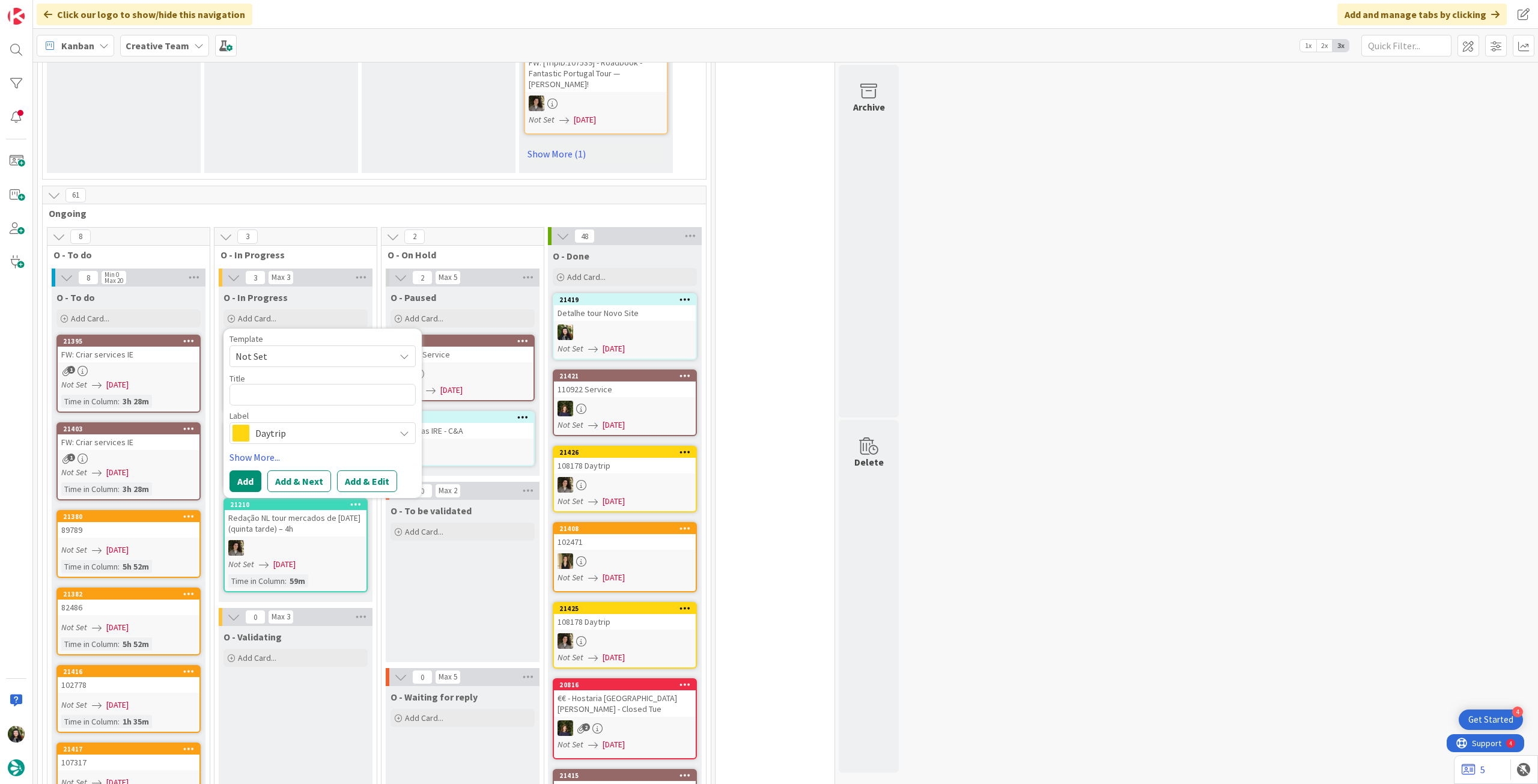
click at [298, 425] on span "Daytrip" at bounding box center [322, 433] width 133 height 17
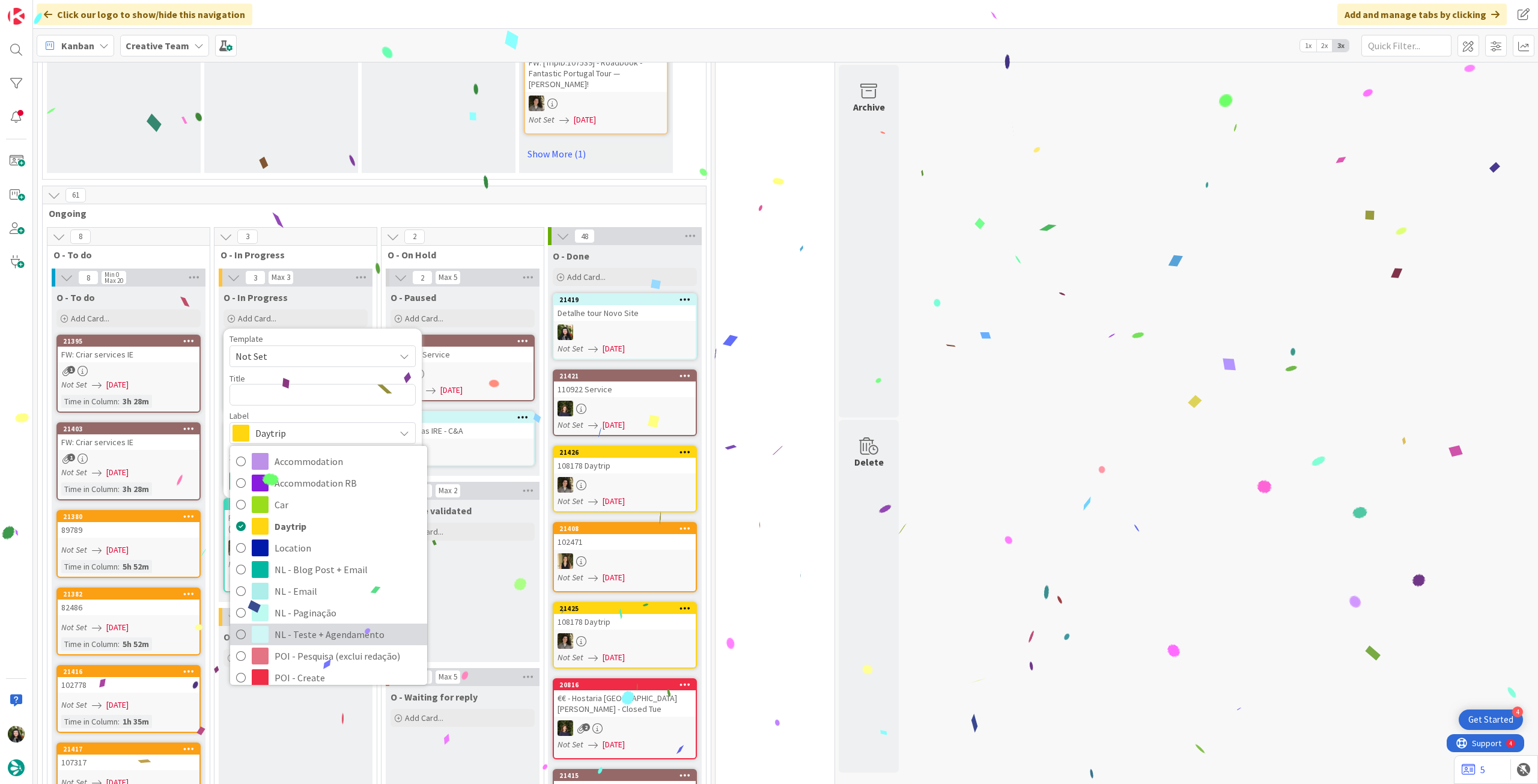
drag, startPoint x: 360, startPoint y: 614, endPoint x: 268, endPoint y: 359, distance: 271.1
click at [359, 625] on span "NL - Teste + Agendamento" at bounding box center [348, 634] width 146 height 18
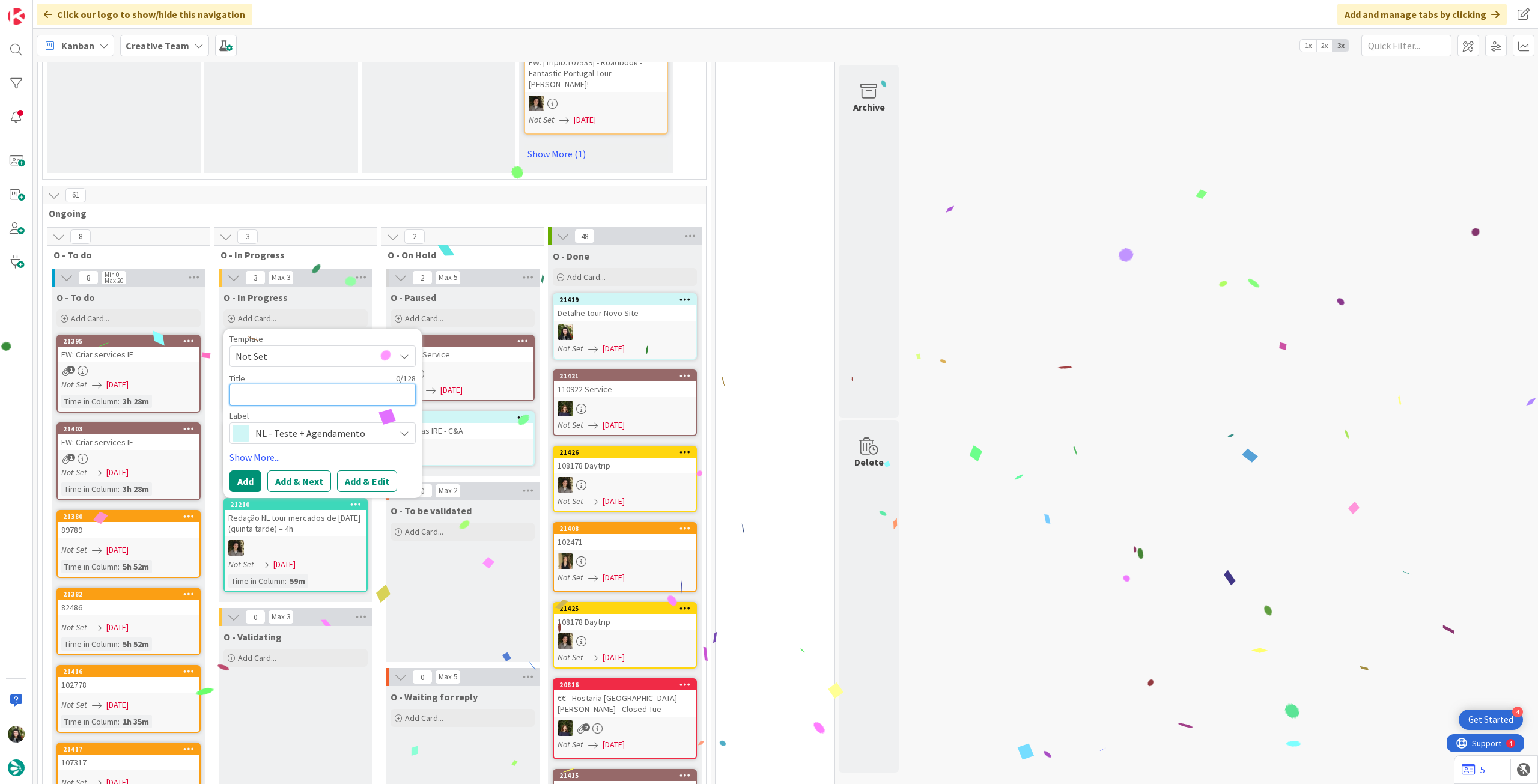
click at [272, 384] on textarea at bounding box center [323, 395] width 186 height 22
paste textarea "Detalhe tour Novo Site"
type textarea "Detalhe tour Novo Site"
type textarea "x"
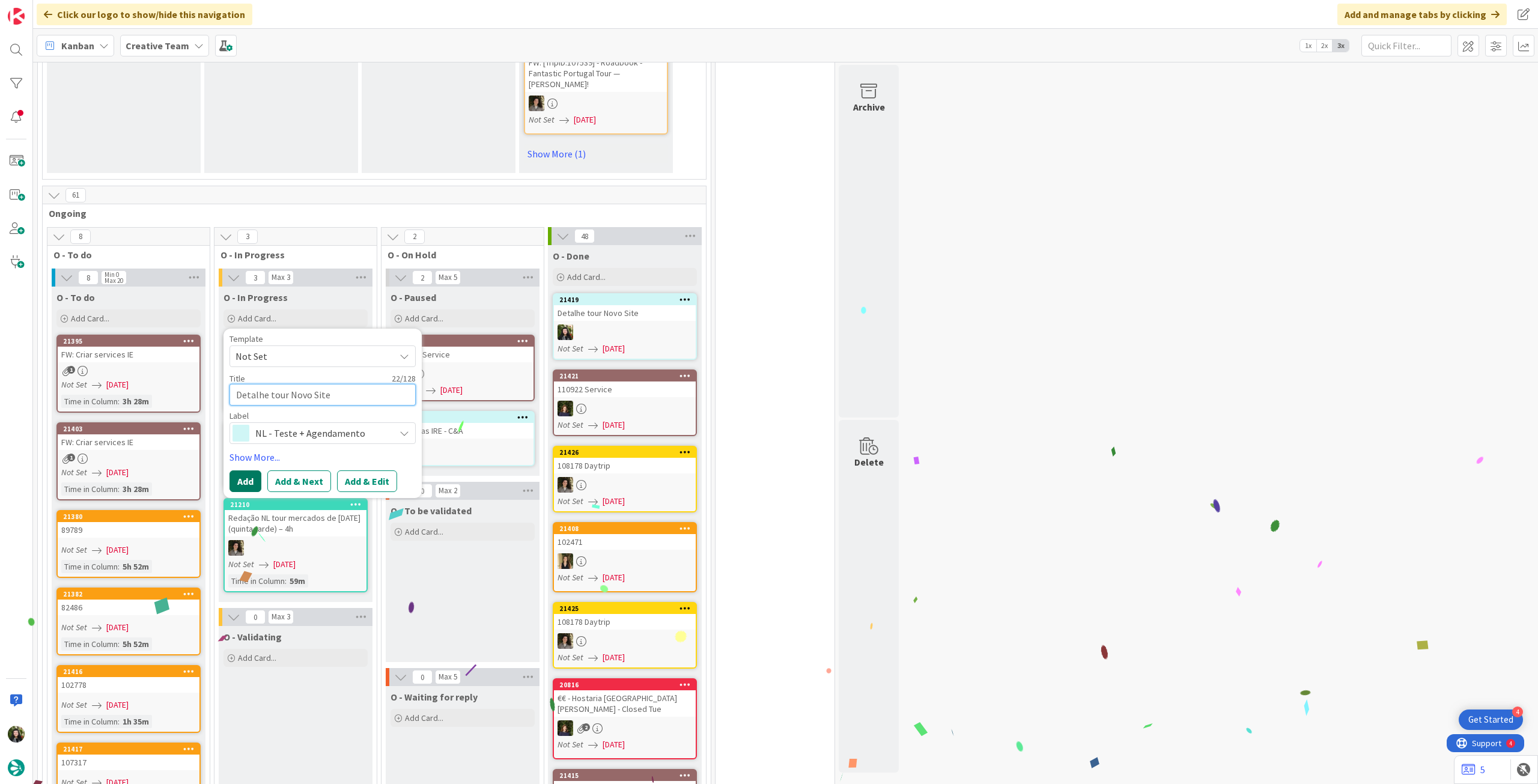
type textarea "Detalhe tour Novo Site"
click at [249, 470] on button "Add" at bounding box center [246, 481] width 32 height 22
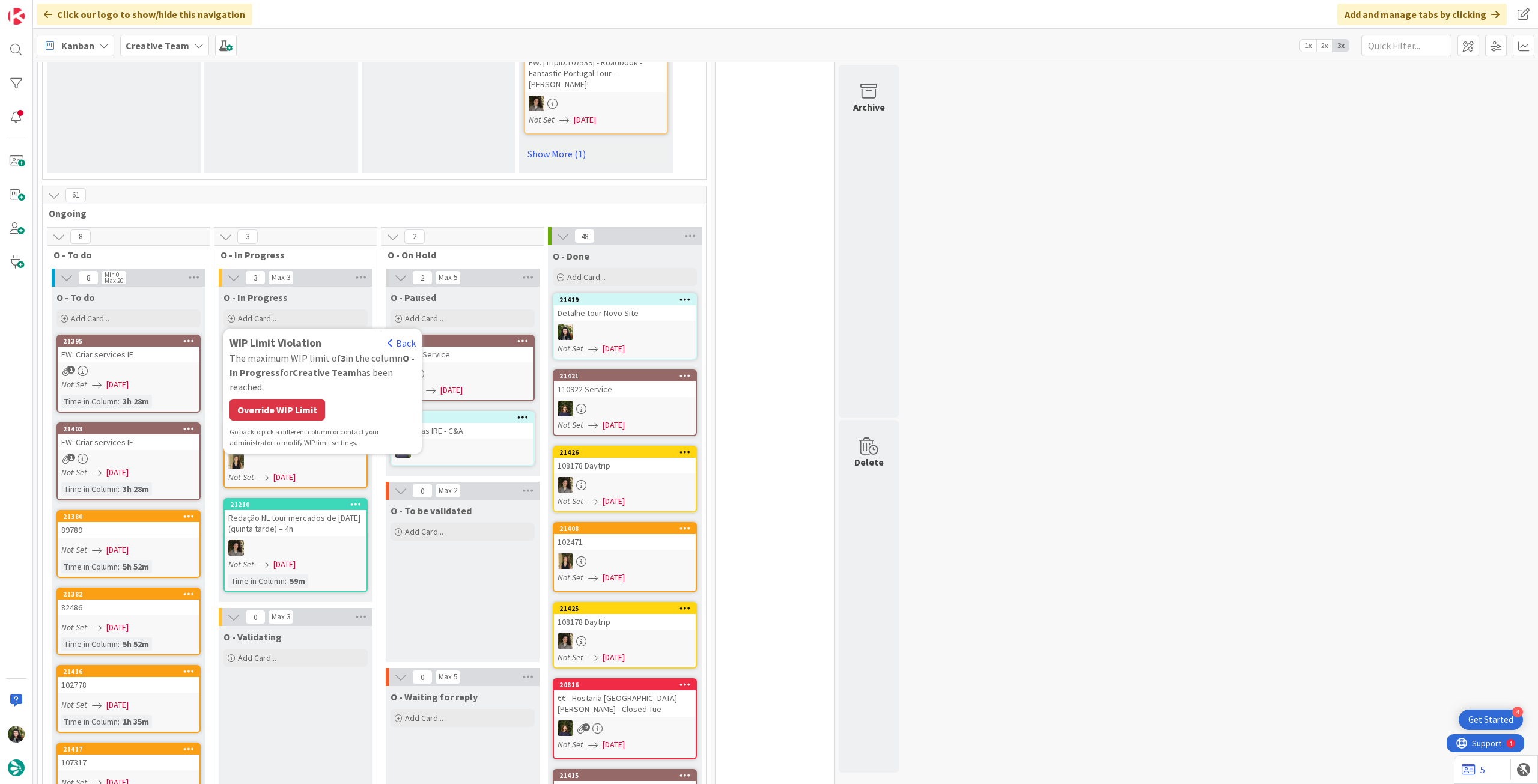
click at [290, 375] on div "WIP Limit Violation Back The maximum WIP limit of 3 in the column O - In Progre…" at bounding box center [323, 391] width 186 height 114
click at [290, 399] on div "Override WIP Limit" at bounding box center [278, 409] width 96 height 22
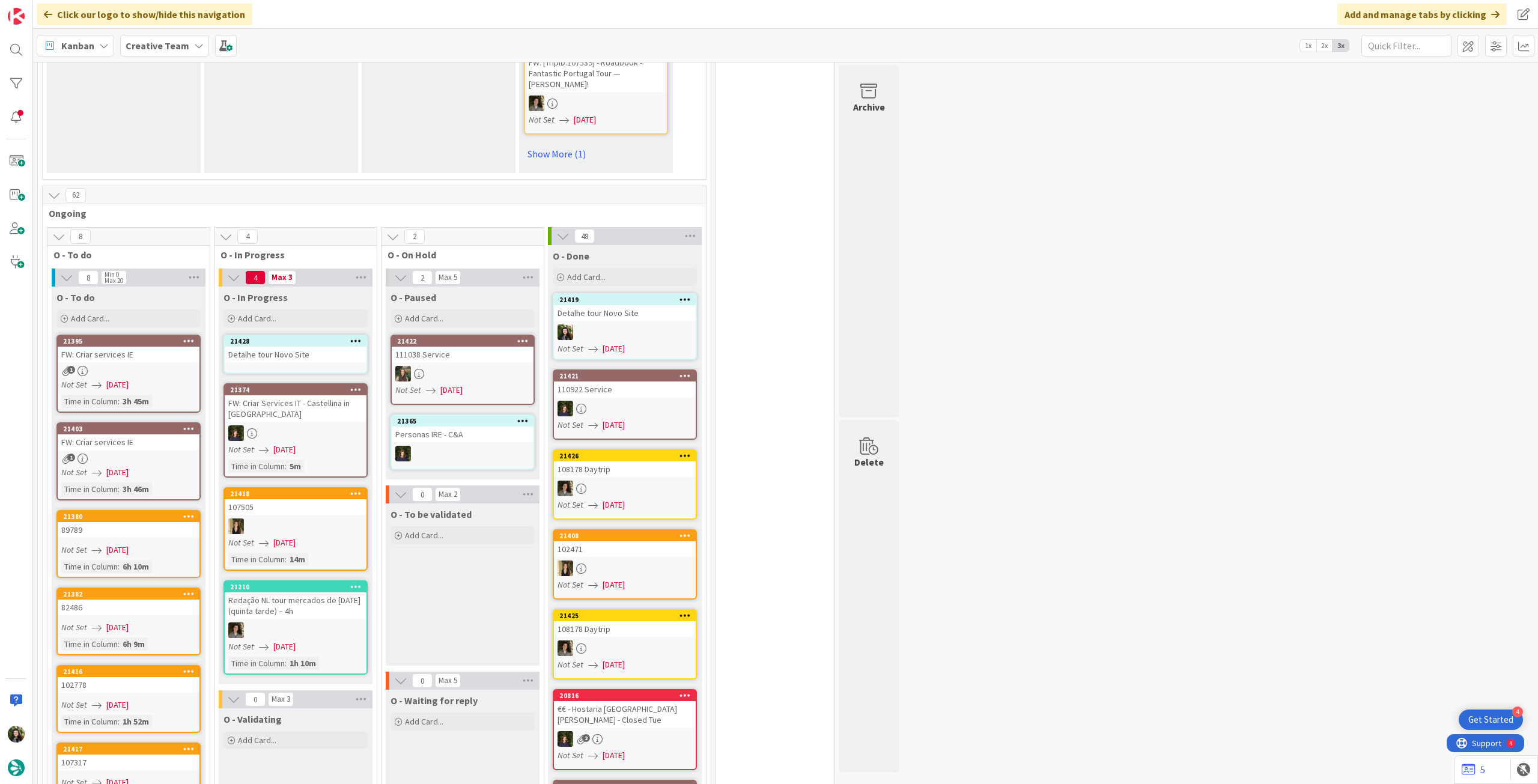
click at [307, 346] on link "21428 Detalhe tour Novo Site" at bounding box center [295, 354] width 144 height 39
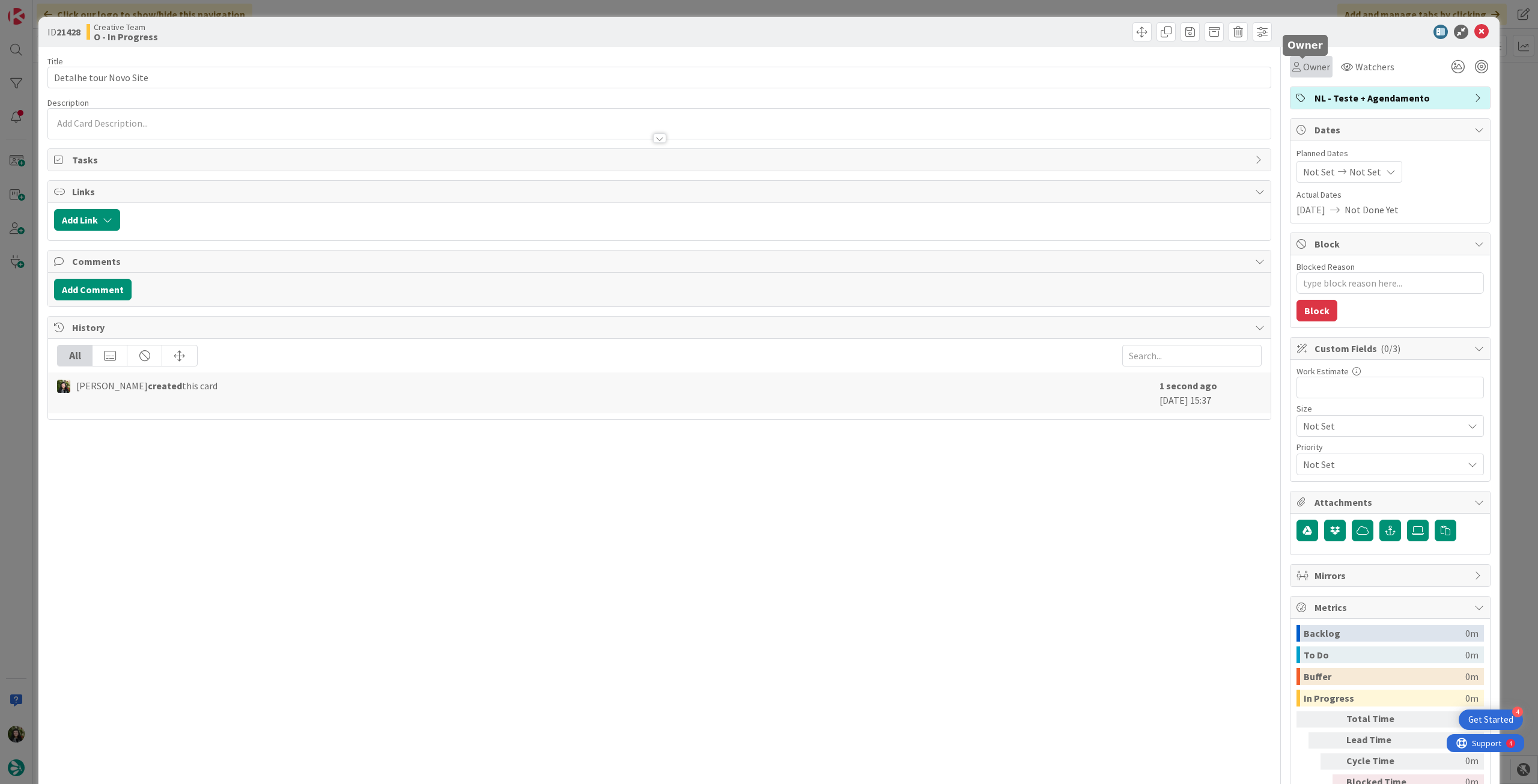
click at [1303, 73] on span "Owner" at bounding box center [1316, 67] width 27 height 14
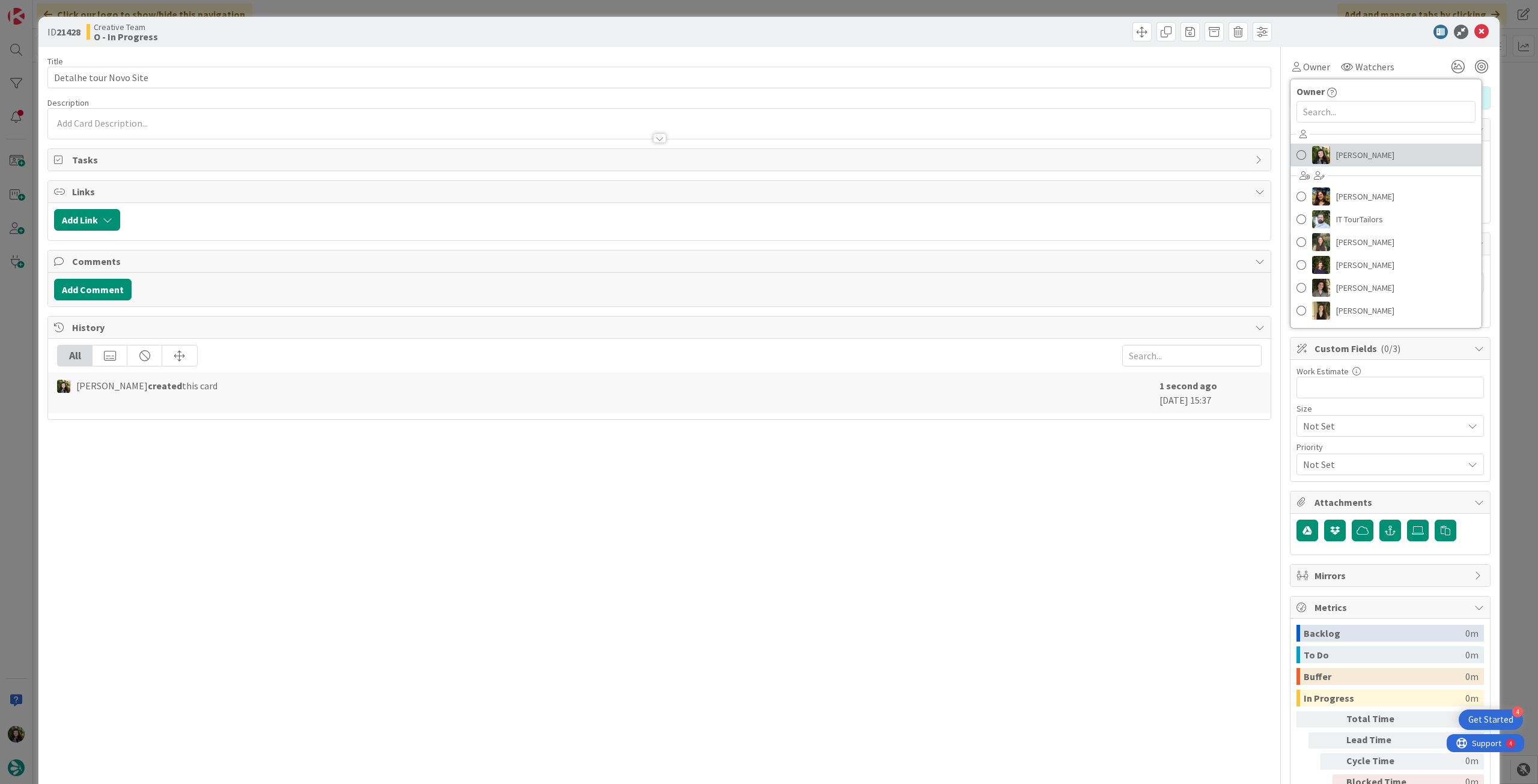
drag, startPoint x: 1331, startPoint y: 154, endPoint x: 1368, endPoint y: 127, distance: 45.8
click at [1336, 153] on span "[PERSON_NAME]" at bounding box center [1365, 154] width 58 height 18
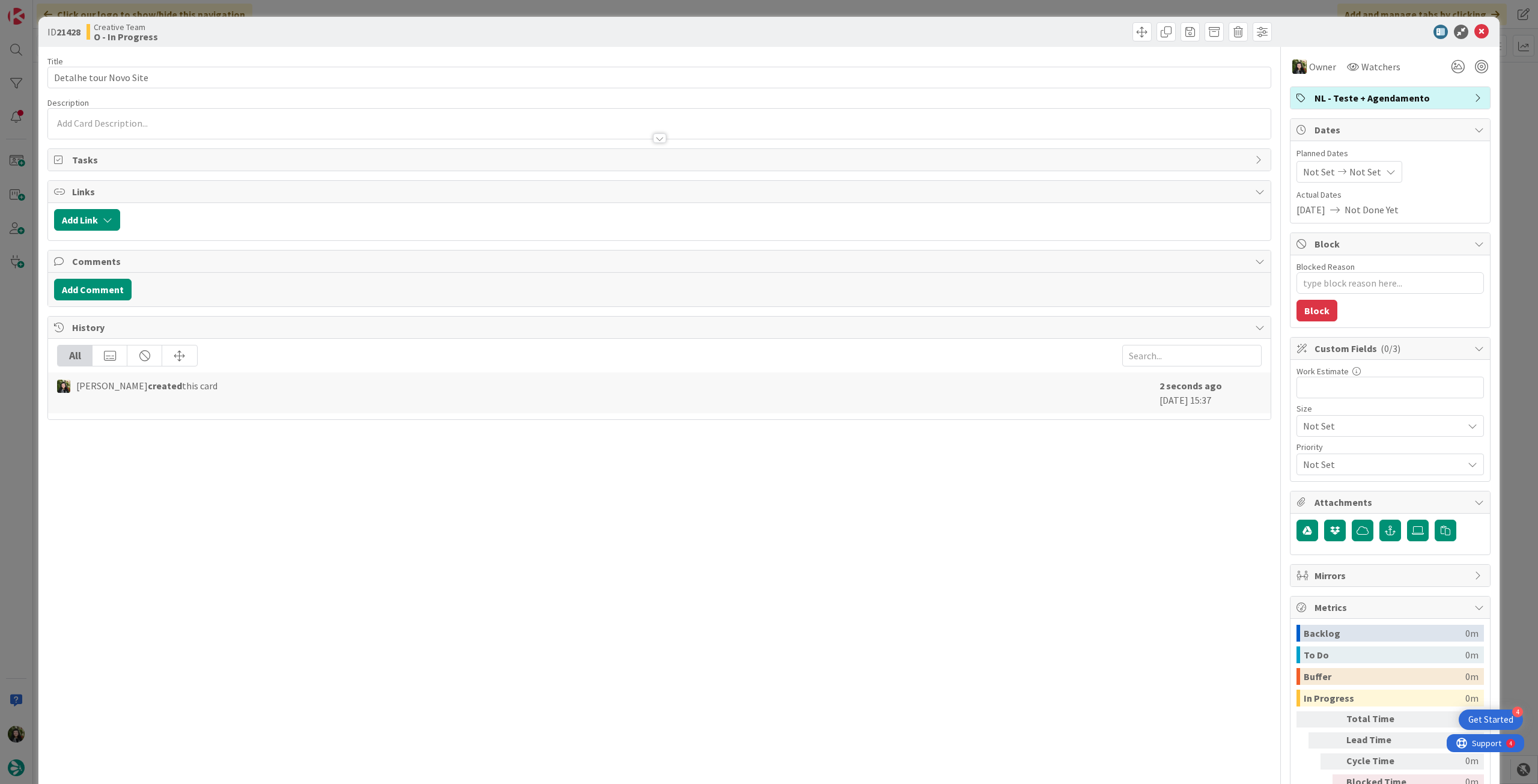
type textarea "x"
click at [1351, 168] on span "Not Set" at bounding box center [1366, 172] width 32 height 14
click at [1308, 454] on icon at bounding box center [1317, 453] width 18 height 14
type input "[DATE]"
click at [1474, 31] on icon at bounding box center [1481, 32] width 14 height 14
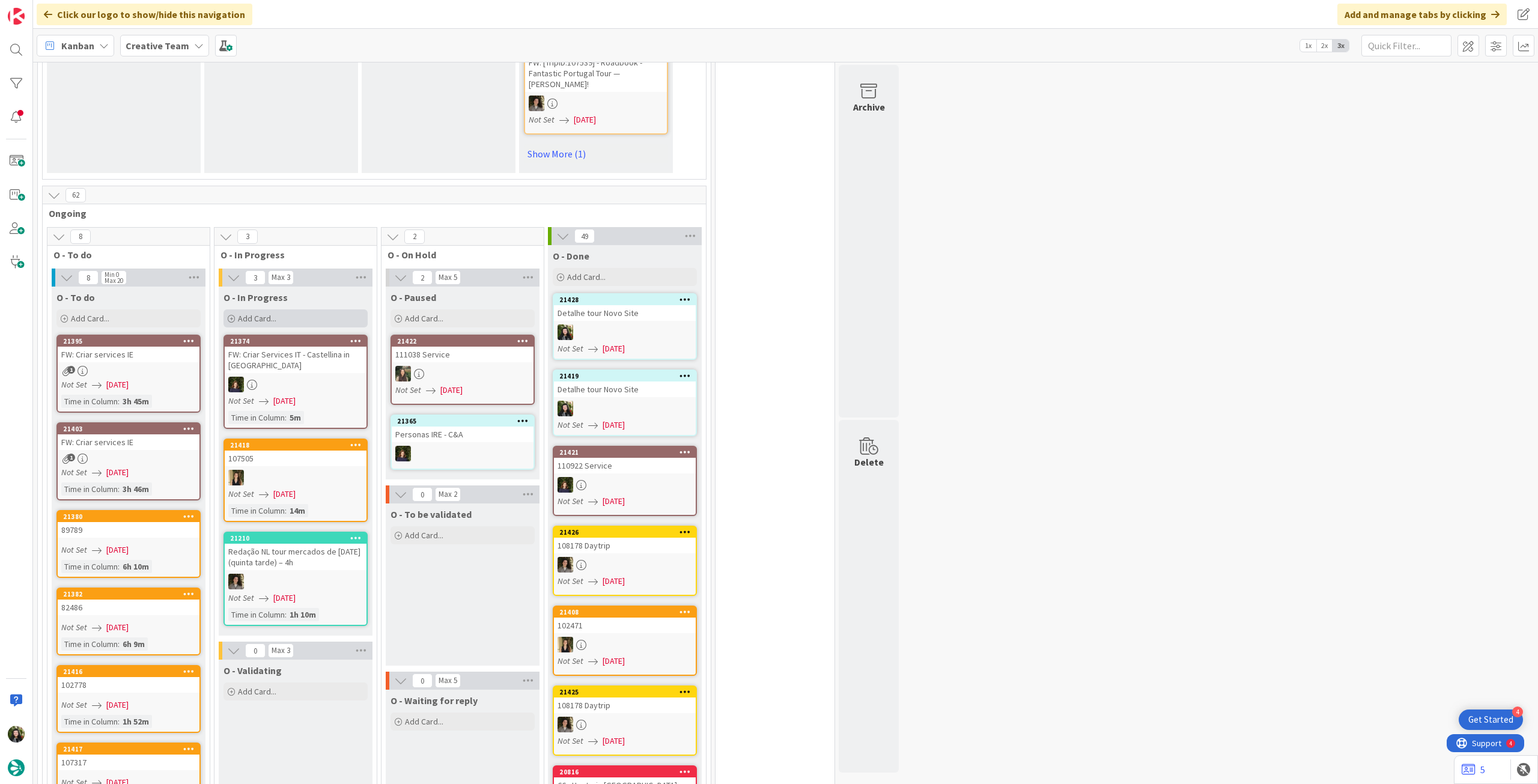
drag, startPoint x: 346, startPoint y: 299, endPoint x: 352, endPoint y: 328, distance: 29.6
click at [346, 309] on div "Add Card..." at bounding box center [295, 318] width 144 height 18
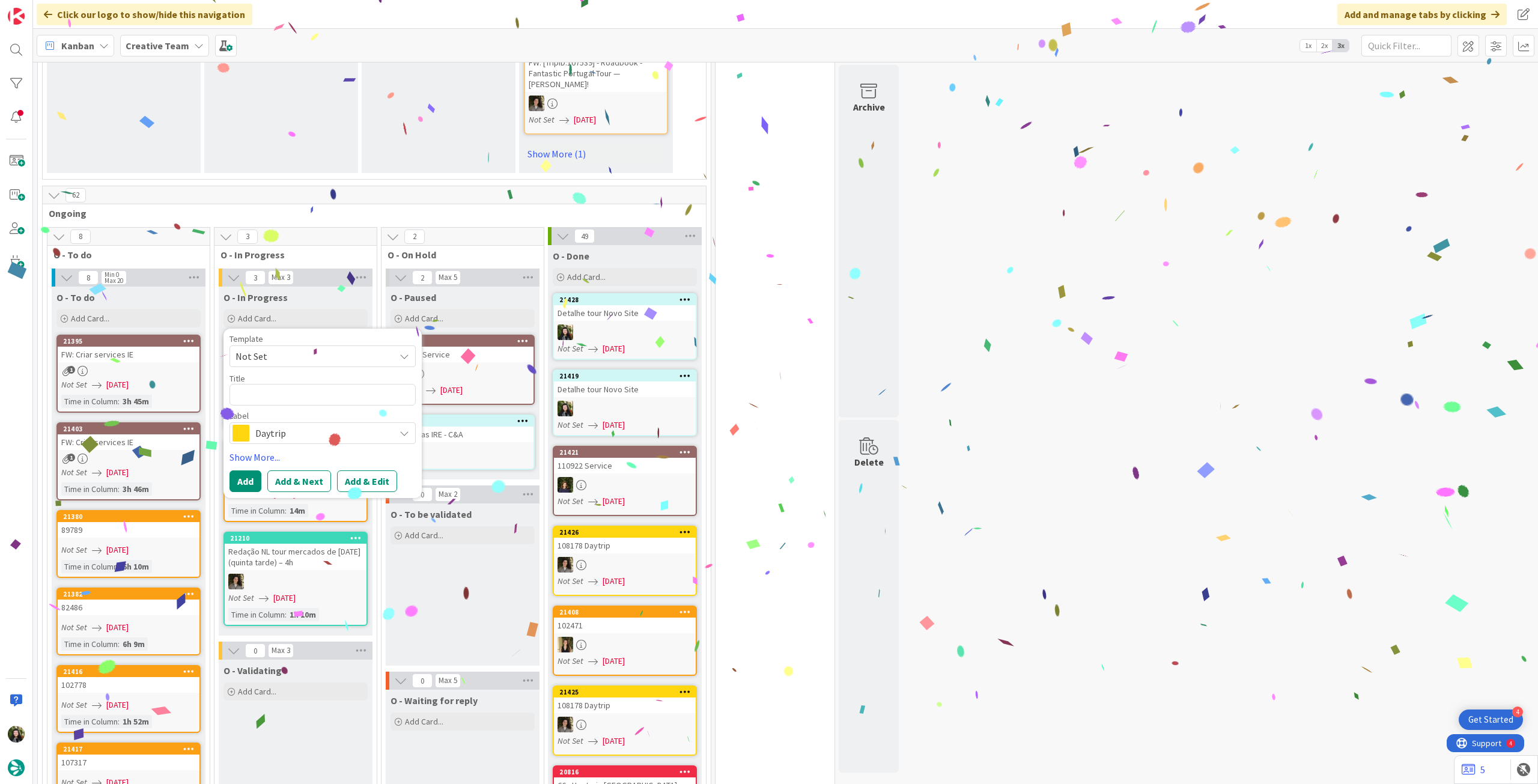
click at [323, 425] on span "Daytrip" at bounding box center [322, 433] width 133 height 17
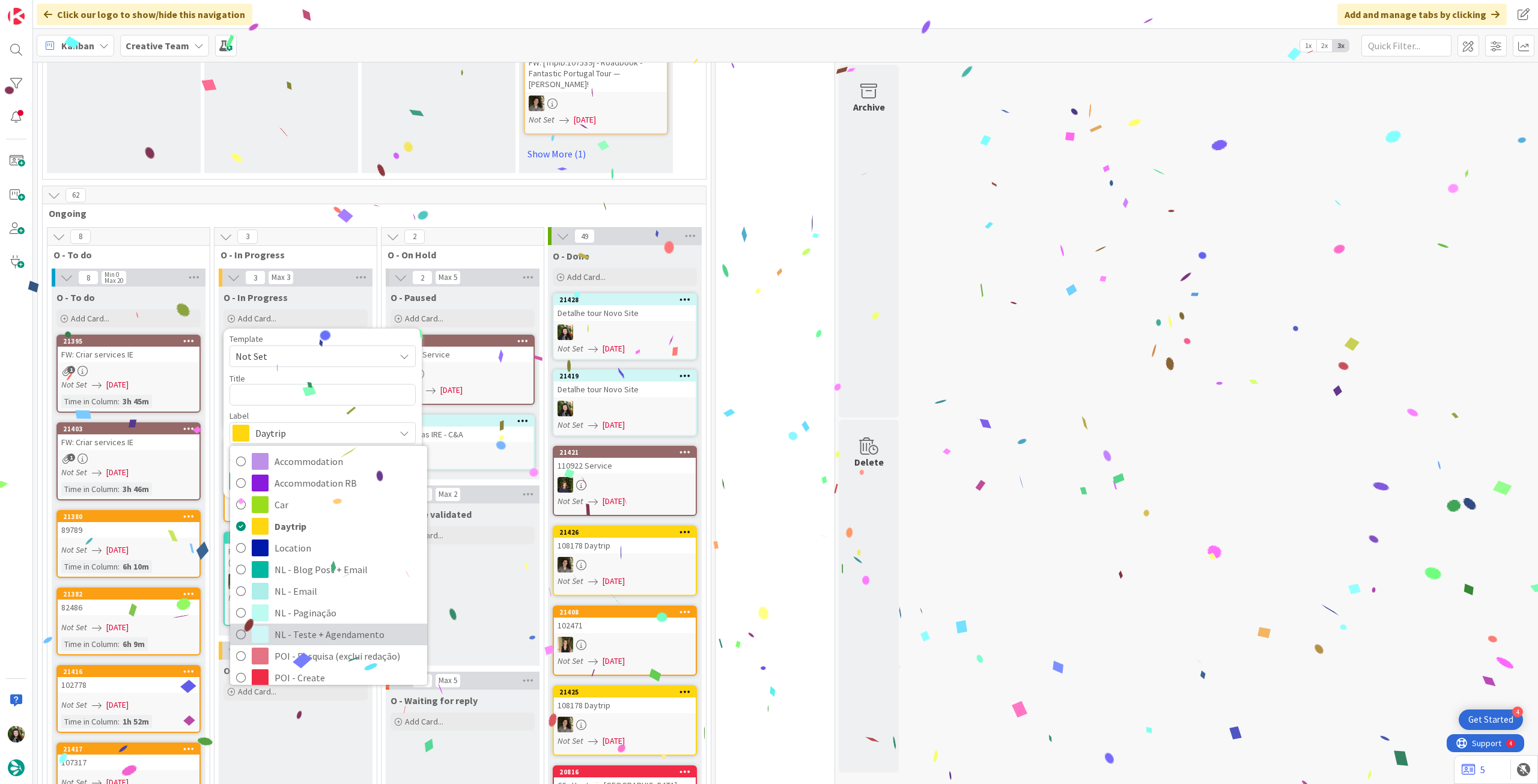
drag, startPoint x: 335, startPoint y: 608, endPoint x: 334, endPoint y: 584, distance: 24.0
click at [335, 625] on span "NL - Teste + Agendamento" at bounding box center [348, 634] width 146 height 18
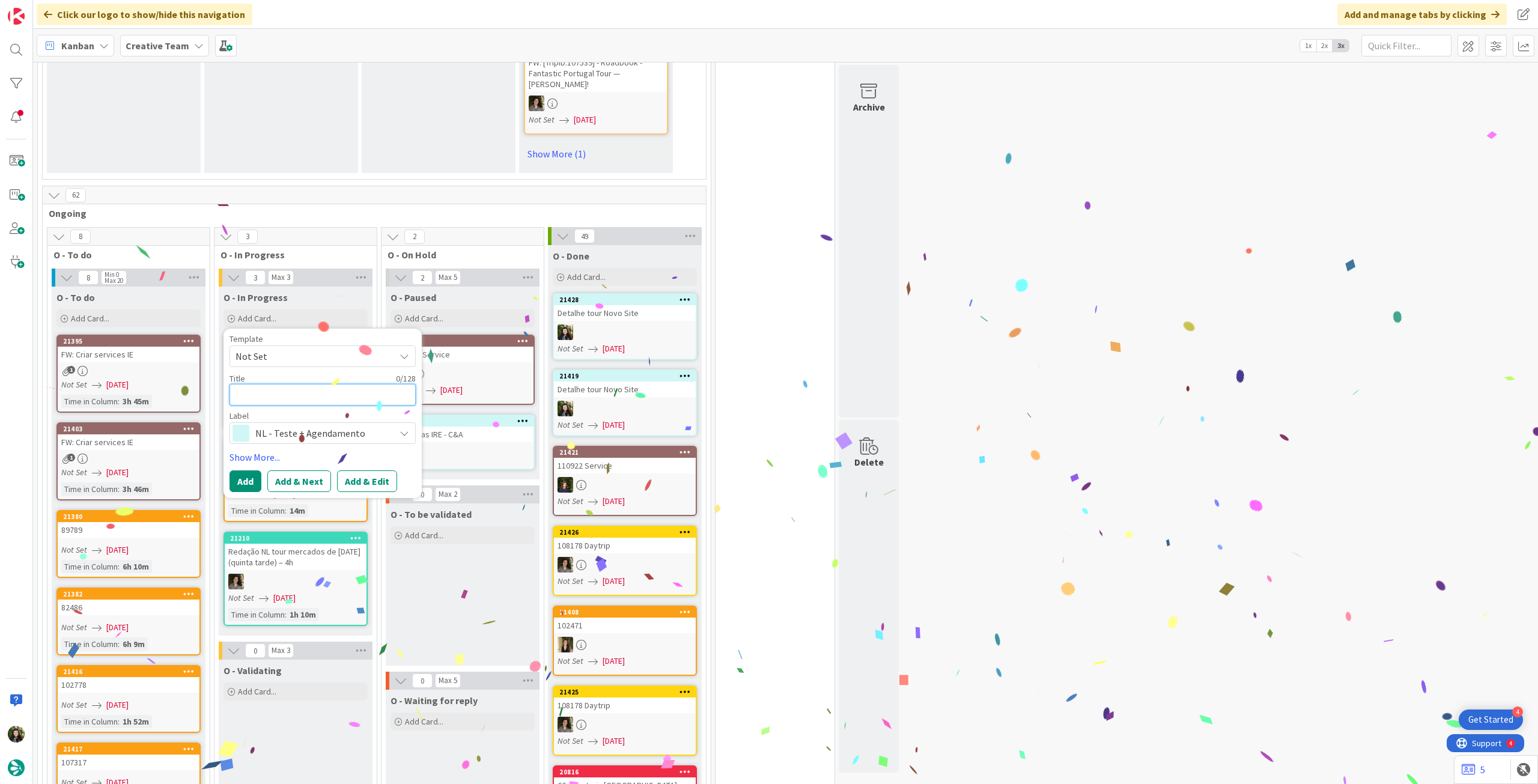
click at [317, 384] on textarea at bounding box center [323, 395] width 186 height 22
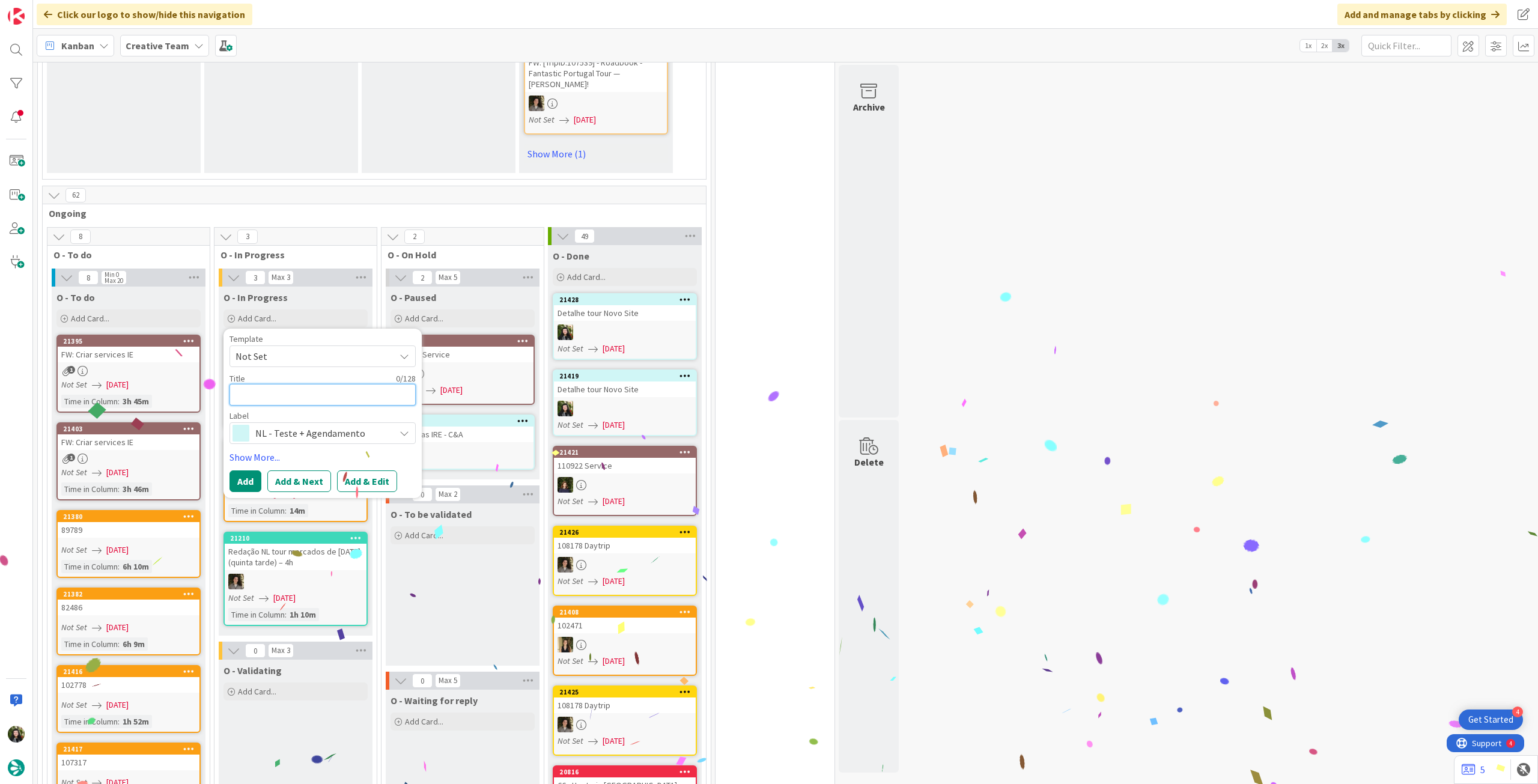
paste textarea "Detalhe tour Novo Site"
type textarea "x"
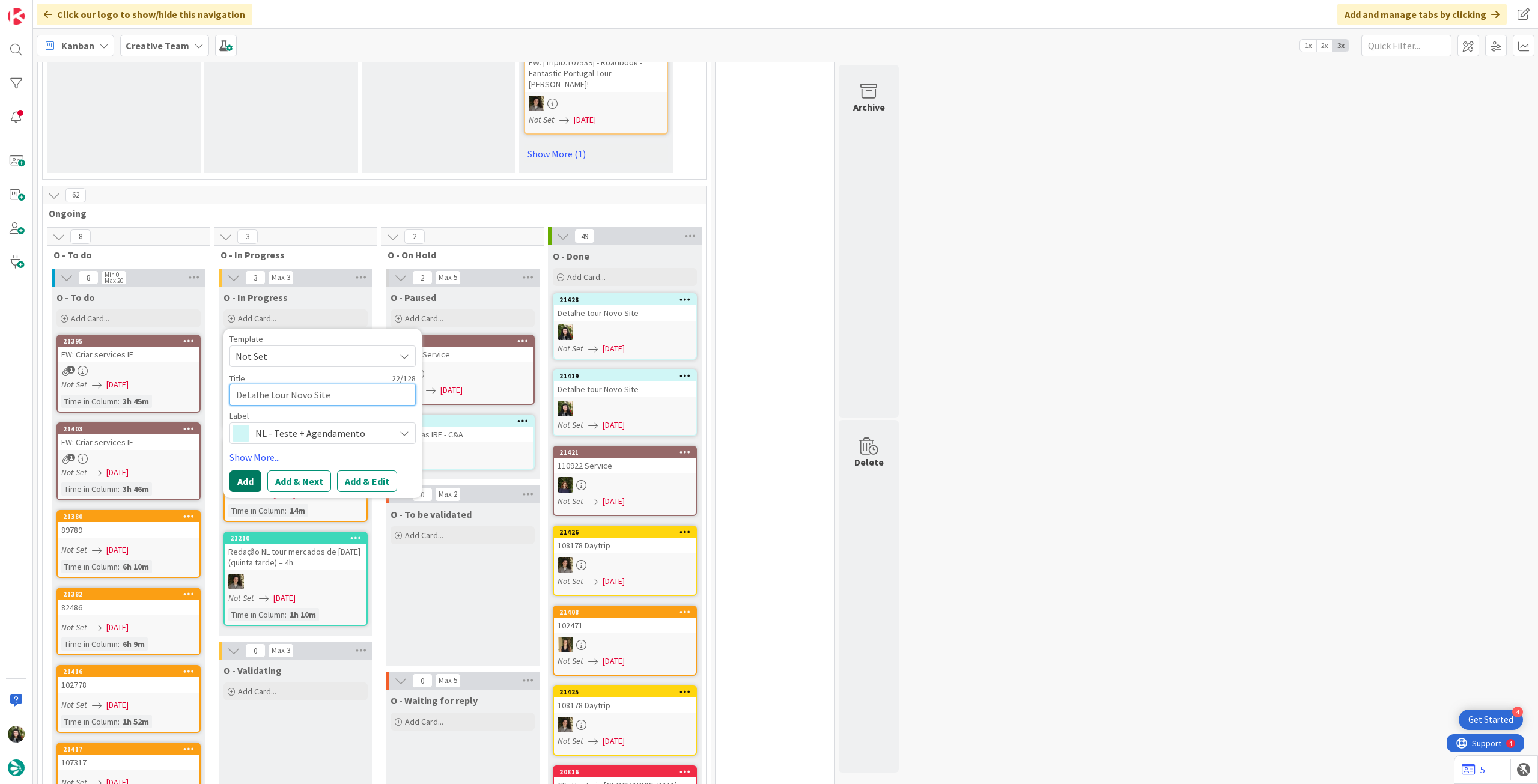
type textarea "Detalhe tour Novo Site"
click at [249, 470] on button "Add" at bounding box center [246, 481] width 32 height 22
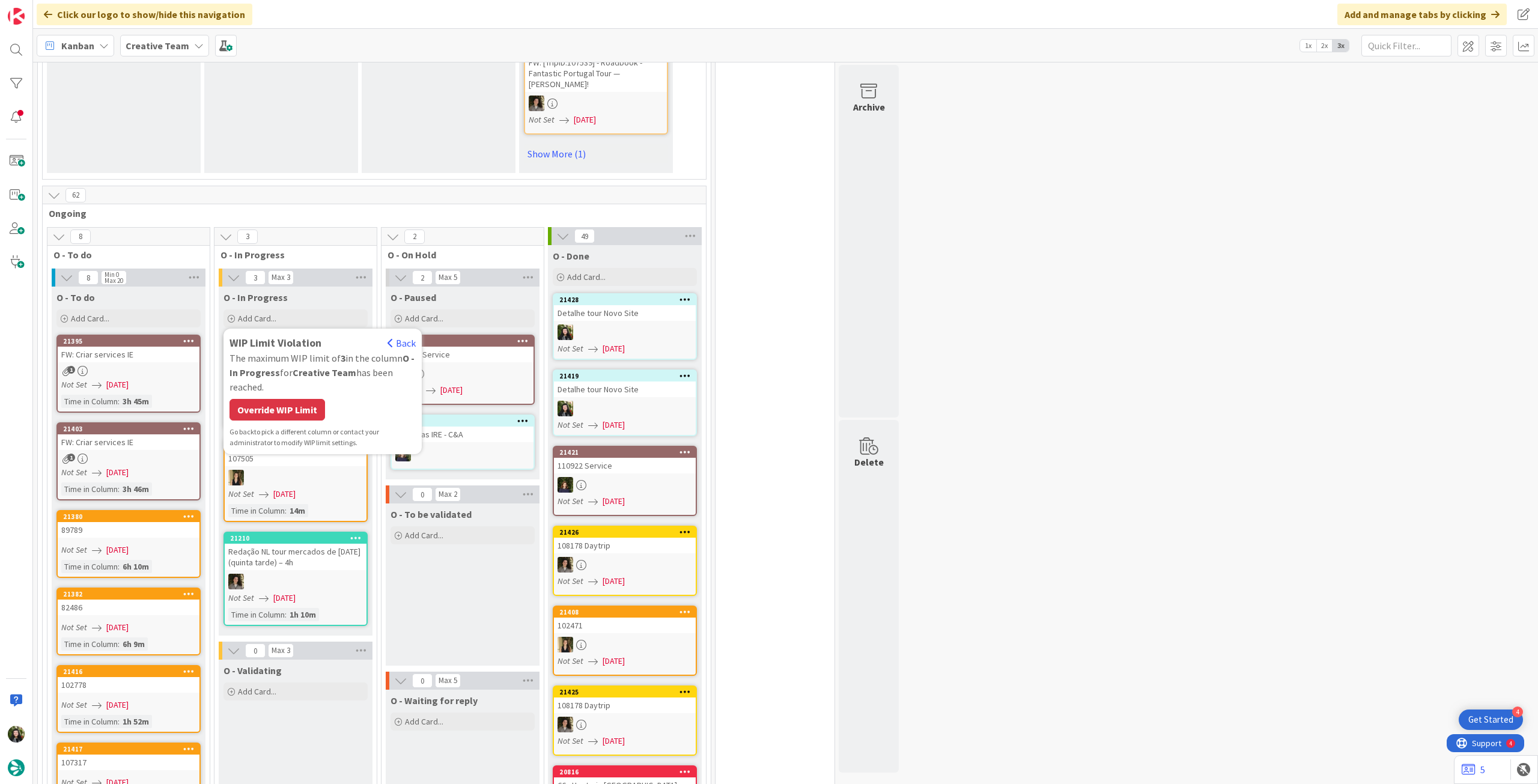
click at [296, 401] on div "WIP Limit Violation Back The maximum WIP limit of 3 in the column O - In Progre…" at bounding box center [323, 391] width 186 height 114
click at [296, 399] on div "Override WIP Limit" at bounding box center [278, 409] width 96 height 22
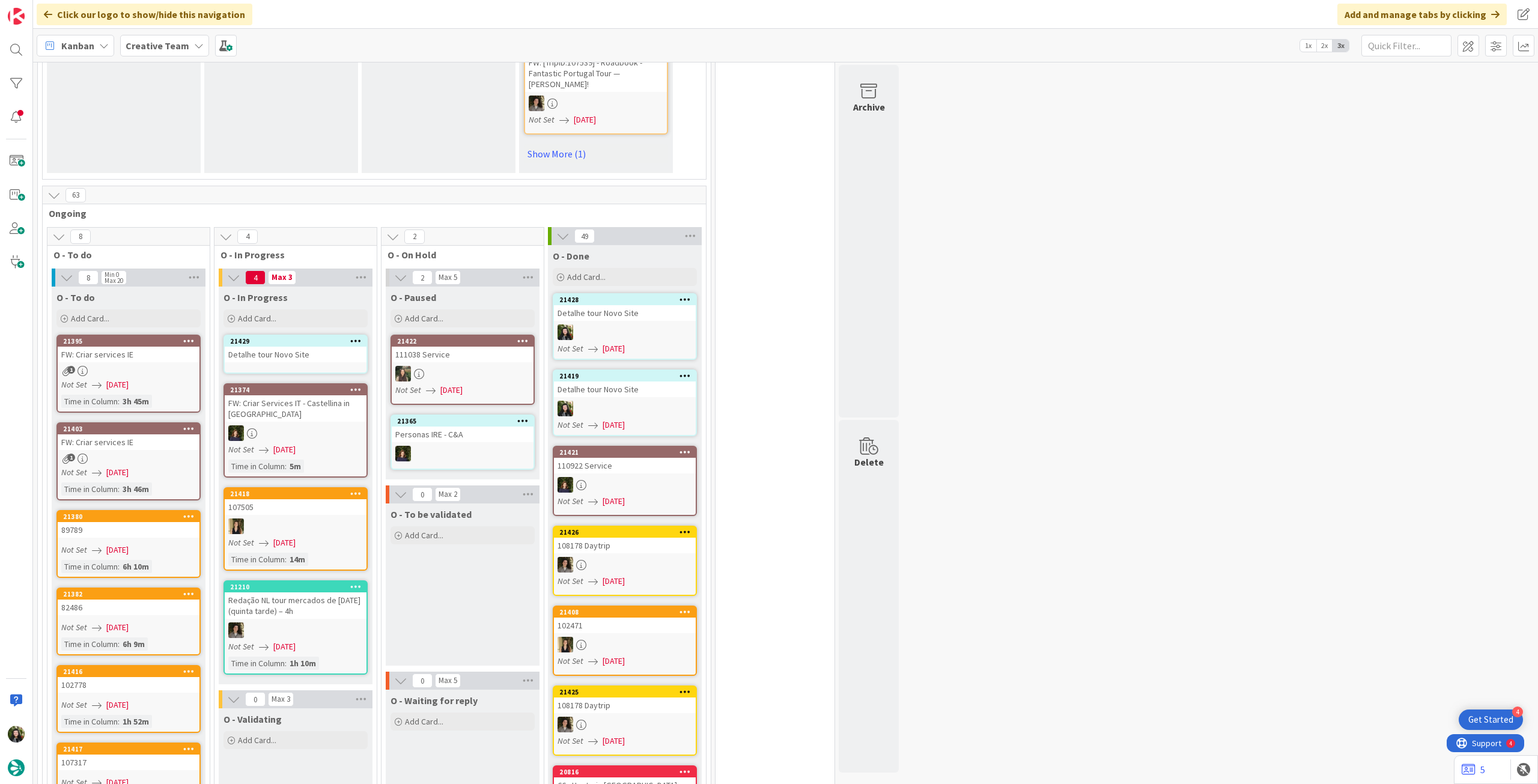
click at [315, 346] on div "Detalhe tour Novo Site" at bounding box center [296, 354] width 142 height 16
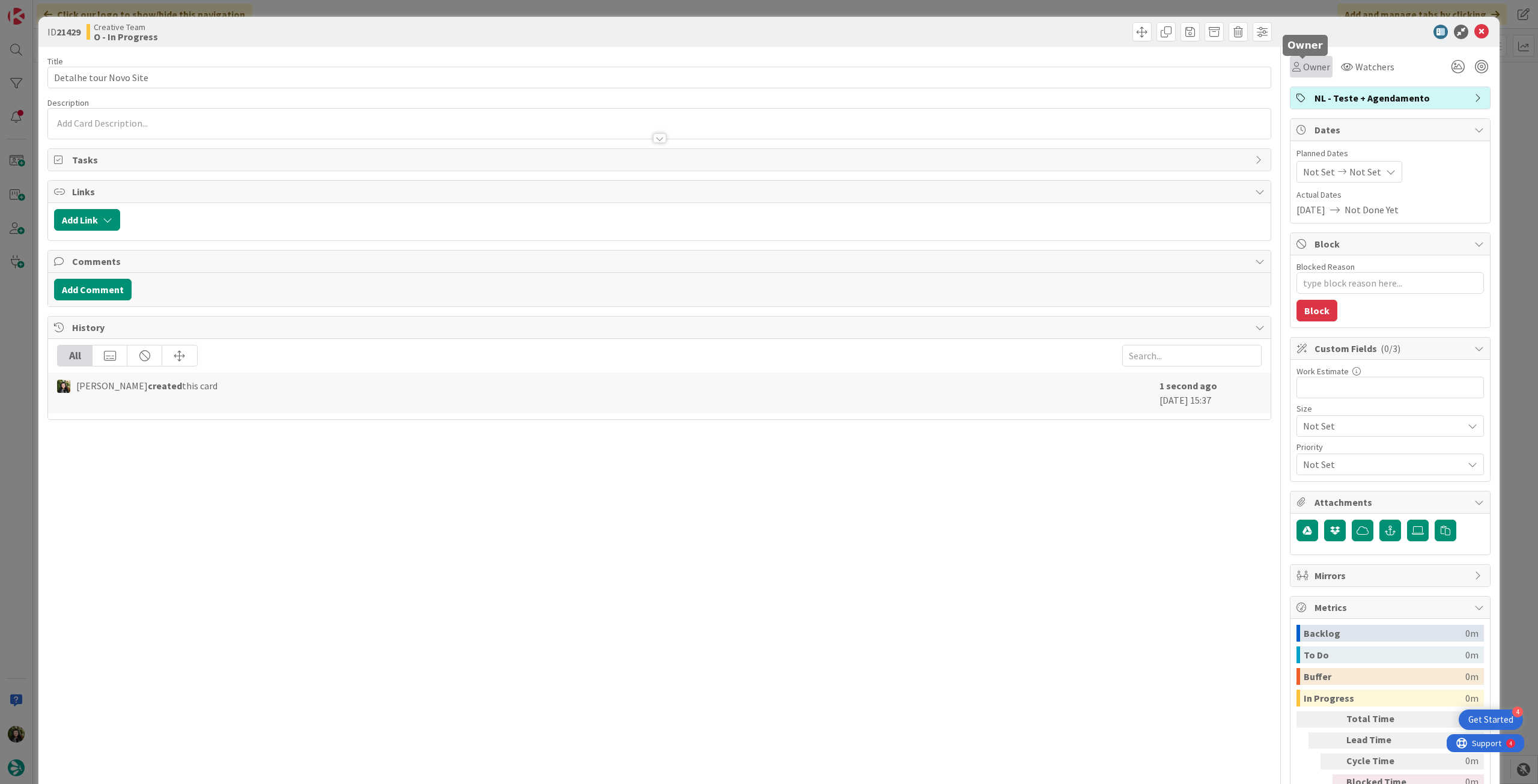
click at [1310, 67] on span "Owner" at bounding box center [1316, 67] width 27 height 14
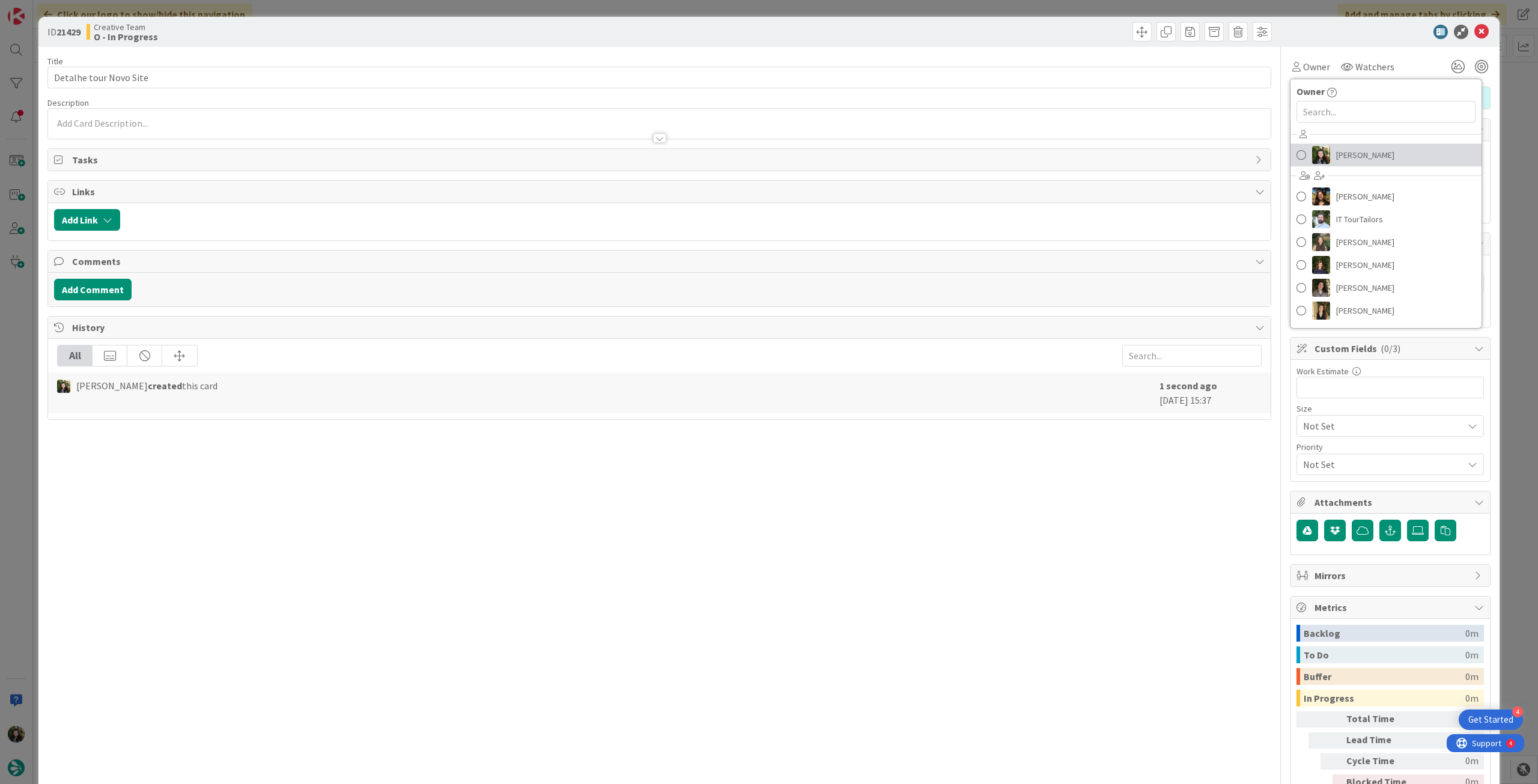
click at [1339, 163] on span "[PERSON_NAME]" at bounding box center [1365, 154] width 58 height 18
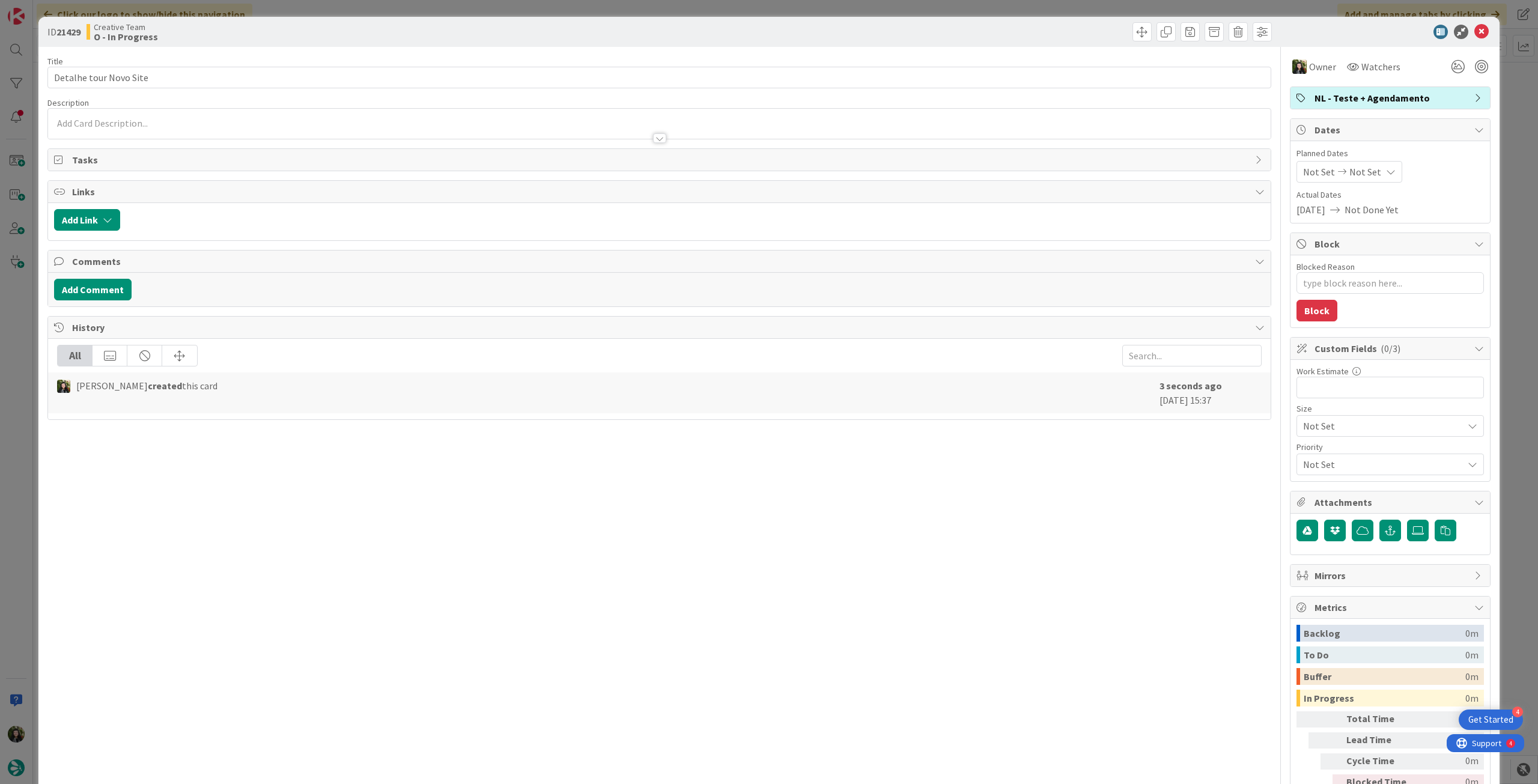
type textarea "x"
click at [1358, 170] on span "Not Set" at bounding box center [1366, 172] width 32 height 14
drag, startPoint x: 1308, startPoint y: 458, endPoint x: 1329, endPoint y: 337, distance: 122.8
click at [1308, 458] on icon at bounding box center [1317, 453] width 18 height 14
type input "[DATE]"
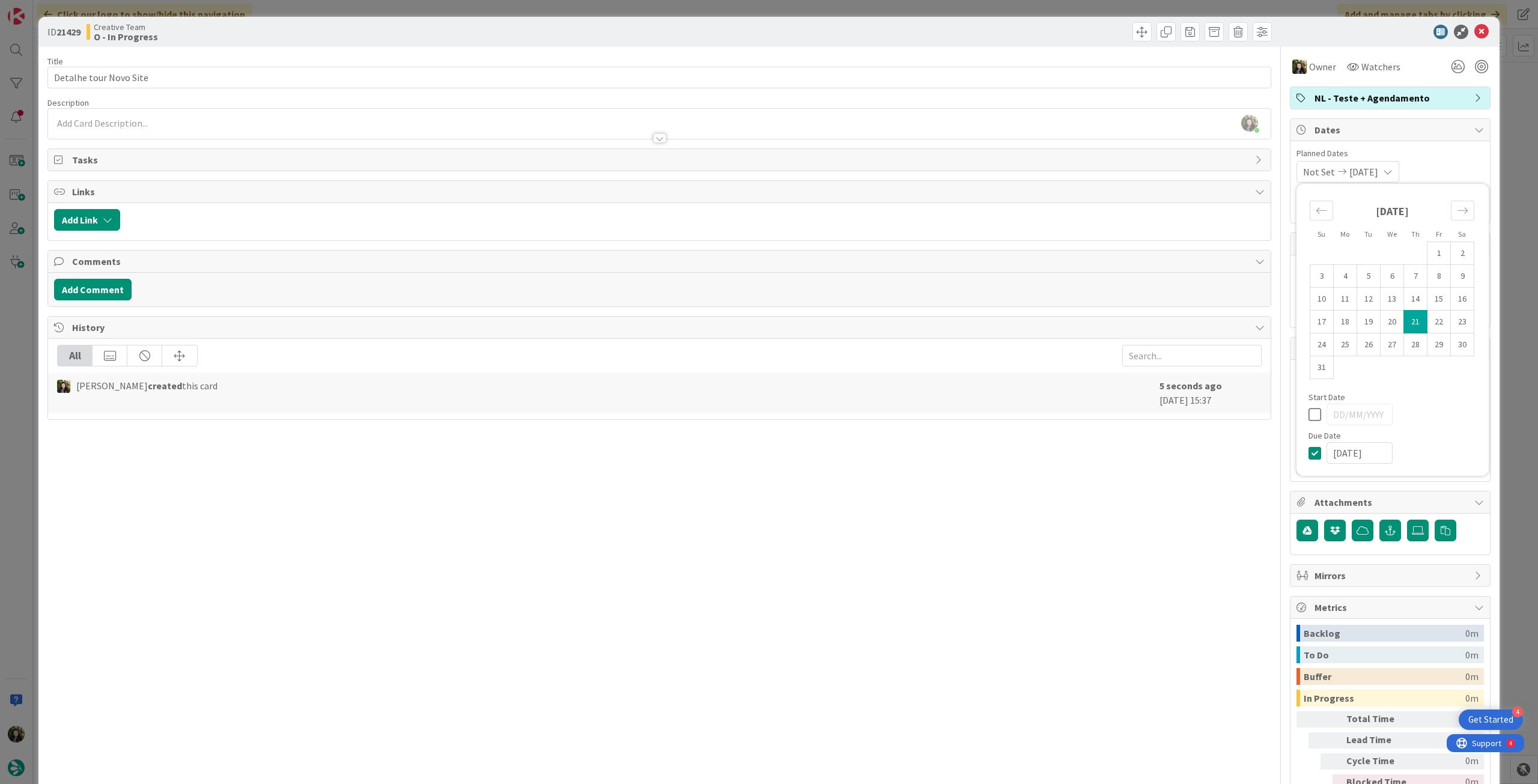
click at [1474, 25] on icon at bounding box center [1481, 32] width 14 height 14
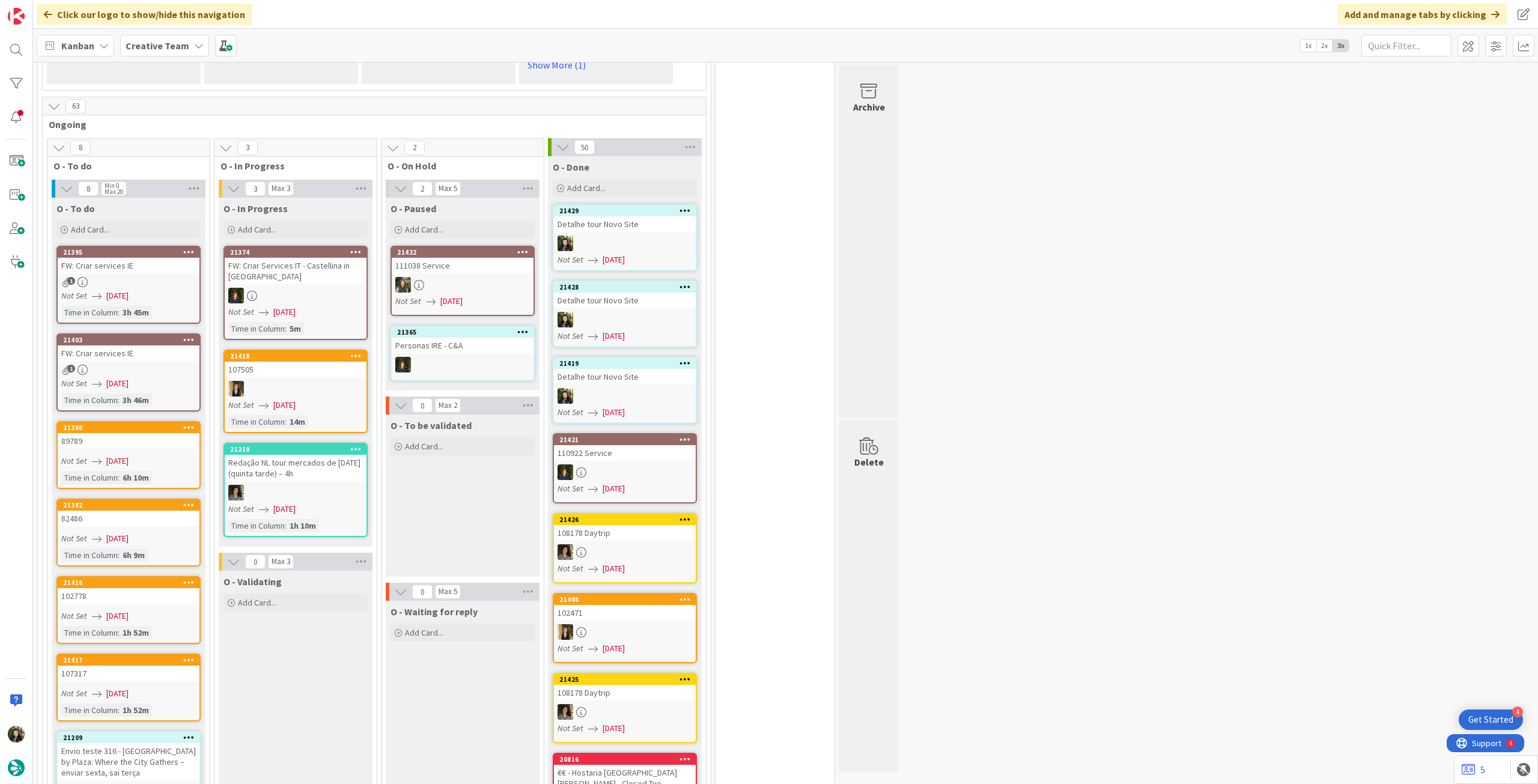
scroll to position [881, 0]
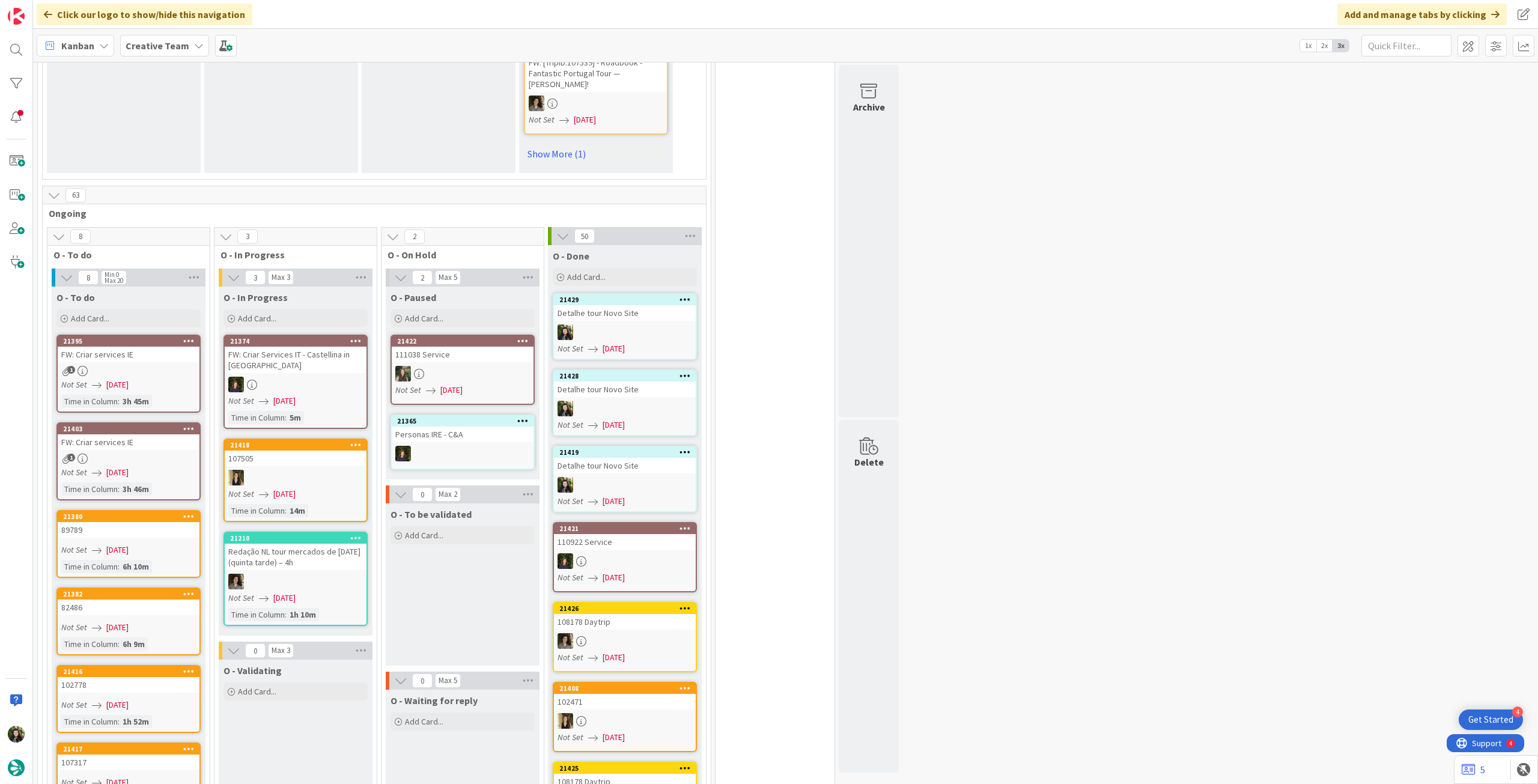
drag, startPoint x: 170, startPoint y: 44, endPoint x: 168, endPoint y: 59, distance: 15.1
click at [169, 47] on b "Creative Team" at bounding box center [157, 46] width 64 height 12
drag, startPoint x: 168, startPoint y: 169, endPoint x: 178, endPoint y: 169, distance: 10.0
click at [170, 169] on h4 "Creative Team - Análise" at bounding box center [215, 172] width 163 height 12
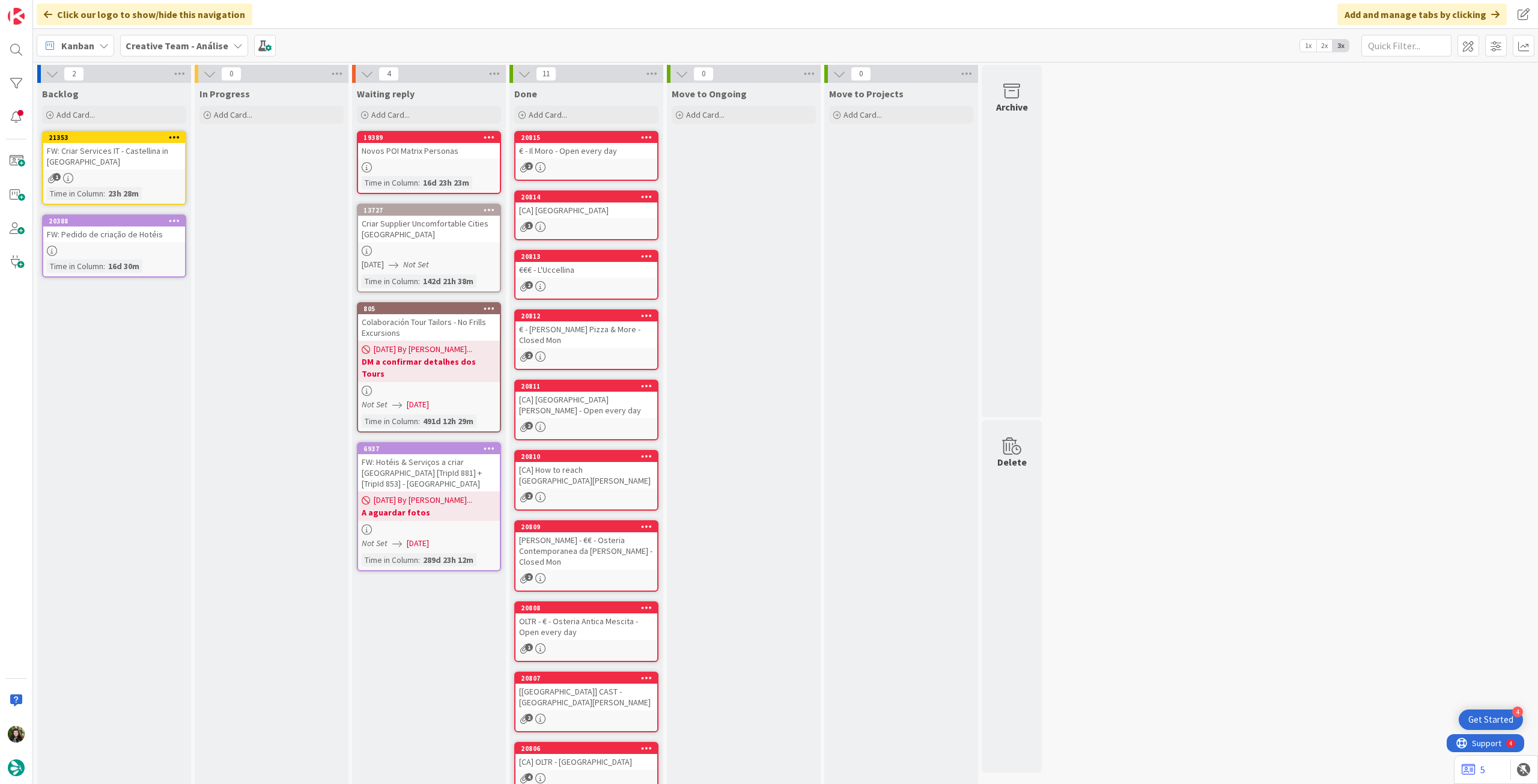
click at [174, 245] on link "20388 FW: Pedido de criação de Hotéis Time in [GEOGRAPHIC_DATA] : 16d 30m" at bounding box center [114, 246] width 144 height 63
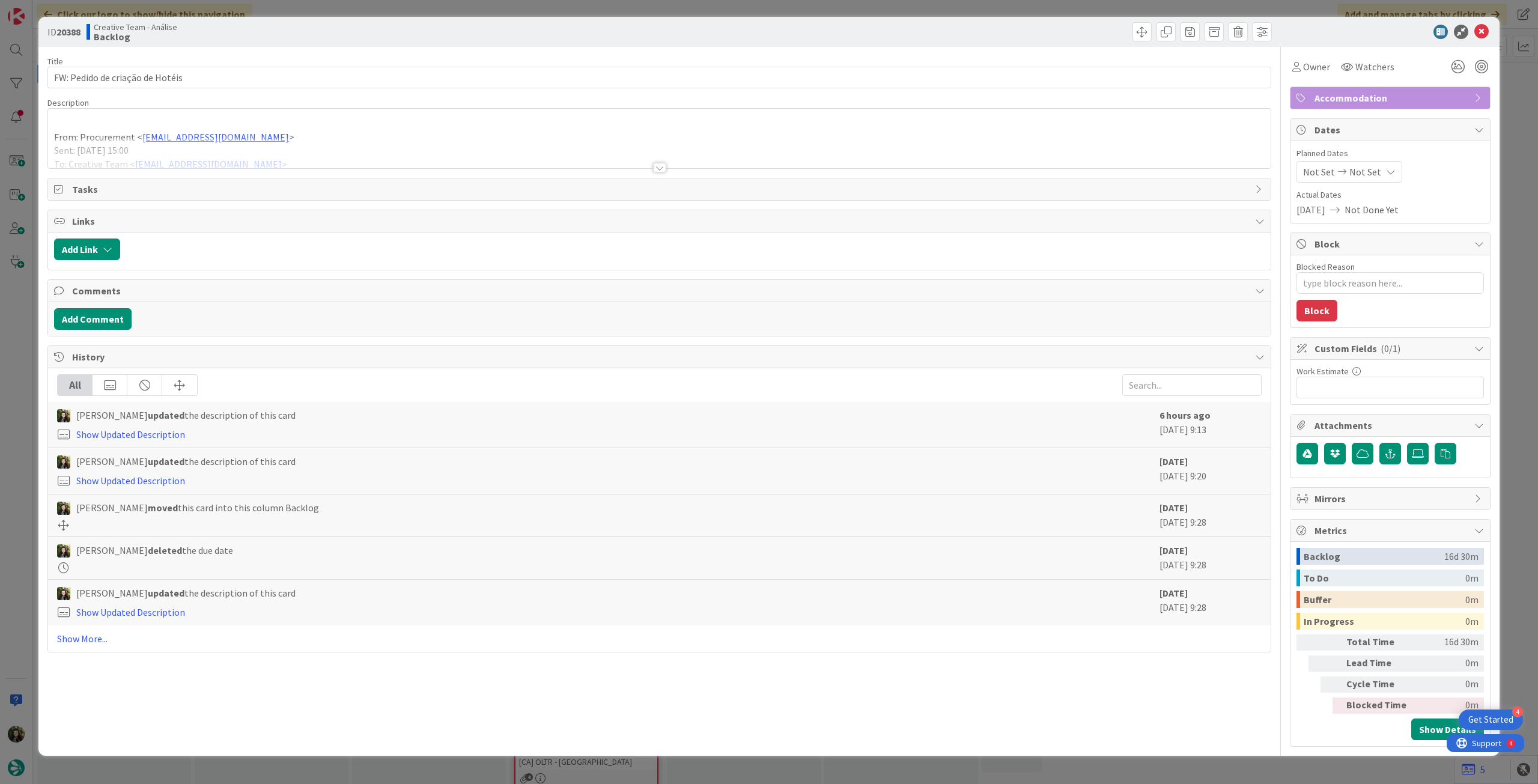
click at [265, 135] on p "From: Procurement < [EMAIL_ADDRESS][DOMAIN_NAME] >" at bounding box center [660, 137] width 1210 height 14
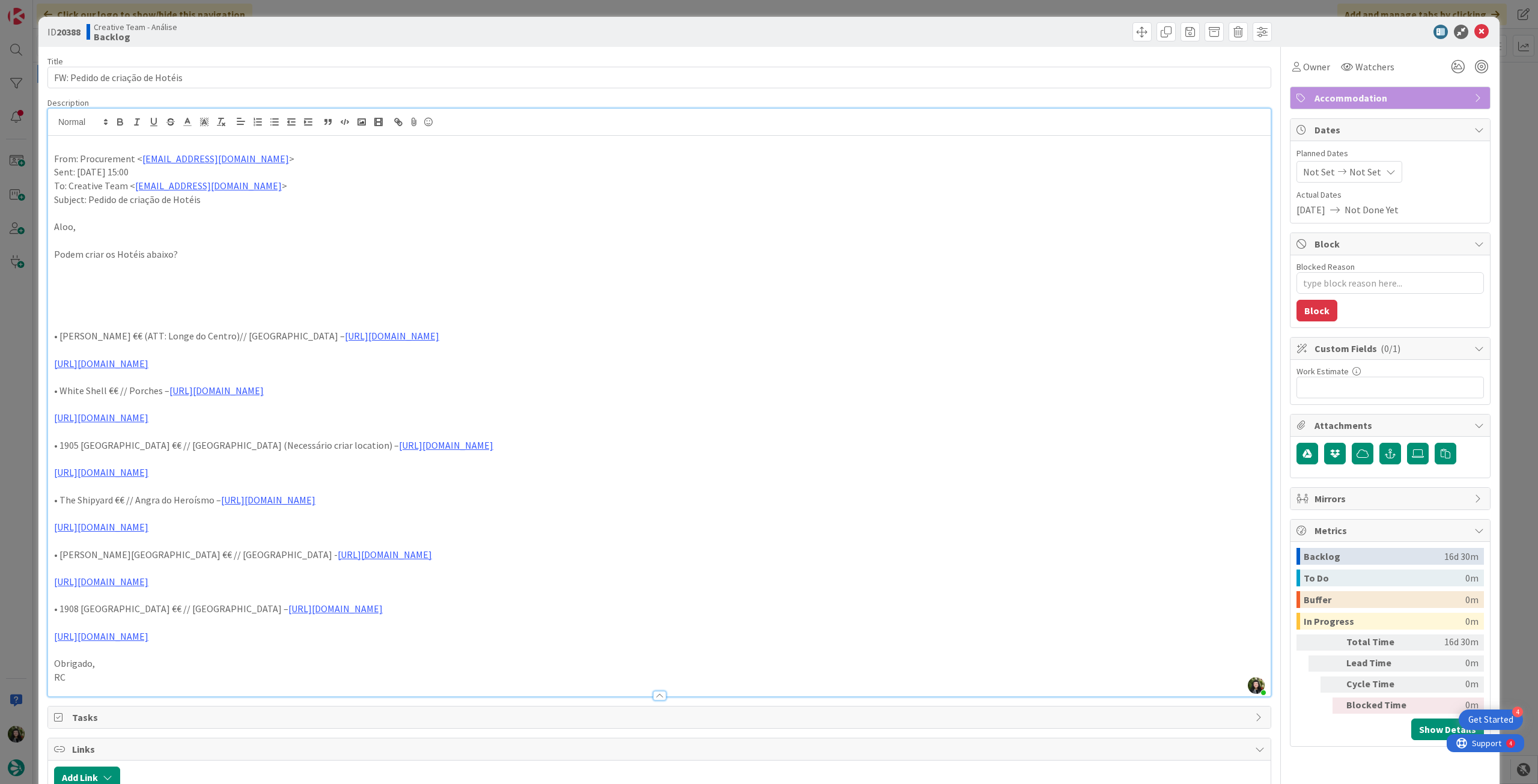
drag, startPoint x: 53, startPoint y: 337, endPoint x: 522, endPoint y: 310, distance: 469.8
click at [249, 358] on div "From: Procurement < [EMAIL_ADDRESS][DOMAIN_NAME] > Sent: [DATE] 15:00 To: Creat…" at bounding box center [659, 415] width 1223 height 560
copy div "• [PERSON_NAME] €€ (ATT: Longe do Centro)// [GEOGRAPHIC_DATA] – [URL][DOMAIN_NA…"
click at [1474, 28] on icon at bounding box center [1481, 32] width 14 height 14
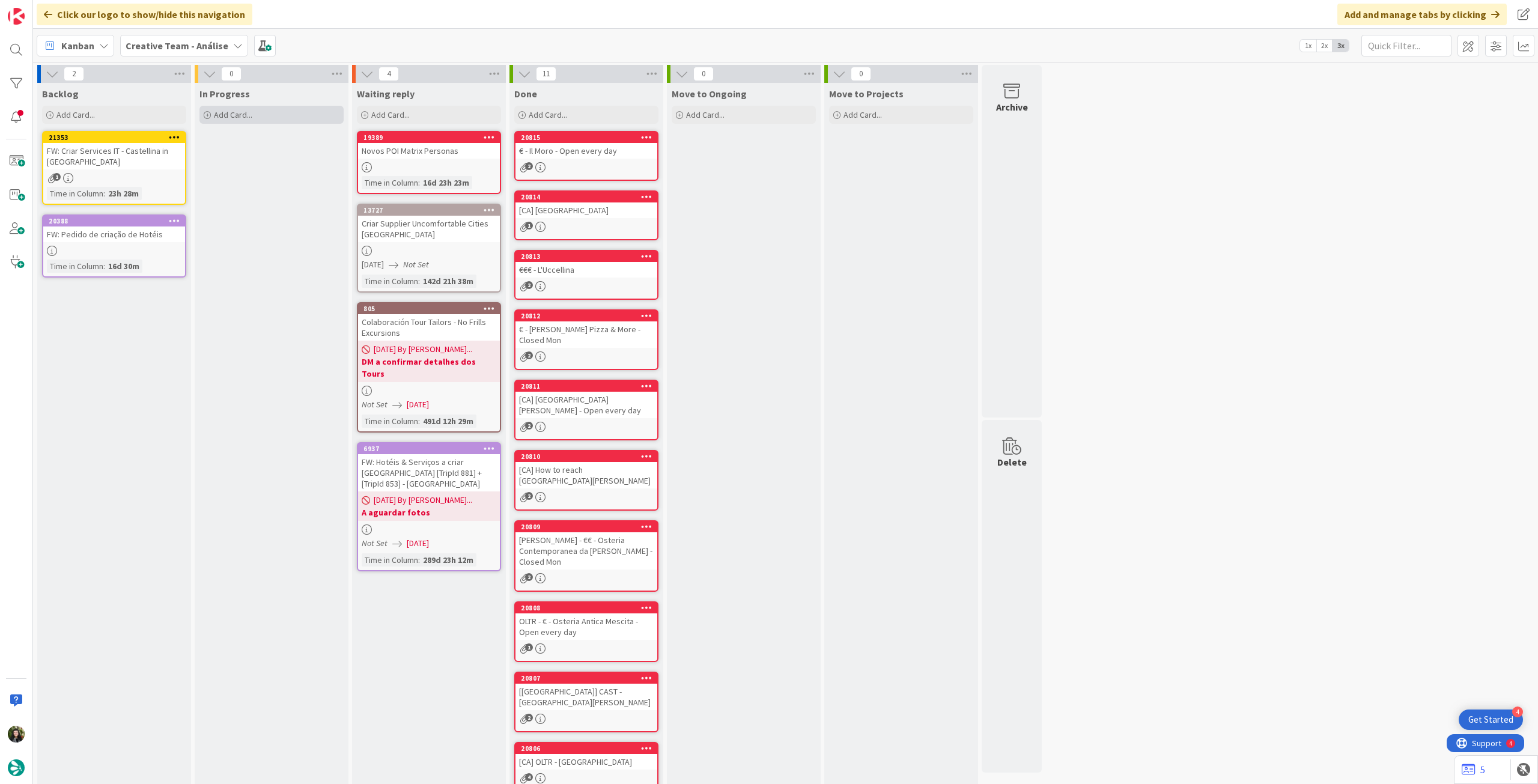
click at [307, 114] on div "Add Card..." at bounding box center [271, 114] width 144 height 18
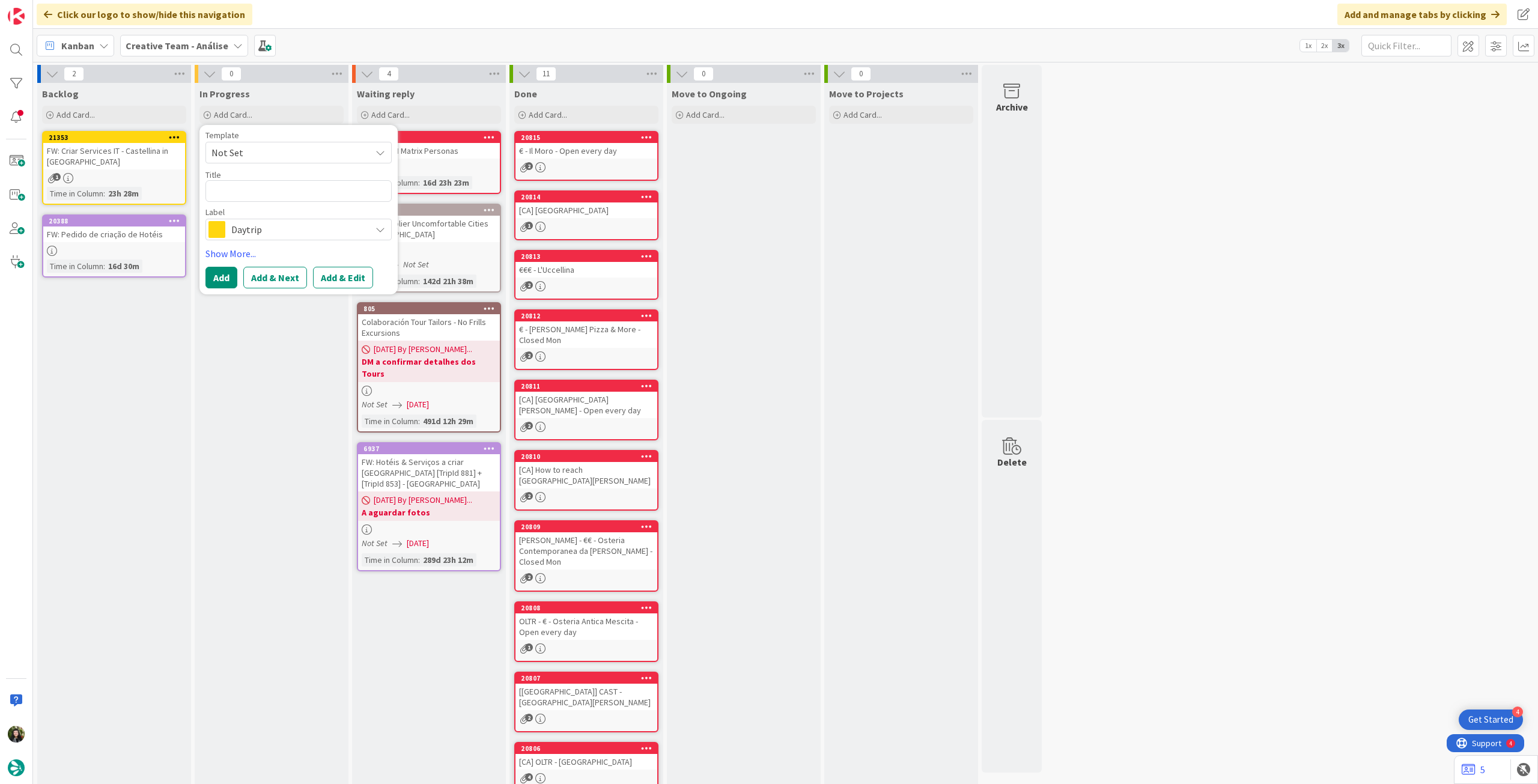
click at [279, 236] on span "Daytrip" at bounding box center [298, 229] width 133 height 17
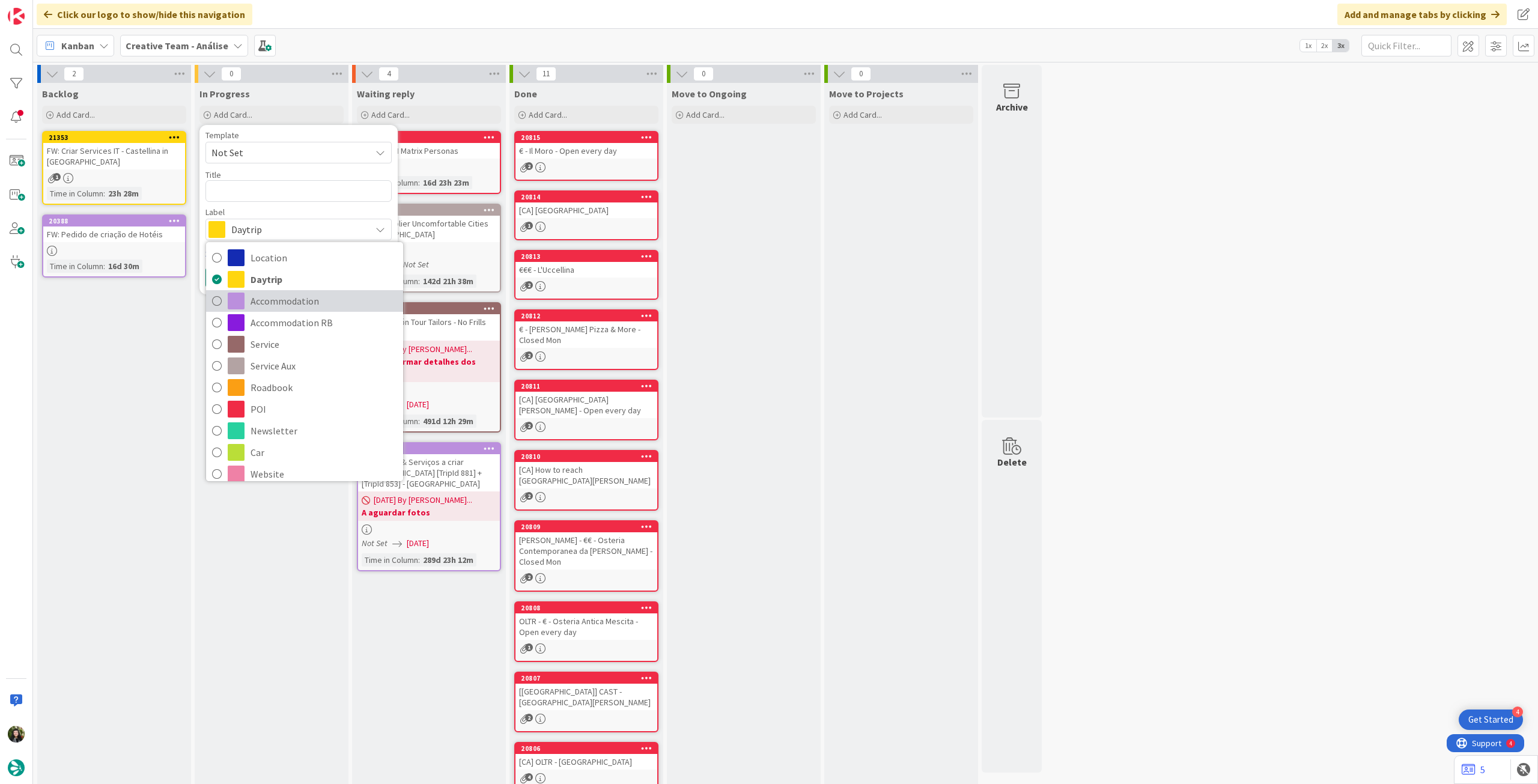
drag, startPoint x: 296, startPoint y: 306, endPoint x: 296, endPoint y: 254, distance: 52.0
click at [296, 304] on span "Accommodation" at bounding box center [324, 301] width 146 height 18
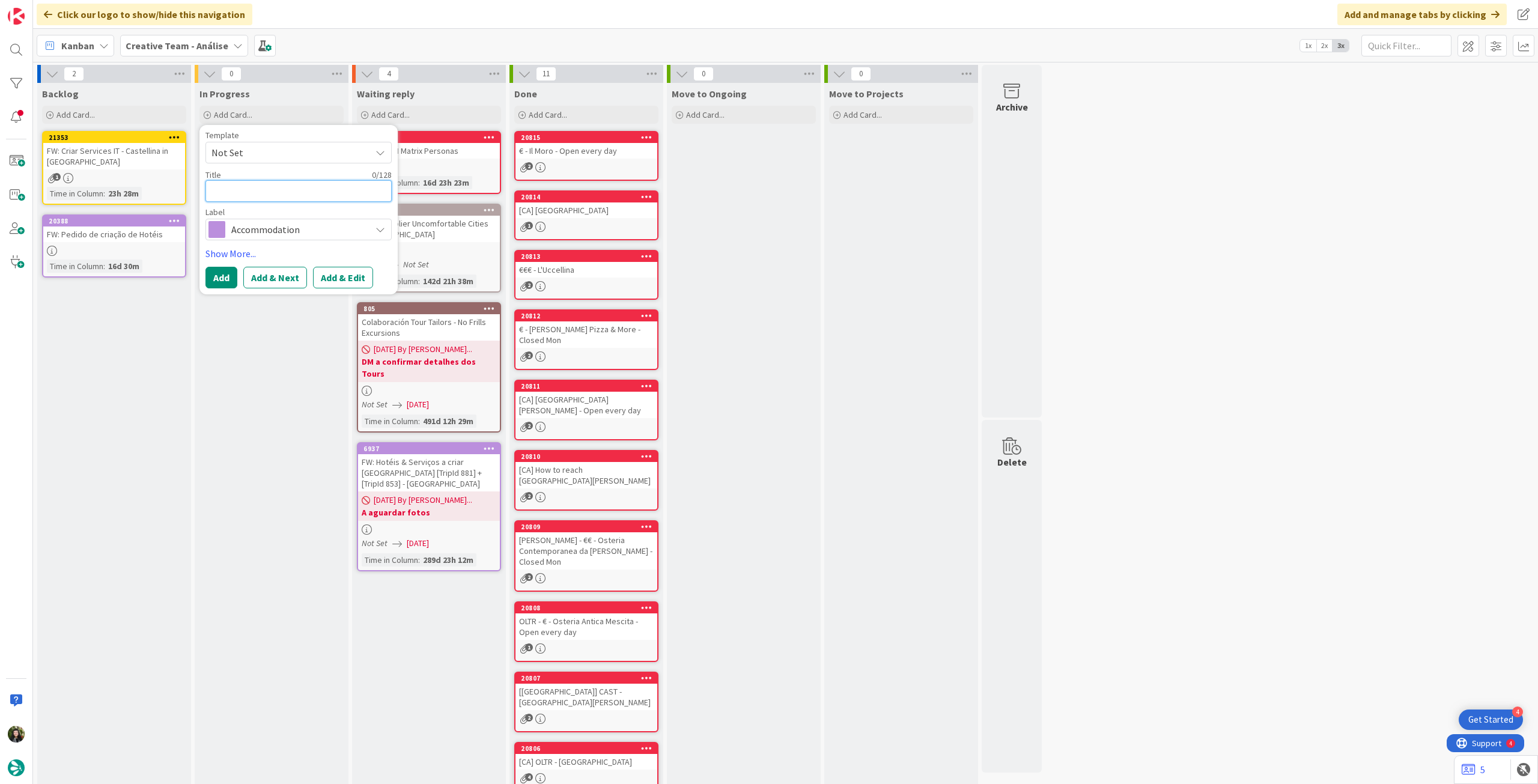
click at [298, 183] on textarea at bounding box center [298, 191] width 186 height 22
type textarea "x"
type textarea "d"
click at [220, 280] on button "Add" at bounding box center [221, 278] width 32 height 22
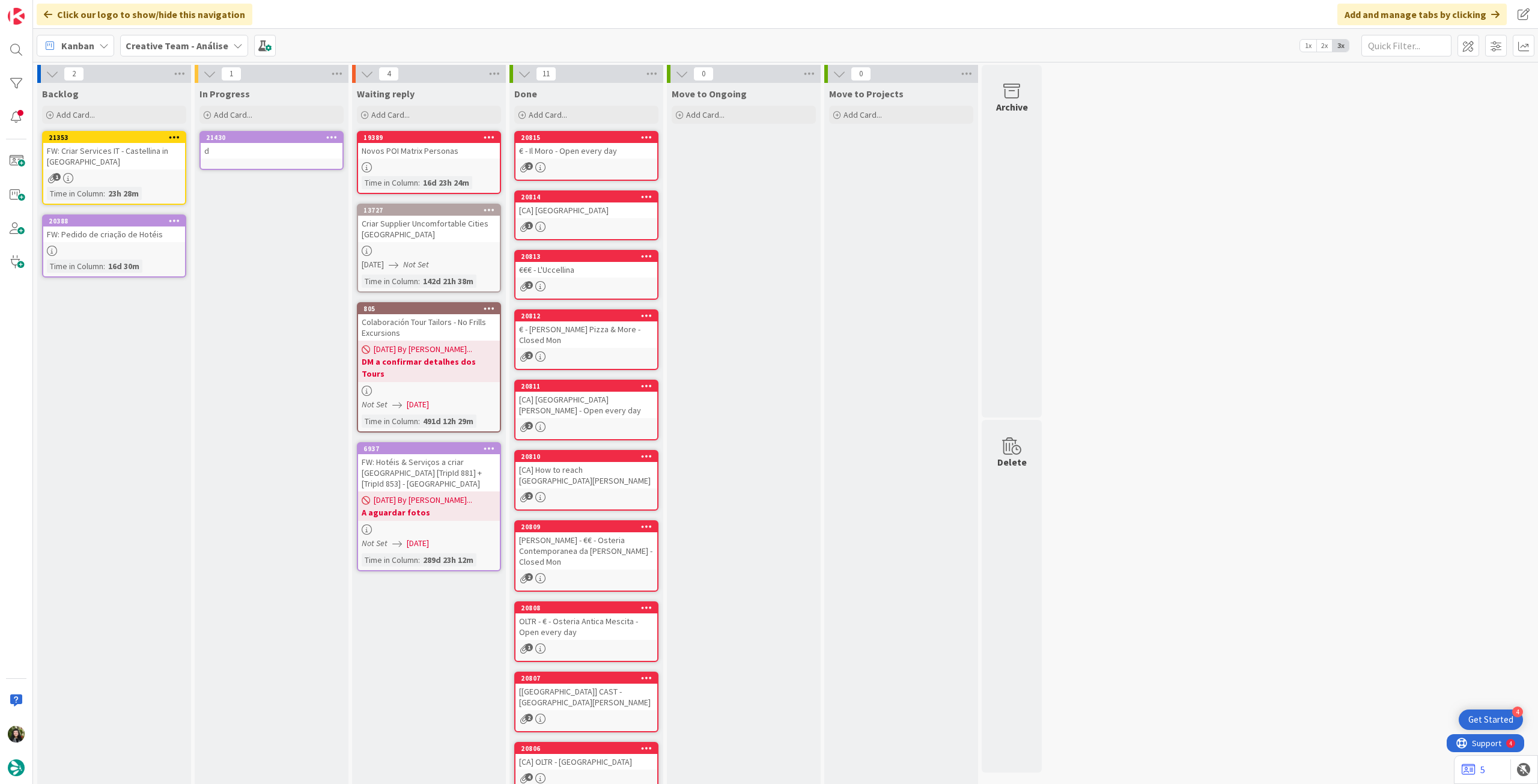
click at [294, 161] on link "21430 d" at bounding box center [271, 151] width 144 height 39
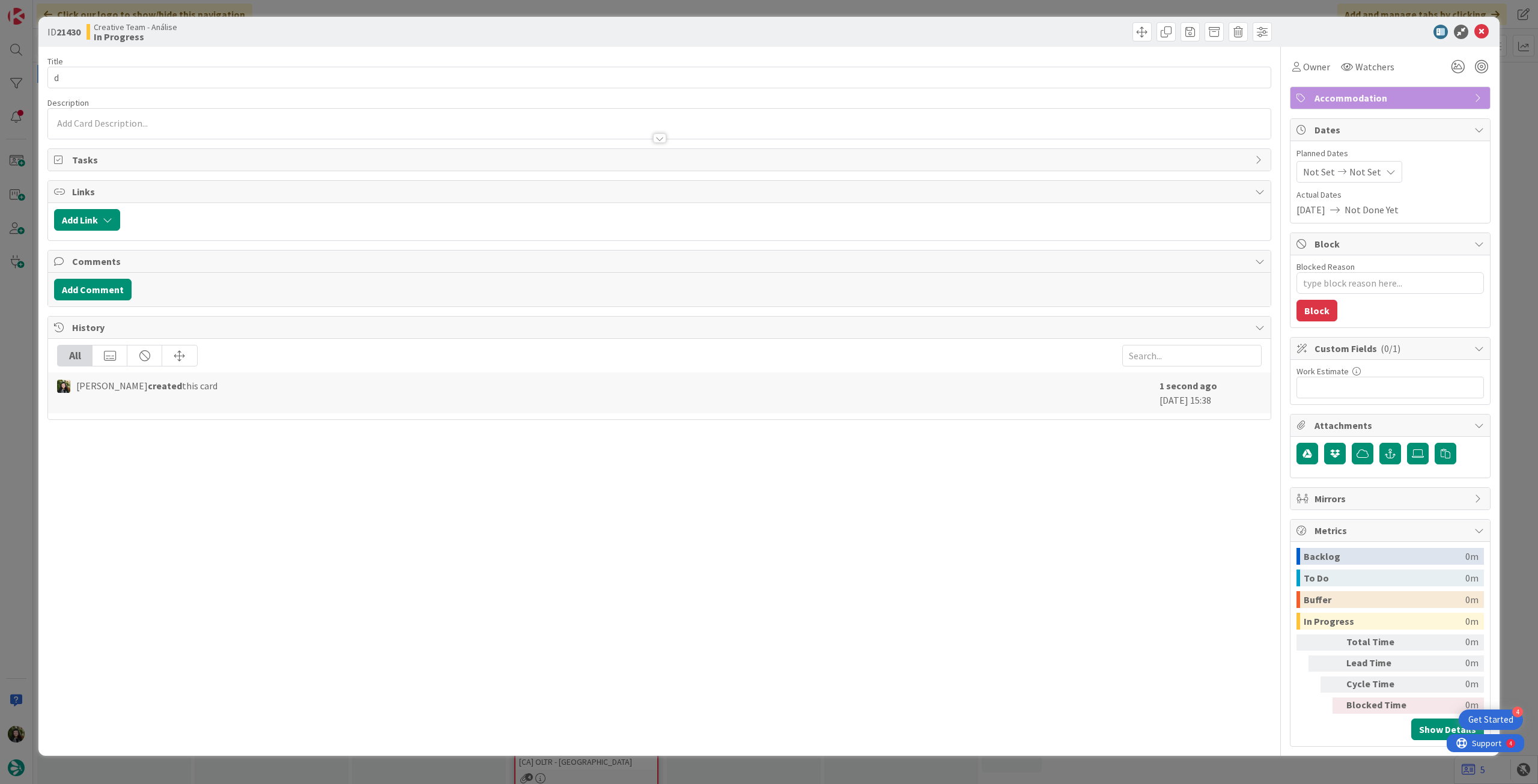
click at [204, 136] on div at bounding box center [659, 132] width 1223 height 12
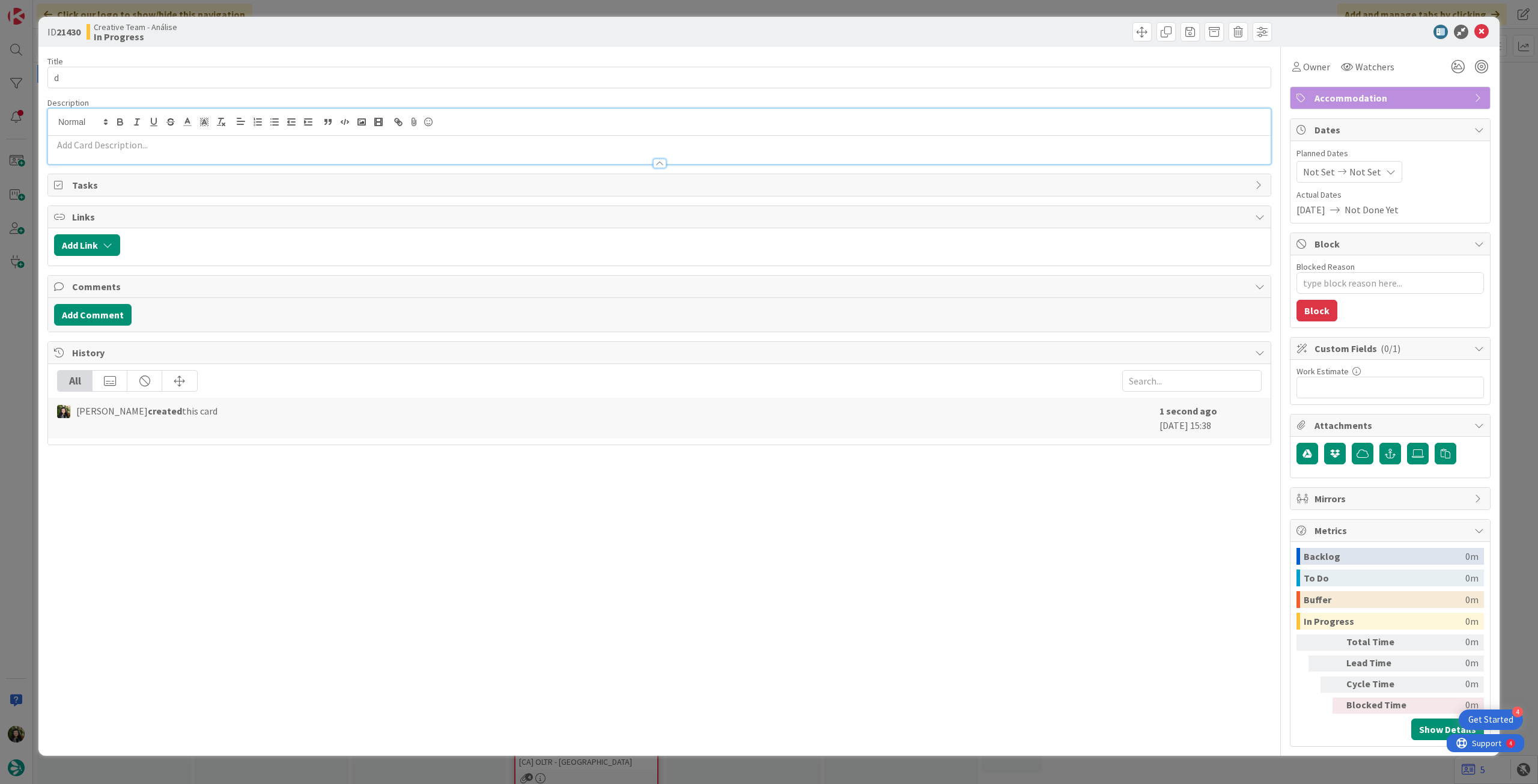
click at [207, 142] on p at bounding box center [660, 145] width 1210 height 14
paste div
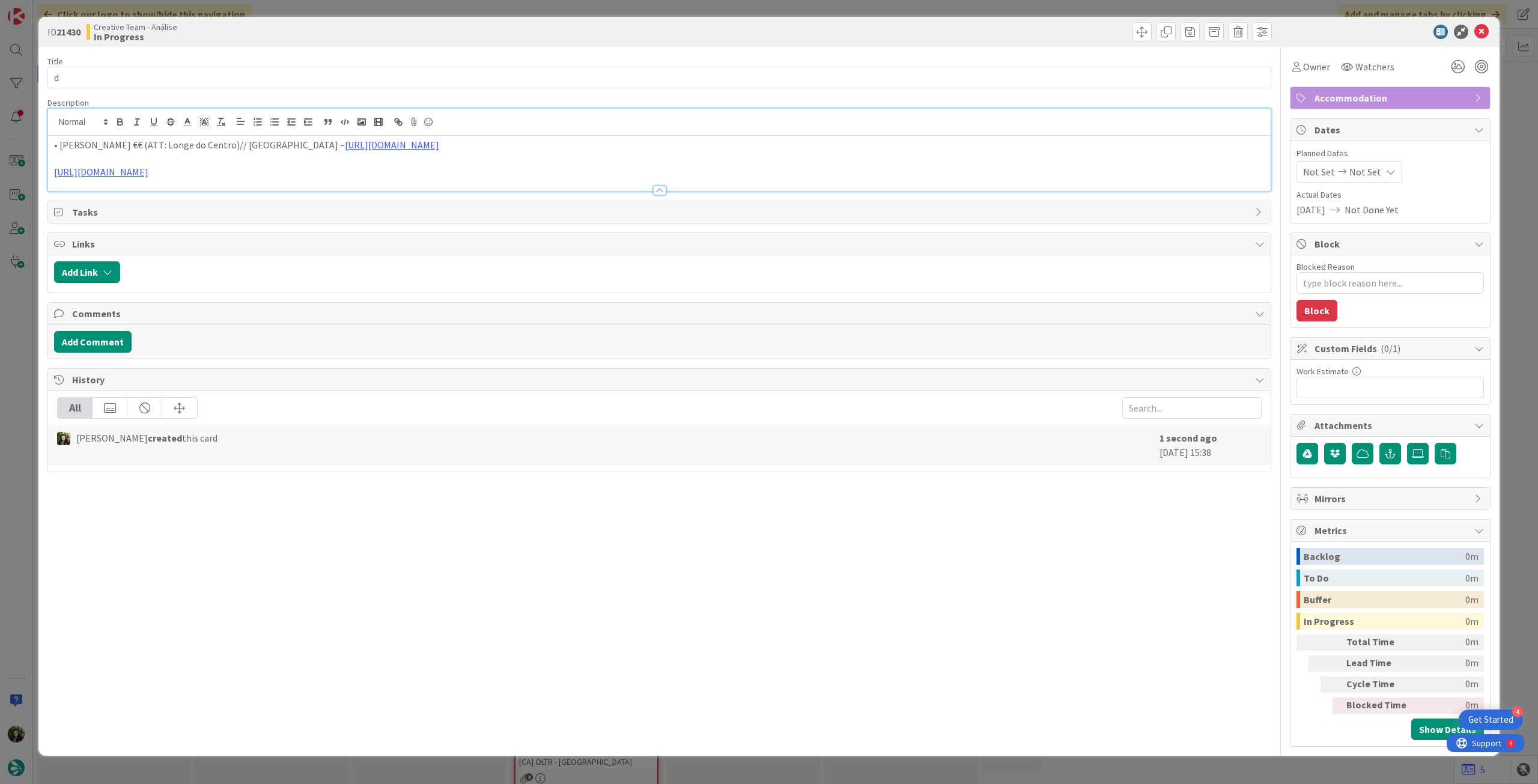
type textarea "x"
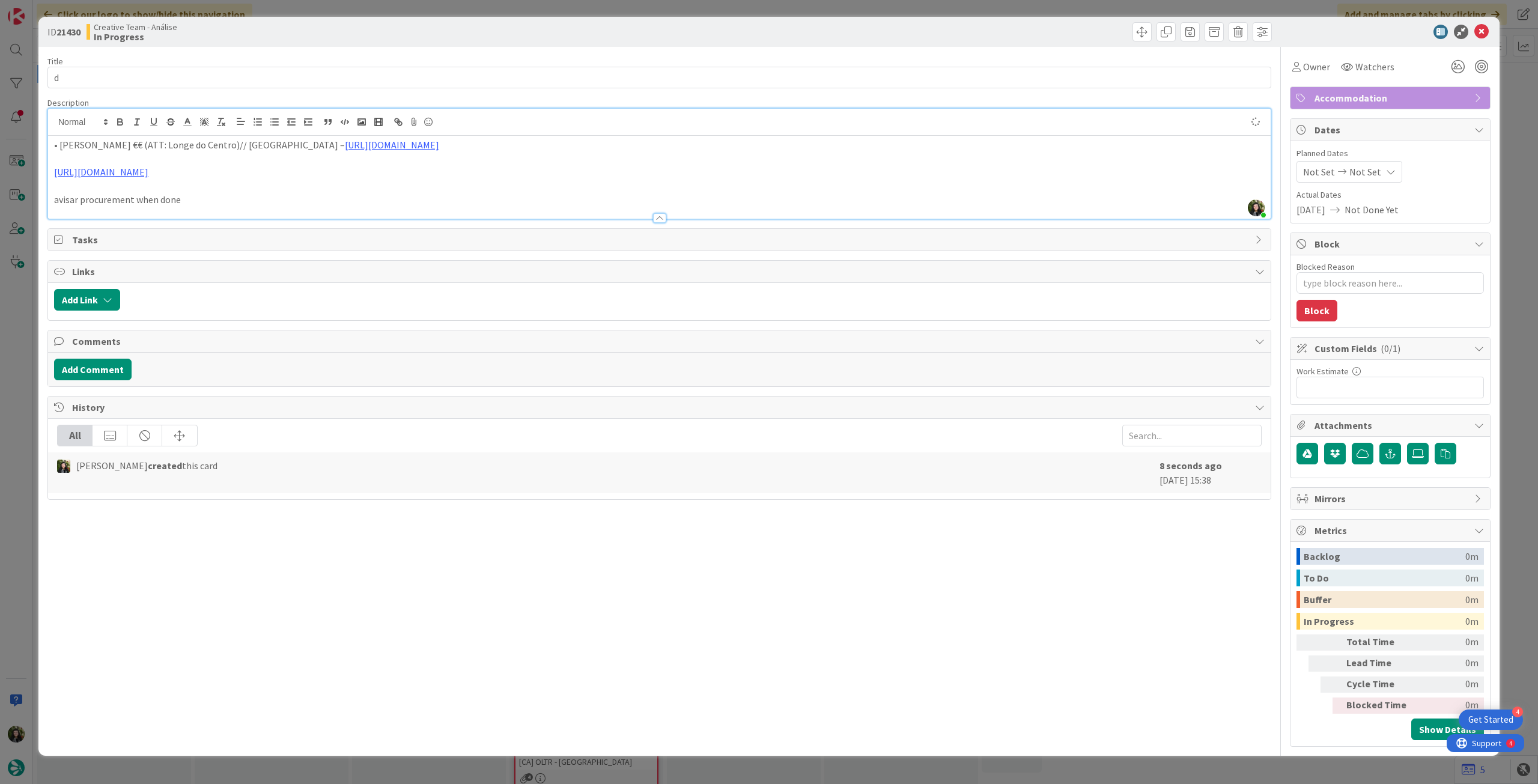
type textarea "x"
click at [1375, 178] on span "Not Set" at bounding box center [1366, 172] width 32 height 14
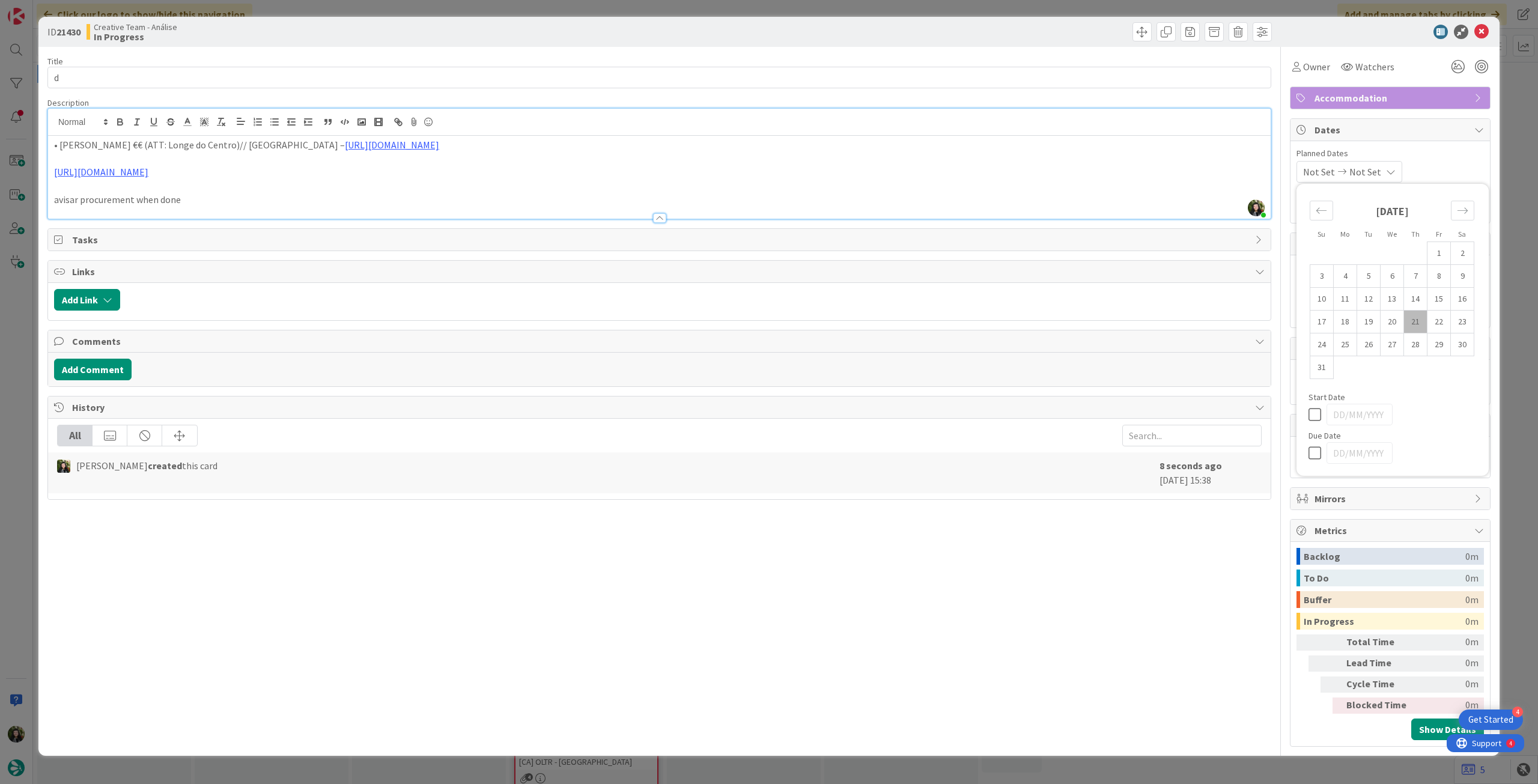
click at [1320, 456] on icon at bounding box center [1317, 453] width 18 height 14
type input "[DATE]"
click at [1481, 32] on icon at bounding box center [1481, 32] width 14 height 14
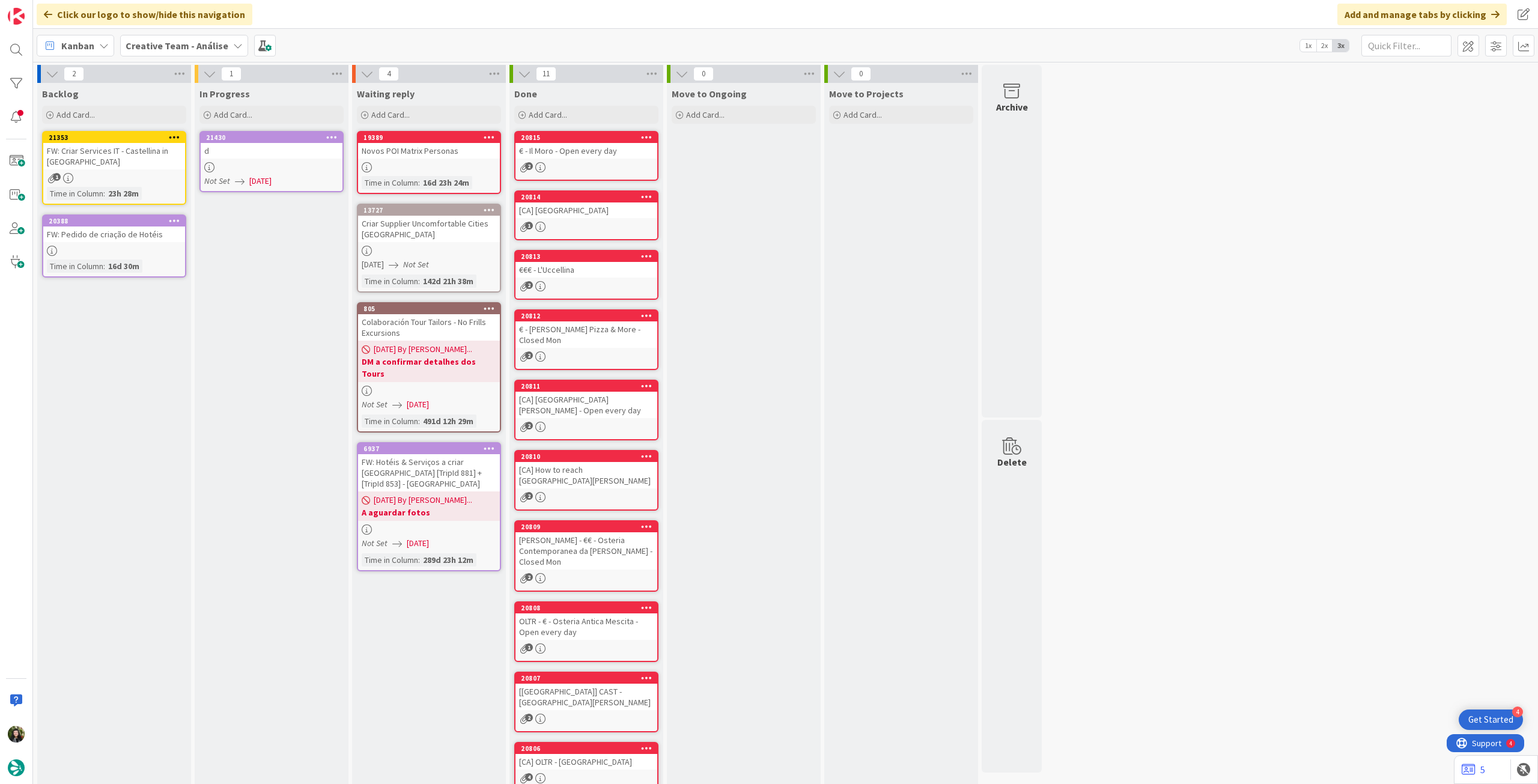
click at [150, 246] on div at bounding box center [115, 251] width 142 height 10
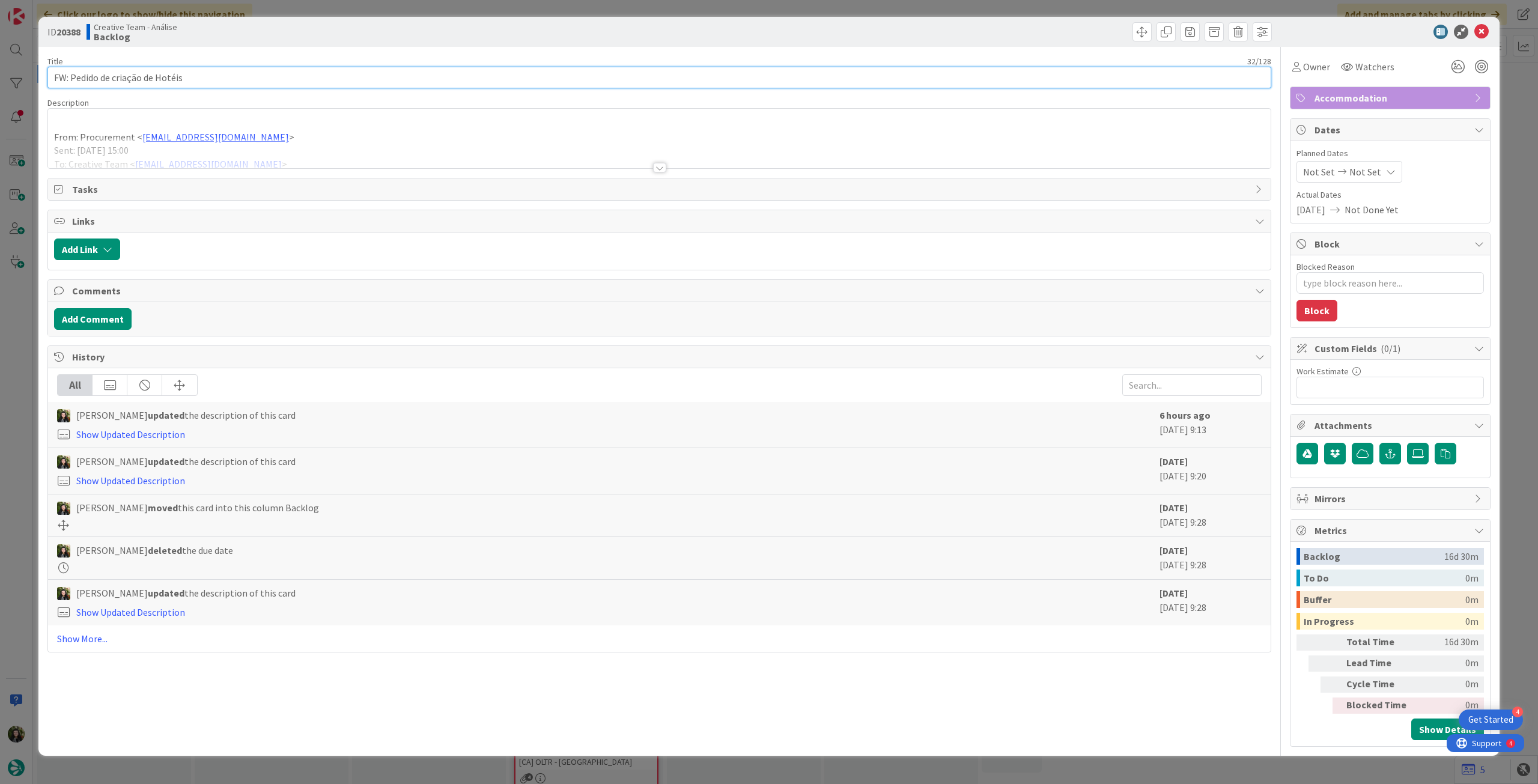
drag, startPoint x: 210, startPoint y: 75, endPoint x: 183, endPoint y: 74, distance: 27.0
click at [0, 74] on html "4 Get Started Click our logo to show/hide this navigation Add and manage tabs b…" at bounding box center [769, 392] width 1538 height 784
click at [1488, 28] on icon at bounding box center [1481, 32] width 14 height 14
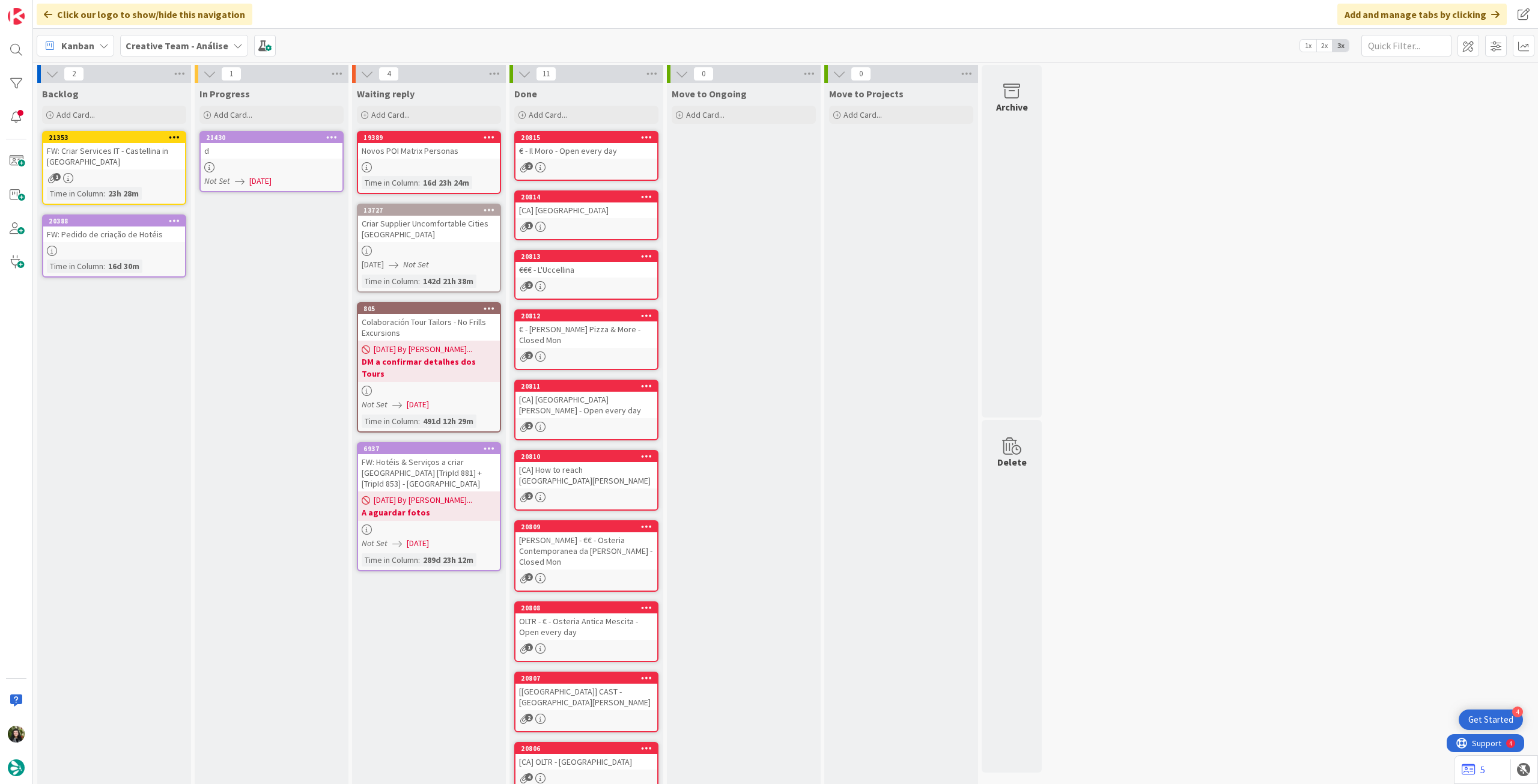
click at [294, 147] on div "d" at bounding box center [272, 151] width 142 height 16
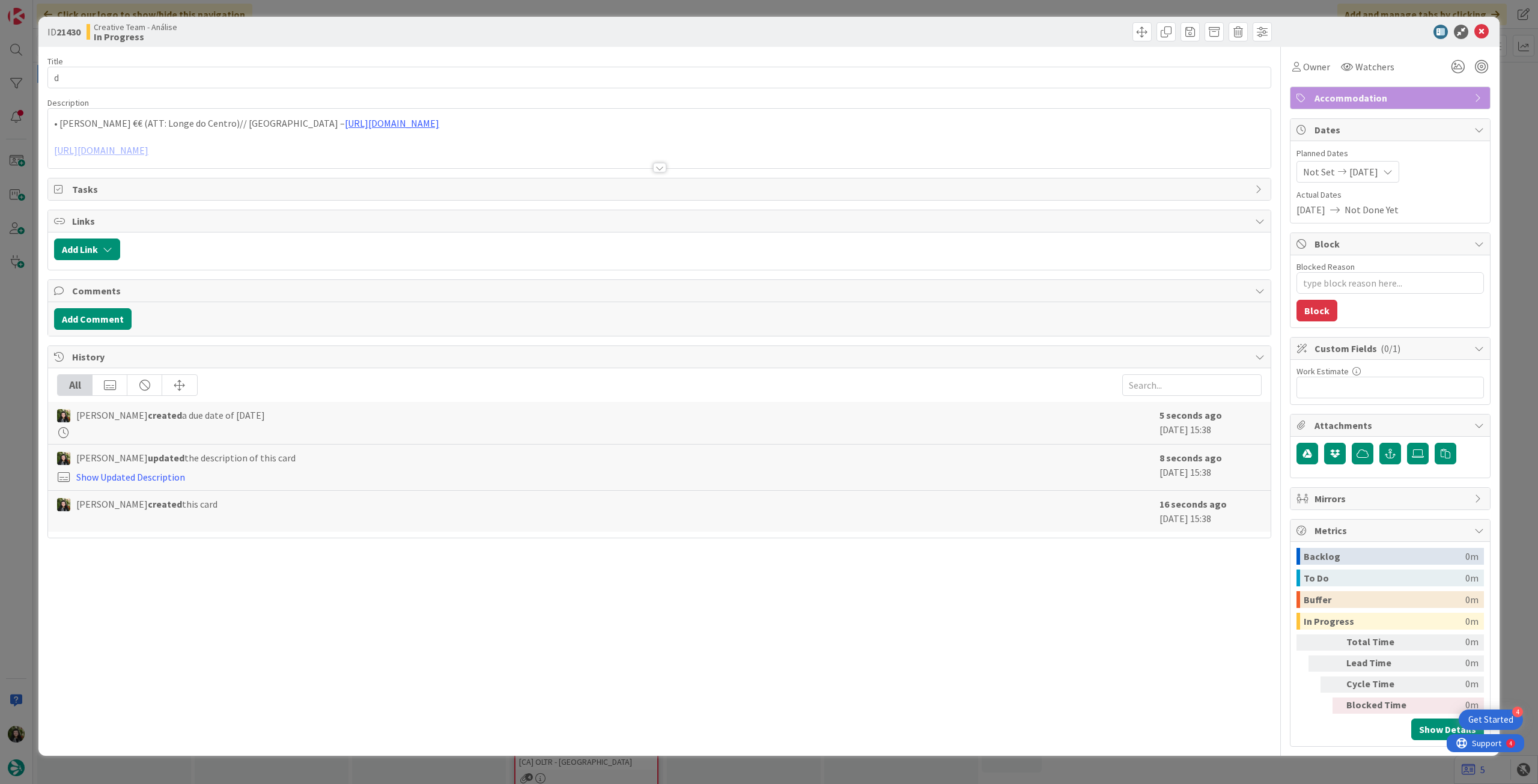
type textarea "x"
click at [131, 80] on input "d" at bounding box center [659, 78] width 1223 height 22
drag, startPoint x: 75, startPoint y: 75, endPoint x: 42, endPoint y: 75, distance: 33.0
click at [26, 75] on div "ID 21430 Creative Team - Análise In Progress Title 1 / 128 d Description • [PER…" at bounding box center [769, 392] width 1538 height 784
paste input "FW: Pedido de criação de Hotéis"
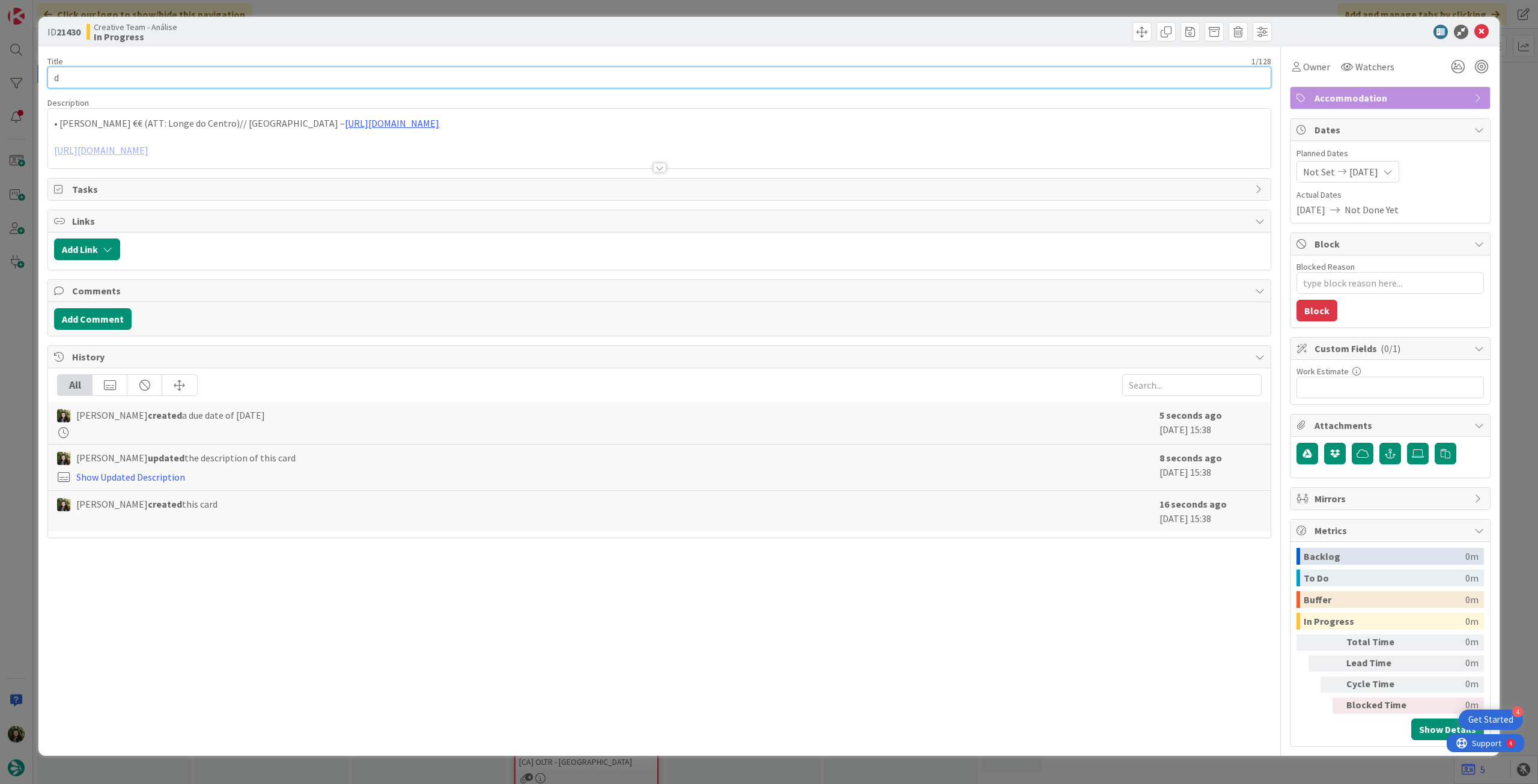
type input "FW: Pedido de criação de Hotéis"
type textarea "x"
type input "FW: Pedido de criação de Hotéis"
click at [1487, 30] on icon at bounding box center [1481, 32] width 14 height 14
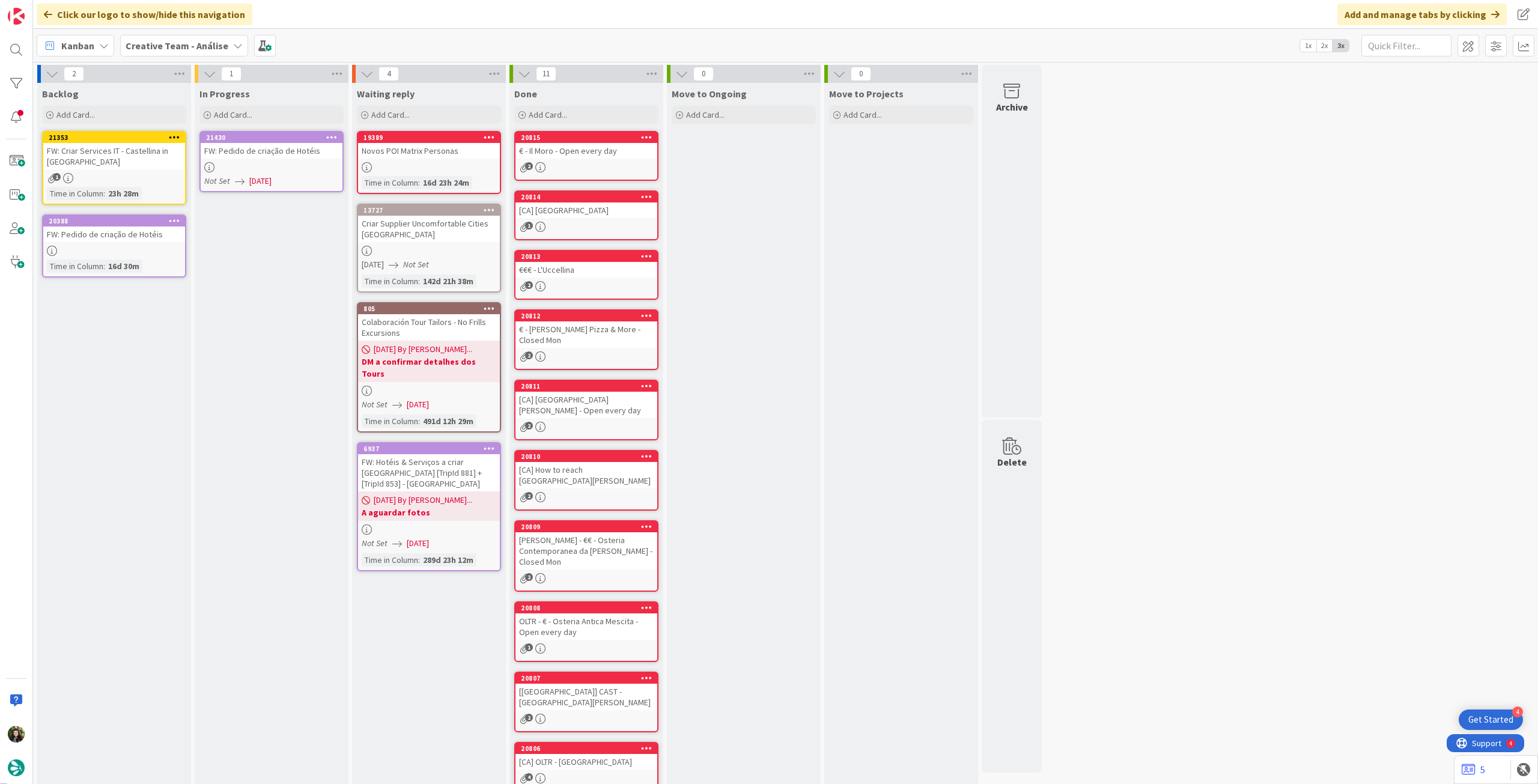
click at [125, 217] on div "20388" at bounding box center [117, 221] width 136 height 9
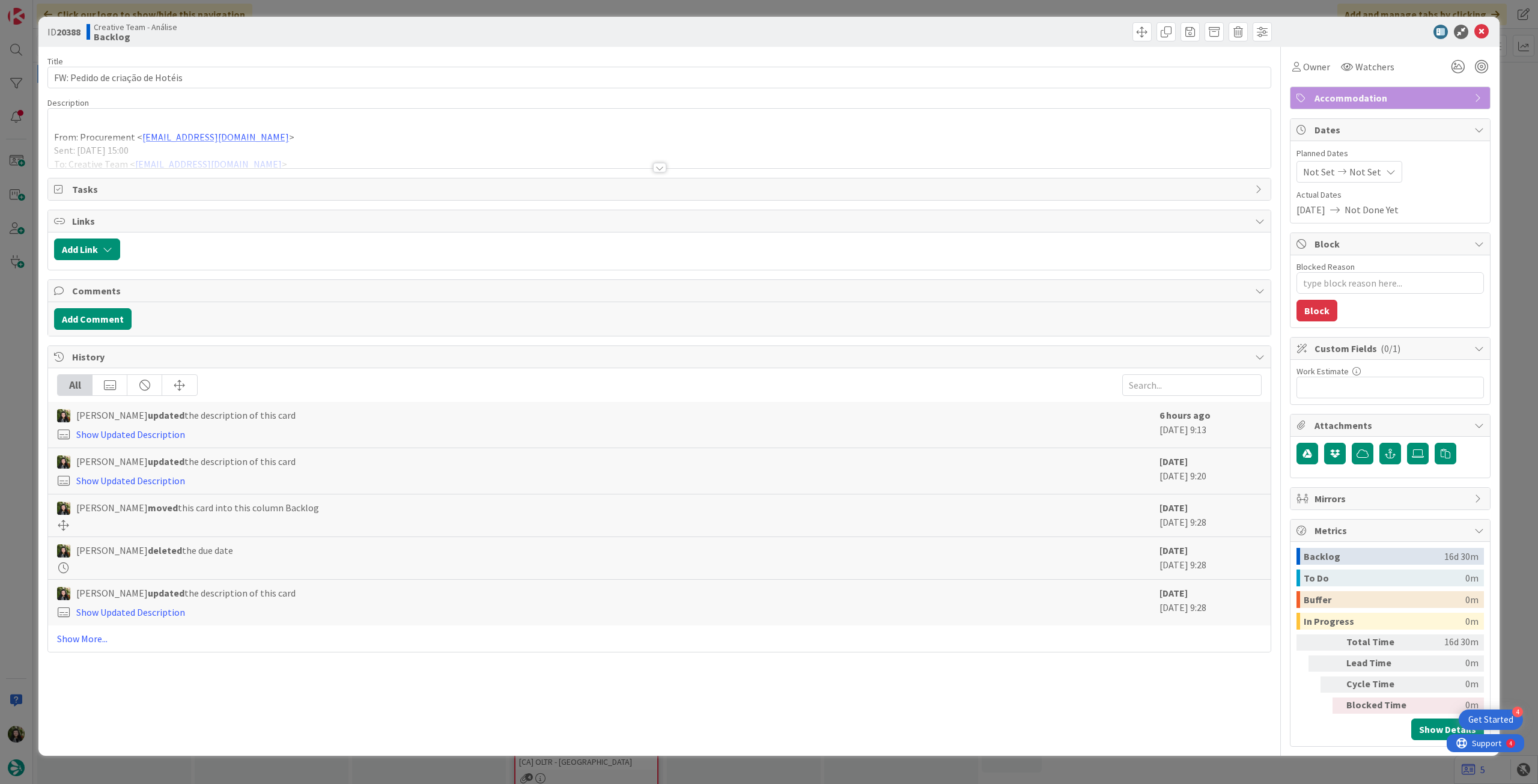
click at [186, 197] on div "Tasks" at bounding box center [659, 189] width 1223 height 22
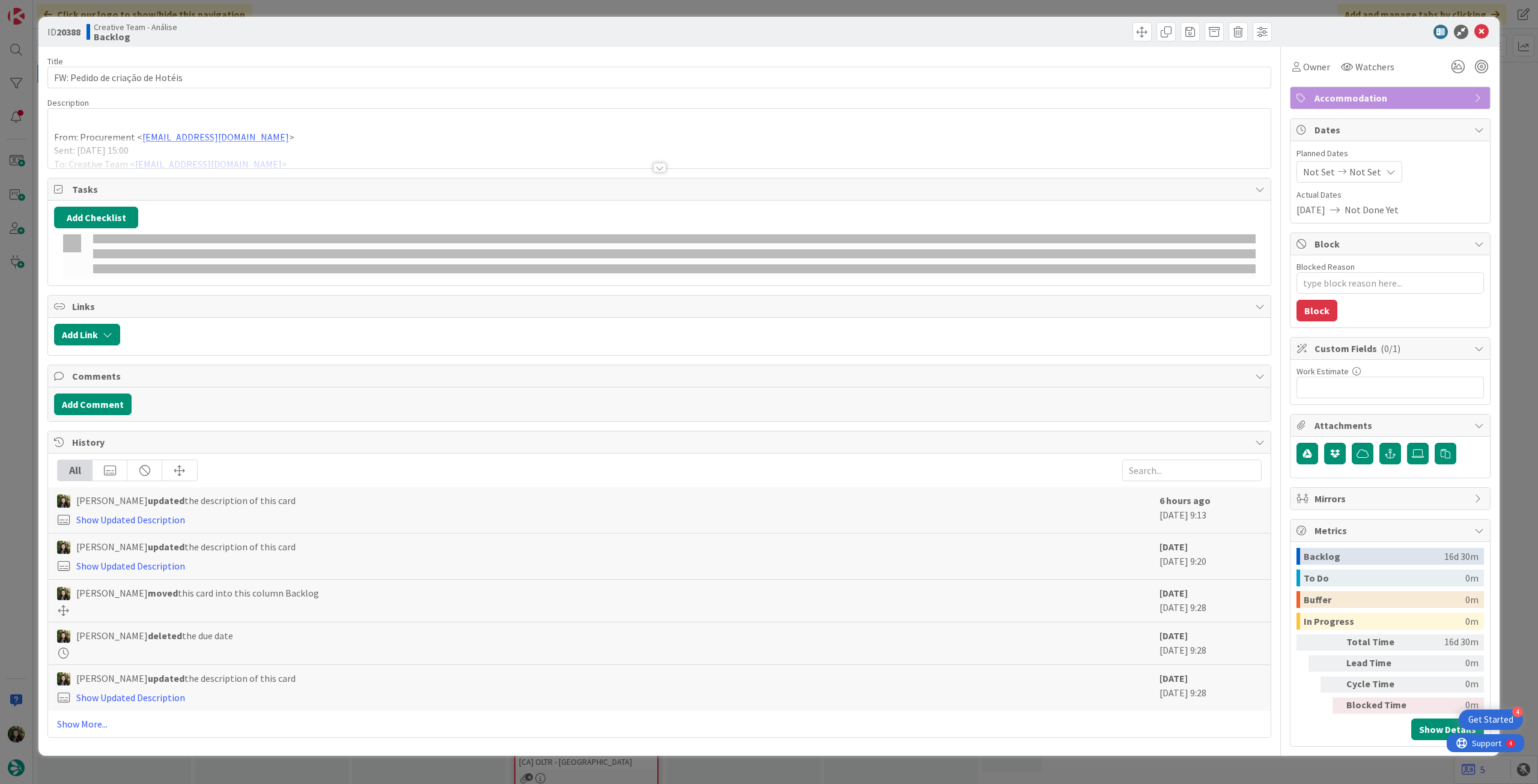
click at [290, 153] on div at bounding box center [659, 153] width 1223 height 30
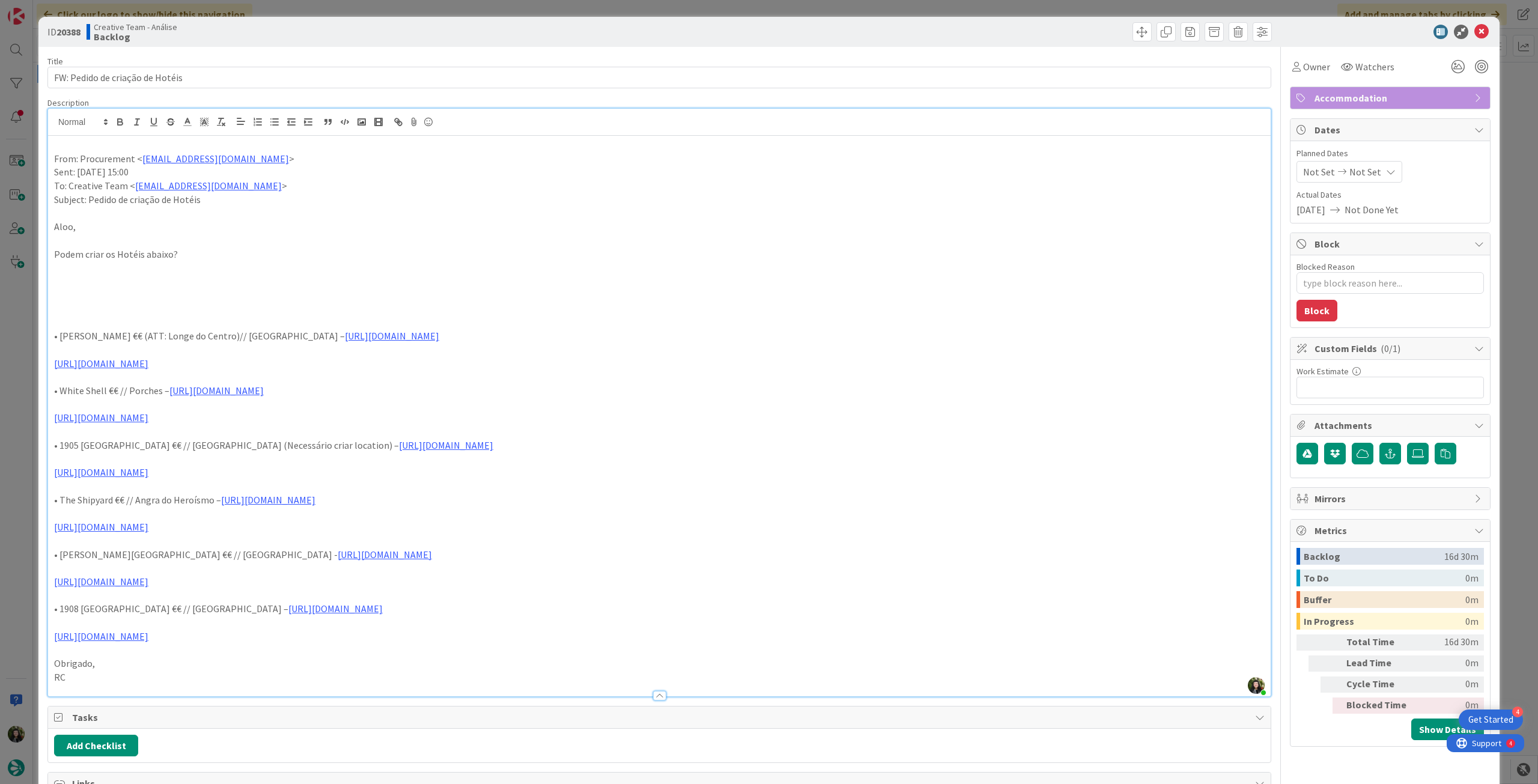
drag, startPoint x: 51, startPoint y: 335, endPoint x: 463, endPoint y: 313, distance: 412.6
click at [209, 359] on div "From: Procurement < [EMAIL_ADDRESS][DOMAIN_NAME] > Sent: [DATE] 15:00 To: Creat…" at bounding box center [659, 415] width 1223 height 560
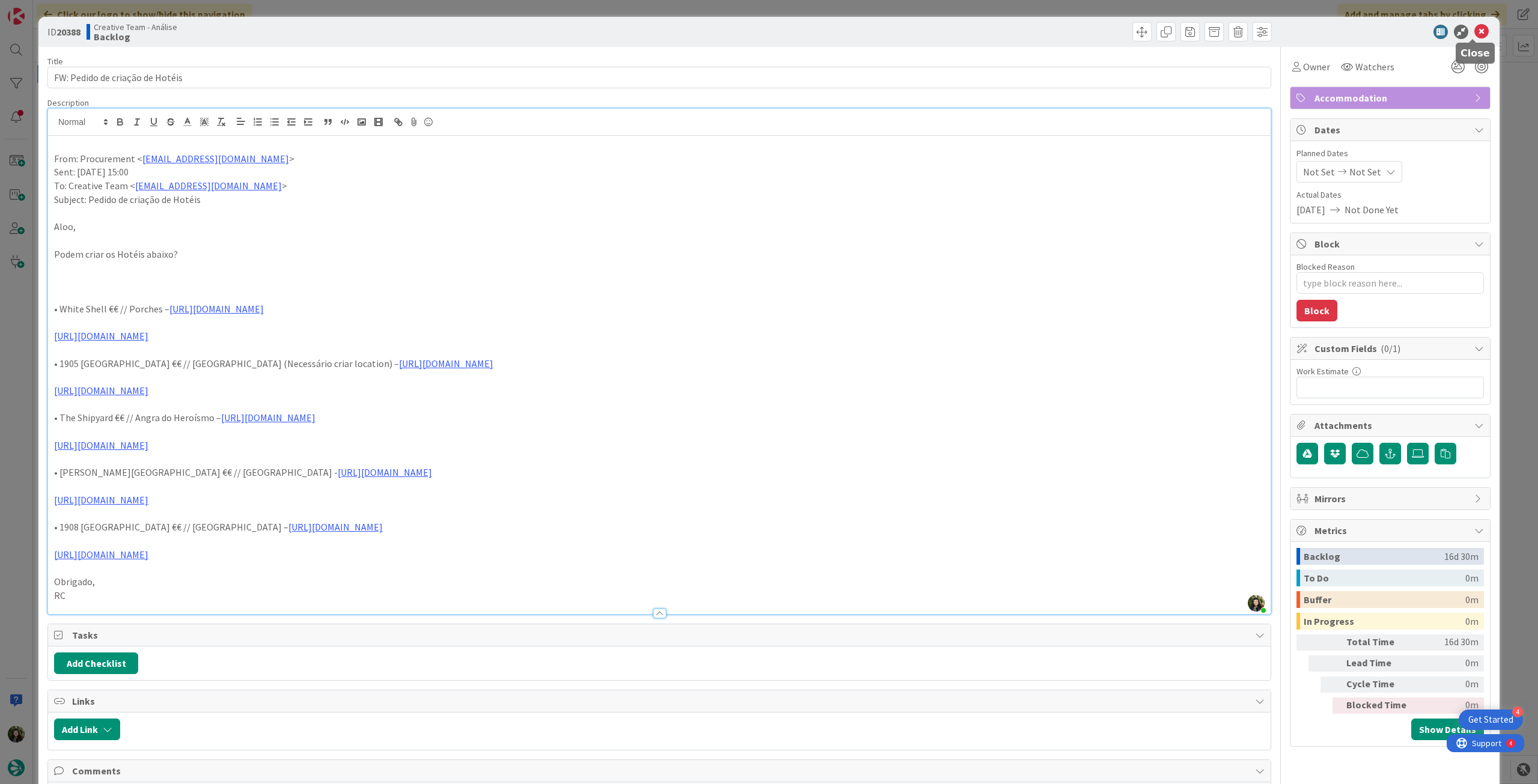
click at [1474, 32] on icon at bounding box center [1481, 32] width 14 height 14
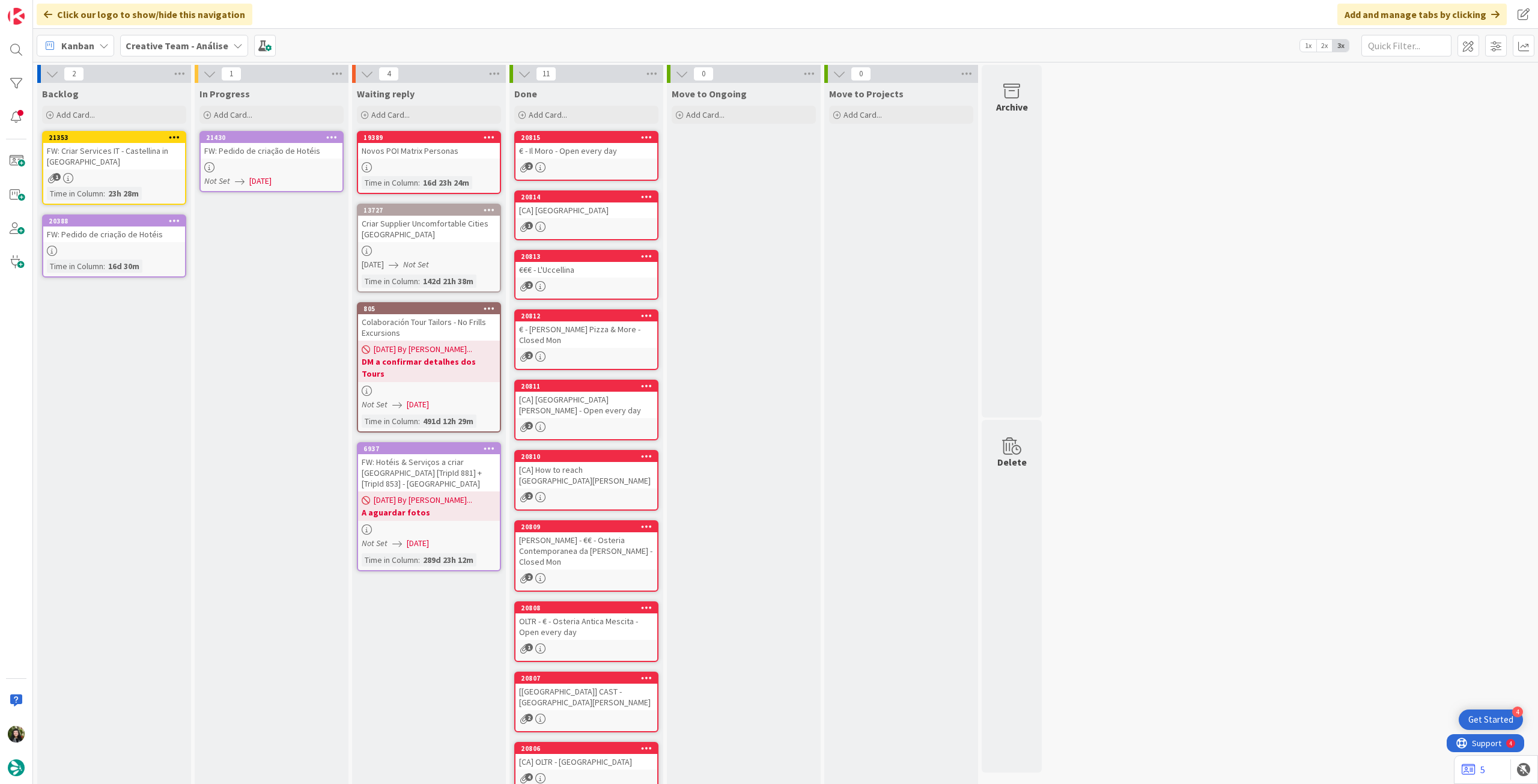
click at [320, 167] on div at bounding box center [272, 167] width 142 height 10
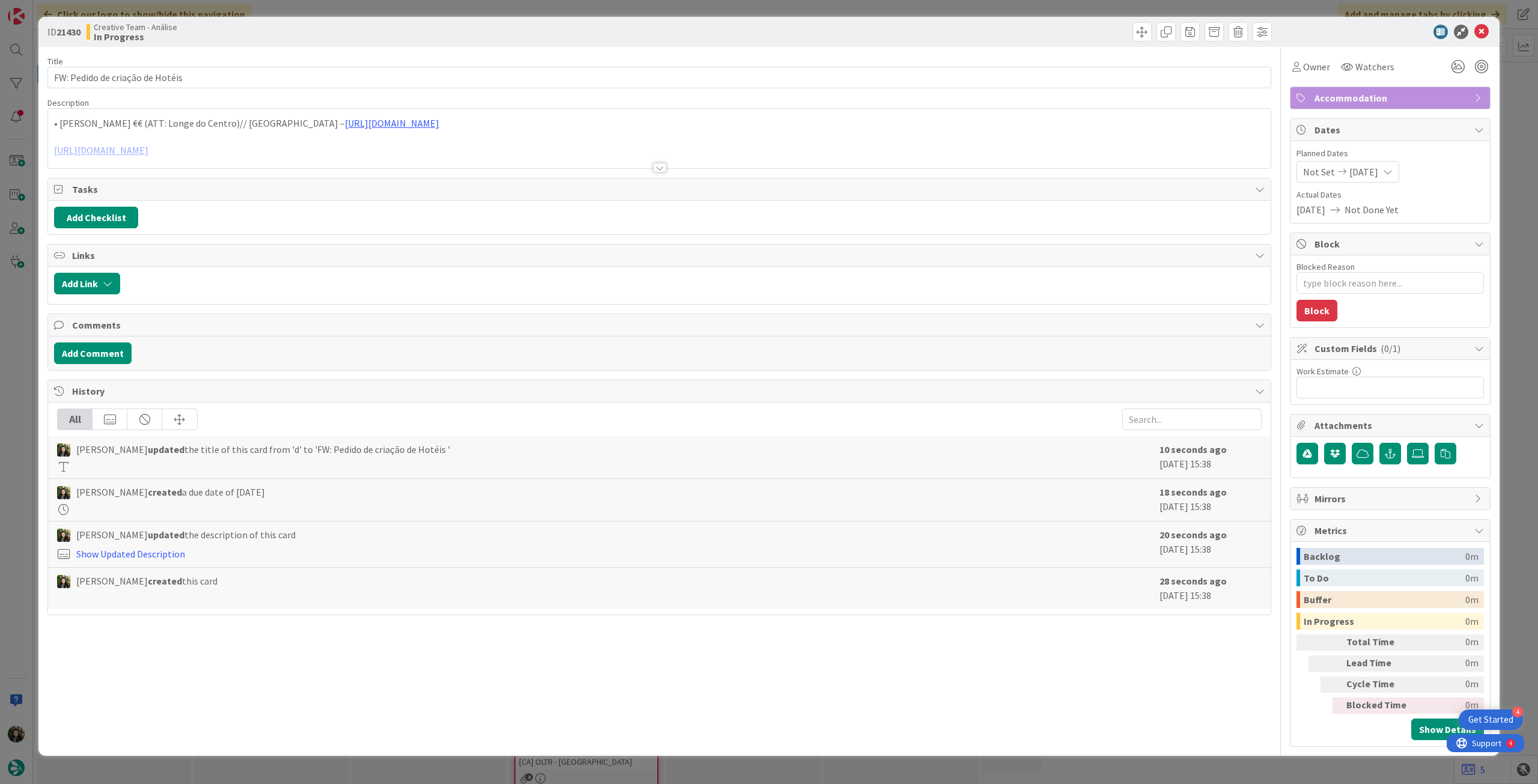
click at [328, 139] on div at bounding box center [659, 153] width 1223 height 30
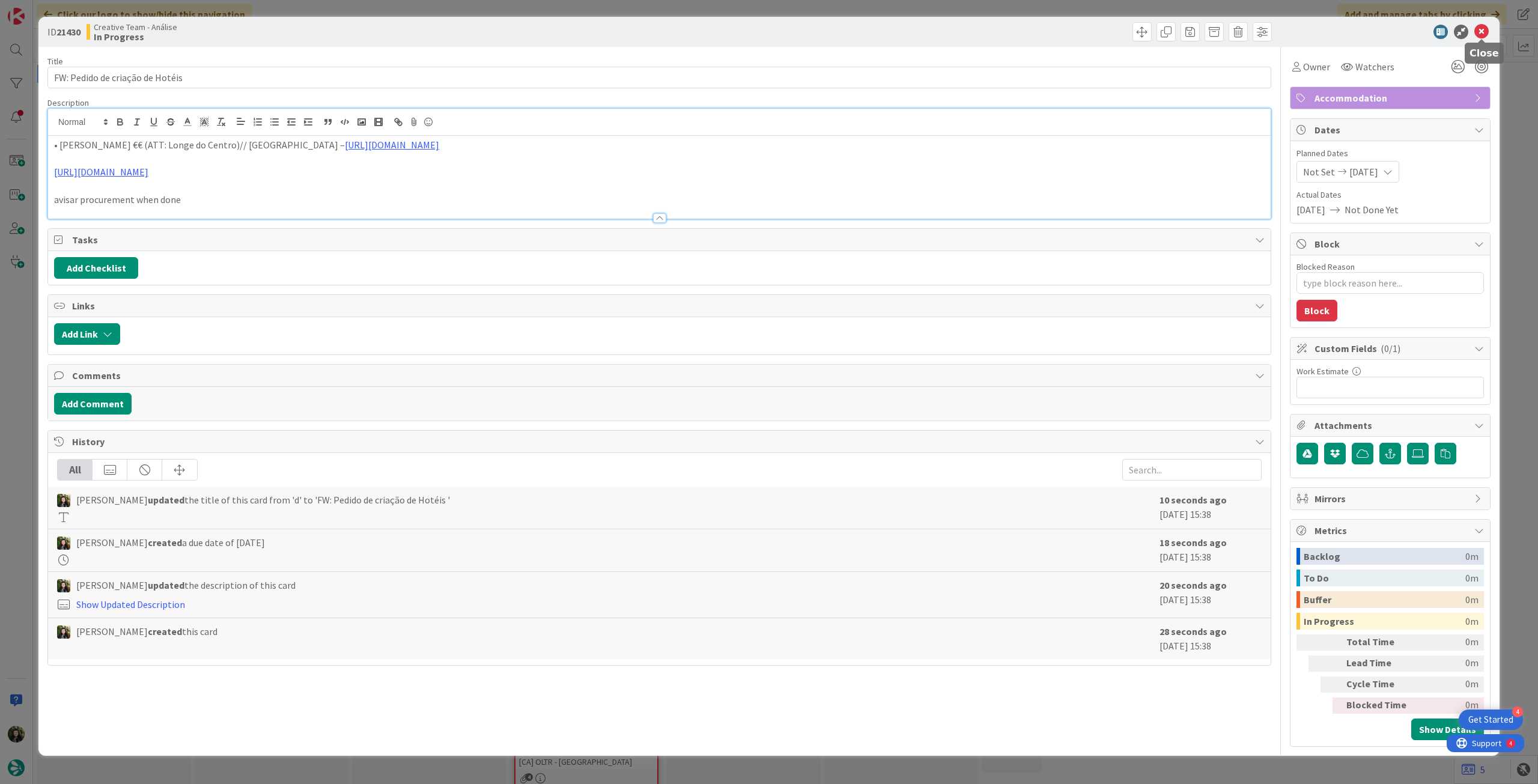
click at [1479, 28] on icon at bounding box center [1481, 32] width 14 height 14
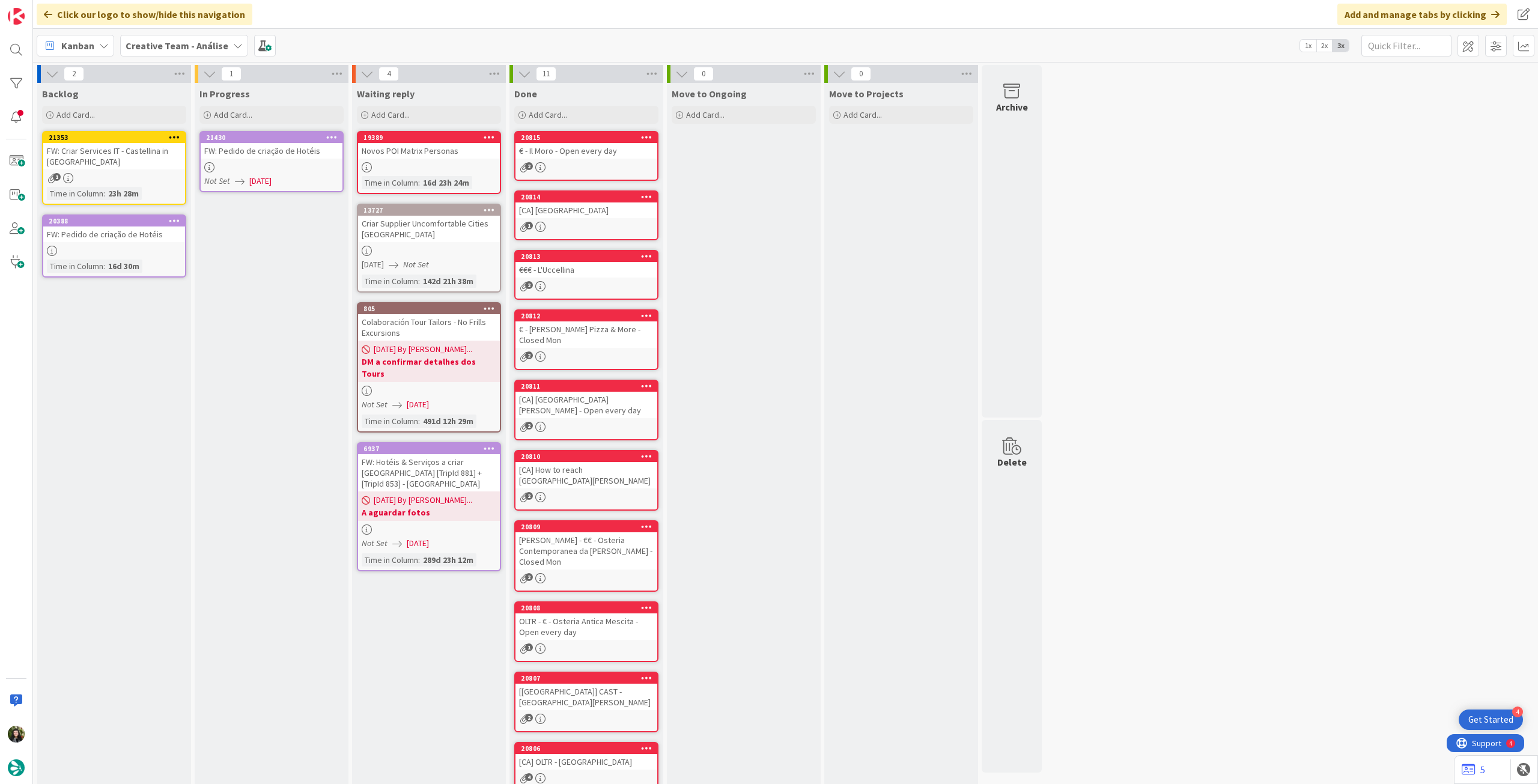
click at [330, 133] on icon at bounding box center [332, 137] width 12 height 9
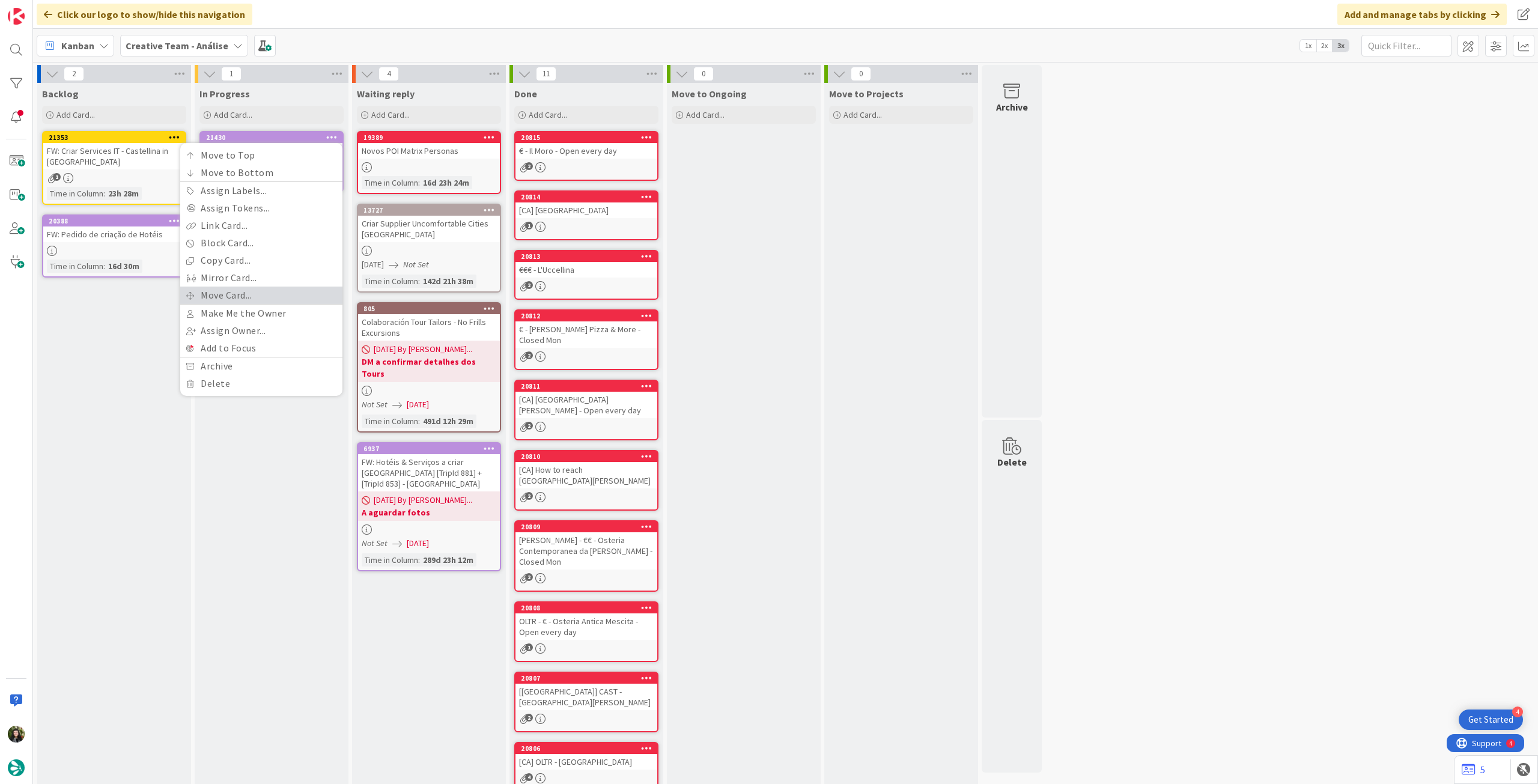
click at [241, 290] on link "Move Card..." at bounding box center [262, 295] width 162 height 17
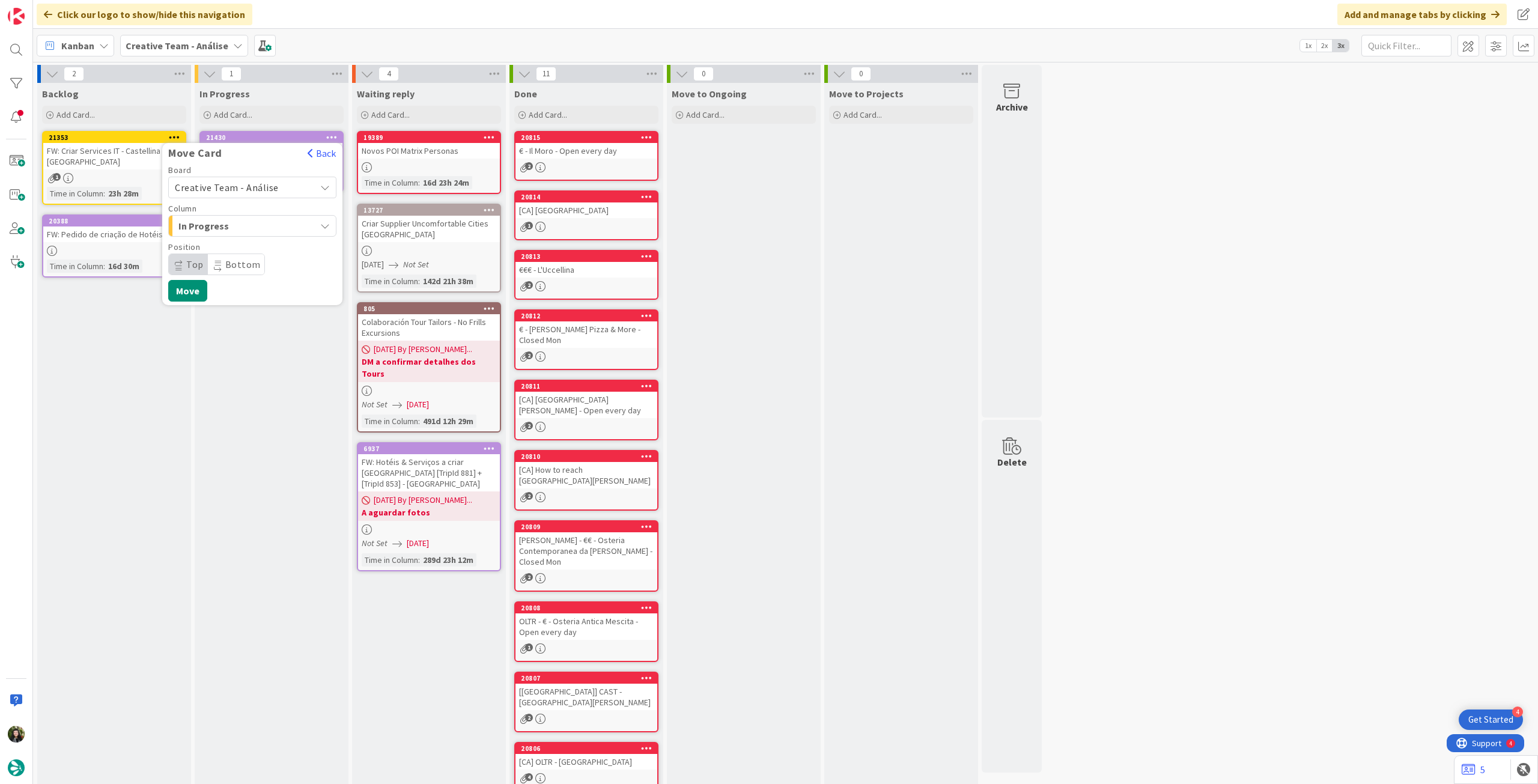
drag, startPoint x: 264, startPoint y: 187, endPoint x: 265, endPoint y: 199, distance: 12.0
click at [265, 188] on span "Creative Team - Análise" at bounding box center [226, 187] width 104 height 12
click at [246, 241] on span "Creative Team" at bounding box center [260, 243] width 139 height 18
click at [251, 228] on span "E - To Do" at bounding box center [223, 226] width 90 height 16
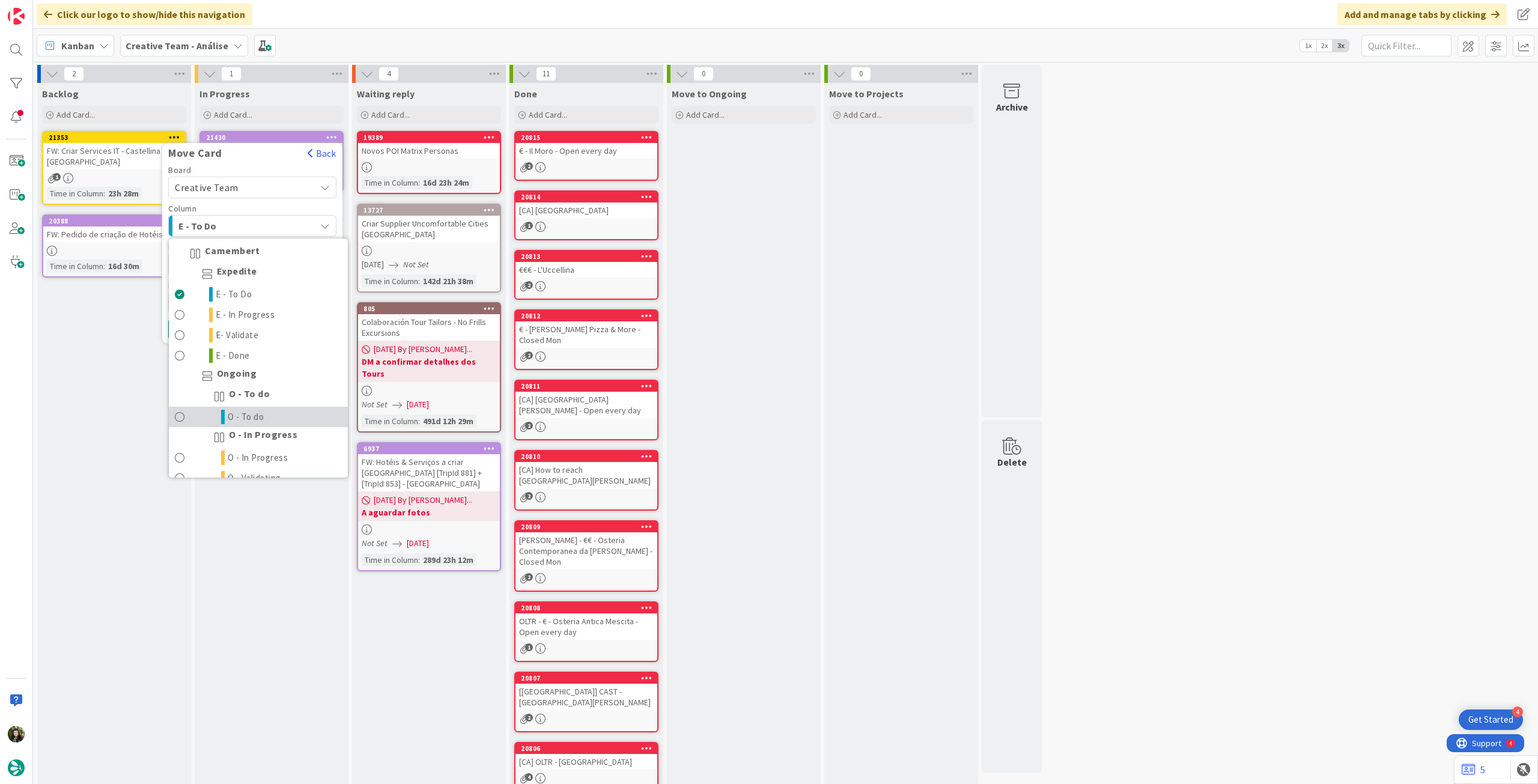
click at [241, 412] on span "O - To do" at bounding box center [246, 417] width 37 height 14
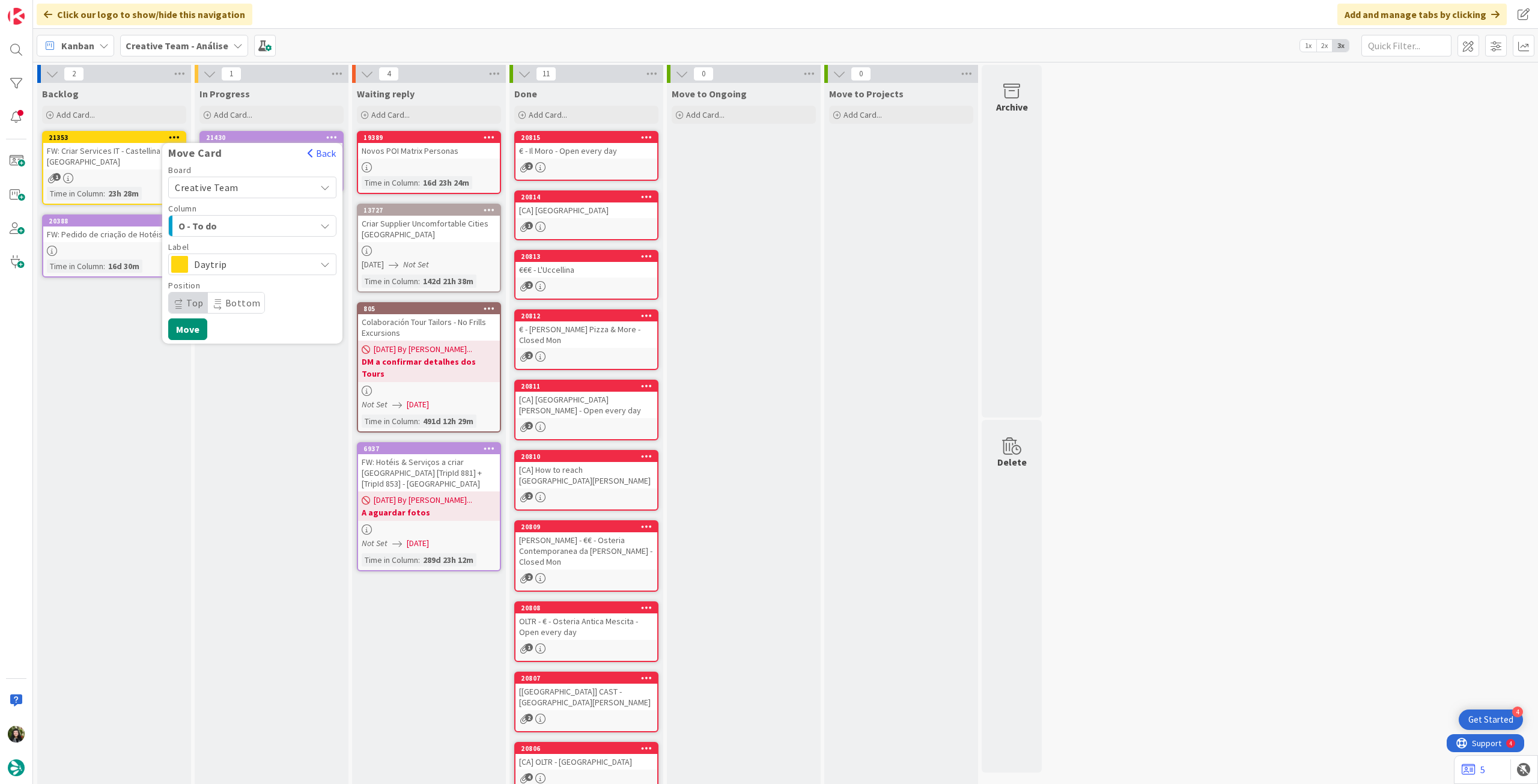
click at [254, 270] on span "Daytrip" at bounding box center [252, 264] width 115 height 17
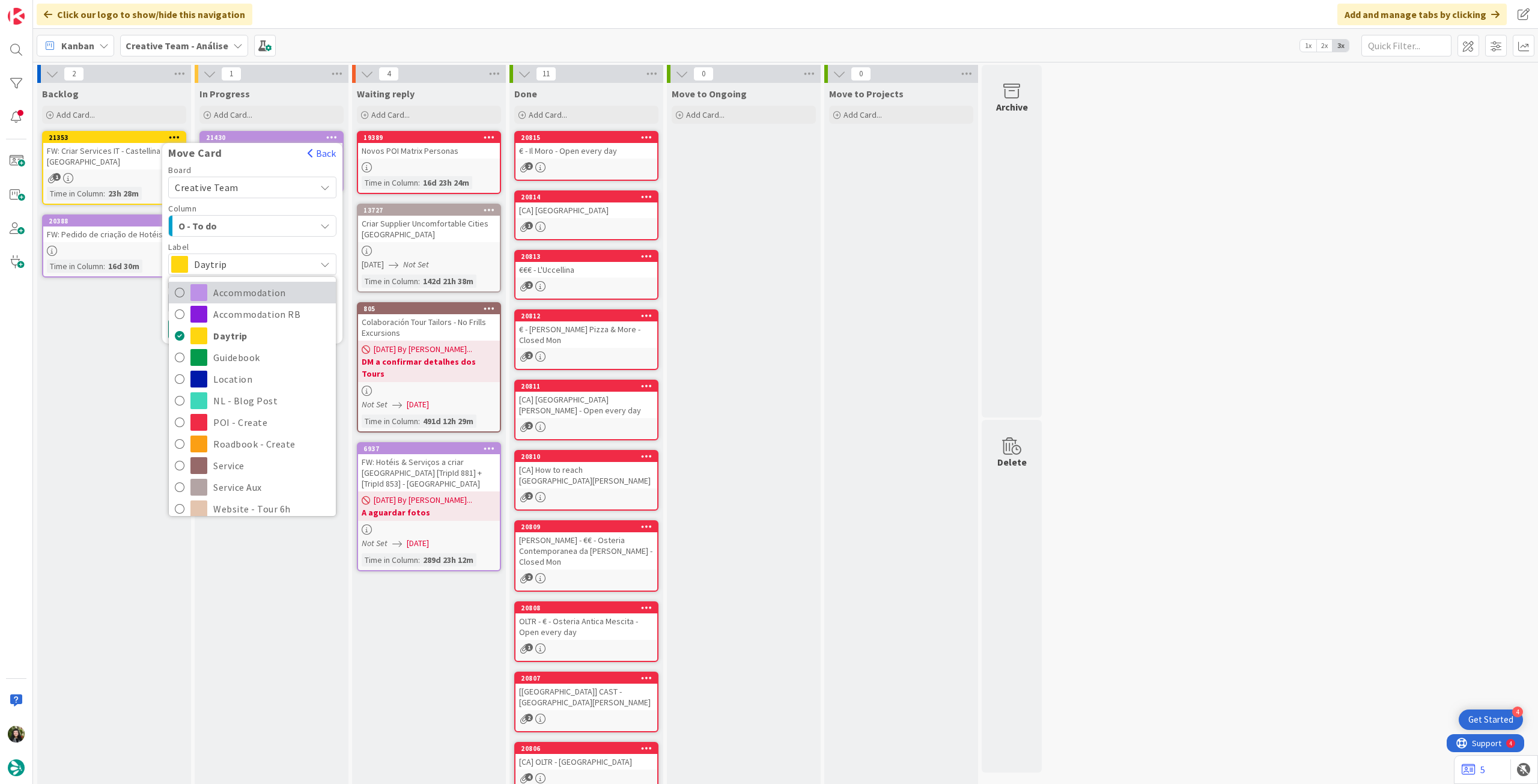
click at [244, 296] on span "Accommodation" at bounding box center [271, 292] width 117 height 18
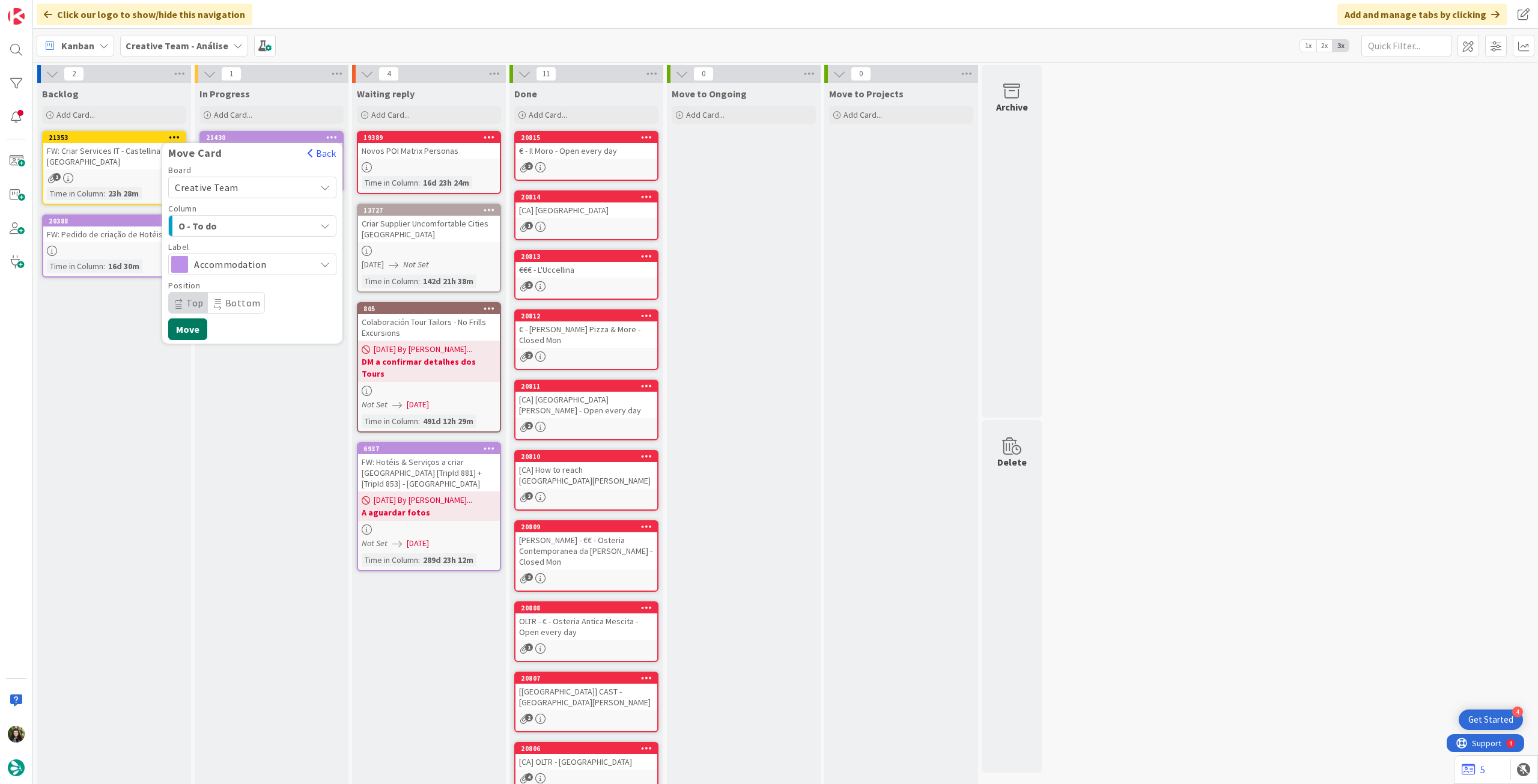
click at [183, 325] on button "Move" at bounding box center [188, 329] width 39 height 22
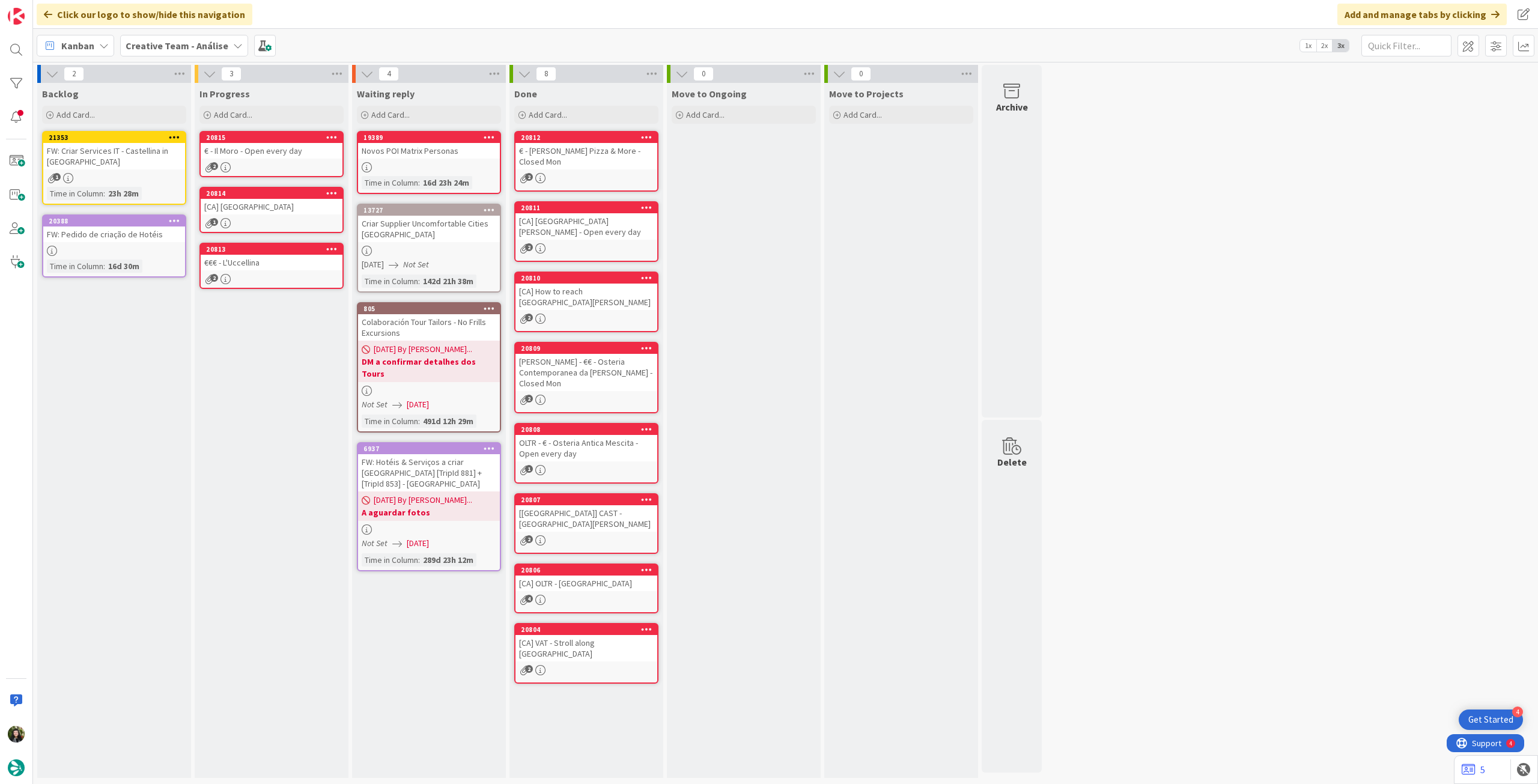
click at [285, 167] on div "2" at bounding box center [272, 167] width 142 height 10
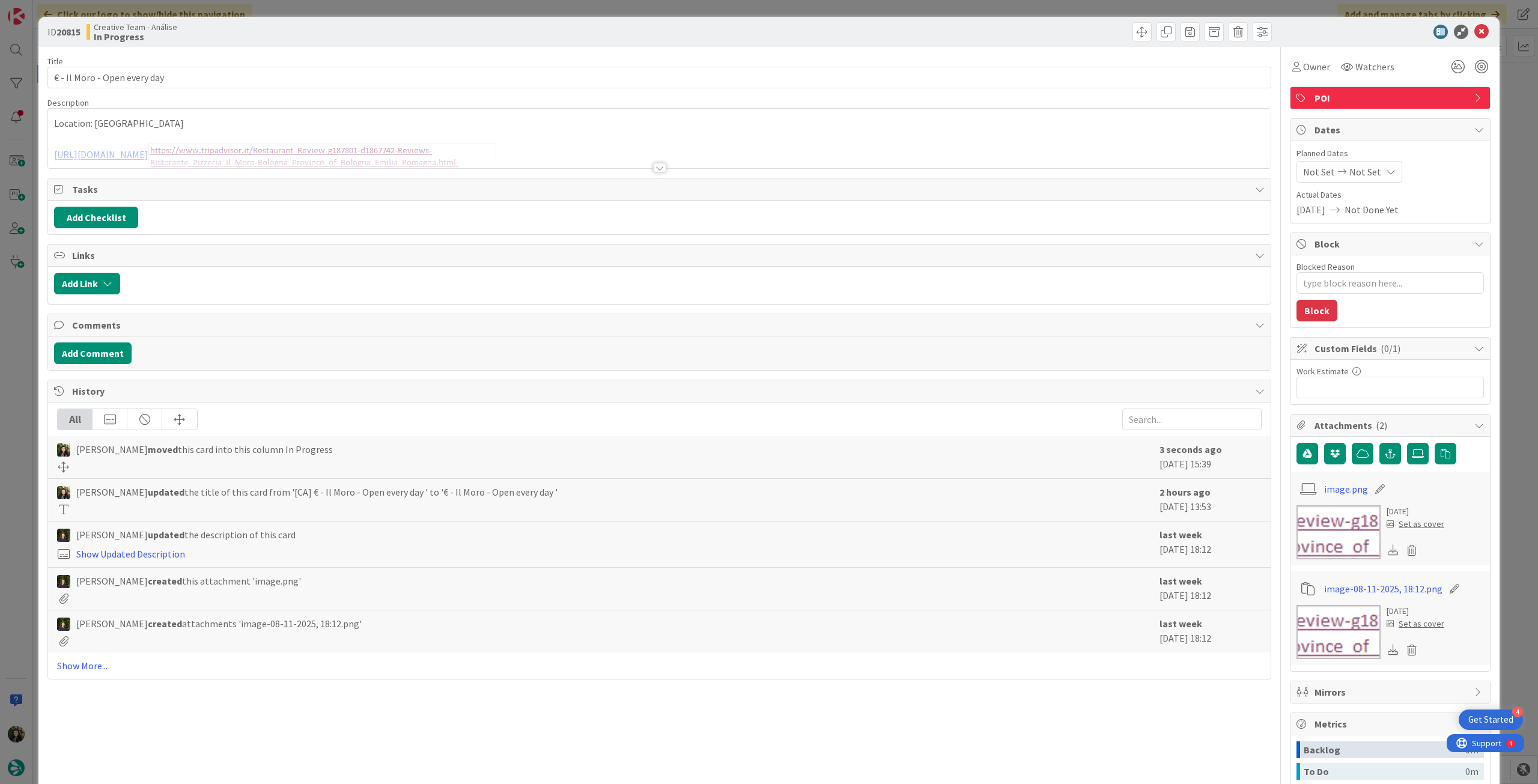
type textarea "x"
click at [1358, 177] on span "Not Set" at bounding box center [1366, 172] width 32 height 14
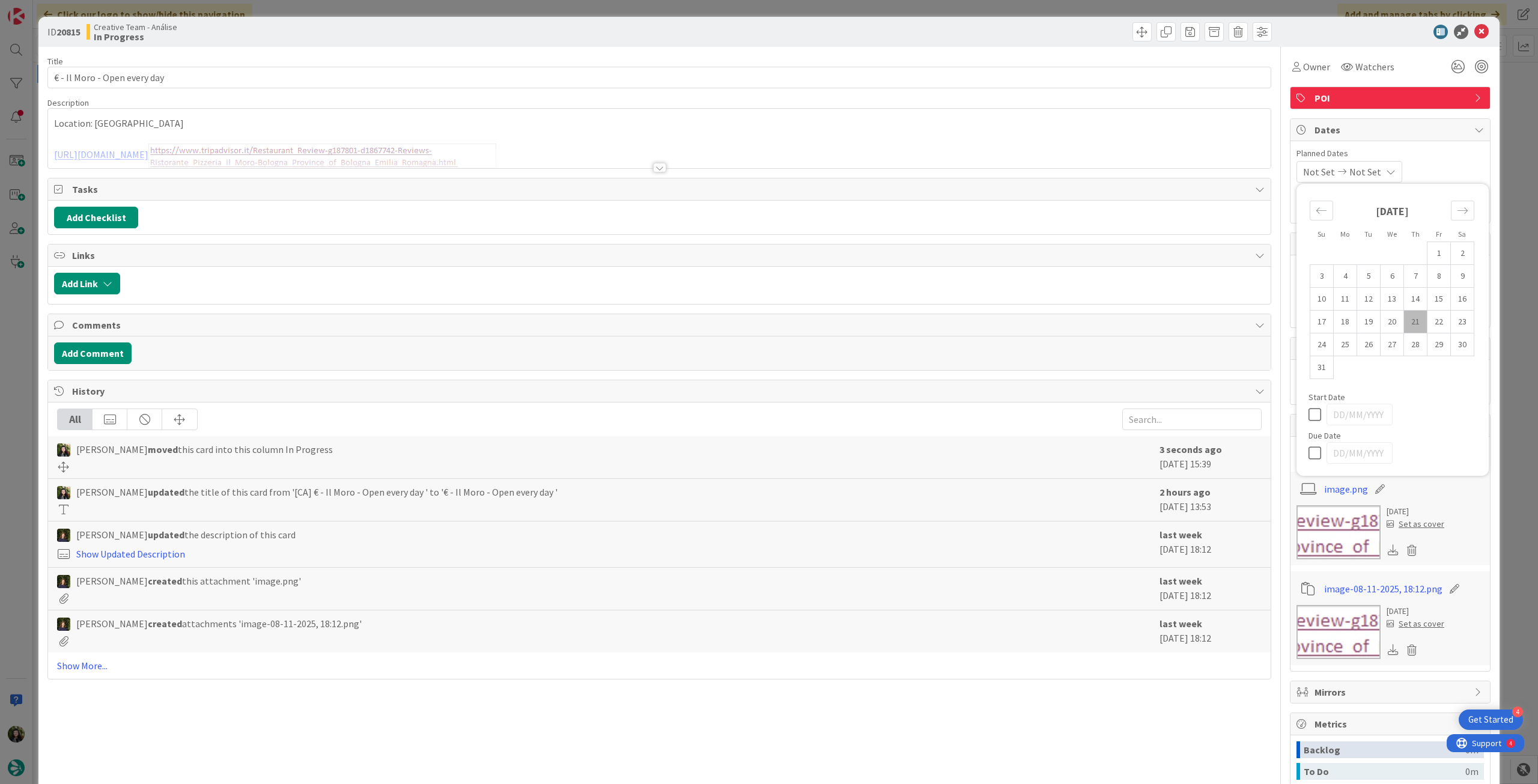
click at [1308, 450] on icon at bounding box center [1317, 453] width 18 height 14
type input "[DATE]"
drag, startPoint x: 1472, startPoint y: 29, endPoint x: 1089, endPoint y: 123, distance: 394.4
click at [1474, 30] on icon at bounding box center [1481, 32] width 14 height 14
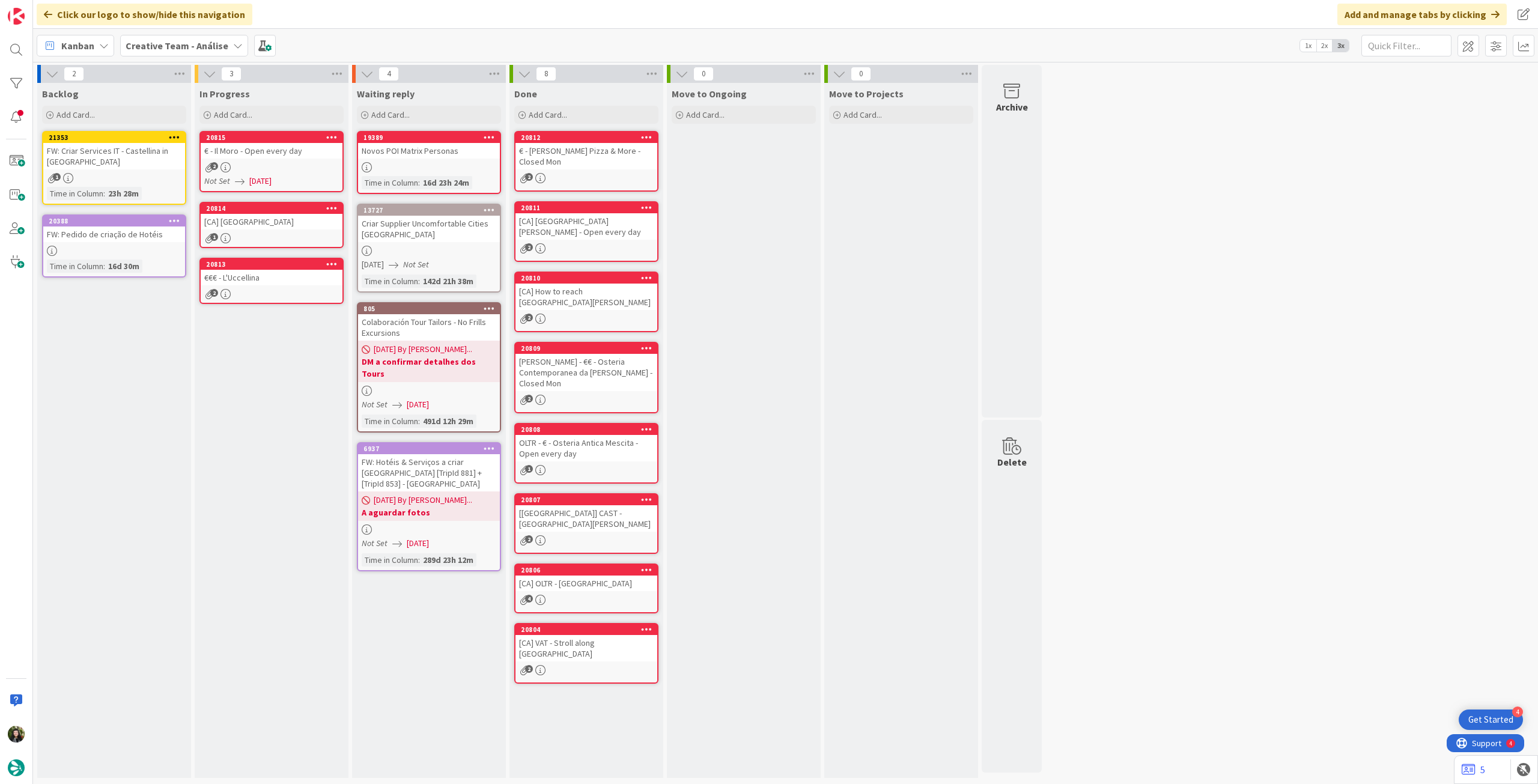
click at [244, 216] on div "[CA] [GEOGRAPHIC_DATA]" at bounding box center [272, 222] width 142 height 16
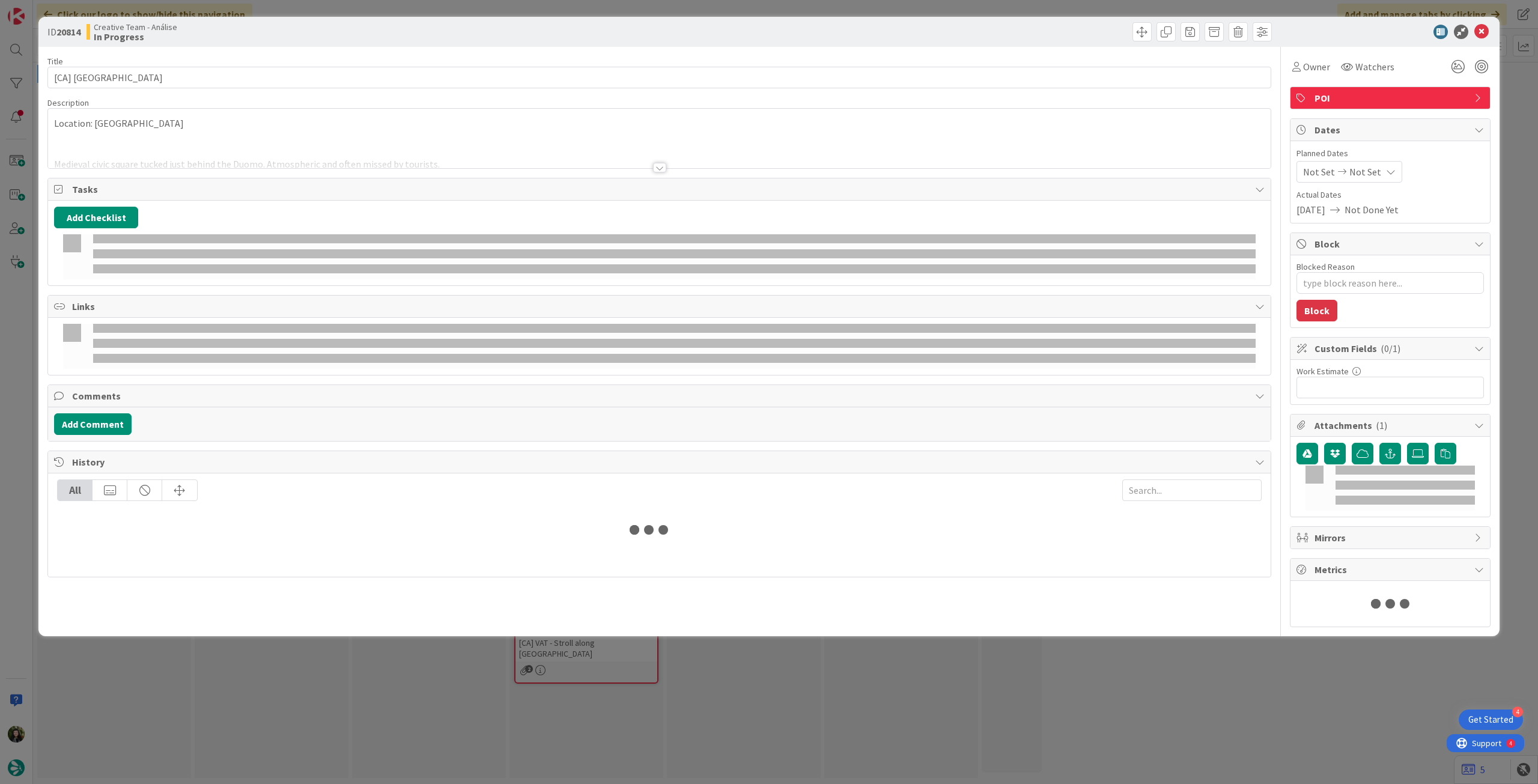
type textarea "x"
type input "[CA] [GEOGRAPHIC_DATA]"
type textarea "x"
type input "[CA] [GEOGRAPHIC_DATA]"
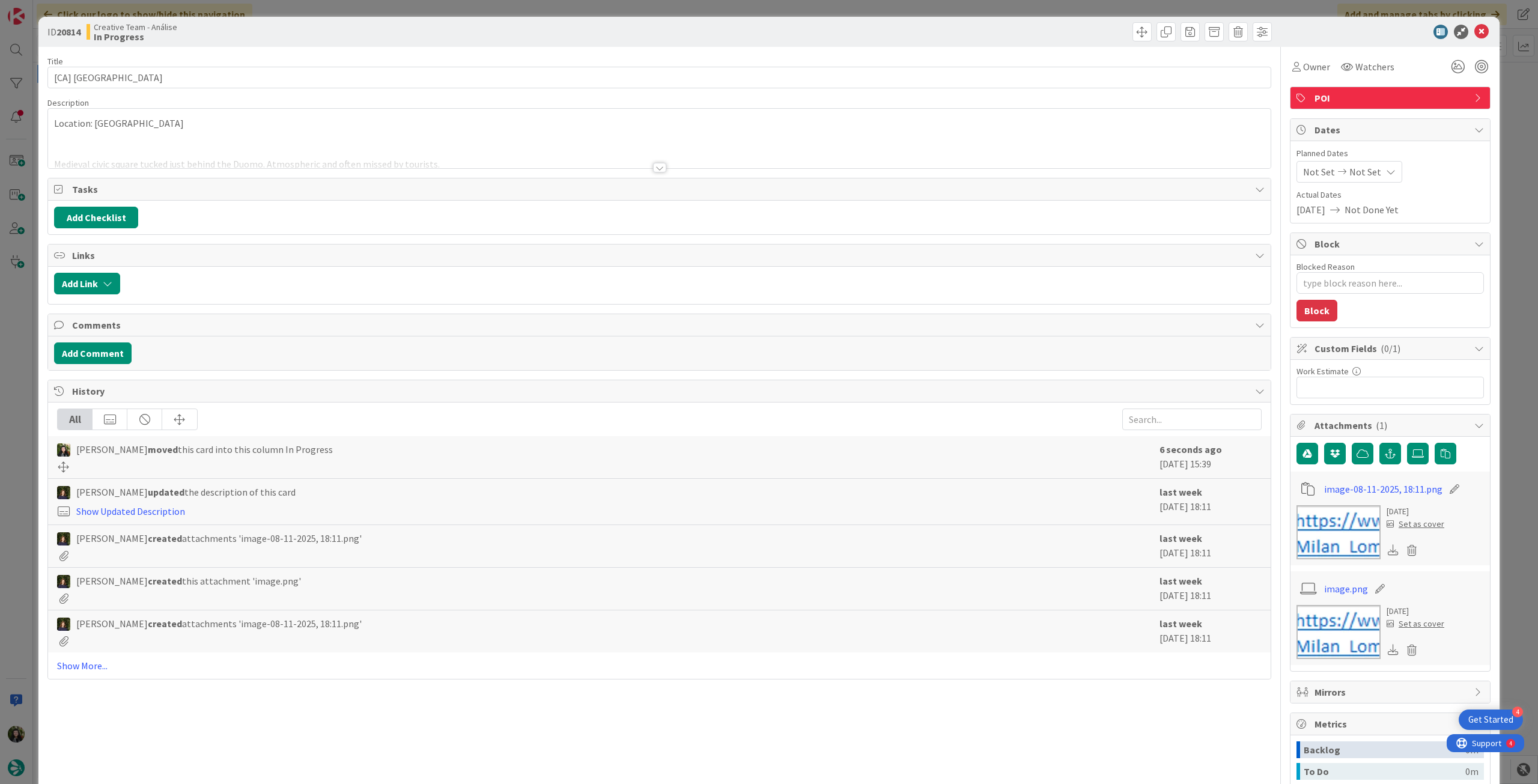
click at [1368, 173] on div "Not Set Not Set" at bounding box center [1350, 172] width 106 height 22
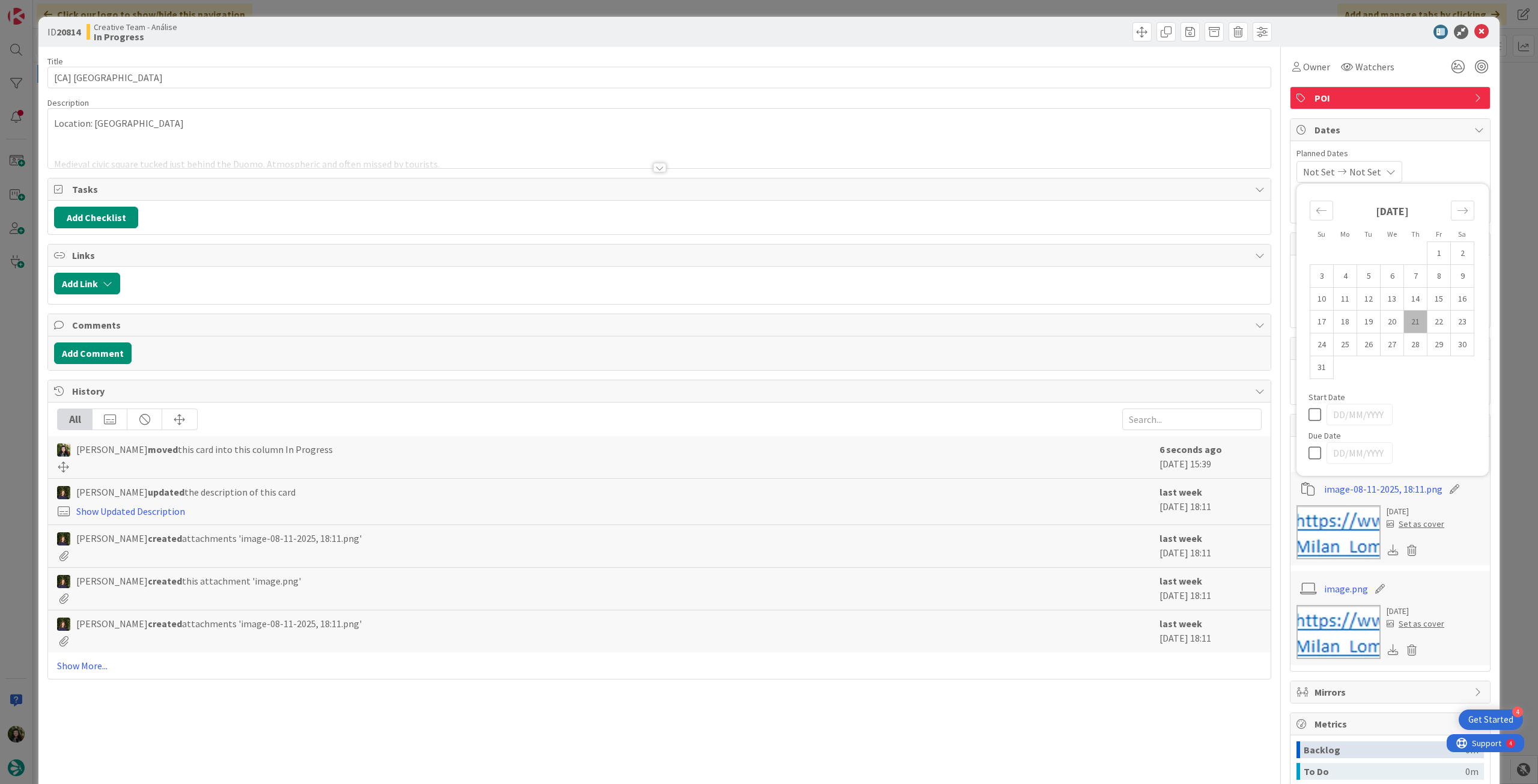
click at [1308, 448] on icon at bounding box center [1317, 453] width 18 height 14
type input "[DATE]"
type textarea "x"
type input "[CA] [GEOGRAPHIC_DATA]"
type textarea "x"
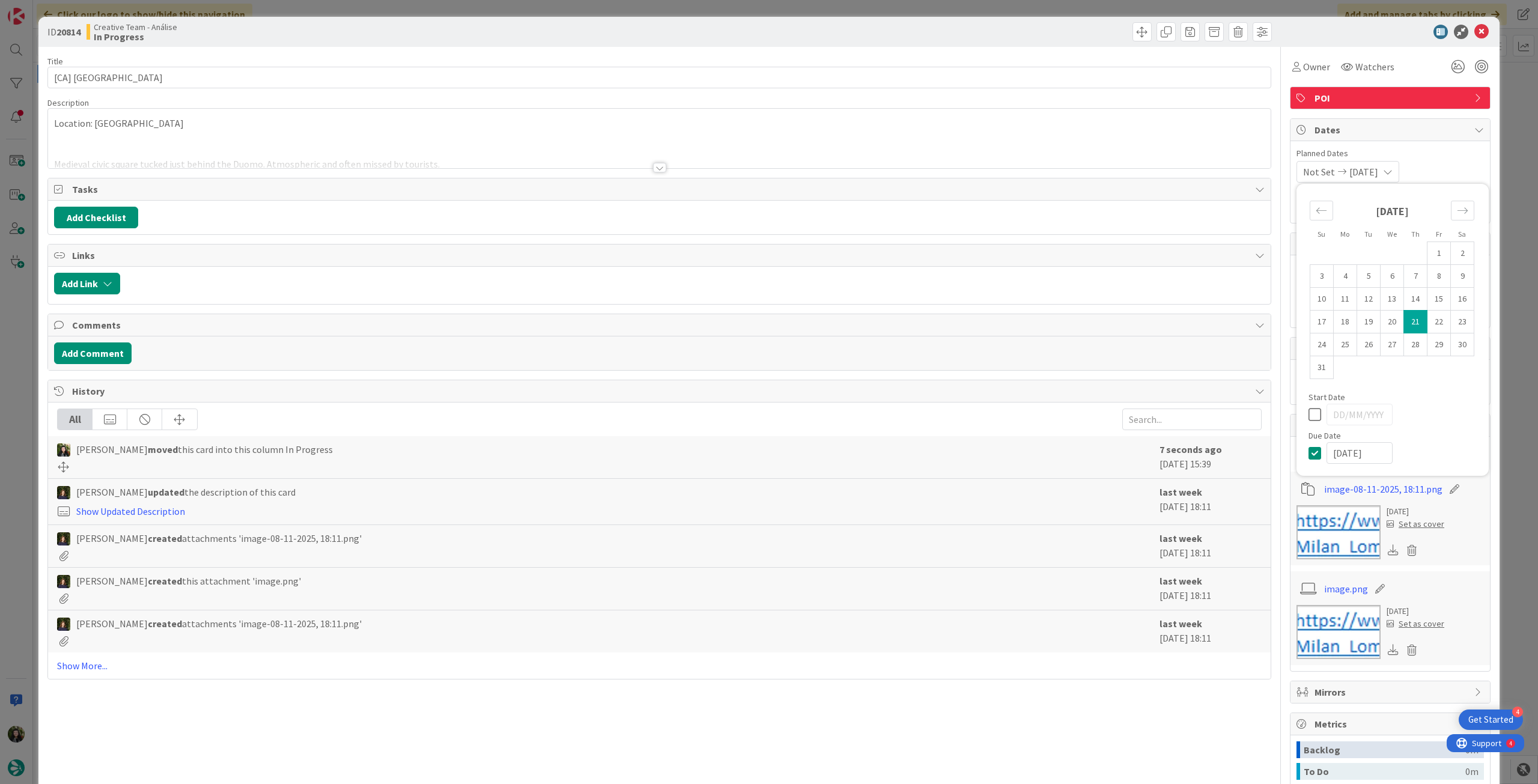
type input "[CA] [GEOGRAPHIC_DATA]"
click at [1474, 30] on icon at bounding box center [1481, 32] width 14 height 14
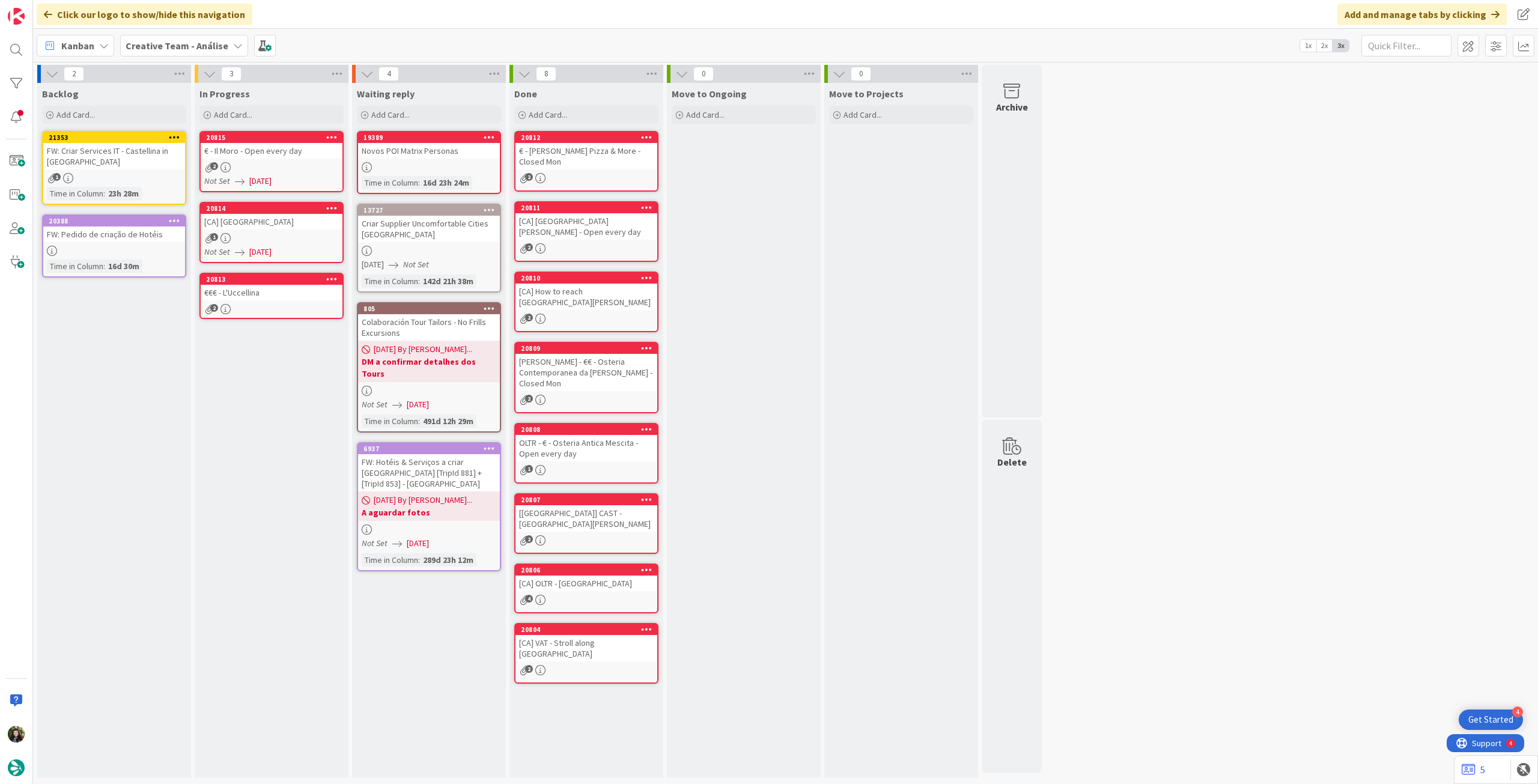
click at [233, 302] on link "20813 €€€ - L'Uccellina 2" at bounding box center [271, 296] width 144 height 46
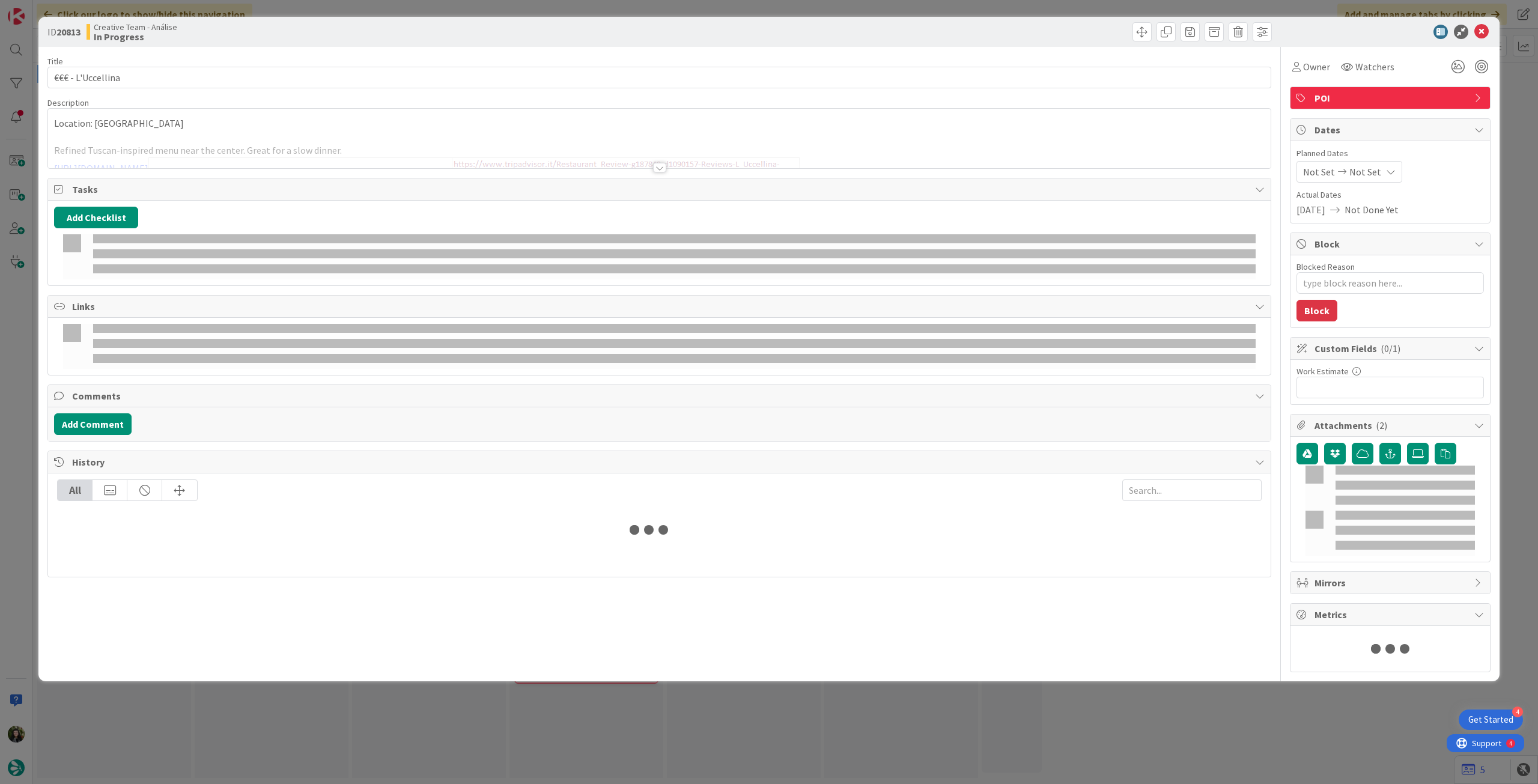
type textarea "x"
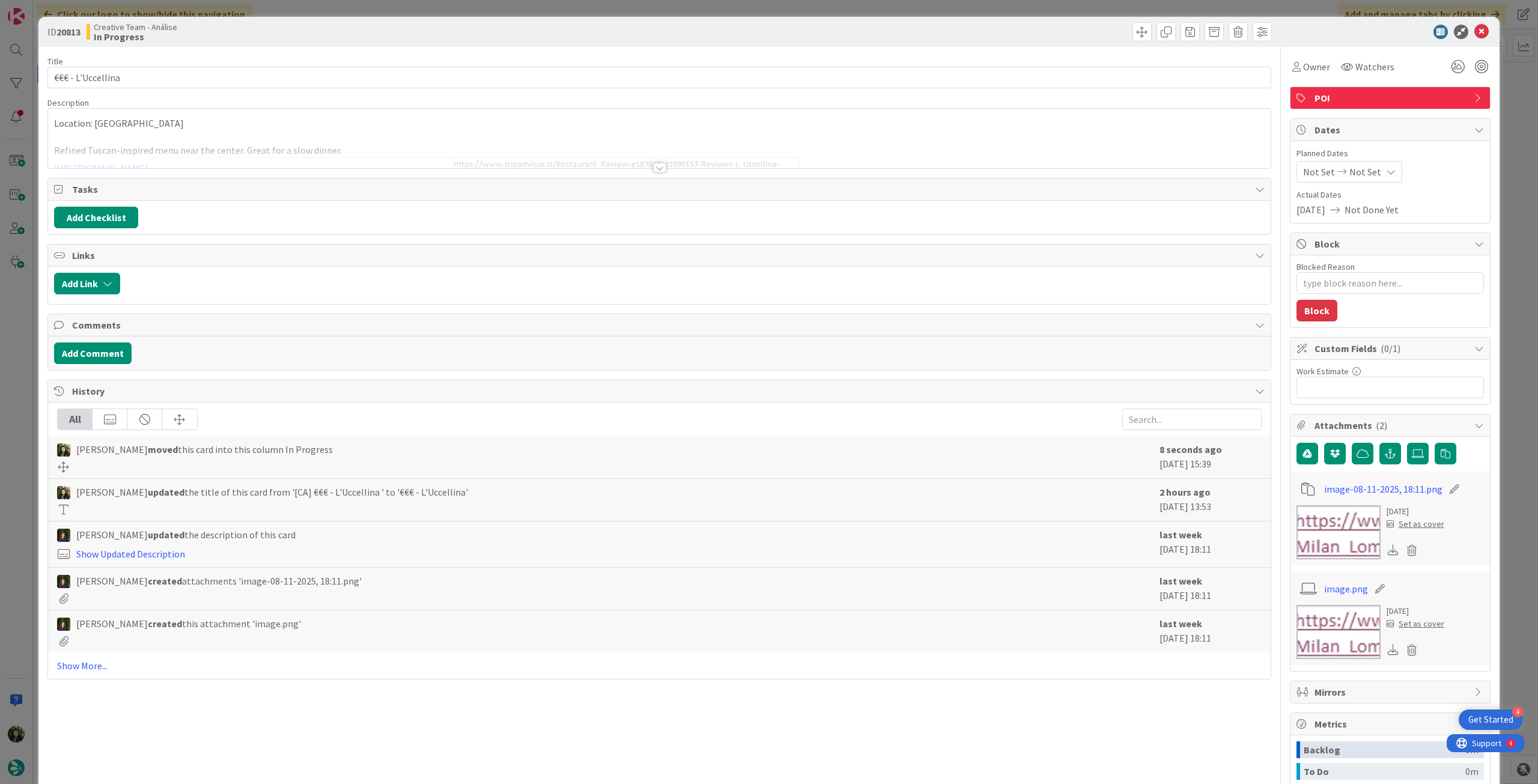
click at [1358, 177] on span "Not Set" at bounding box center [1366, 172] width 32 height 14
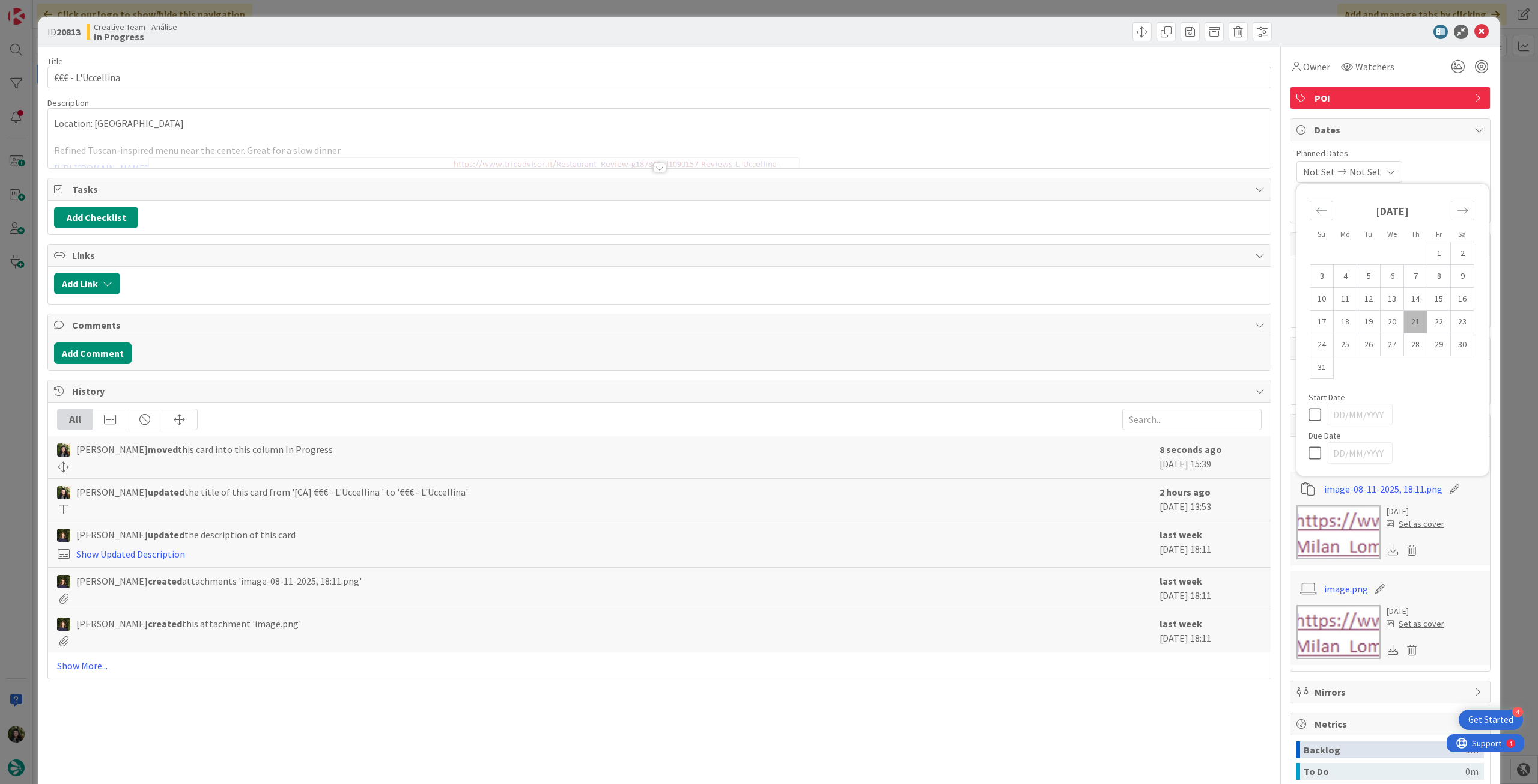
click at [1308, 454] on icon at bounding box center [1317, 453] width 18 height 14
type input "[DATE]"
click at [1474, 33] on icon at bounding box center [1481, 32] width 14 height 14
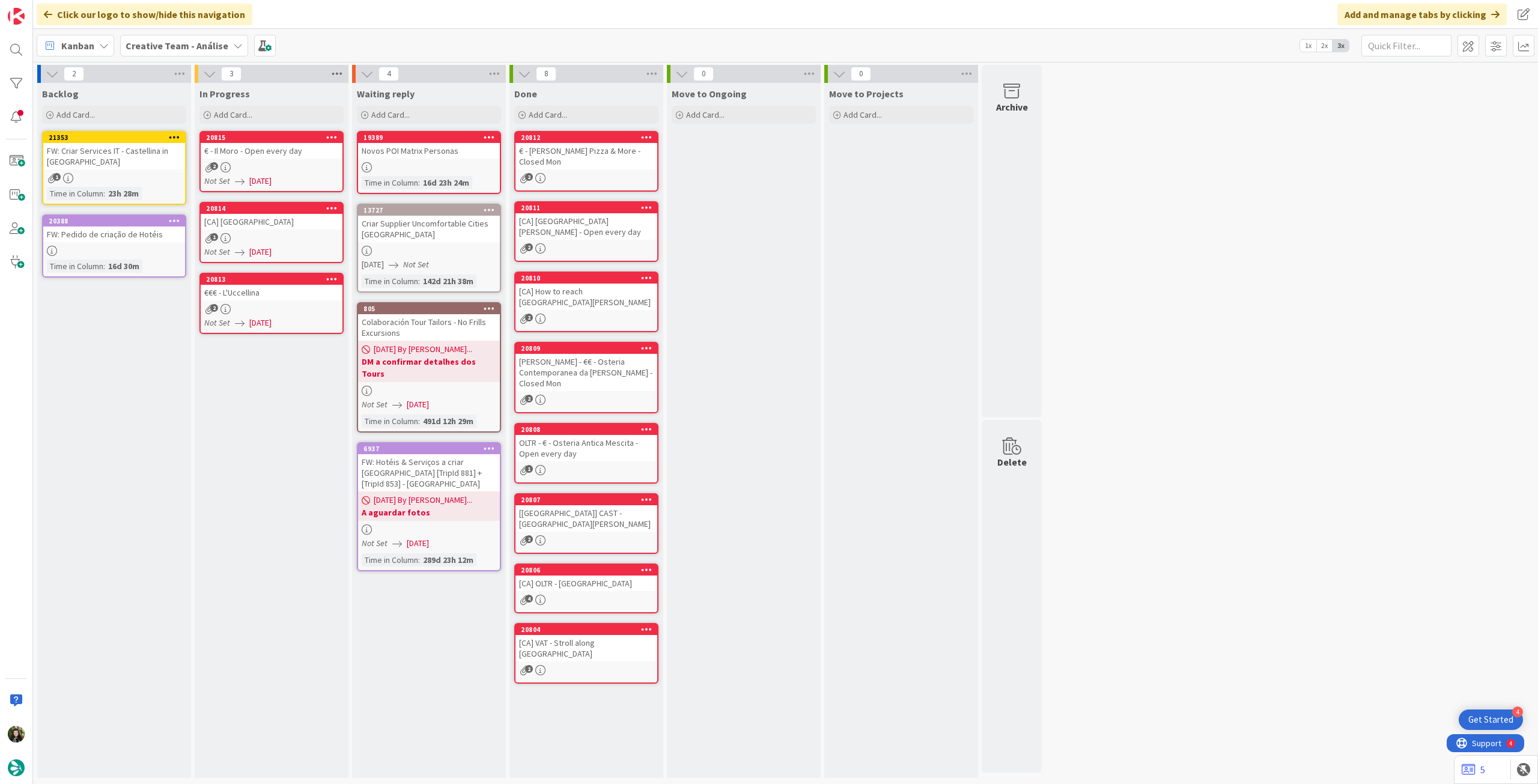
click at [331, 75] on icon at bounding box center [337, 74] width 16 height 18
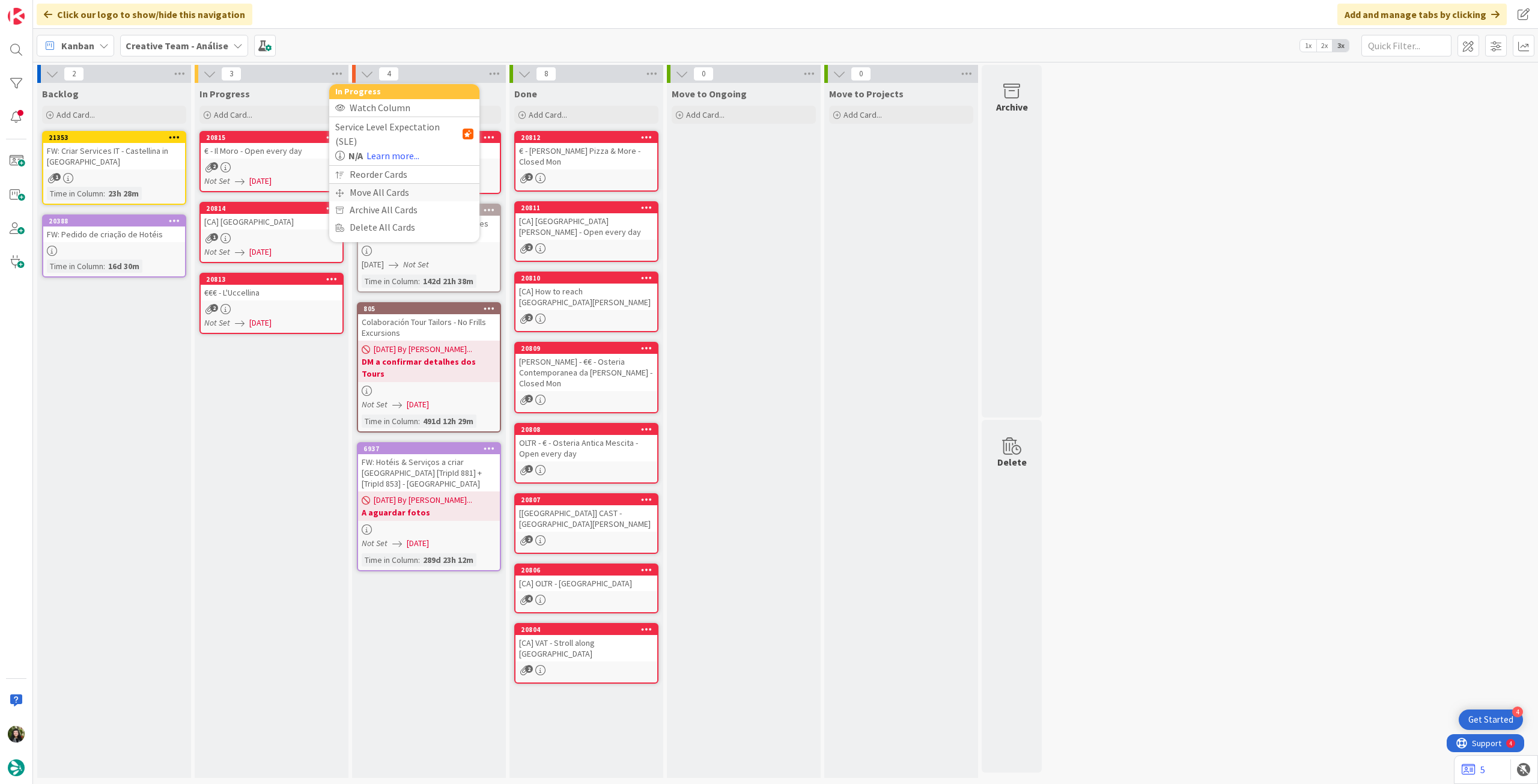
click at [357, 184] on div "Move All Cards" at bounding box center [404, 193] width 150 height 17
click at [395, 135] on span "Creative Team - Análise" at bounding box center [390, 130] width 96 height 12
click at [382, 185] on span "Creative Team" at bounding box center [412, 188] width 109 height 18
click at [399, 170] on div "Select a Column..." at bounding box center [395, 169] width 114 height 20
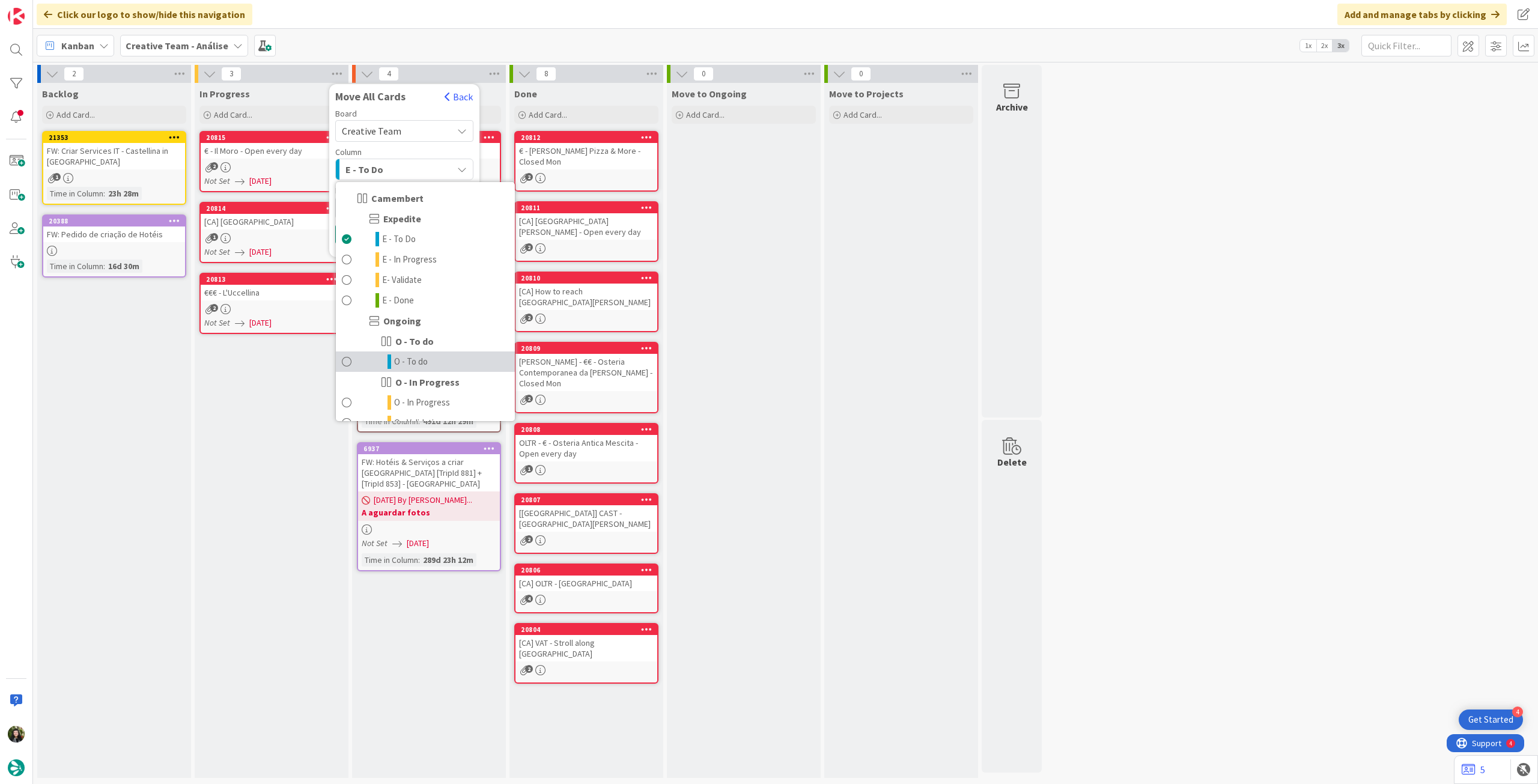
click at [410, 365] on span "O - To do" at bounding box center [411, 362] width 33 height 14
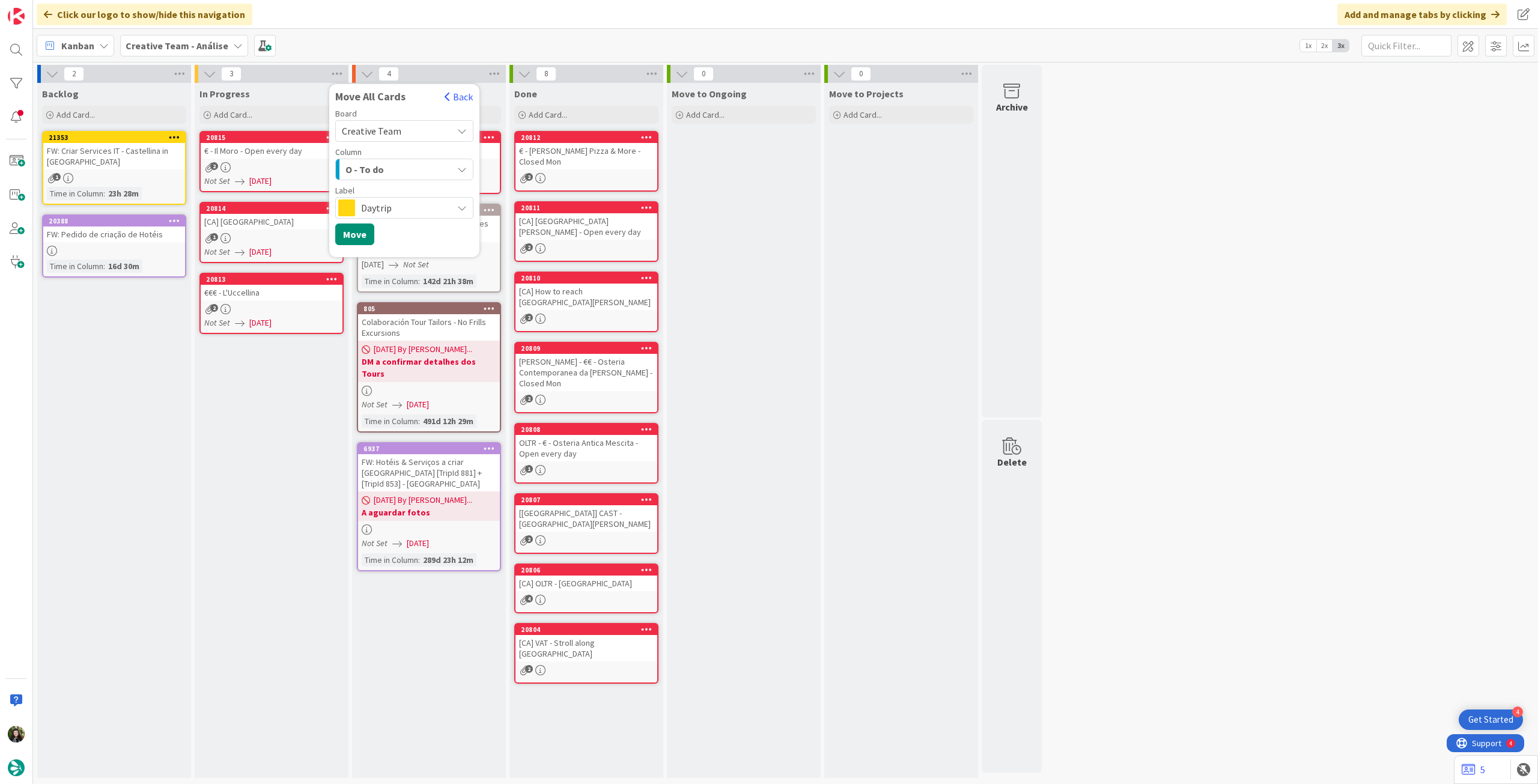
click at [398, 212] on span "Daytrip" at bounding box center [404, 207] width 86 height 17
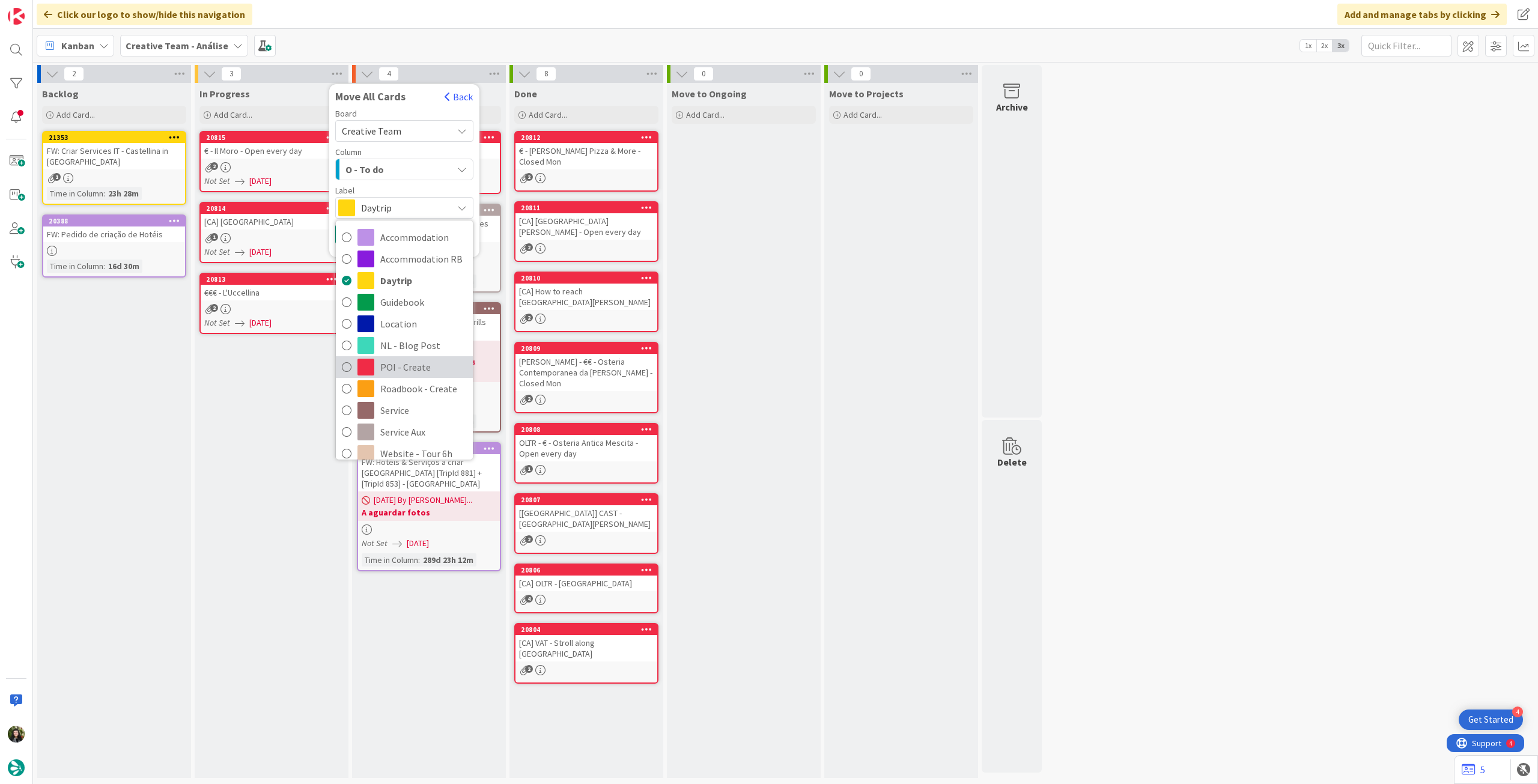
click at [412, 361] on span "POI - Create" at bounding box center [423, 367] width 86 height 18
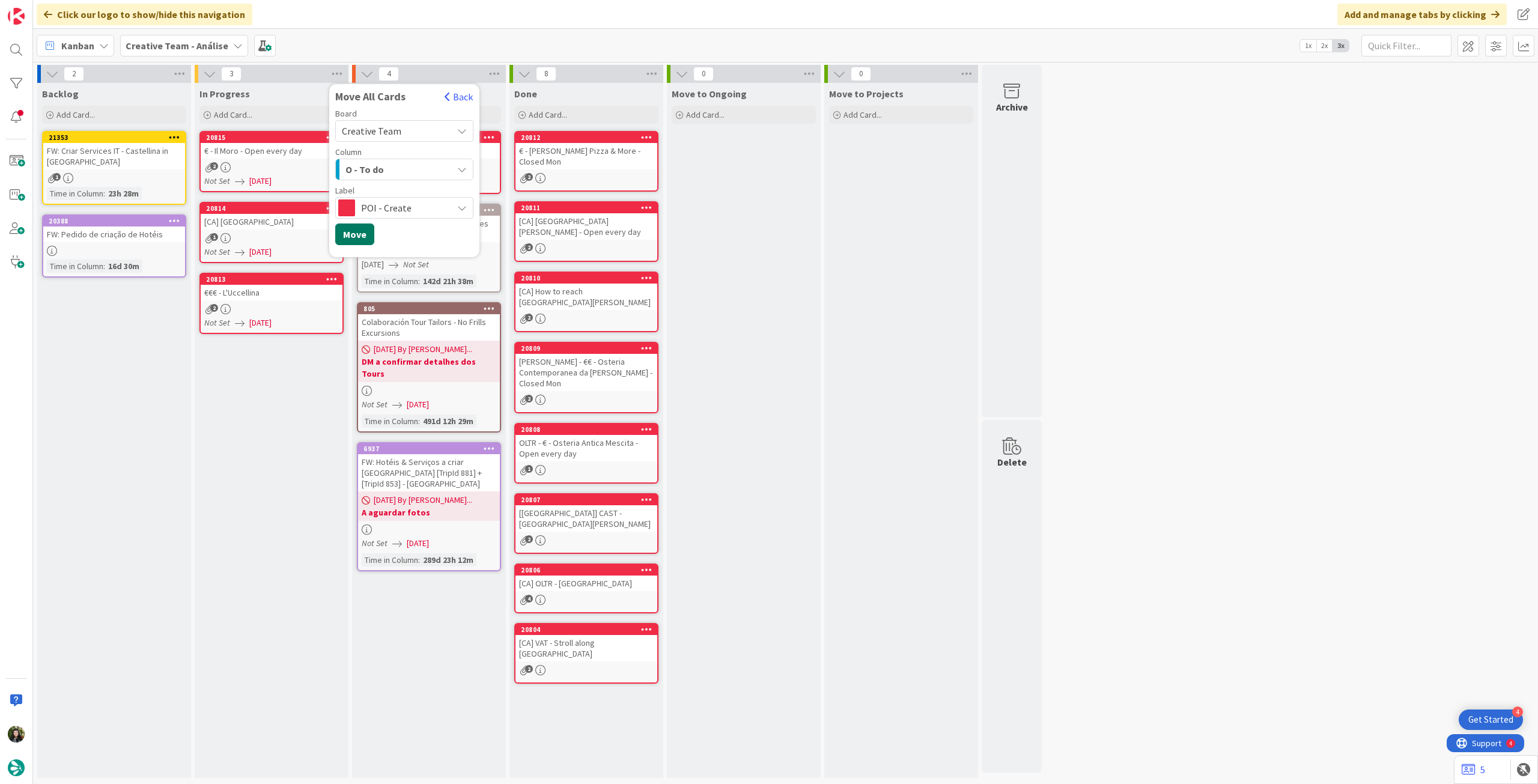
click at [360, 241] on button "Move" at bounding box center [354, 234] width 39 height 22
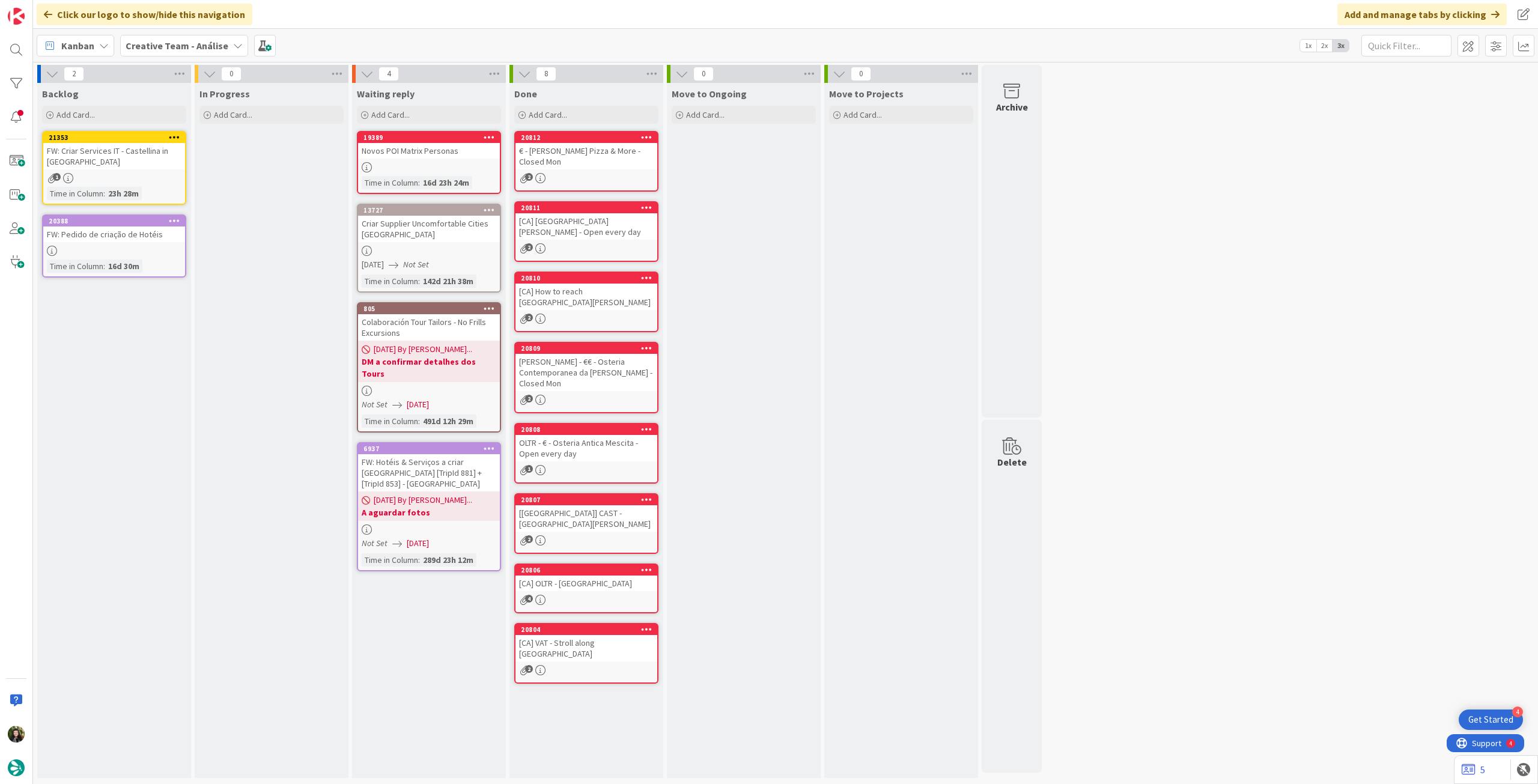
click at [196, 51] on b "Creative Team - Análise" at bounding box center [177, 46] width 103 height 12
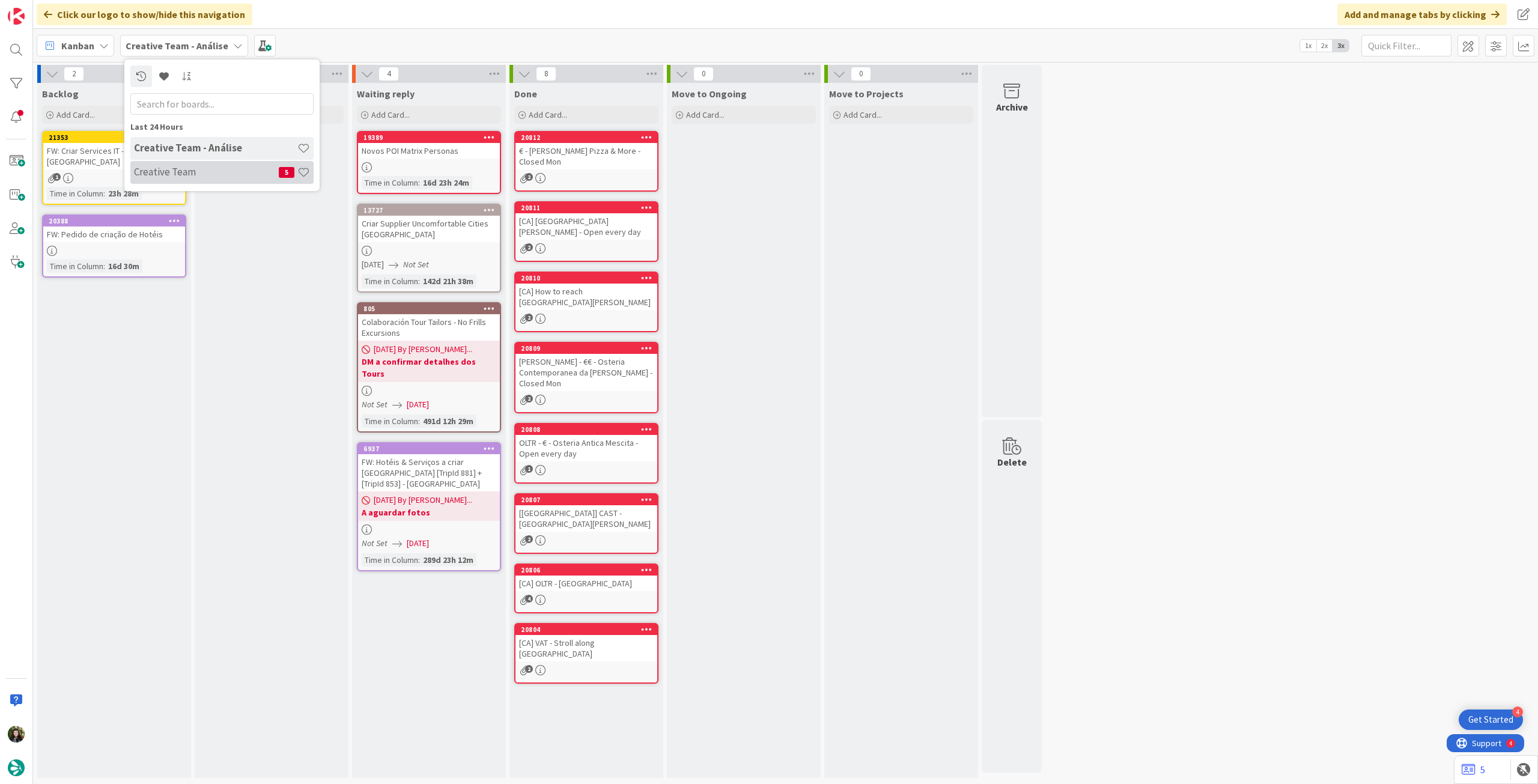
click at [189, 175] on h4 "Creative Team" at bounding box center [207, 172] width 145 height 12
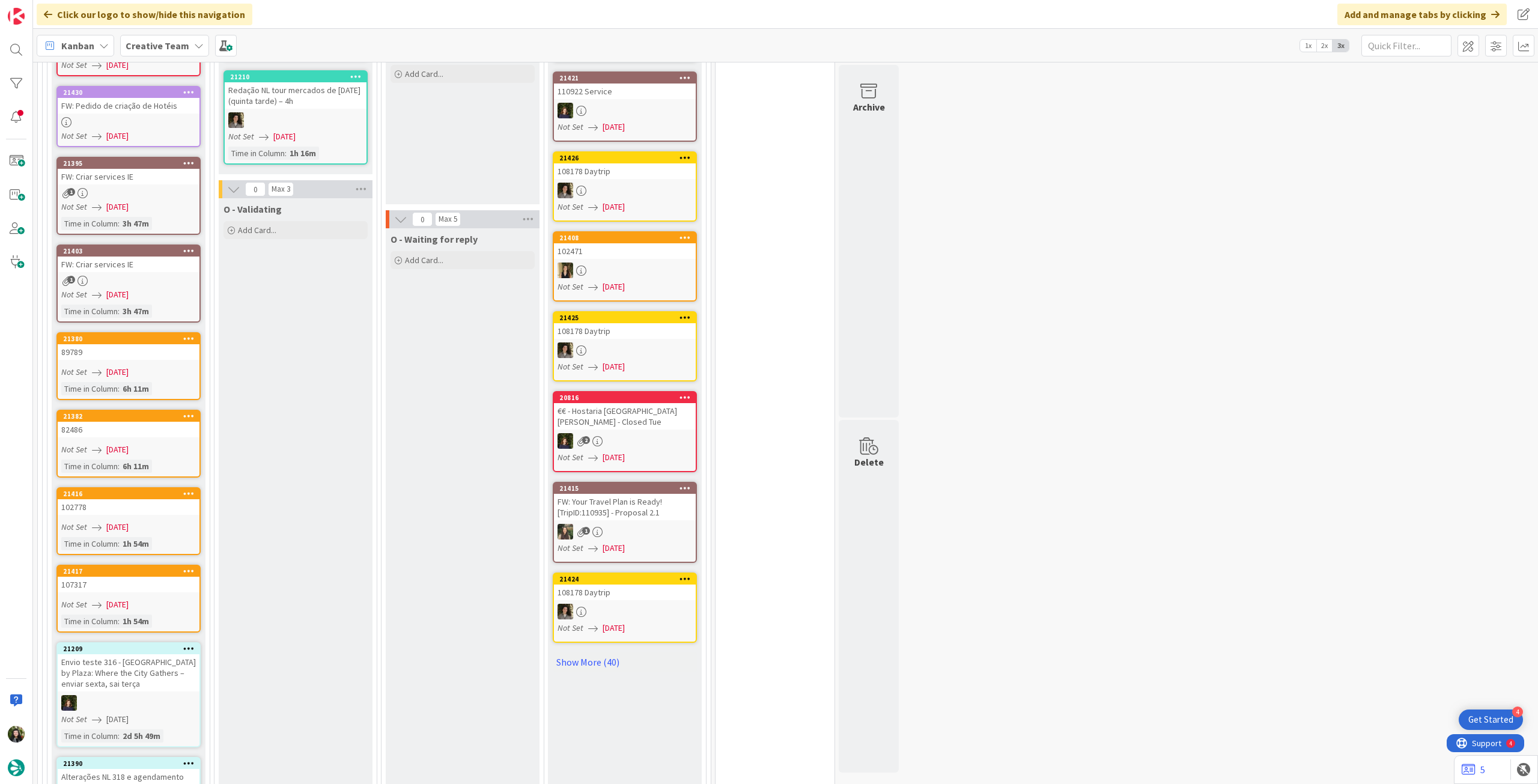
scroll to position [1441, 0]
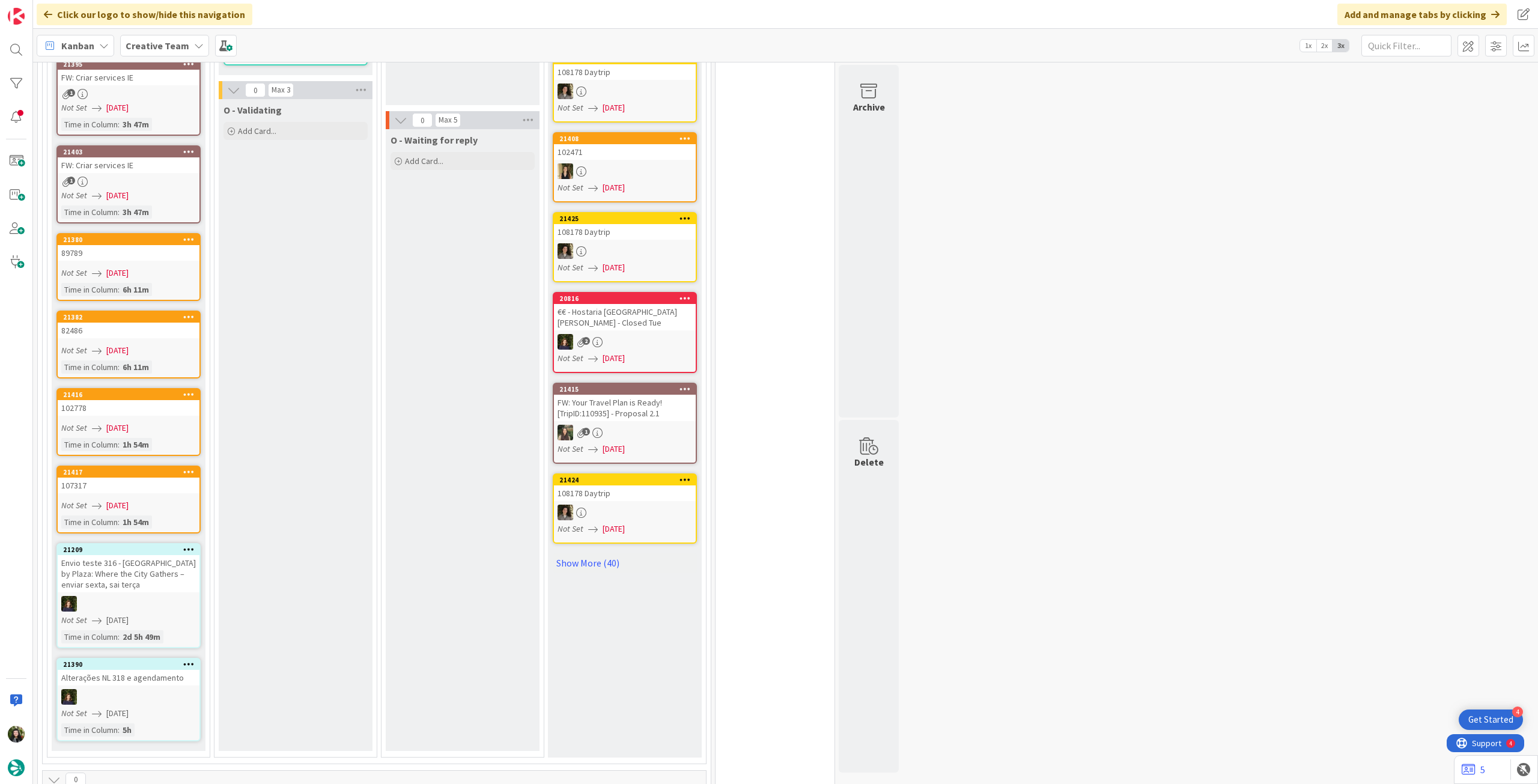
click at [599, 553] on link "Show More (40)" at bounding box center [625, 562] width 144 height 20
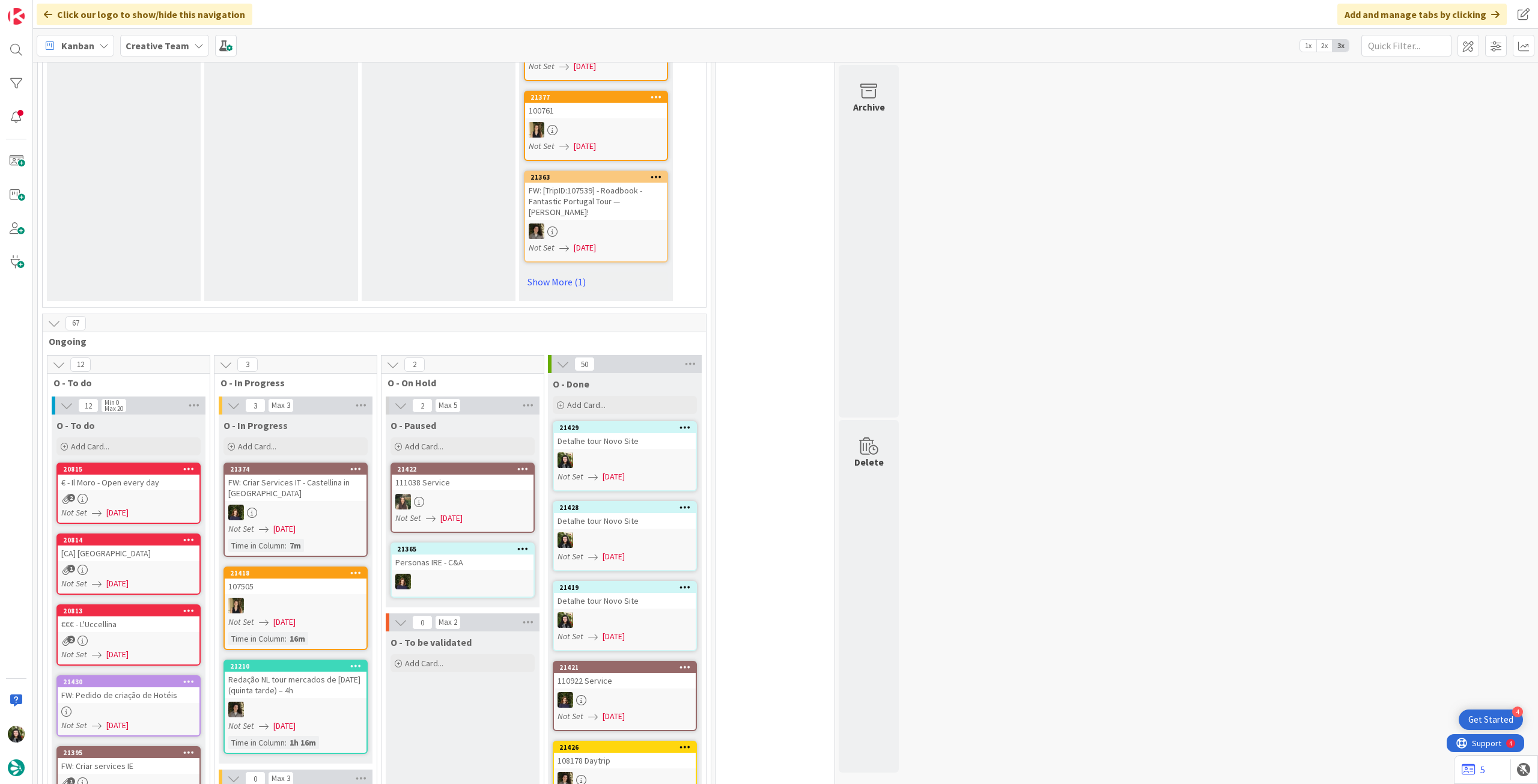
scroll to position [801, 0]
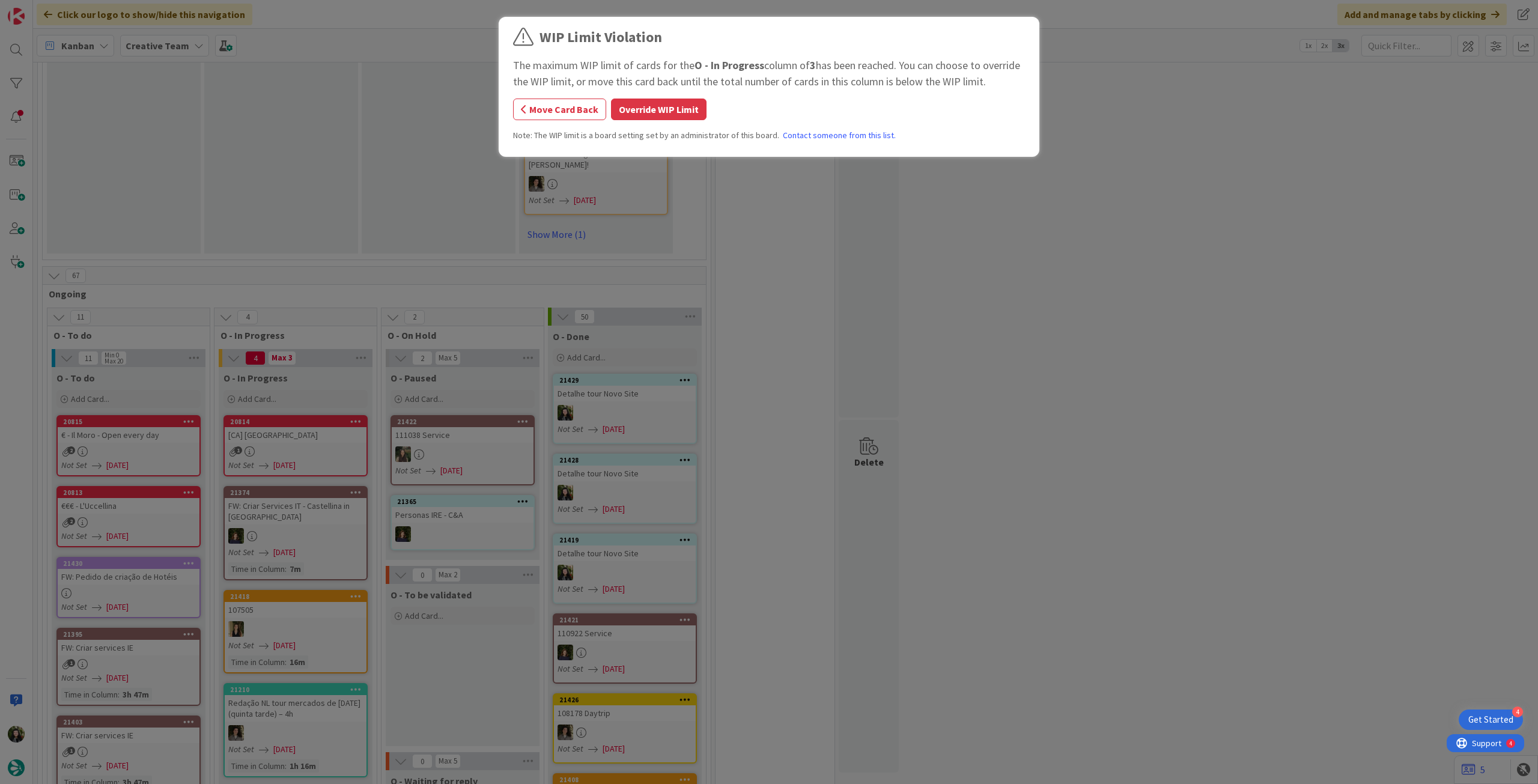
drag, startPoint x: 657, startPoint y: 107, endPoint x: 467, endPoint y: 225, distance: 223.7
click at [656, 109] on button "Override WIP Limit" at bounding box center [659, 109] width 96 height 22
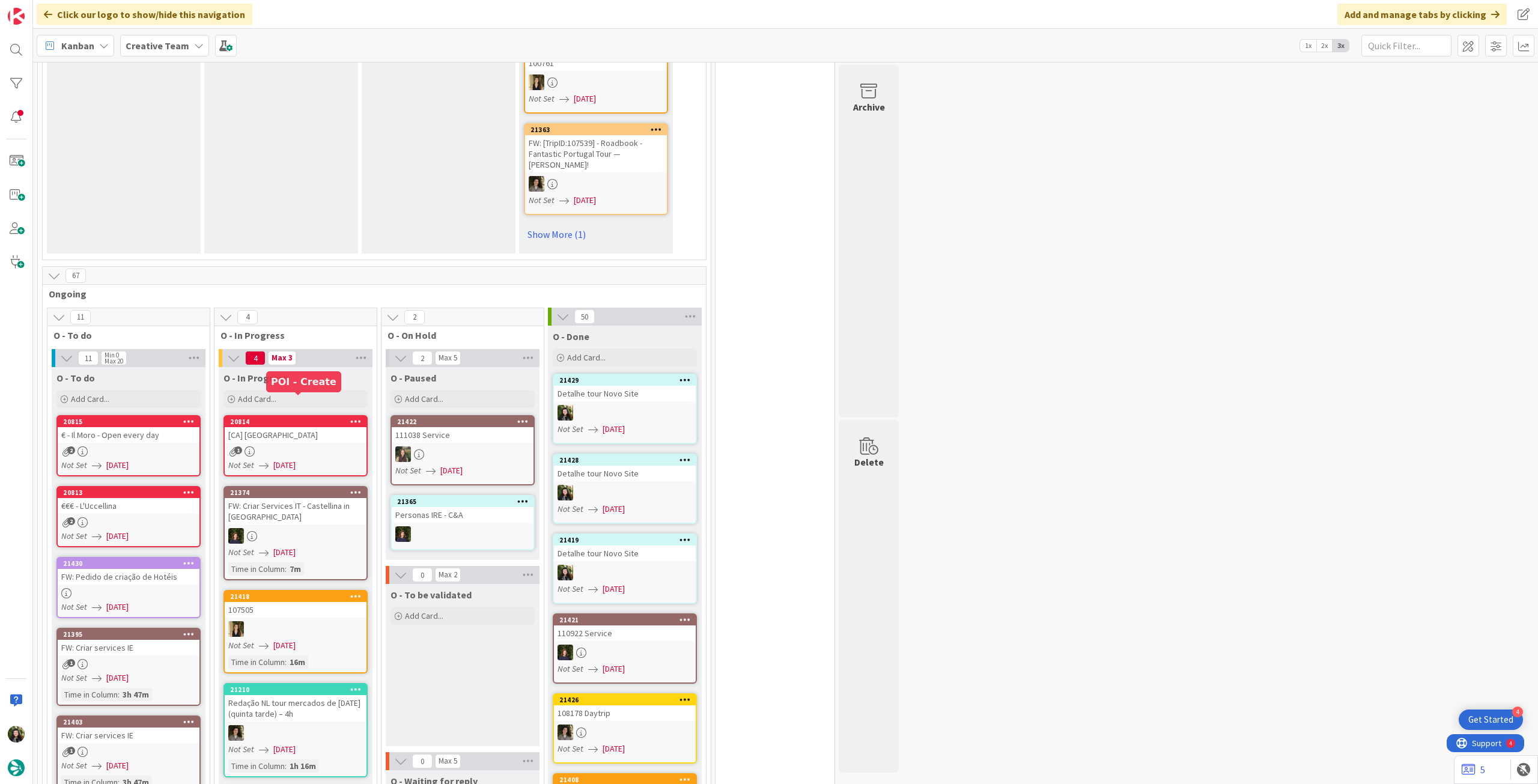
click at [295, 422] on link "20814 [[GEOGRAPHIC_DATA]] [GEOGRAPHIC_DATA] 1 Not Set [DATE]" at bounding box center [295, 446] width 144 height 62
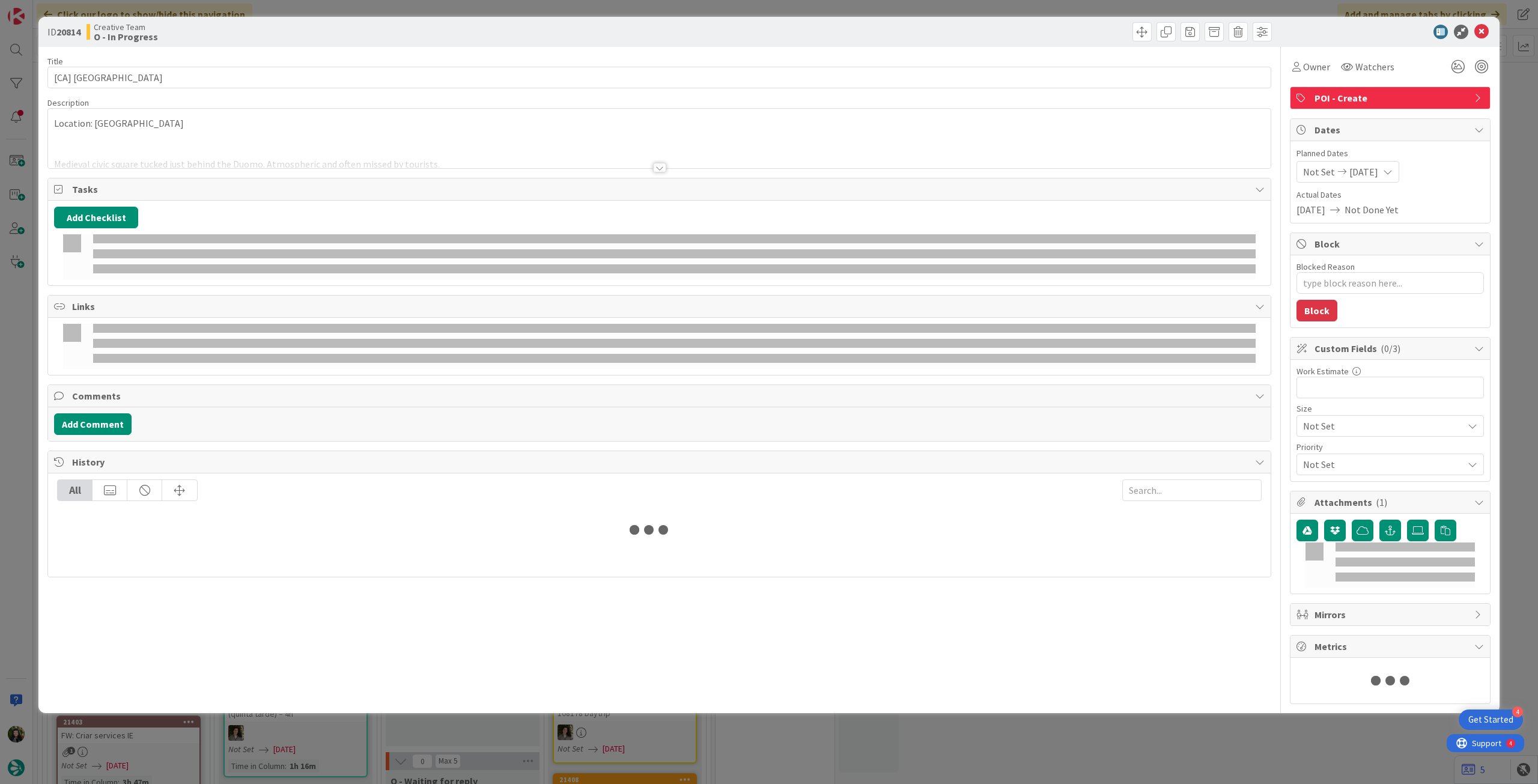
type textarea "x"
type input "[CA] [GEOGRAPHIC_DATA]"
type textarea "x"
type input "[CA] [GEOGRAPHIC_DATA]"
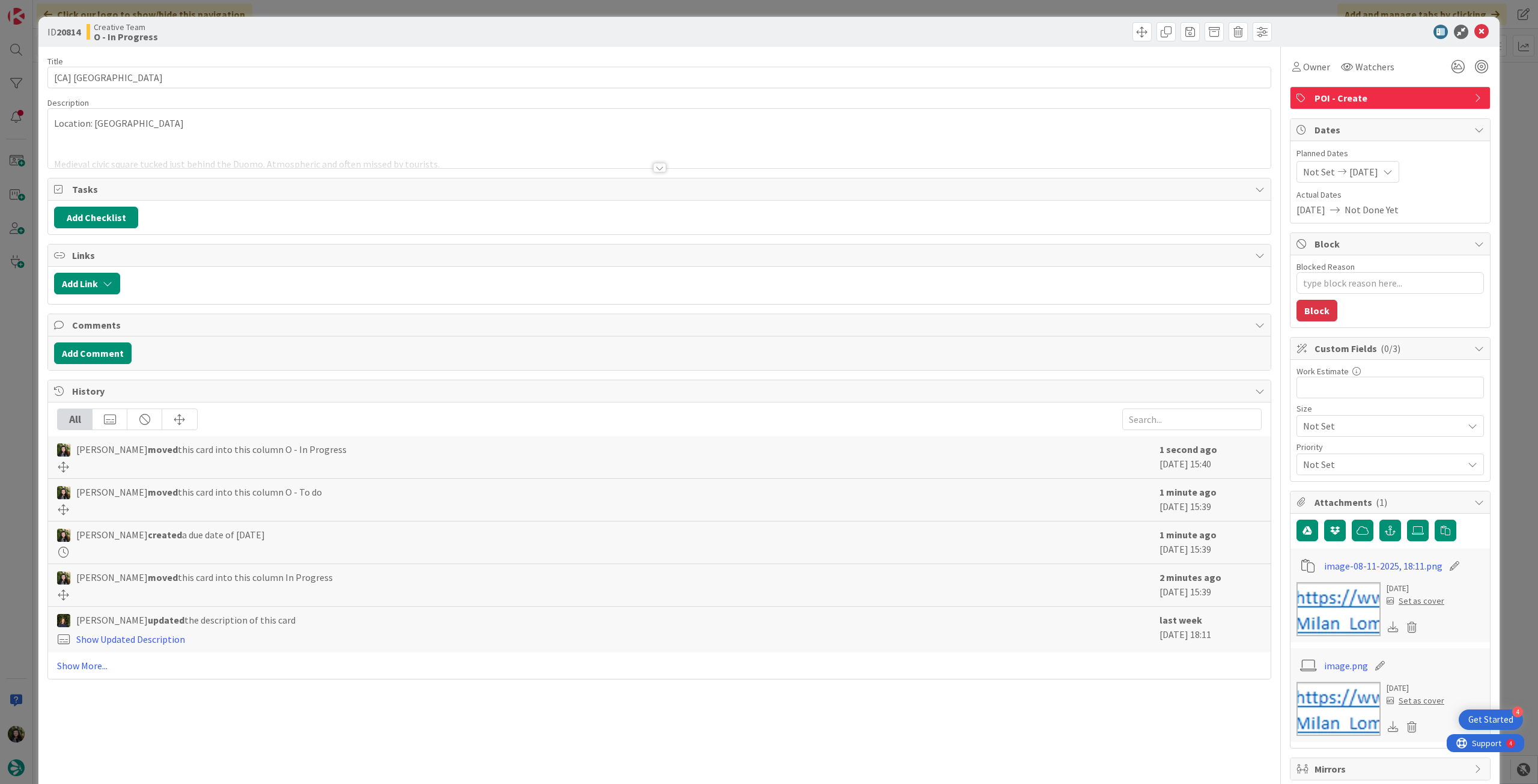
click at [388, 133] on p at bounding box center [660, 137] width 1210 height 14
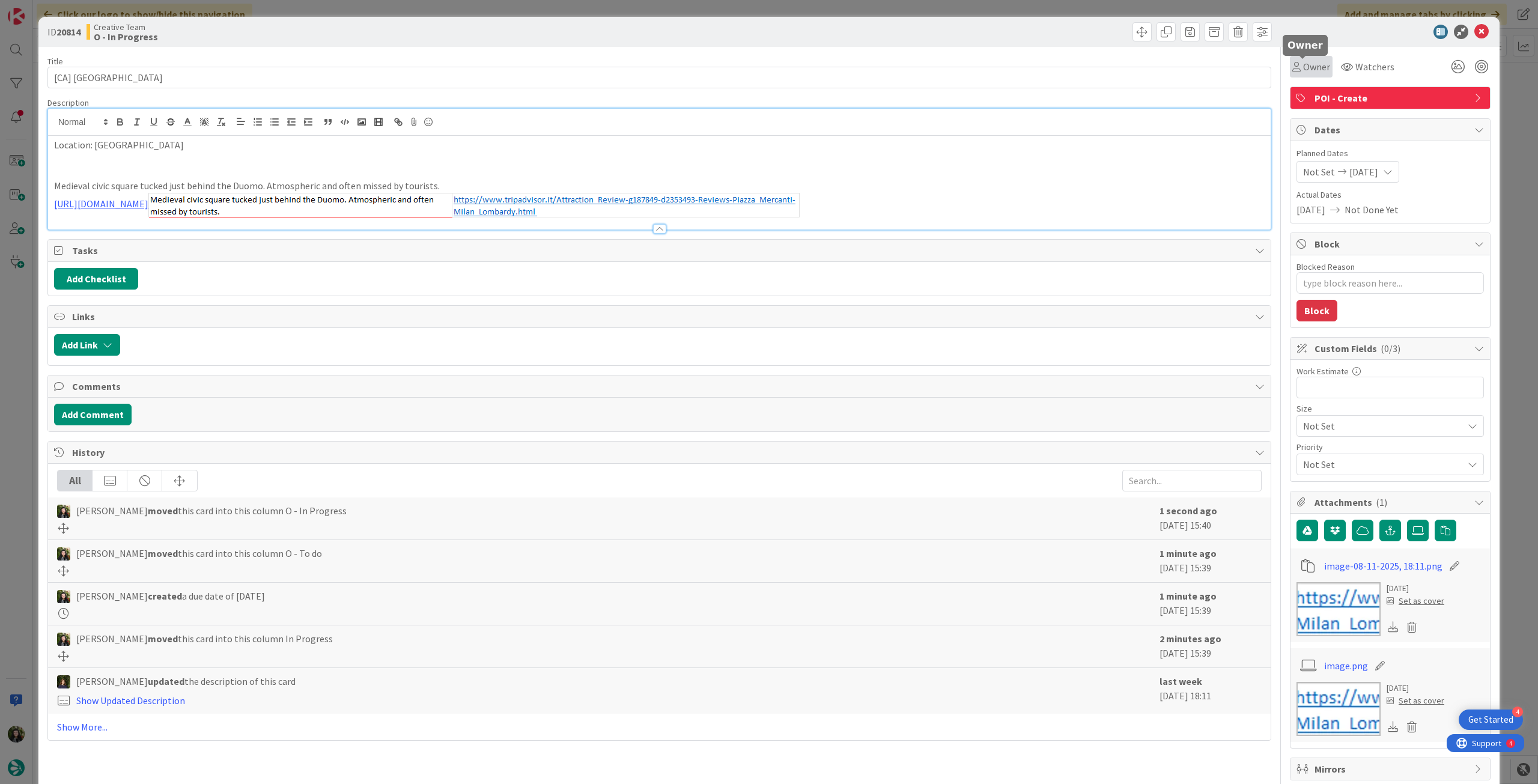
click at [1302, 74] on div "Owner" at bounding box center [1311, 67] width 43 height 22
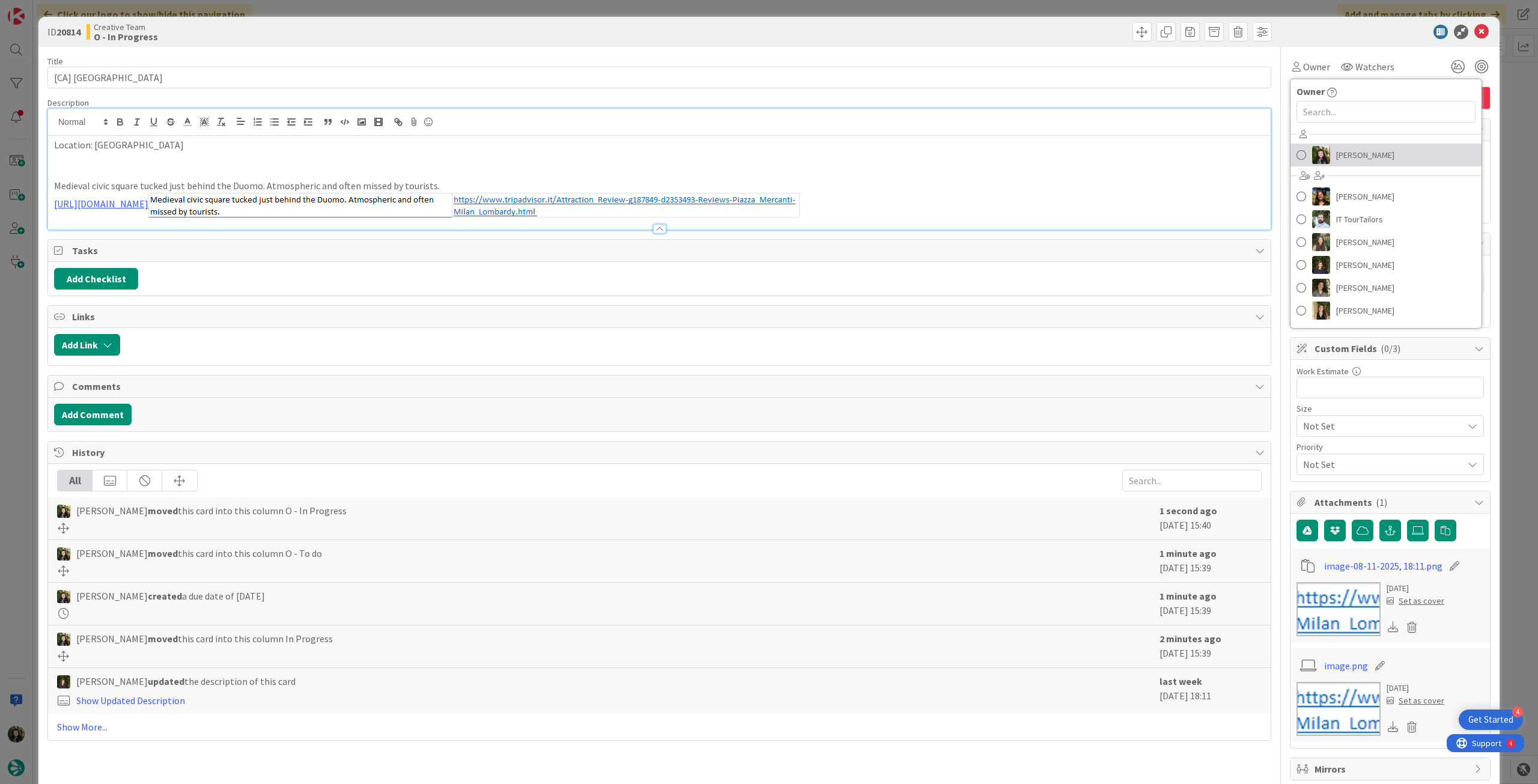
click at [1342, 153] on span "[PERSON_NAME]" at bounding box center [1365, 154] width 58 height 18
type textarea "x"
type input "[CA] [GEOGRAPHIC_DATA]"
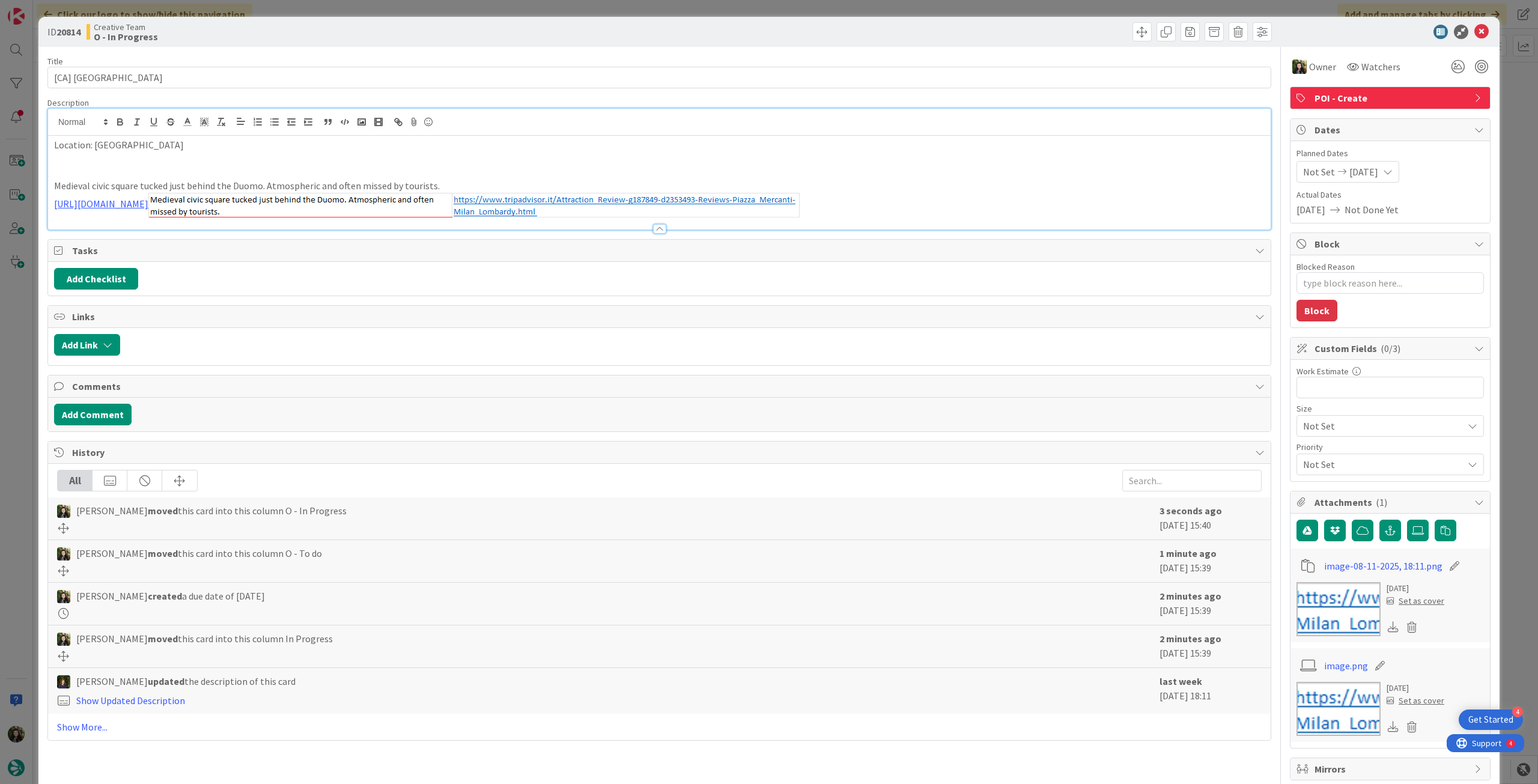
type textarea "x"
type input "[CA] [GEOGRAPHIC_DATA]"
click at [1474, 32] on icon at bounding box center [1481, 32] width 14 height 14
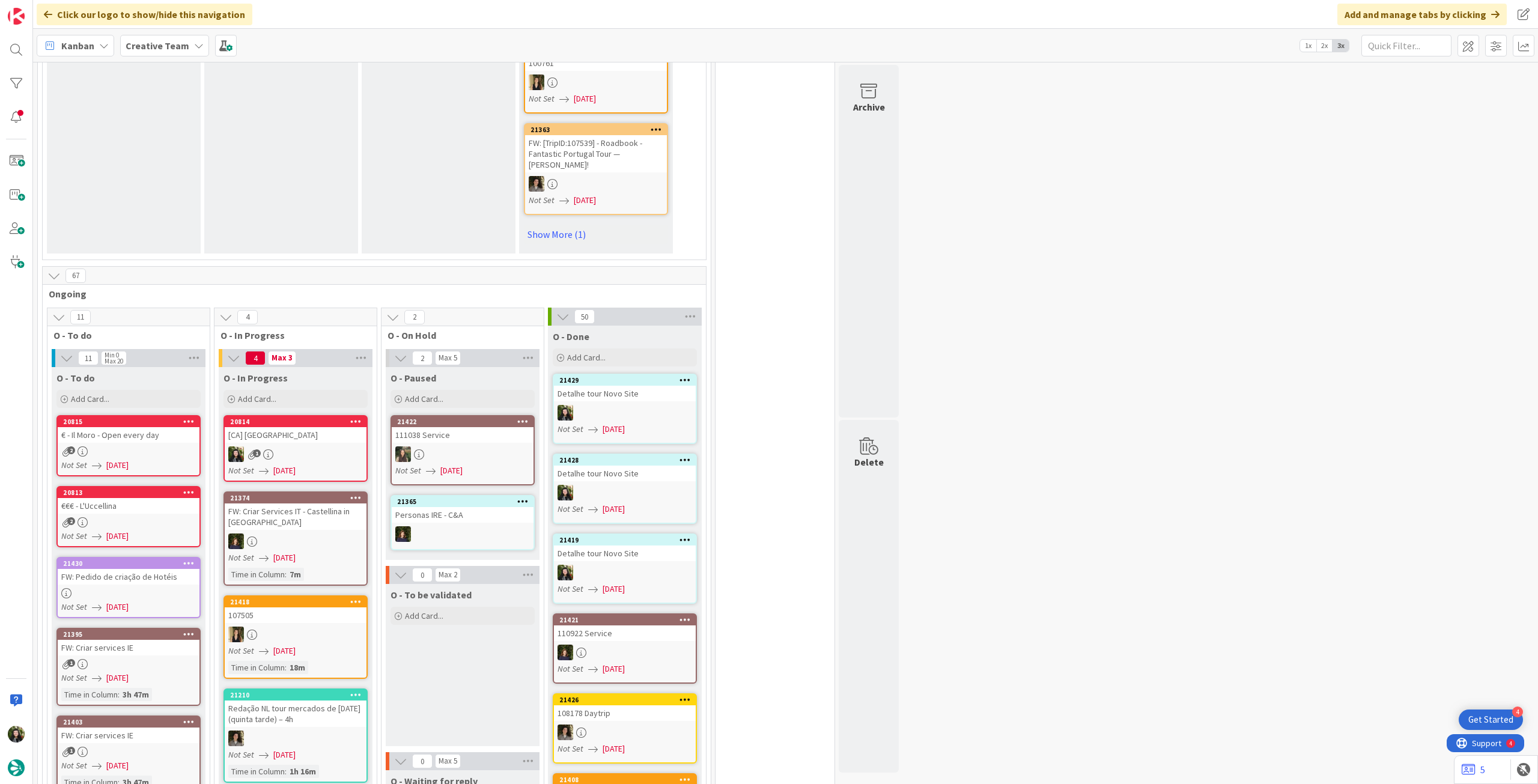
click at [144, 47] on b "Creative Team" at bounding box center [157, 46] width 64 height 12
click at [165, 170] on h4 "Creative Team - Análise" at bounding box center [215, 172] width 163 height 12
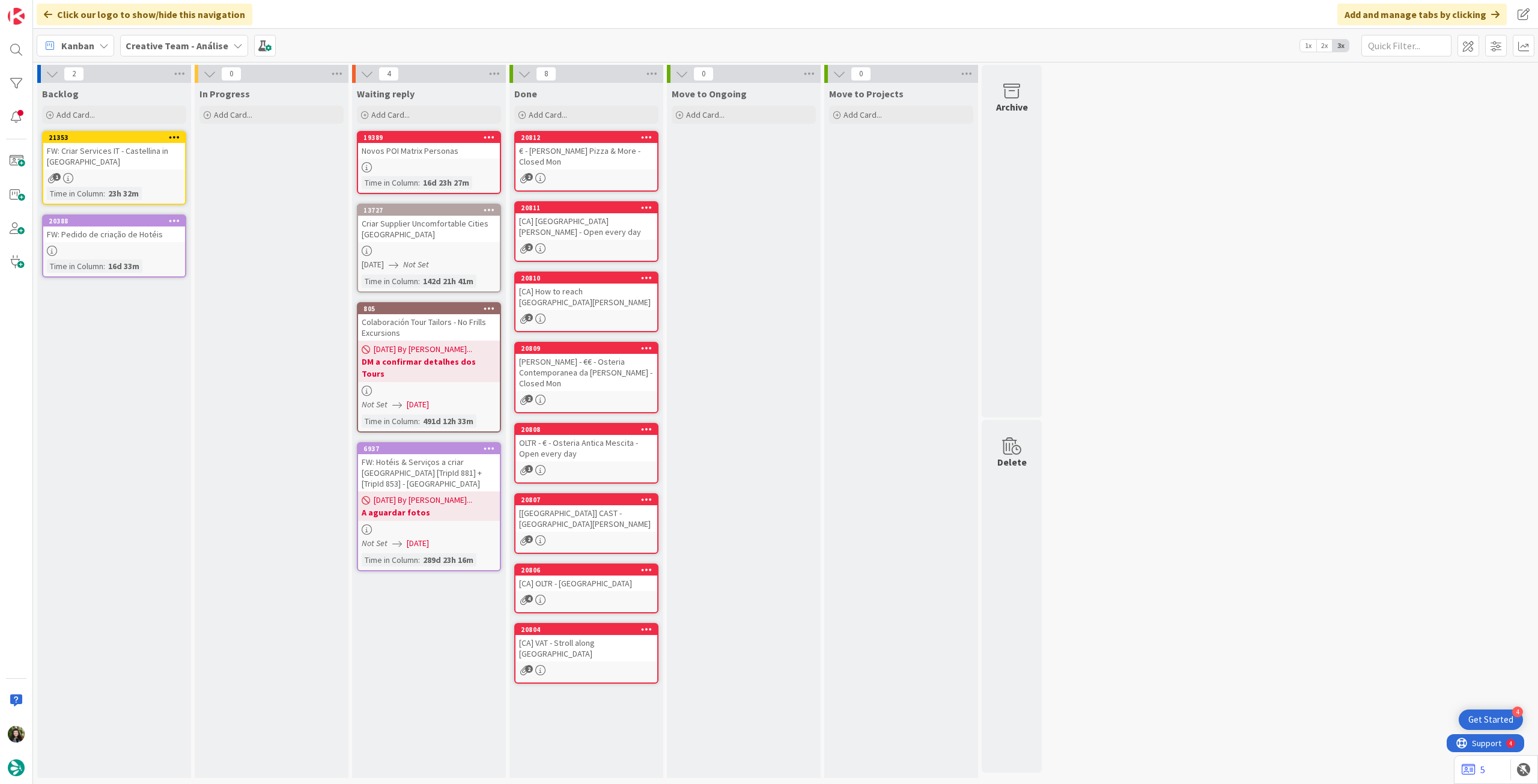
drag, startPoint x: 184, startPoint y: 51, endPoint x: 184, endPoint y: 63, distance: 12.0
click at [184, 51] on span "Creative Team - Análise" at bounding box center [177, 46] width 103 height 14
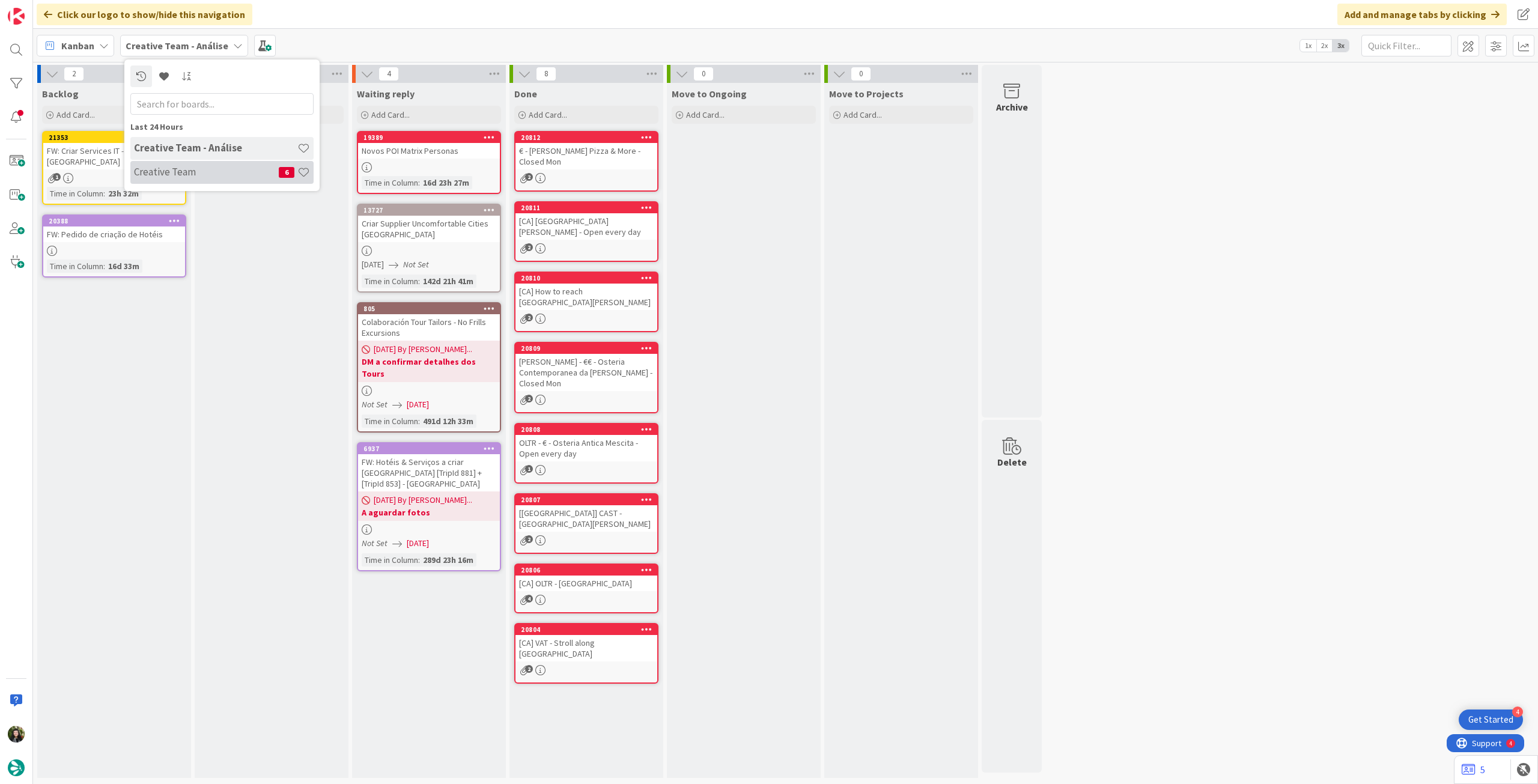
click at [172, 167] on h4 "Creative Team" at bounding box center [207, 172] width 145 height 12
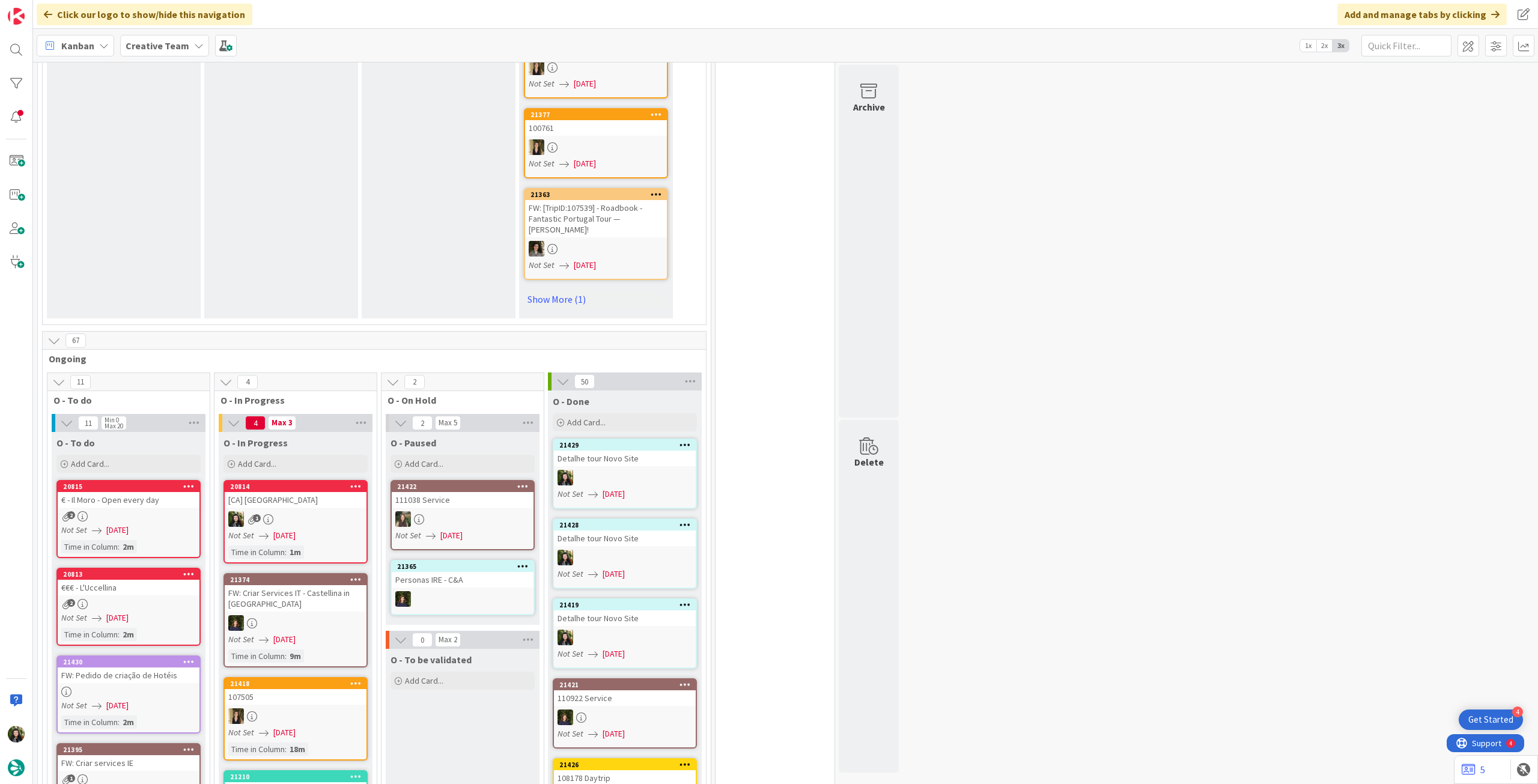
scroll to position [801, 0]
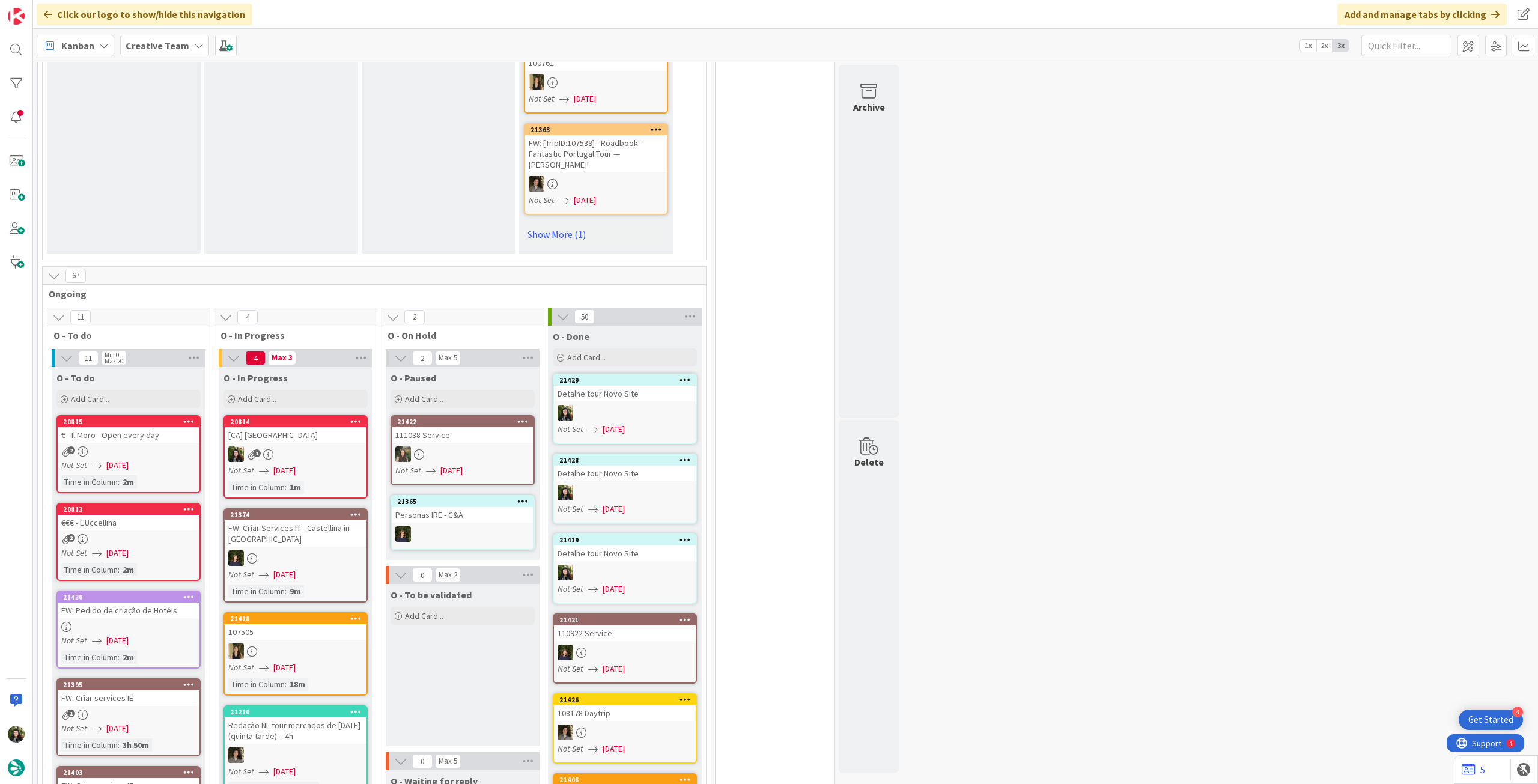
click at [309, 446] on div "1" at bounding box center [296, 454] width 142 height 16
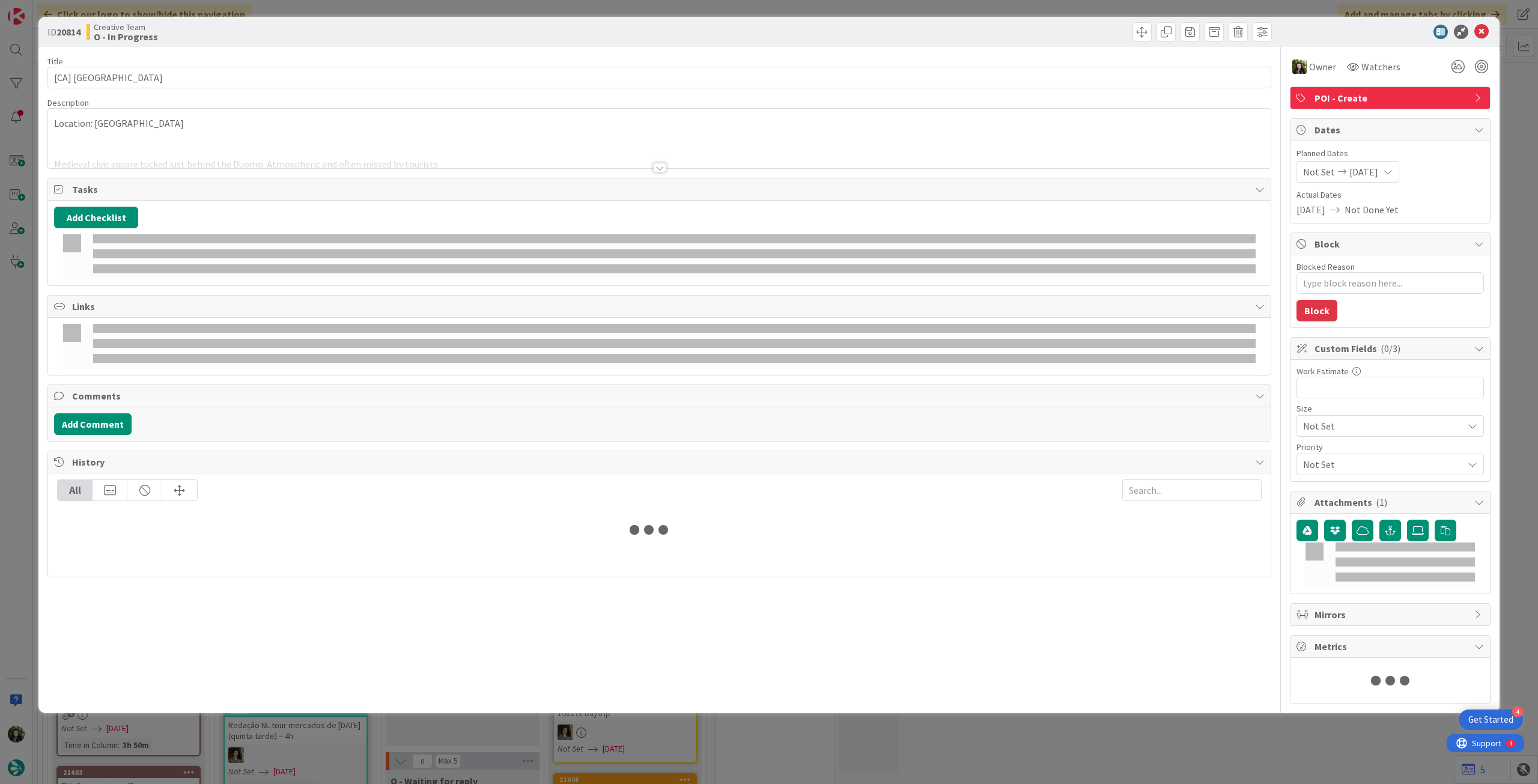
type textarea "x"
type input "[CA] [GEOGRAPHIC_DATA]"
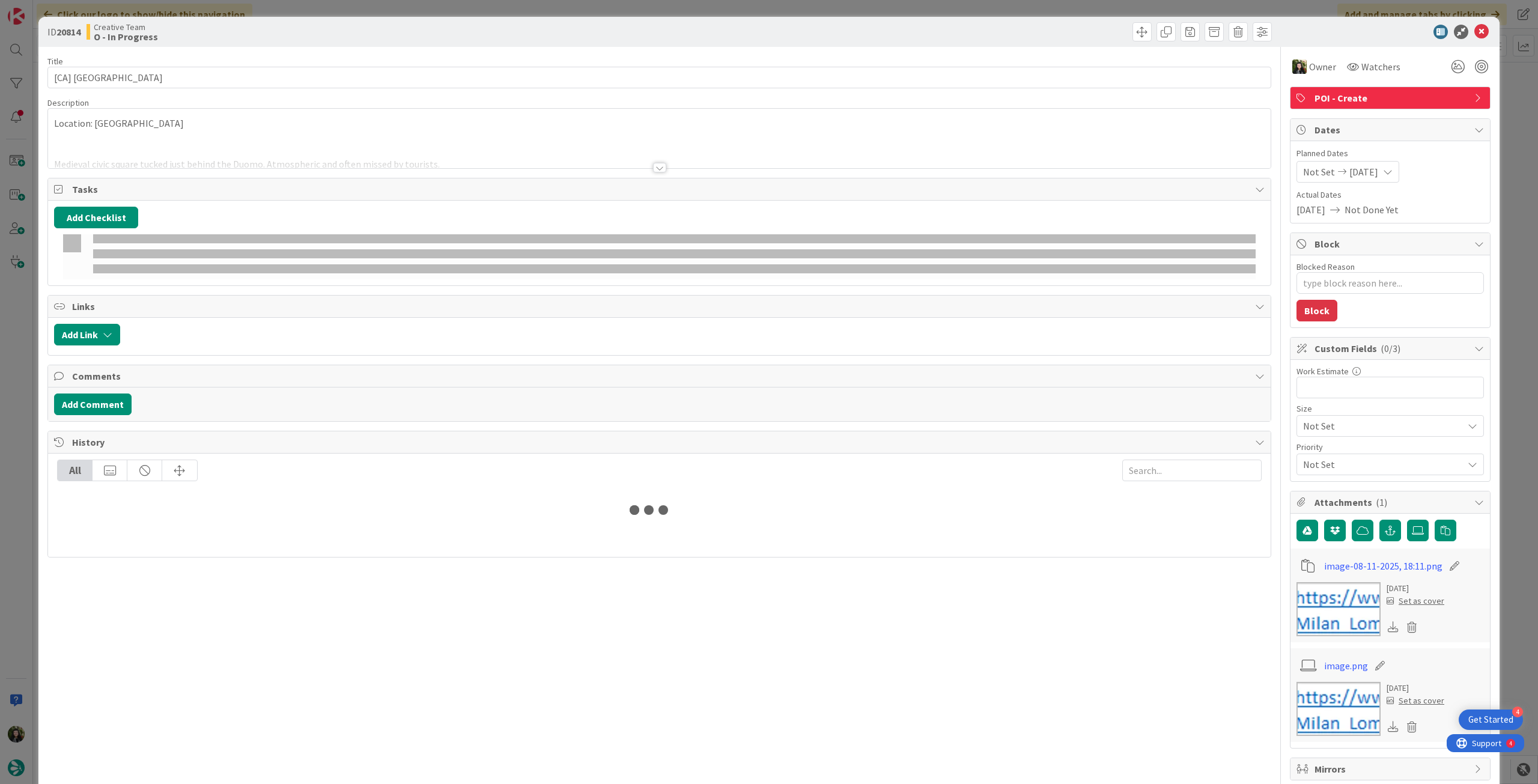
type textarea "x"
type input "[CA] [GEOGRAPHIC_DATA]"
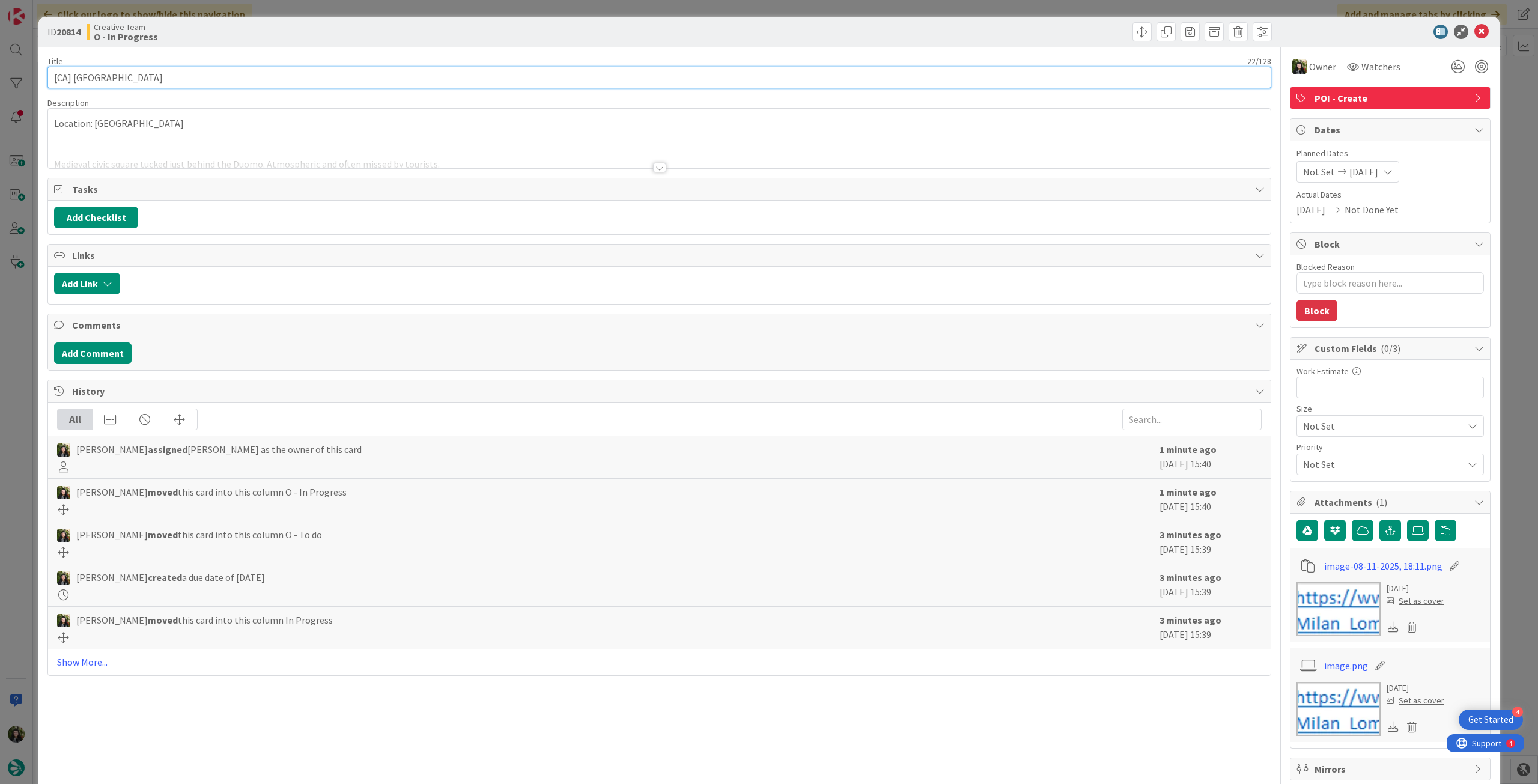
drag, startPoint x: 155, startPoint y: 80, endPoint x: 29, endPoint y: 60, distance: 127.6
click at [29, 60] on div "ID 20814 Creative Team O - In Progress Title 22 / 128 [[GEOGRAPHIC_DATA]] [GEOG…" at bounding box center [769, 392] width 1538 height 784
click at [230, 140] on div at bounding box center [659, 153] width 1223 height 30
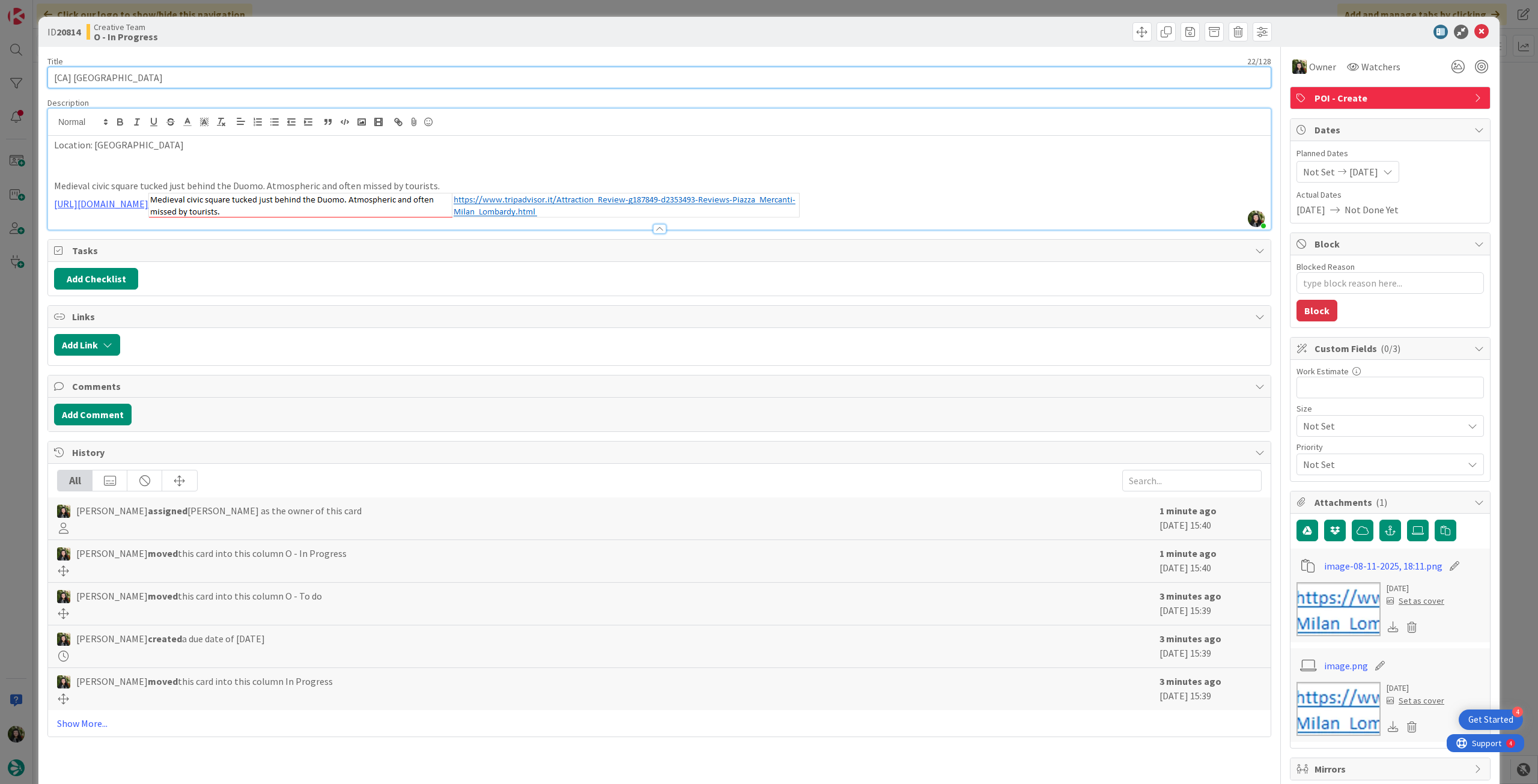
drag, startPoint x: 117, startPoint y: 75, endPoint x: 73, endPoint y: 80, distance: 44.3
click at [73, 80] on input "[CA] [GEOGRAPHIC_DATA]" at bounding box center [659, 78] width 1223 height 22
type textarea "x"
type input "[CA] [GEOGRAPHIC_DATA]"
click at [1477, 33] on icon at bounding box center [1481, 32] width 14 height 14
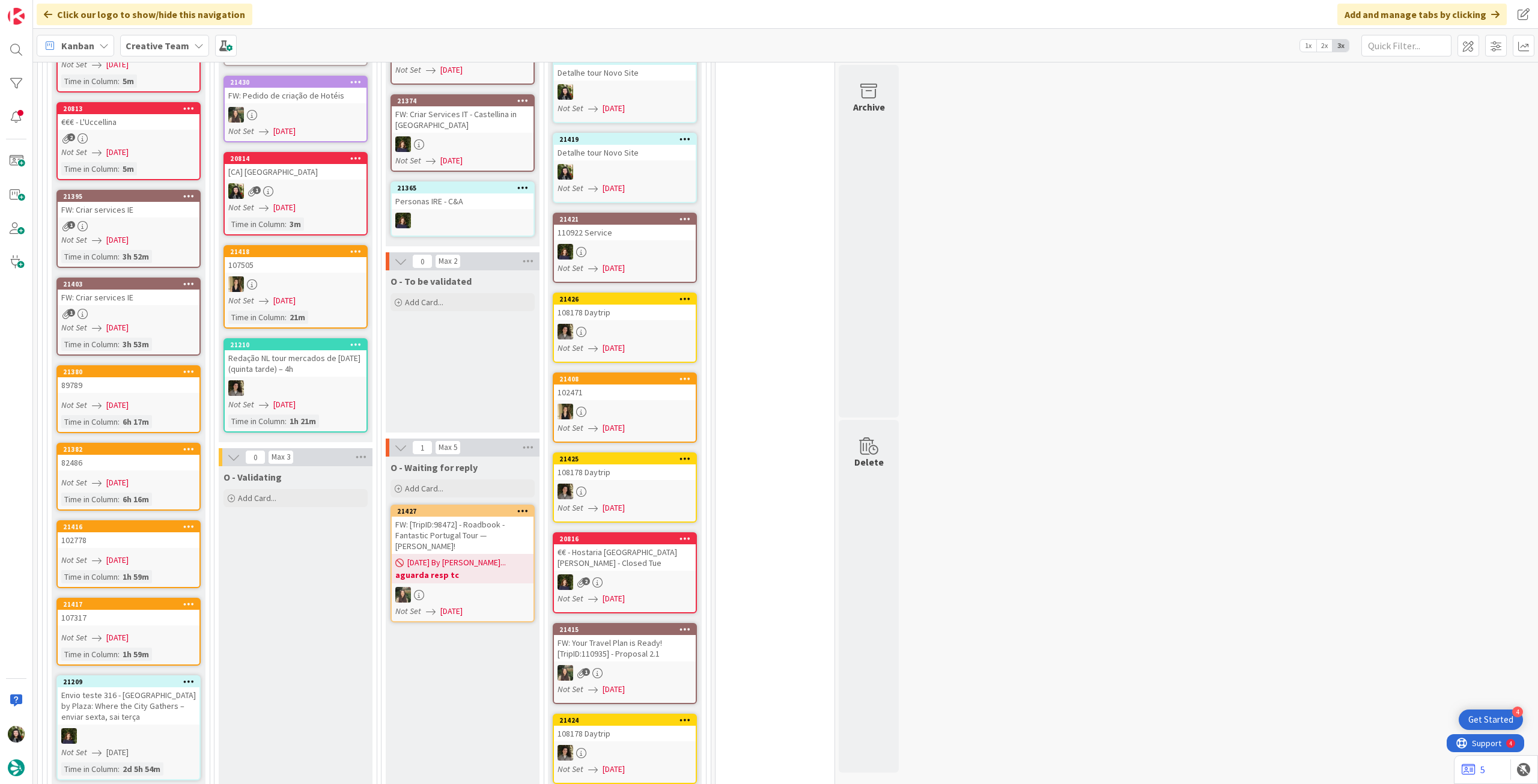
scroll to position [961, 0]
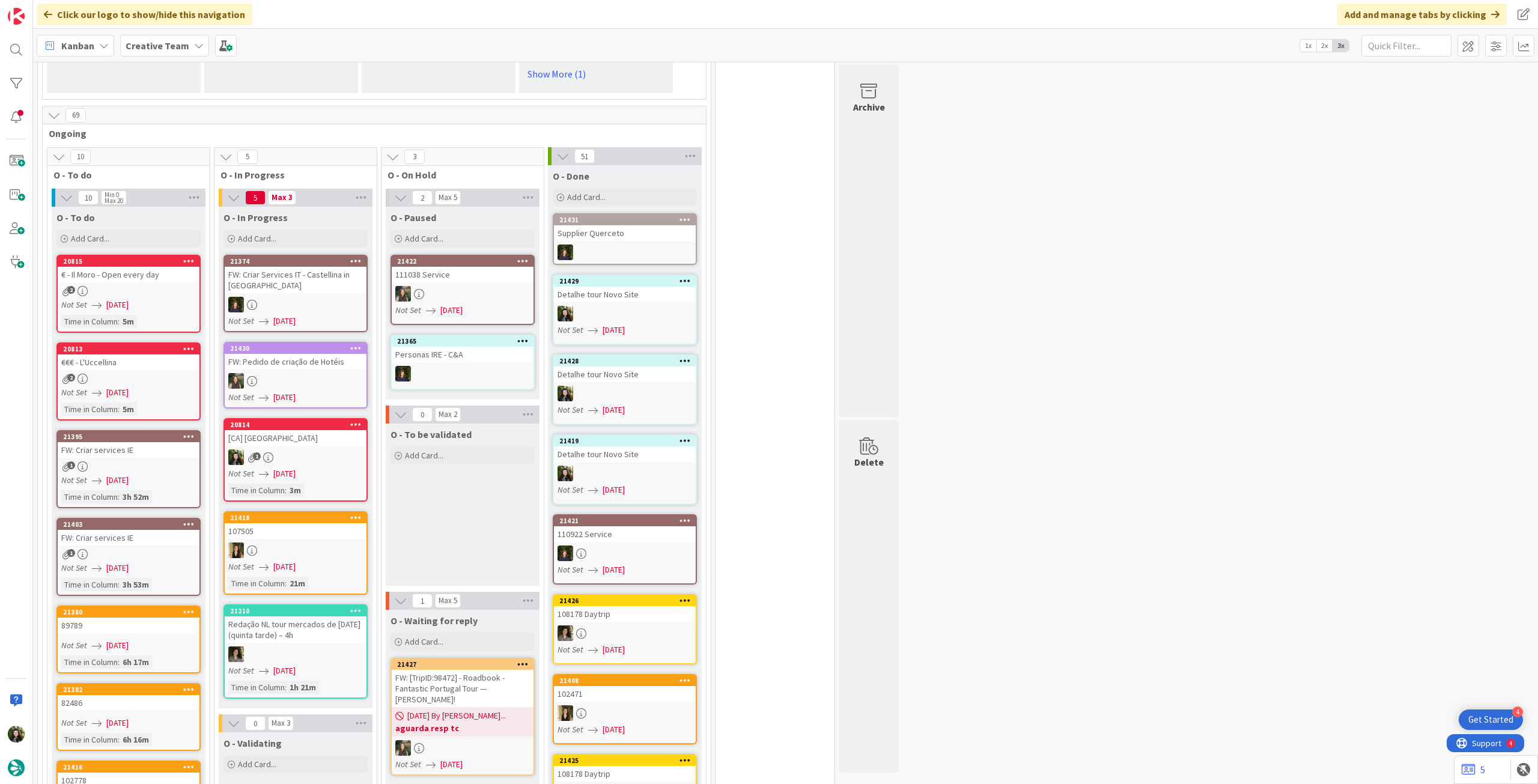
click at [309, 449] on div "1" at bounding box center [296, 457] width 142 height 16
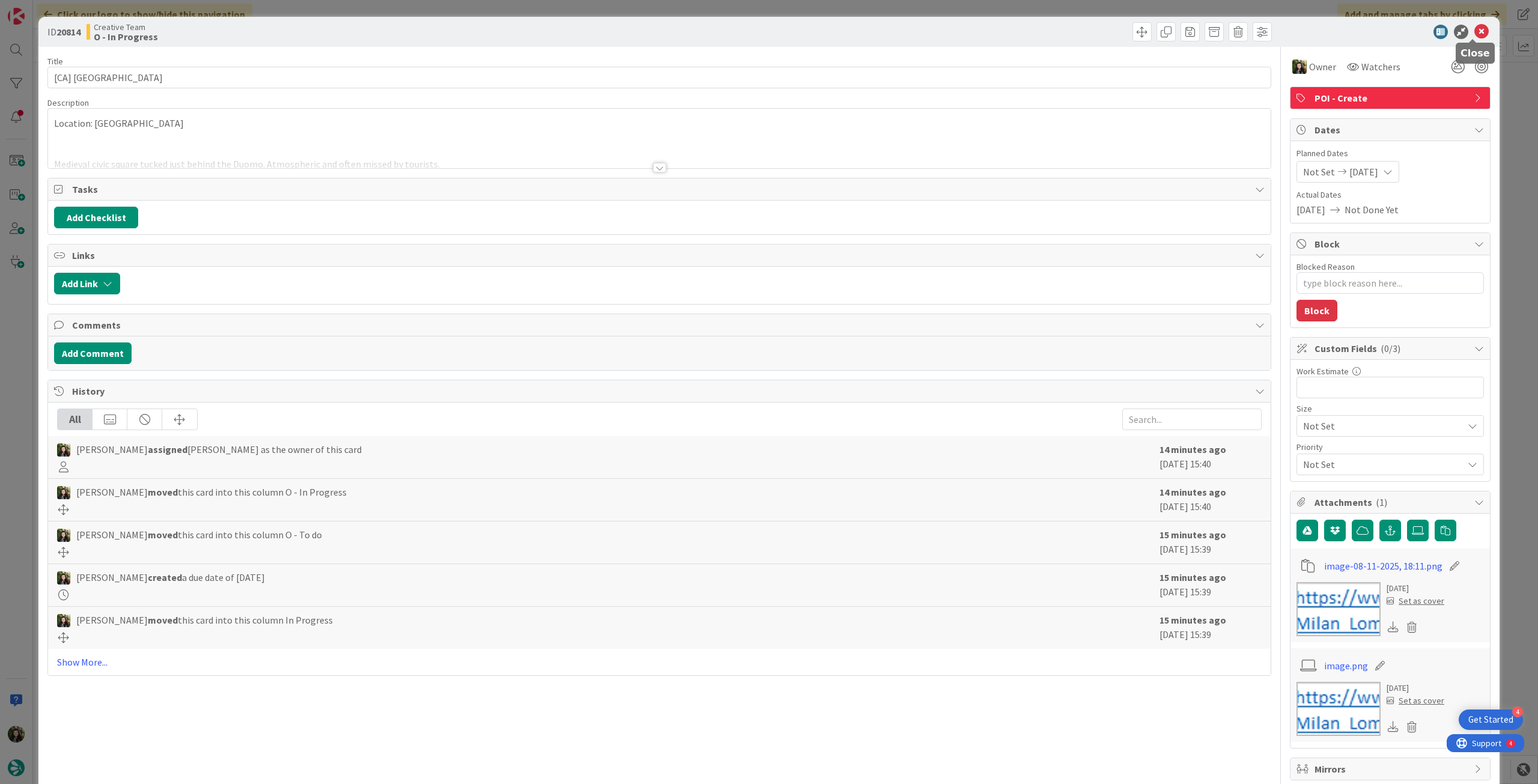
click at [1474, 30] on icon at bounding box center [1481, 32] width 14 height 14
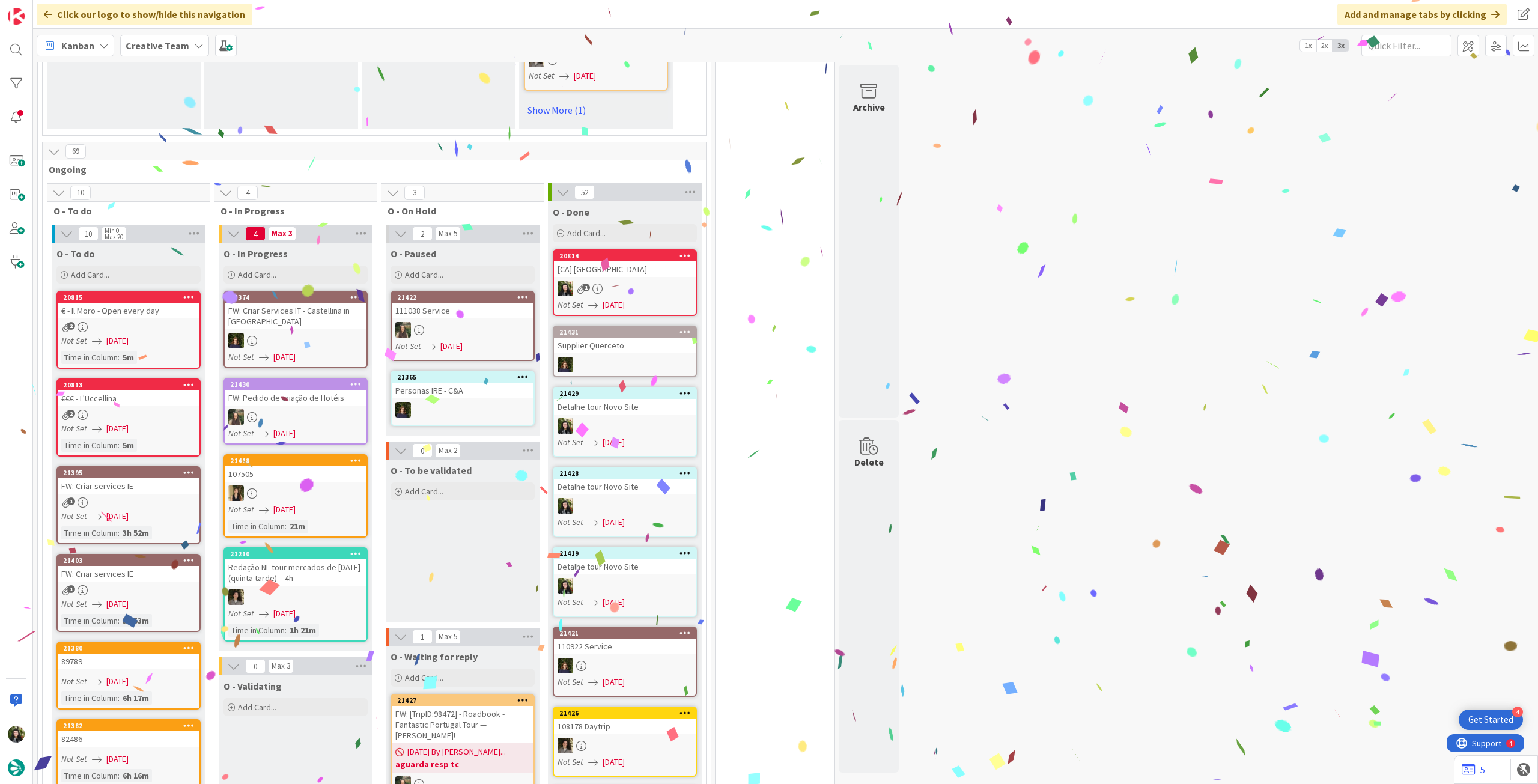
scroll to position [1245, 0]
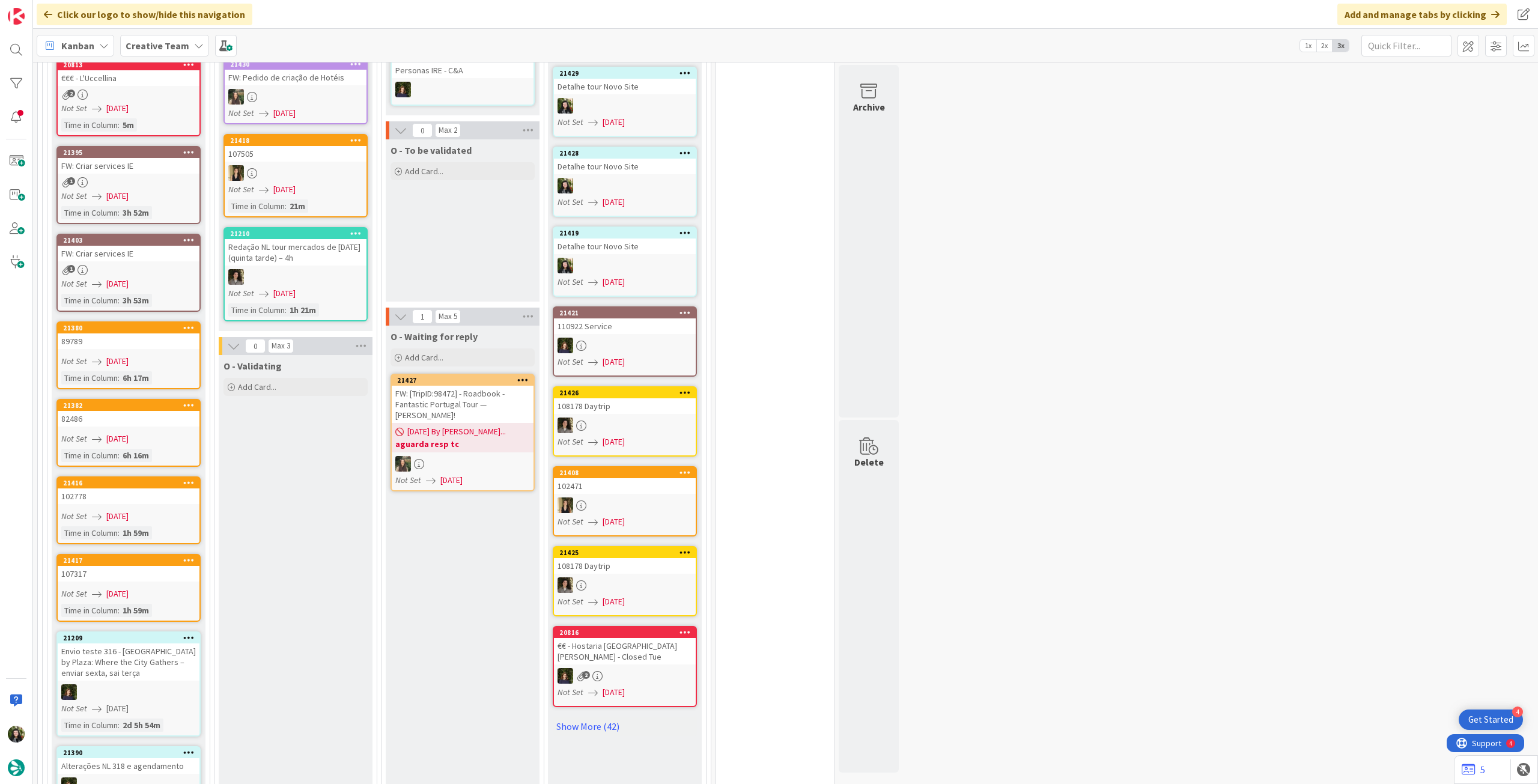
click at [167, 42] on b "Creative Team" at bounding box center [157, 46] width 64 height 12
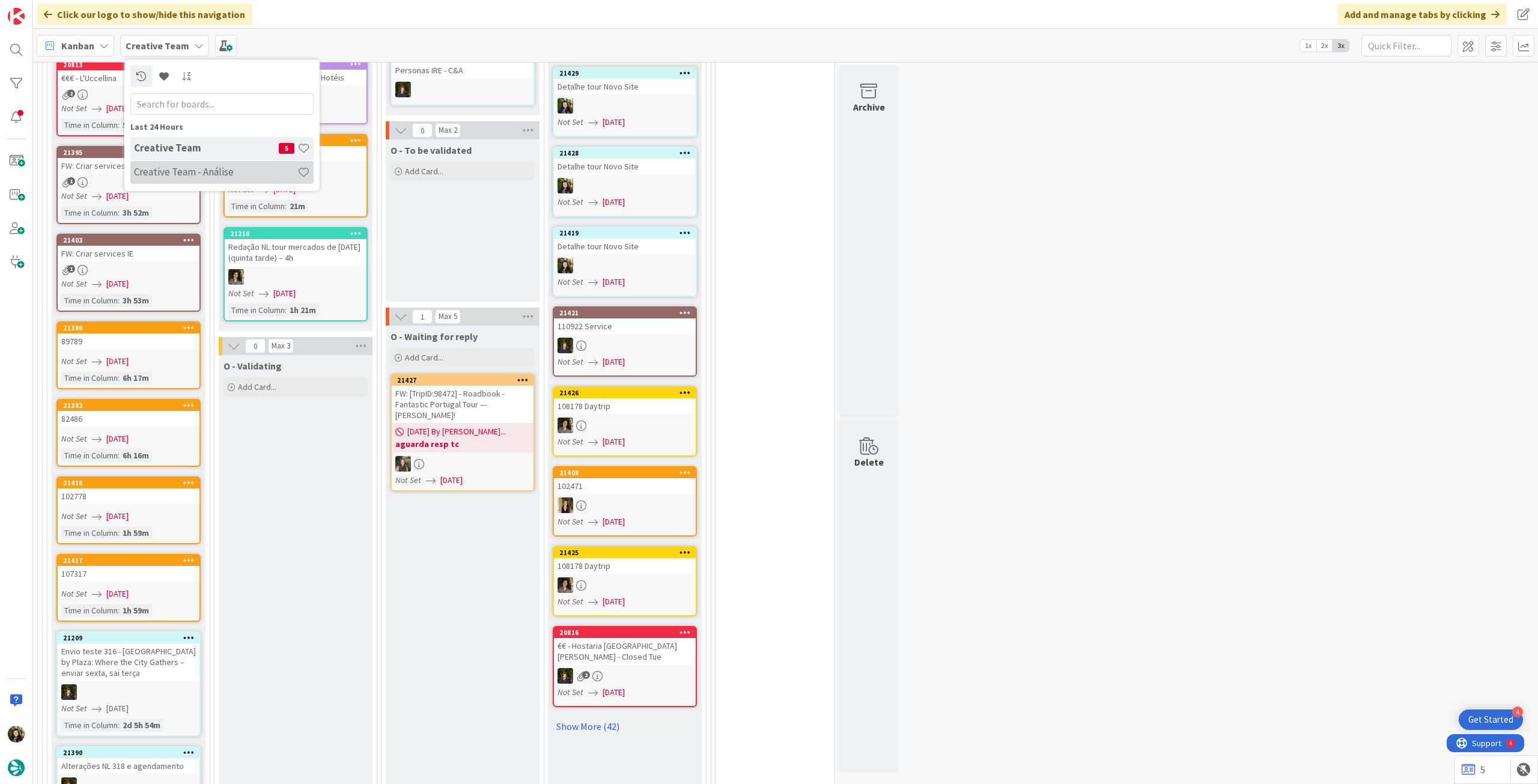
click at [159, 170] on h4 "Creative Team - Análise" at bounding box center [215, 172] width 163 height 12
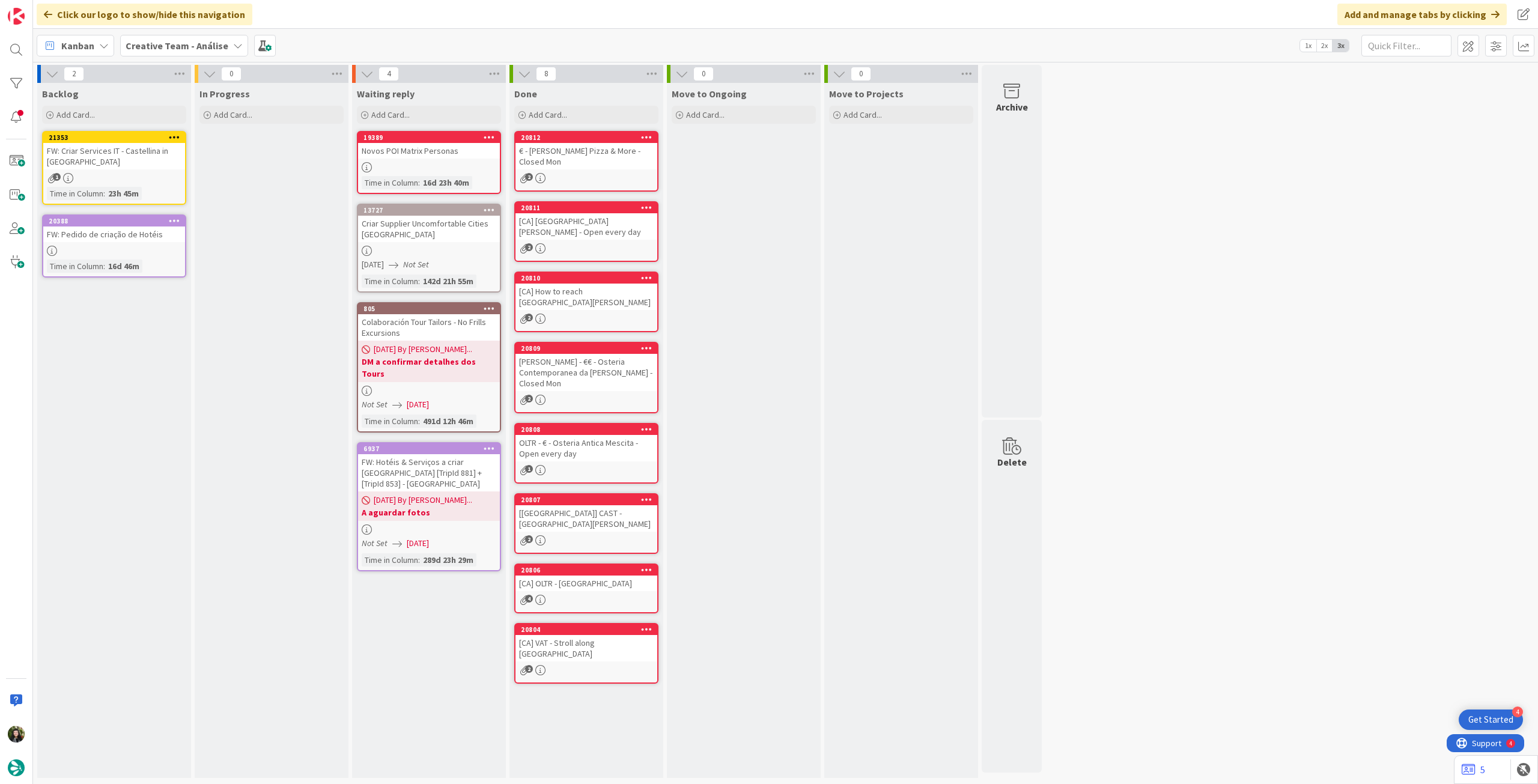
click at [156, 46] on b "Creative Team - Análise" at bounding box center [177, 46] width 103 height 12
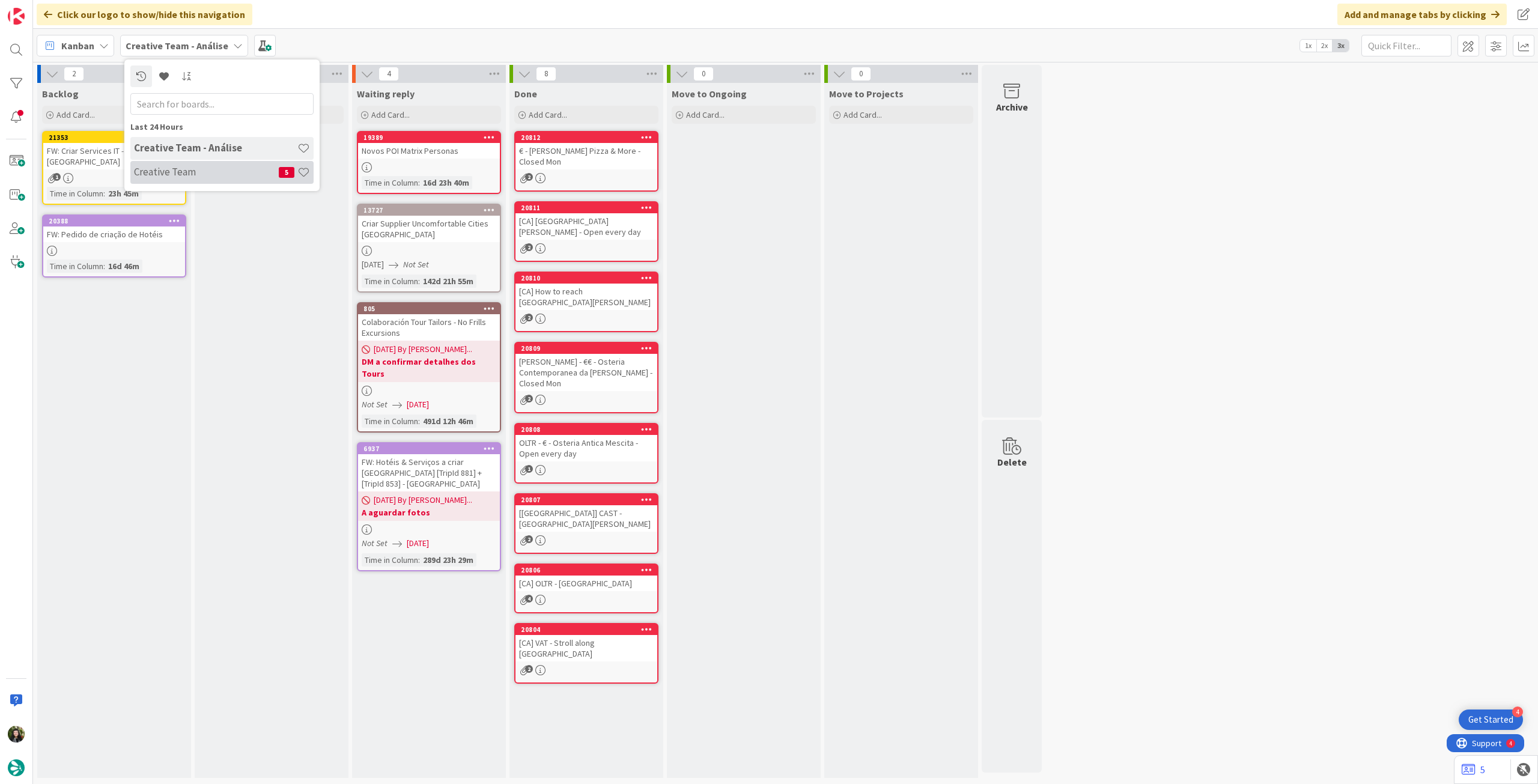
click at [185, 170] on h4 "Creative Team" at bounding box center [207, 172] width 145 height 12
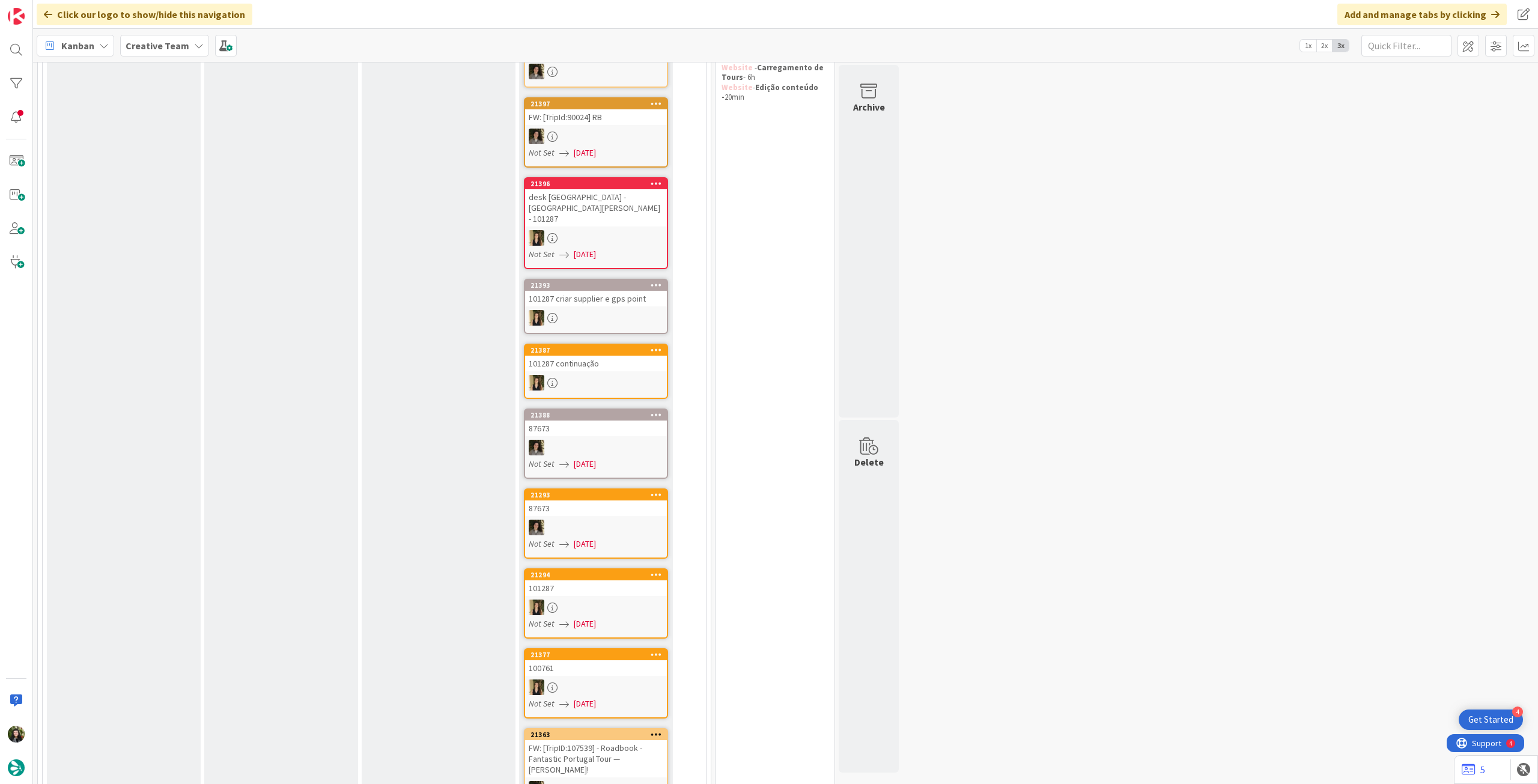
scroll to position [80, 0]
